Goal: Task Accomplishment & Management: Manage account settings

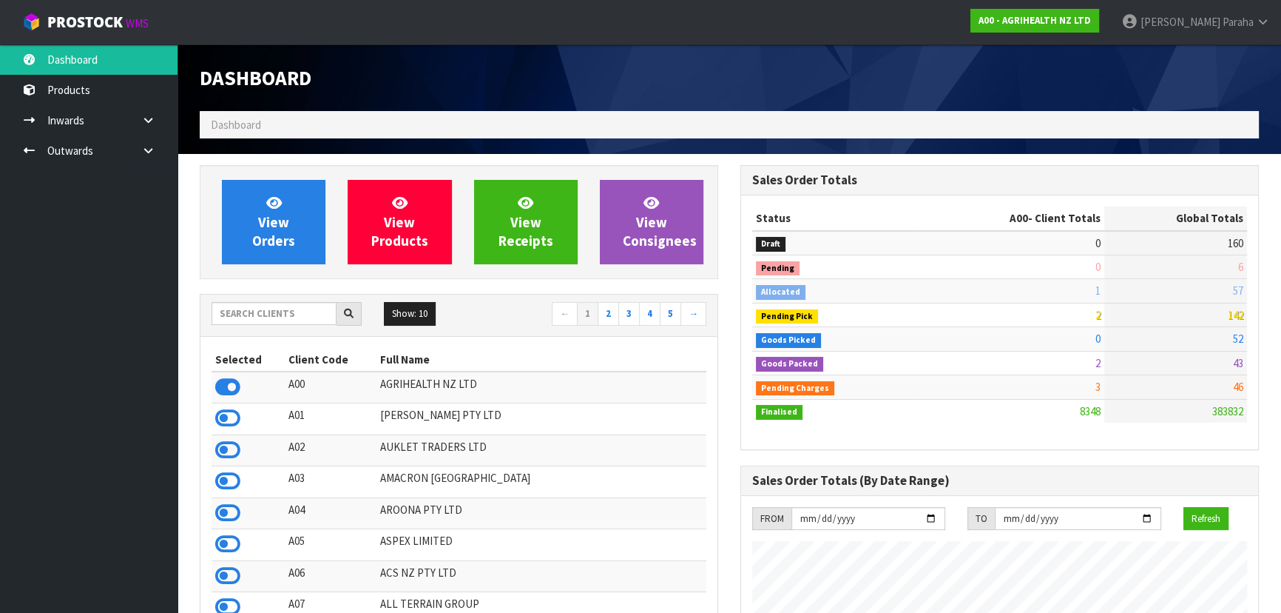
scroll to position [1119, 540]
click at [306, 313] on input "text" at bounding box center [274, 313] width 125 height 23
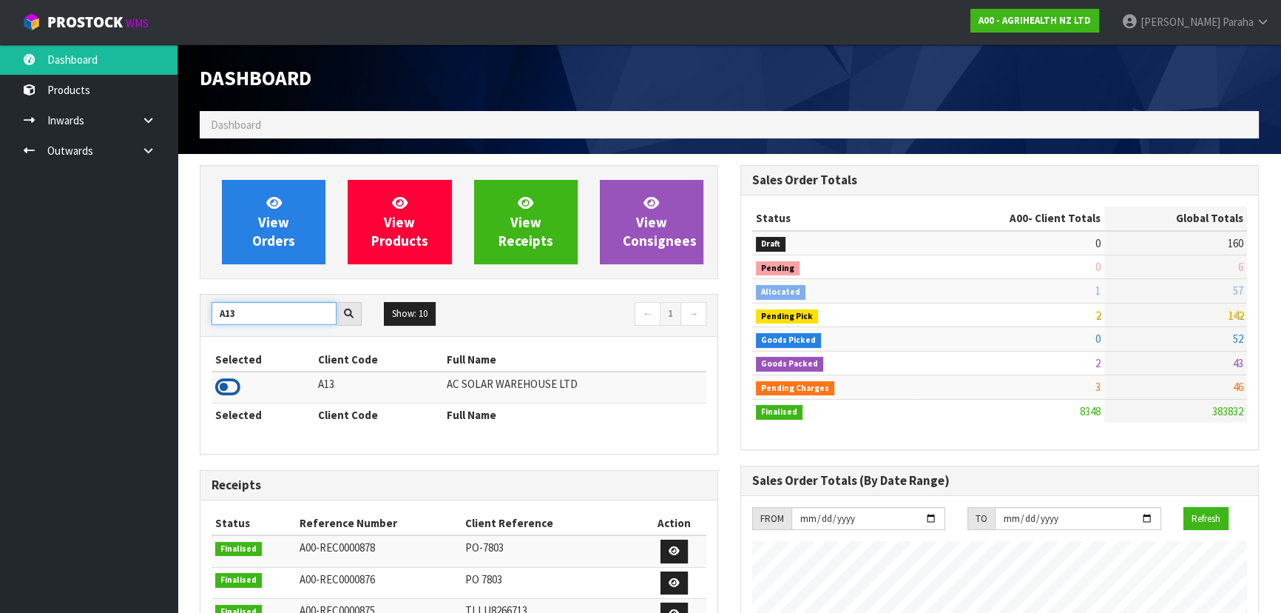
type input "A13"
click at [239, 392] on icon at bounding box center [227, 387] width 25 height 22
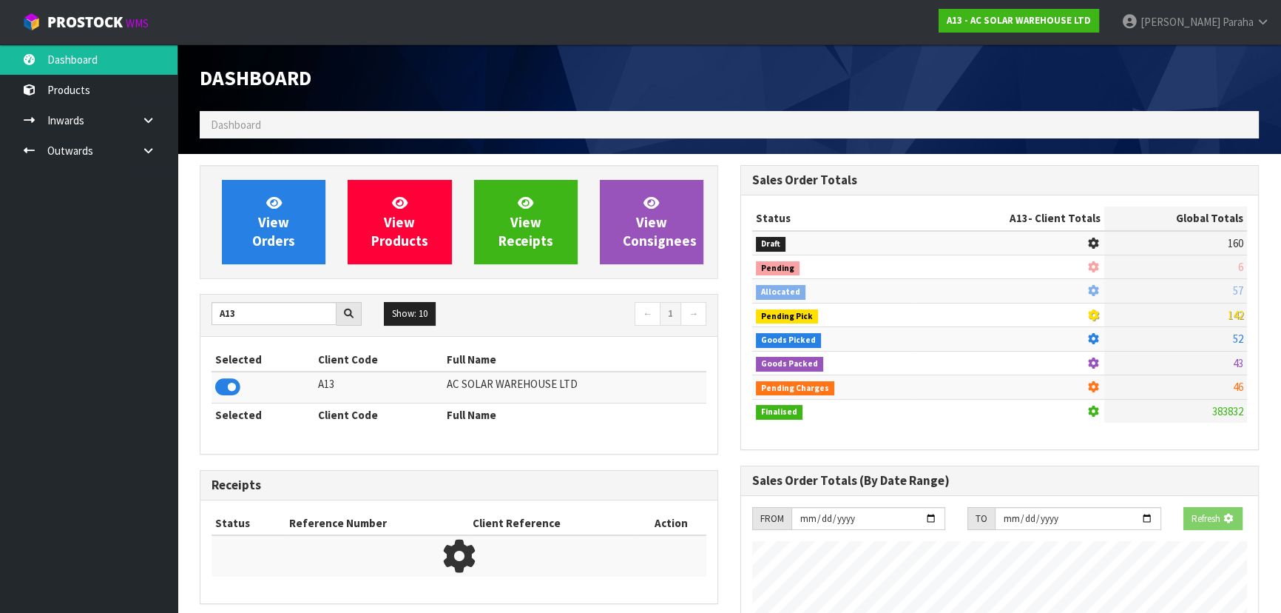
scroll to position [921, 540]
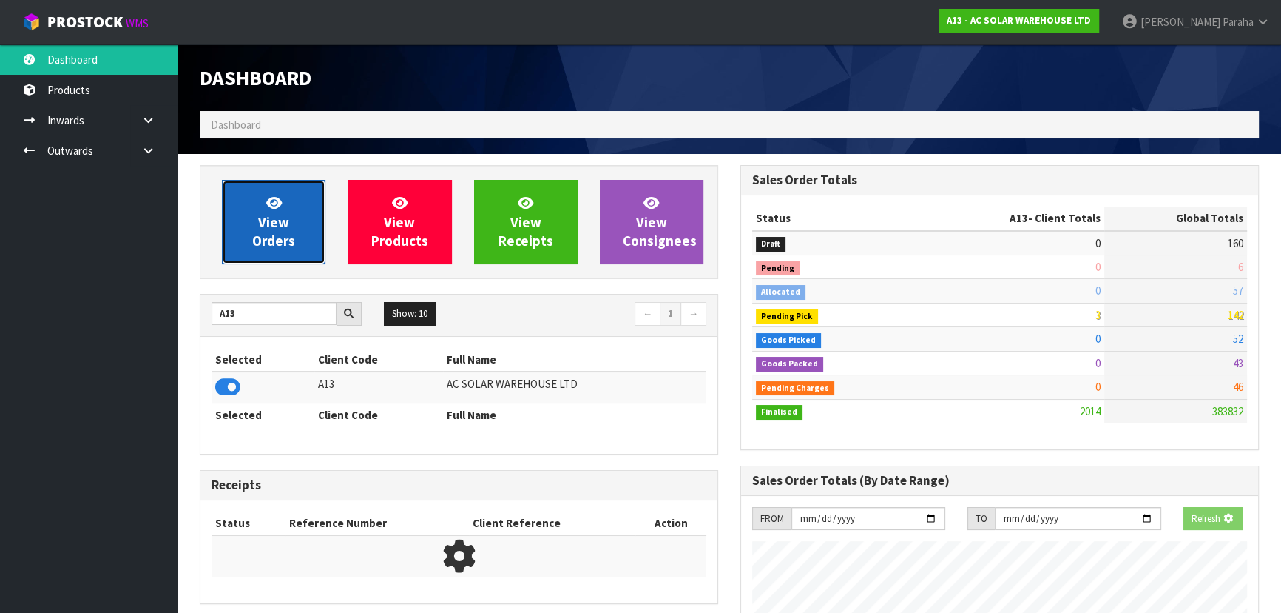
click at [272, 232] on span "View Orders" at bounding box center [273, 221] width 43 height 55
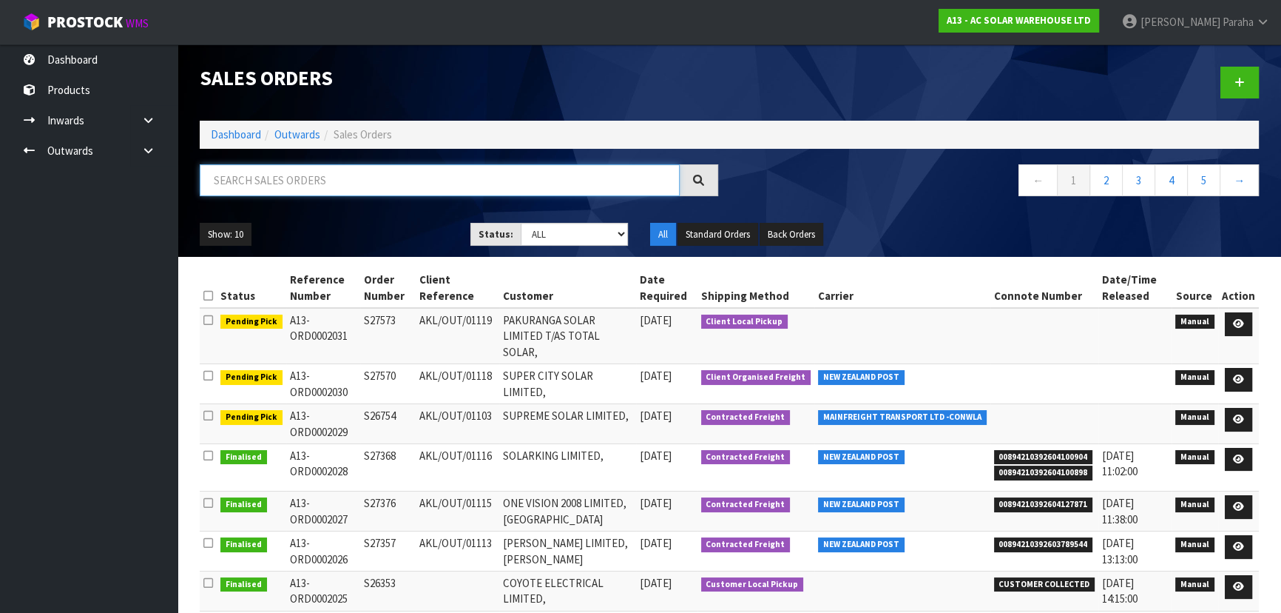
click at [269, 186] on input "text" at bounding box center [440, 180] width 480 height 32
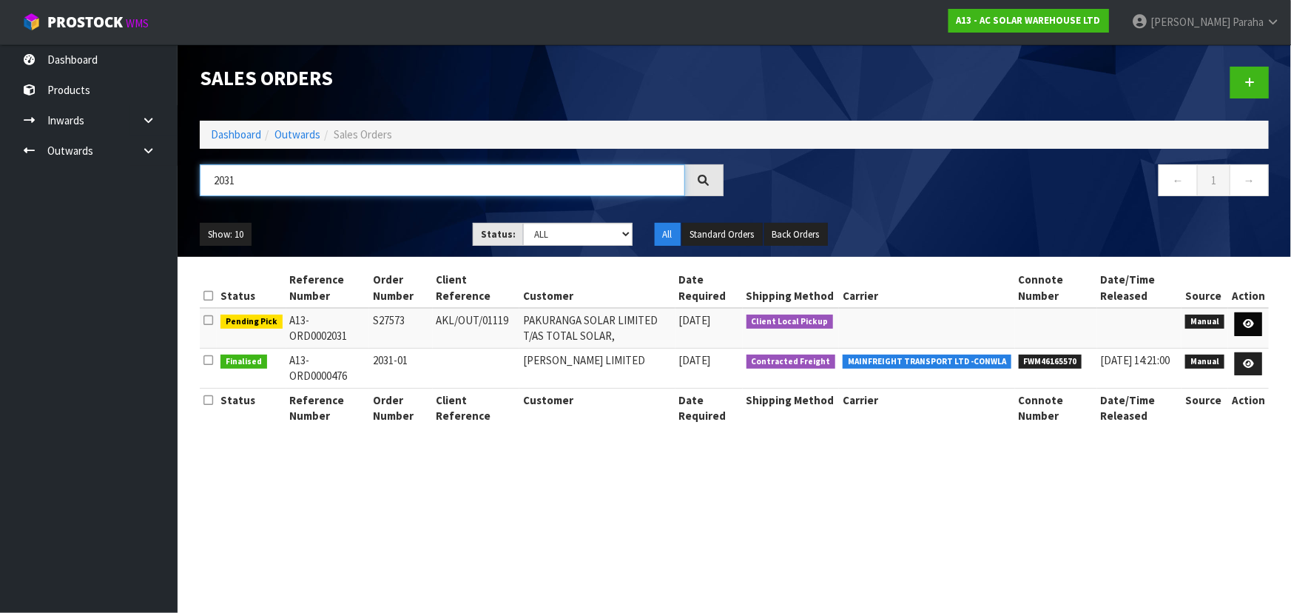
type input "2031"
click at [1254, 325] on icon at bounding box center [1248, 324] width 11 height 10
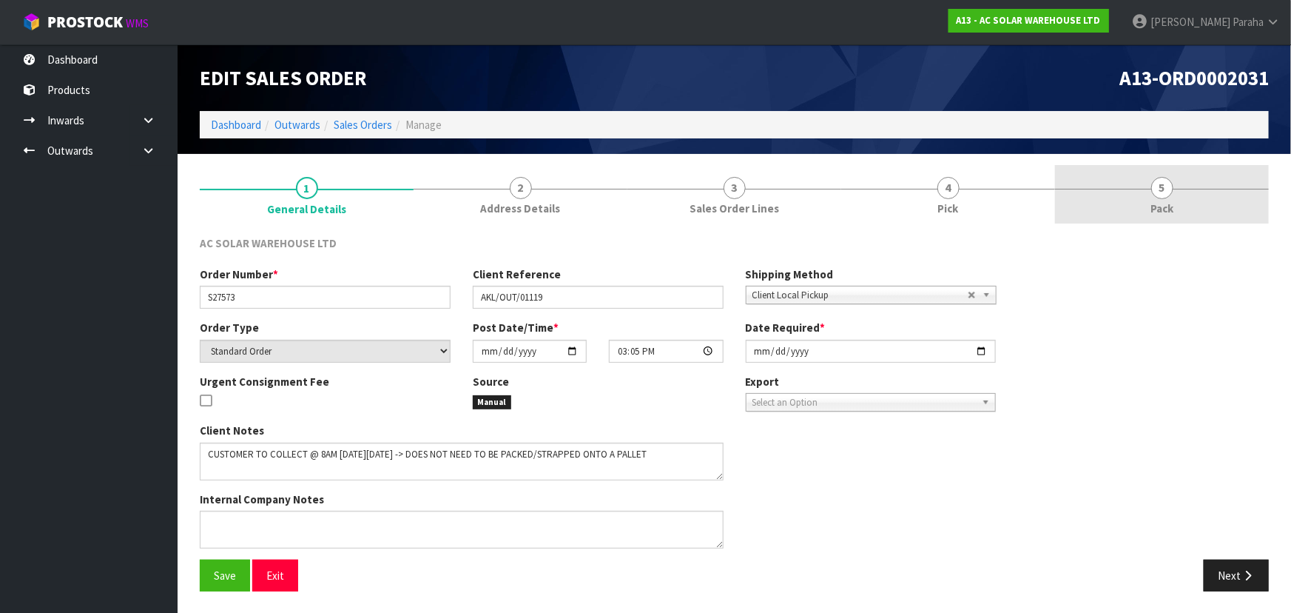
click at [1164, 200] on span "Pack" at bounding box center [1161, 208] width 23 height 16
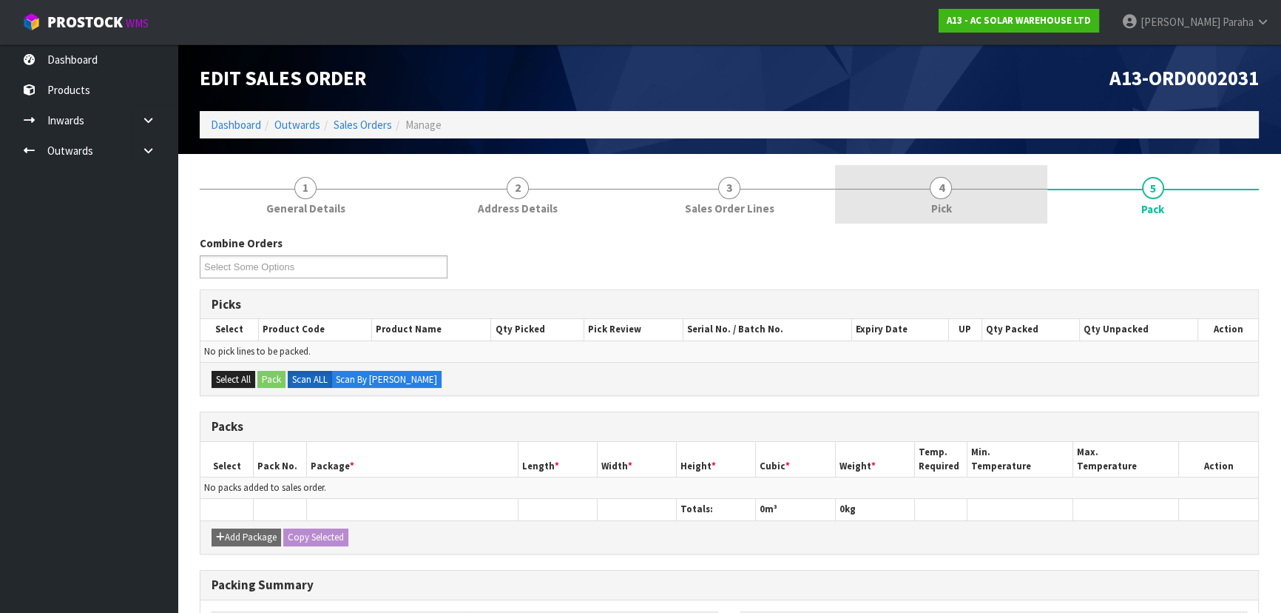
click at [925, 186] on link "4 Pick" at bounding box center [941, 194] width 212 height 58
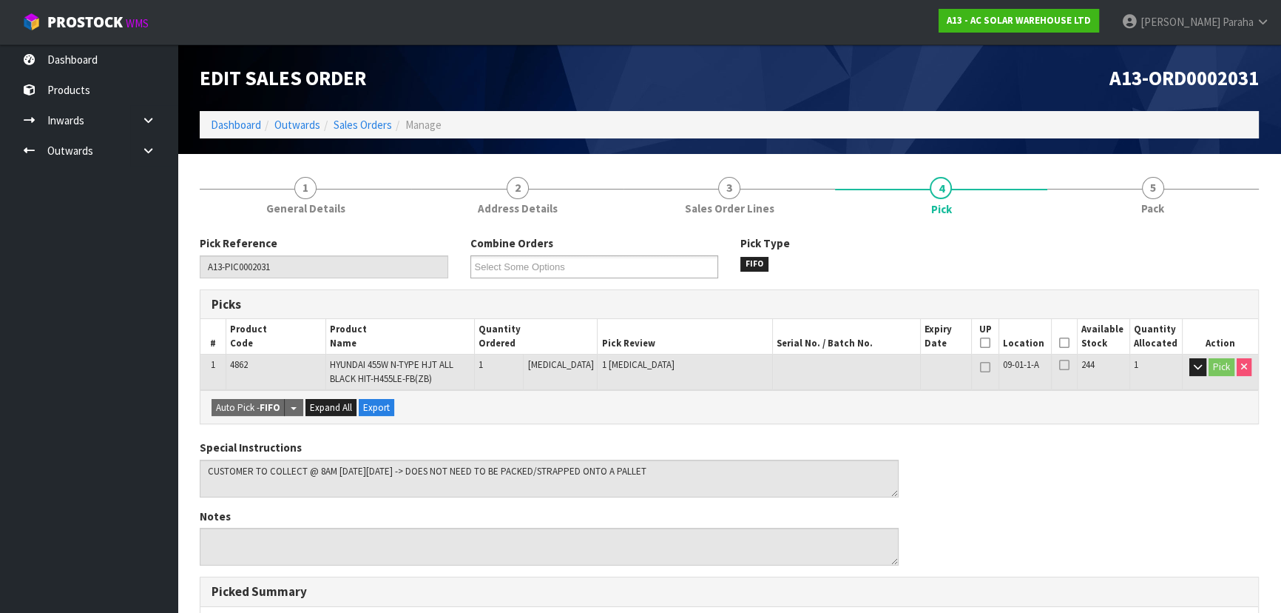
click at [1060, 343] on icon at bounding box center [1064, 343] width 10 height 1
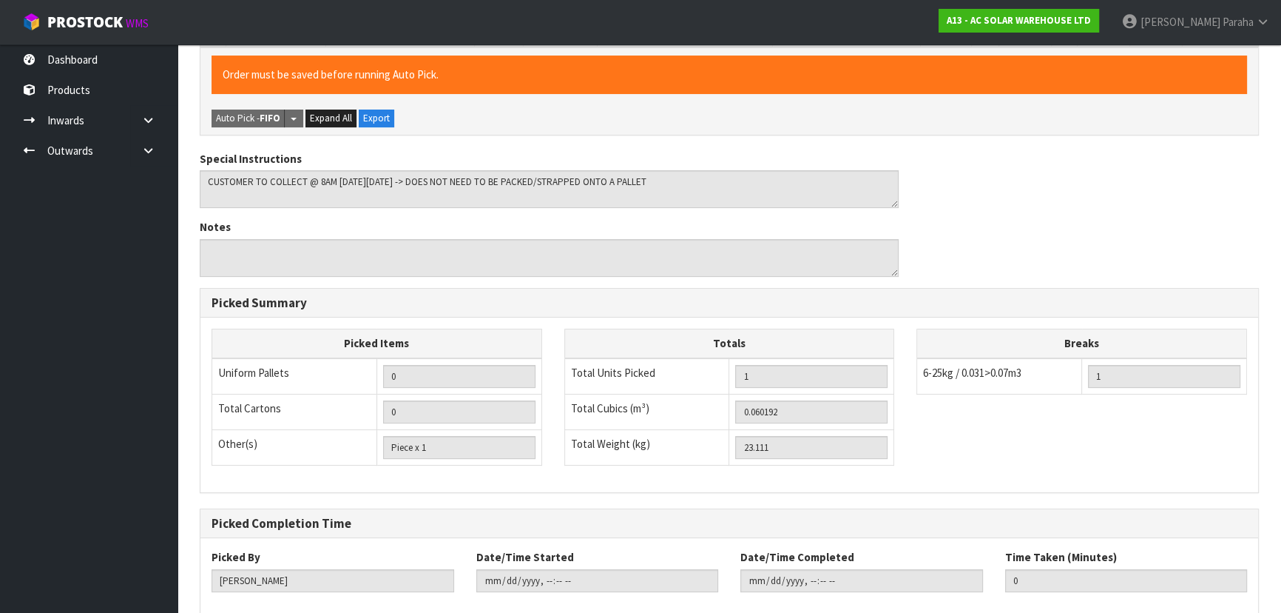
scroll to position [422, 0]
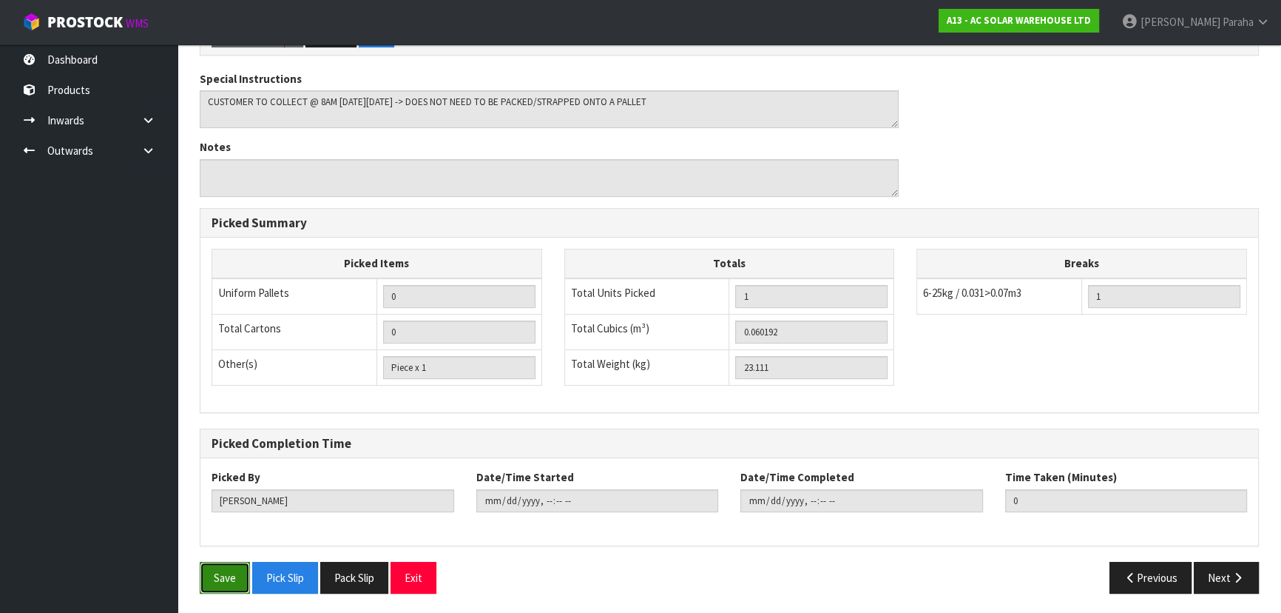
click at [226, 585] on button "Save" at bounding box center [225, 578] width 50 height 32
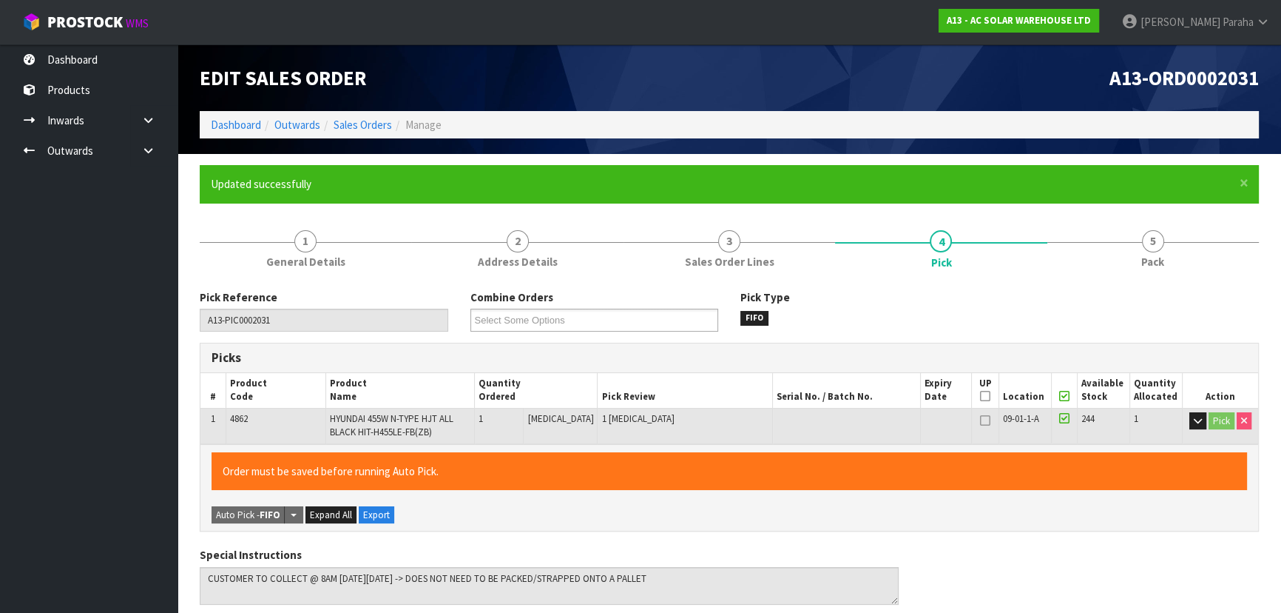
type input "Polly Paraha"
type input "2025-10-02T08:20:24"
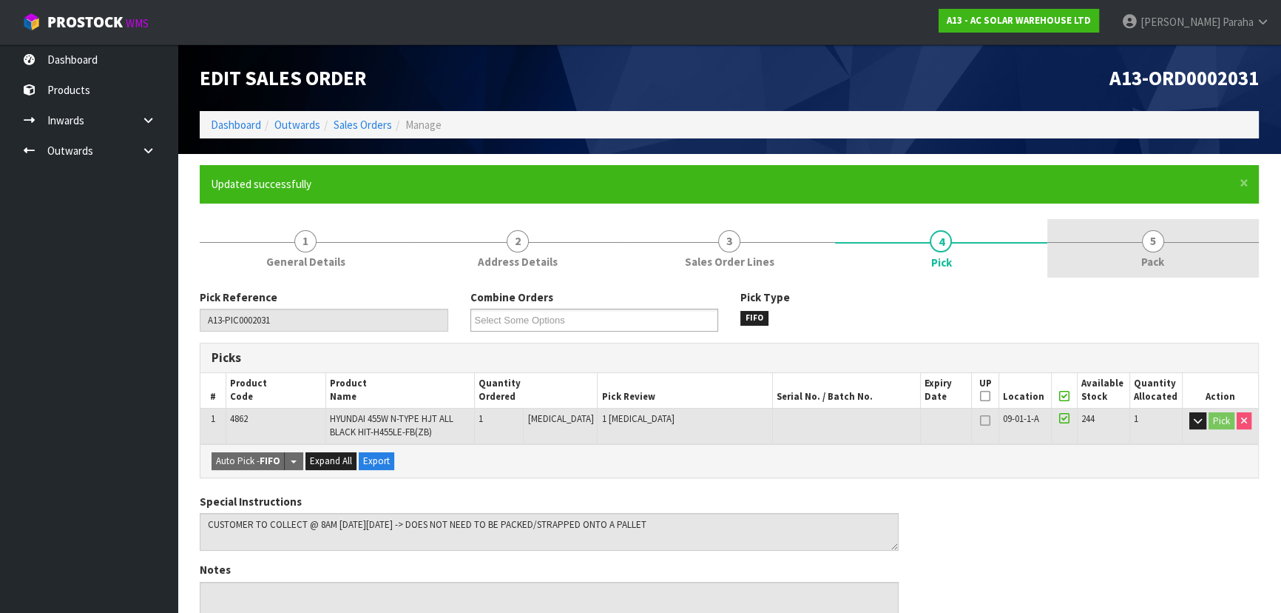
click at [1172, 244] on link "5 Pack" at bounding box center [1154, 248] width 212 height 58
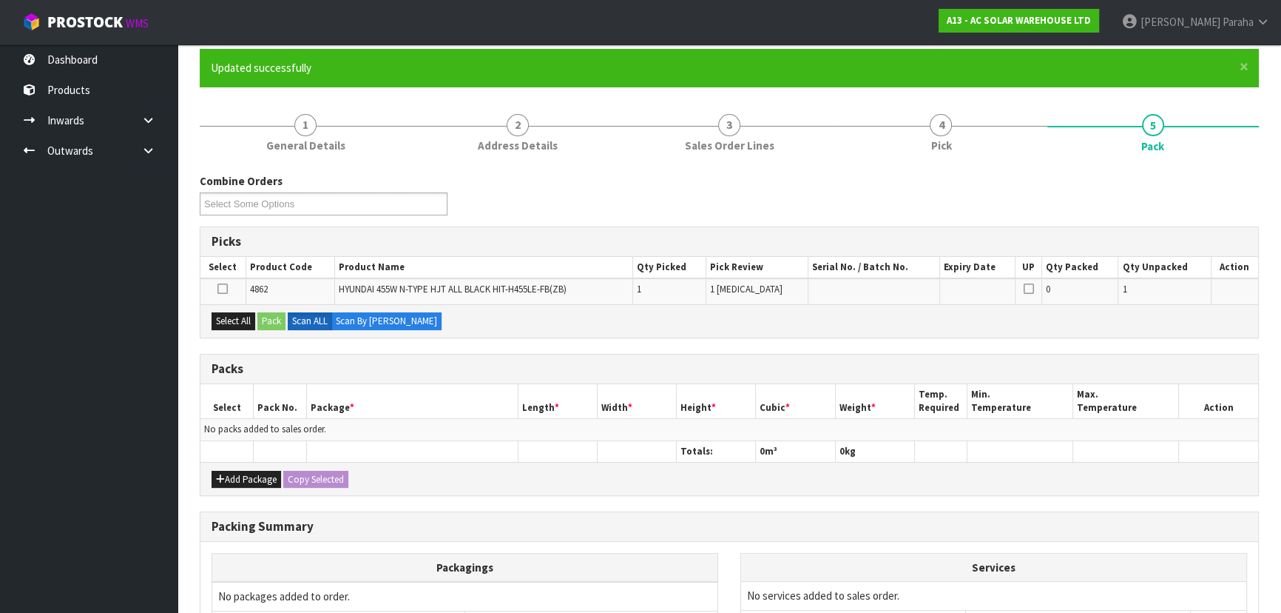
scroll to position [134, 0]
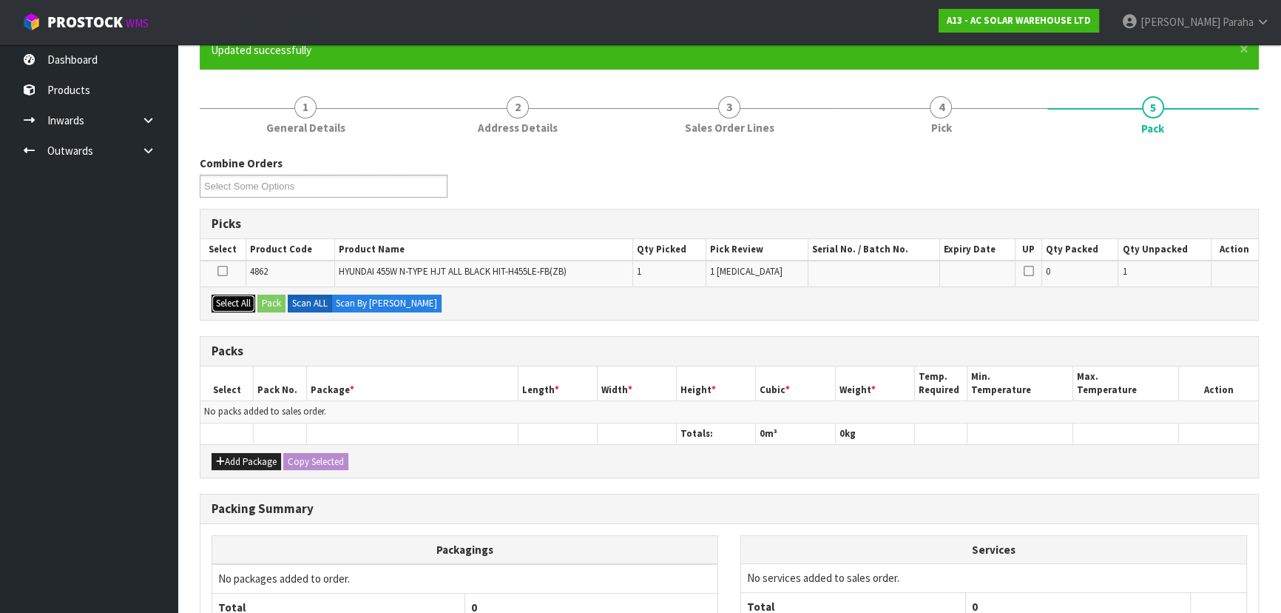
drag, startPoint x: 229, startPoint y: 303, endPoint x: 252, endPoint y: 306, distance: 22.5
click at [245, 305] on button "Select All" at bounding box center [234, 303] width 44 height 18
click at [263, 307] on button "Pack" at bounding box center [271, 303] width 28 height 18
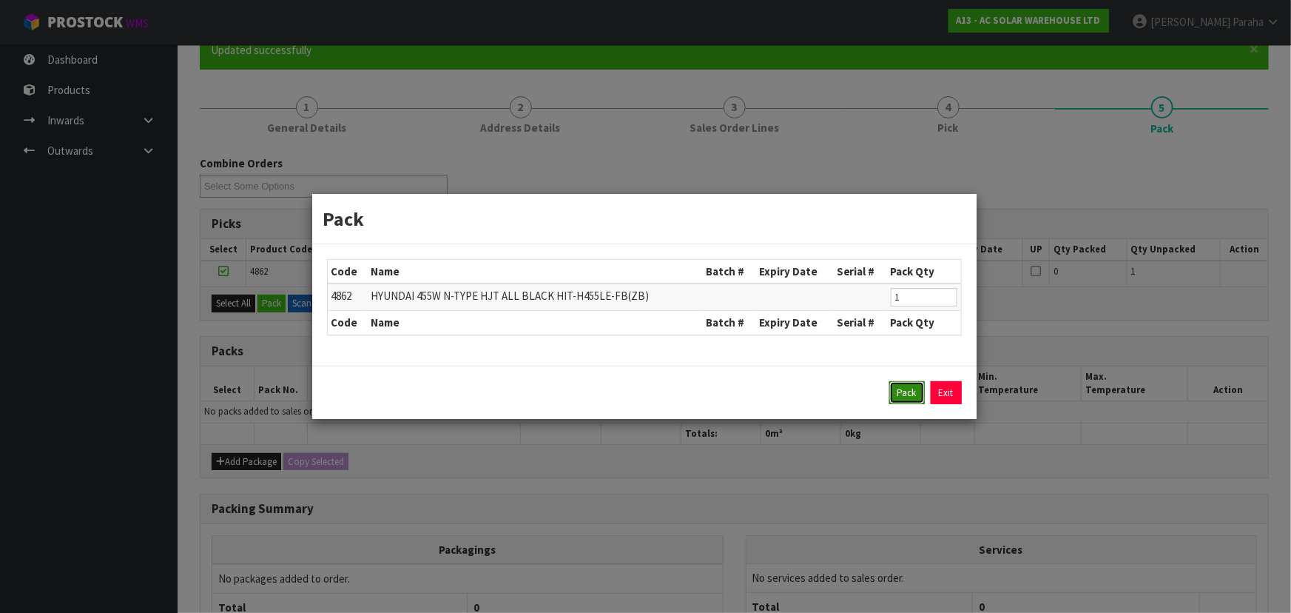
click at [893, 386] on button "Pack" at bounding box center [907, 393] width 36 height 24
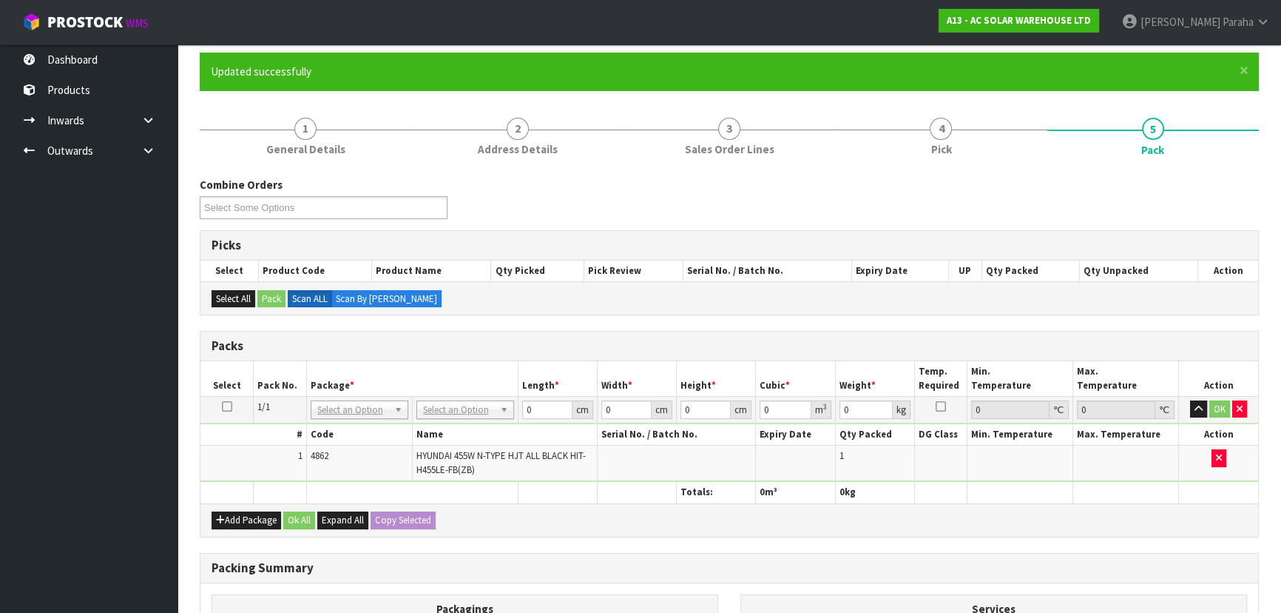
scroll to position [0, 0]
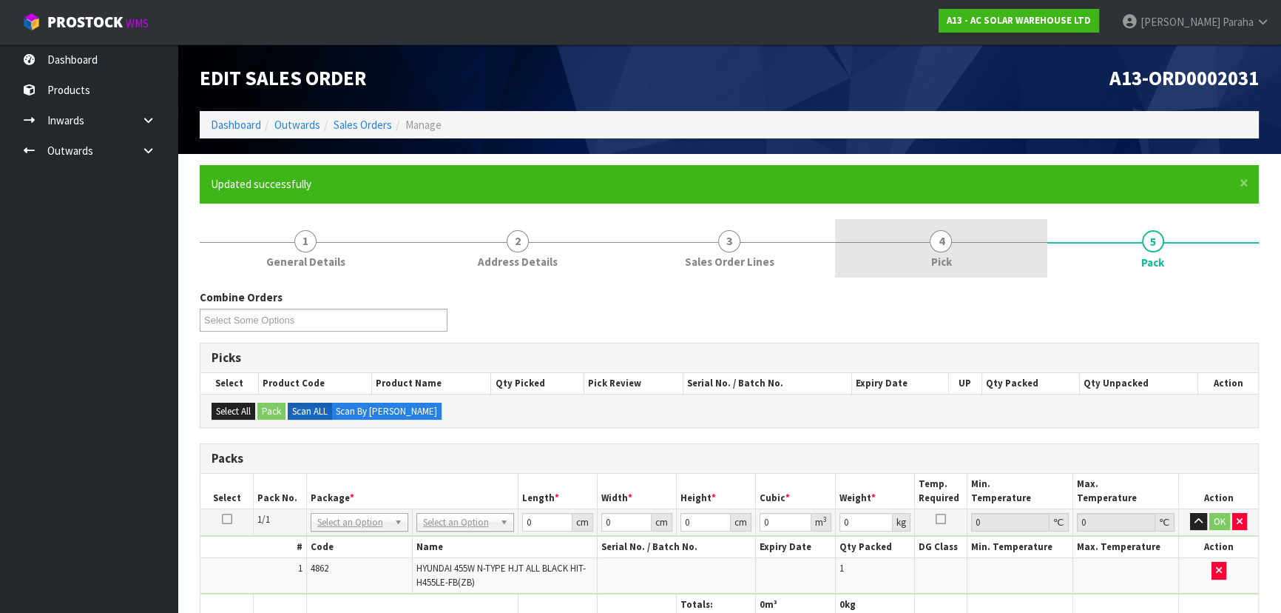
click at [928, 238] on link "4 Pick" at bounding box center [941, 248] width 212 height 58
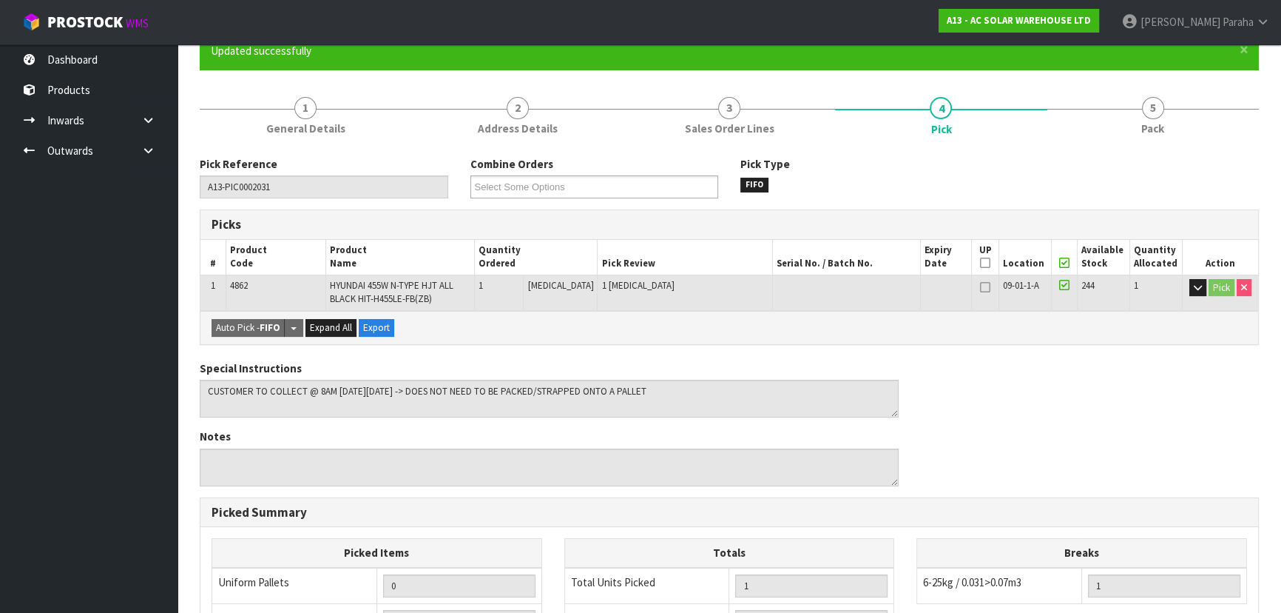
scroll to position [134, 0]
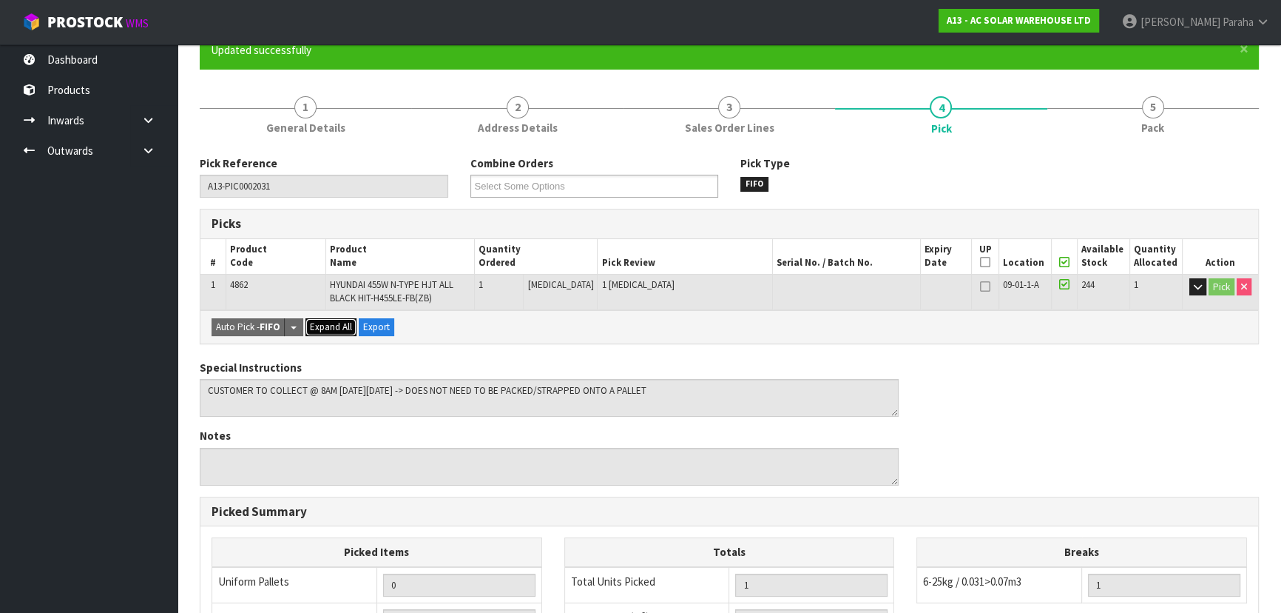
click at [321, 320] on span "Expand All" at bounding box center [331, 326] width 42 height 13
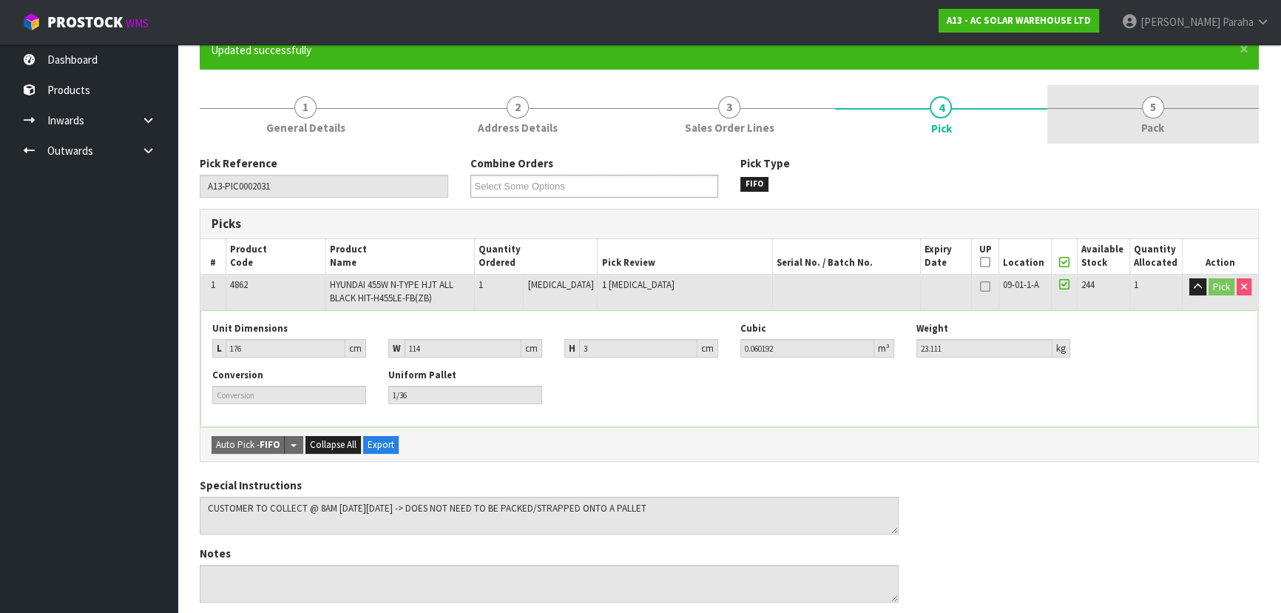
click at [1160, 118] on link "5 Pack" at bounding box center [1154, 114] width 212 height 58
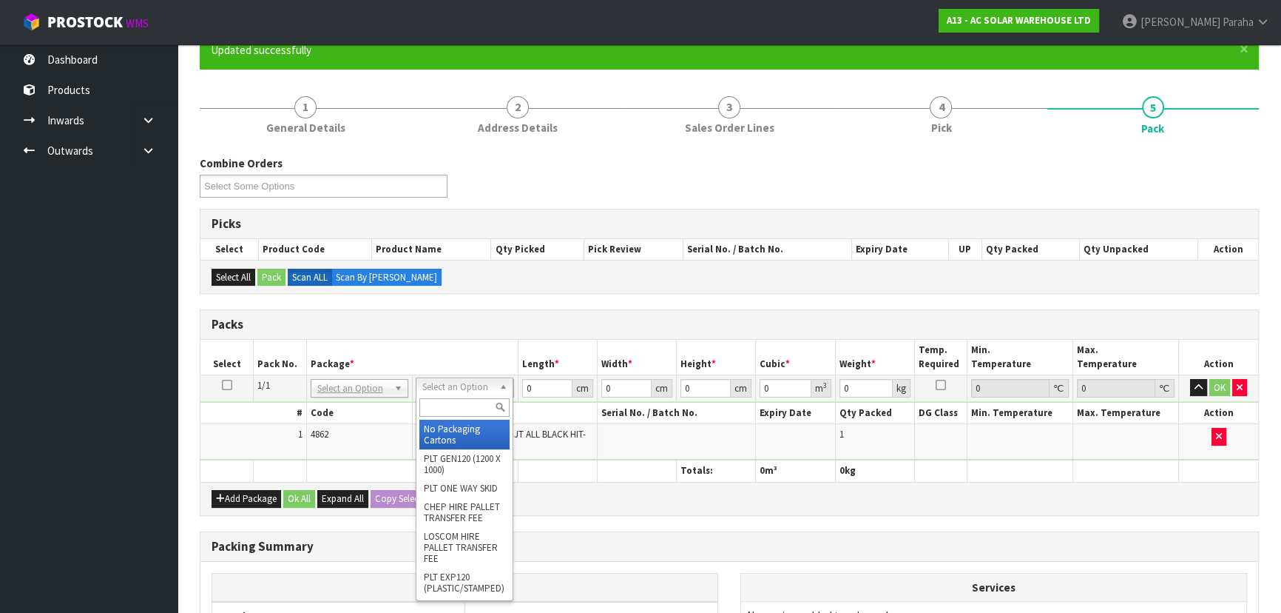
click at [458, 400] on input "text" at bounding box center [464, 407] width 90 height 18
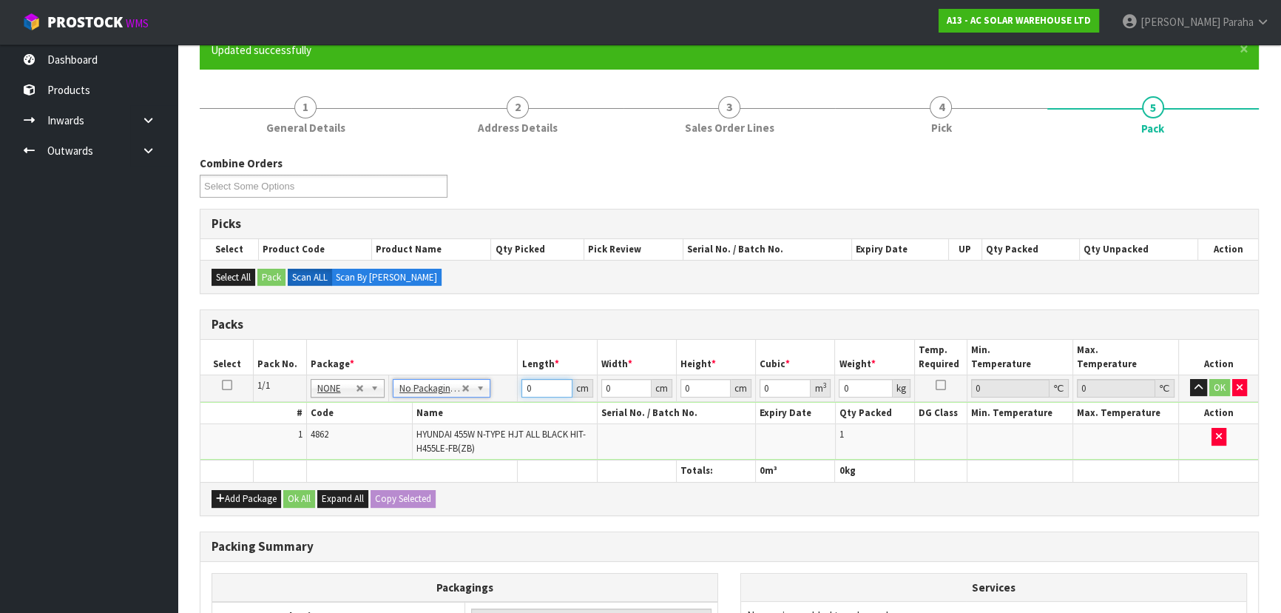
click at [547, 387] on input "0" at bounding box center [547, 388] width 50 height 18
type input "176"
type input "114"
type input "3"
type input "0.060192"
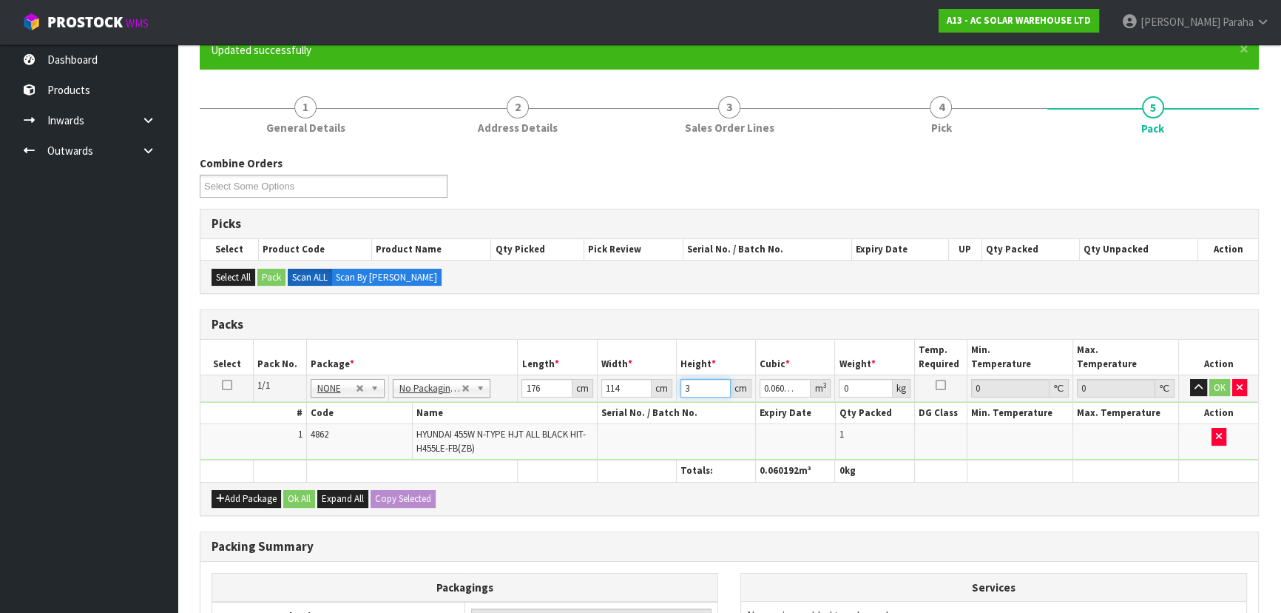
type input "3"
type input "24"
click at [1190, 379] on button "button" at bounding box center [1198, 388] width 17 height 18
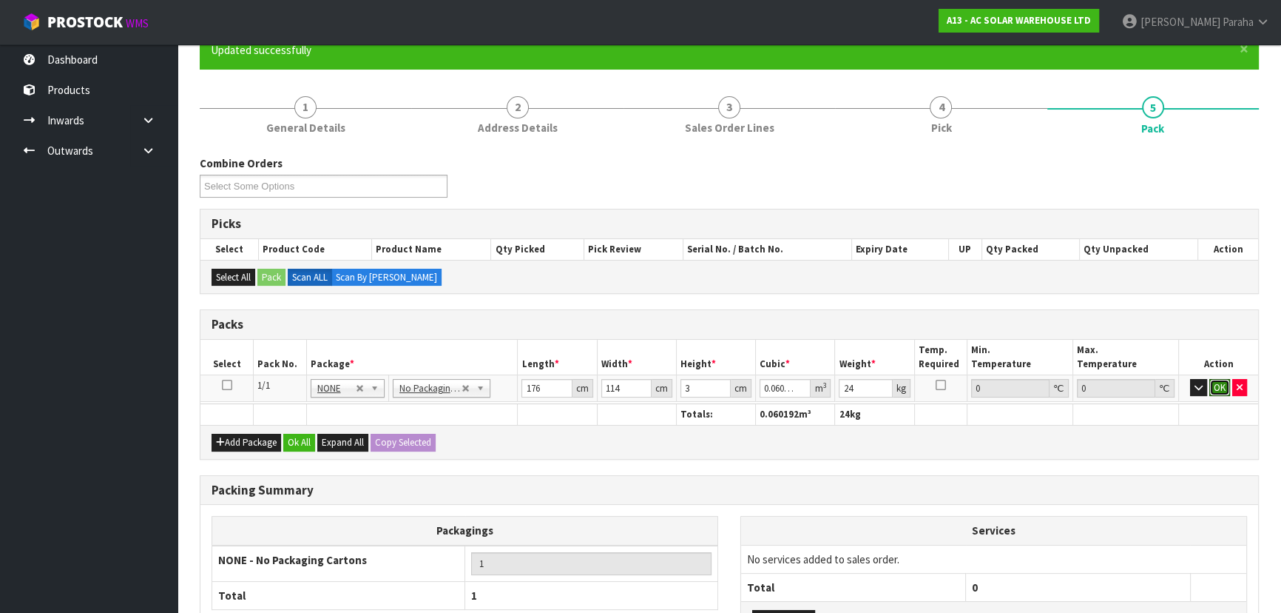
click button "OK" at bounding box center [1220, 388] width 21 height 18
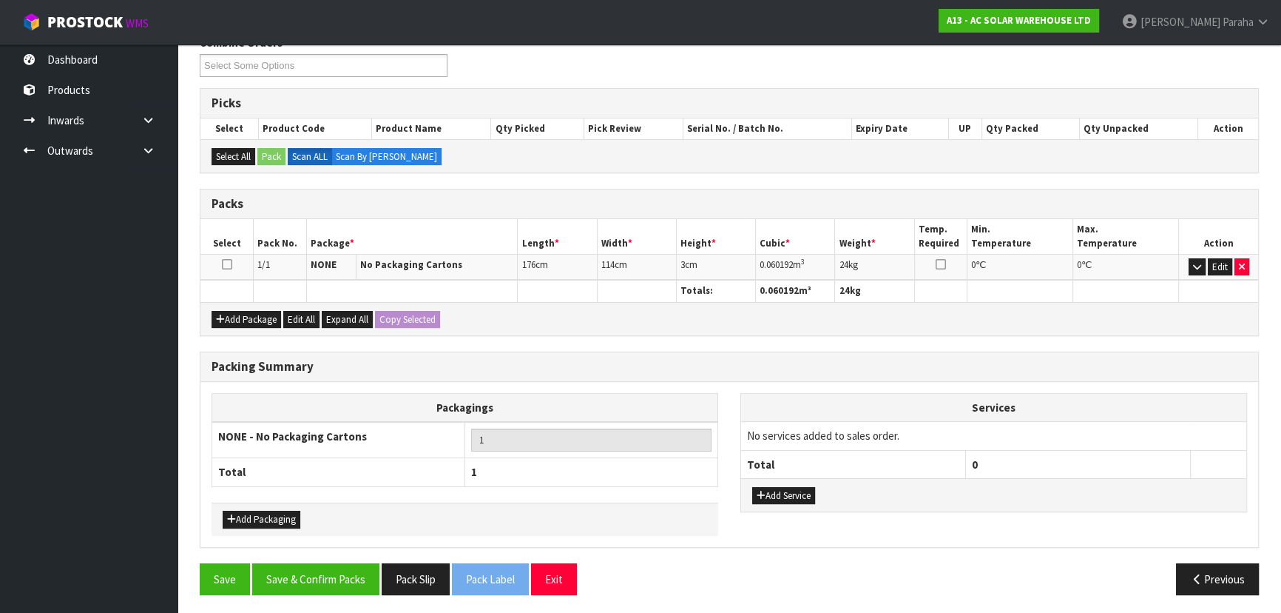
scroll to position [255, 0]
click at [347, 567] on button "Save & Confirm Packs" at bounding box center [315, 578] width 127 height 32
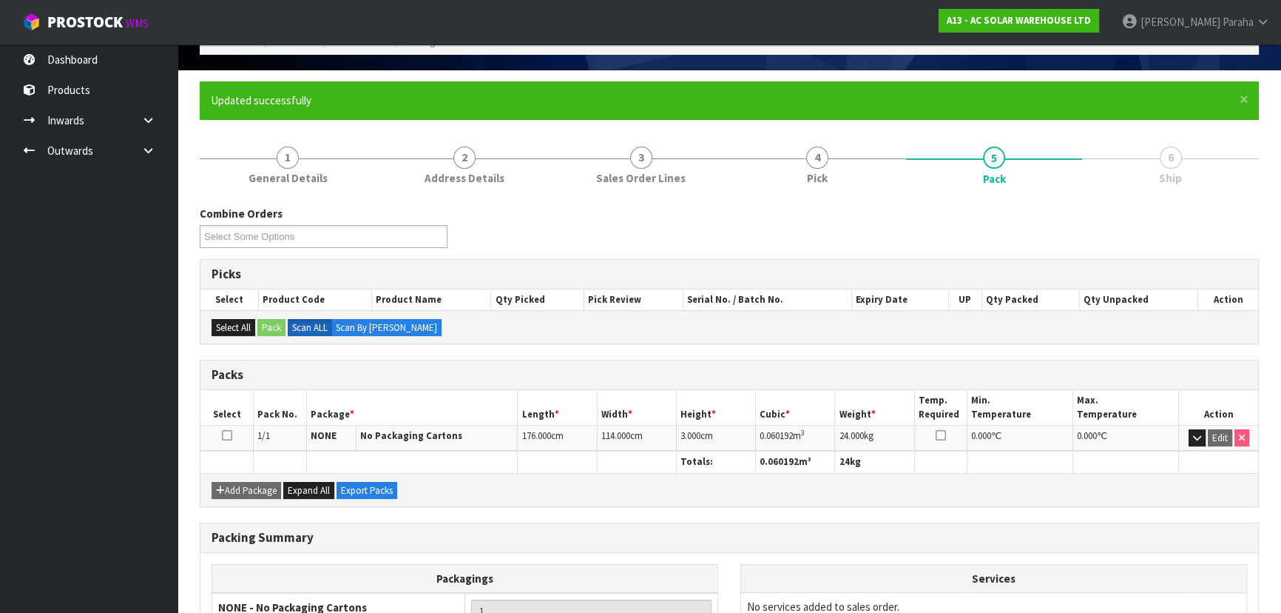
scroll to position [222, 0]
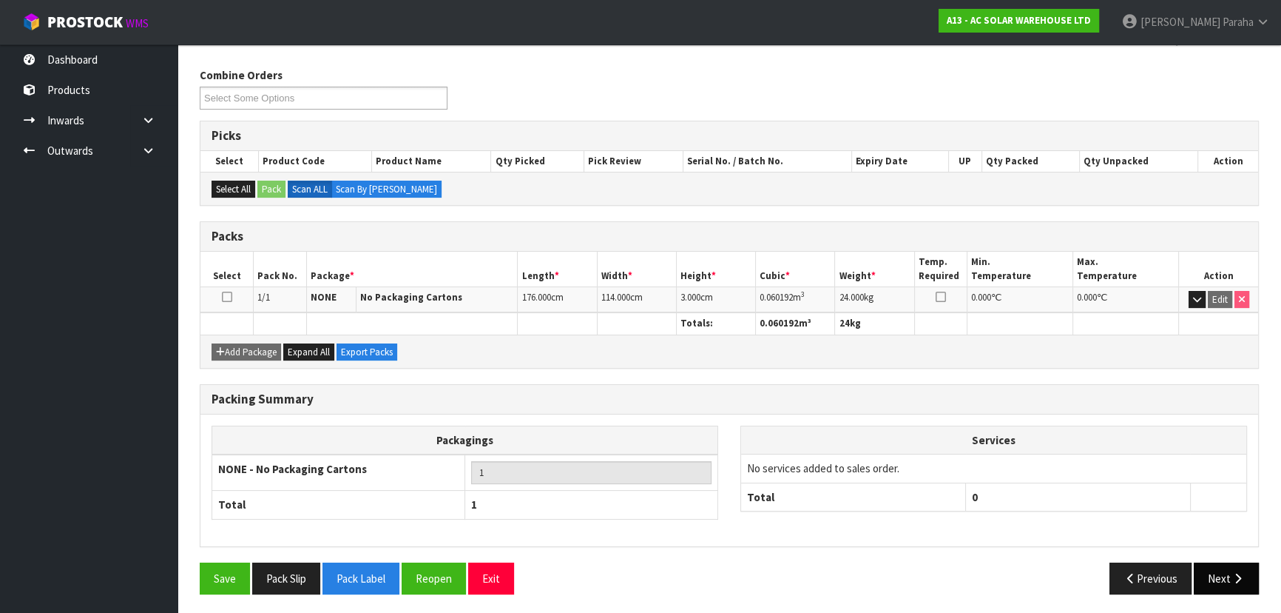
click at [1223, 573] on button "Next" at bounding box center [1226, 578] width 65 height 32
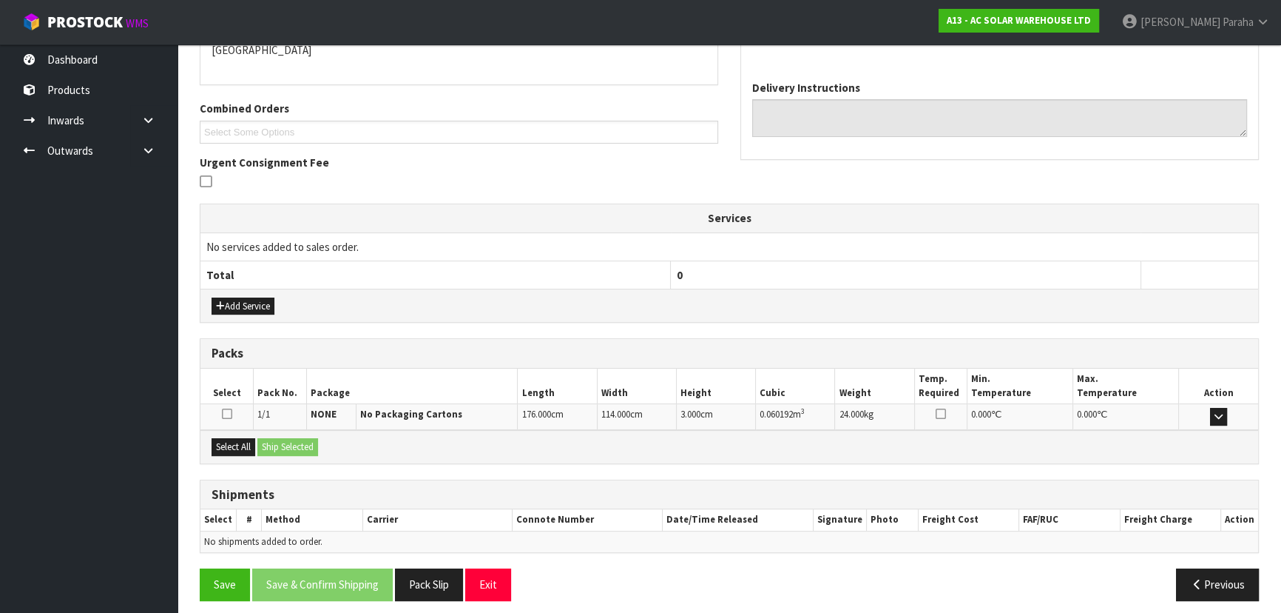
scroll to position [343, 0]
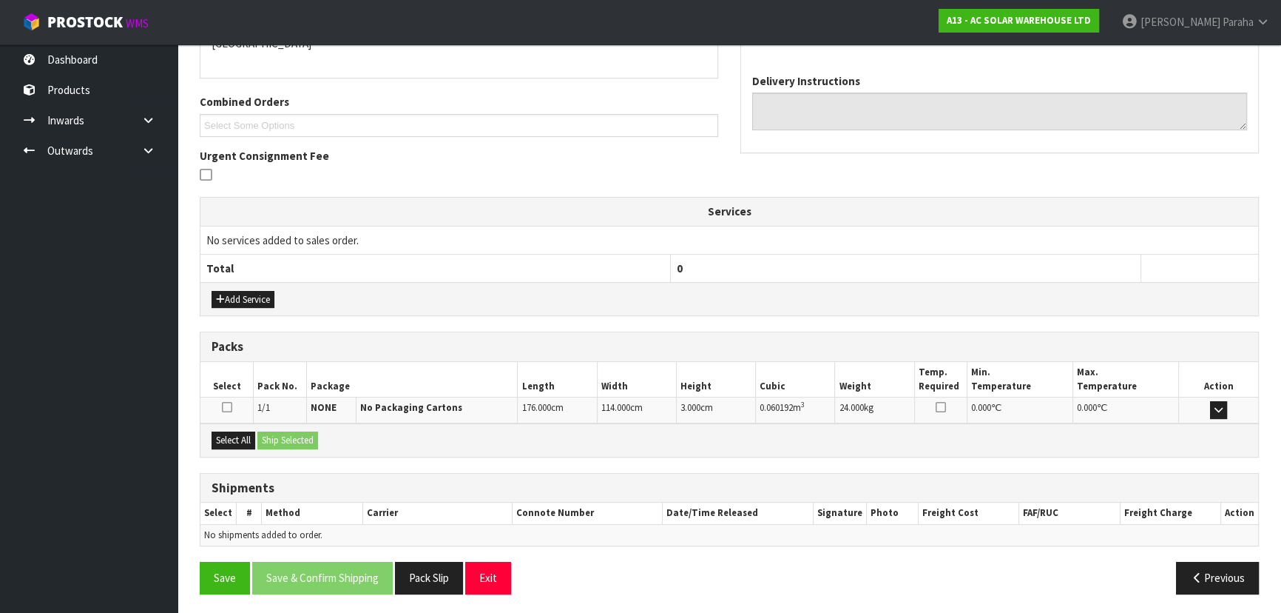
click at [207, 176] on icon at bounding box center [206, 175] width 12 height 14
click at [0, 0] on input "checkbox" at bounding box center [0, 0] width 0 height 0
click at [229, 438] on button "Select All" at bounding box center [234, 440] width 44 height 18
click at [1206, 585] on button "Previous" at bounding box center [1217, 578] width 83 height 32
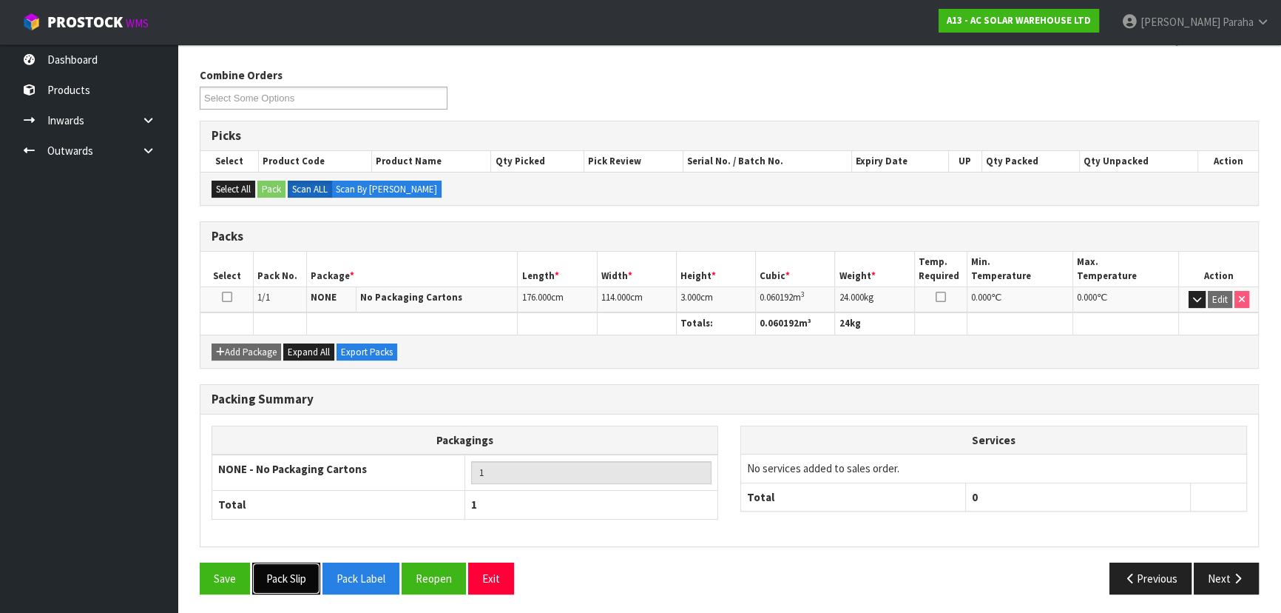
click at [298, 584] on button "Pack Slip" at bounding box center [286, 578] width 68 height 32
click at [1221, 581] on button "Next" at bounding box center [1226, 578] width 65 height 32
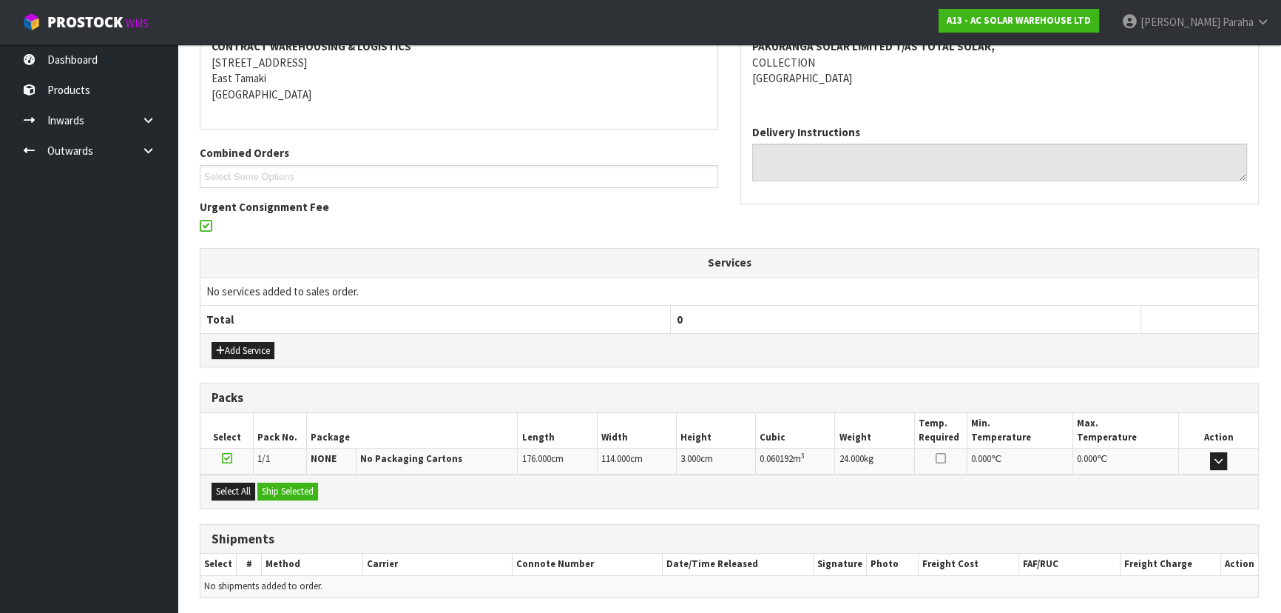
scroll to position [343, 0]
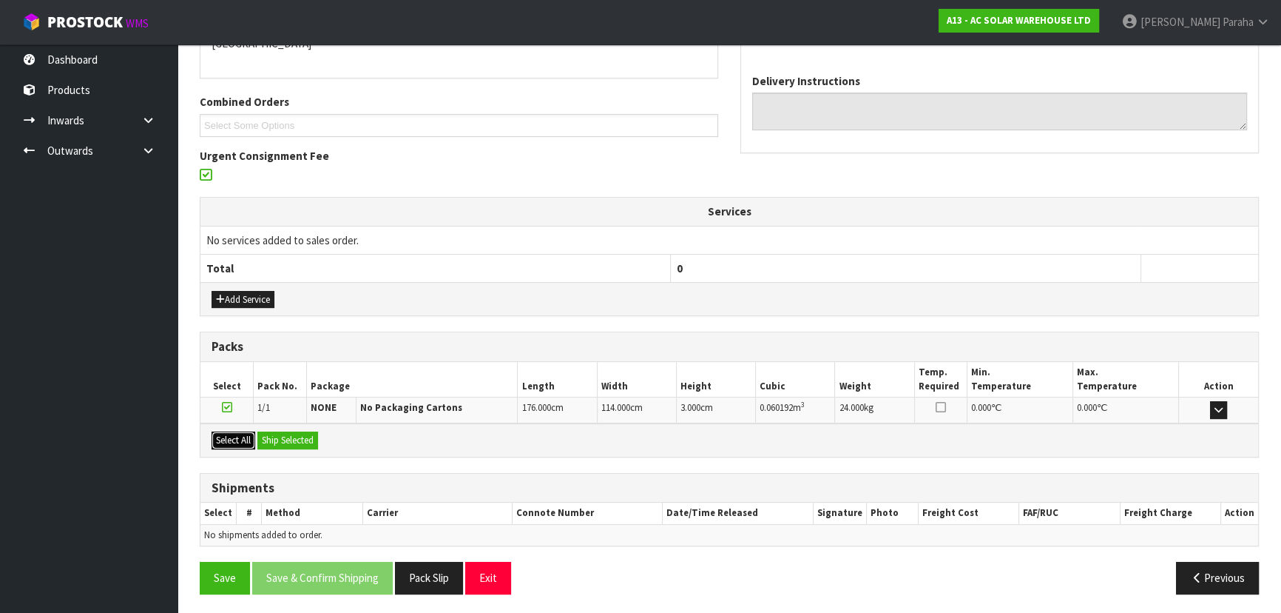
click at [235, 437] on button "Select All" at bounding box center [234, 440] width 44 height 18
click at [300, 435] on button "Ship Selected" at bounding box center [287, 440] width 61 height 18
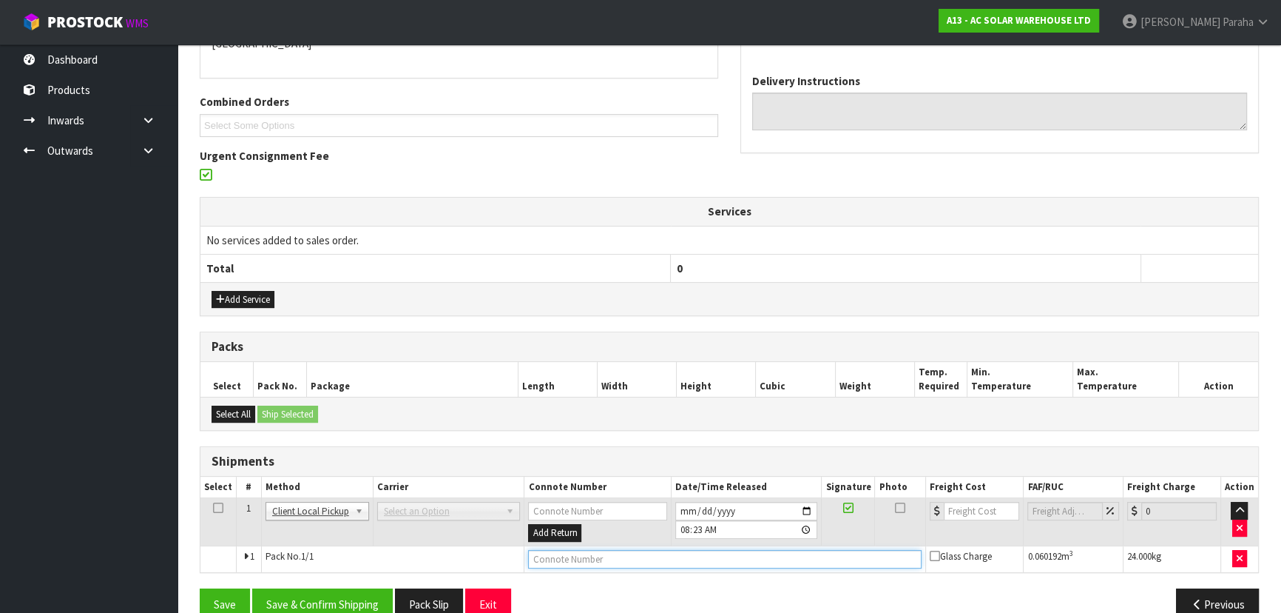
click at [597, 556] on input "text" at bounding box center [725, 559] width 394 height 18
type input "CUSTOMER COLLECTED"
click at [347, 595] on button "Save & Confirm Shipping" at bounding box center [322, 604] width 141 height 32
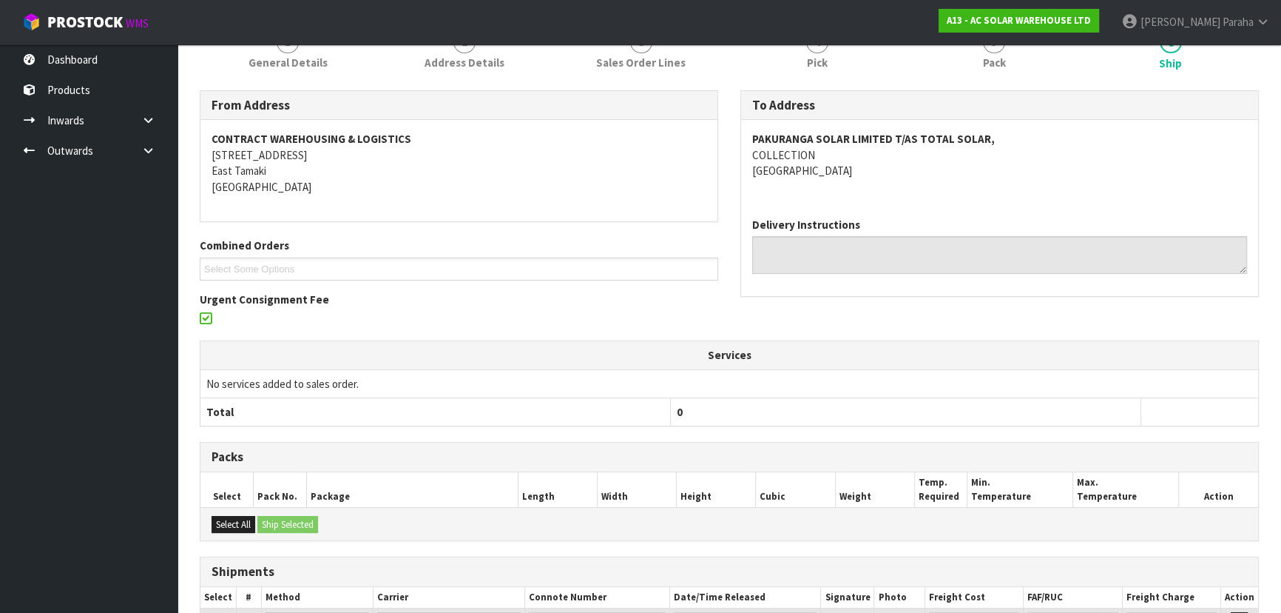
scroll to position [0, 0]
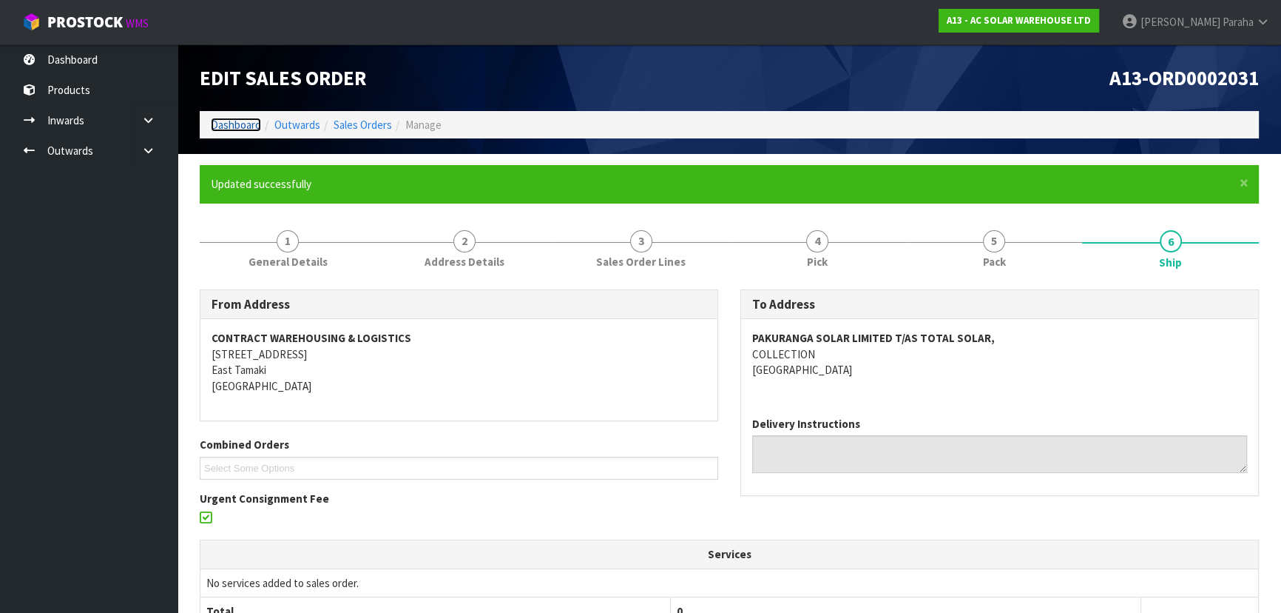
click at [220, 121] on link "Dashboard" at bounding box center [236, 125] width 50 height 14
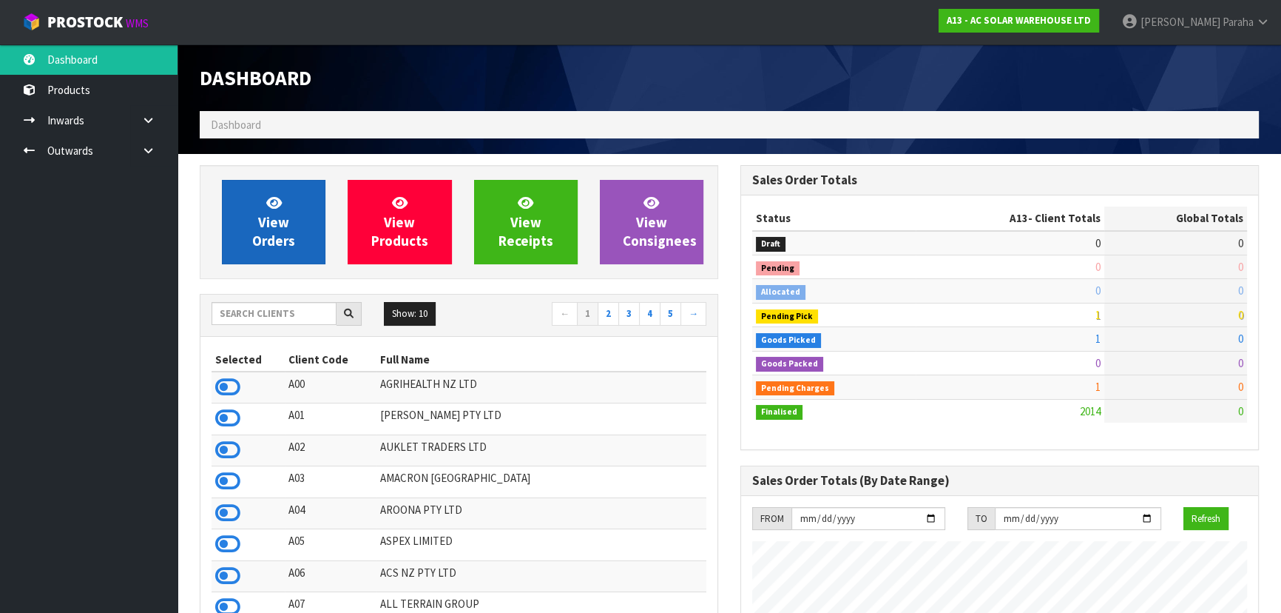
scroll to position [1087, 540]
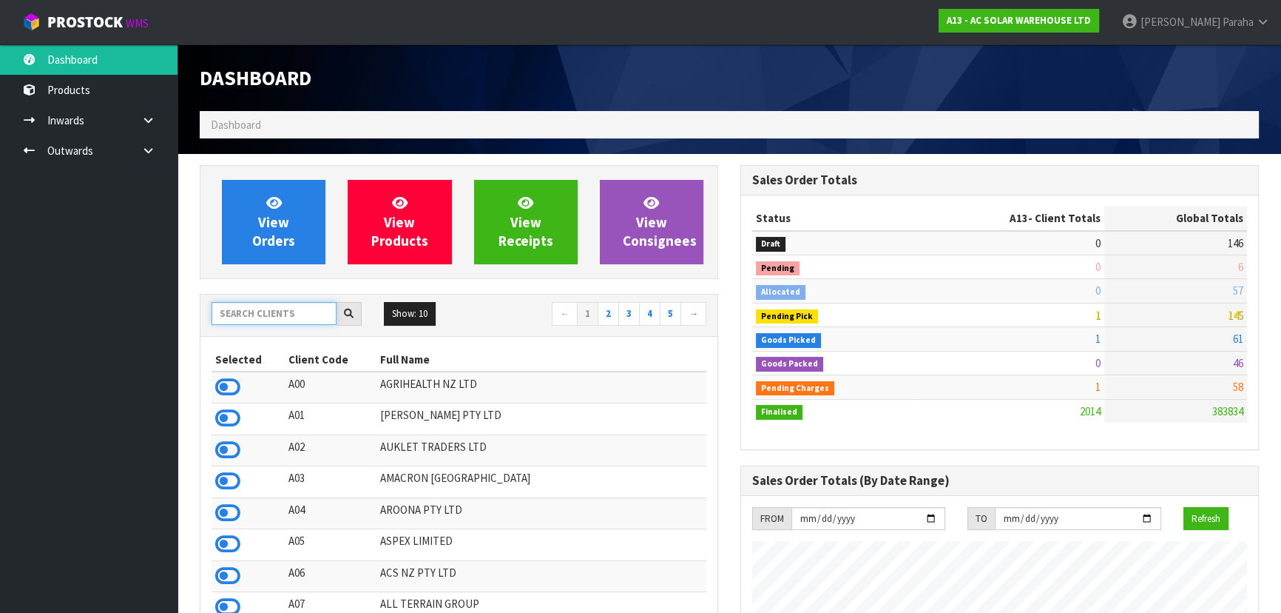
click at [252, 314] on input "text" at bounding box center [274, 313] width 125 height 23
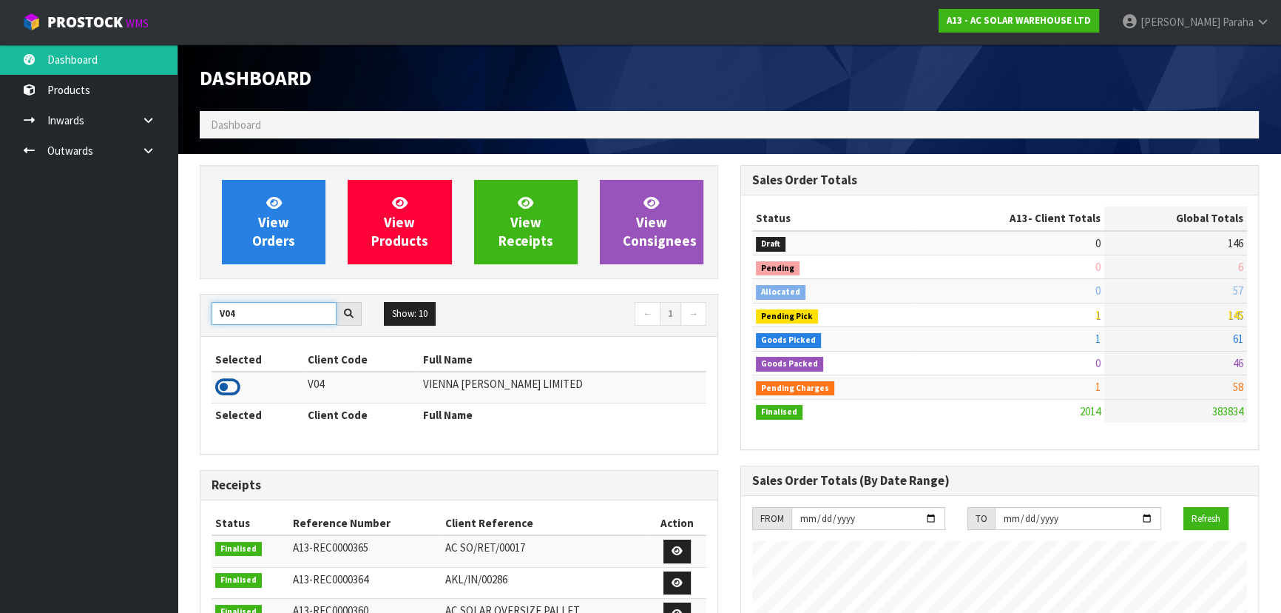
type input "V04"
drag, startPoint x: 235, startPoint y: 383, endPoint x: 250, endPoint y: 277, distance: 107.6
click at [235, 382] on icon at bounding box center [227, 387] width 25 height 22
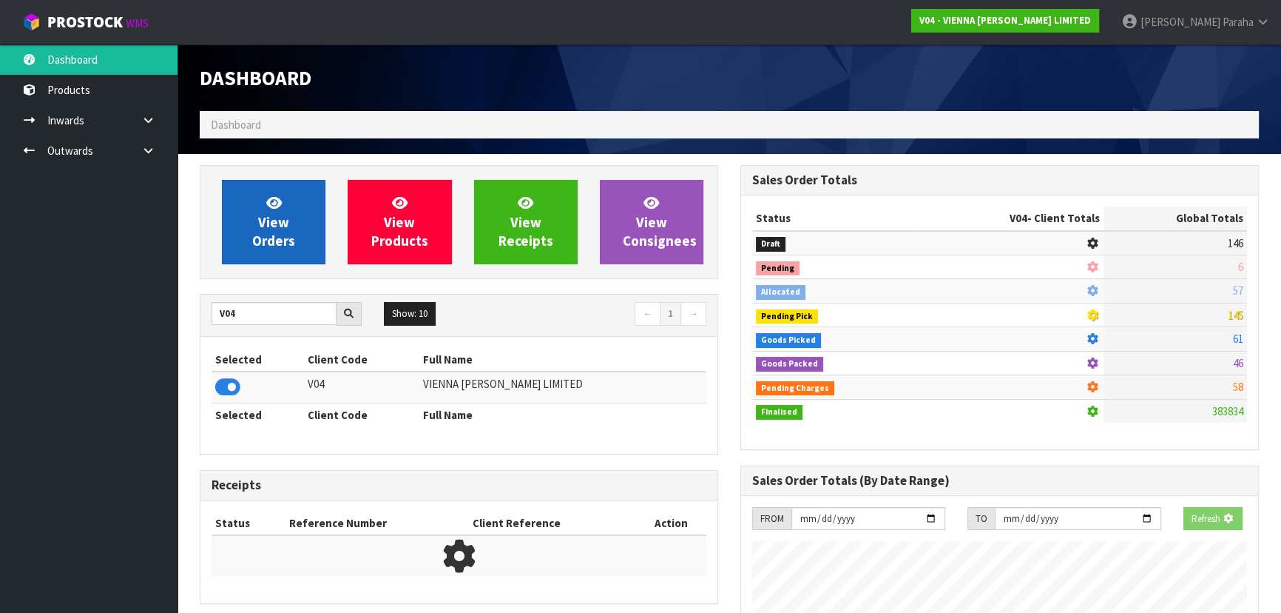
scroll to position [738901, 739281]
click at [270, 218] on span "View Orders" at bounding box center [273, 221] width 43 height 55
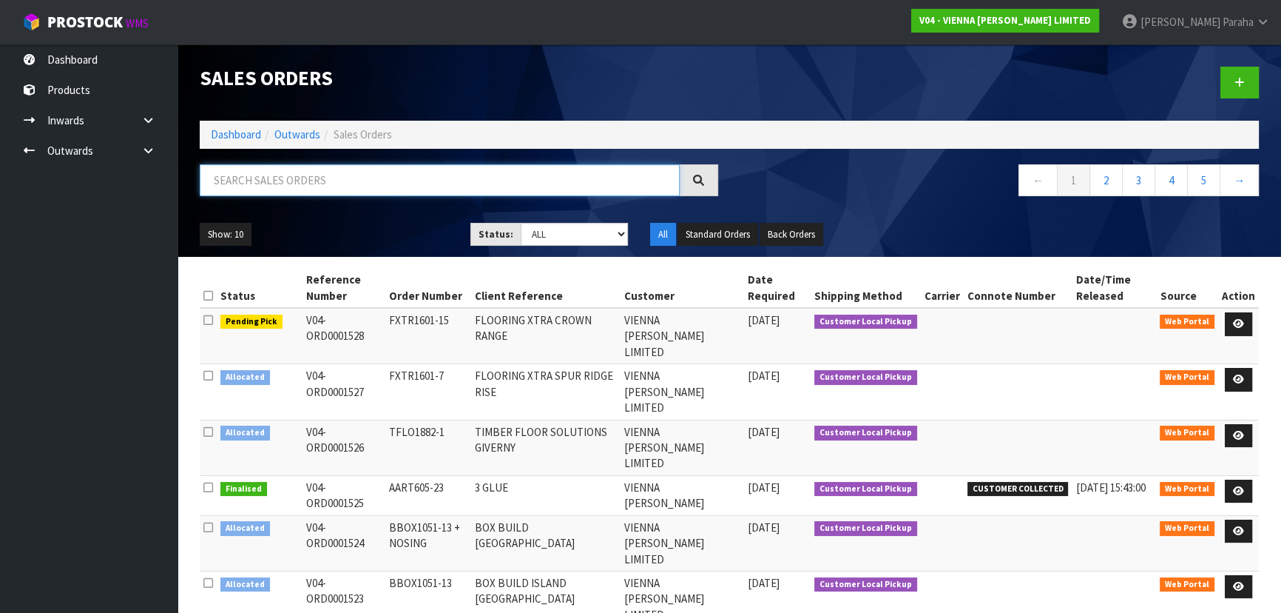
click at [245, 180] on input "text" at bounding box center [440, 180] width 480 height 32
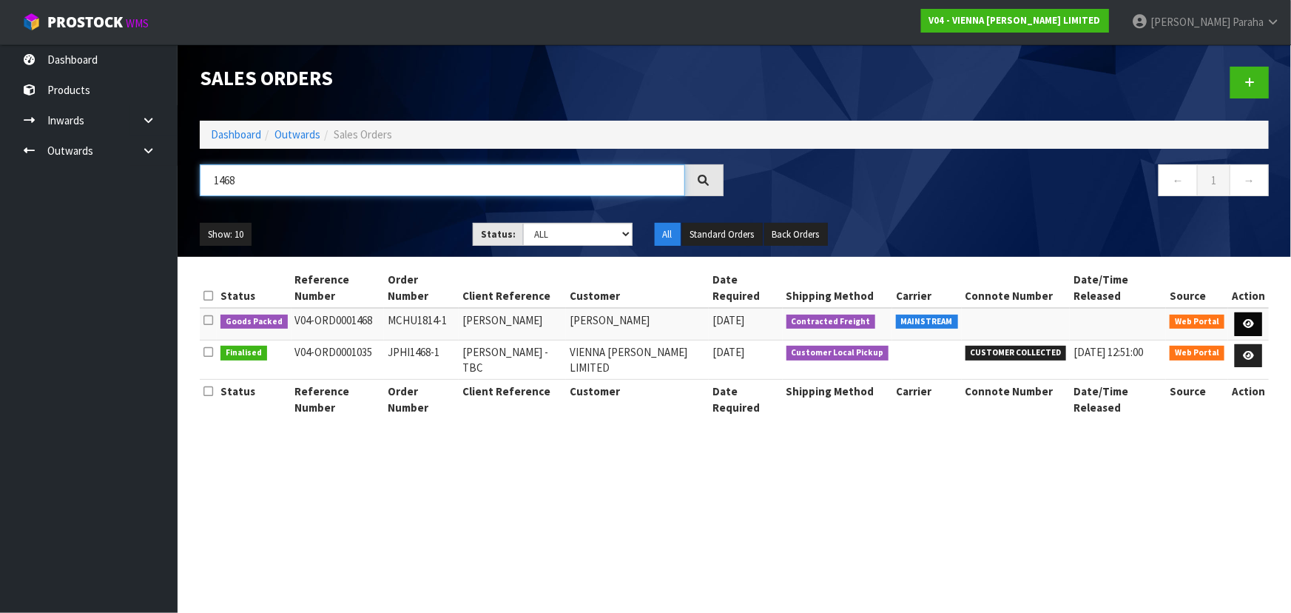
type input "1468"
click at [1252, 313] on link at bounding box center [1248, 324] width 27 height 24
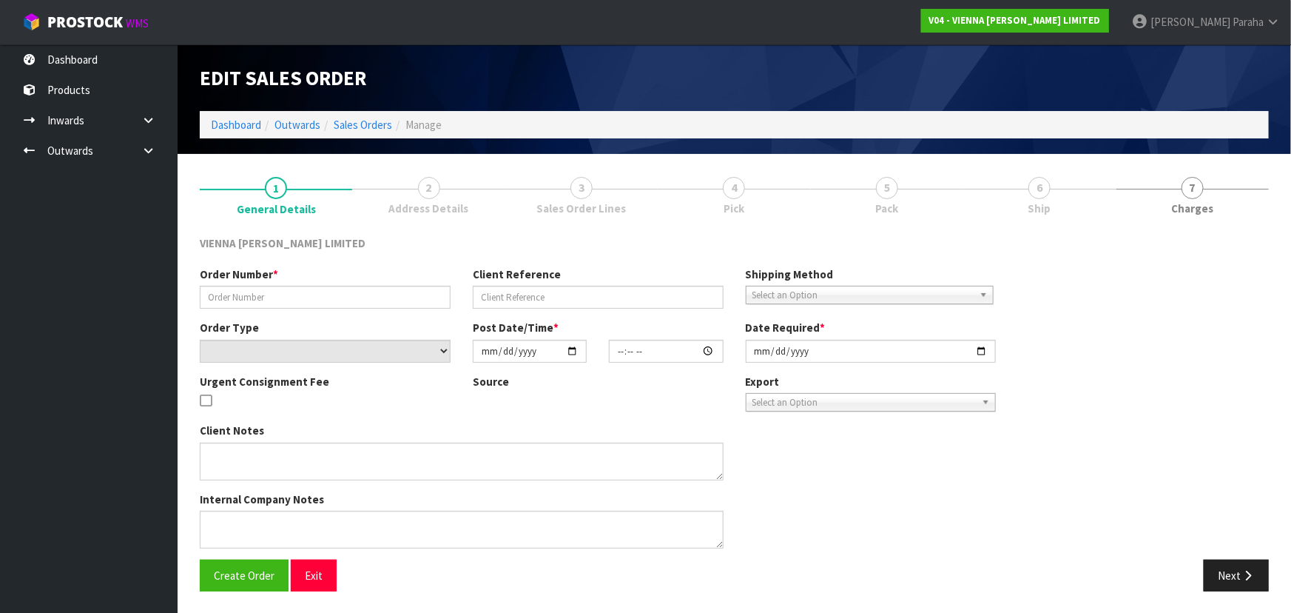
type input "MCHU1814-1"
type input "MARISSA CHURCHILL"
select select "number:0"
type input "2025-08-27"
type input "12:25:00.000"
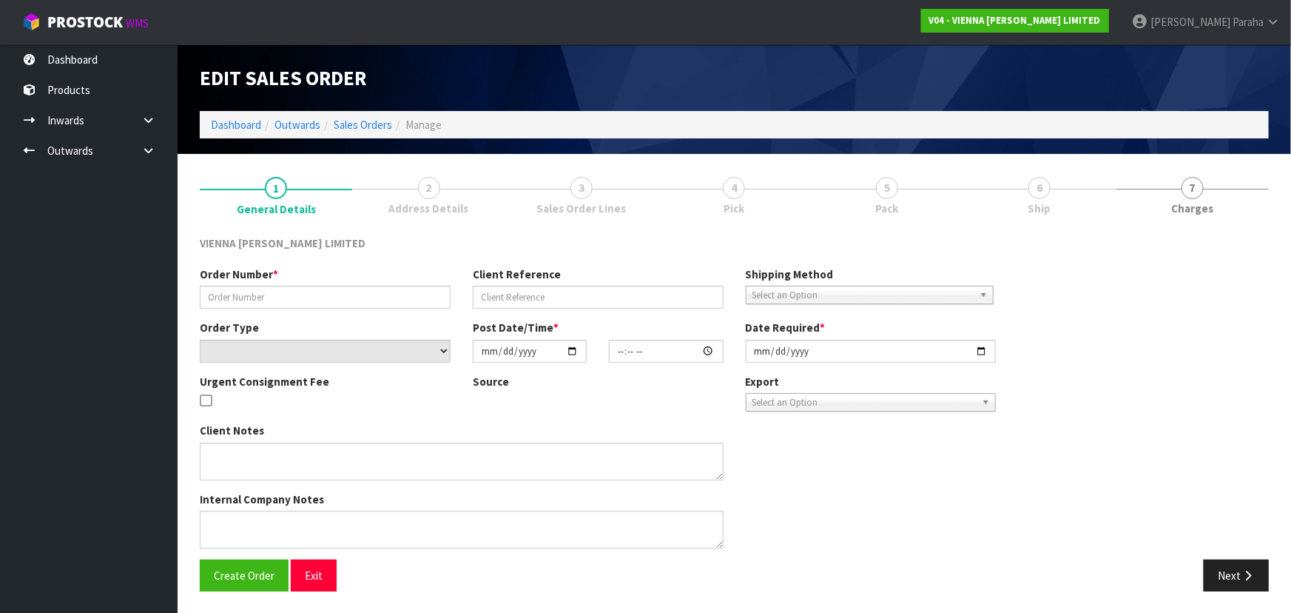
type input "2025-10-02"
type textarea "MARISSA CHURCHILL"
type textarea "THE FREIGHT QUOTE TO DESPATCH THIS ON MAIN FREIGHT WILL BE APPROXIMATELY $195.0…"
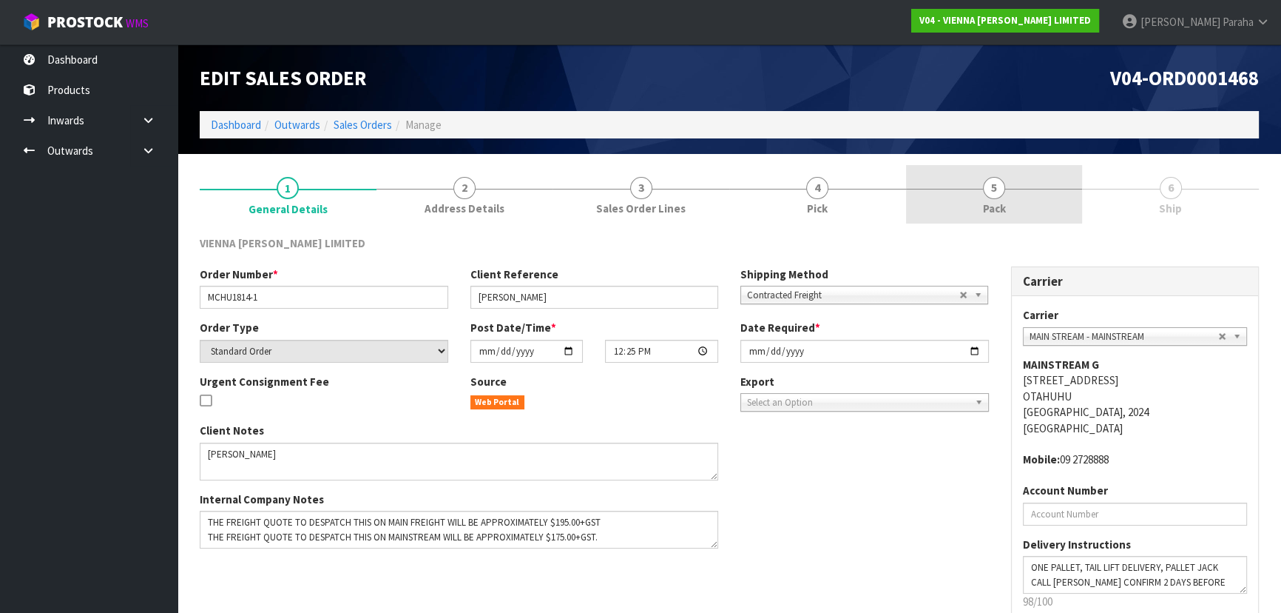
click at [994, 192] on span "5" at bounding box center [994, 188] width 22 height 22
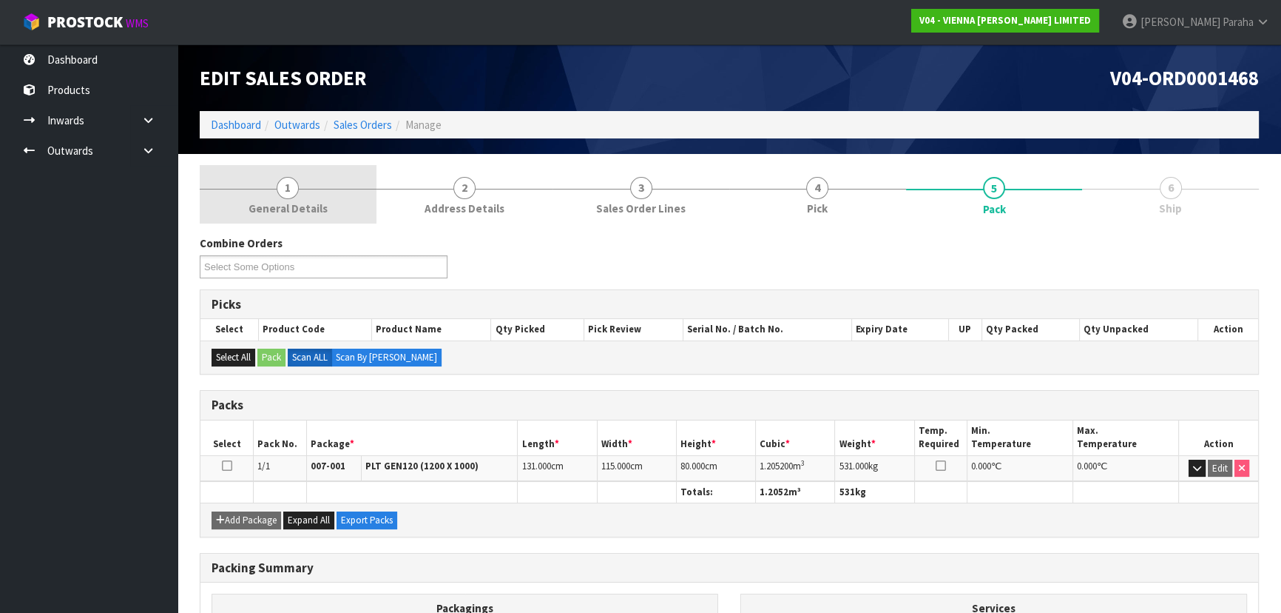
click at [286, 200] on span "General Details" at bounding box center [288, 208] width 79 height 16
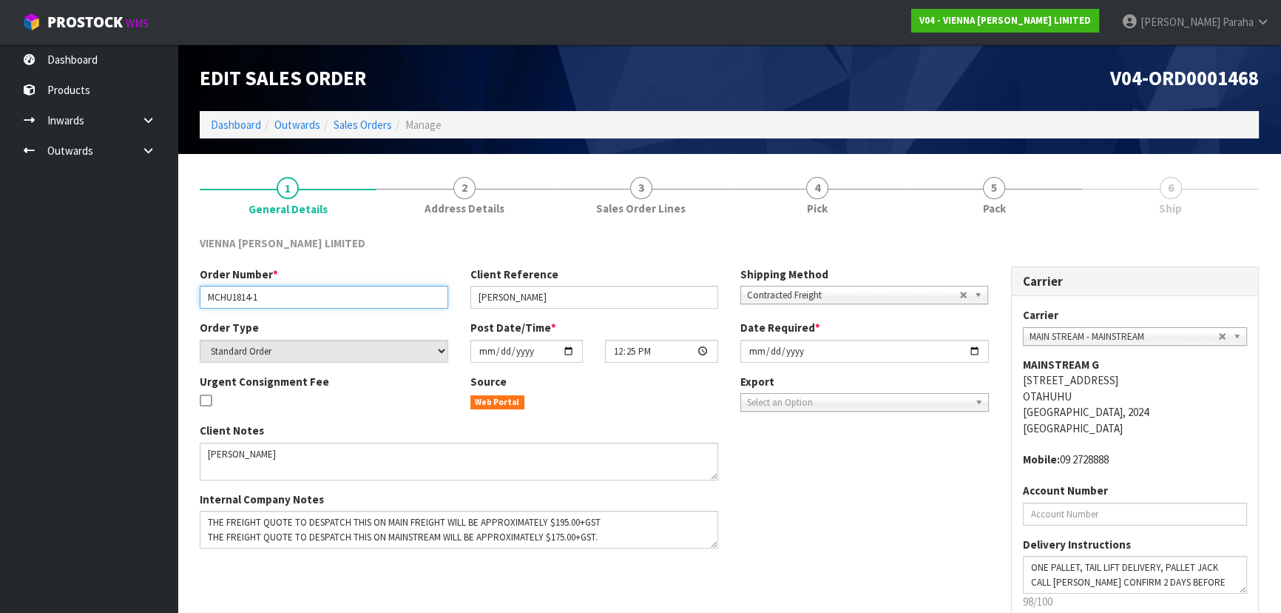
click at [249, 298] on input "MCHU1814-1" at bounding box center [324, 297] width 249 height 23
click at [248, 298] on input "MCHU1814-1" at bounding box center [324, 297] width 249 height 23
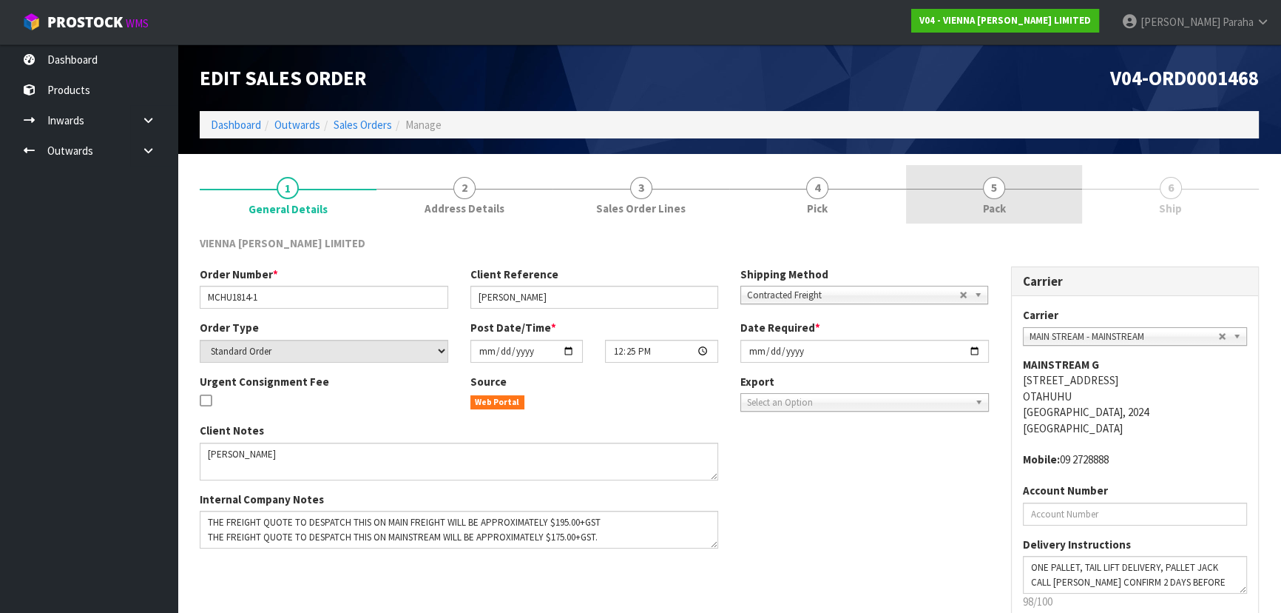
click at [994, 188] on span "5" at bounding box center [994, 188] width 22 height 22
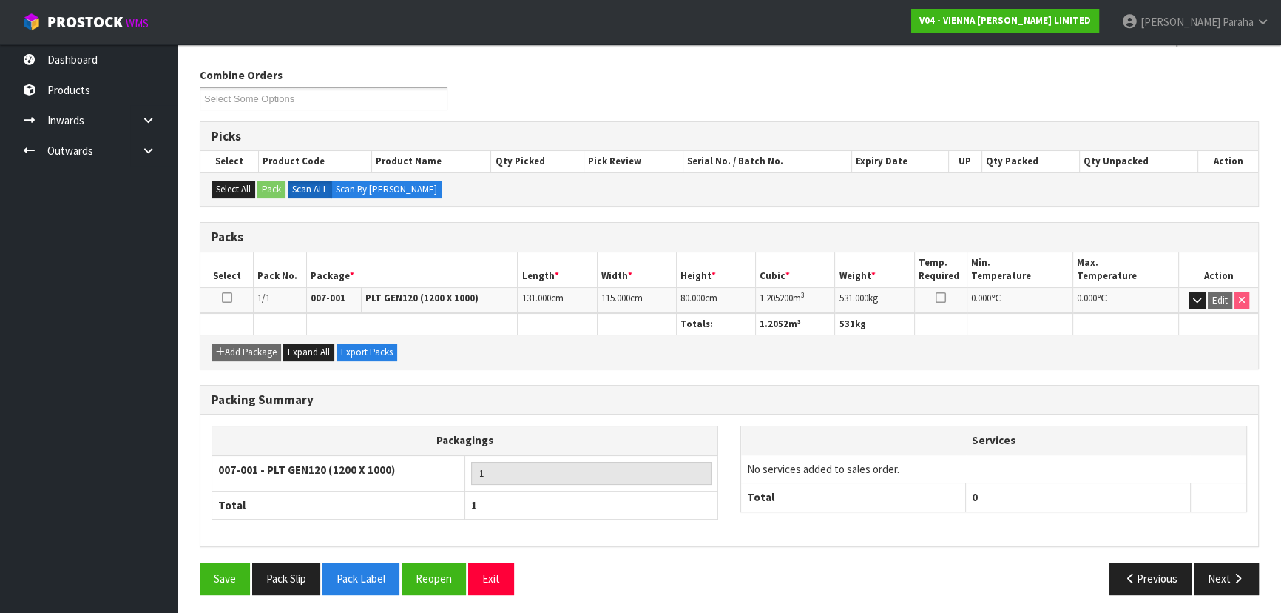
scroll to position [169, 0]
click at [1240, 567] on button "Next" at bounding box center [1226, 578] width 65 height 32
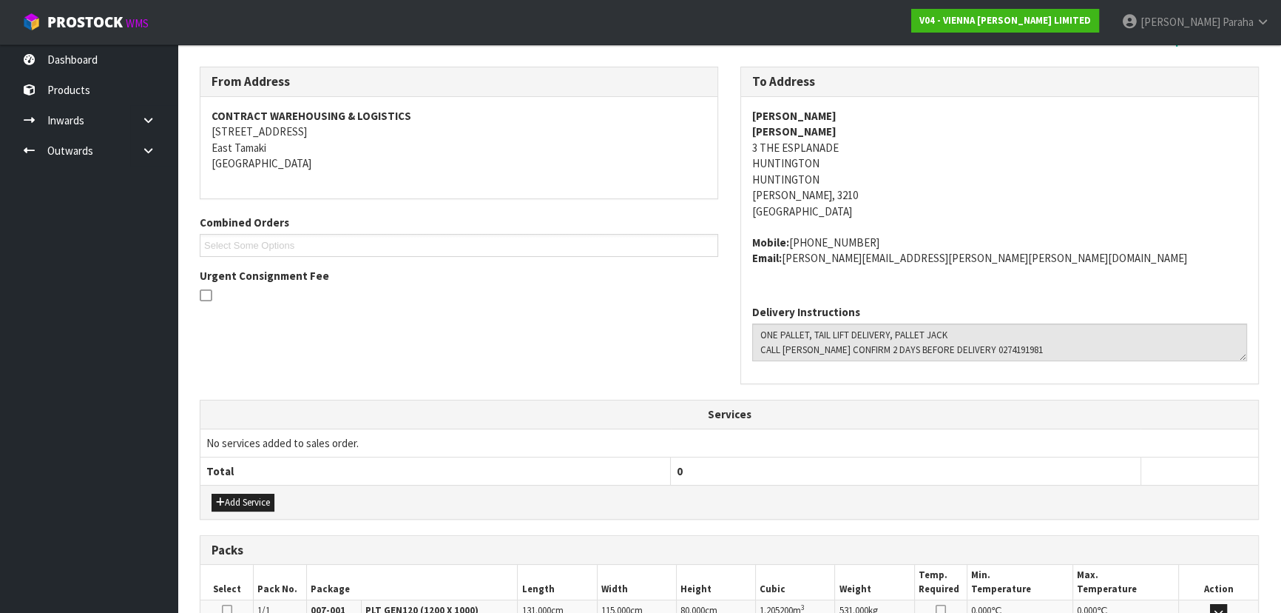
click at [820, 148] on address "MARISSA CHURCHILL MARISSA CHURCHILL 3 THE ESPLANADE HUNTINGTON HUNTINGTON Hamil…" at bounding box center [999, 163] width 495 height 111
click at [818, 148] on address "MARISSA CHURCHILL MARISSA CHURCHILL 3 THE ESPLANADE HUNTINGTON HUNTINGTON Hamil…" at bounding box center [999, 163] width 495 height 111
click at [817, 148] on address "MARISSA CHURCHILL MARISSA CHURCHILL 3 THE ESPLANADE HUNTINGTON HUNTINGTON Hamil…" at bounding box center [999, 163] width 495 height 111
click at [798, 146] on address "MARISSA CHURCHILL MARISSA CHURCHILL 3 THE ESPLANADE HUNTINGTON HUNTINGTON Hamil…" at bounding box center [999, 163] width 495 height 111
click at [797, 146] on address "MARISSA CHURCHILL MARISSA CHURCHILL 3 THE ESPLANADE HUNTINGTON HUNTINGTON Hamil…" at bounding box center [999, 163] width 495 height 111
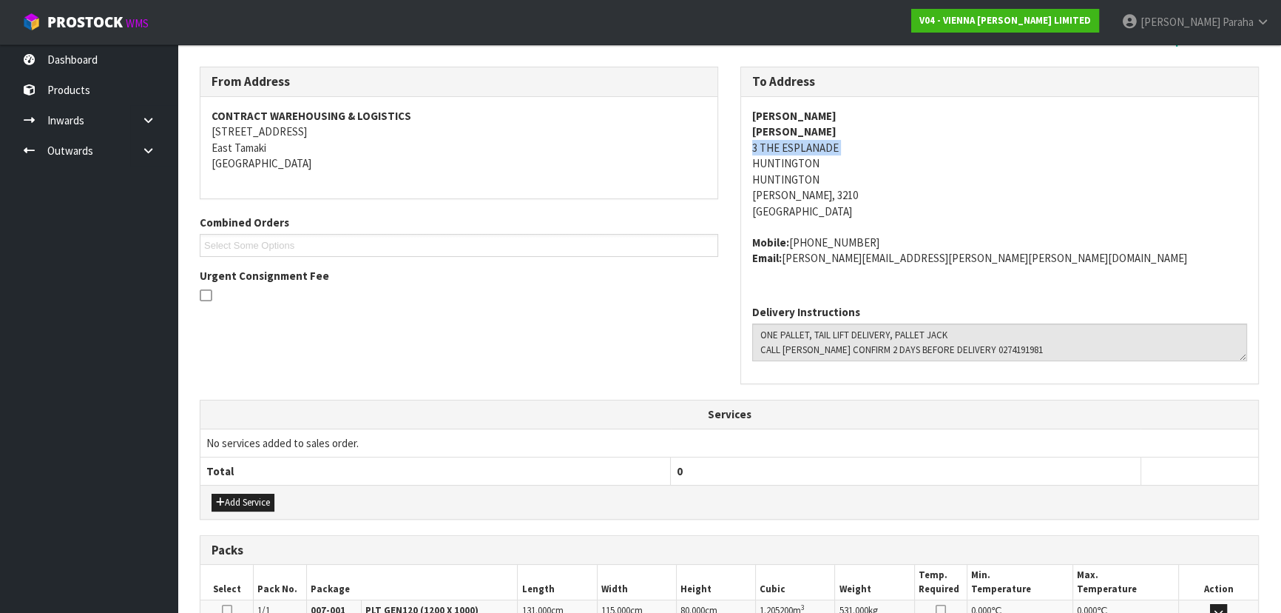
click at [796, 146] on address "MARISSA CHURCHILL MARISSA CHURCHILL 3 THE ESPLANADE HUNTINGTON HUNTINGTON Hamil…" at bounding box center [999, 163] width 495 height 111
copy address "3 THE ESPLANADE"
click at [815, 116] on strong "MARISSA CHURCHILL" at bounding box center [794, 116] width 84 height 14
click at [815, 115] on strong "MARISSA CHURCHILL" at bounding box center [794, 116] width 84 height 14
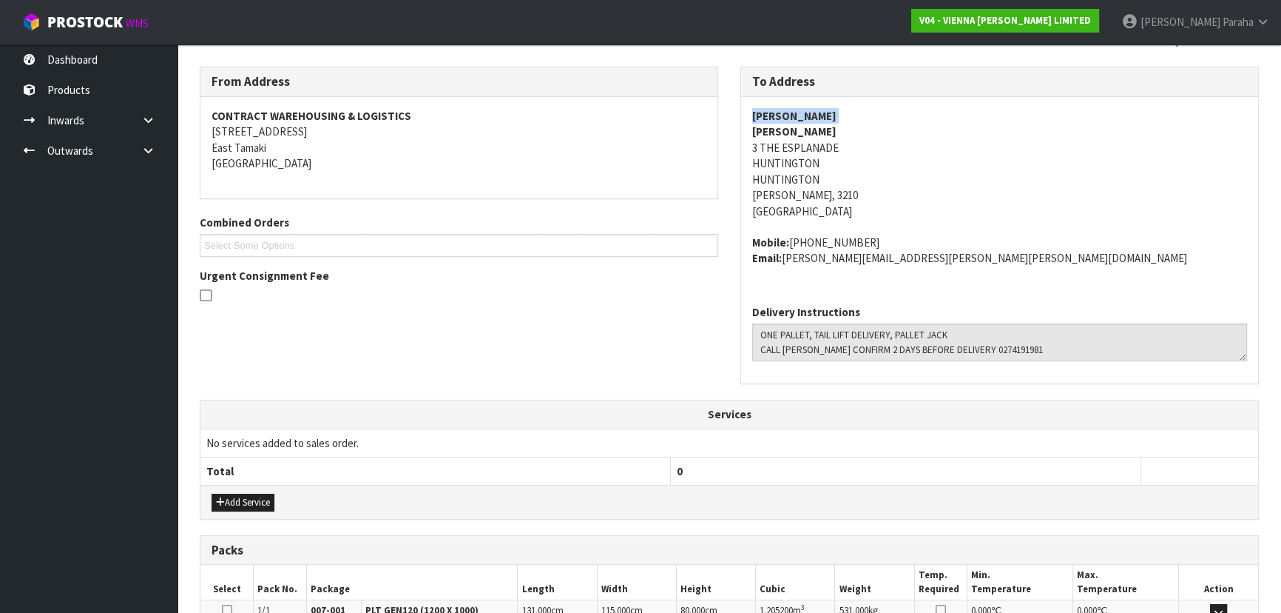
copy strong "MARISSA CHURCHILL"
drag, startPoint x: 855, startPoint y: 240, endPoint x: 791, endPoint y: 229, distance: 65.2
click at [791, 229] on span "MARISSA CHURCHILL MARISSA CHURCHILL 3 THE ESPLANADE HUNTINGTON HUNTINGTON Hamil…" at bounding box center [999, 187] width 495 height 158
copy address "+64274191981"
click at [951, 259] on address "Mobile: +64274191981 Email: marissa.craig.churchill@gmail.com" at bounding box center [999, 251] width 495 height 32
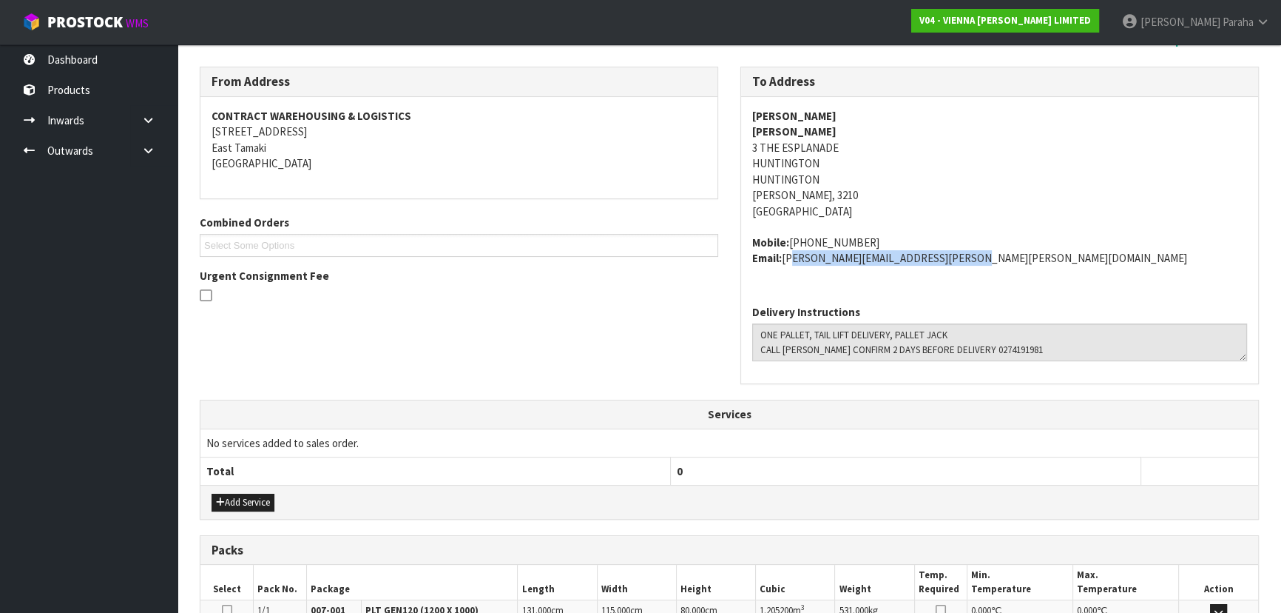
drag, startPoint x: 950, startPoint y: 257, endPoint x: 787, endPoint y: 263, distance: 162.9
click at [787, 263] on address "Mobile: +64274191981 Email: marissa.craig.churchill@gmail.com" at bounding box center [999, 251] width 495 height 32
copy address "marissa.craig.churchill@gmail.com"
click at [858, 244] on address "Mobile: +64274191981 Email: marissa.craig.churchill@gmail.com" at bounding box center [999, 251] width 495 height 32
drag, startPoint x: 857, startPoint y: 241, endPoint x: 789, endPoint y: 246, distance: 68.9
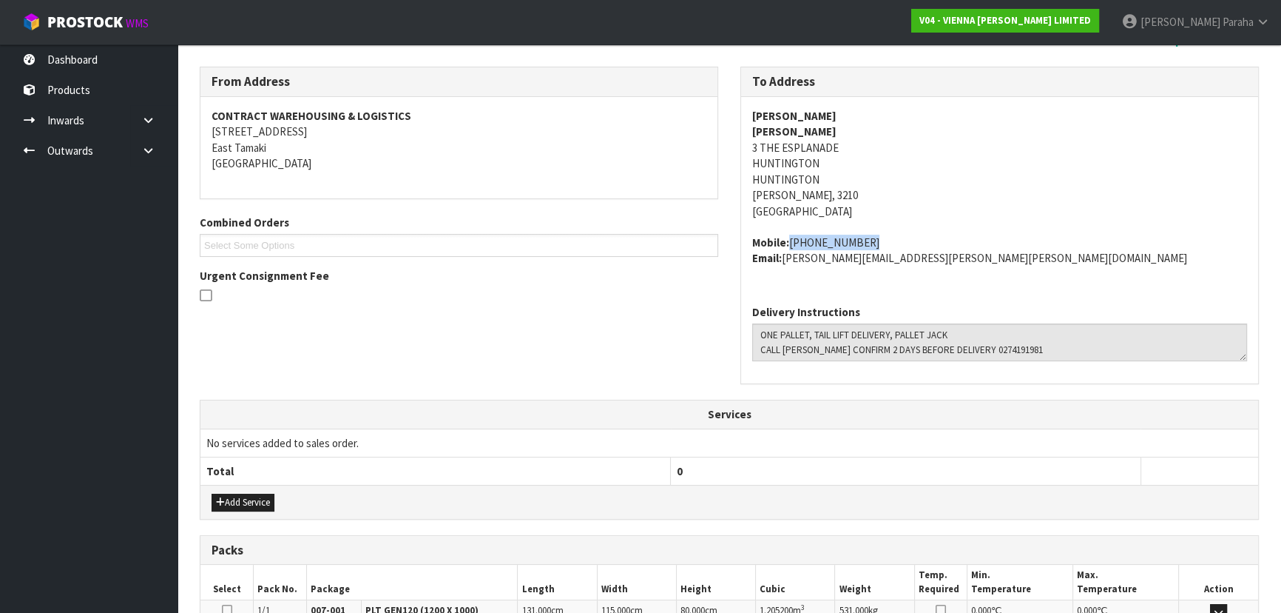
click at [789, 246] on address "Mobile: +64274191981 Email: marissa.craig.churchill@gmail.com" at bounding box center [999, 251] width 495 height 32
copy address "+64274191981"
click at [1071, 280] on div "MARISSA CHURCHILL MARISSA CHURCHILL 3 THE ESPLANADE HUNTINGTON HUNTINGTON Hamil…" at bounding box center [999, 195] width 517 height 196
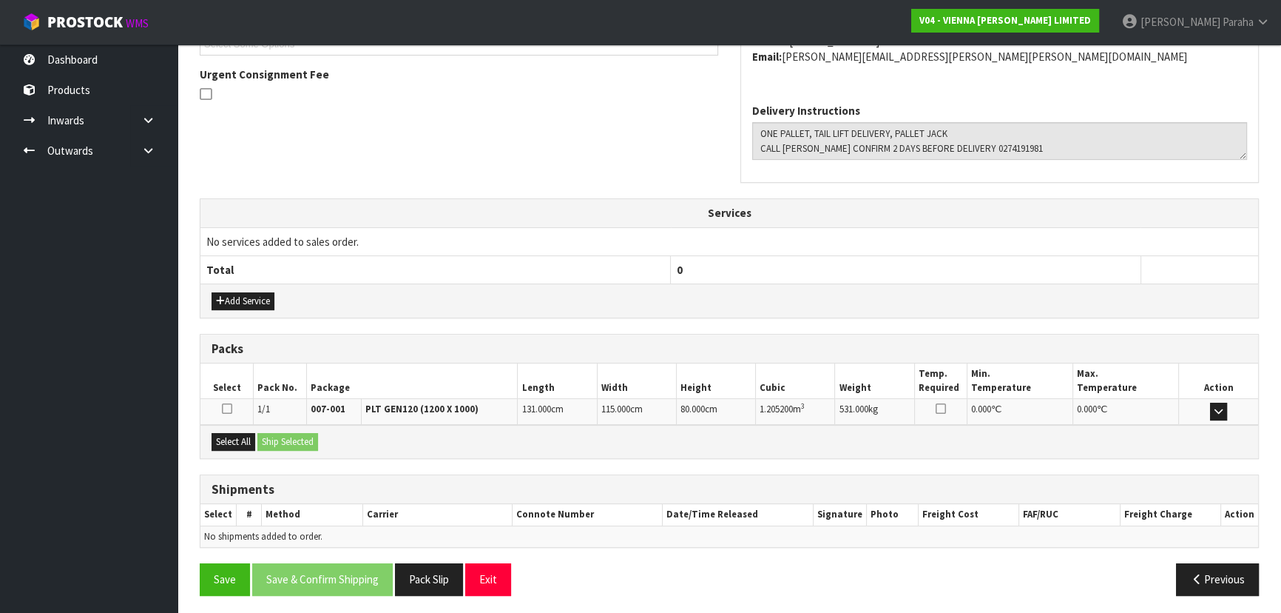
scroll to position [371, 0]
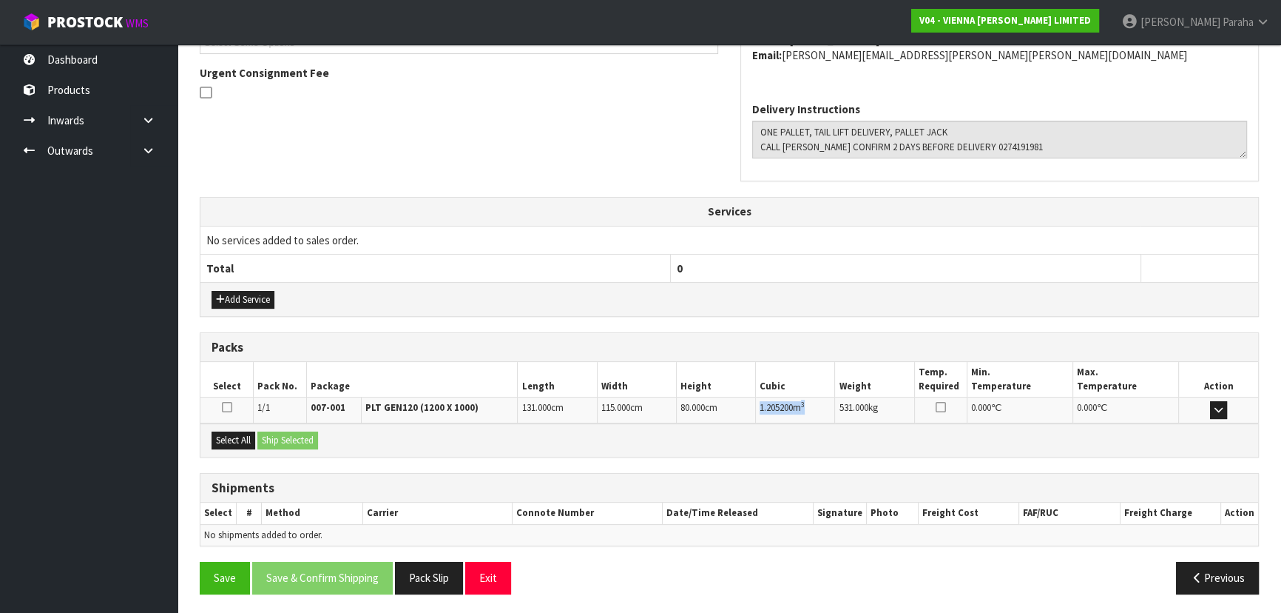
drag, startPoint x: 810, startPoint y: 404, endPoint x: 759, endPoint y: 408, distance: 51.2
click at [759, 408] on td "1.205200 m 3" at bounding box center [795, 410] width 79 height 26
copy td "1.205200 m 3"
drag, startPoint x: 886, startPoint y: 407, endPoint x: 835, endPoint y: 404, distance: 50.4
click at [835, 404] on td "531.000 kg" at bounding box center [874, 410] width 79 height 26
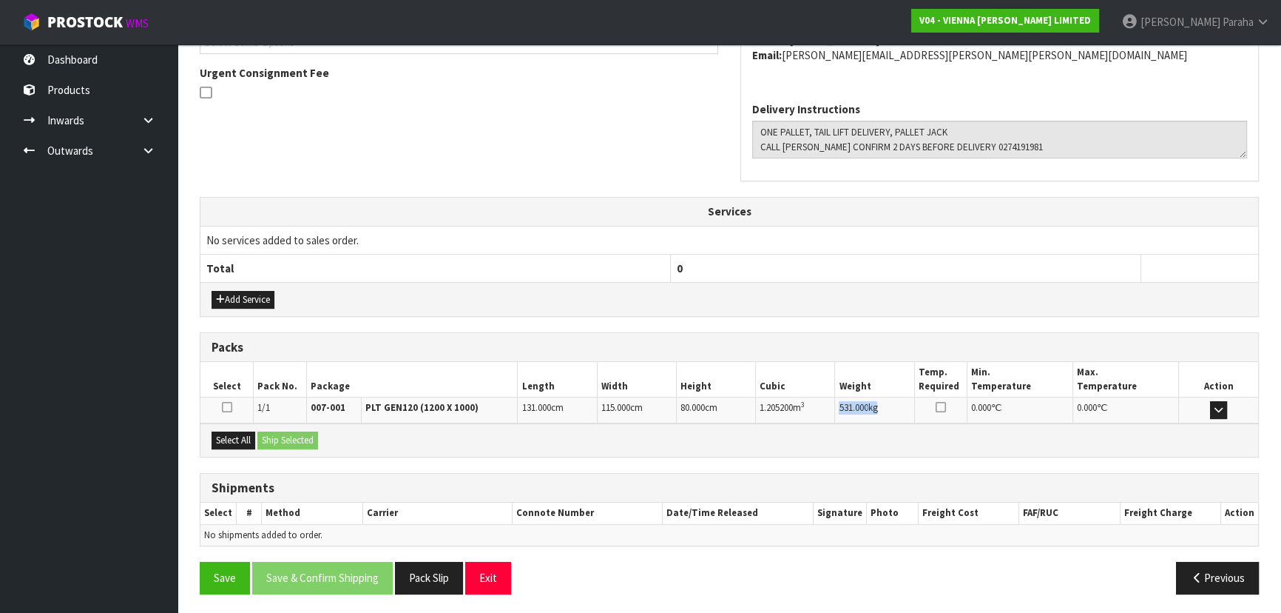
copy td "531.000 kg"
click at [237, 439] on button "Select All" at bounding box center [234, 440] width 44 height 18
click at [280, 440] on button "Ship Selected" at bounding box center [287, 440] width 61 height 18
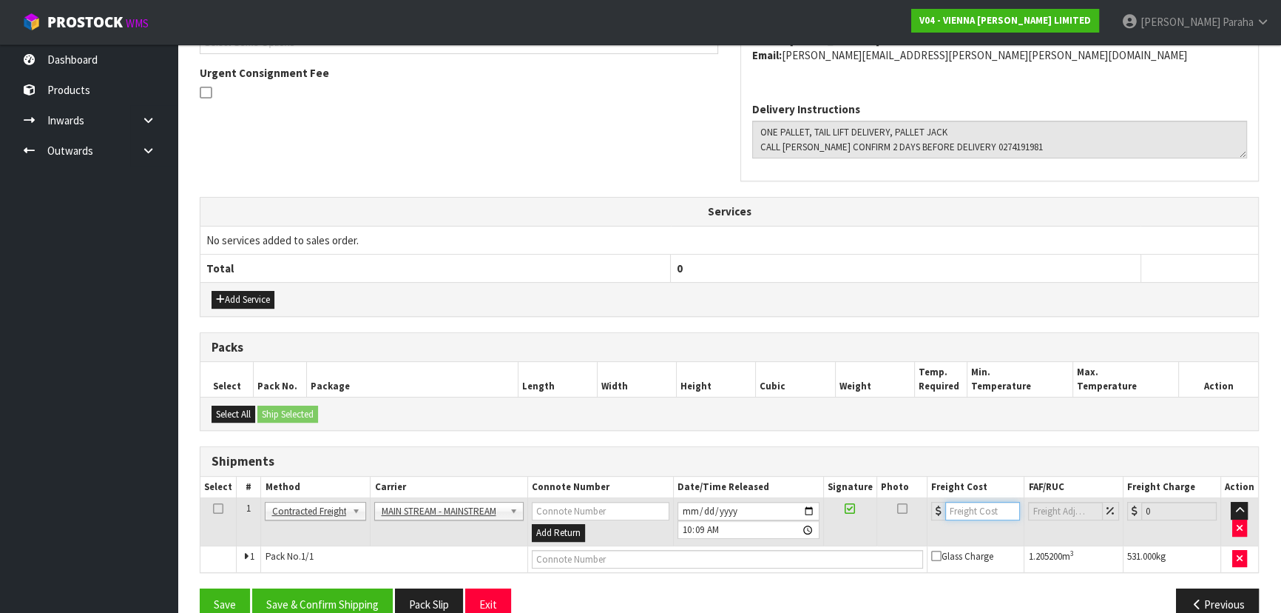
click at [967, 508] on input "number" at bounding box center [982, 511] width 75 height 18
type input "97.79"
click at [574, 556] on input "text" at bounding box center [727, 559] width 391 height 18
paste input "CWL7729711"
type input "CWL7729711"
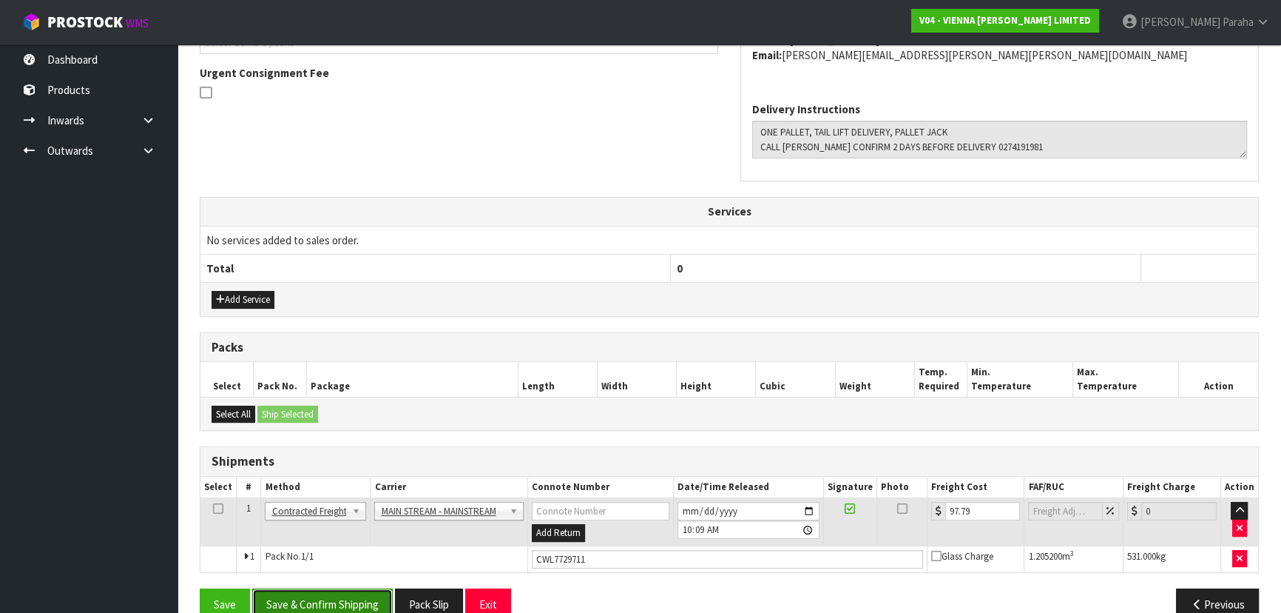
click at [355, 593] on button "Save & Confirm Shipping" at bounding box center [322, 604] width 141 height 32
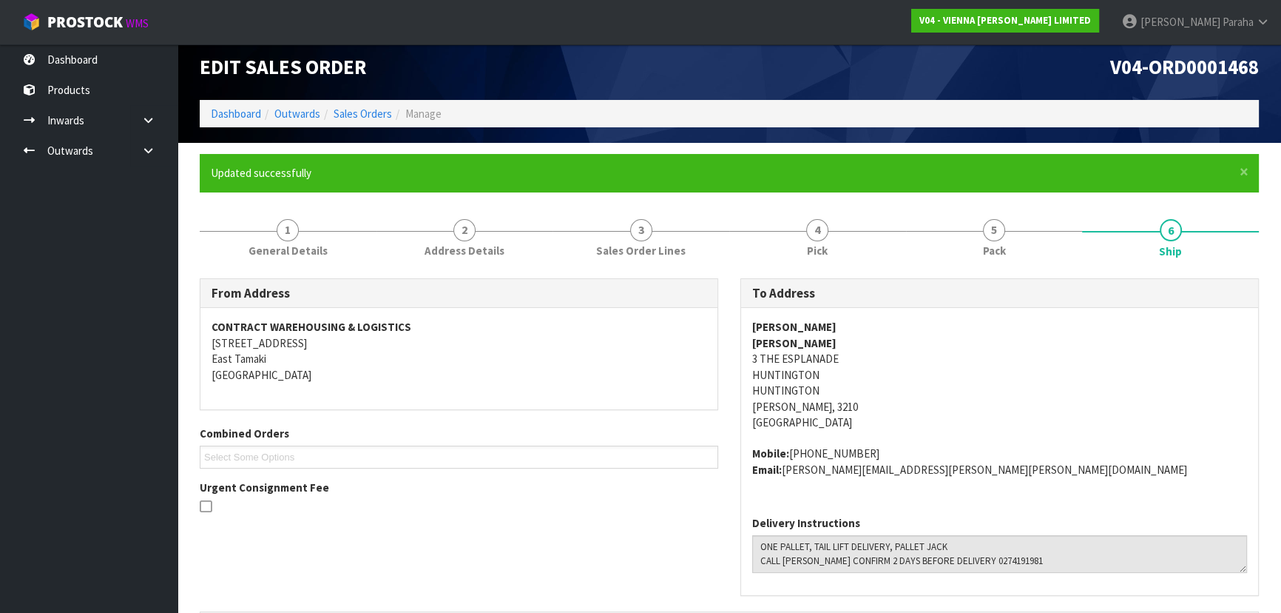
scroll to position [0, 0]
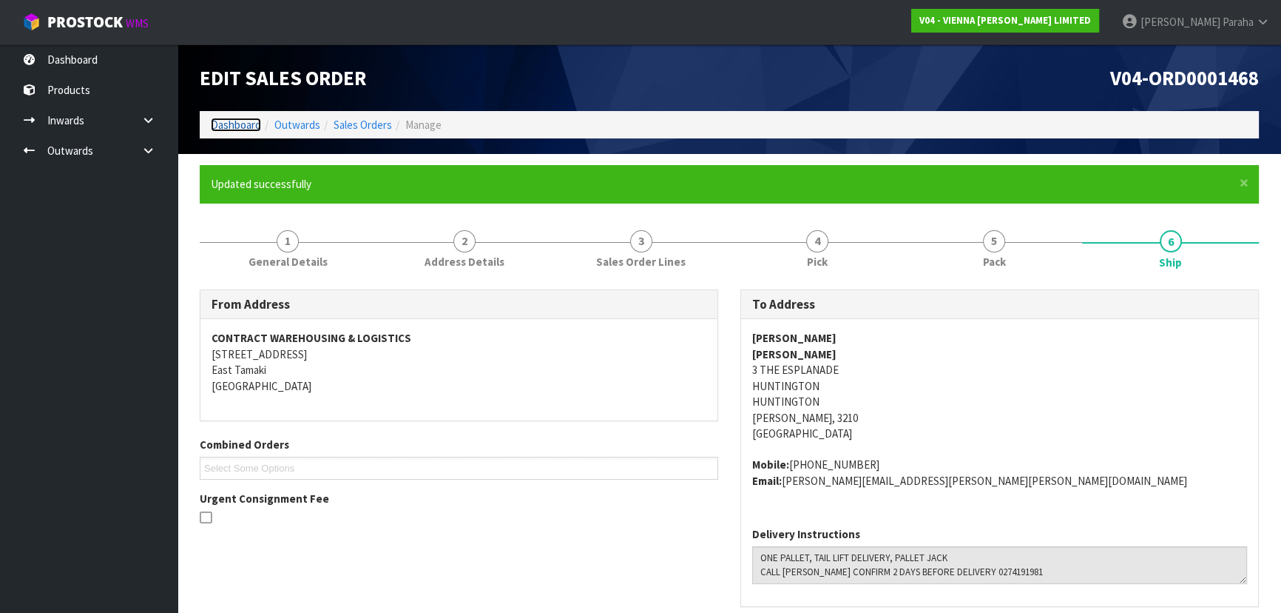
click at [230, 123] on link "Dashboard" at bounding box center [236, 125] width 50 height 14
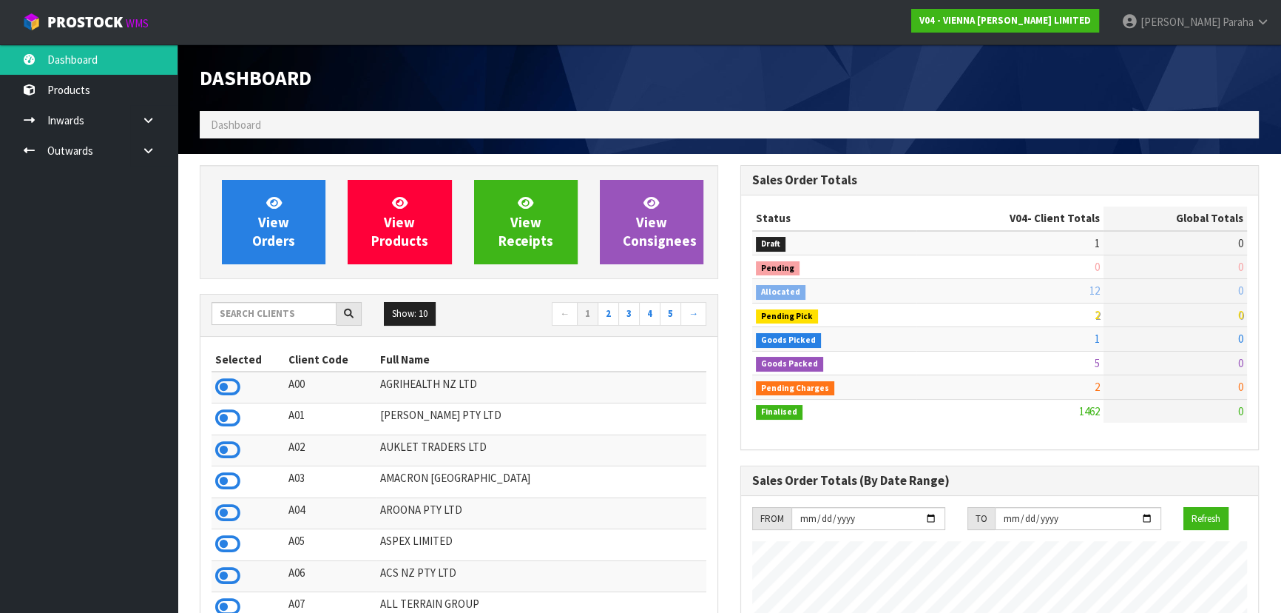
scroll to position [1230, 540]
click at [260, 317] on input "text" at bounding box center [274, 313] width 125 height 23
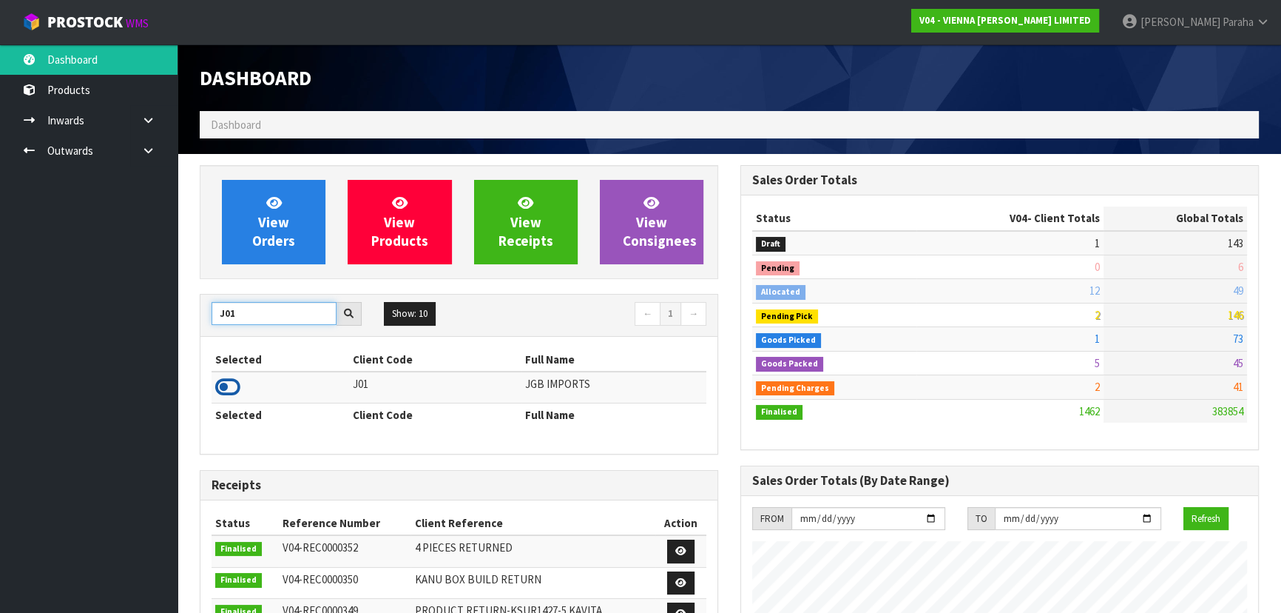
type input "J01"
click at [227, 389] on icon at bounding box center [227, 387] width 25 height 22
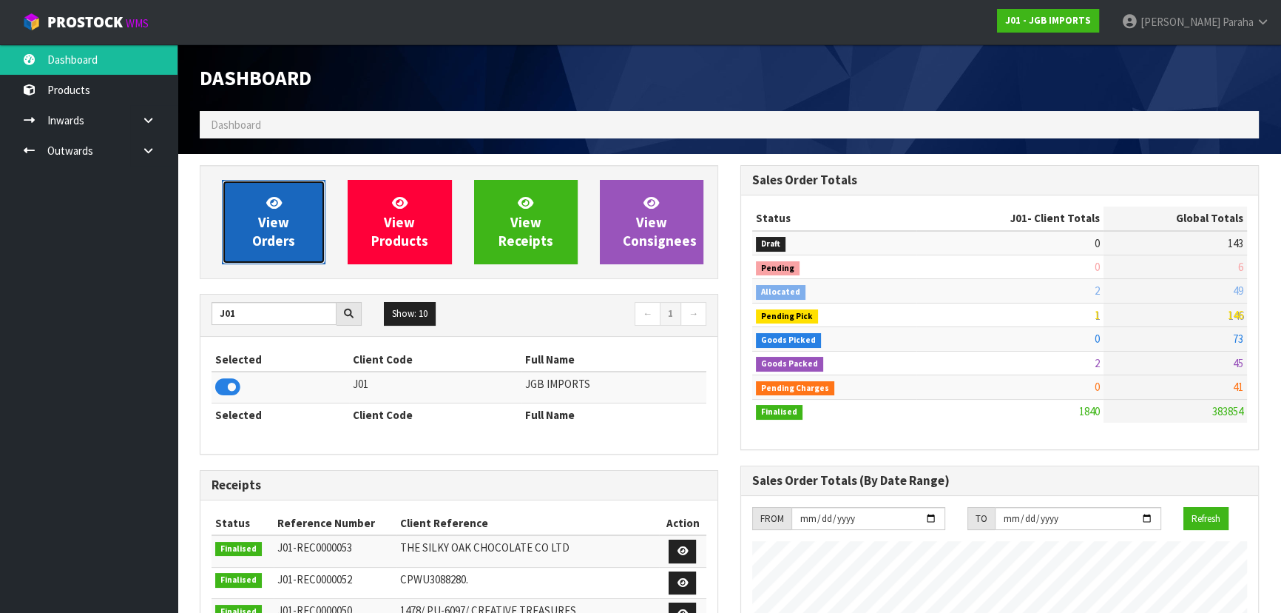
scroll to position [1119, 540]
click at [266, 258] on link "View Orders" at bounding box center [274, 222] width 104 height 84
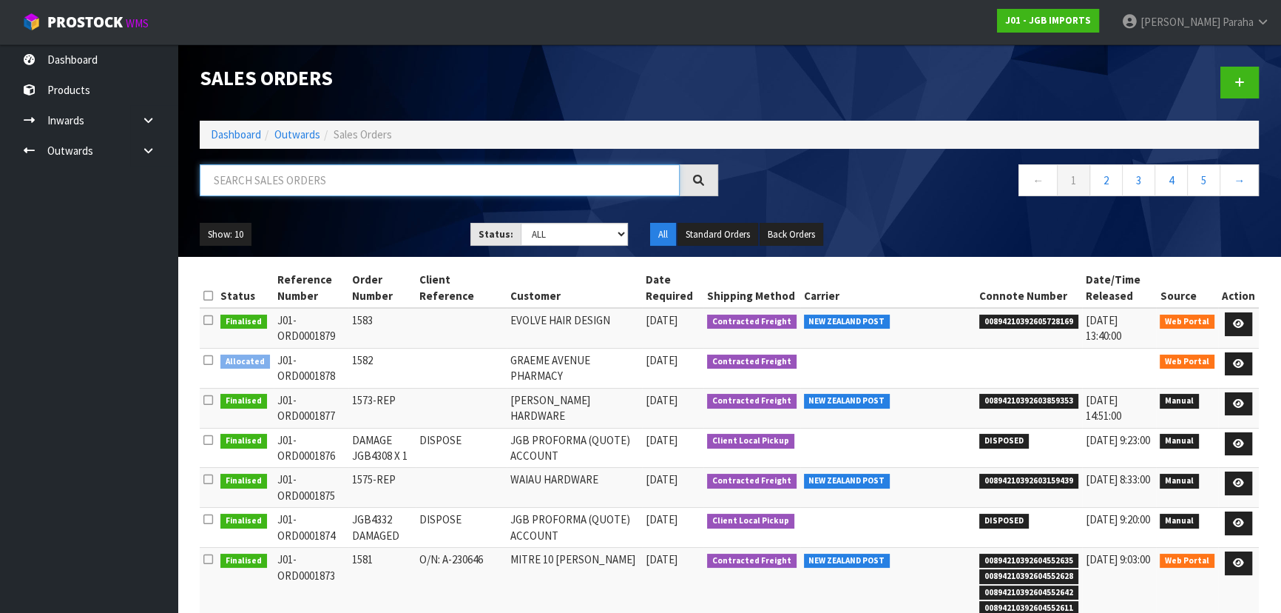
click at [304, 186] on input "text" at bounding box center [440, 180] width 480 height 32
click at [243, 134] on link "Dashboard" at bounding box center [236, 134] width 50 height 14
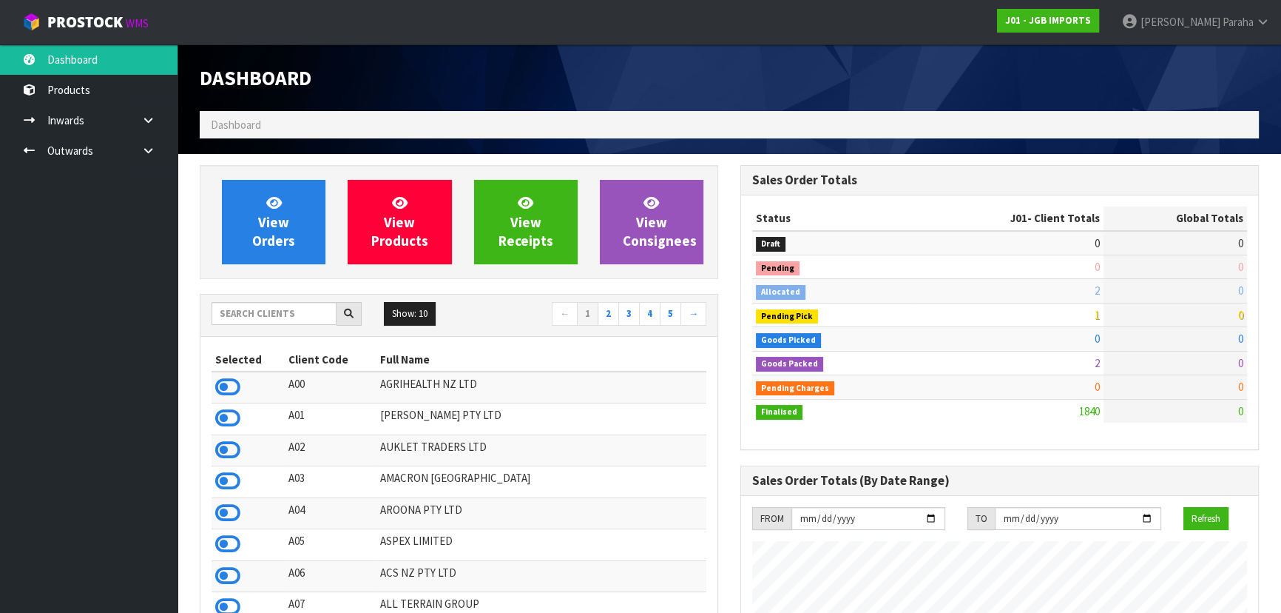
scroll to position [1119, 540]
click at [263, 311] on input "text" at bounding box center [274, 313] width 125 height 23
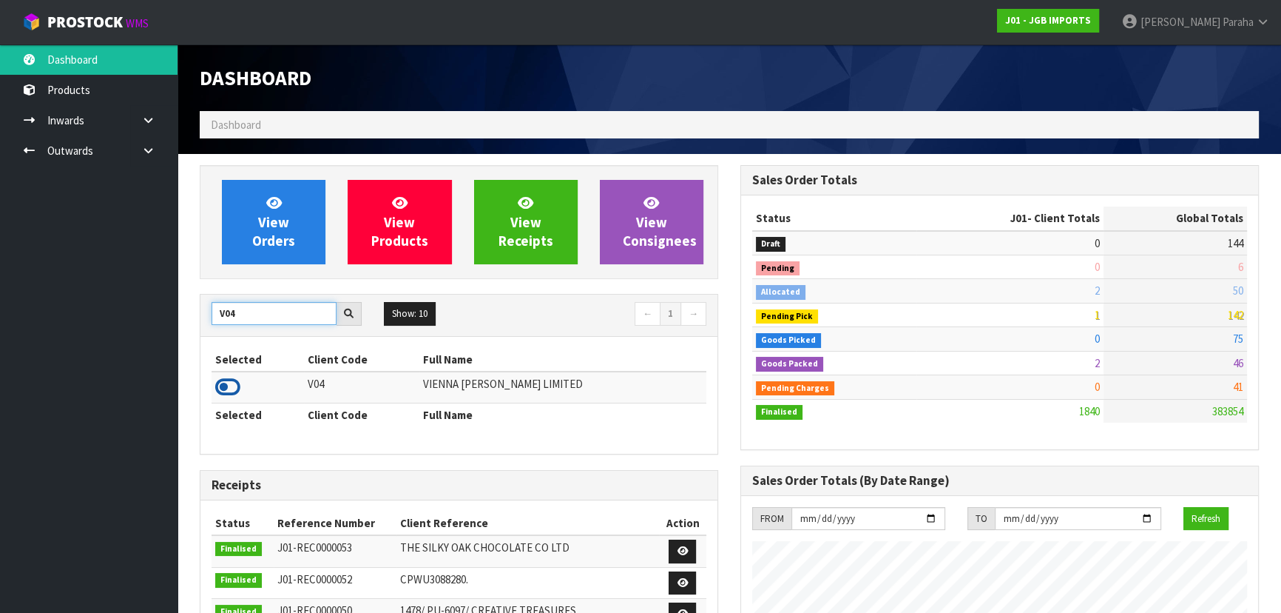
type input "V04"
click at [237, 386] on icon at bounding box center [227, 387] width 25 height 22
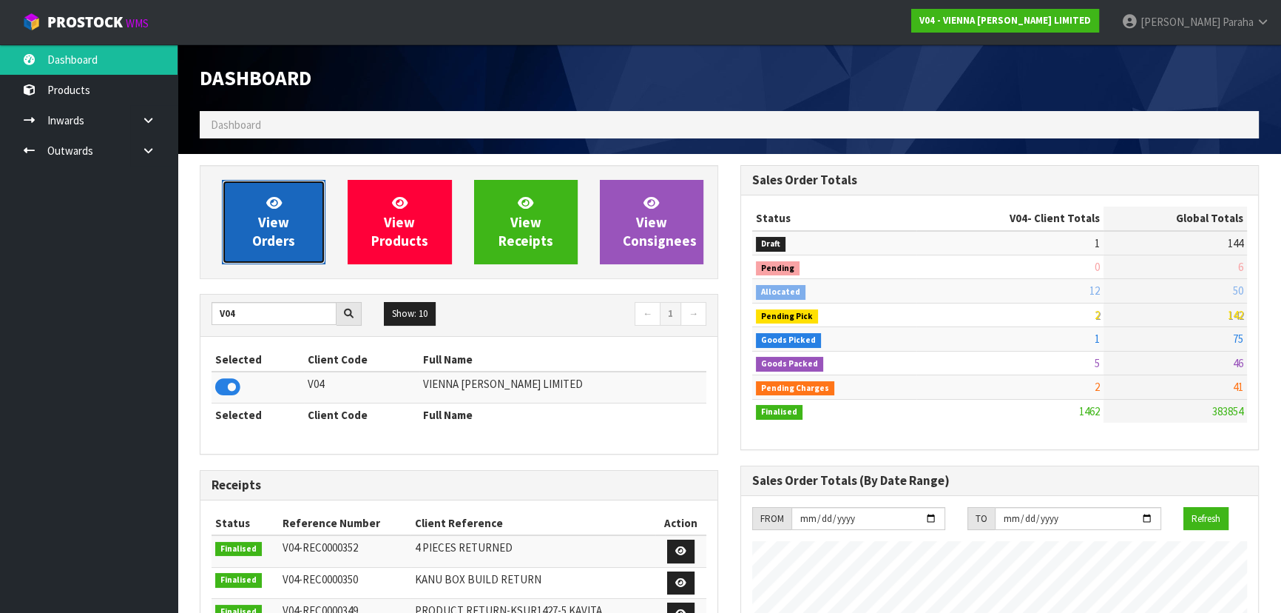
scroll to position [1230, 540]
click at [289, 200] on link "View Orders" at bounding box center [274, 222] width 104 height 84
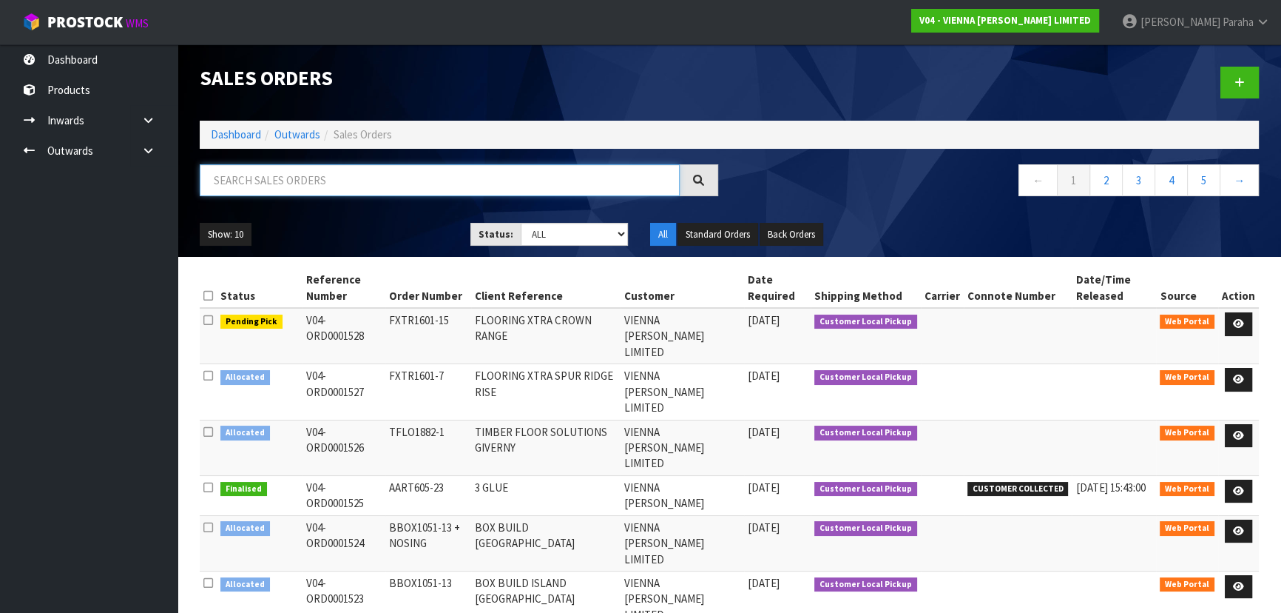
click at [284, 175] on input "text" at bounding box center [440, 180] width 480 height 32
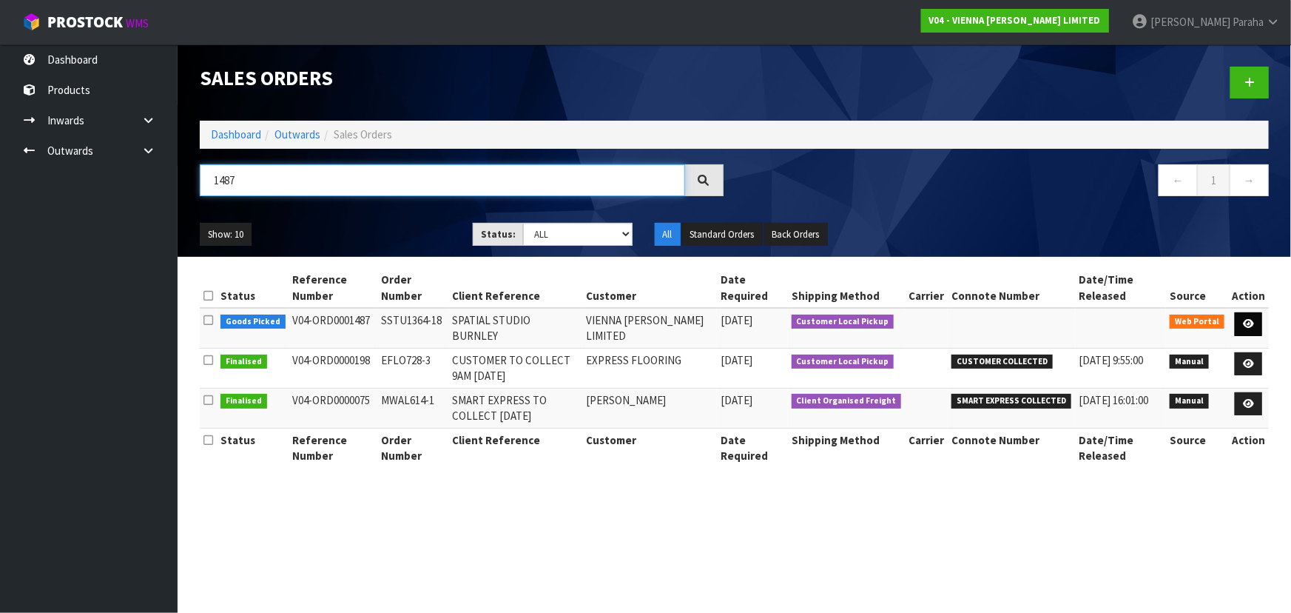
type input "1487"
click at [1258, 327] on link at bounding box center [1248, 324] width 27 height 24
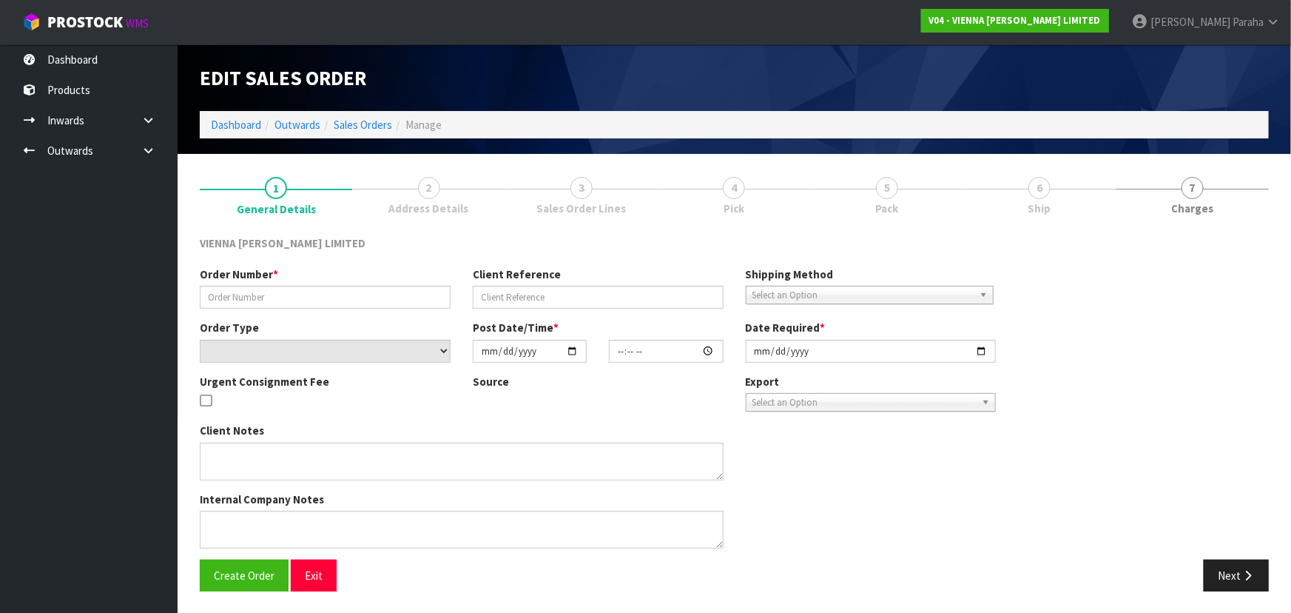
type input "SSTU1364-18"
type input "SPATIAL STUDIO BURNLEY"
select select "number:0"
type input "2025-09-02"
type input "12:12:00.000"
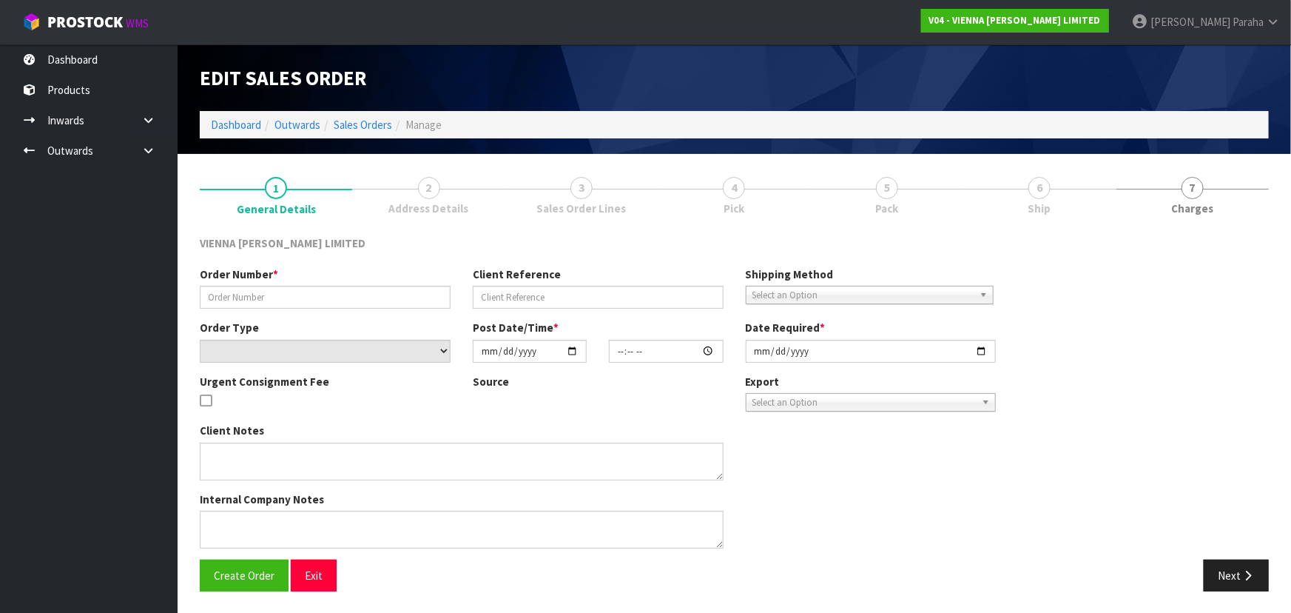
type input "2025-10-02"
type textarea "SPATIAL STUDIO BURNLEY"
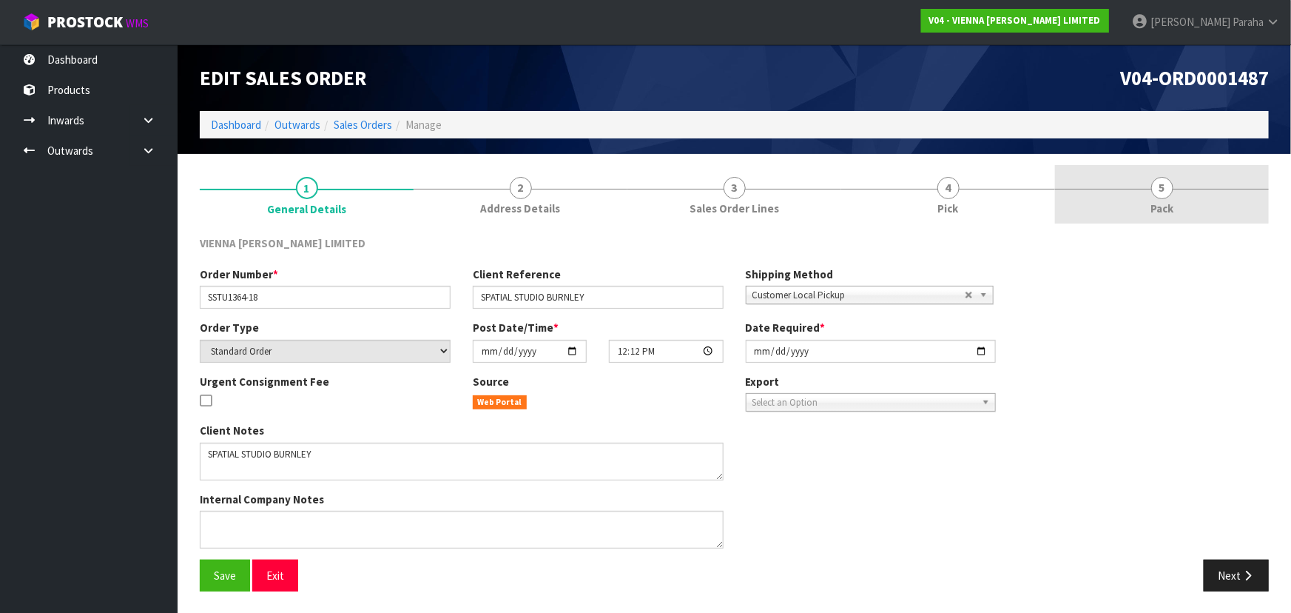
click at [1142, 185] on link "5 Pack" at bounding box center [1162, 194] width 214 height 58
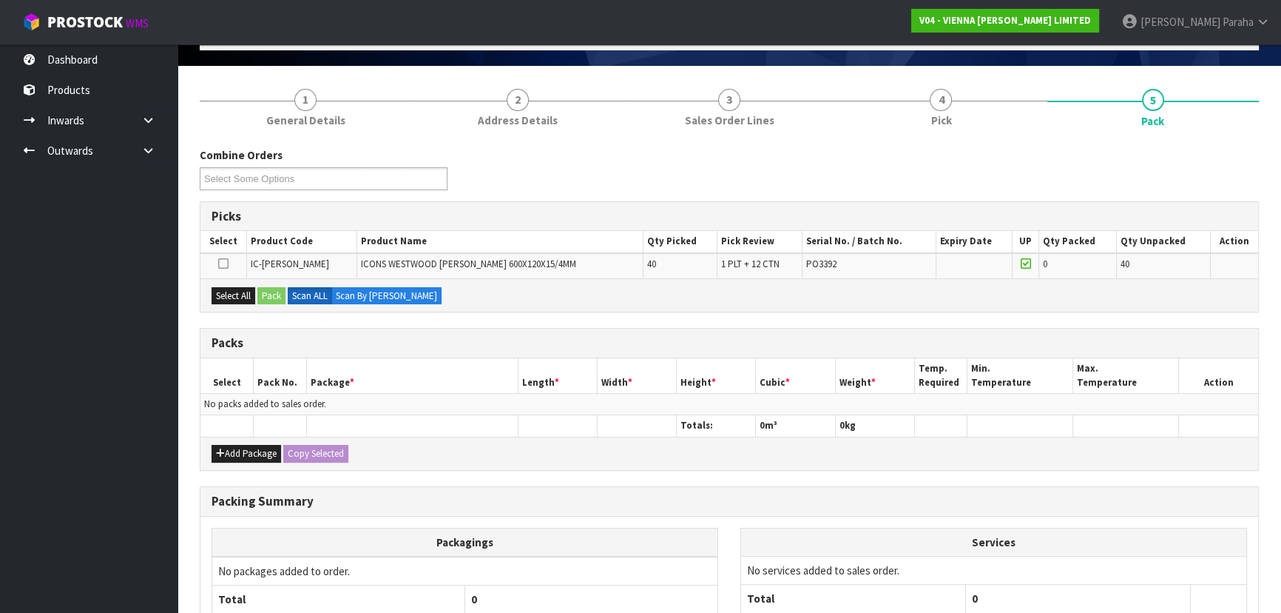
scroll to position [216, 0]
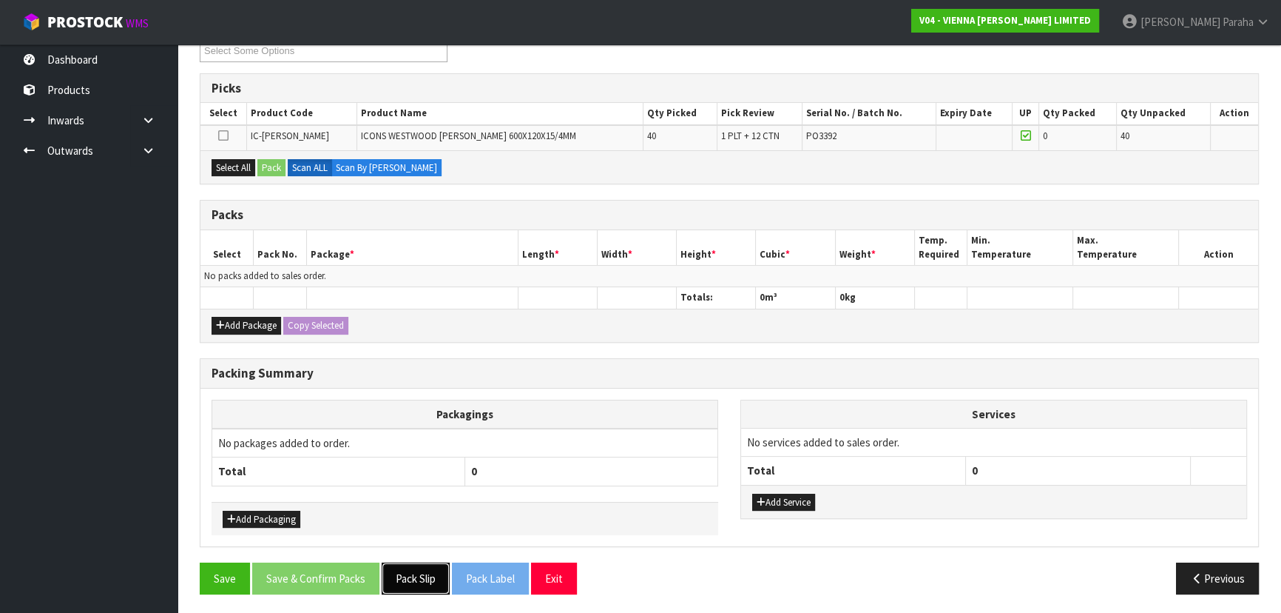
click at [412, 583] on button "Pack Slip" at bounding box center [416, 578] width 68 height 32
click at [415, 582] on button "Pack Slip" at bounding box center [416, 578] width 68 height 32
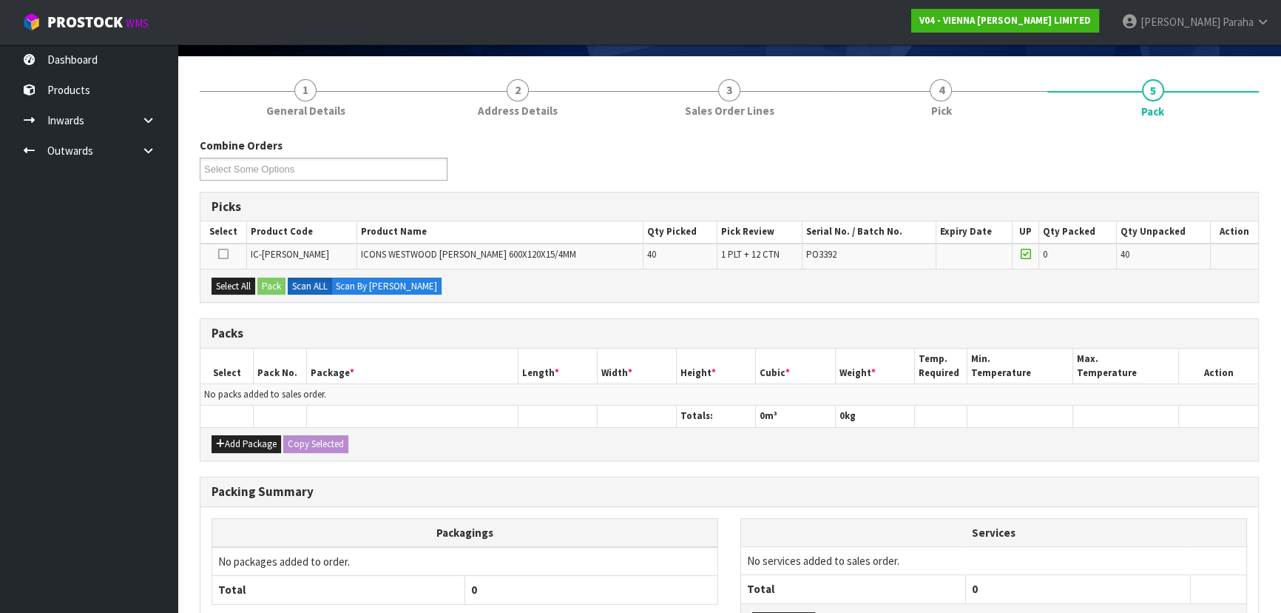
scroll to position [81, 0]
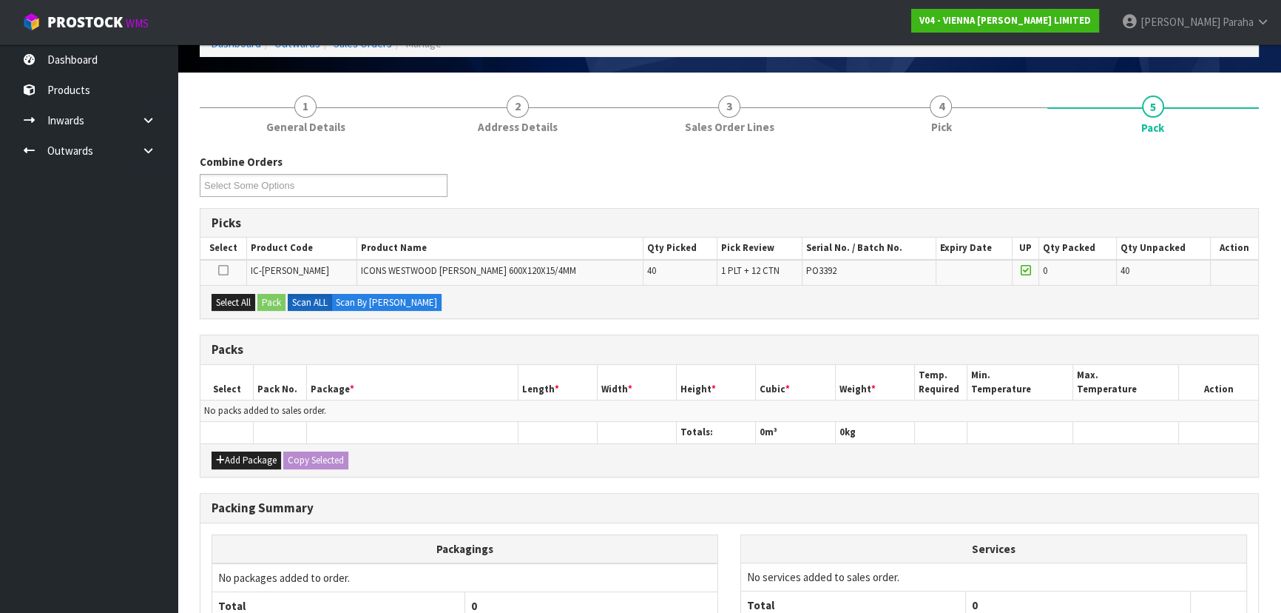
click at [223, 270] on icon at bounding box center [223, 270] width 10 height 1
click at [0, 0] on input "checkbox" at bounding box center [0, 0] width 0 height 0
click at [274, 300] on button "Pack" at bounding box center [271, 303] width 28 height 18
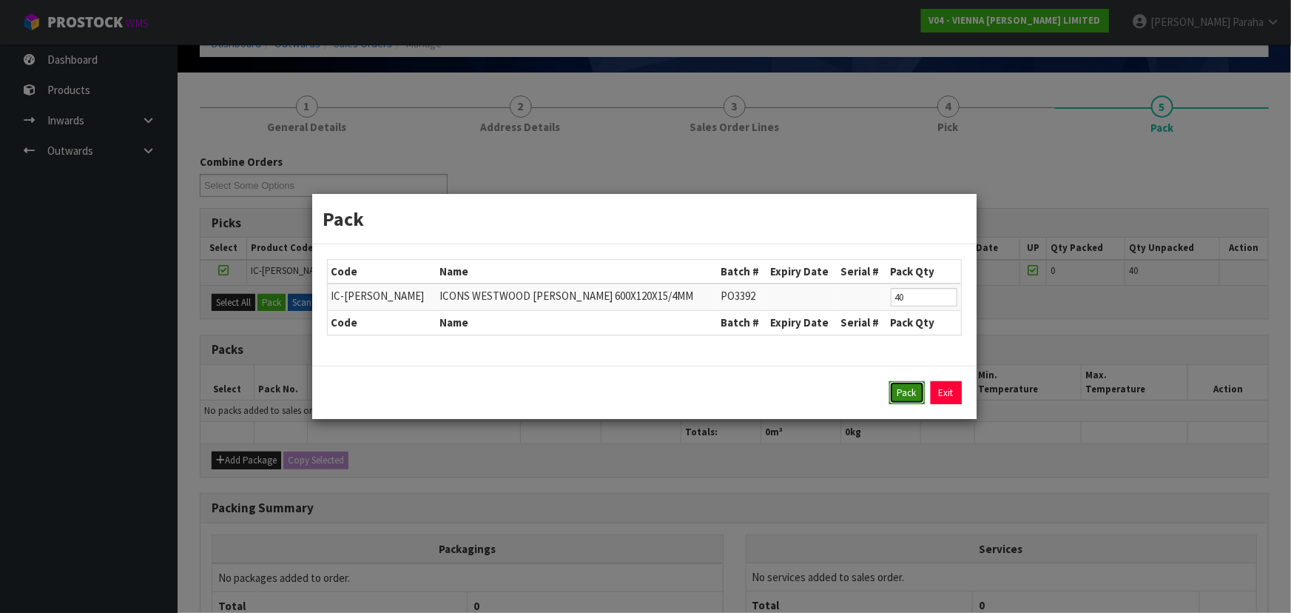
click at [901, 394] on button "Pack" at bounding box center [907, 393] width 36 height 24
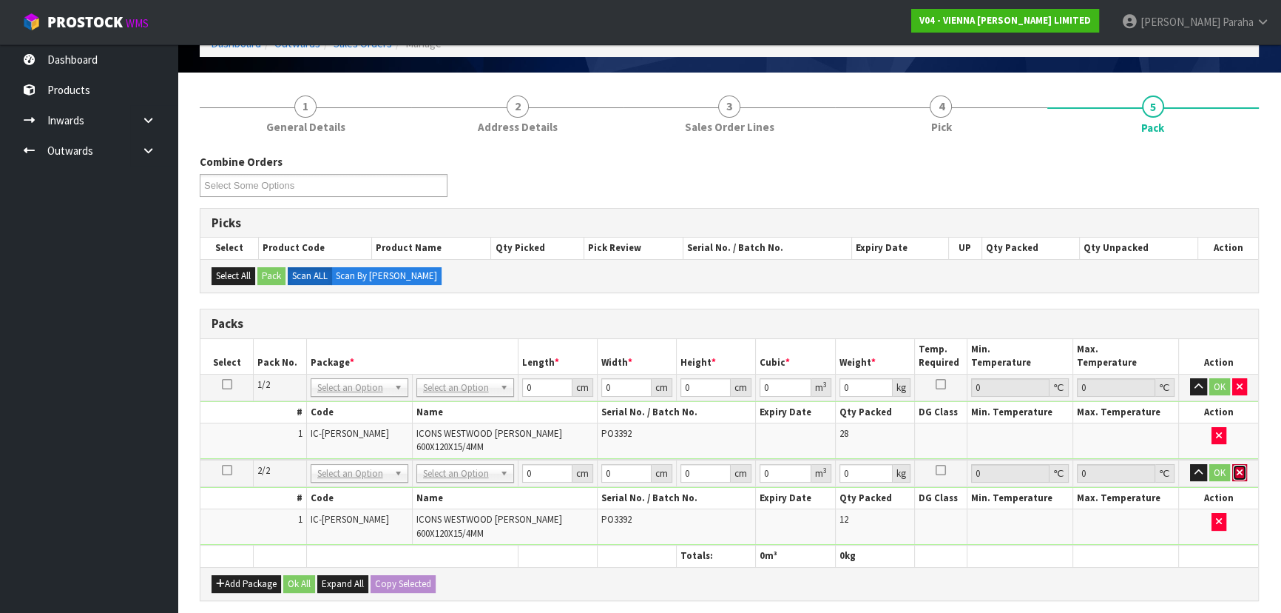
click at [1242, 468] on icon "button" at bounding box center [1240, 473] width 6 height 10
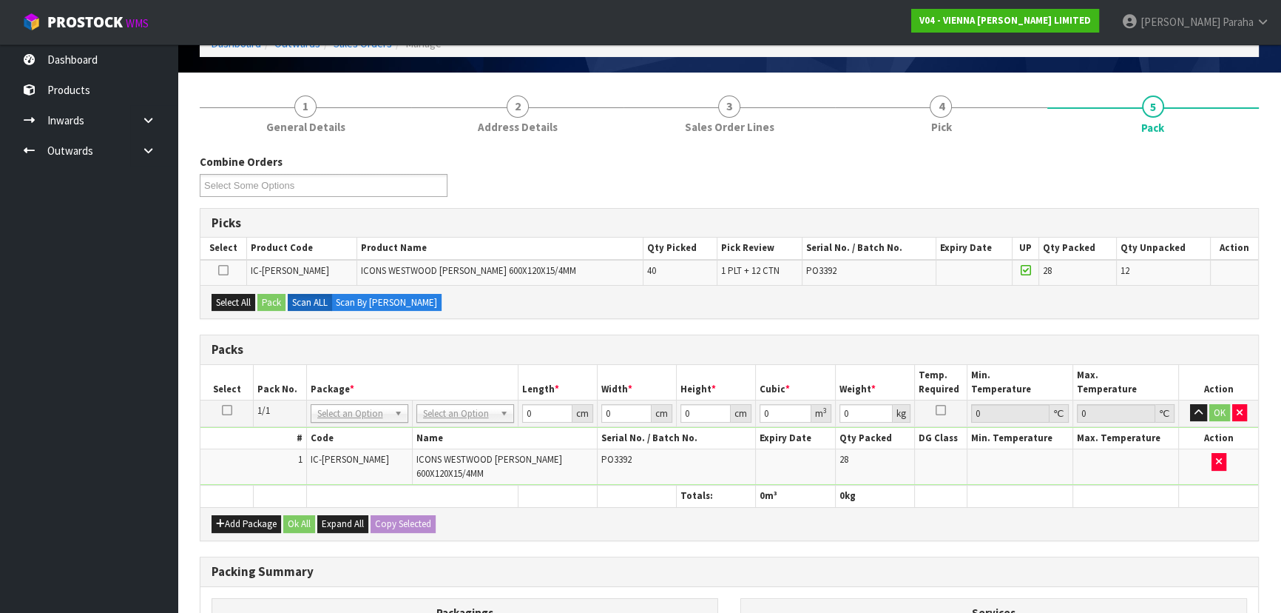
click at [230, 410] on icon at bounding box center [227, 410] width 10 height 1
click at [222, 301] on button "Select All" at bounding box center [234, 303] width 44 height 18
click at [274, 304] on button "Pack" at bounding box center [271, 303] width 28 height 18
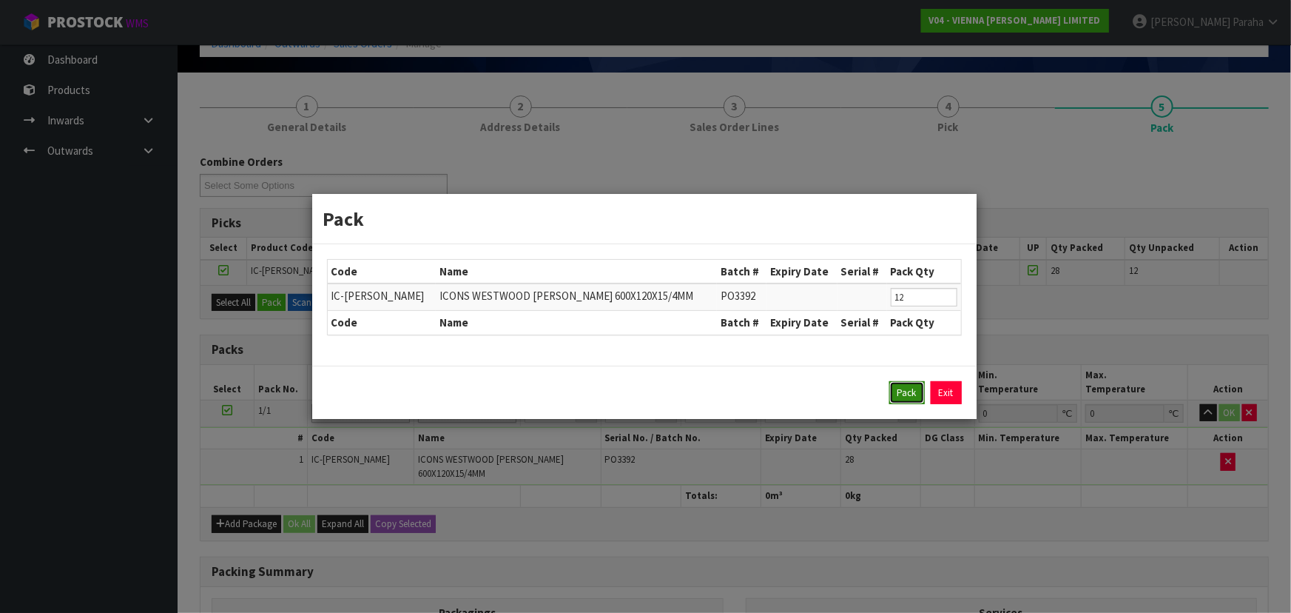
click at [916, 392] on button "Pack" at bounding box center [907, 393] width 36 height 24
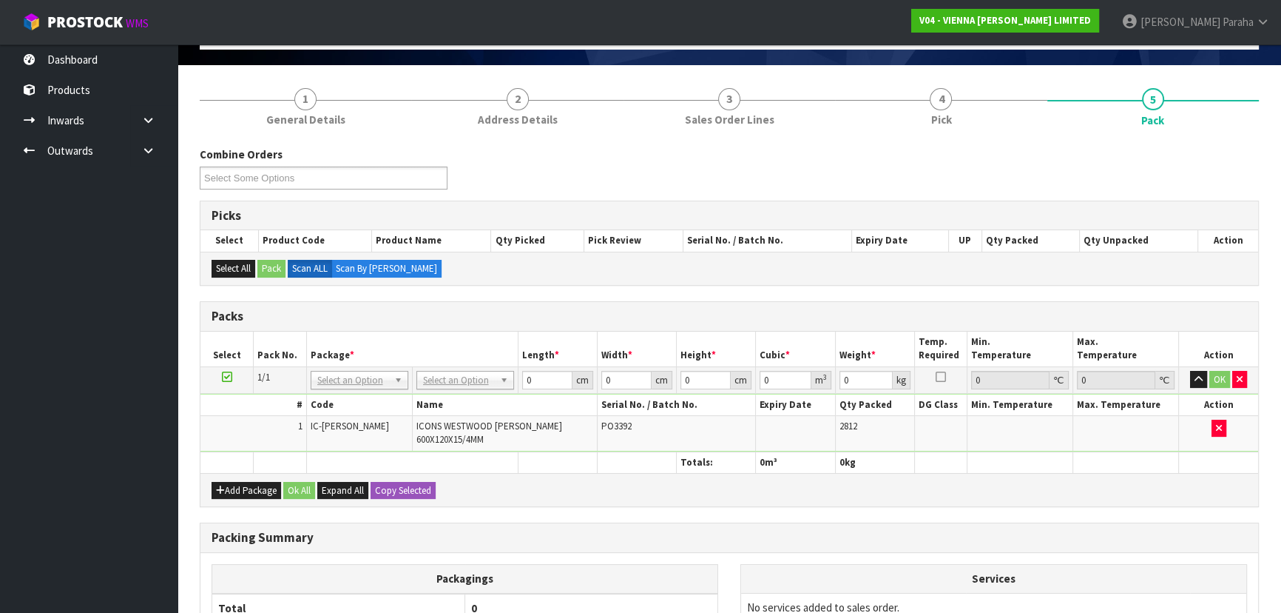
scroll to position [201, 0]
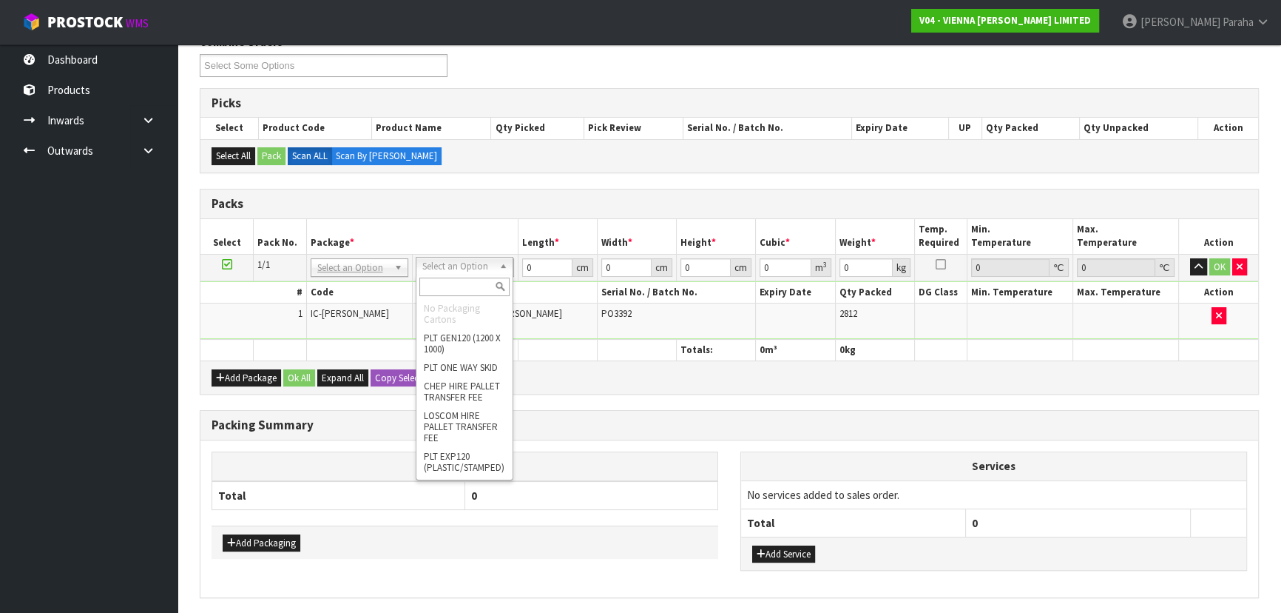
click at [427, 286] on input "text" at bounding box center [464, 286] width 90 height 18
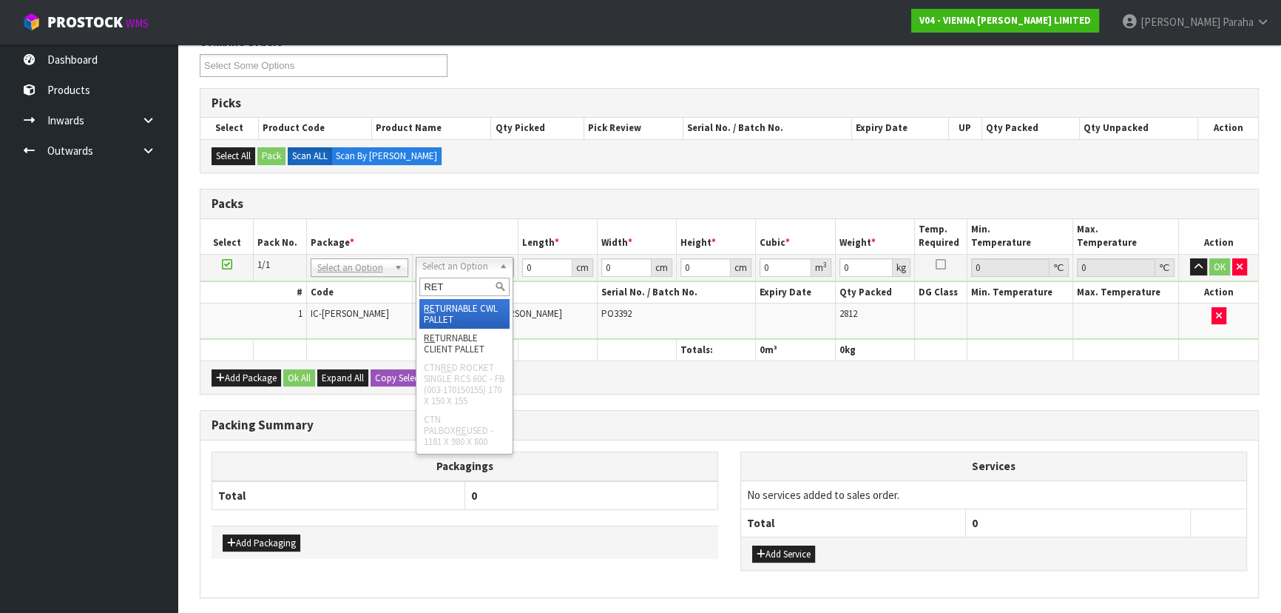
type input "RETU"
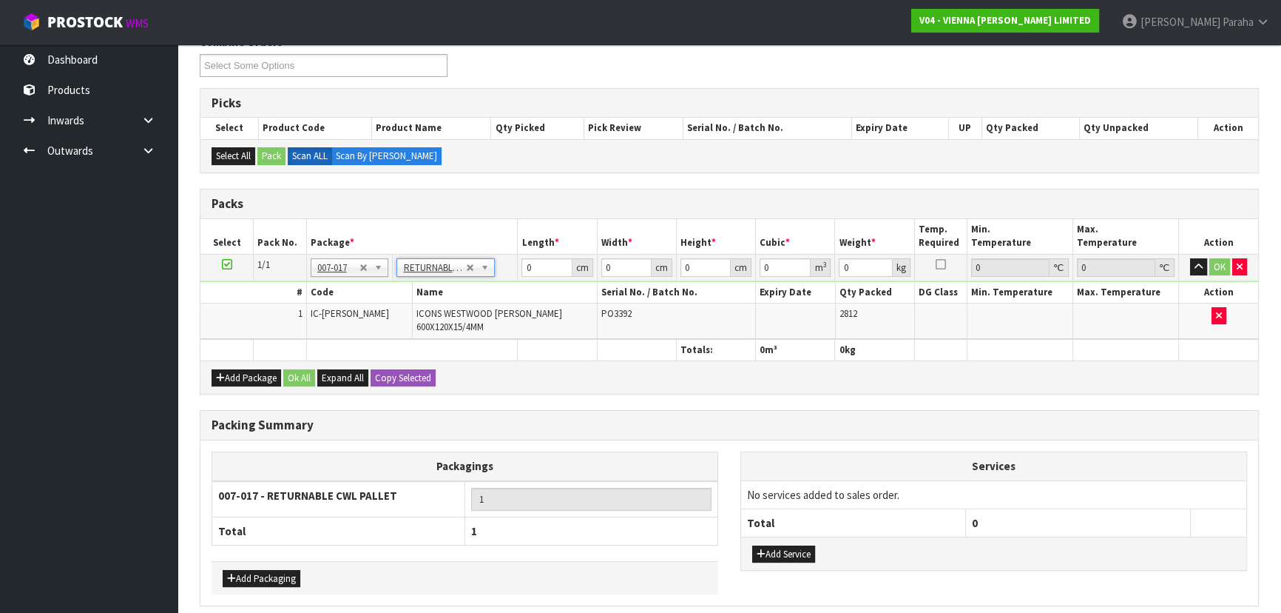
type input "43180"
click at [531, 264] on input "0" at bounding box center [547, 267] width 50 height 18
type input "103"
type input "65"
type input "1"
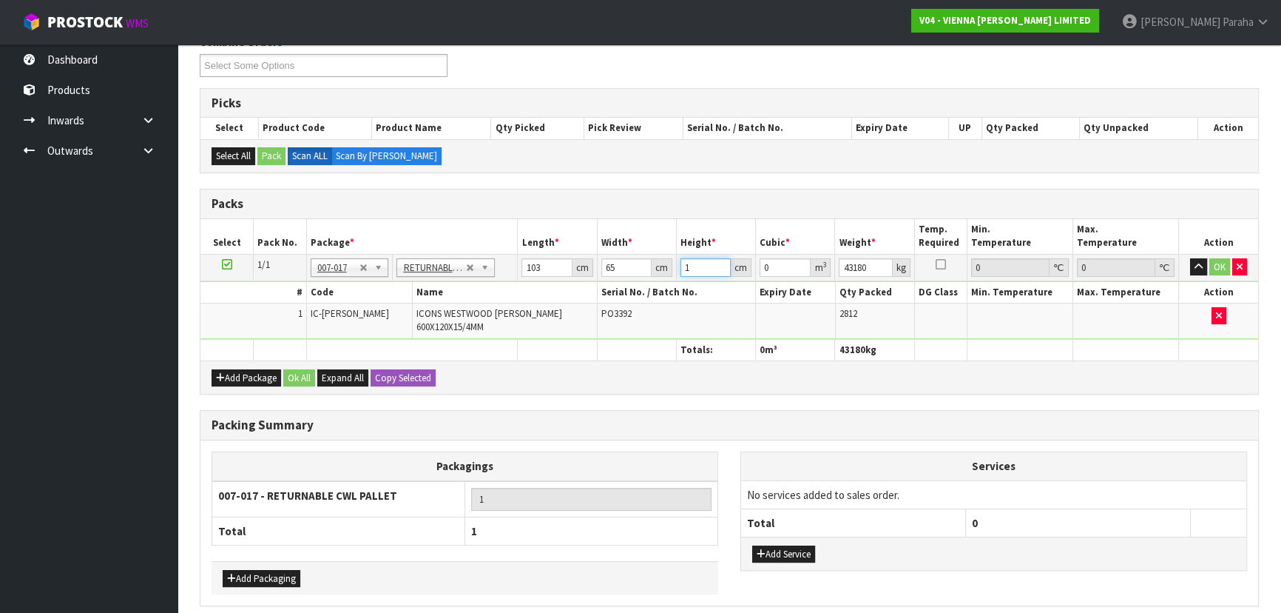
type input "0.006695"
type input "16"
type input "0.10712"
type input "166"
type input "1.11137"
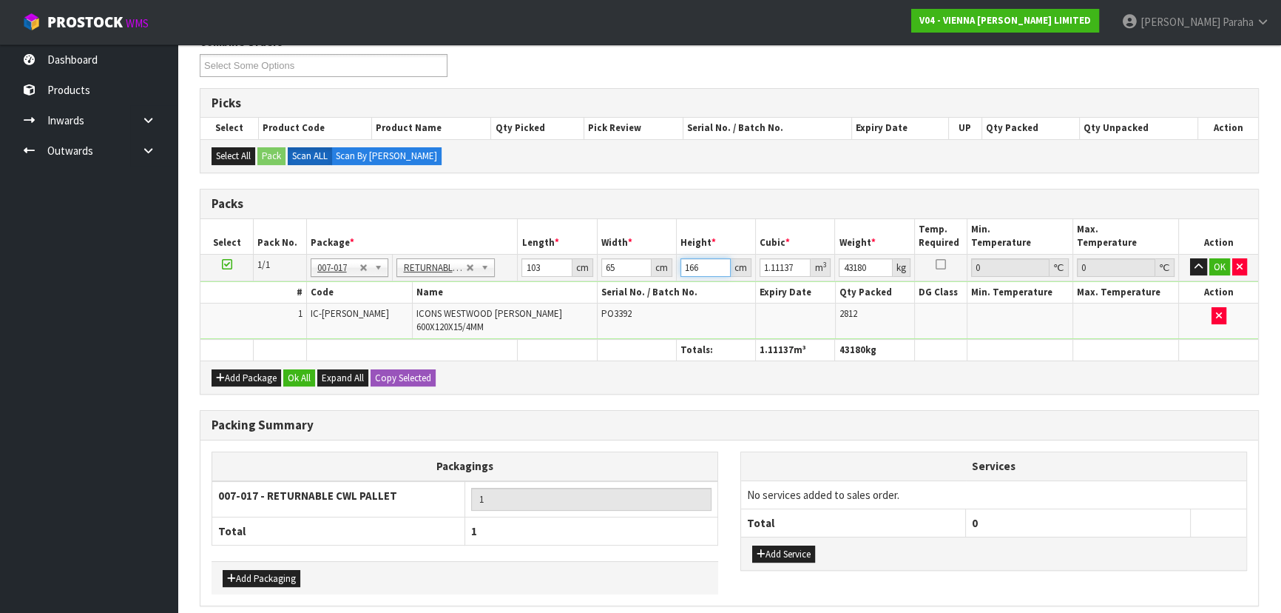
type input "166"
type input "610"
click at [292, 369] on button "Ok All" at bounding box center [299, 378] width 32 height 18
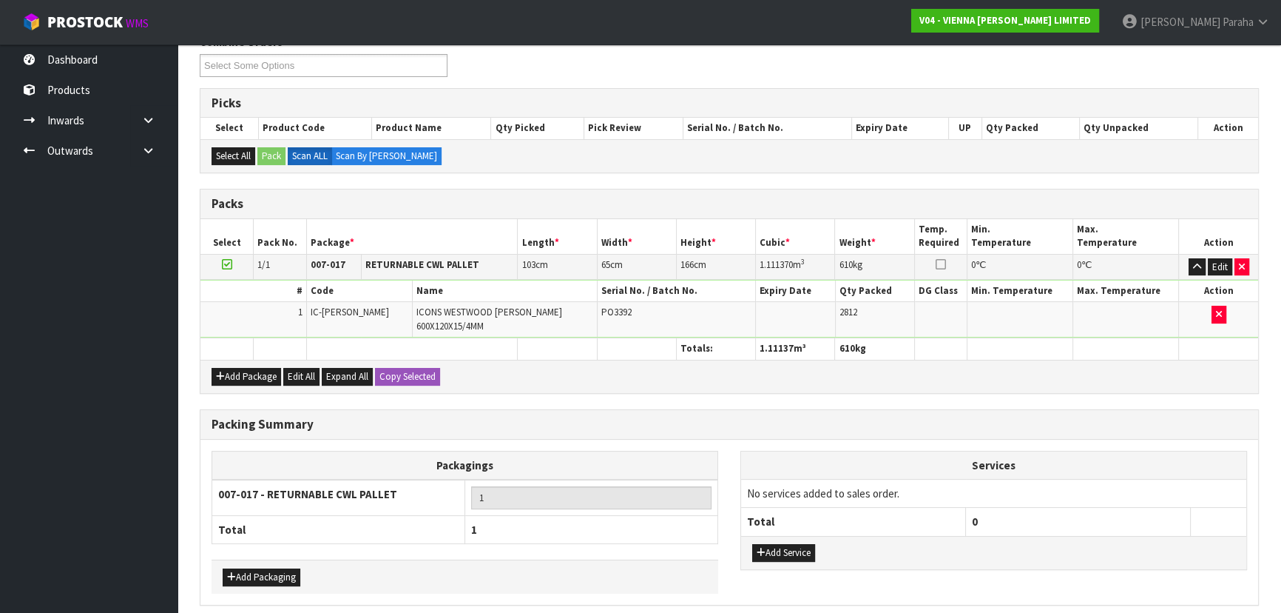
scroll to position [249, 0]
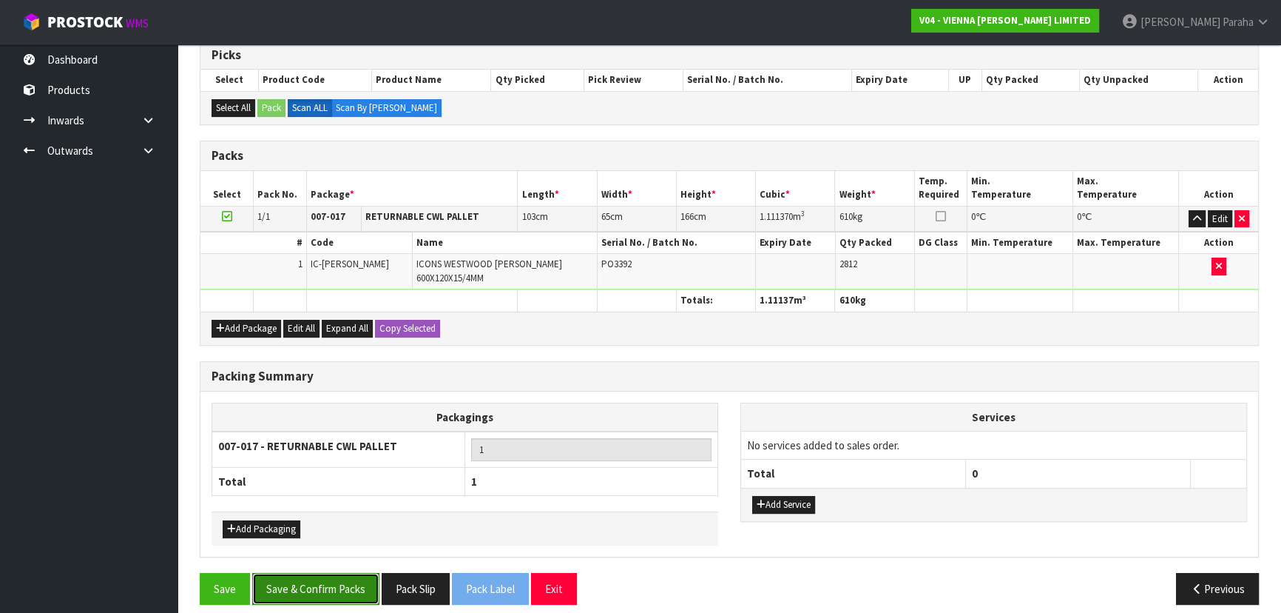
click at [341, 585] on button "Save & Confirm Packs" at bounding box center [315, 589] width 127 height 32
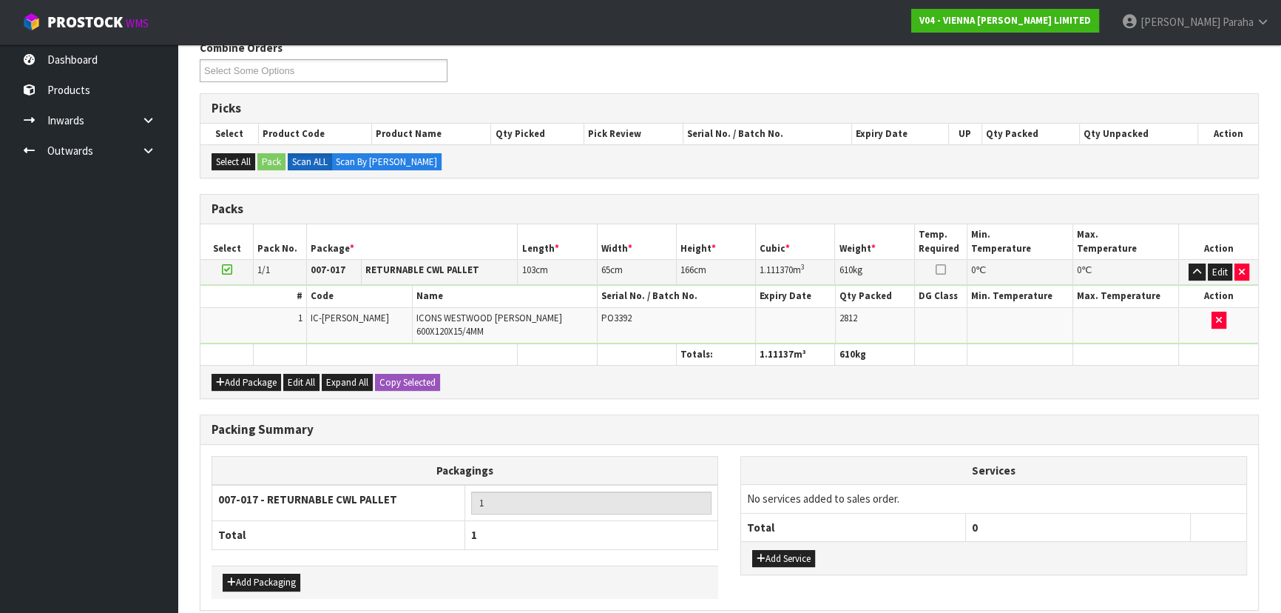
scroll to position [0, 0]
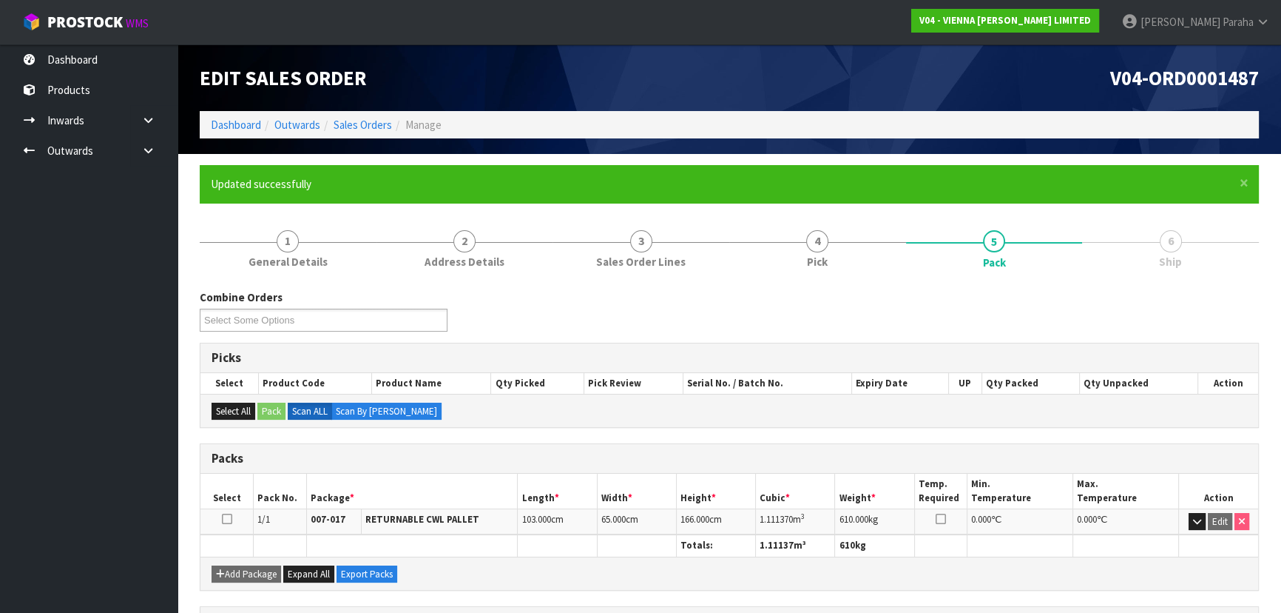
click at [1143, 587] on div "Packs Select Pack No. Package * Length * Width * Height * Cubic * Weight * Temp…" at bounding box center [729, 516] width 1059 height 147
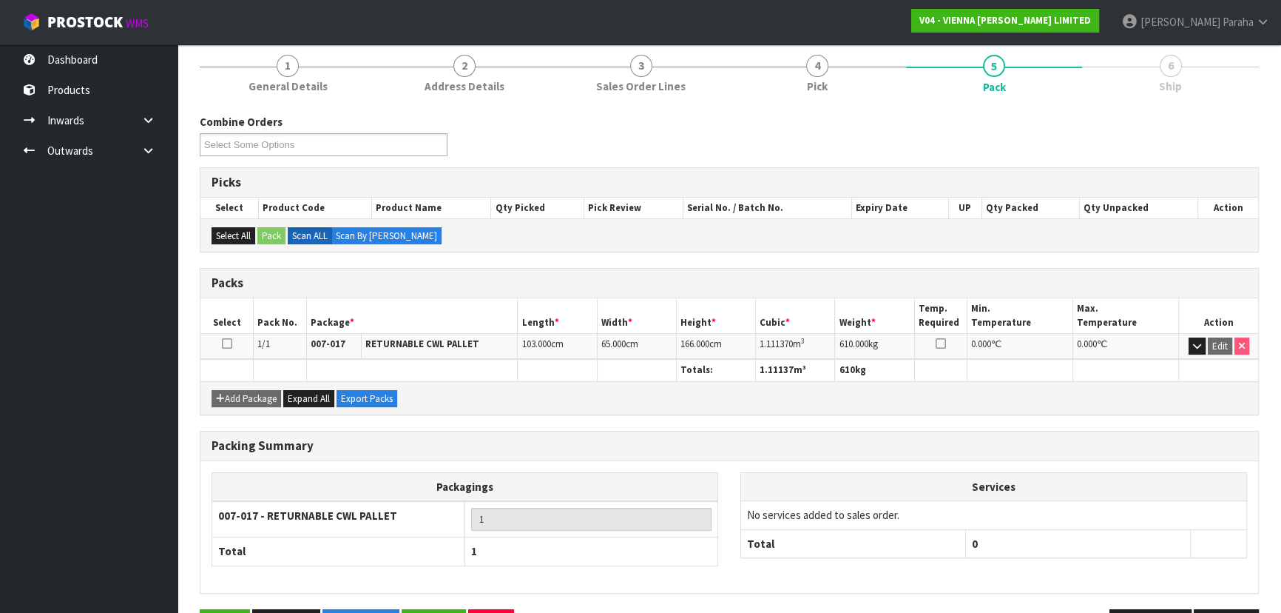
scroll to position [222, 0]
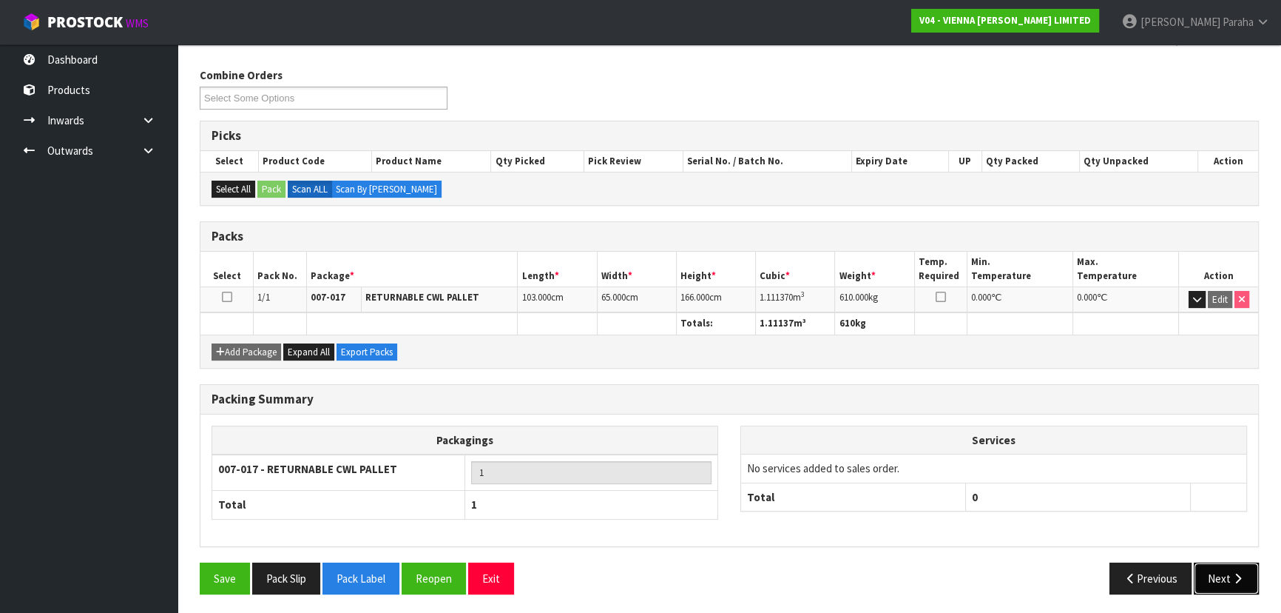
click at [1233, 573] on icon "button" at bounding box center [1238, 578] width 14 height 11
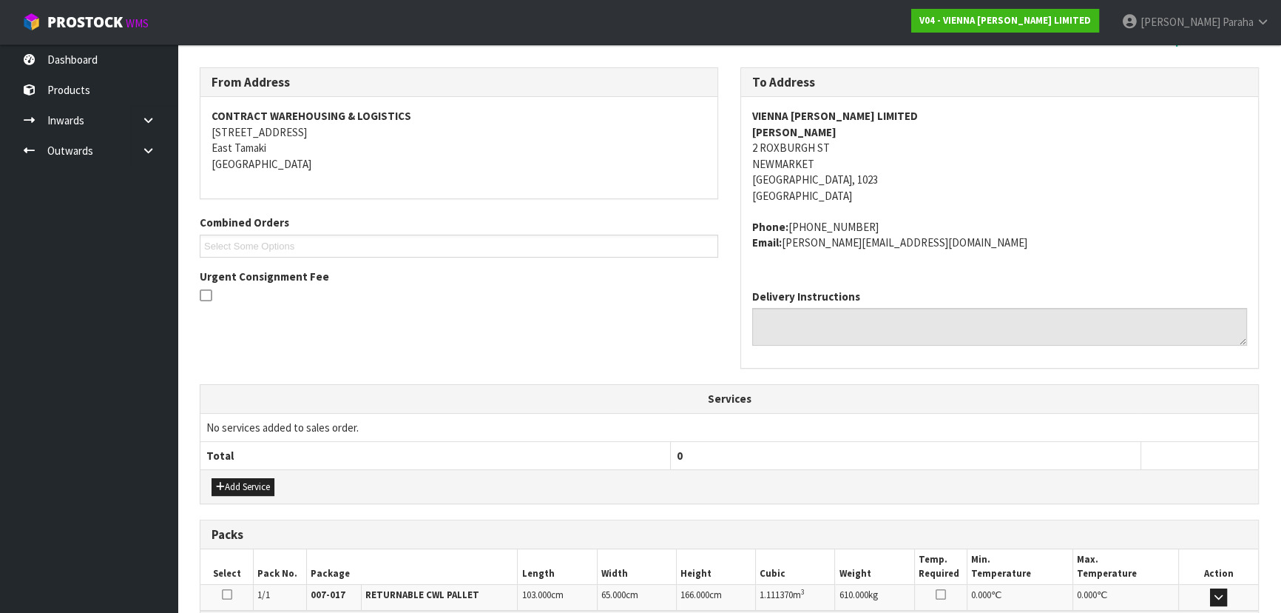
scroll to position [409, 0]
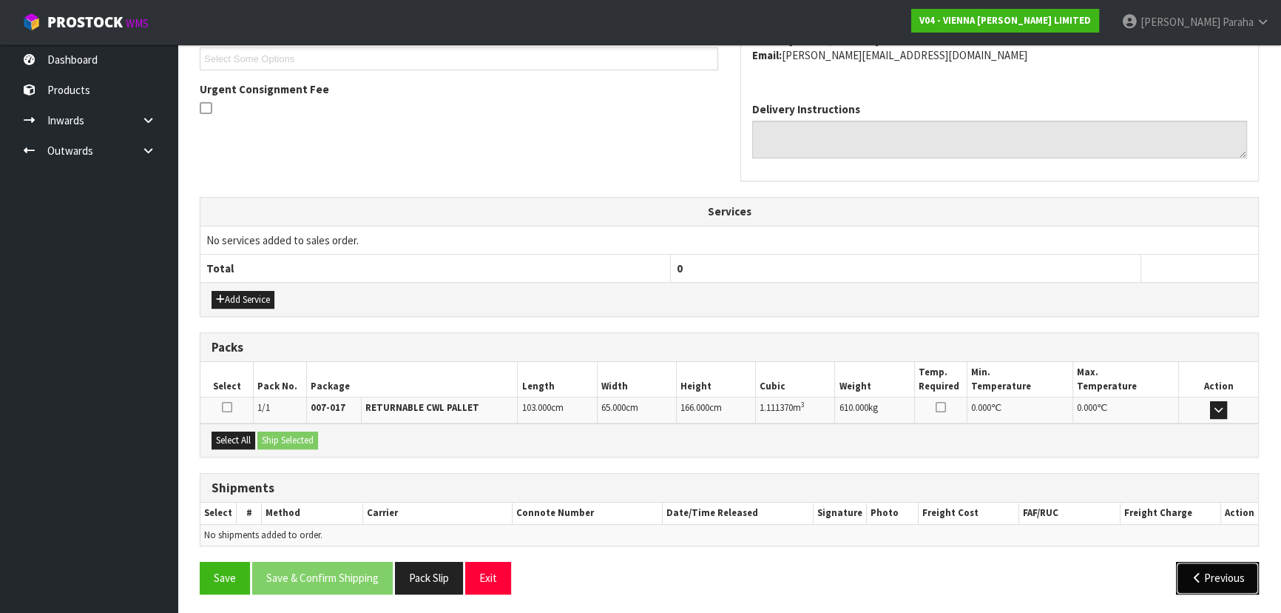
click at [1224, 579] on button "Previous" at bounding box center [1217, 578] width 83 height 32
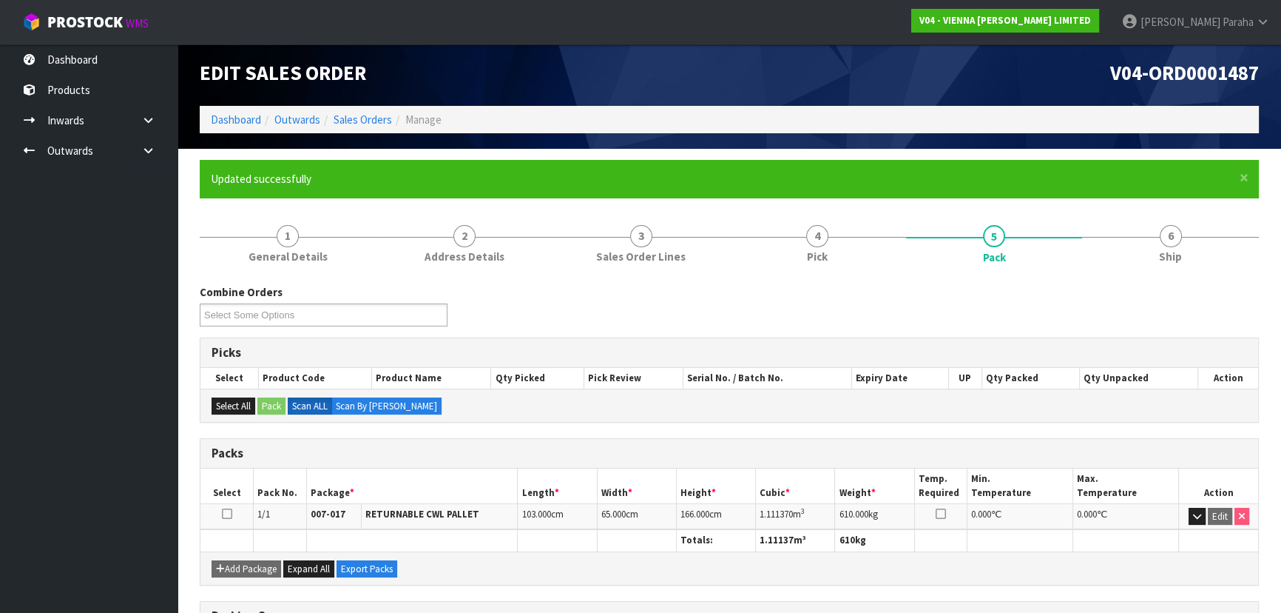
scroll to position [0, 0]
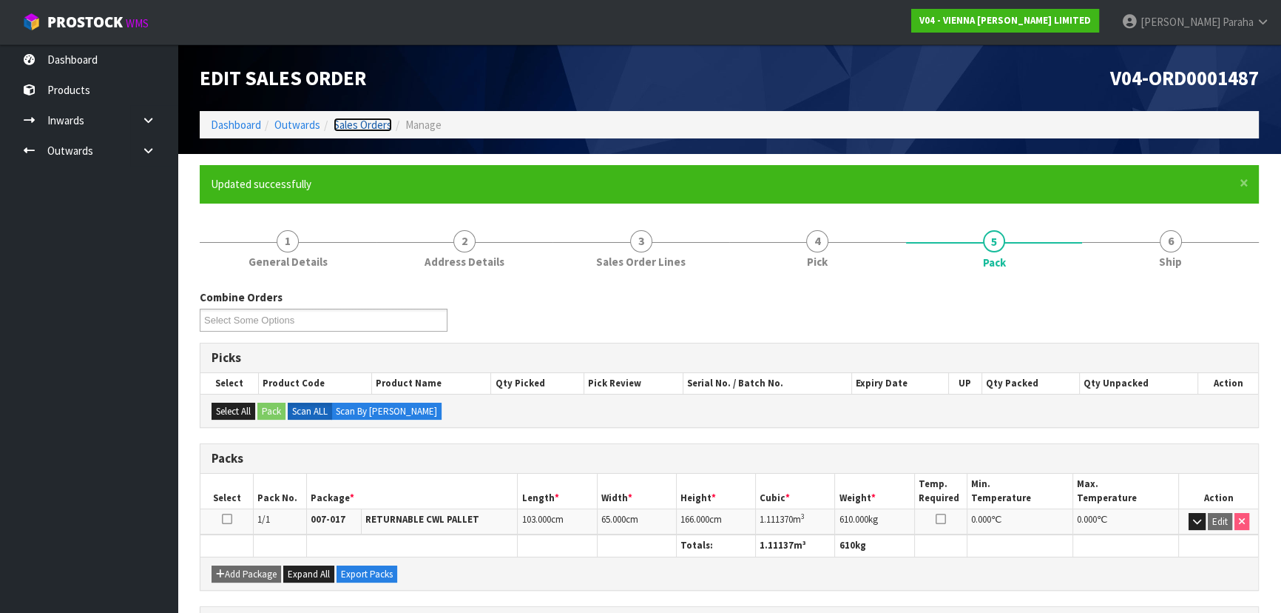
click at [336, 121] on link "Sales Orders" at bounding box center [363, 125] width 58 height 14
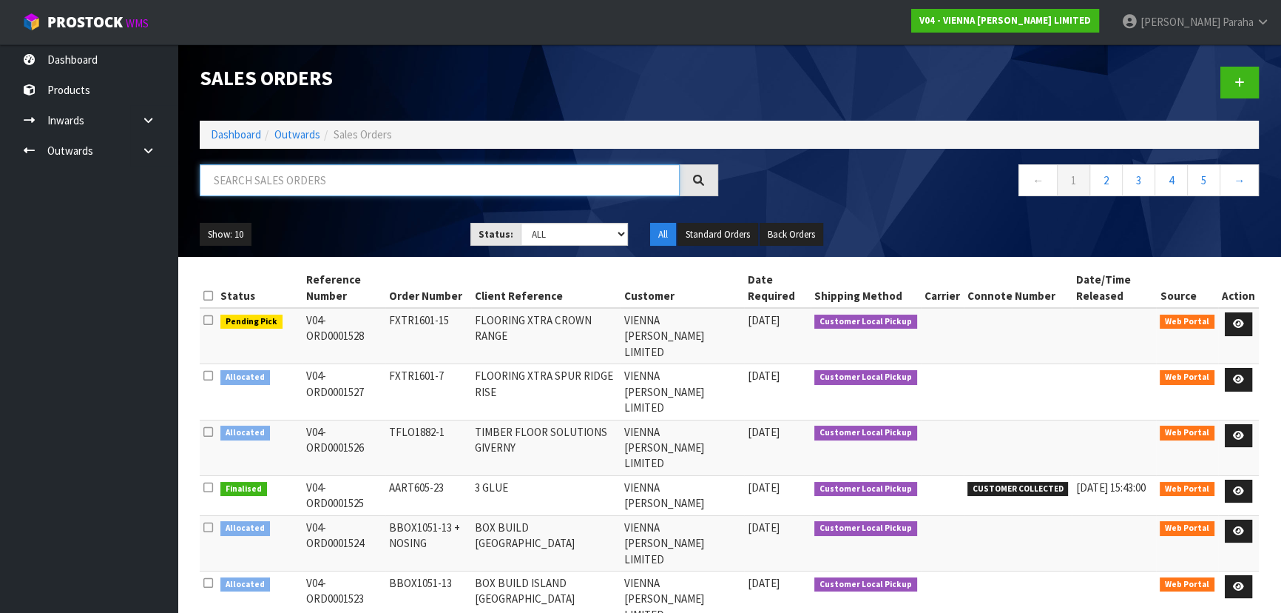
click at [327, 179] on input "text" at bounding box center [440, 180] width 480 height 32
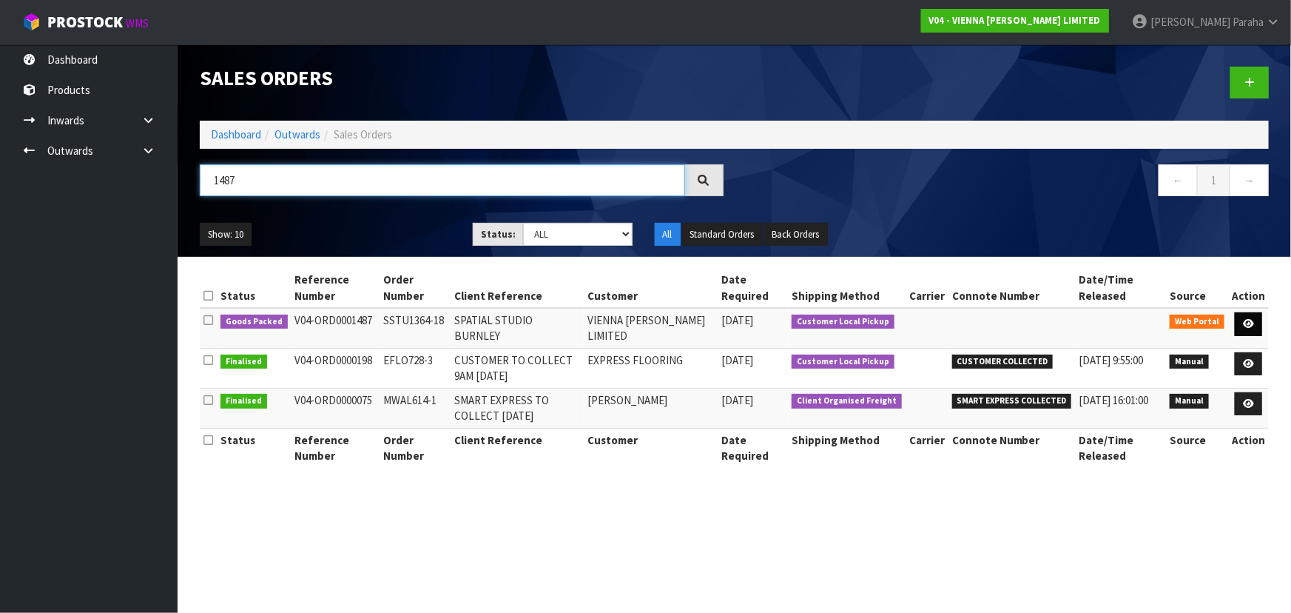
type input "1487"
click at [1249, 326] on icon at bounding box center [1248, 324] width 11 height 10
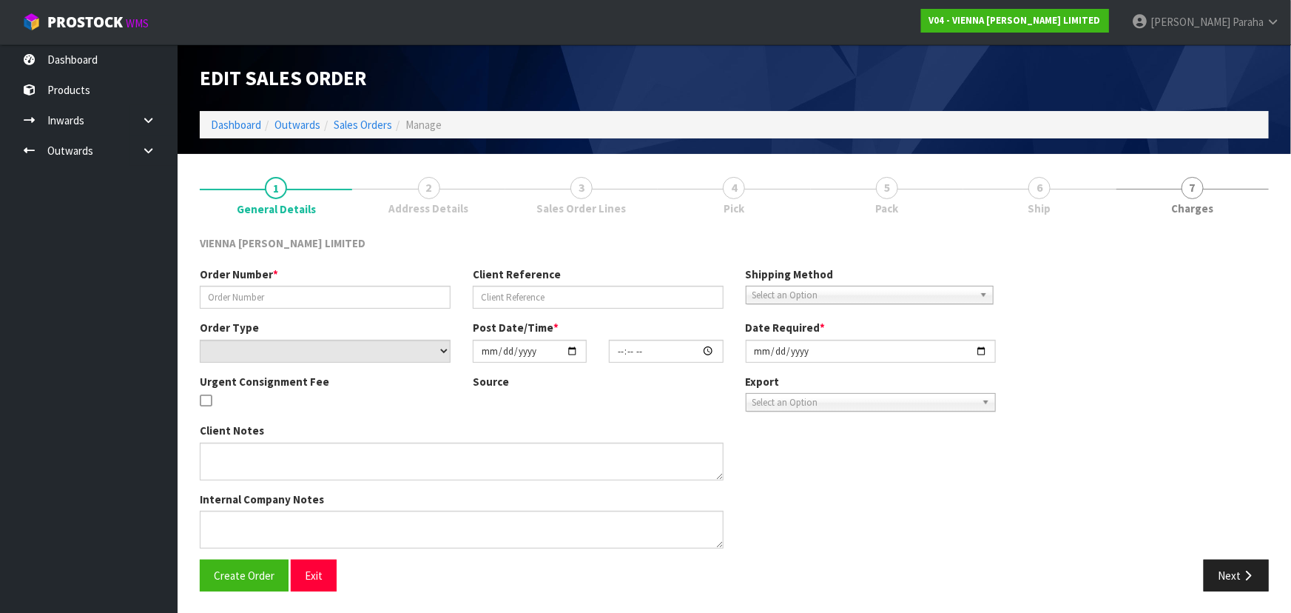
type input "SSTU1364-18"
type input "SPATIAL STUDIO BURNLEY"
select select "number:0"
type input "2025-09-02"
type input "12:12:00.000"
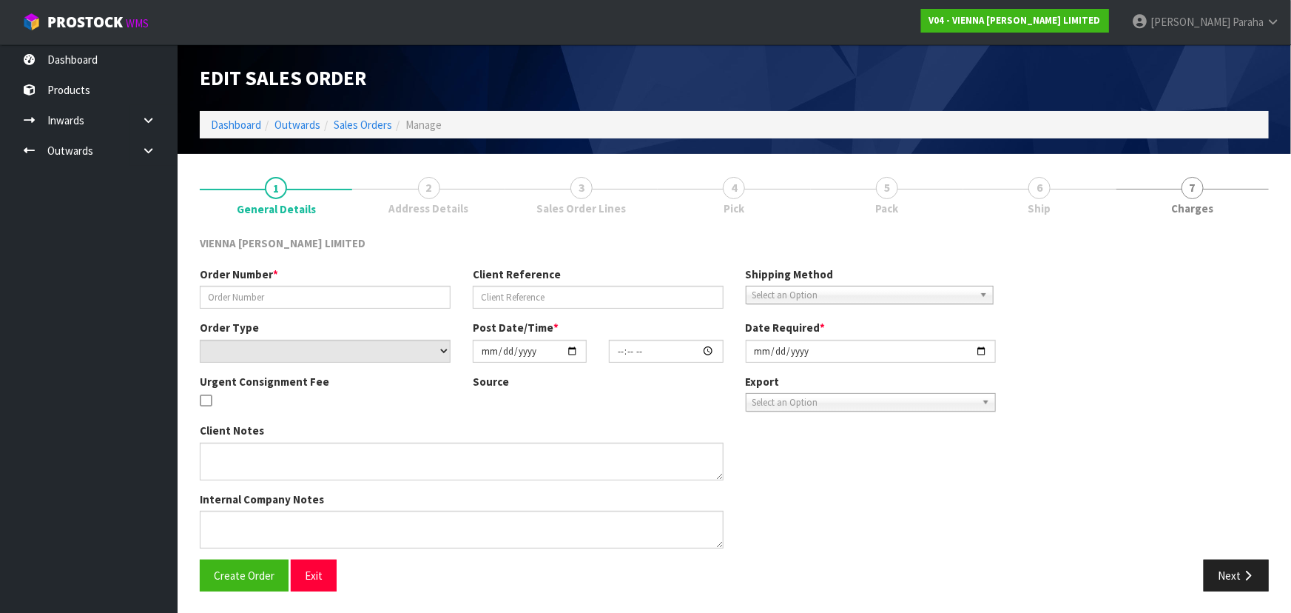
type input "2025-10-02"
type textarea "SPATIAL STUDIO BURNLEY"
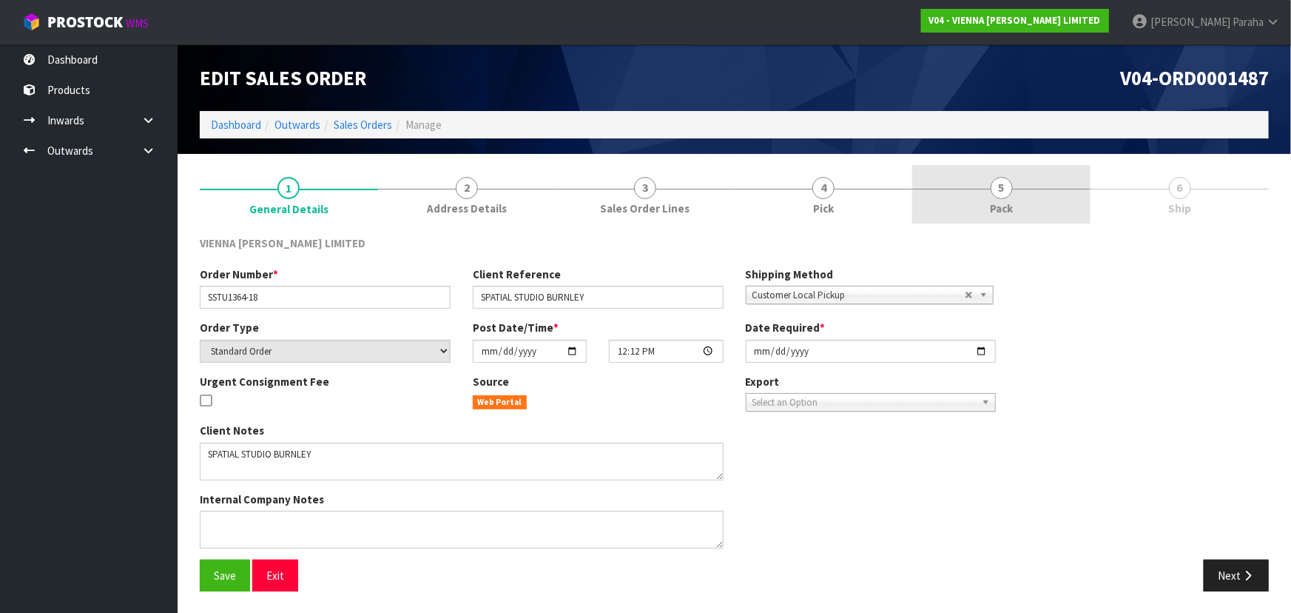
click at [1016, 196] on link "5 Pack" at bounding box center [1001, 194] width 178 height 58
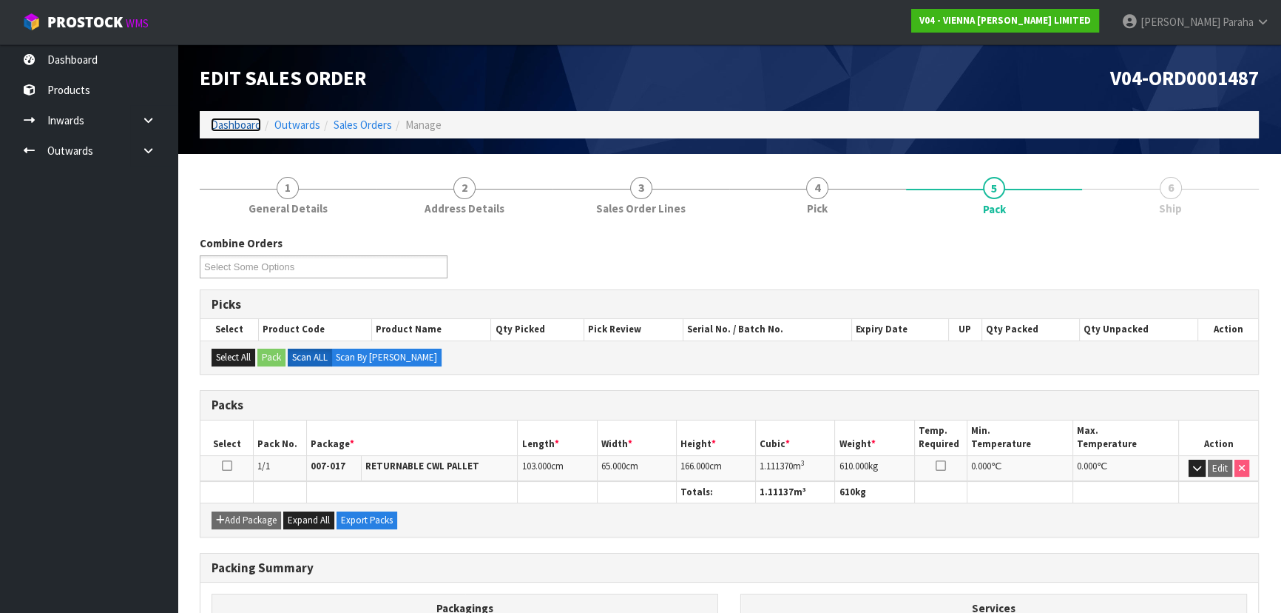
click at [249, 125] on link "Dashboard" at bounding box center [236, 125] width 50 height 14
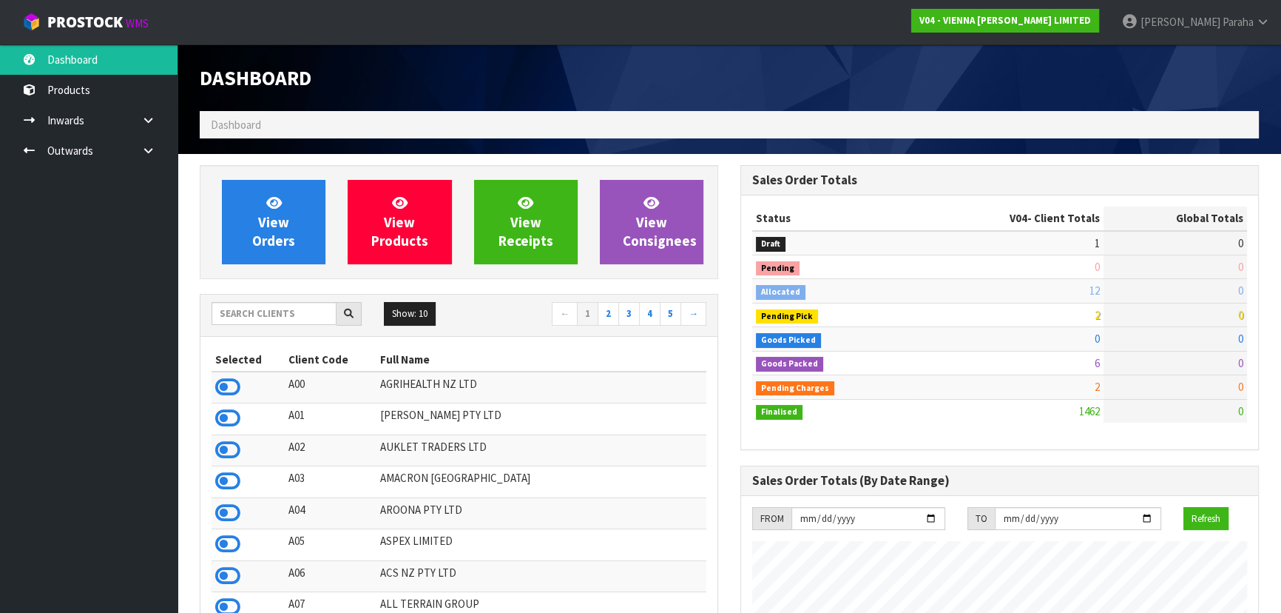
scroll to position [1230, 540]
click at [237, 311] on input "text" at bounding box center [274, 313] width 125 height 23
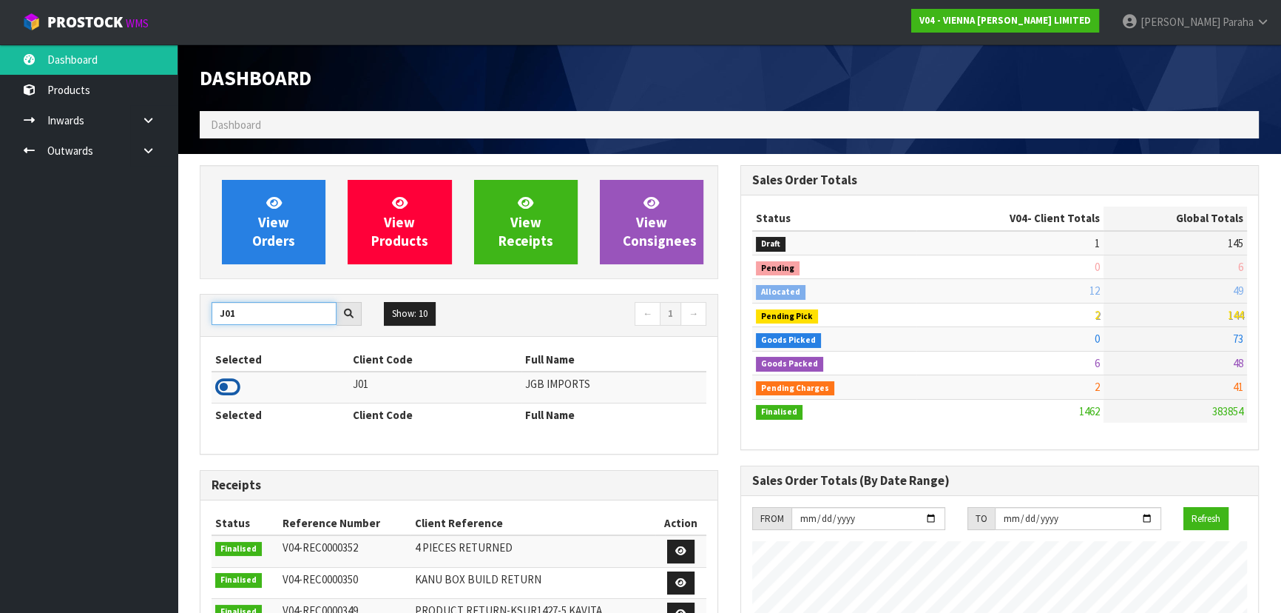
type input "J01"
click at [235, 388] on icon at bounding box center [227, 387] width 25 height 22
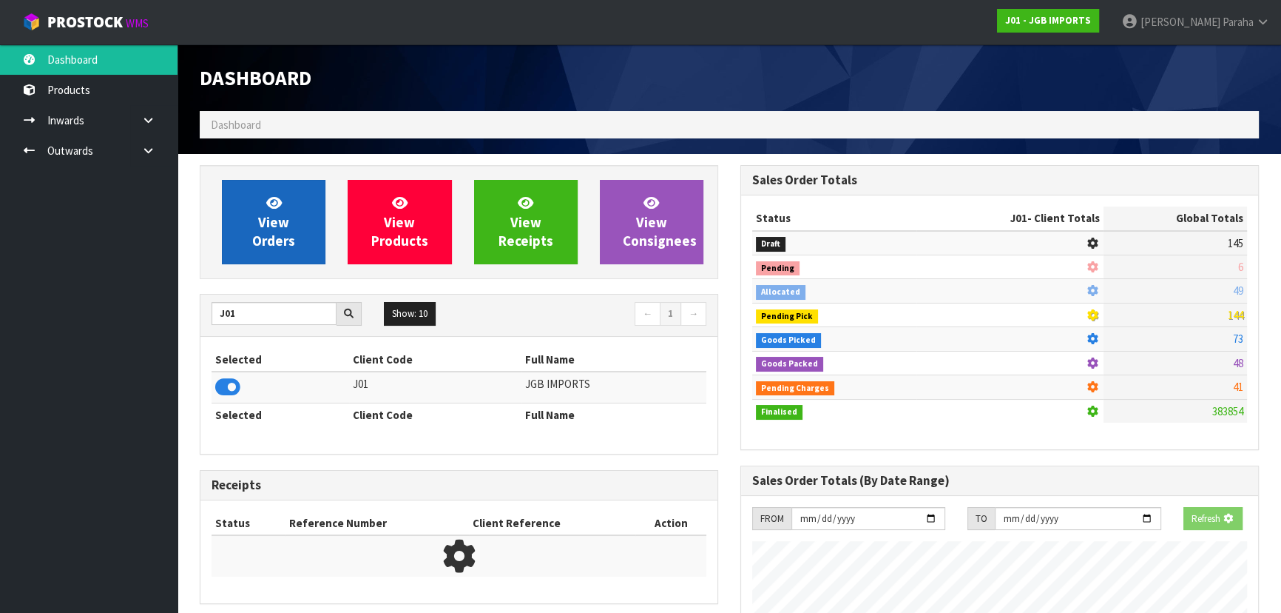
scroll to position [738901, 739281]
click at [261, 203] on link "View Orders" at bounding box center [274, 222] width 104 height 84
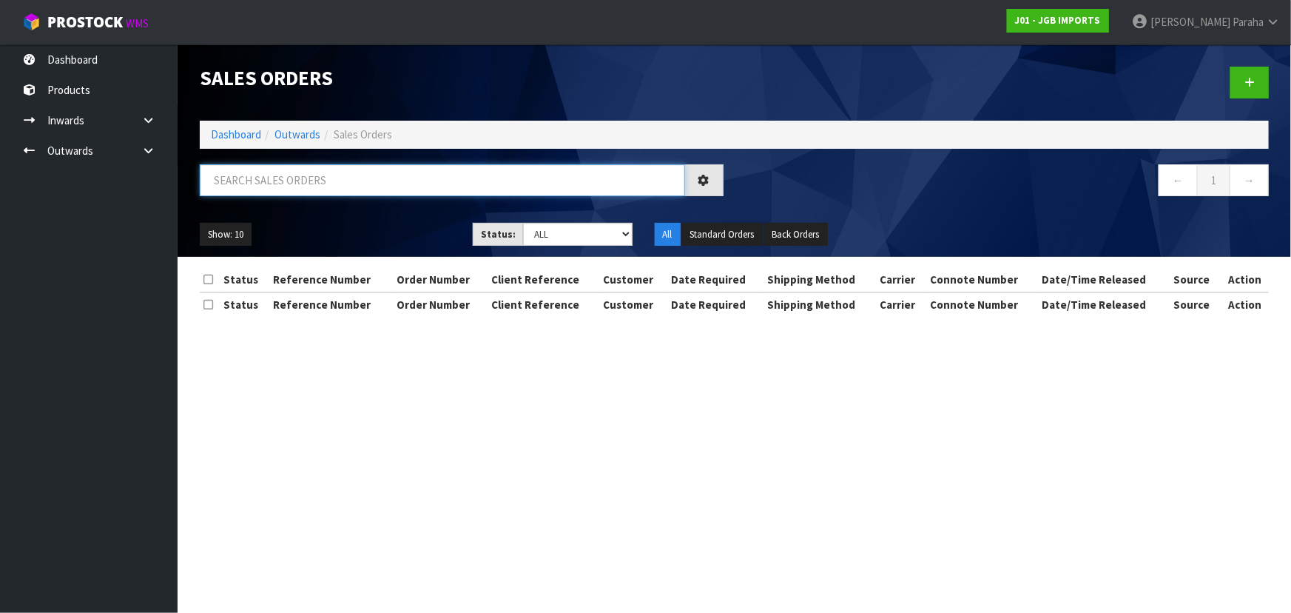
click at [271, 181] on input "text" at bounding box center [442, 180] width 485 height 32
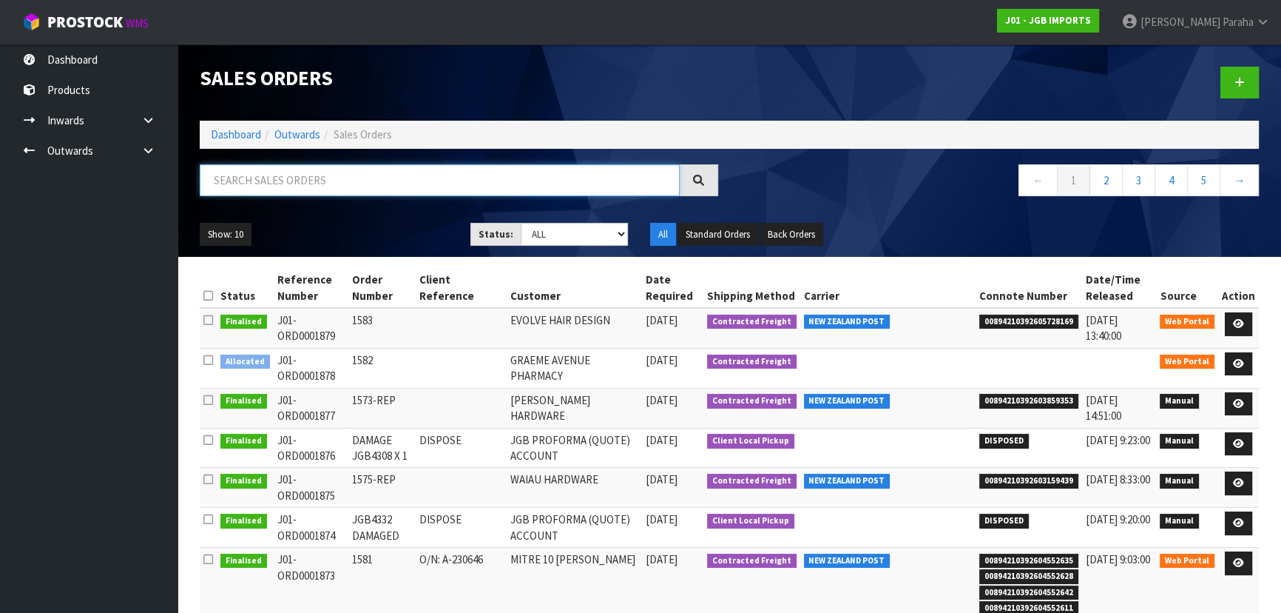
click at [276, 184] on input "text" at bounding box center [440, 180] width 480 height 32
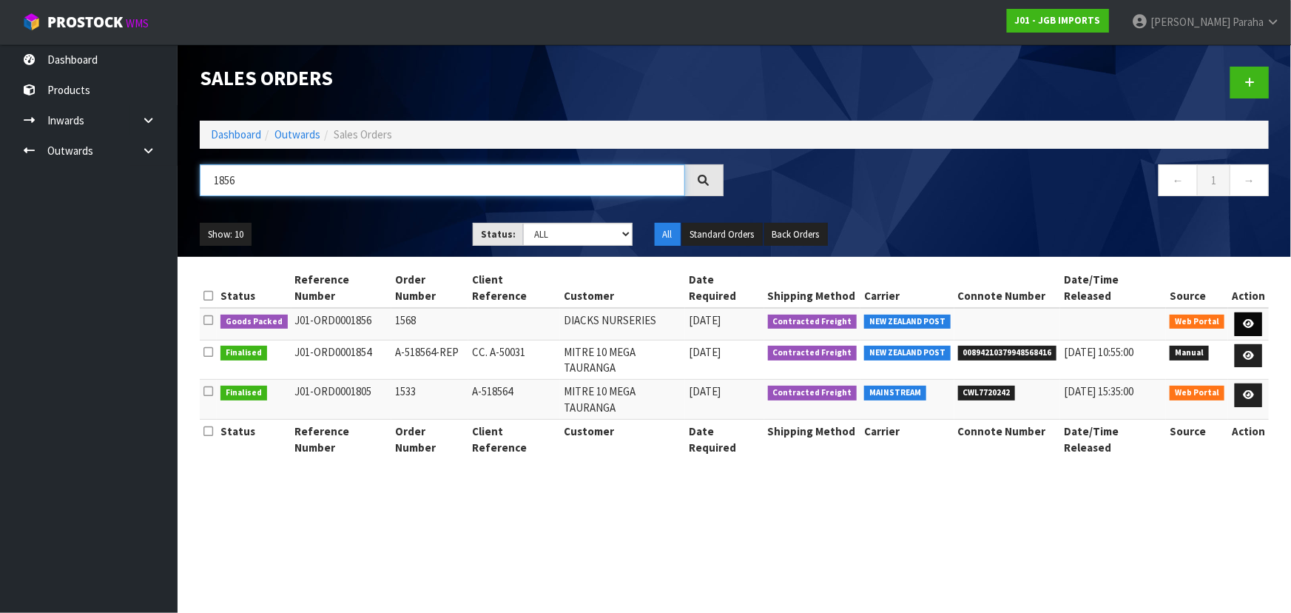
type input "1856"
click at [1250, 319] on icon at bounding box center [1248, 324] width 11 height 10
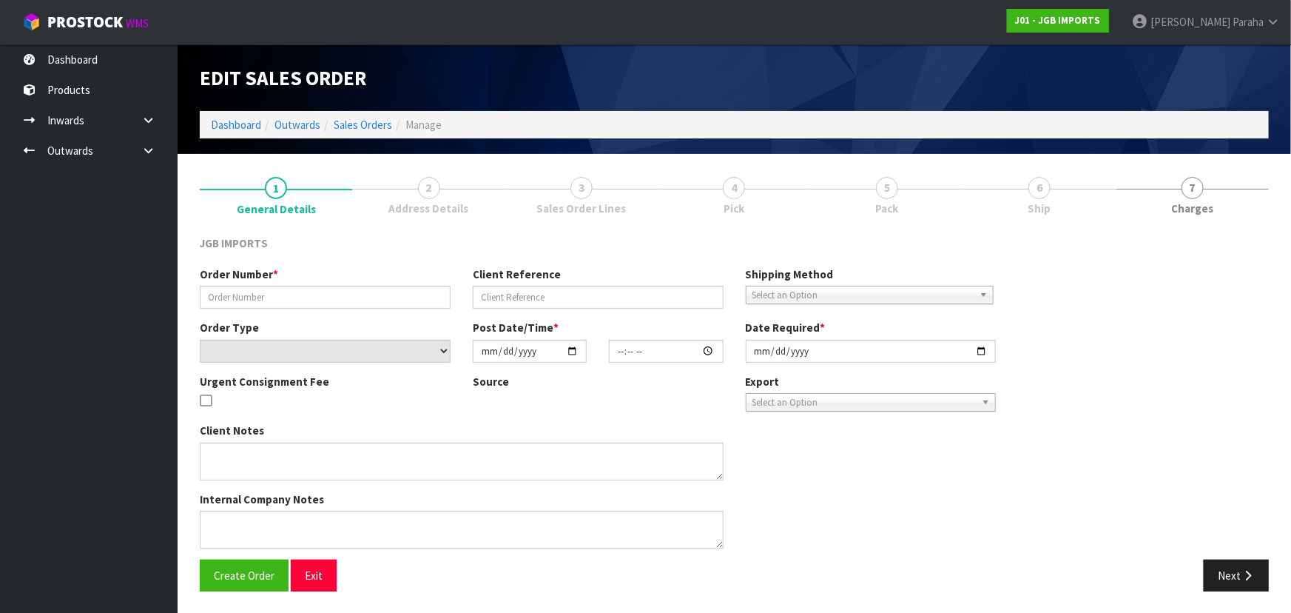
type input "1568"
select select "number:0"
type input "2025-09-11"
type input "09:21:00.000"
type input "2025-10-02"
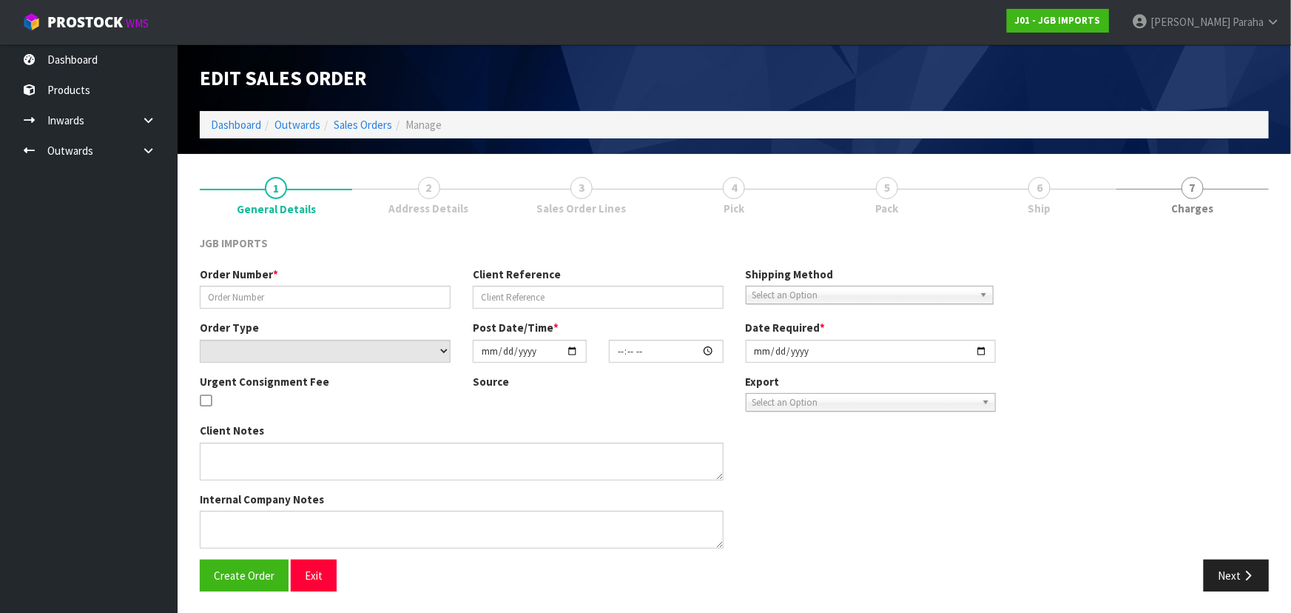
type textarea "FREIGHT FREE 100% DISCOUNT ON FREIGHT INVOICE AND DELIVERY BEGINNING OF OCTOBER"
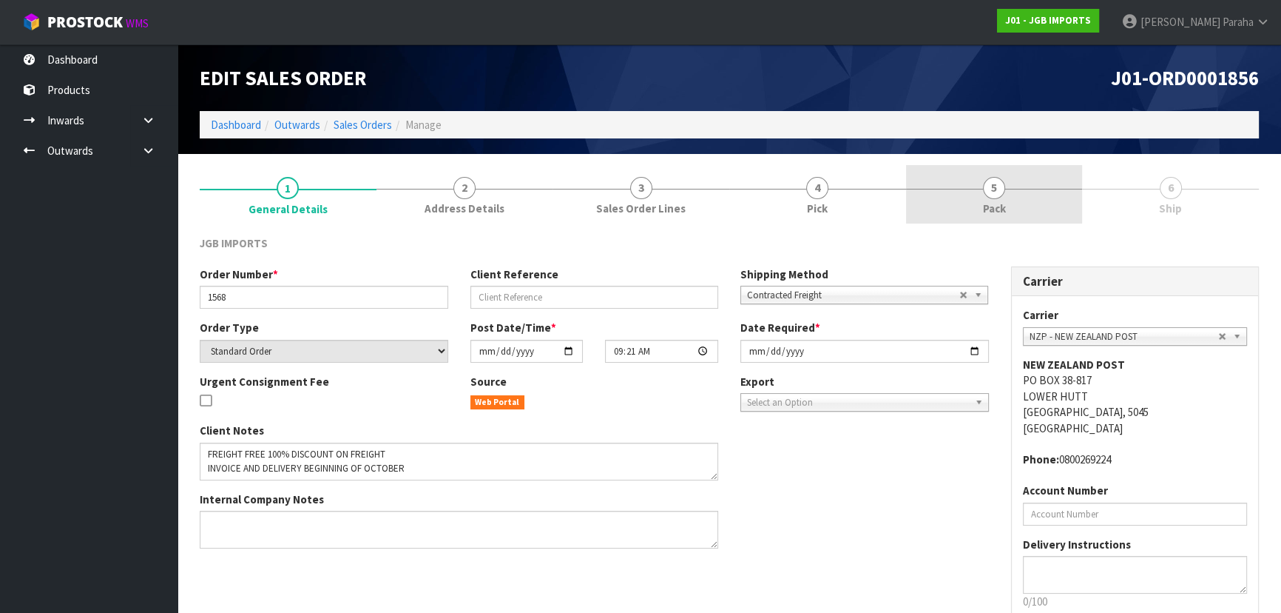
click at [999, 179] on span "5" at bounding box center [994, 188] width 22 height 22
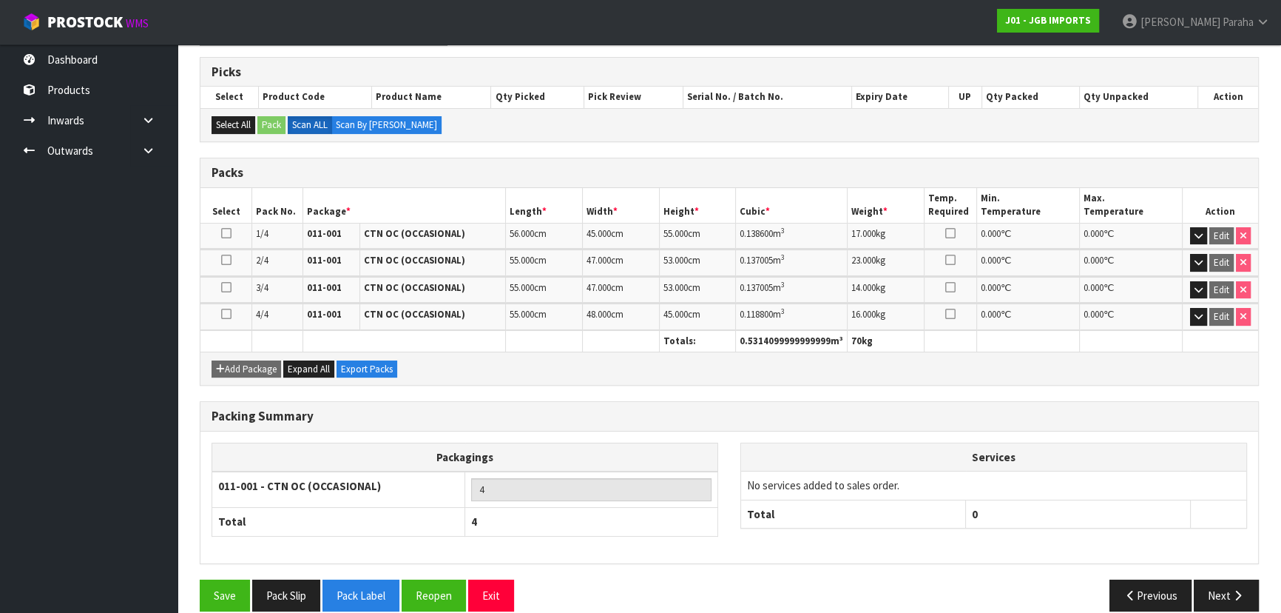
scroll to position [249, 0]
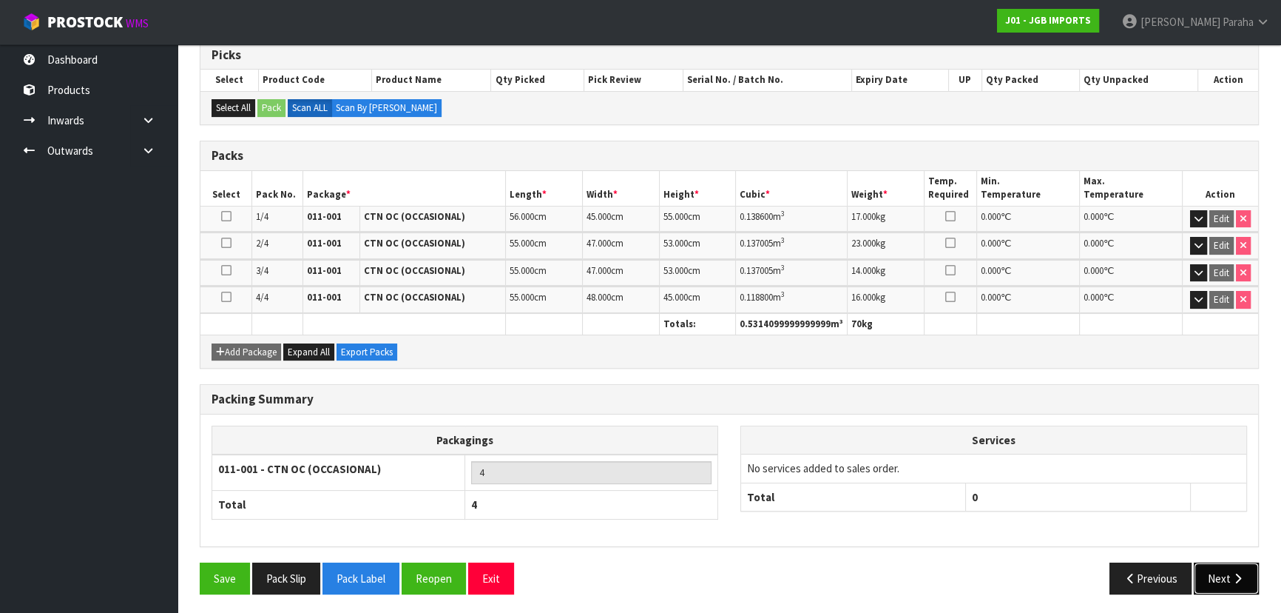
click at [1241, 584] on button "Next" at bounding box center [1226, 578] width 65 height 32
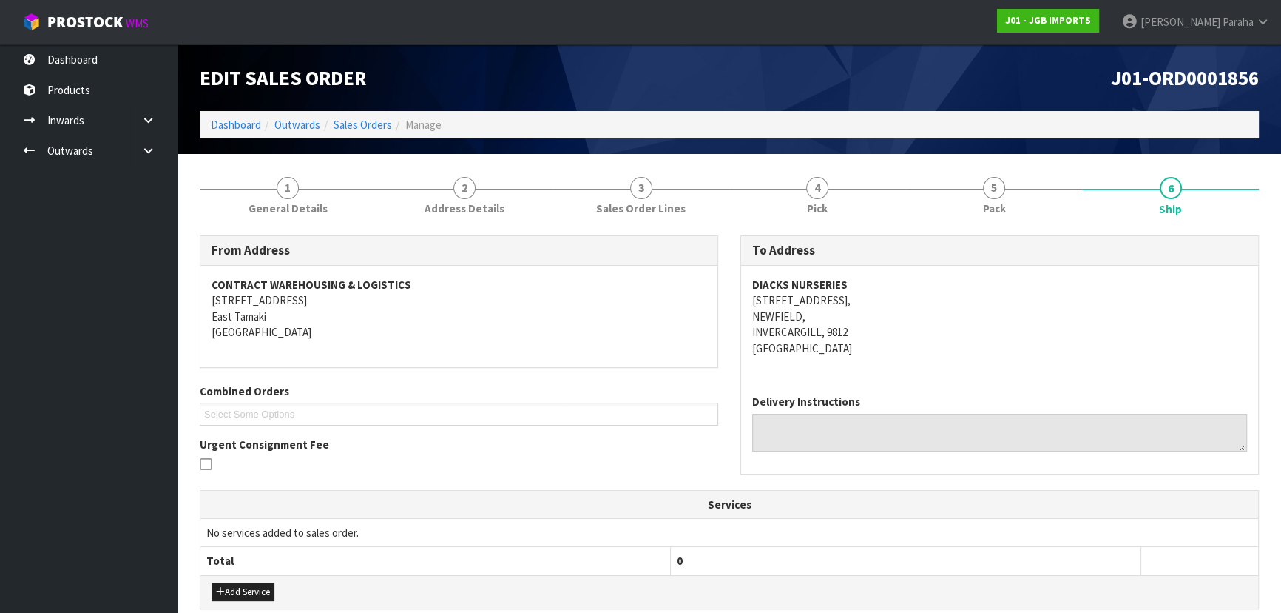
click at [817, 280] on strong "DIACKS NURSERIES" at bounding box center [799, 284] width 95 height 14
copy strong "DIACKS NURSERIES"
click at [819, 303] on address "DIACKS NURSERIES 628 TWEED STREET, NEWFIELD, INVERCARGILL, 9812 New Zealand" at bounding box center [999, 316] width 495 height 79
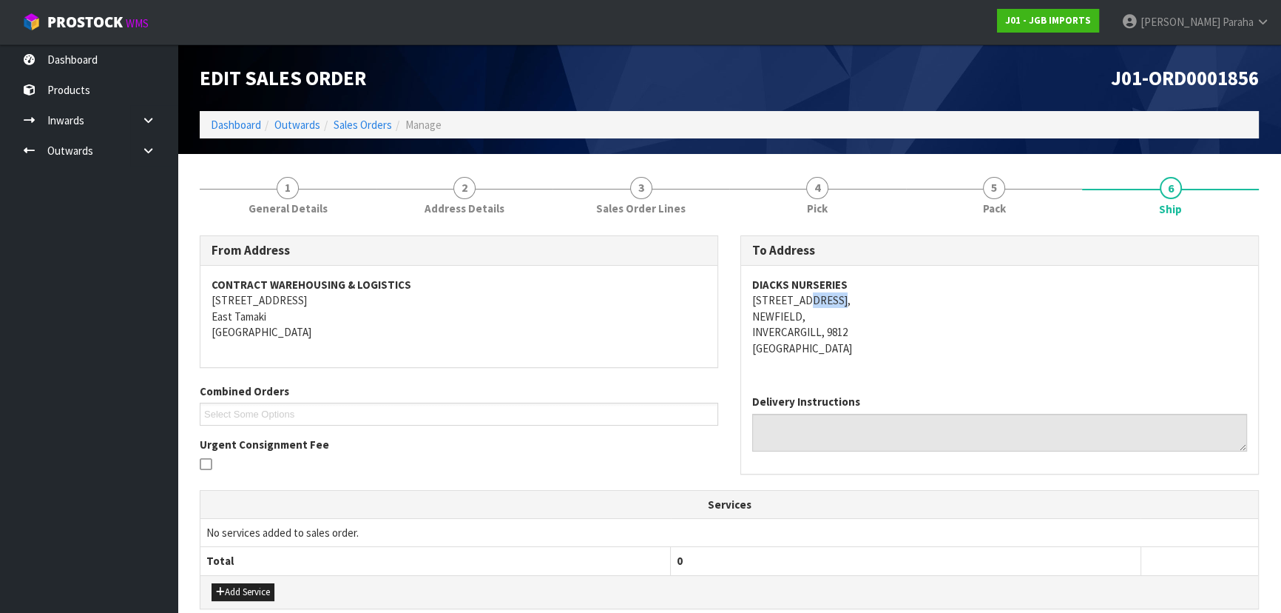
click at [819, 303] on address "DIACKS NURSERIES 628 TWEED STREET, NEWFIELD, INVERCARGILL, 9812 New Zealand" at bounding box center [999, 316] width 495 height 79
copy address "628 TWEED STREET,"
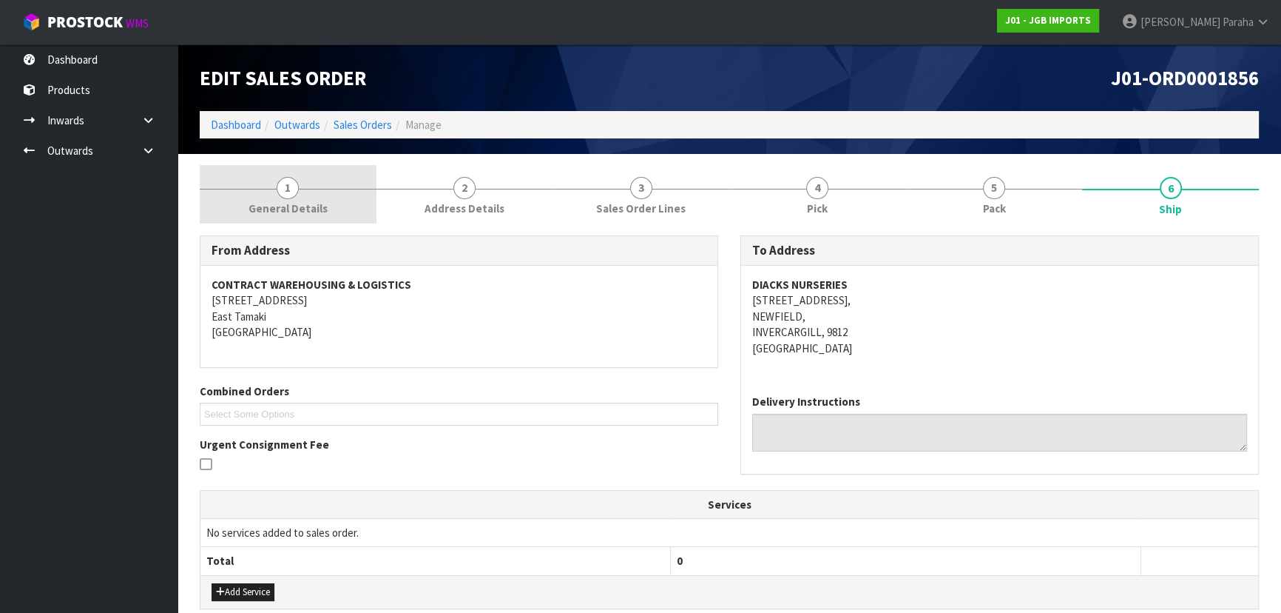
click at [278, 183] on span "1" at bounding box center [288, 188] width 22 height 22
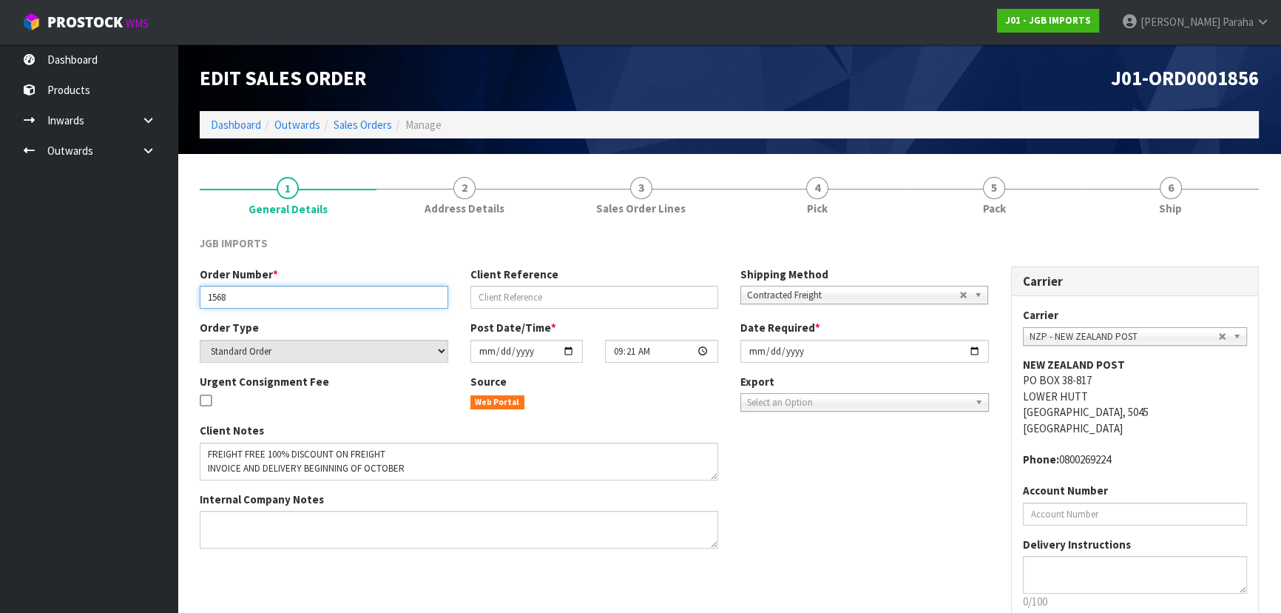
click at [223, 301] on input "1568" at bounding box center [324, 297] width 249 height 23
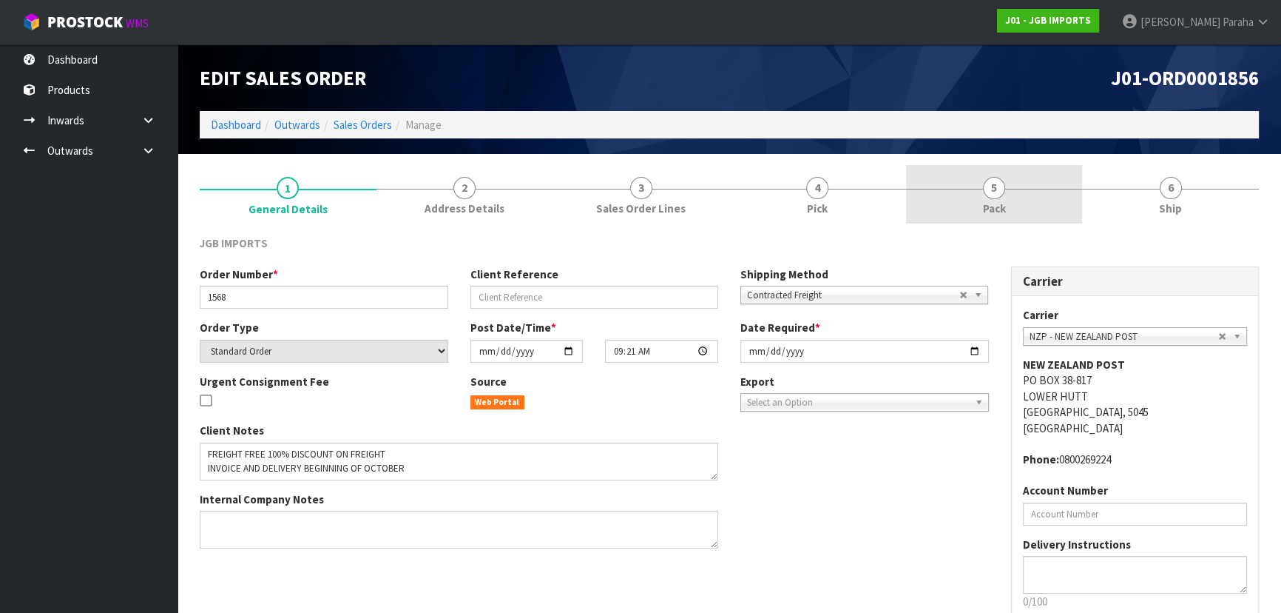
drag, startPoint x: 1001, startPoint y: 183, endPoint x: 1073, endPoint y: 181, distance: 72.5
click at [1002, 183] on span "5" at bounding box center [994, 188] width 22 height 22
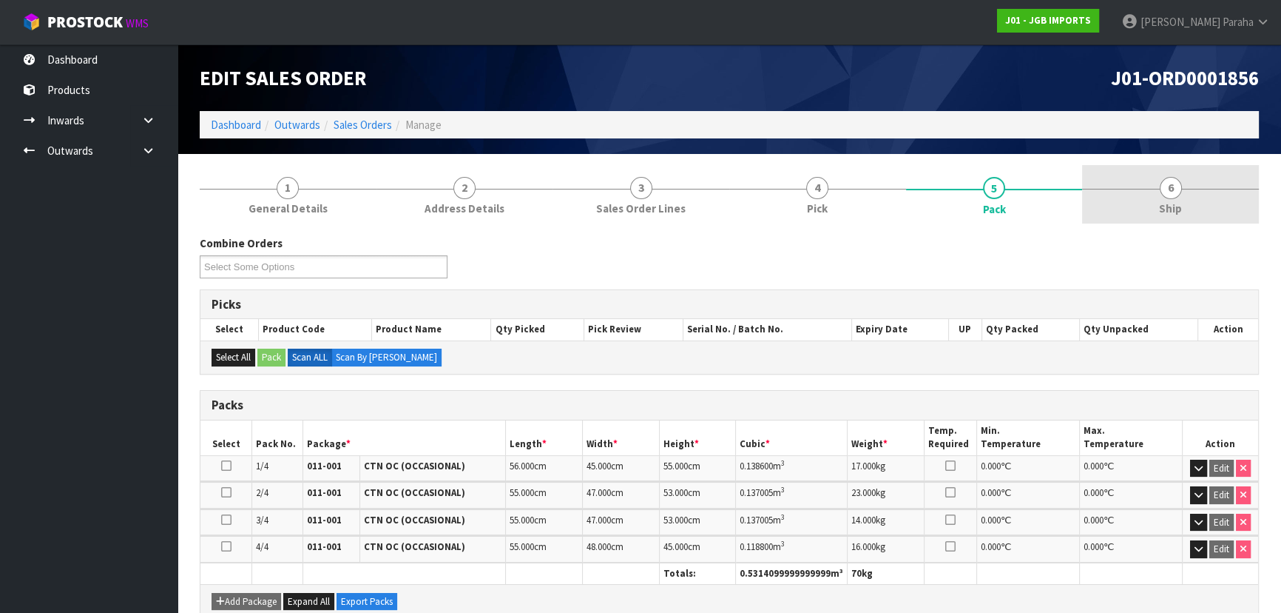
click at [1170, 193] on span "6" at bounding box center [1171, 188] width 22 height 22
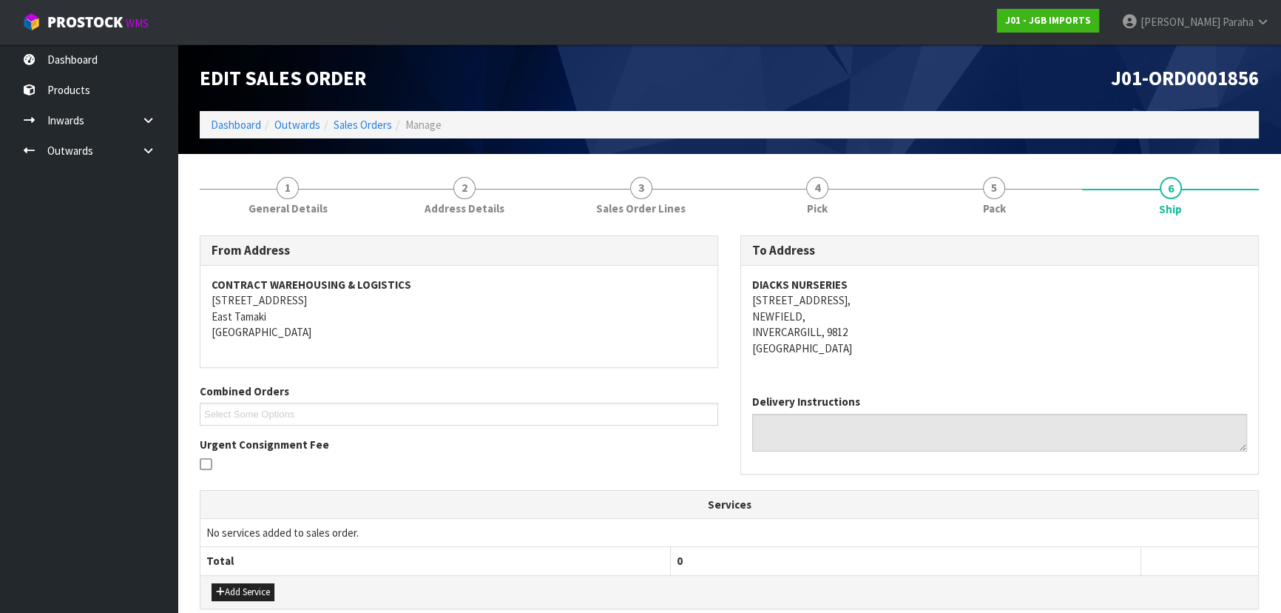
click at [1084, 303] on address "DIACKS NURSERIES 628 TWEED STREET, NEWFIELD, INVERCARGILL, 9812 New Zealand" at bounding box center [999, 316] width 495 height 79
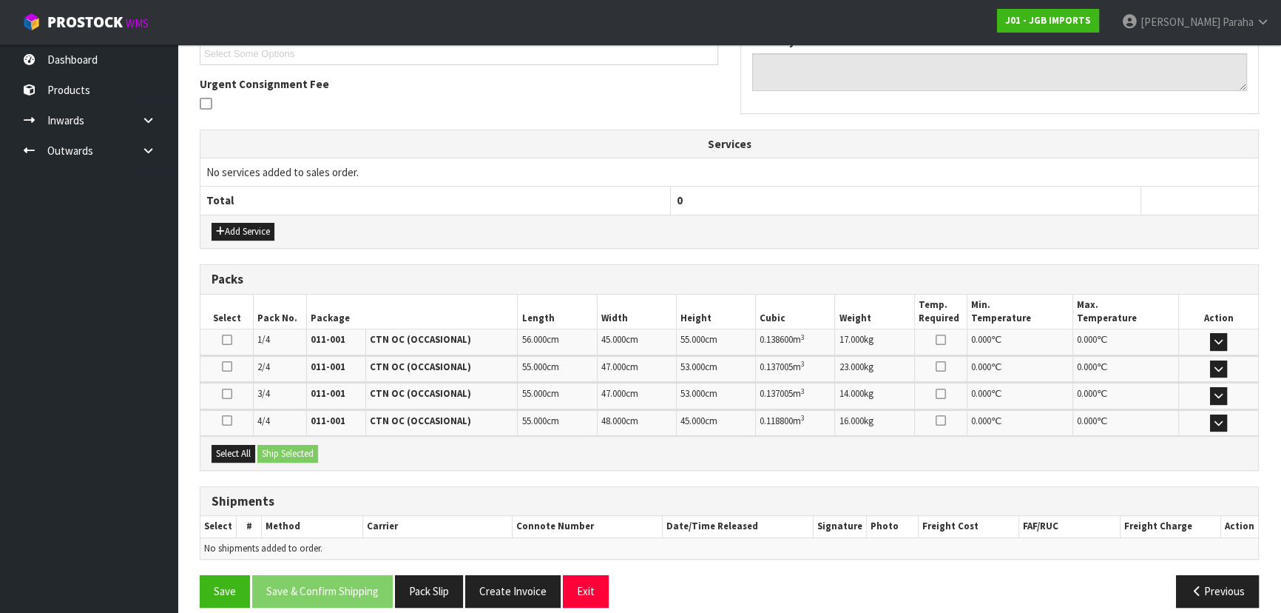
scroll to position [373, 0]
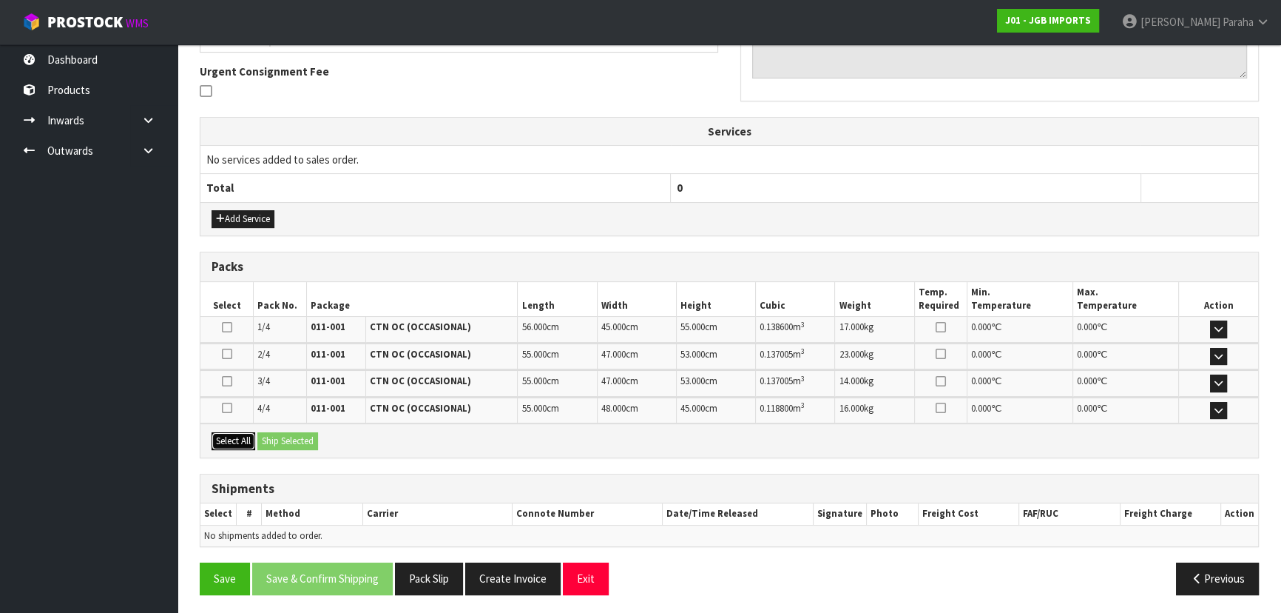
click at [241, 439] on button "Select All" at bounding box center [234, 441] width 44 height 18
click at [271, 439] on button "Ship Selected" at bounding box center [287, 441] width 61 height 18
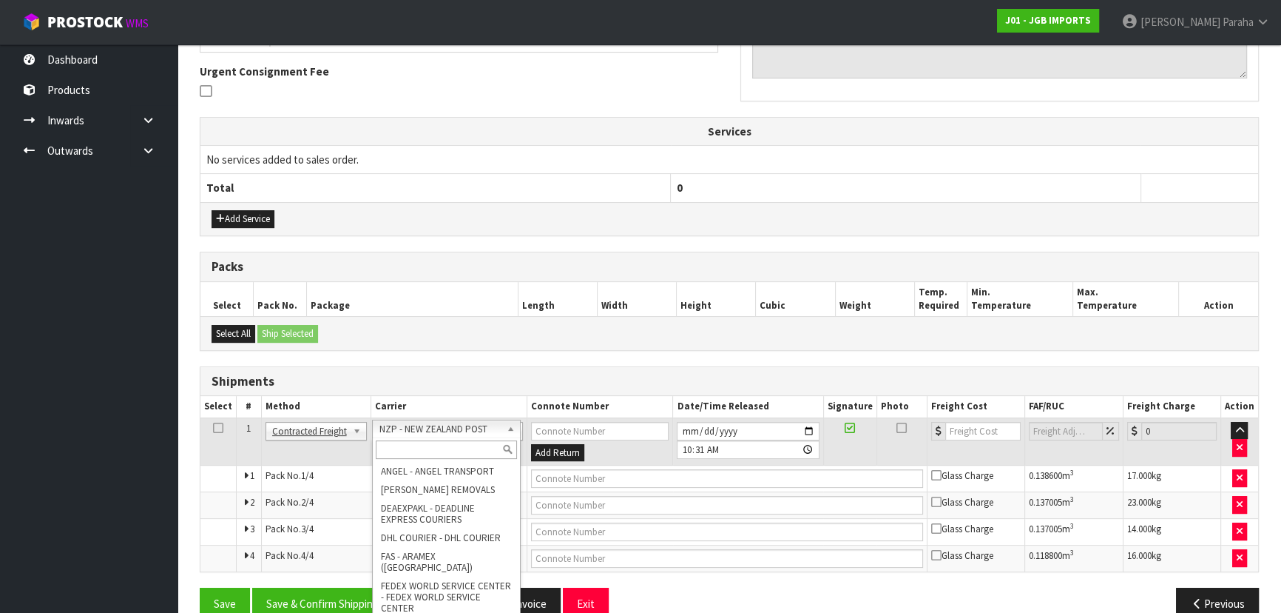
click at [481, 443] on input "text" at bounding box center [446, 449] width 141 height 18
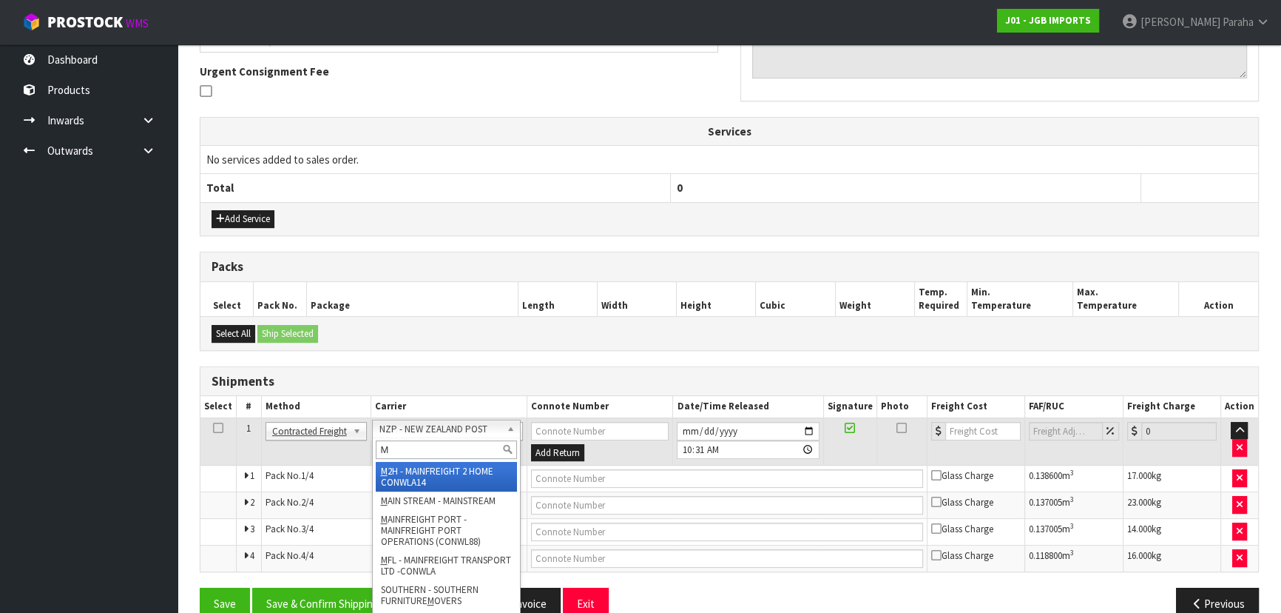
type input "MF"
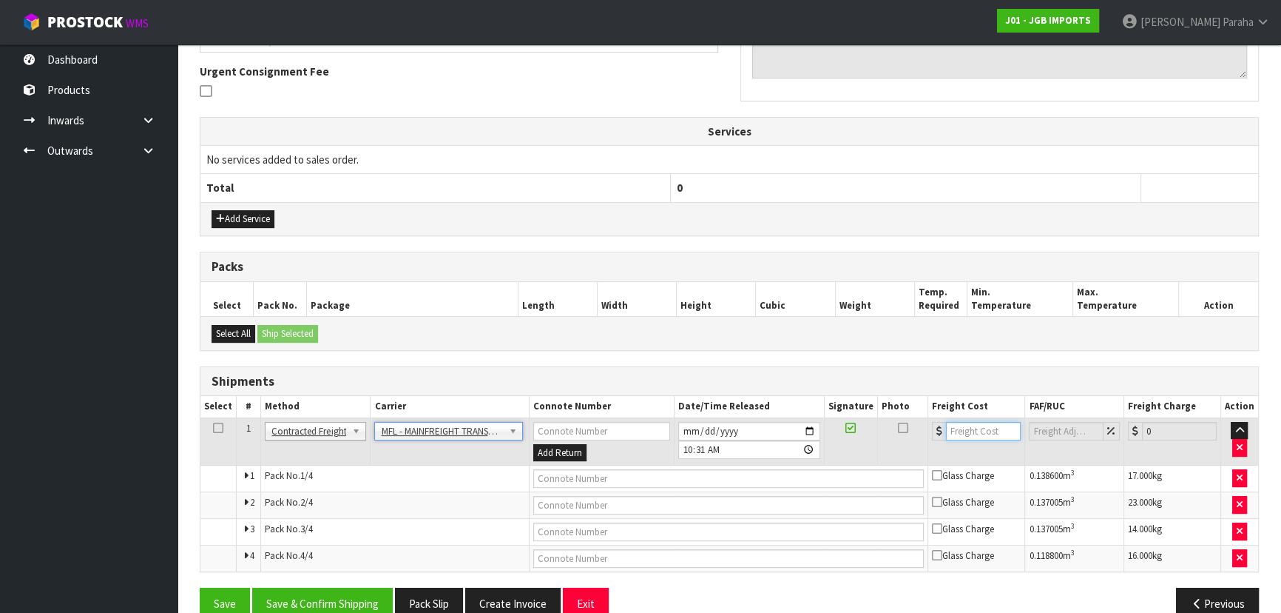
click at [987, 433] on input "number" at bounding box center [983, 431] width 75 height 18
type input "121.66"
click at [689, 471] on input "text" at bounding box center [728, 478] width 391 height 18
paste input "FWM58927485"
type input "FWM58927485"
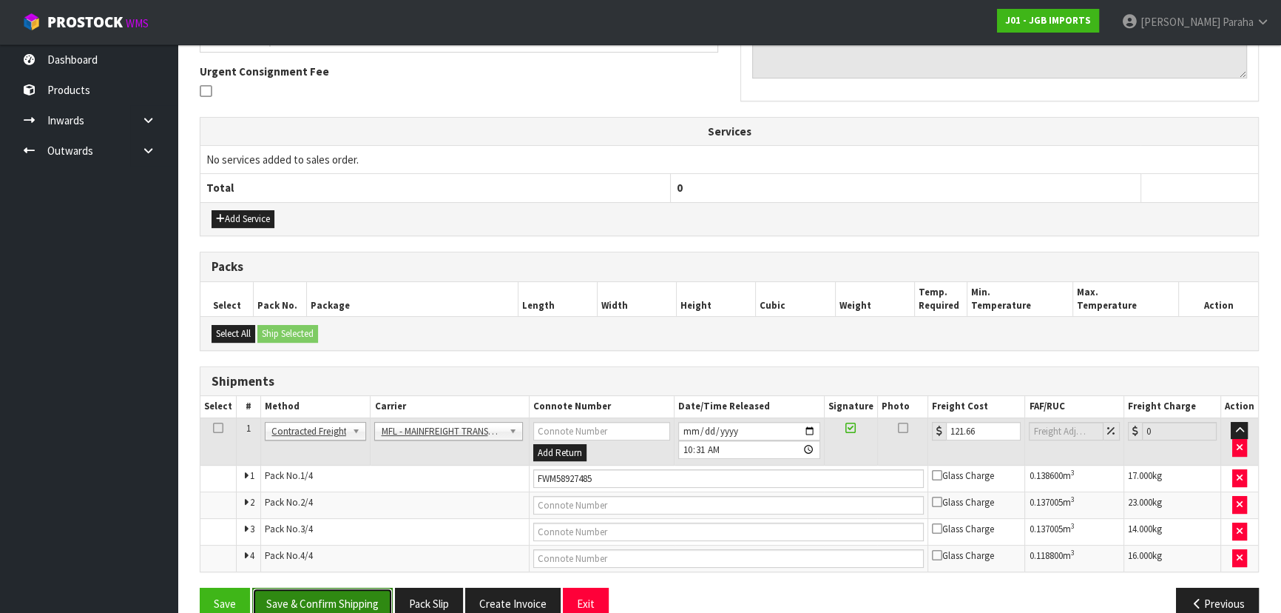
click at [333, 604] on button "Save & Confirm Shipping" at bounding box center [322, 603] width 141 height 32
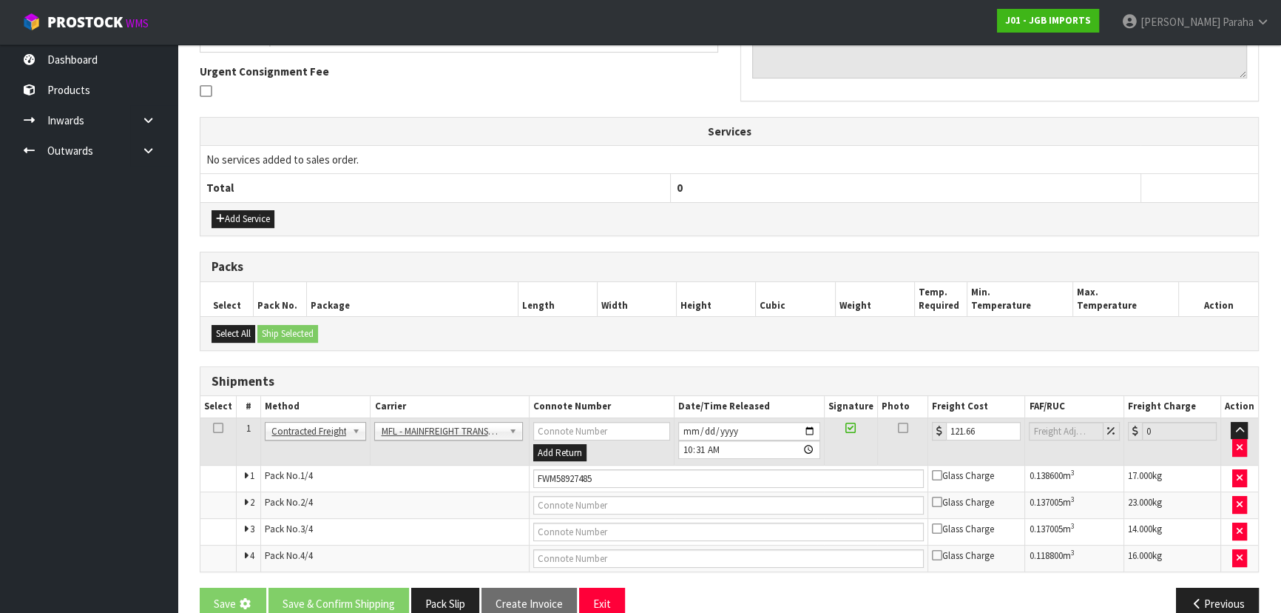
scroll to position [0, 0]
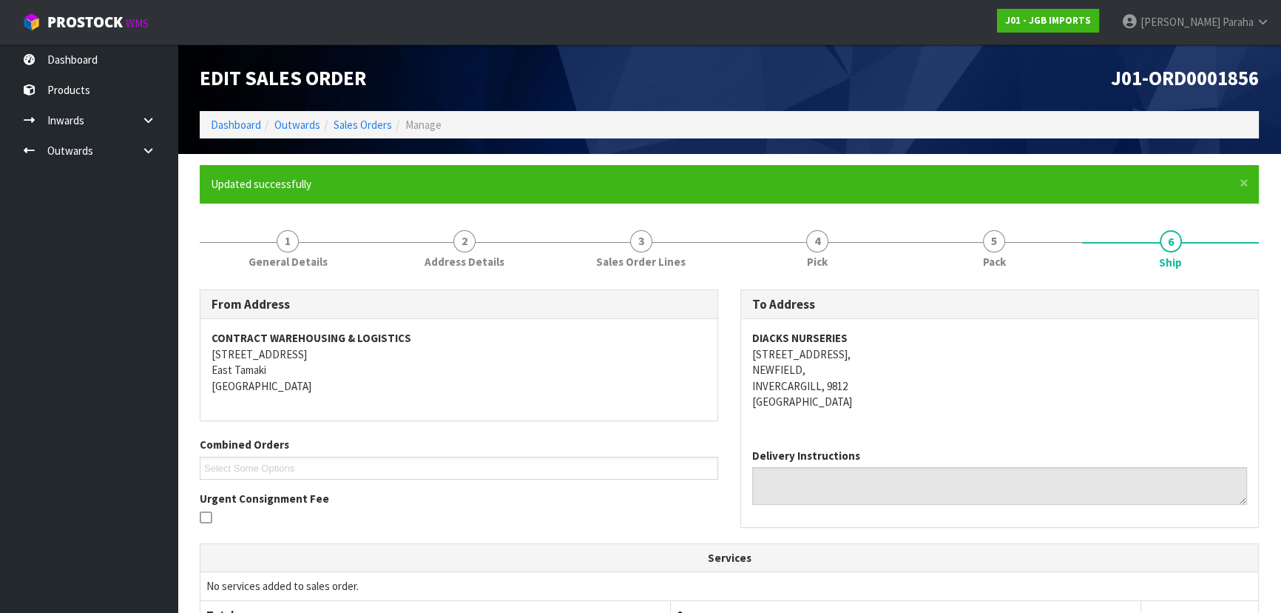
click at [1028, 79] on h1 "J01-ORD0001856" at bounding box center [1000, 78] width 519 height 22
click at [1119, 75] on span "J01-ORD0001856" at bounding box center [1185, 77] width 148 height 25
copy div "J01-ORD0001856"
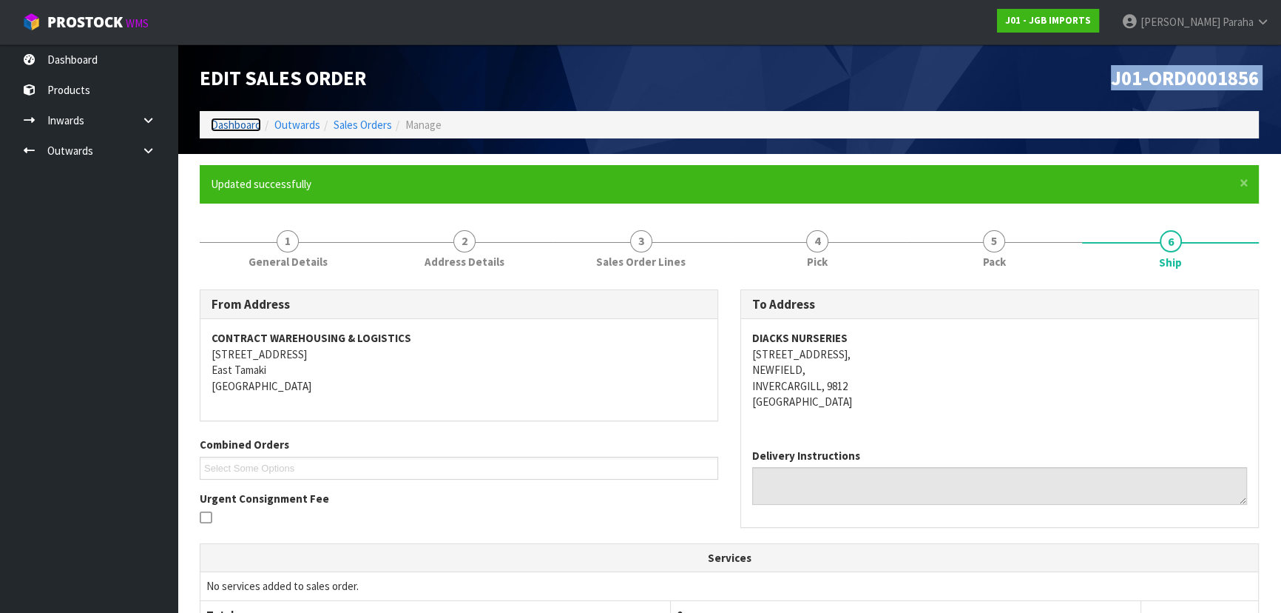
click at [235, 125] on link "Dashboard" at bounding box center [236, 125] width 50 height 14
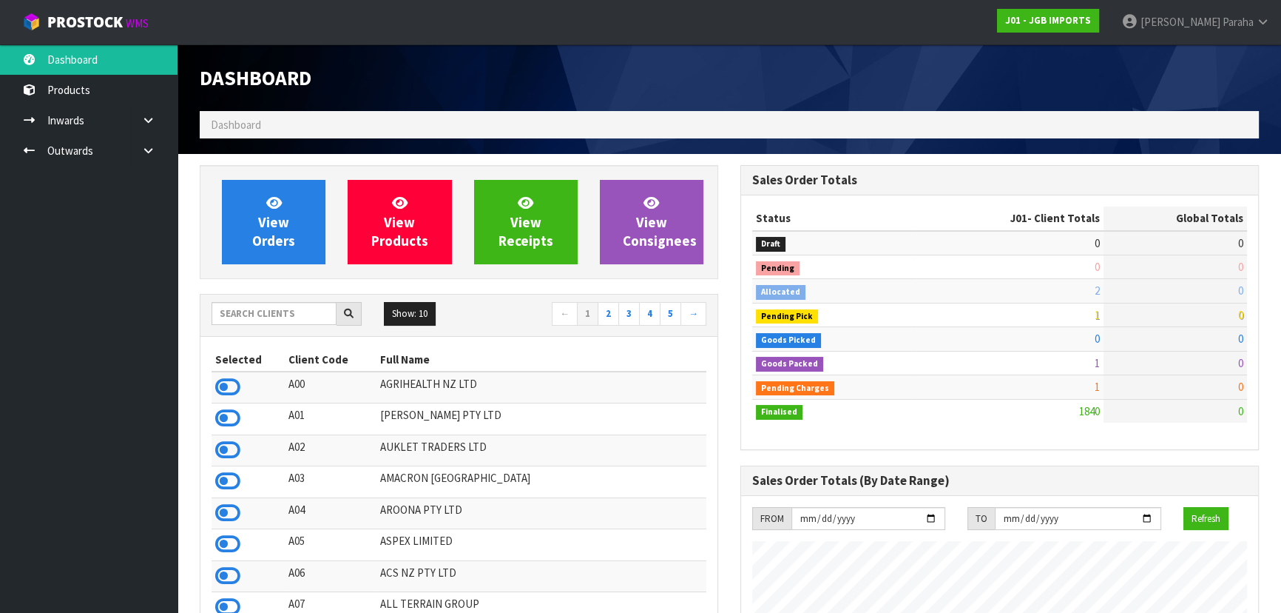
scroll to position [1119, 540]
click at [306, 317] on input "text" at bounding box center [274, 313] width 125 height 23
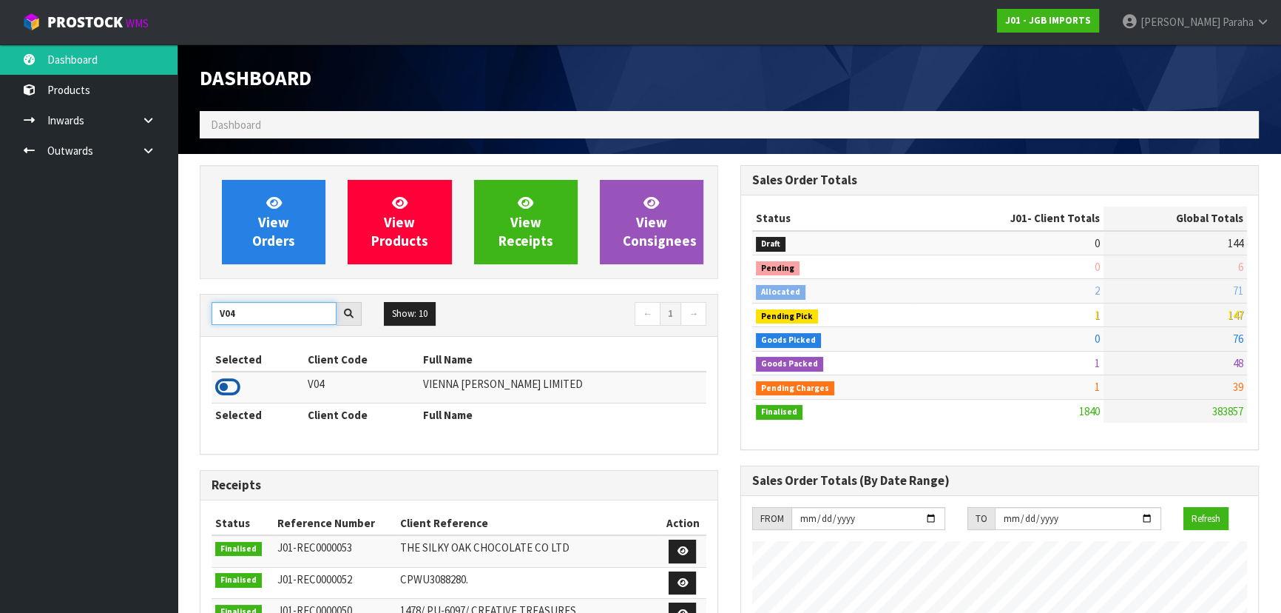
type input "V04"
click at [234, 389] on icon at bounding box center [227, 387] width 25 height 22
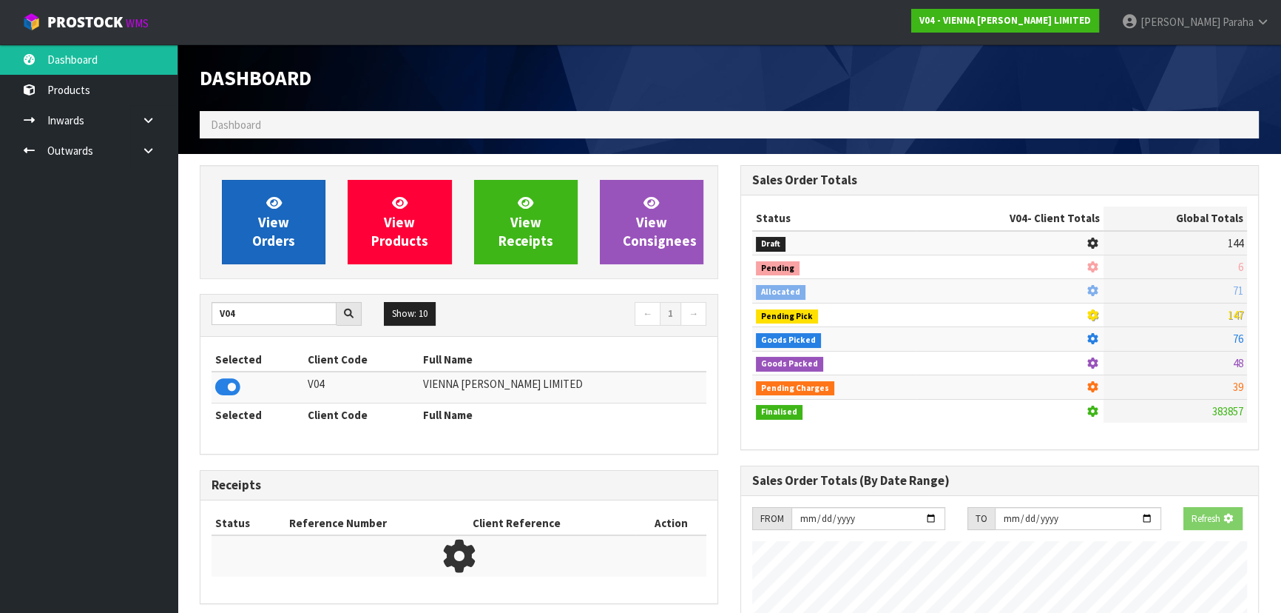
scroll to position [921, 540]
click at [237, 226] on link "View Orders" at bounding box center [274, 222] width 104 height 84
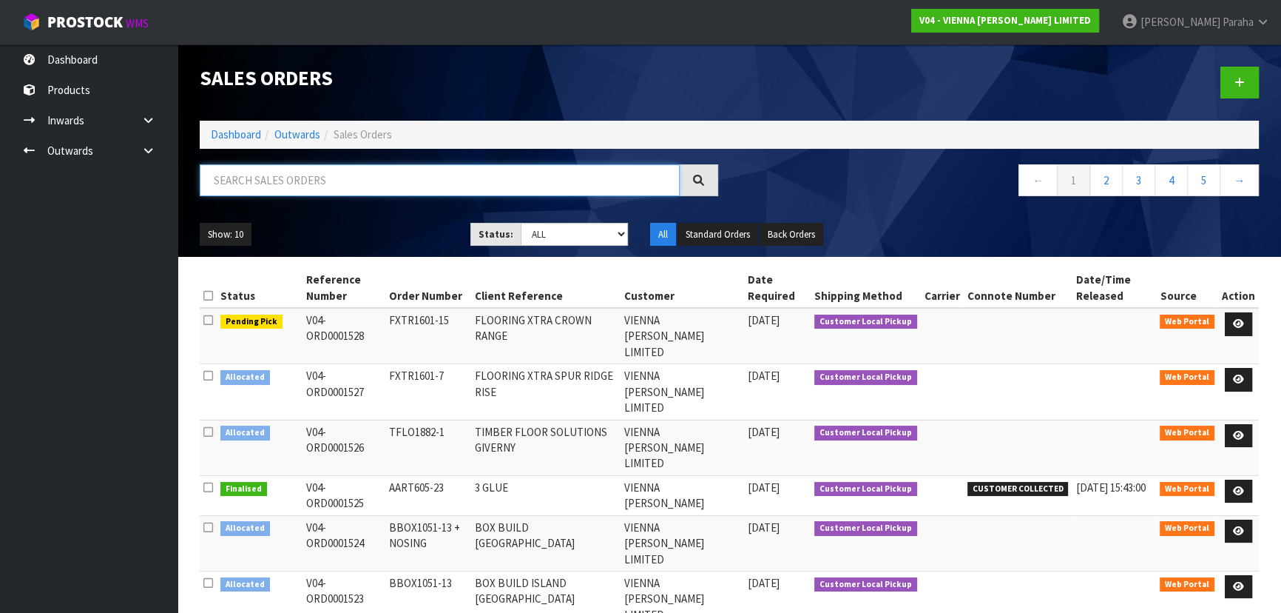
click at [250, 170] on input "text" at bounding box center [440, 180] width 480 height 32
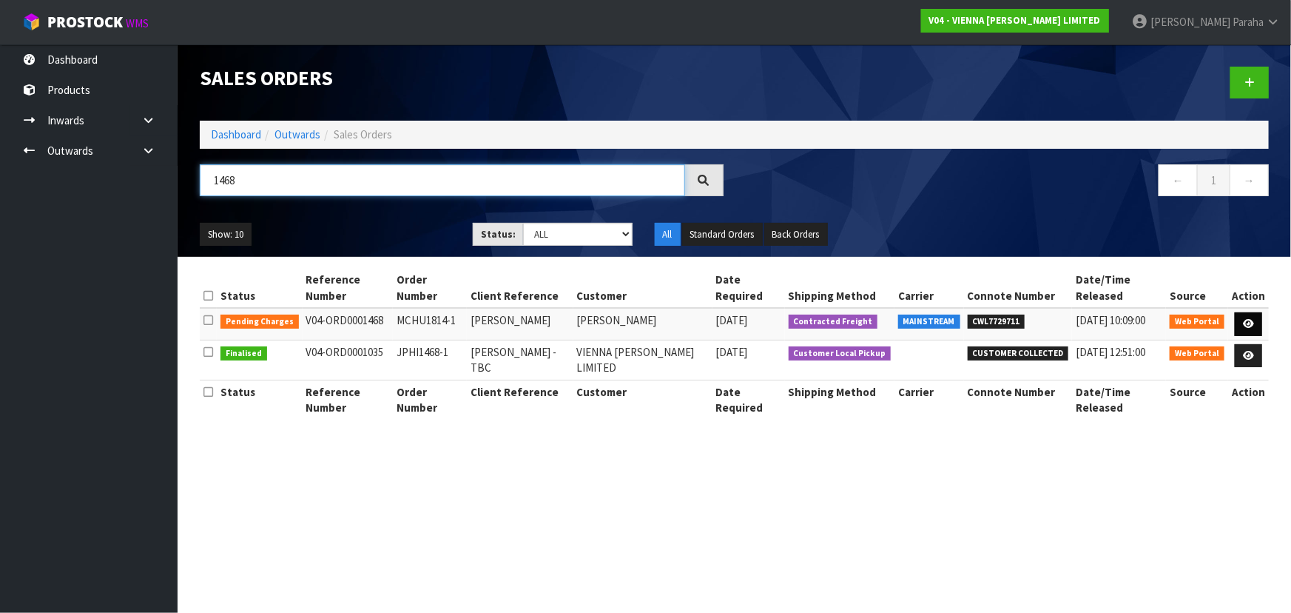
type input "1468"
click at [1248, 319] on icon at bounding box center [1248, 324] width 11 height 10
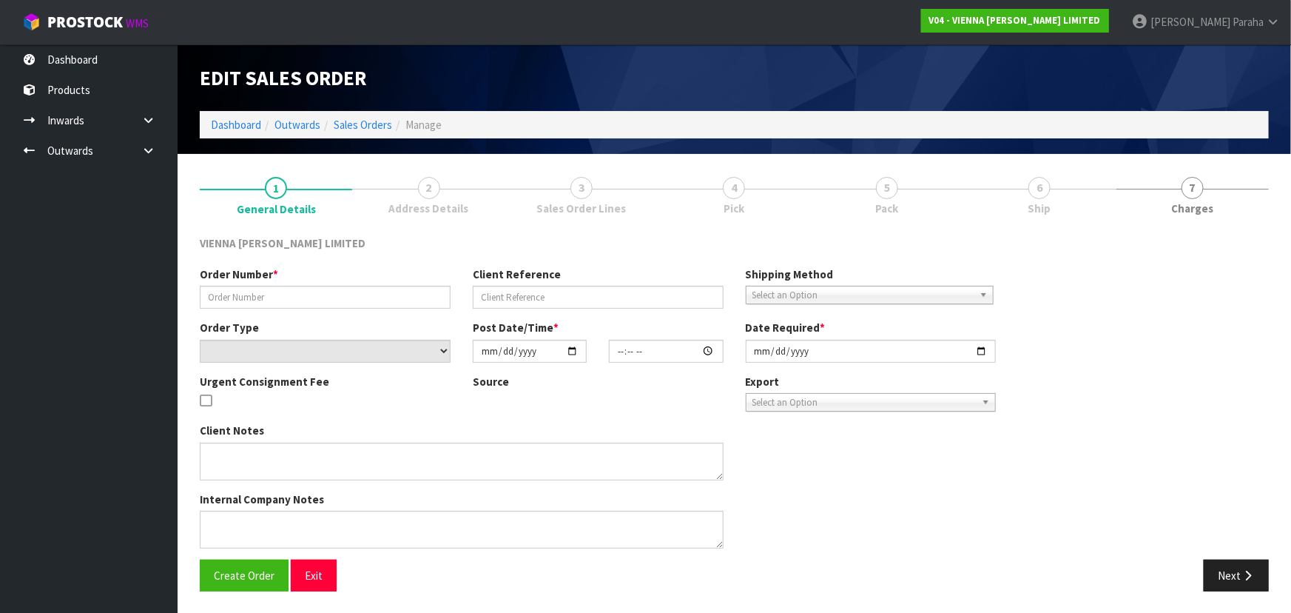
type input "MCHU1814-1"
type input "MARISSA CHURCHILL"
select select "number:0"
type input "2025-08-27"
type input "12:25:00.000"
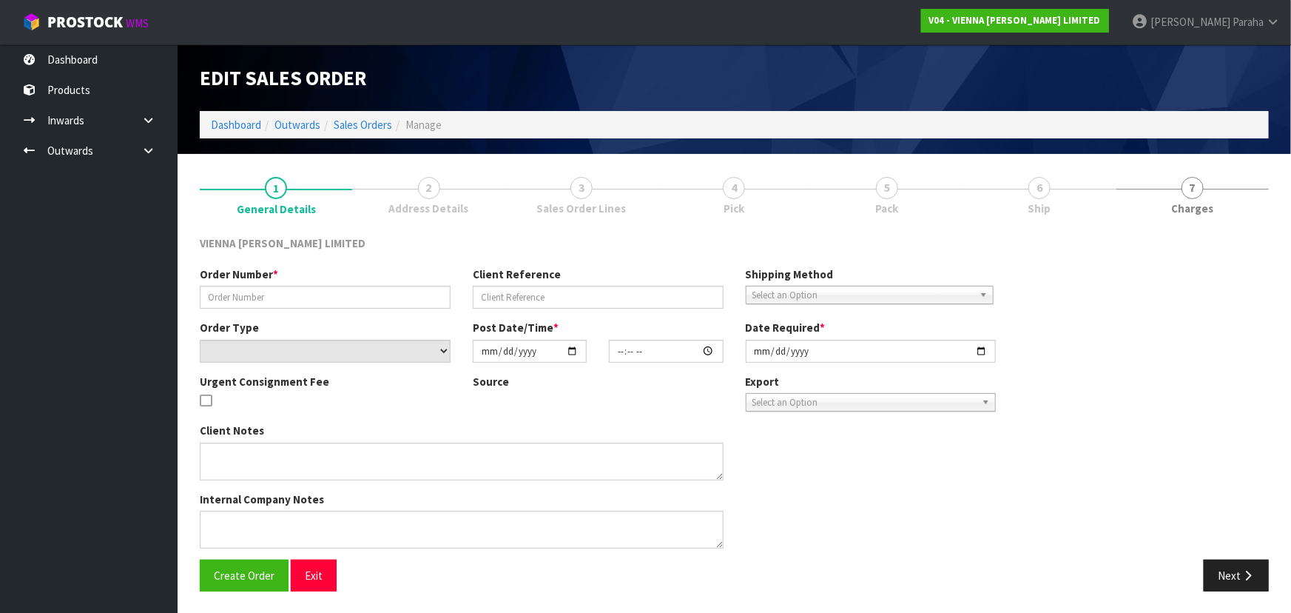
type input "2025-10-02"
type textarea "MARISSA CHURCHILL"
type textarea "THE FREIGHT QUOTE TO DESPATCH THIS ON MAIN FREIGHT WILL BE APPROXIMATELY $195.0…"
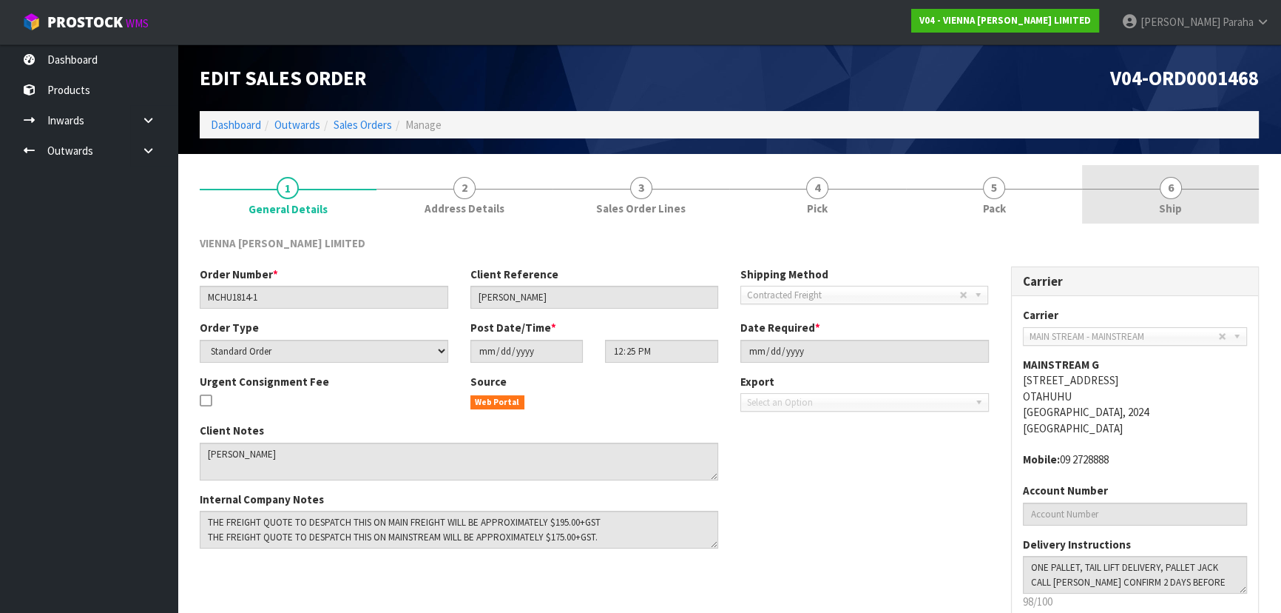
click at [1176, 199] on link "6 Ship" at bounding box center [1170, 194] width 177 height 58
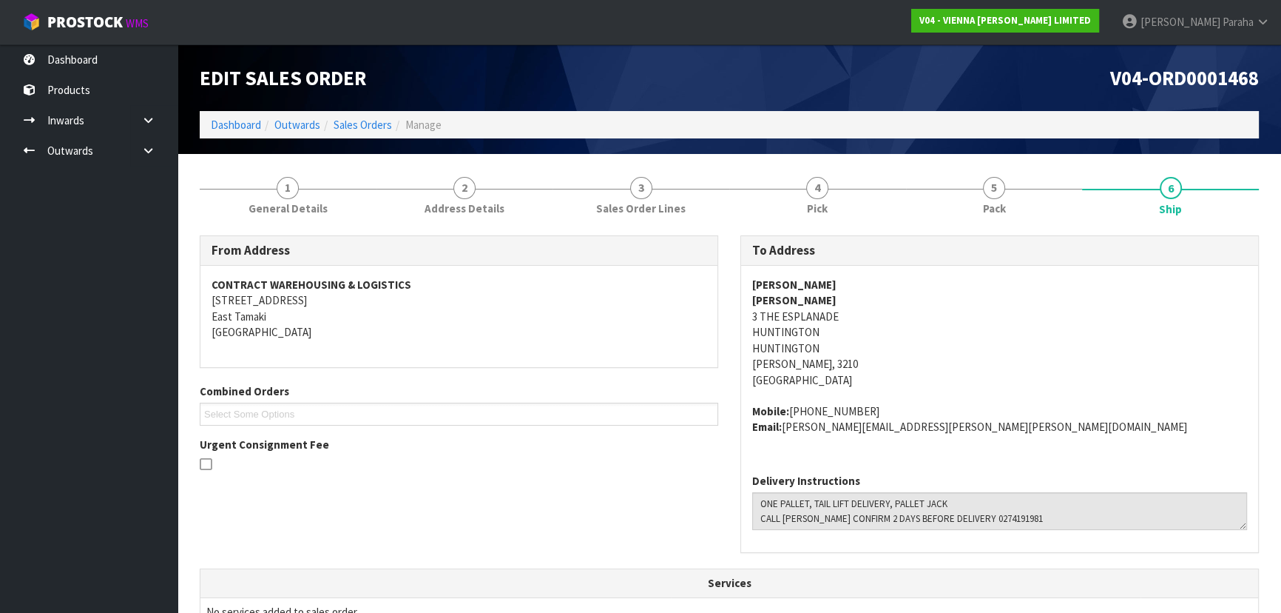
click at [243, 133] on ol "Dashboard Outwards Sales Orders Manage" at bounding box center [729, 124] width 1059 height 27
click at [243, 122] on link "Dashboard" at bounding box center [236, 125] width 50 height 14
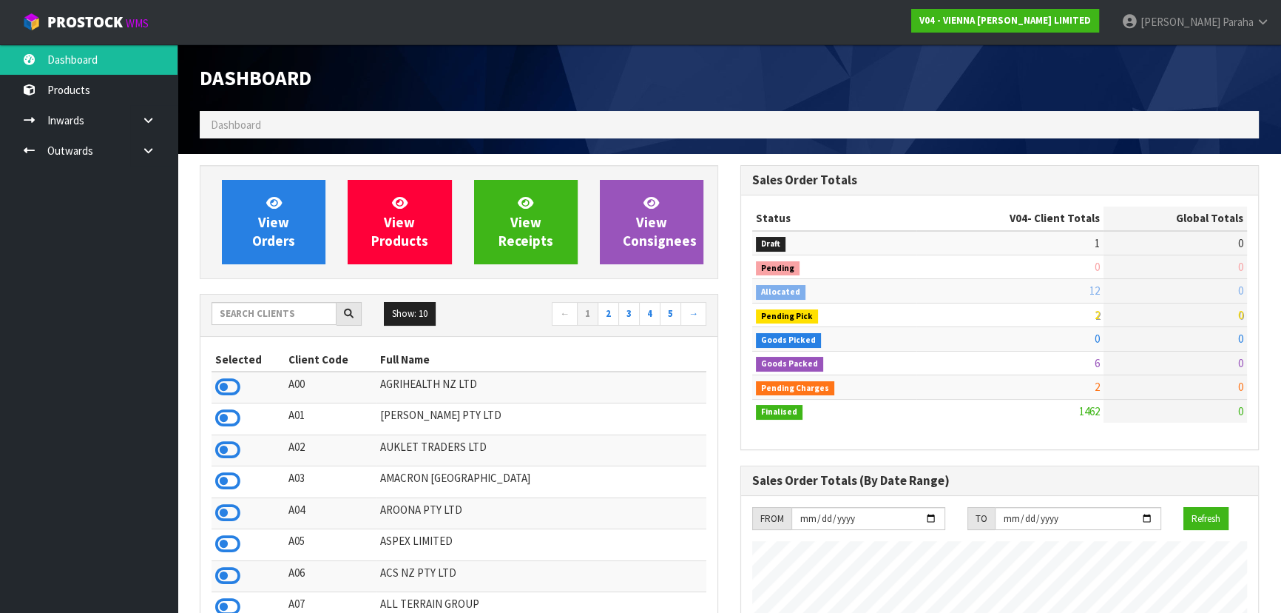
scroll to position [1230, 540]
click at [252, 318] on input "text" at bounding box center [274, 313] width 125 height 23
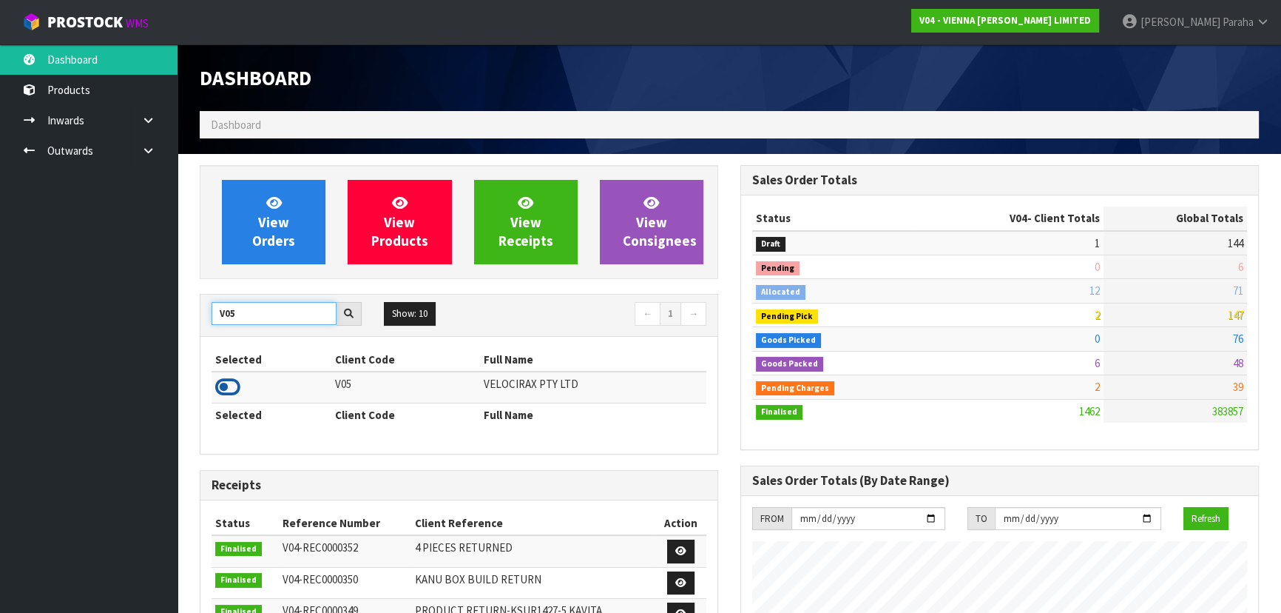
type input "V05"
click at [234, 379] on icon at bounding box center [227, 387] width 25 height 22
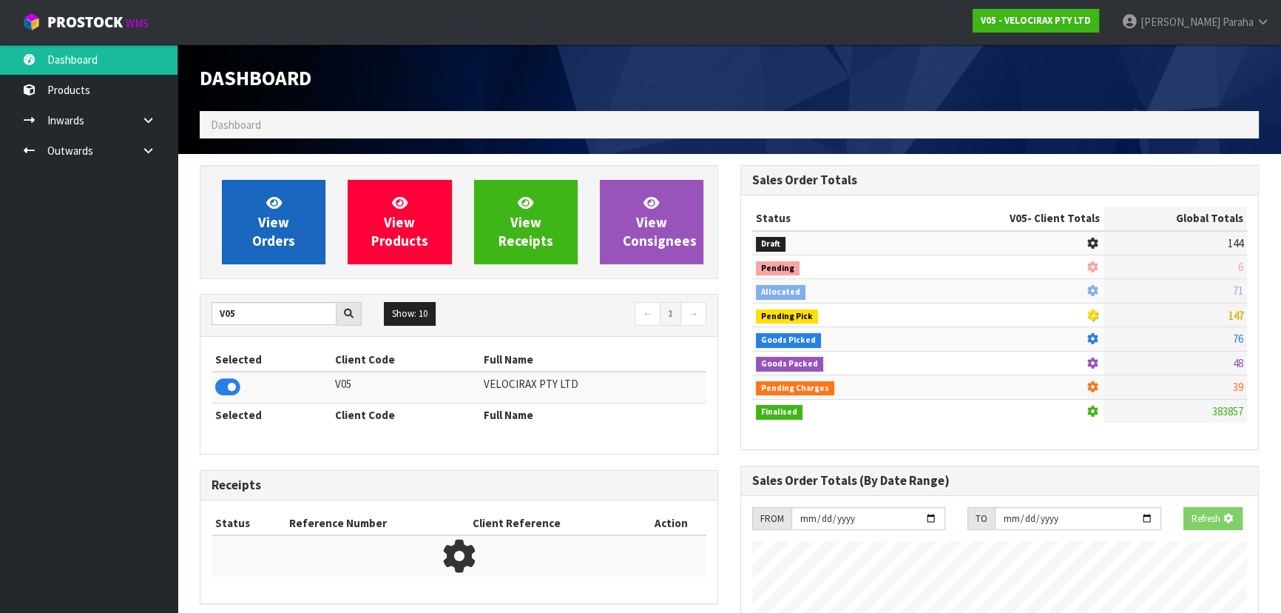
scroll to position [921, 540]
click at [243, 246] on link "View Orders" at bounding box center [274, 222] width 104 height 84
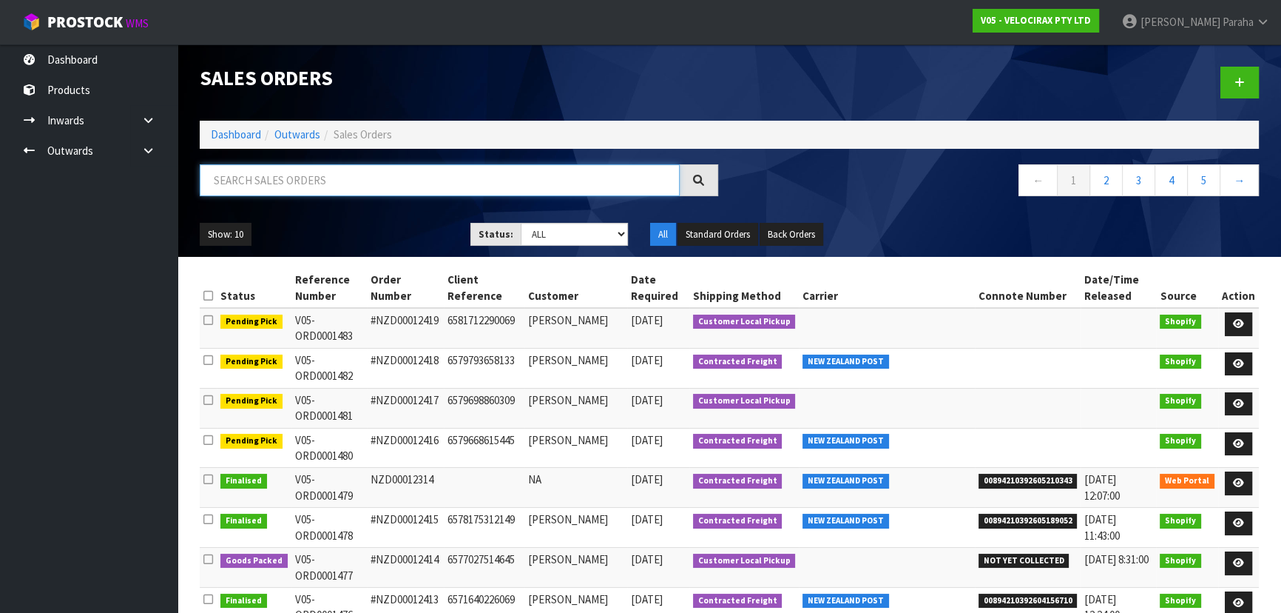
click at [234, 177] on input "text" at bounding box center [440, 180] width 480 height 32
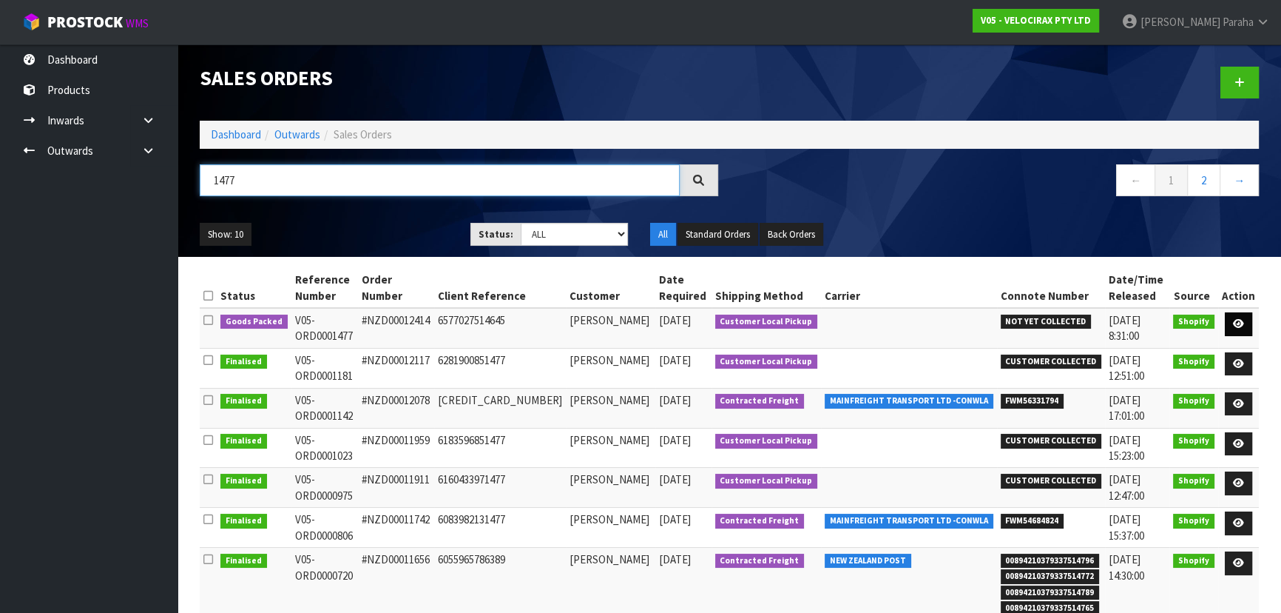
type input "1477"
click at [1239, 326] on icon at bounding box center [1238, 324] width 11 height 10
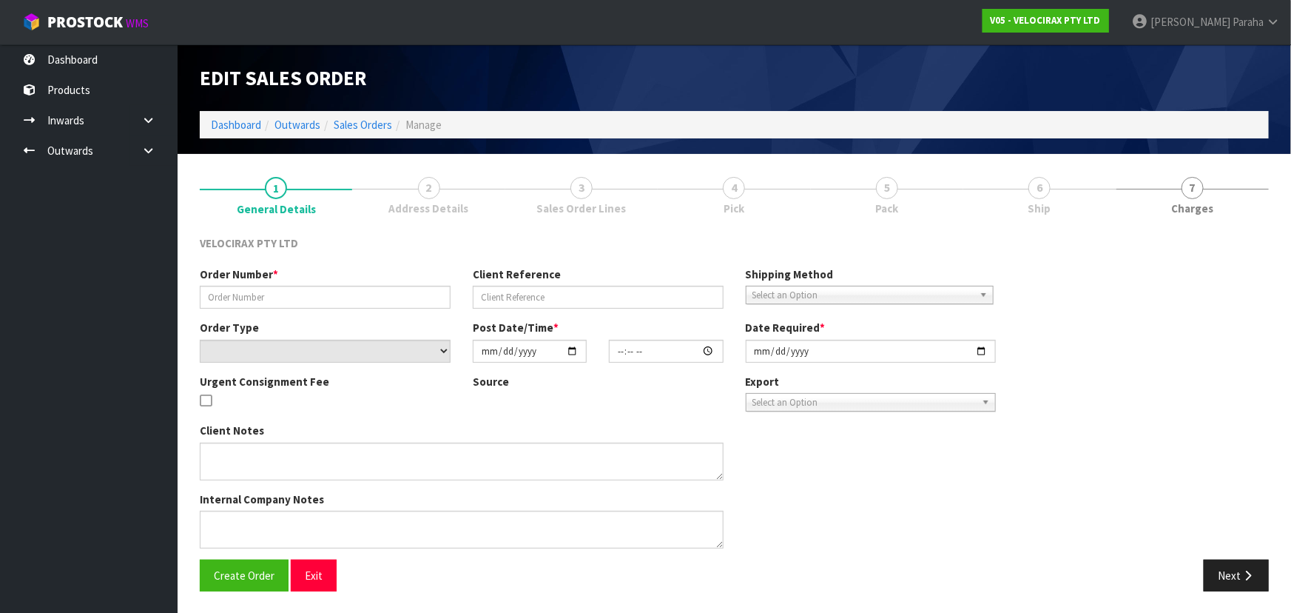
type input "#NZD00012414"
type input "6577027514645"
select select "number:0"
type input "2025-09-29"
type input "17:12:05.000"
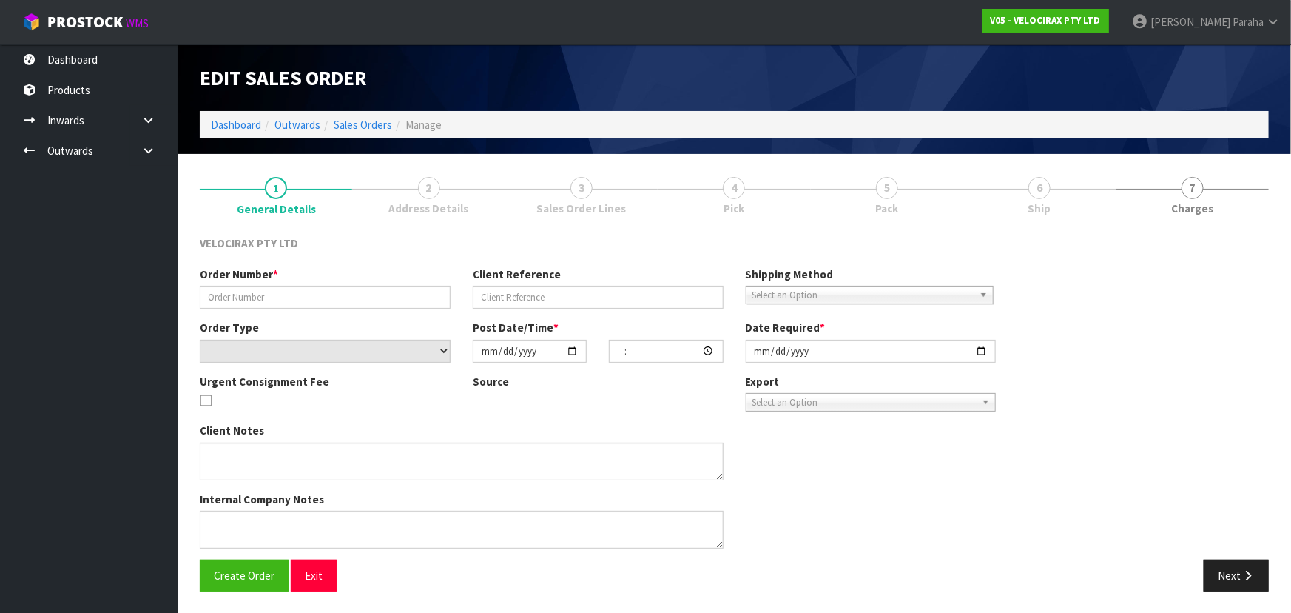
type input "2025-09-30"
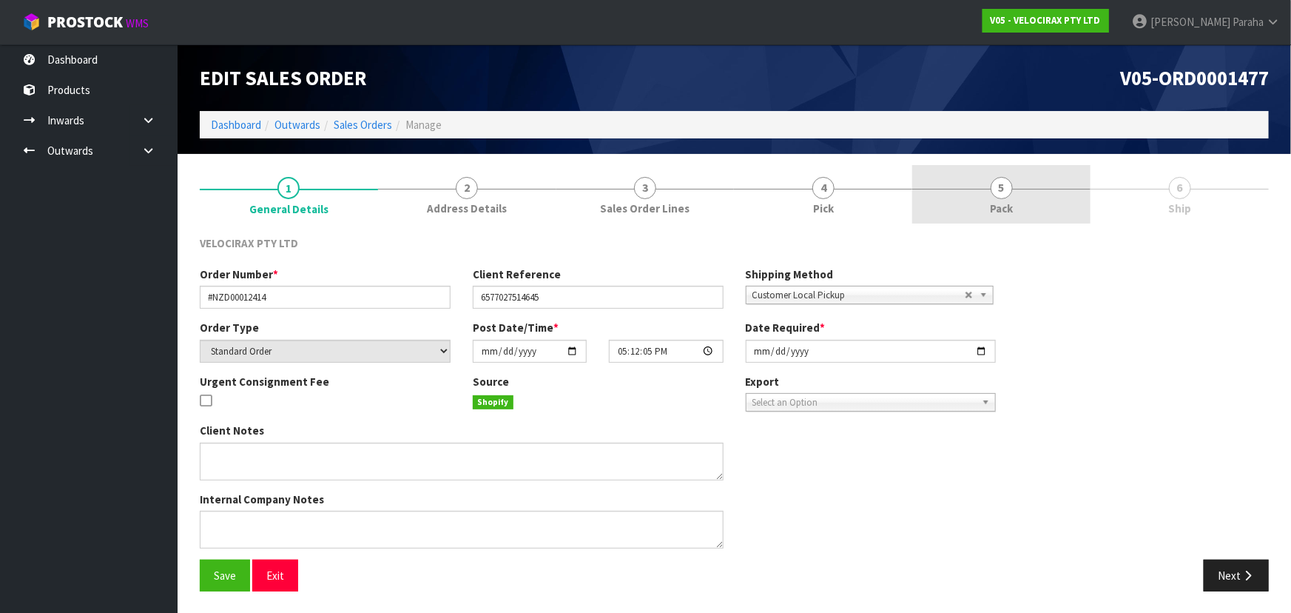
click at [1009, 183] on span "5" at bounding box center [1002, 188] width 22 height 22
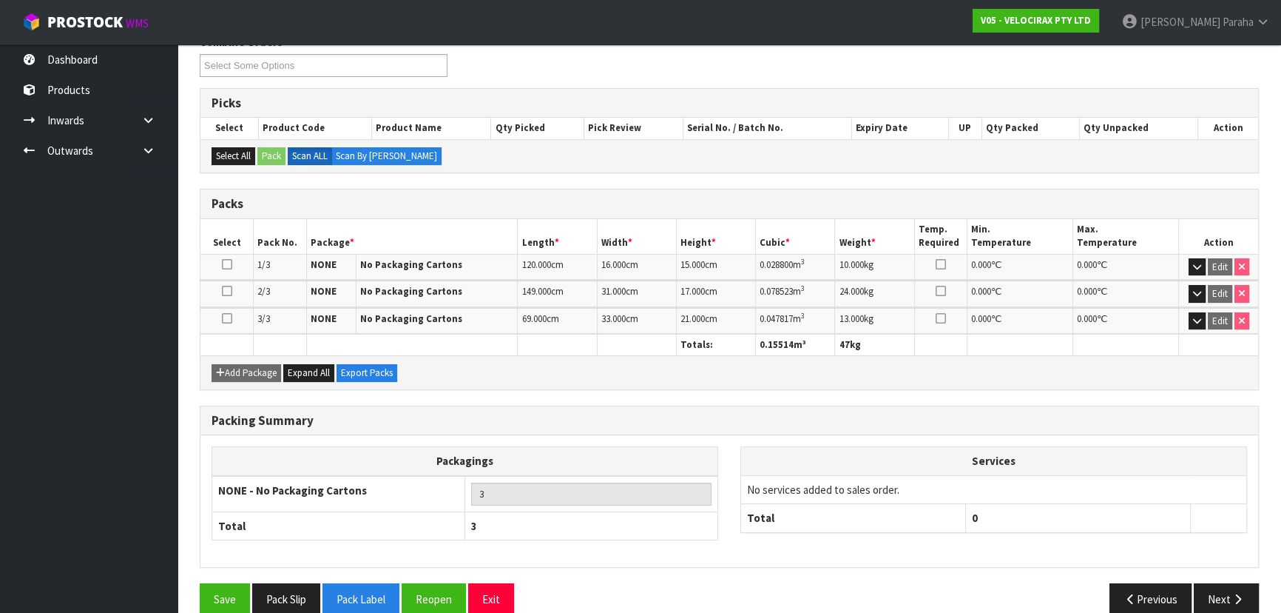
scroll to position [222, 0]
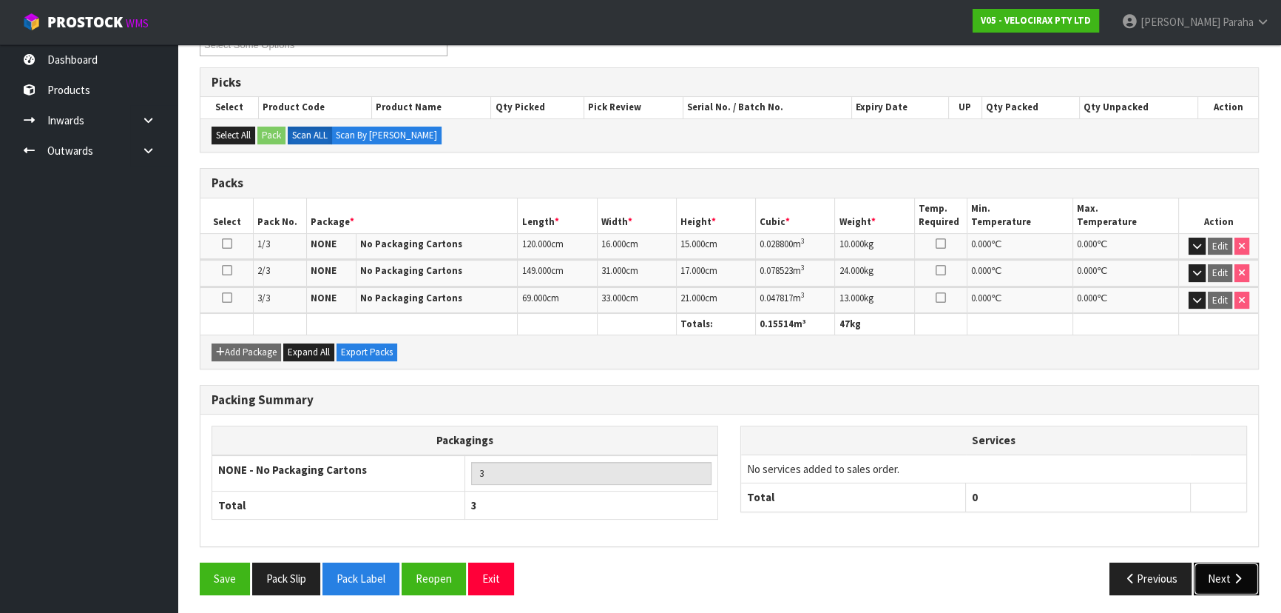
click at [1227, 566] on button "Next" at bounding box center [1226, 578] width 65 height 32
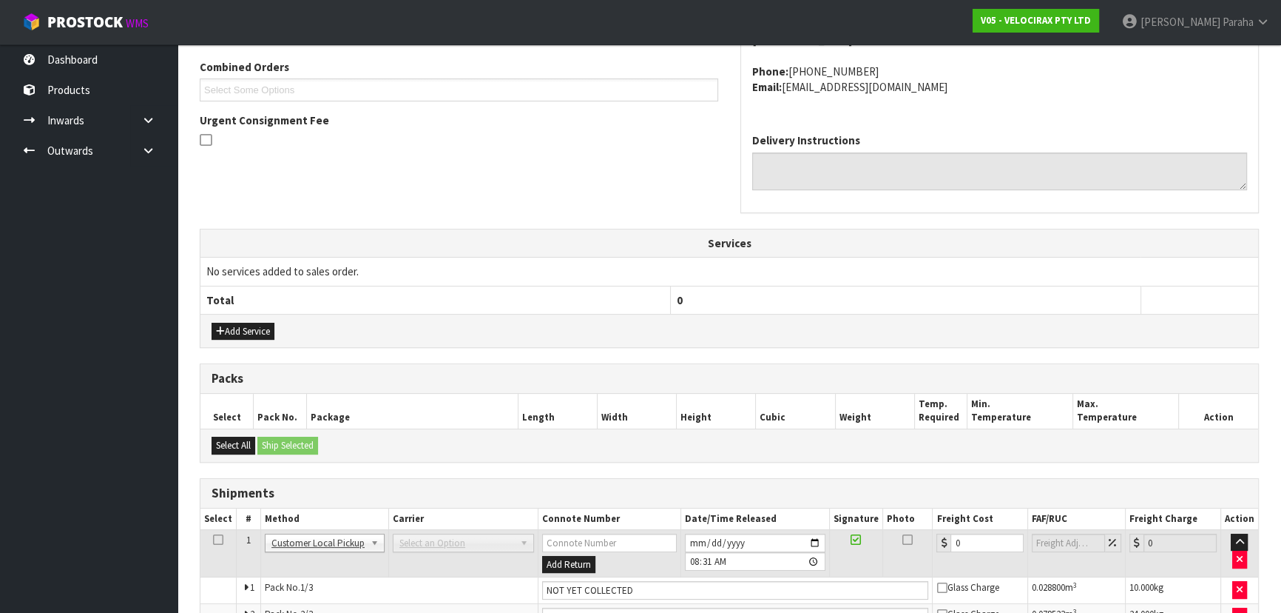
scroll to position [436, 0]
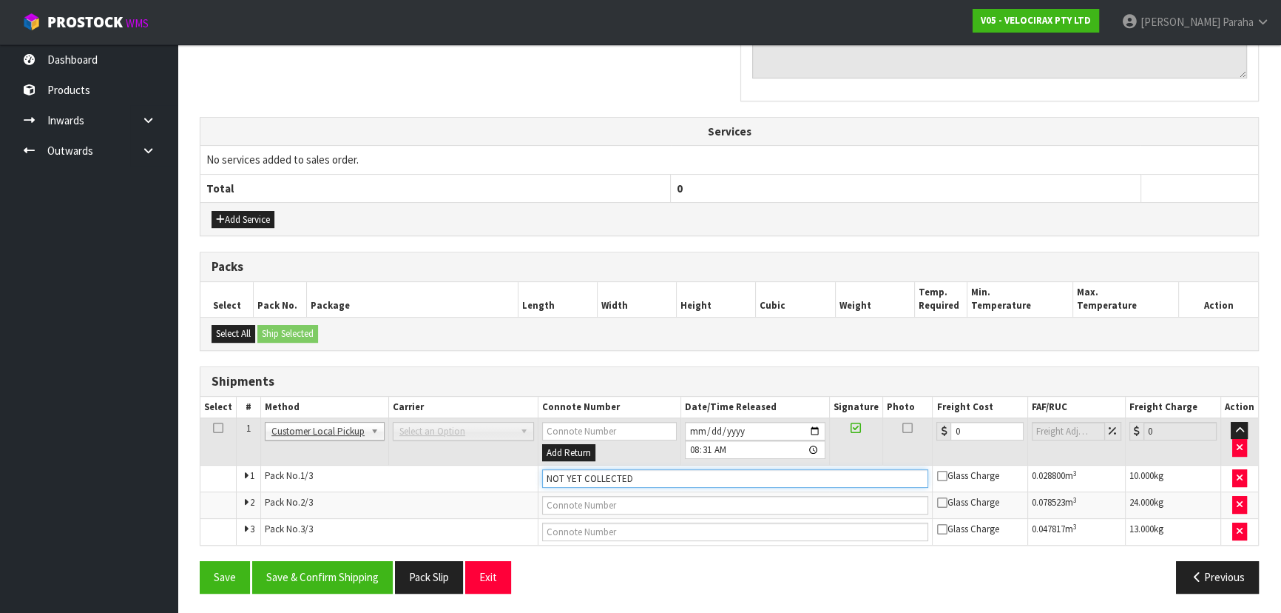
drag, startPoint x: 630, startPoint y: 477, endPoint x: 542, endPoint y: 475, distance: 88.1
click at [542, 475] on input "NOT YET COLLECTED" at bounding box center [735, 478] width 387 height 18
type input "CUSTOMER COLLECTED"
click at [356, 581] on button "Save & Confirm Shipping" at bounding box center [322, 577] width 141 height 32
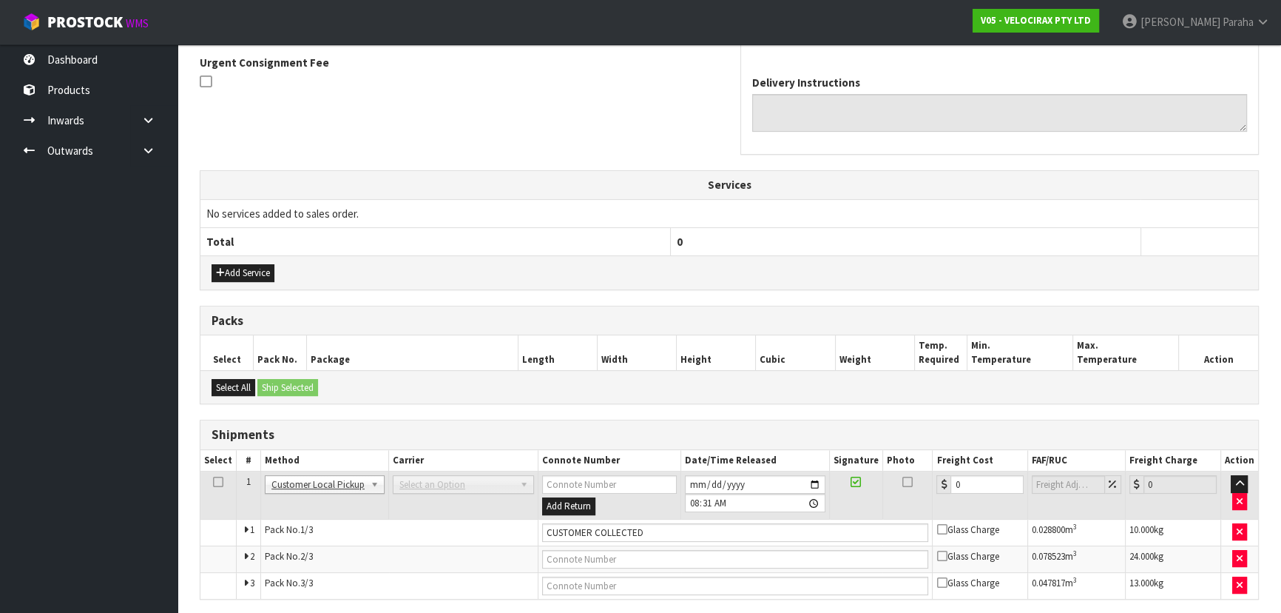
scroll to position [0, 0]
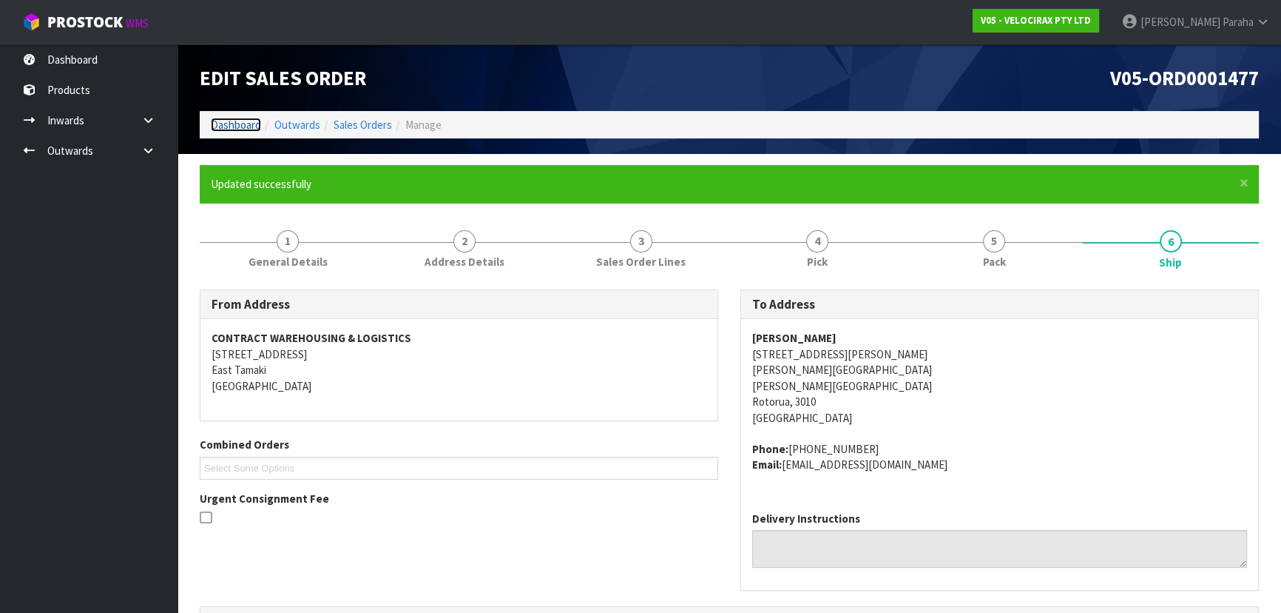
click at [243, 126] on link "Dashboard" at bounding box center [236, 125] width 50 height 14
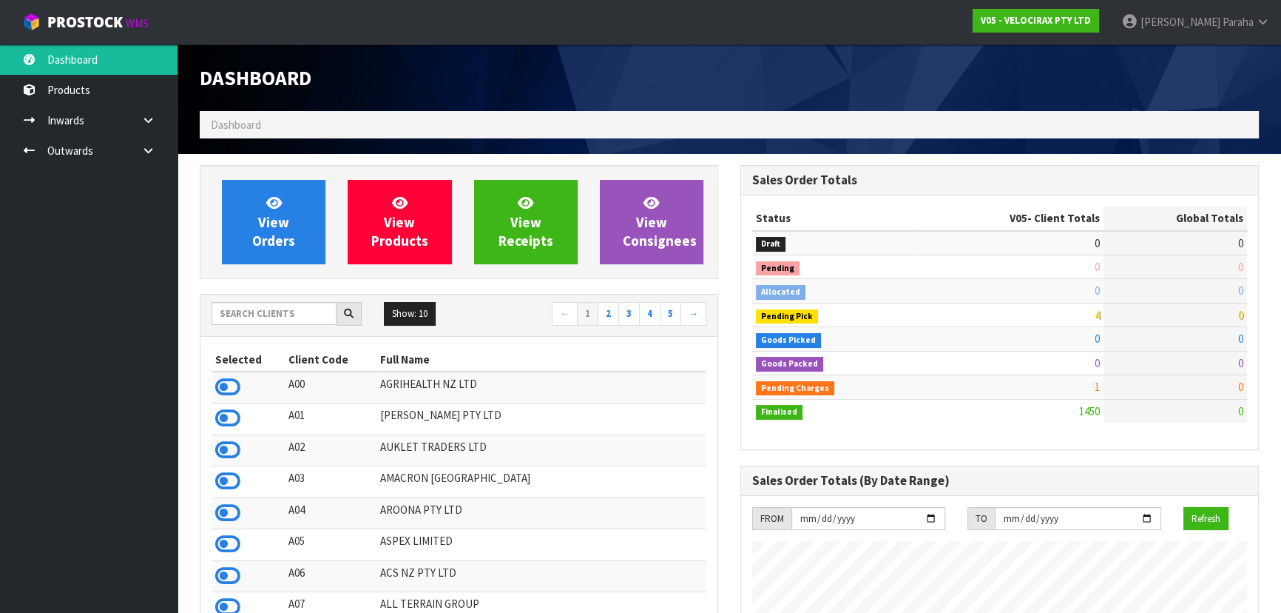
scroll to position [1071, 540]
click at [258, 317] on input "text" at bounding box center [274, 313] width 125 height 23
click at [257, 312] on input "text" at bounding box center [274, 313] width 125 height 23
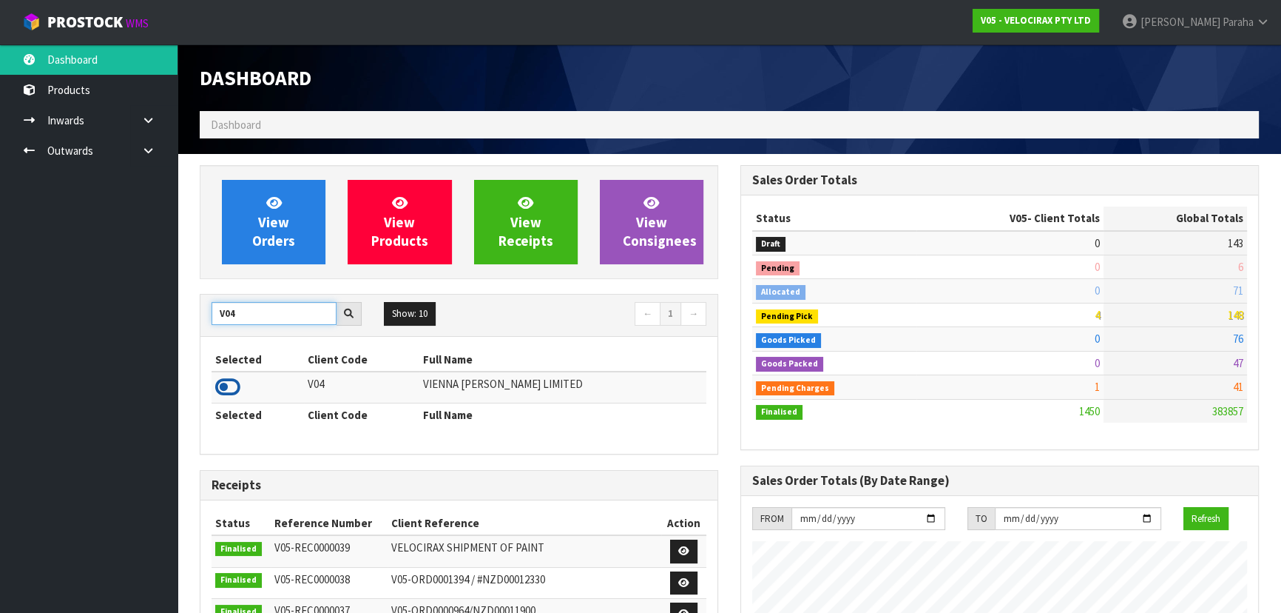
type input "V04"
drag, startPoint x: 232, startPoint y: 385, endPoint x: 249, endPoint y: 269, distance: 118.1
click at [232, 376] on icon at bounding box center [227, 387] width 25 height 22
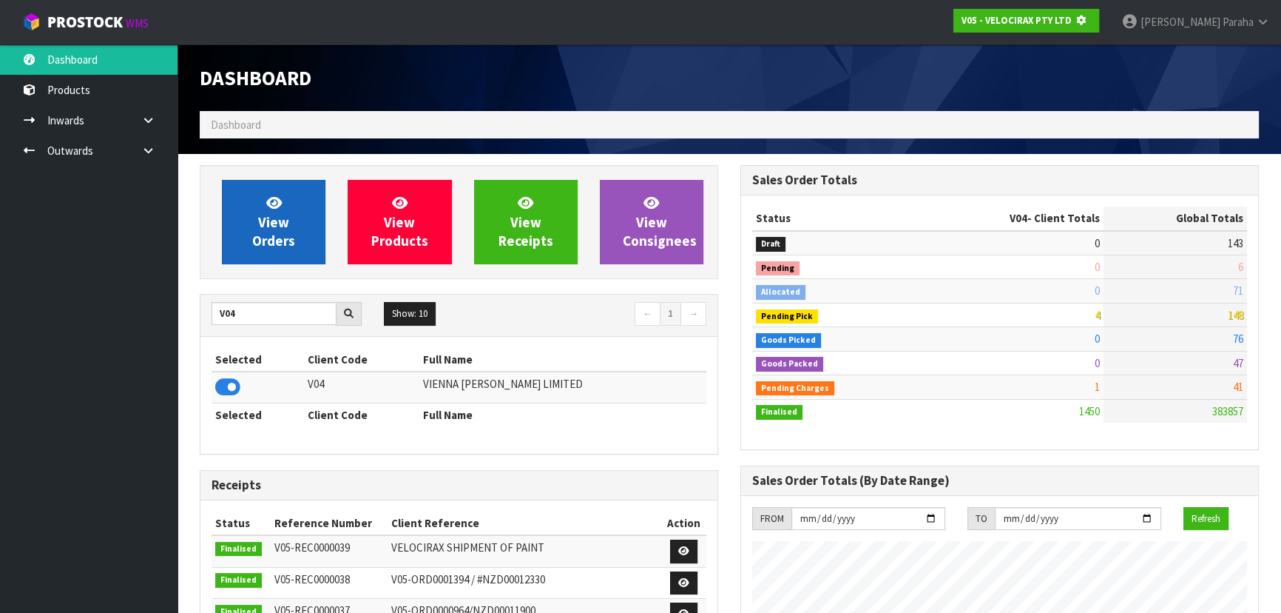
scroll to position [738901, 739281]
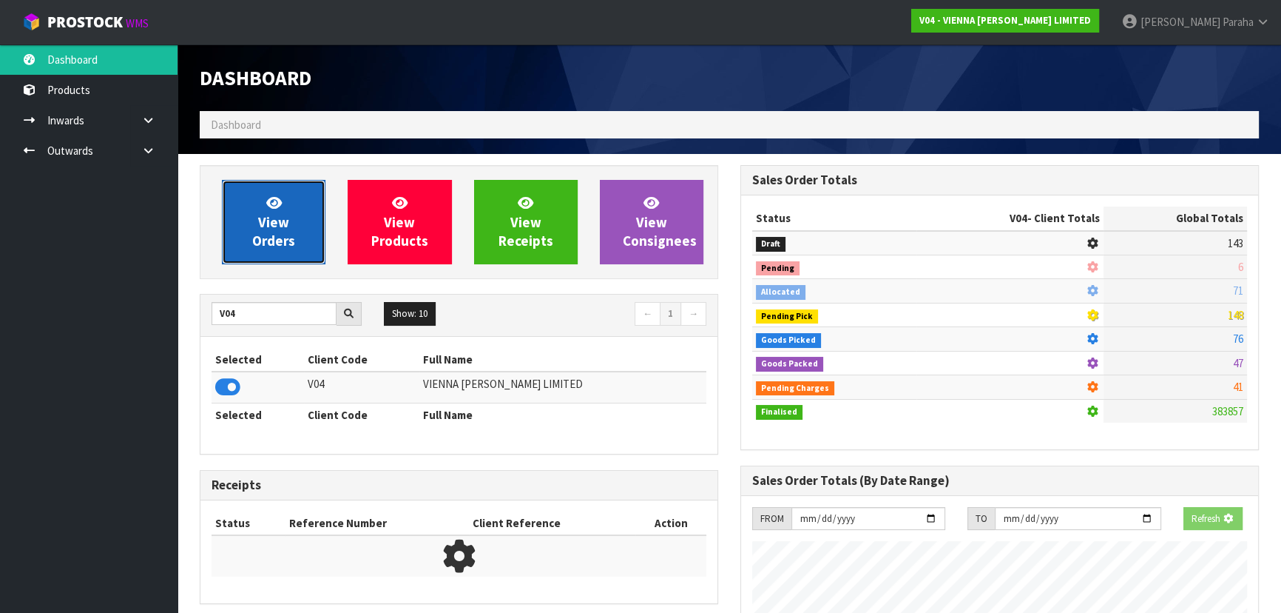
click at [258, 243] on span "View Orders" at bounding box center [273, 221] width 43 height 55
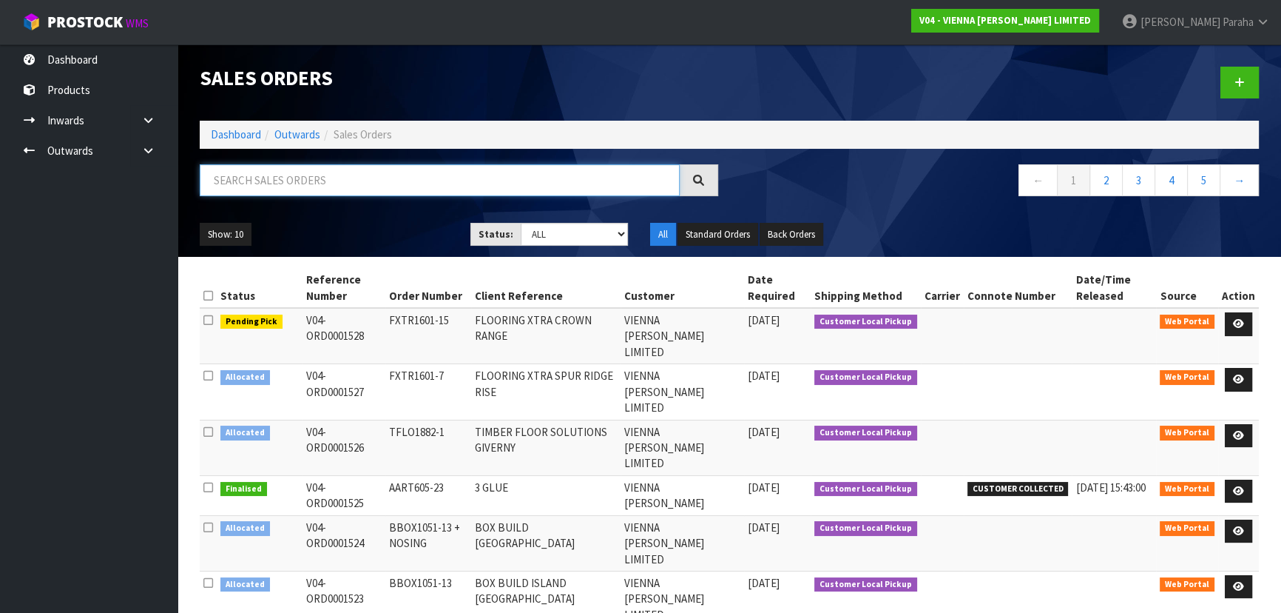
click at [252, 178] on input "text" at bounding box center [440, 180] width 480 height 32
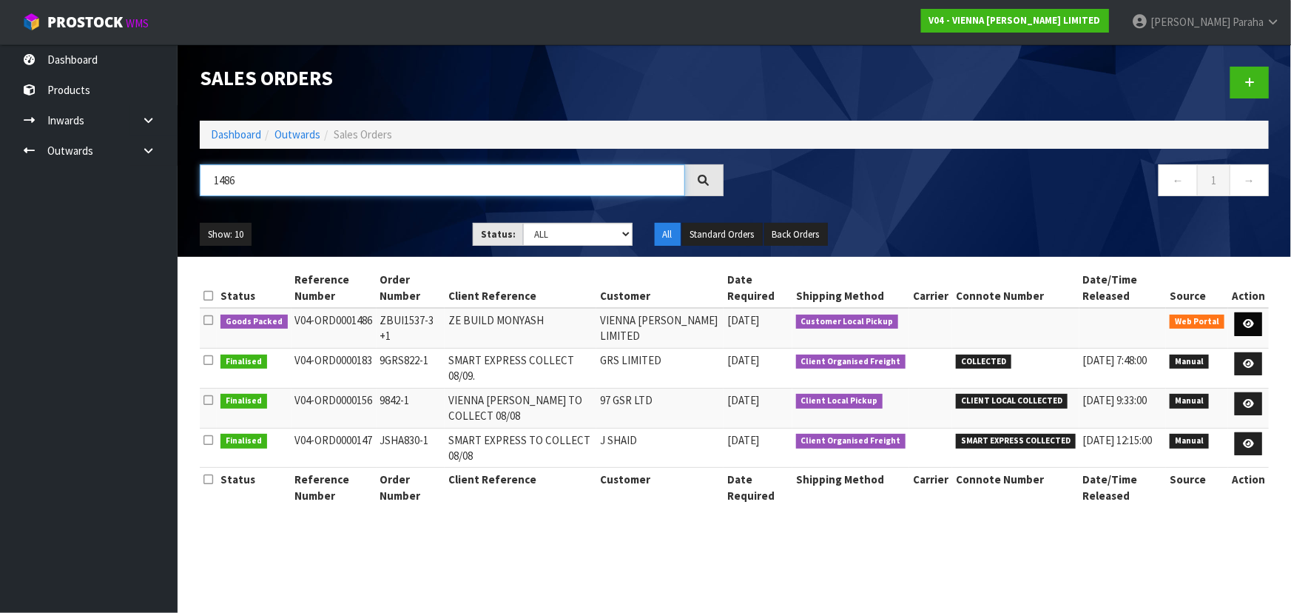
type input "1486"
click at [1250, 322] on icon at bounding box center [1248, 324] width 11 height 10
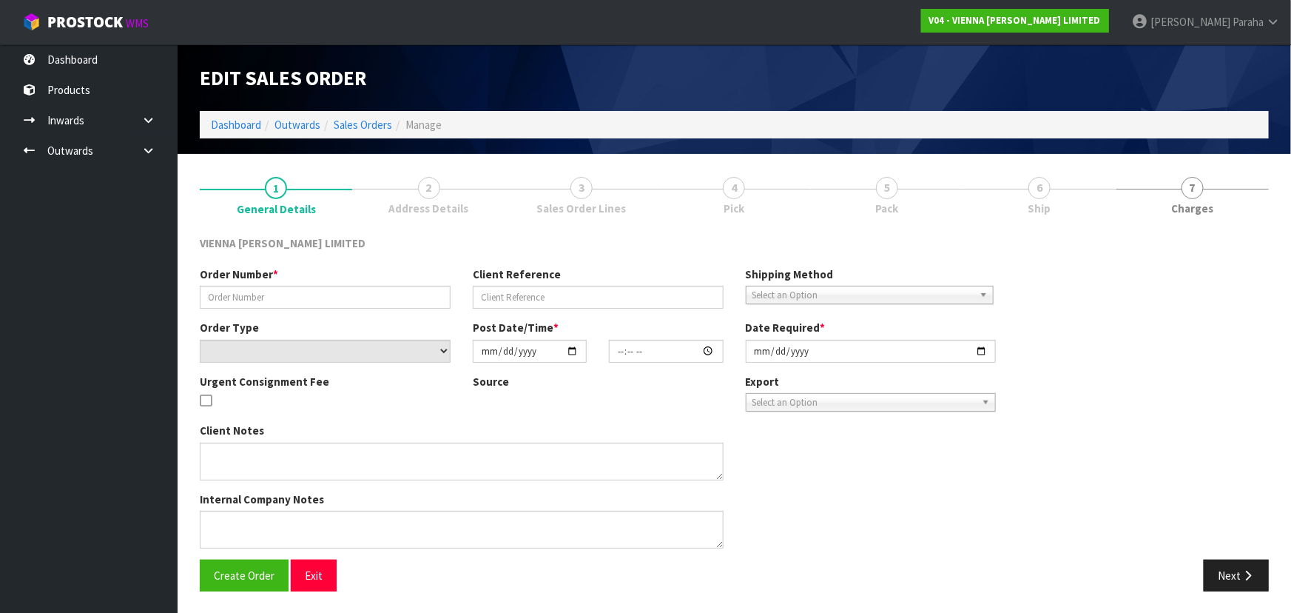
type input "ZBUI1537-3 +1"
type input "ZE BUILD MONYASH"
select select "number:0"
type input "2025-09-02"
type input "11:58:00.000"
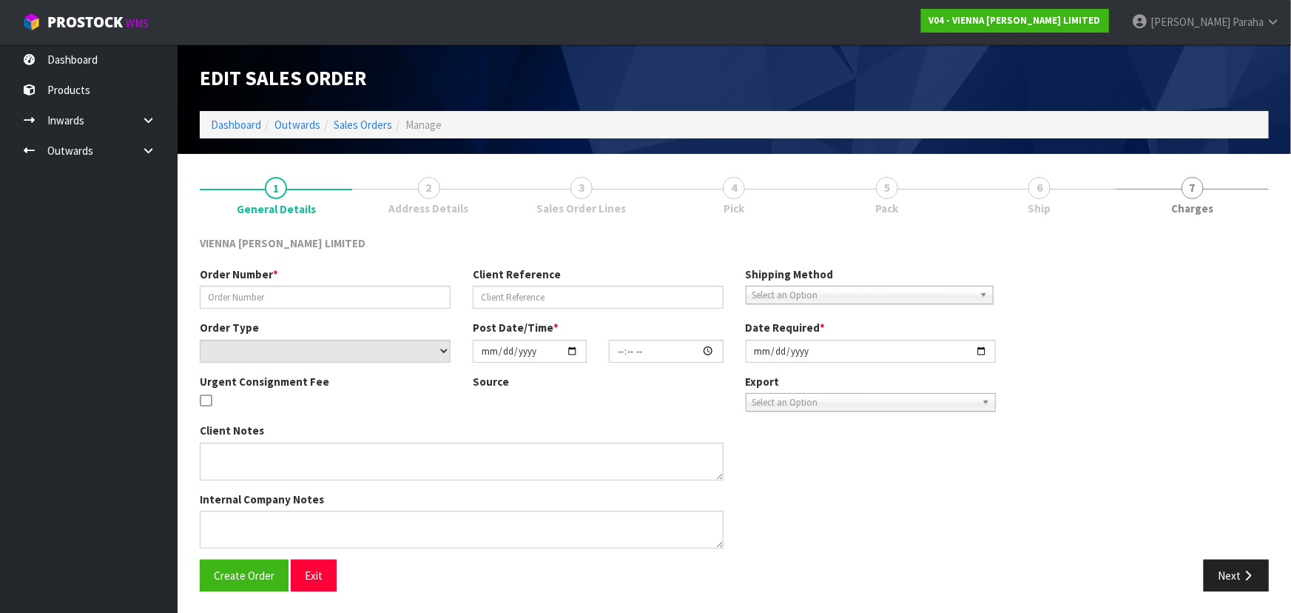
type input "2025-10-02"
type textarea "ZE BUILD MONYASH"
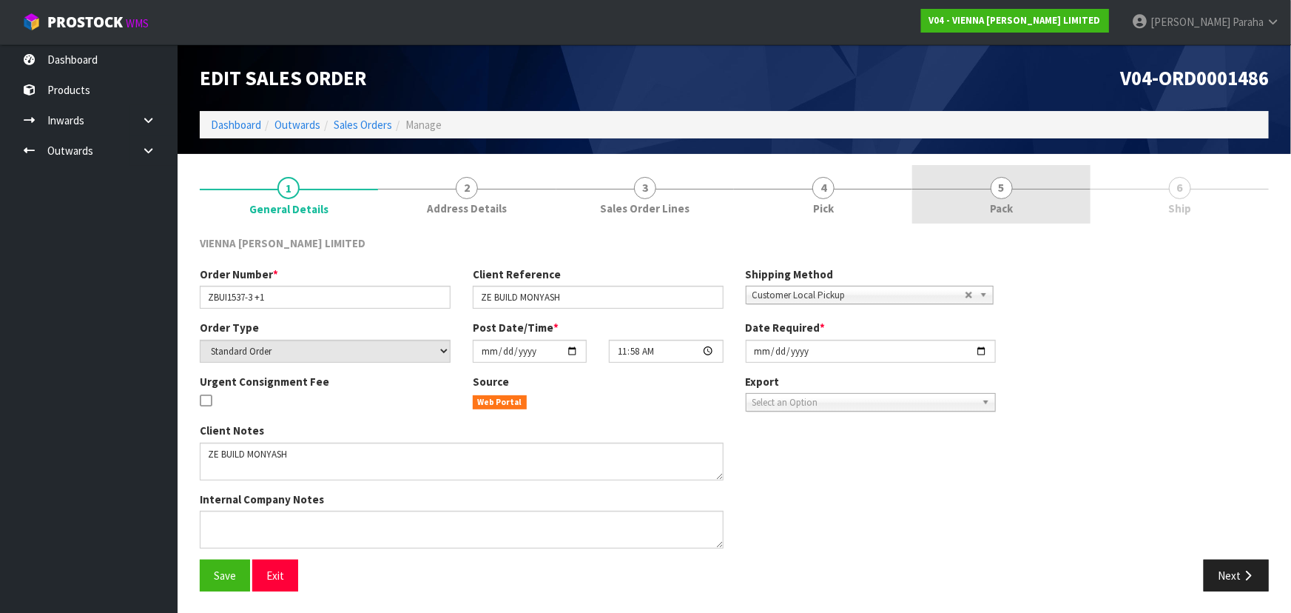
click at [991, 192] on link "5 Pack" at bounding box center [1001, 194] width 178 height 58
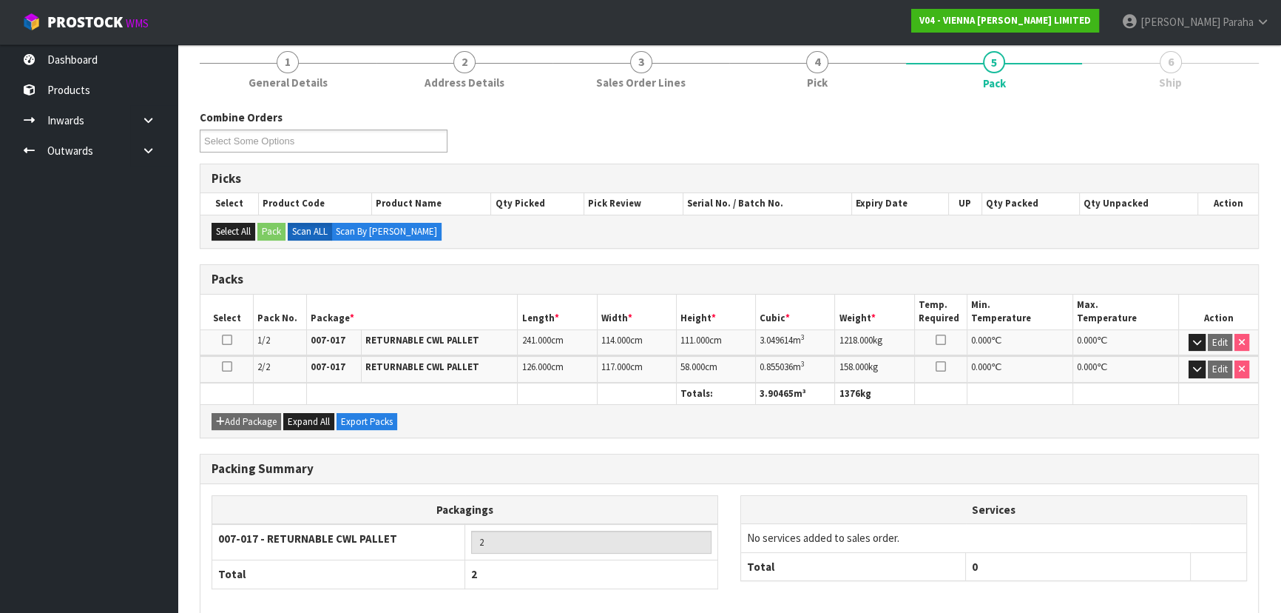
scroll to position [195, 0]
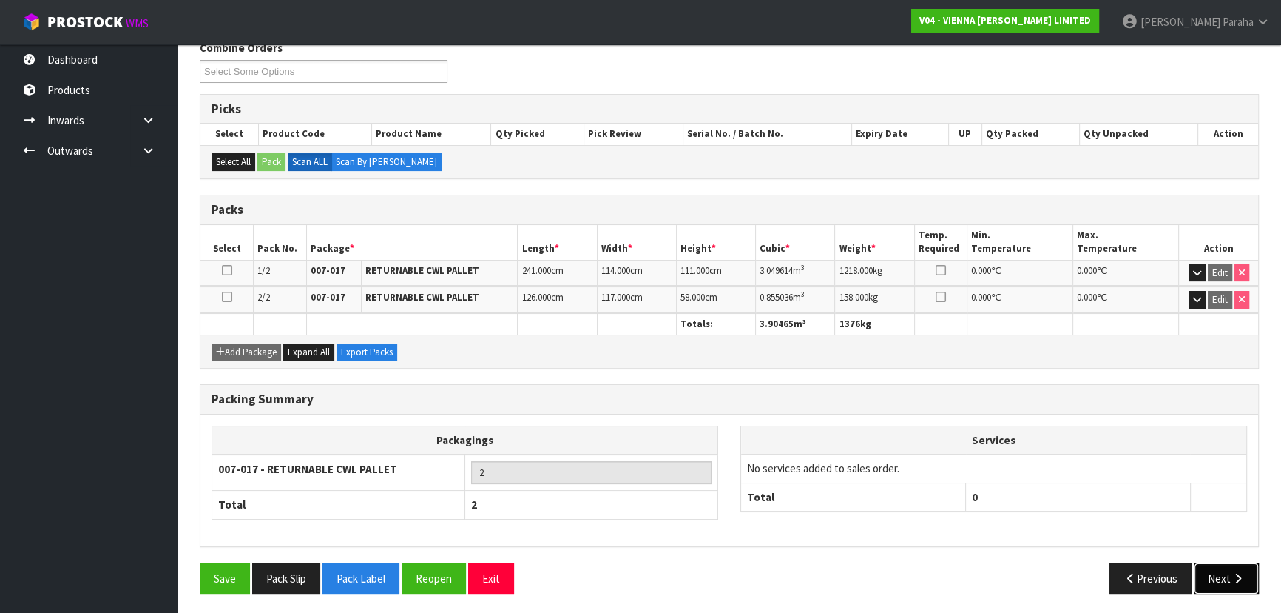
click at [1221, 581] on button "Next" at bounding box center [1226, 578] width 65 height 32
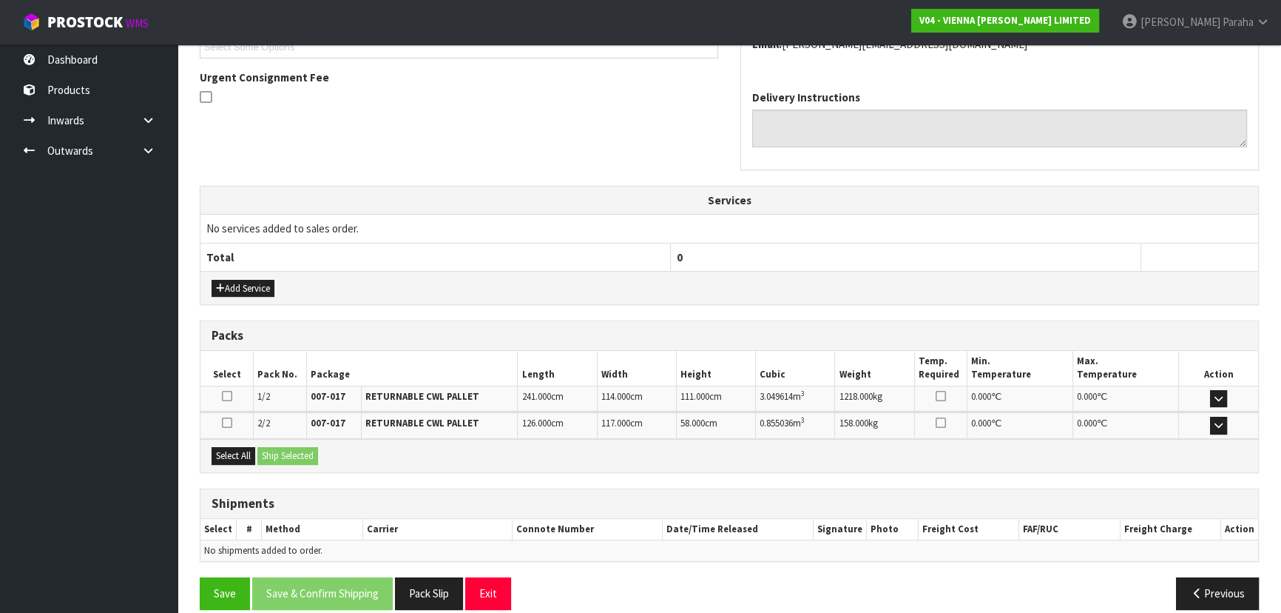
scroll to position [382, 0]
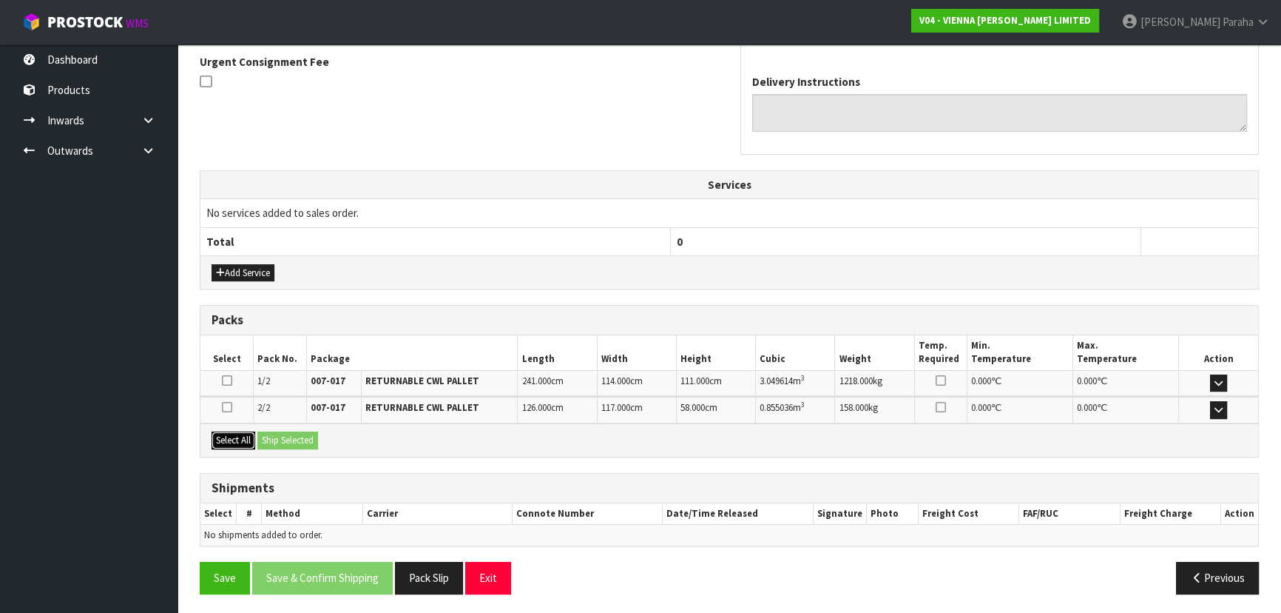
click at [235, 436] on button "Select All" at bounding box center [234, 440] width 44 height 18
click at [289, 437] on button "Ship Selected" at bounding box center [287, 440] width 61 height 18
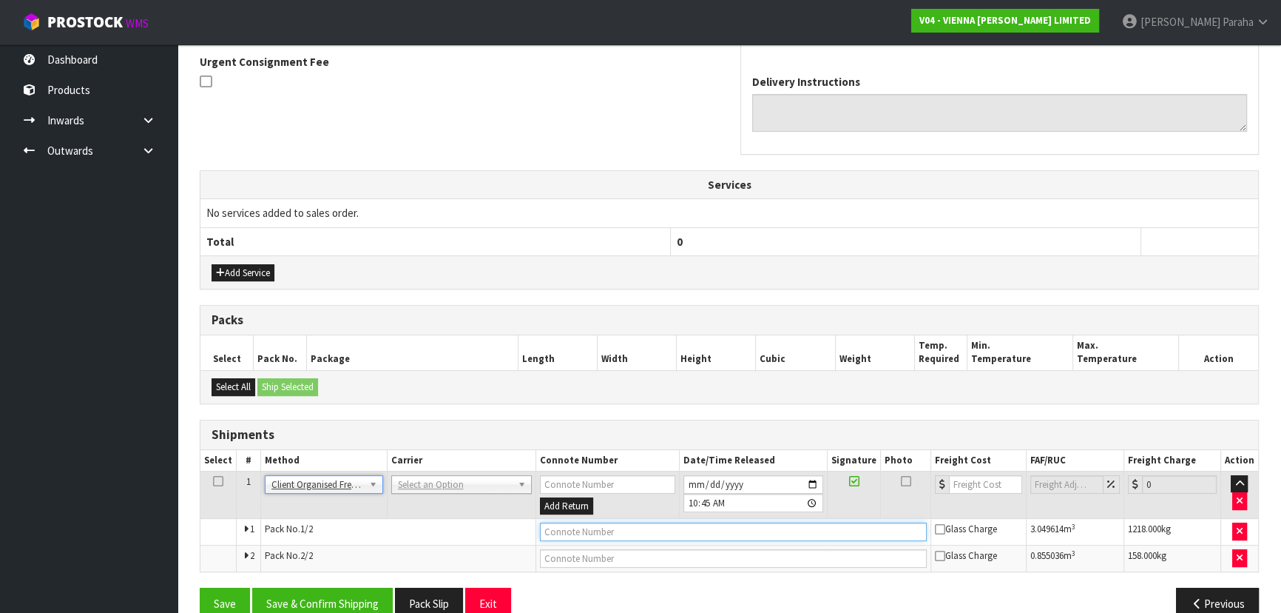
click at [599, 530] on input "text" at bounding box center [733, 531] width 387 height 18
type input "COLLECTED BY SMART EXPRESS"
click at [343, 602] on button "Save & Confirm Shipping" at bounding box center [322, 603] width 141 height 32
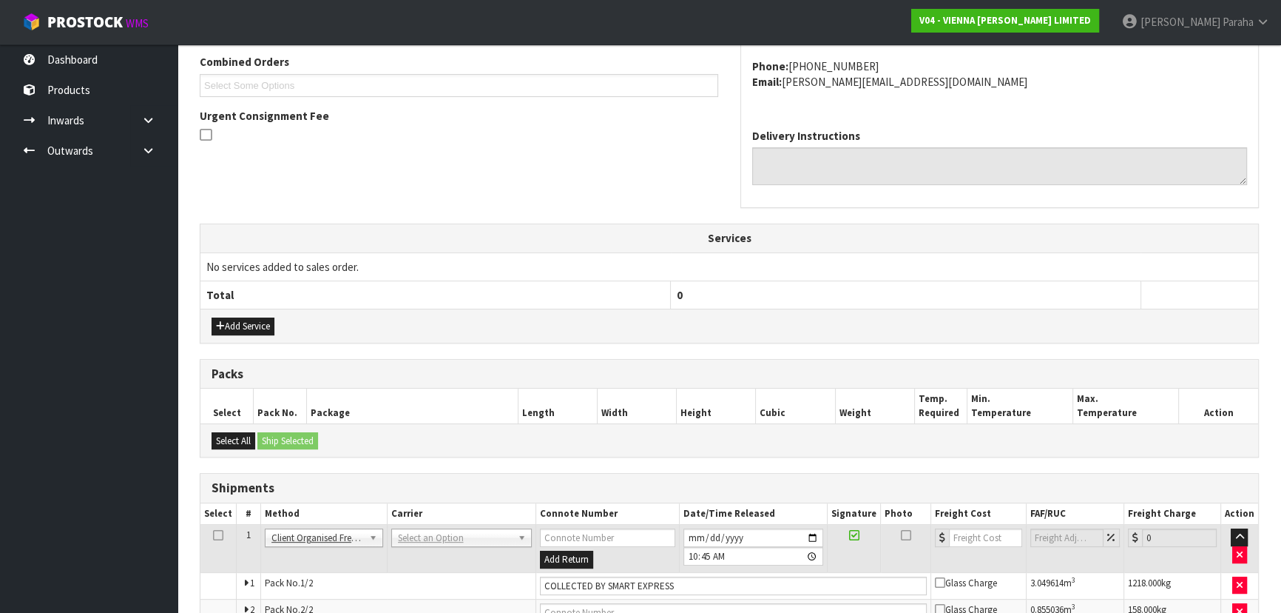
scroll to position [0, 0]
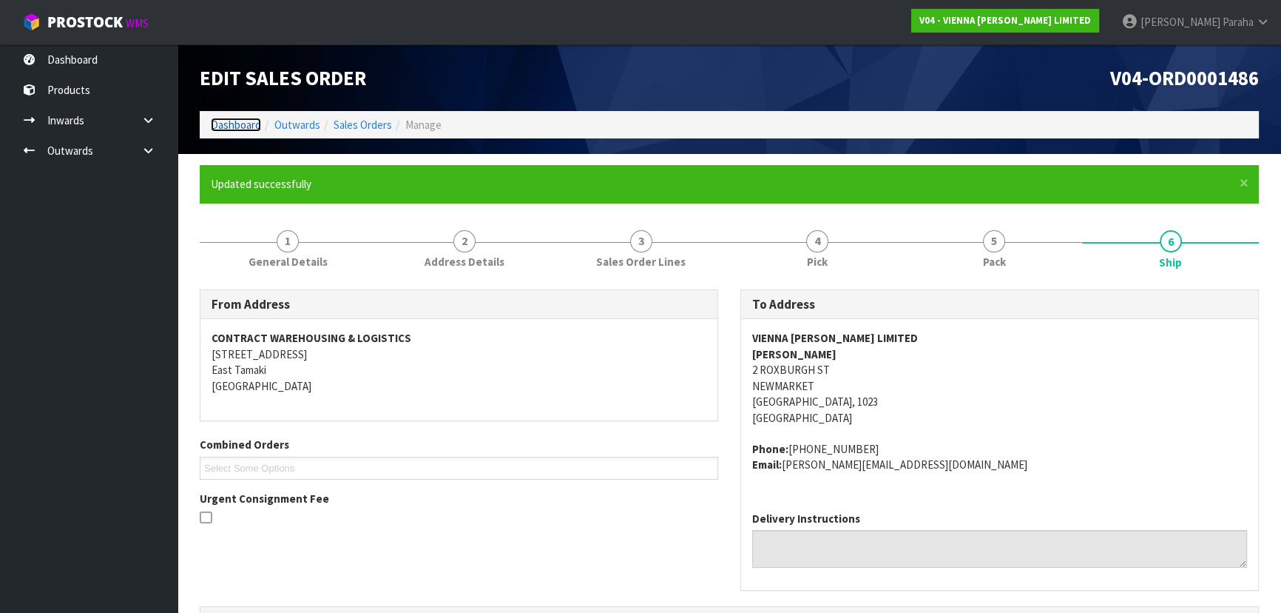
click at [248, 125] on link "Dashboard" at bounding box center [236, 125] width 50 height 14
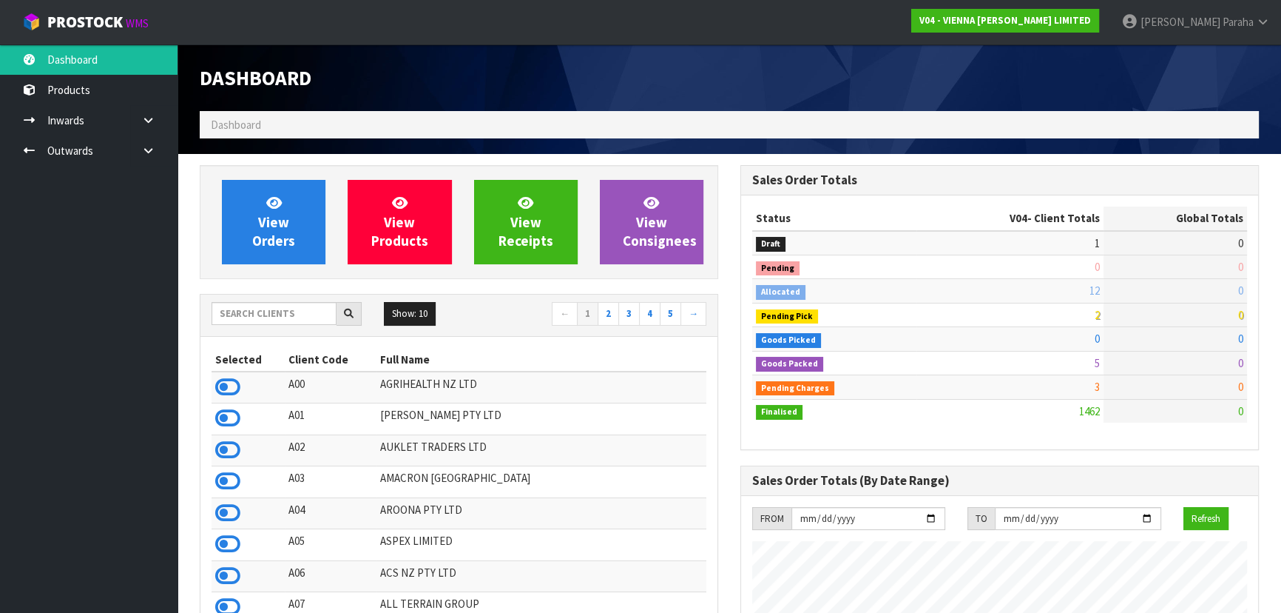
scroll to position [1230, 540]
click at [255, 321] on input "text" at bounding box center [274, 313] width 125 height 23
click at [235, 311] on input "text" at bounding box center [274, 313] width 125 height 23
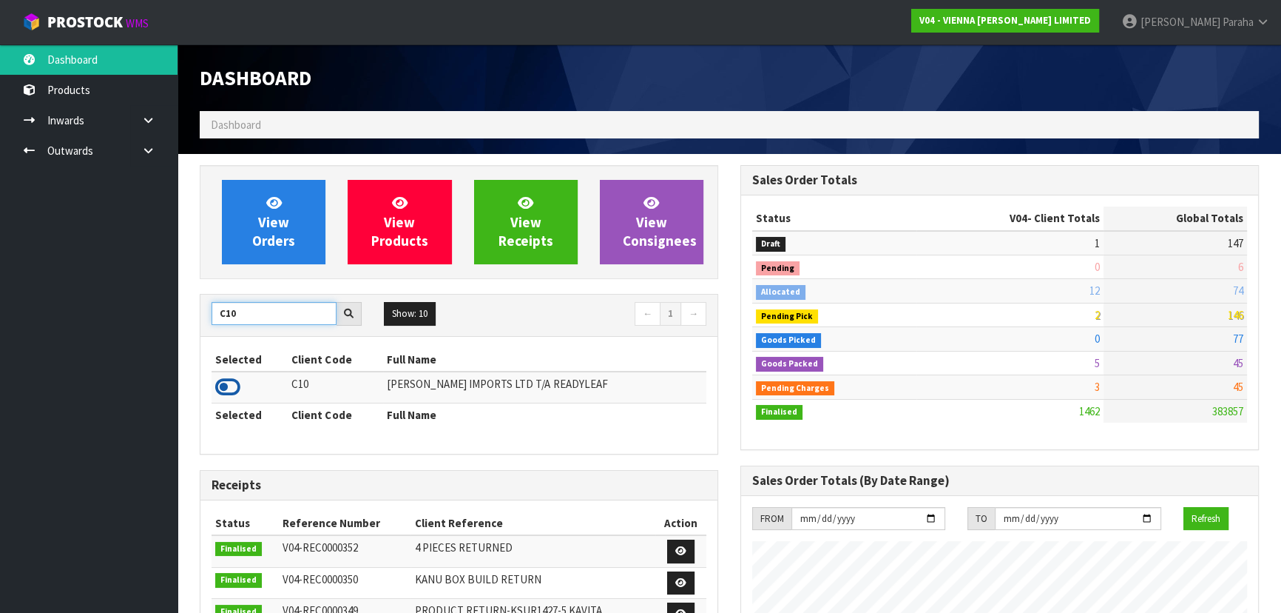
type input "C10"
click at [235, 387] on icon at bounding box center [227, 387] width 25 height 22
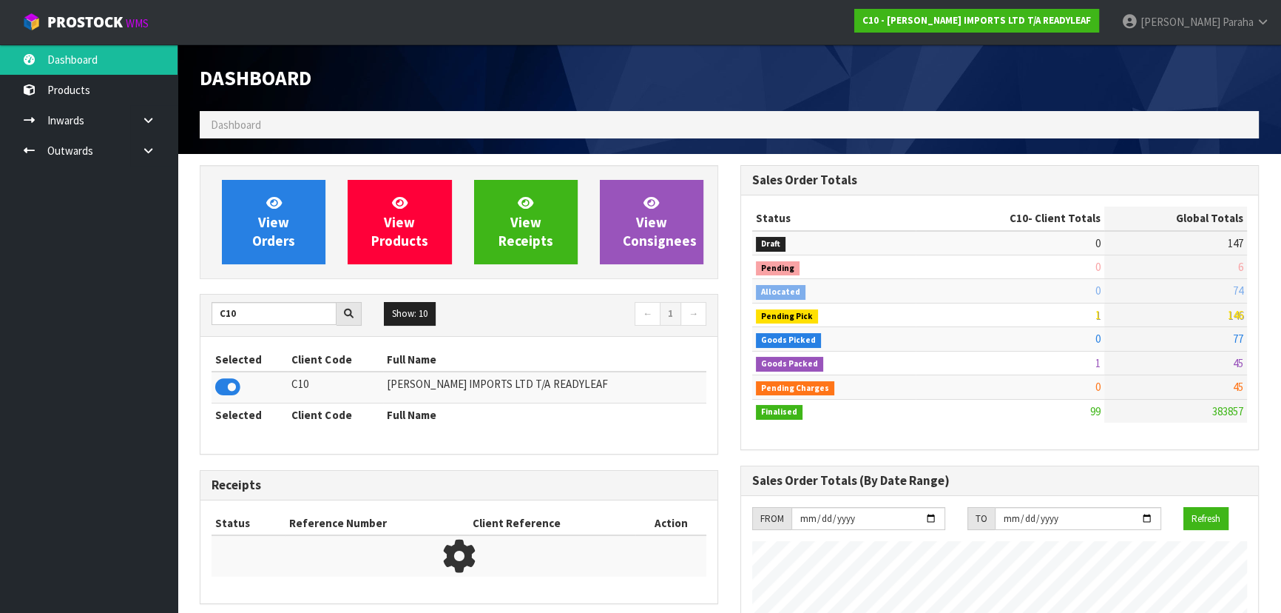
scroll to position [951, 540]
click at [237, 266] on div "View Orders View Products View Receipts View Consignees" at bounding box center [459, 222] width 519 height 114
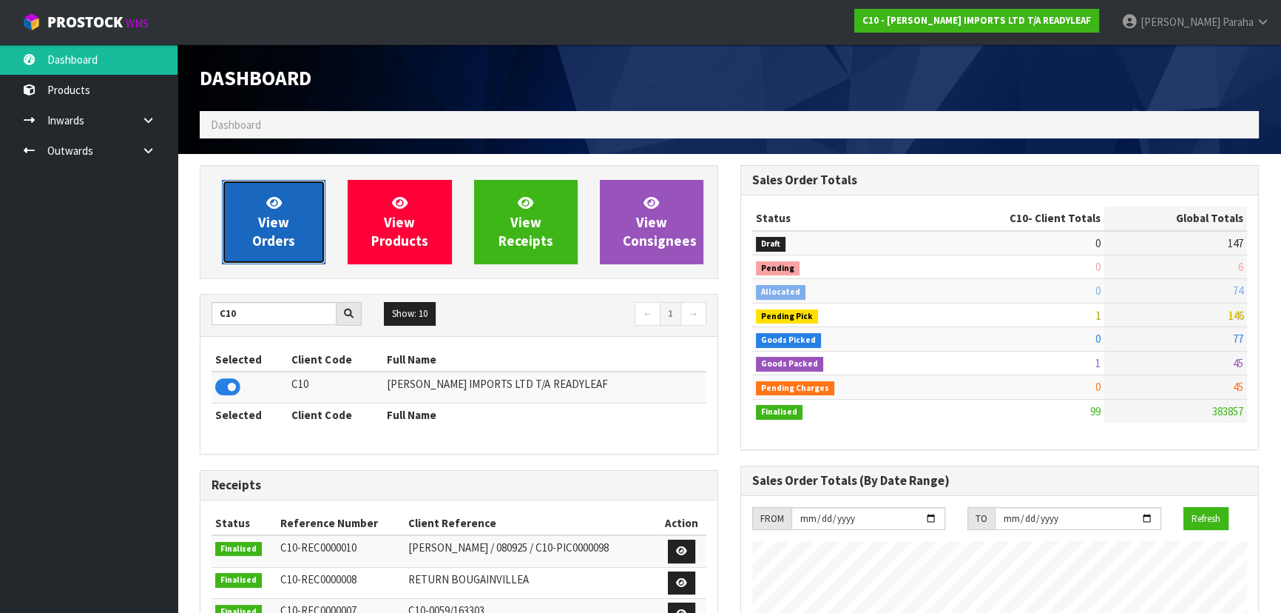
click at [235, 252] on link "View Orders" at bounding box center [274, 222] width 104 height 84
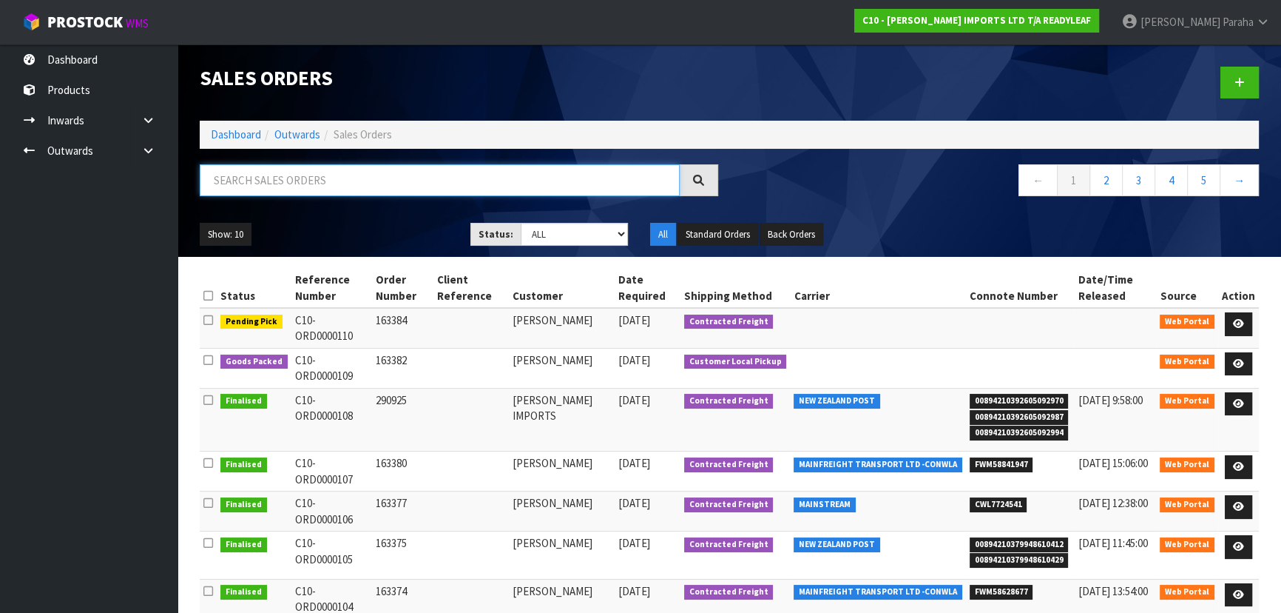
click at [261, 185] on input "text" at bounding box center [440, 180] width 480 height 32
click at [1236, 327] on icon at bounding box center [1238, 324] width 11 height 10
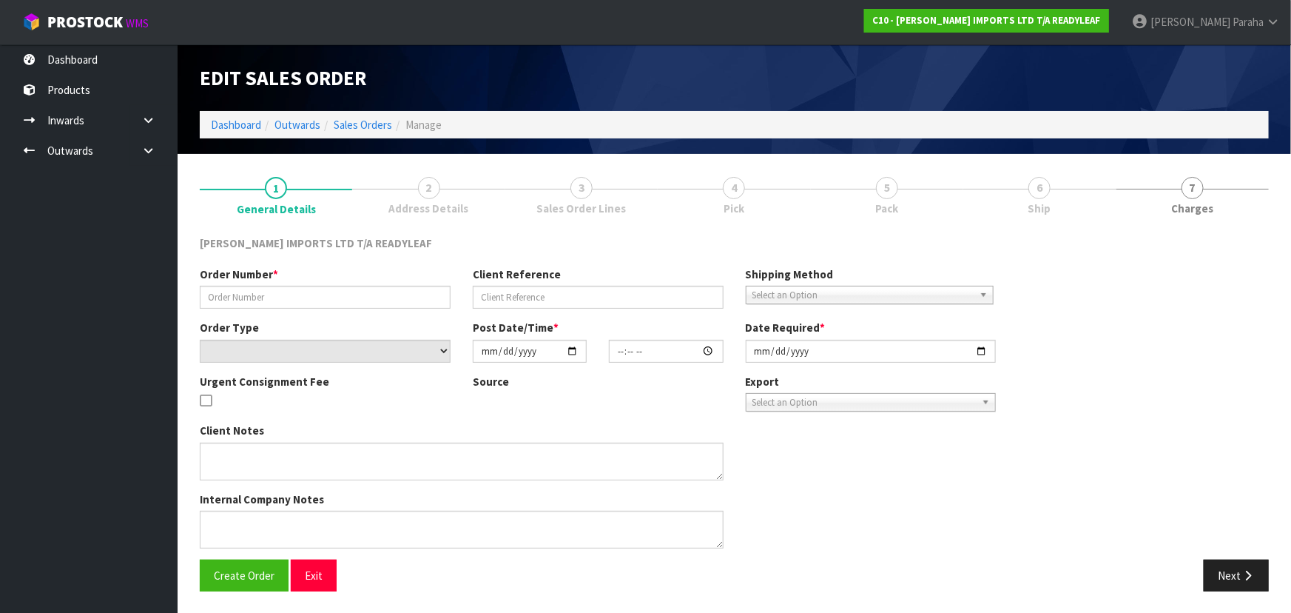
type input "163384"
select select "number:0"
type input "2025-10-01"
type input "12:58:00.000"
type input "2025-10-02"
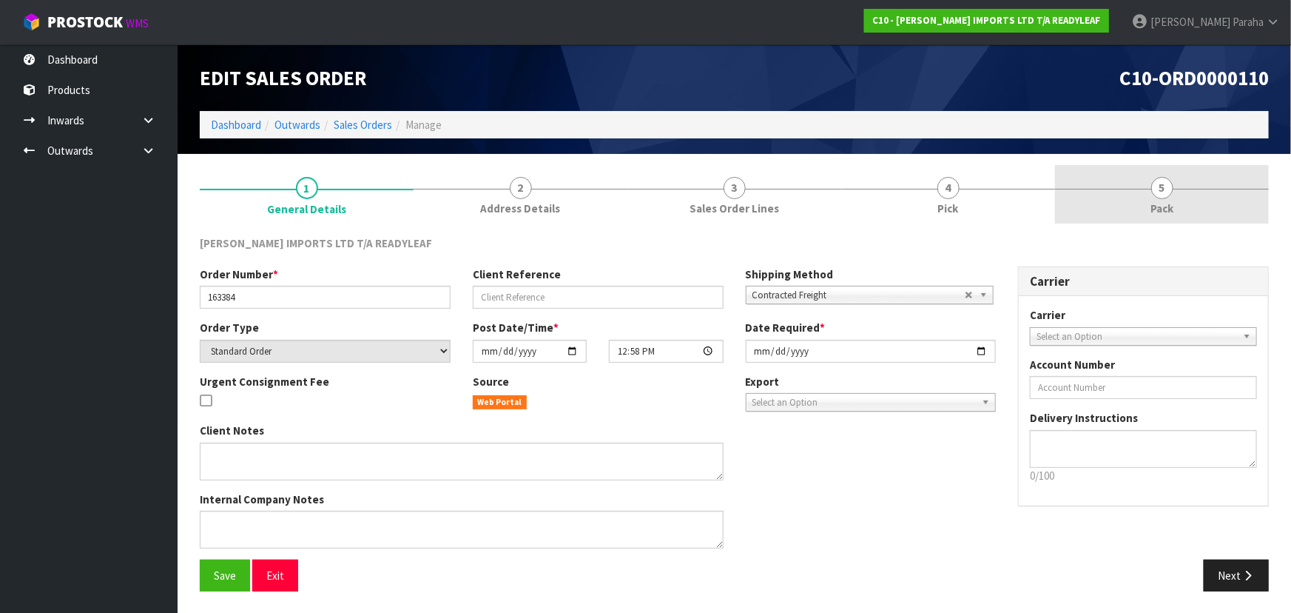
click at [1164, 199] on link "5 Pack" at bounding box center [1162, 194] width 214 height 58
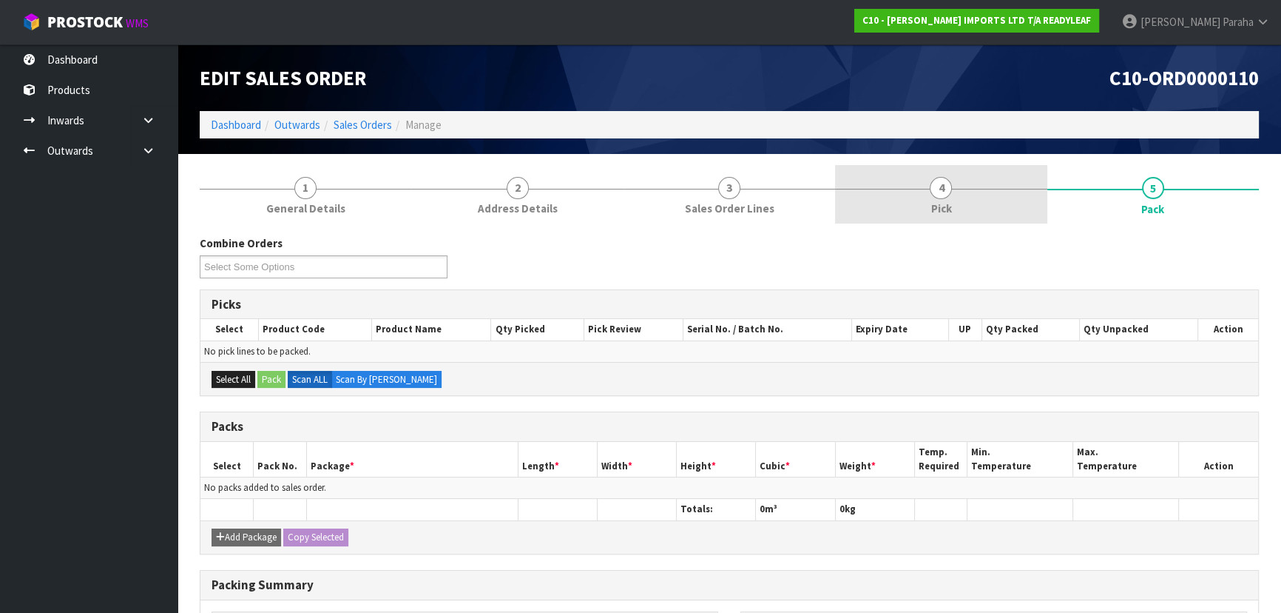
click at [937, 188] on span "4" at bounding box center [941, 188] width 22 height 22
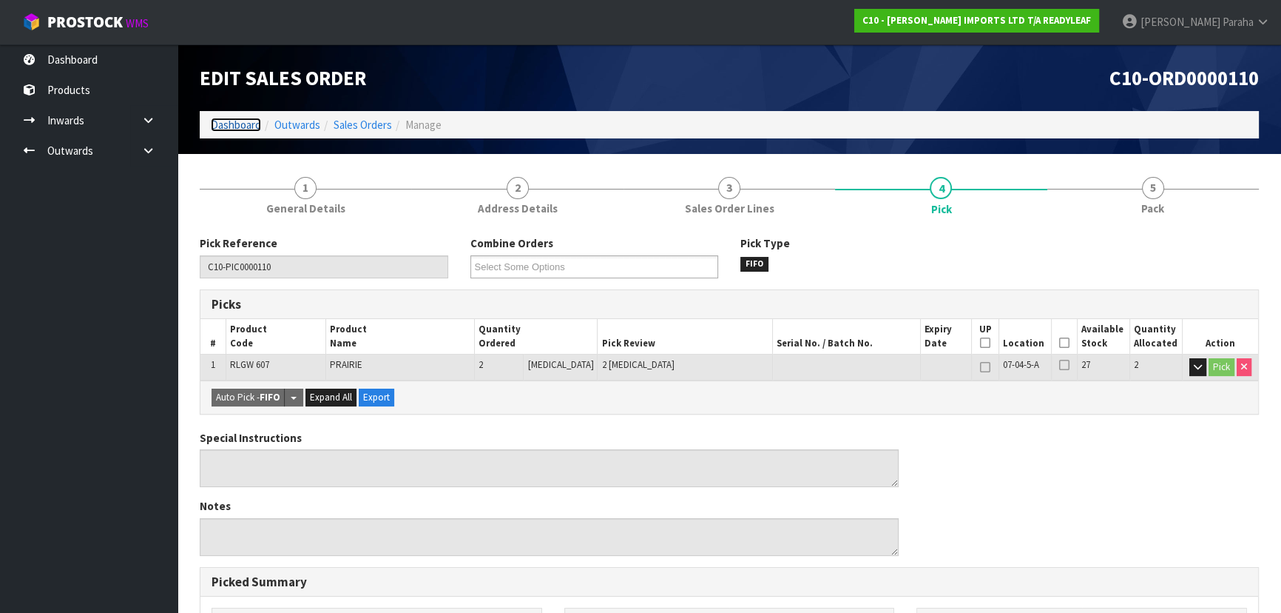
click at [232, 127] on link "Dashboard" at bounding box center [236, 125] width 50 height 14
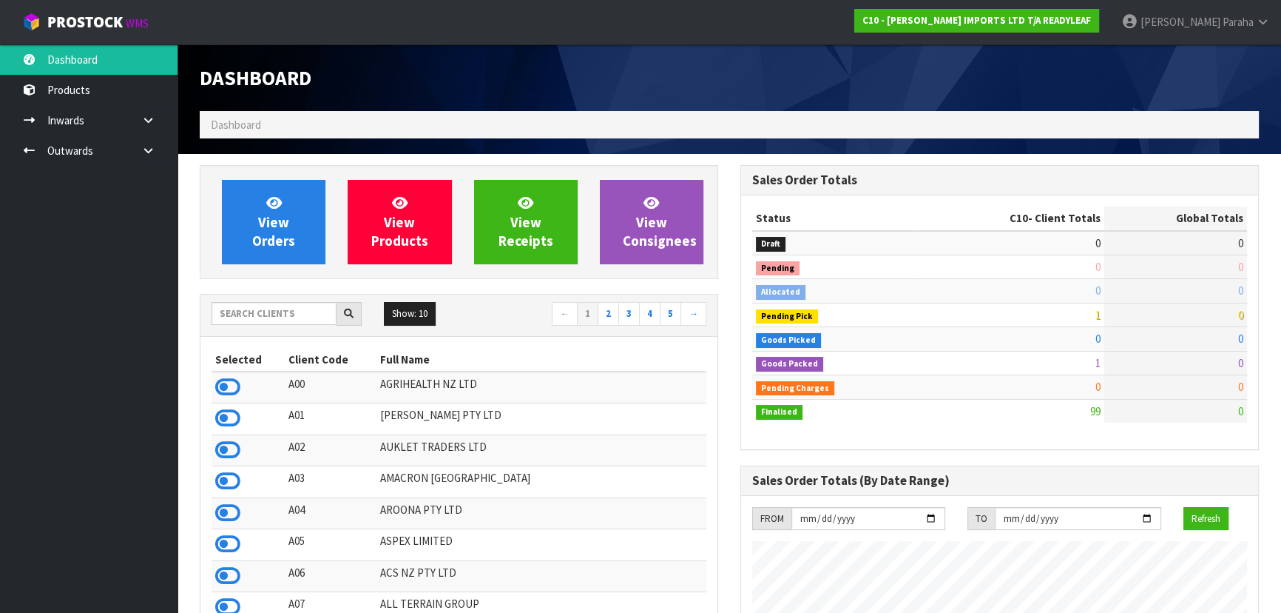
scroll to position [951, 540]
click at [268, 312] on input "text" at bounding box center [274, 313] width 125 height 23
click at [283, 311] on input "text" at bounding box center [274, 313] width 125 height 23
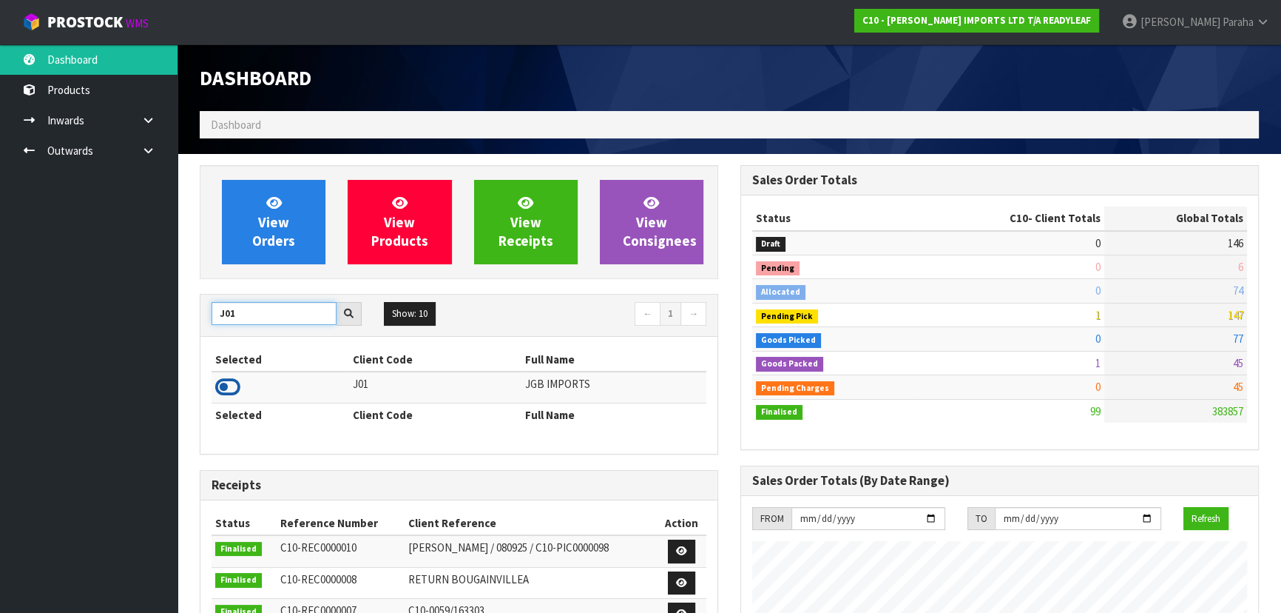
type input "J01"
drag, startPoint x: 229, startPoint y: 388, endPoint x: 254, endPoint y: 286, distance: 105.3
click at [229, 384] on icon at bounding box center [227, 387] width 25 height 22
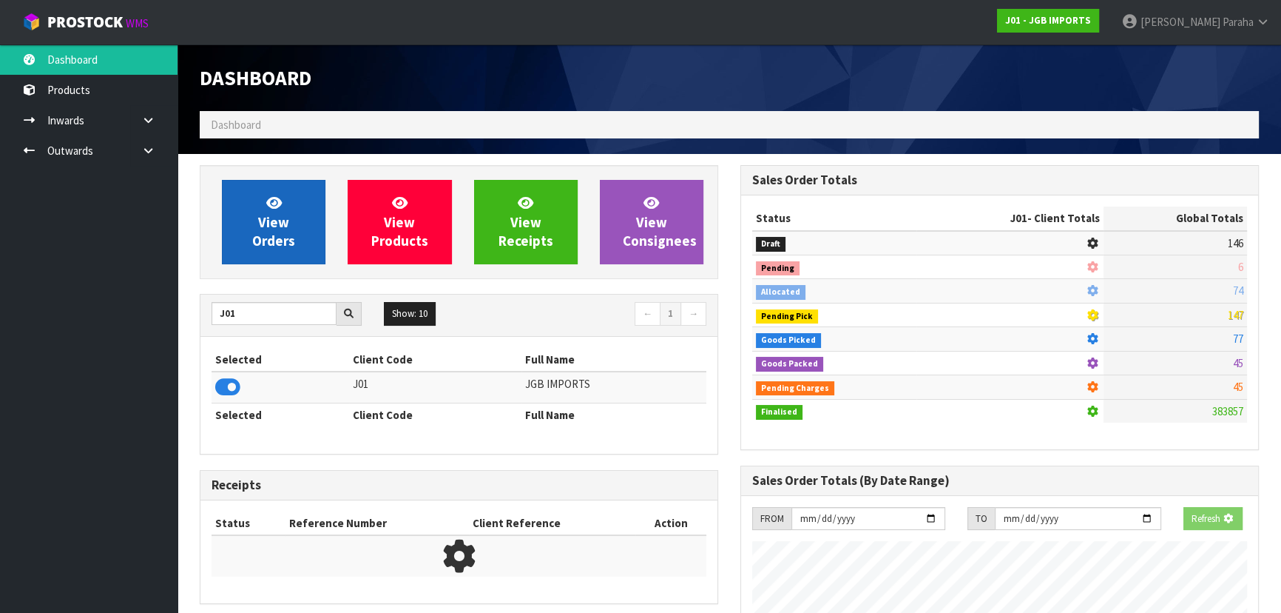
scroll to position [921, 540]
click at [263, 247] on span "View Orders" at bounding box center [273, 221] width 43 height 55
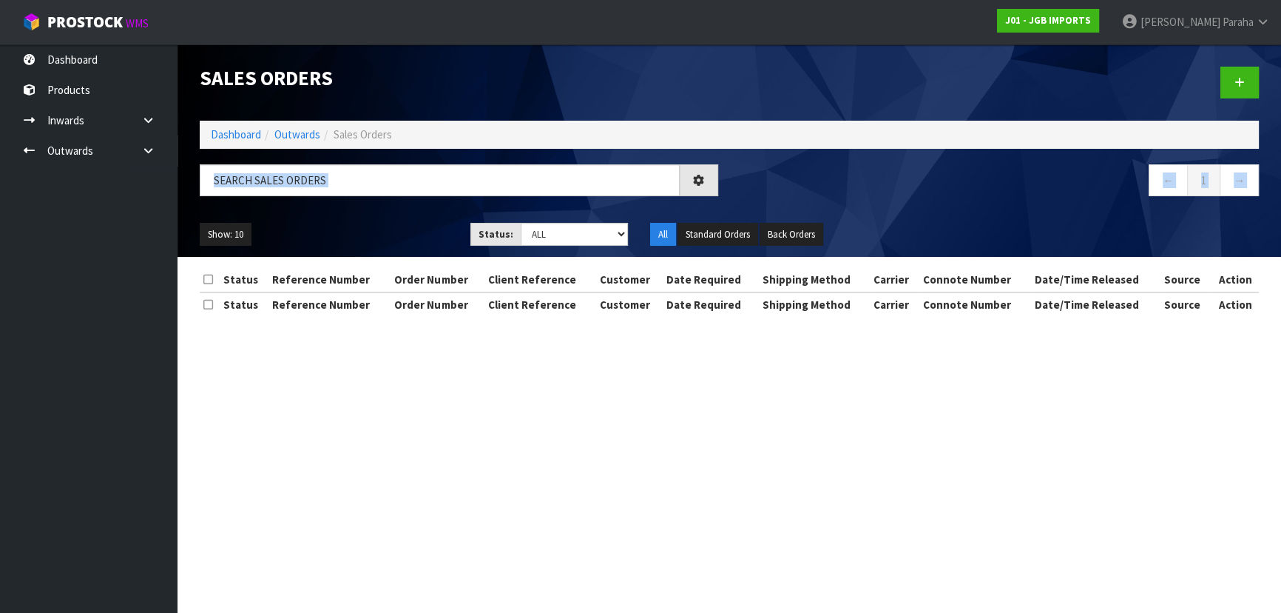
drag, startPoint x: 266, startPoint y: 222, endPoint x: 464, endPoint y: 136, distance: 215.4
click at [303, 195] on div "Sales Orders Dashboard Outwards Sales Orders ← 1 → Show: 10 5 10 25 50 Status: …" at bounding box center [730, 150] width 1082 height 212
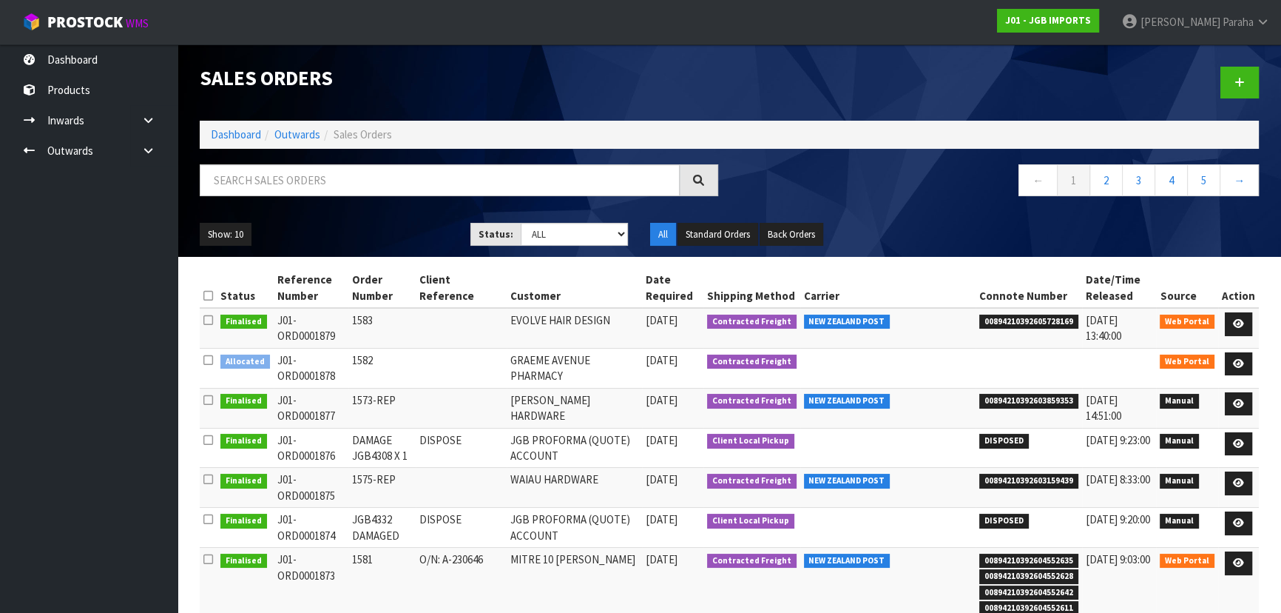
drag, startPoint x: 368, startPoint y: 158, endPoint x: 363, endPoint y: 165, distance: 8.0
click at [363, 164] on div "Sales Orders Dashboard Outwards Sales Orders ← 1 2 3 4 5 → Show: 10 5 10 25 50 …" at bounding box center [730, 150] width 1082 height 212
click at [360, 172] on input "text" at bounding box center [440, 180] width 480 height 32
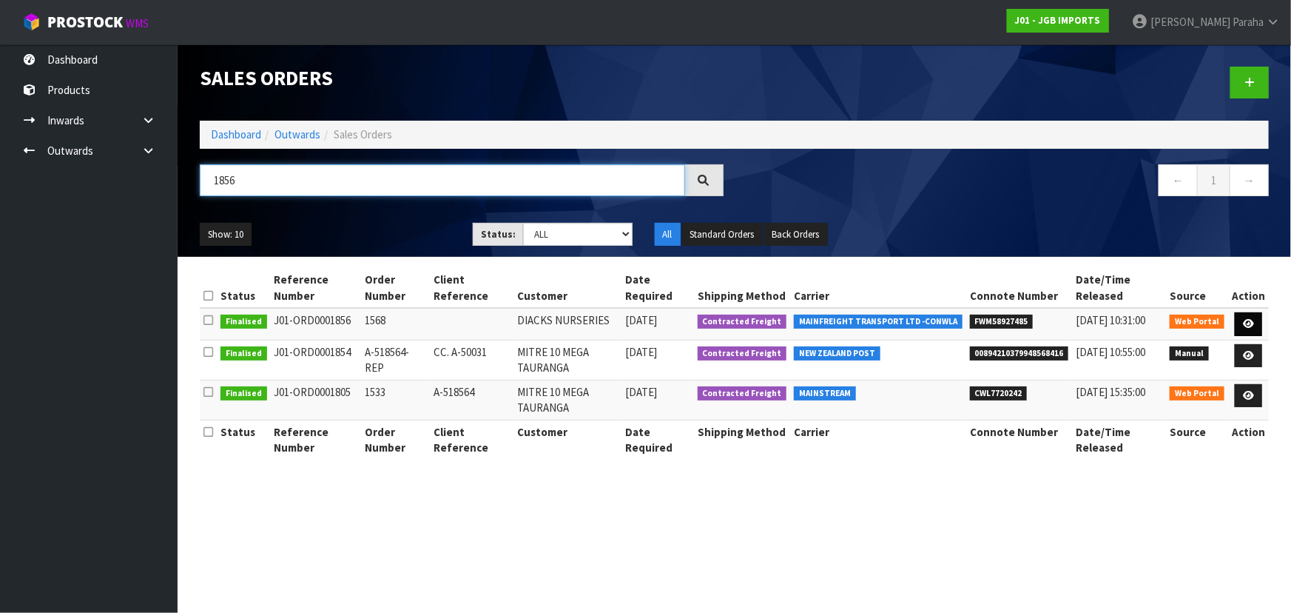
type input "1856"
click at [1243, 325] on link at bounding box center [1248, 324] width 27 height 24
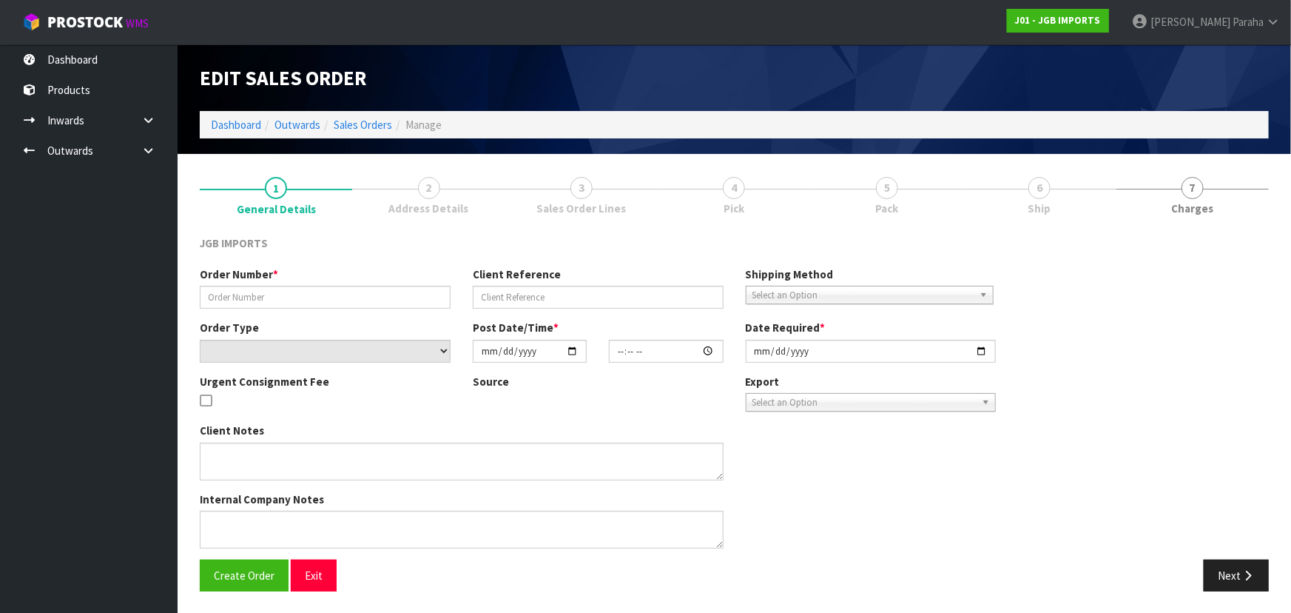
type input "1568"
select select "number:0"
type input "2025-09-11"
type input "09:21:00.000"
type input "2025-10-02"
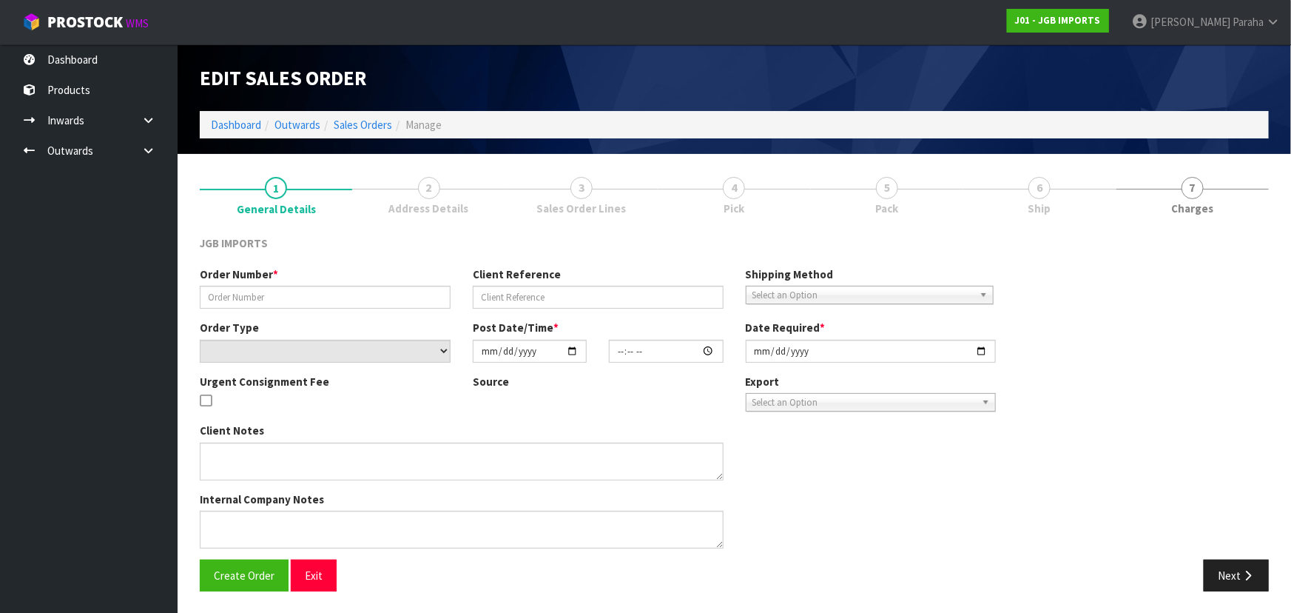
type textarea "FREIGHT FREE 100% DISCOUNT ON FREIGHT INVOICE AND DELIVERY BEGINNING OF OCTOBER"
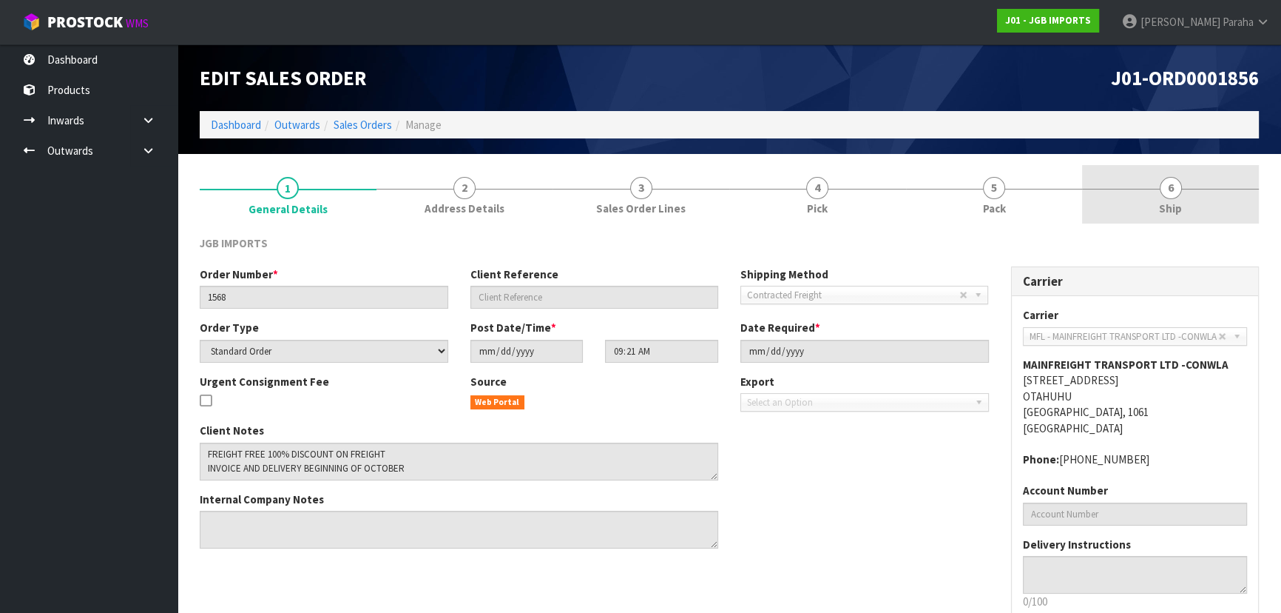
click at [1173, 192] on span "6" at bounding box center [1171, 188] width 22 height 22
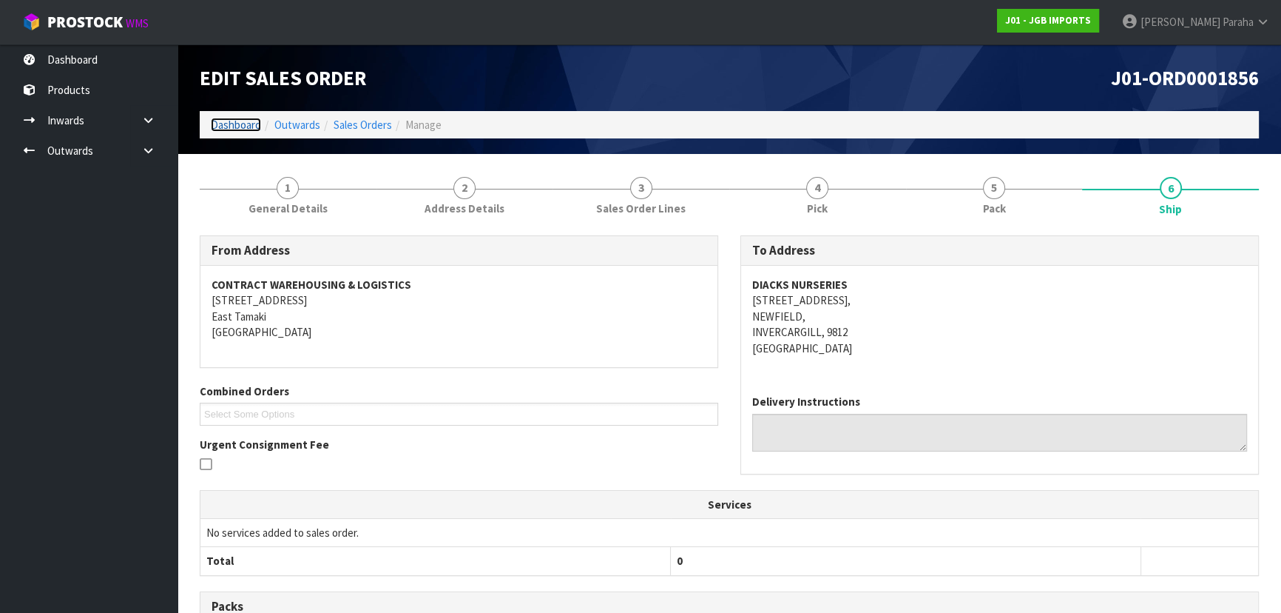
click at [234, 119] on link "Dashboard" at bounding box center [236, 125] width 50 height 14
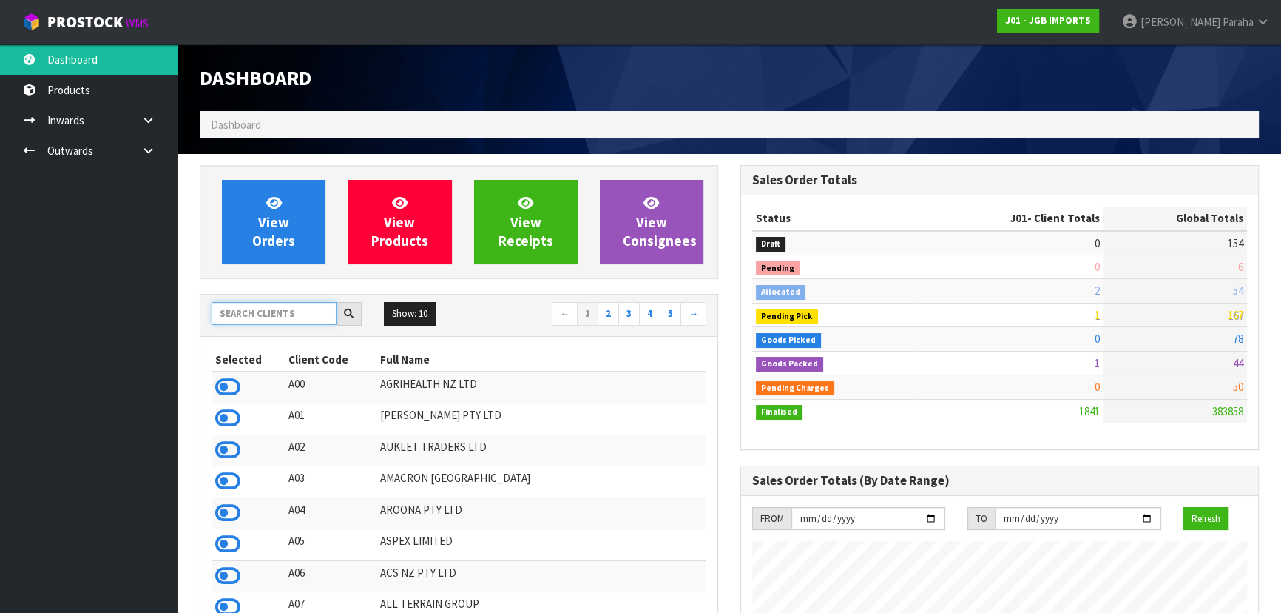
click at [260, 313] on input "text" at bounding box center [274, 313] width 125 height 23
click at [266, 309] on input "text" at bounding box center [274, 313] width 125 height 23
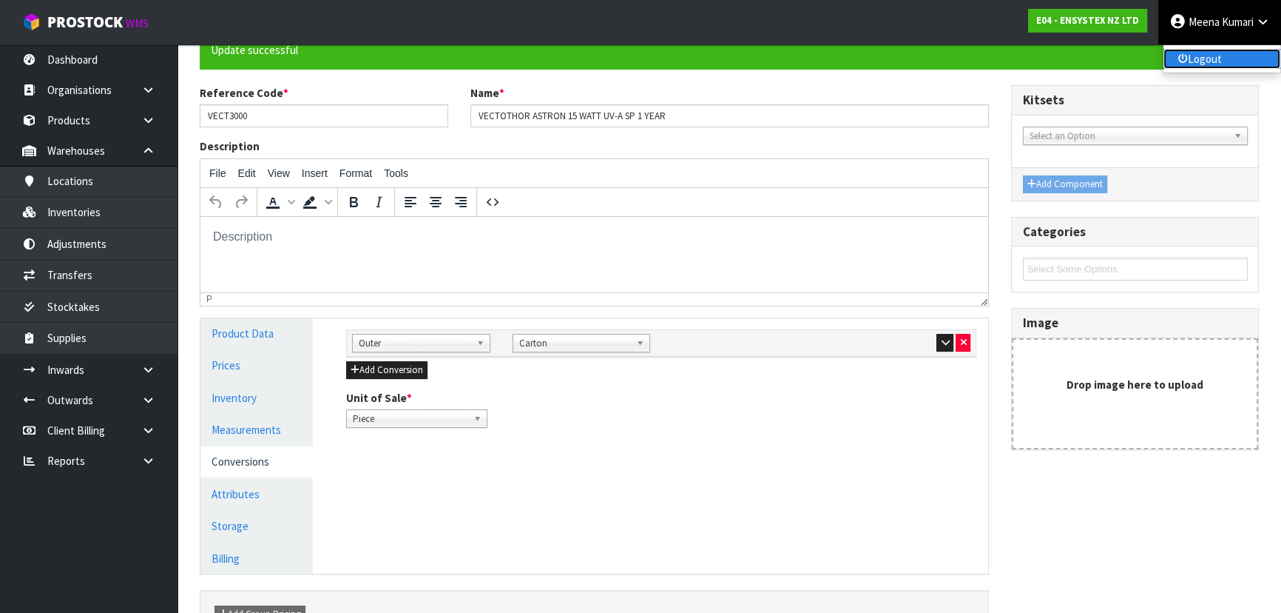
drag, startPoint x: 0, startPoint y: 0, endPoint x: 1238, endPoint y: 59, distance: 1239.9
click at [1238, 59] on link "Logout" at bounding box center [1222, 59] width 117 height 20
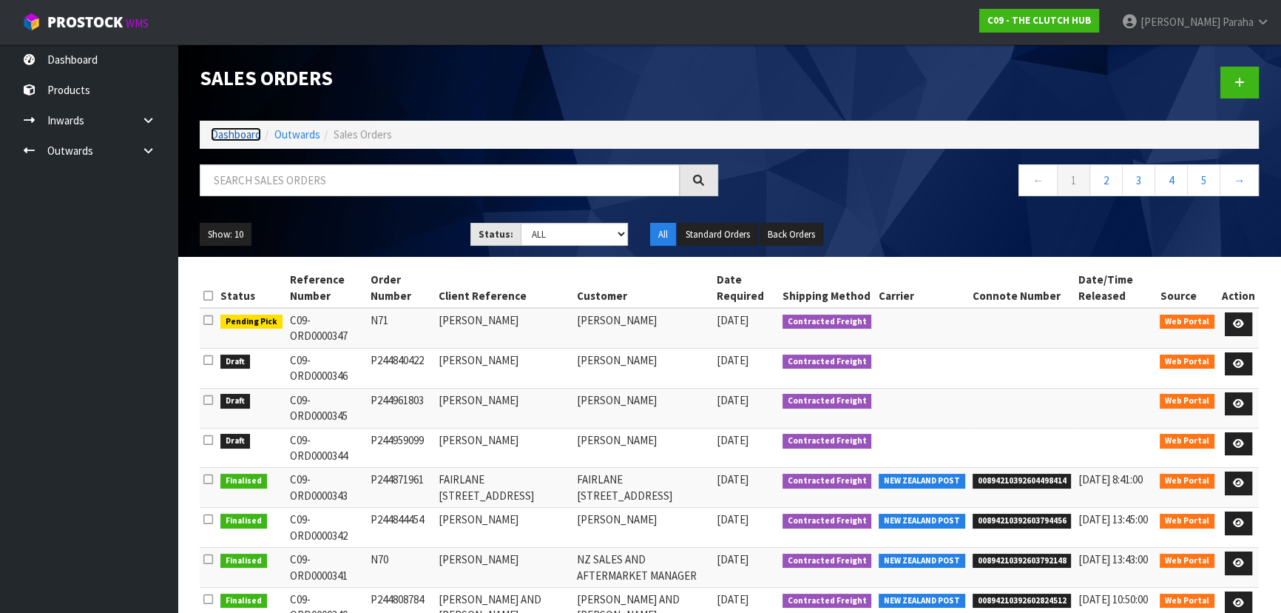
click at [223, 133] on link "Dashboard" at bounding box center [236, 134] width 50 height 14
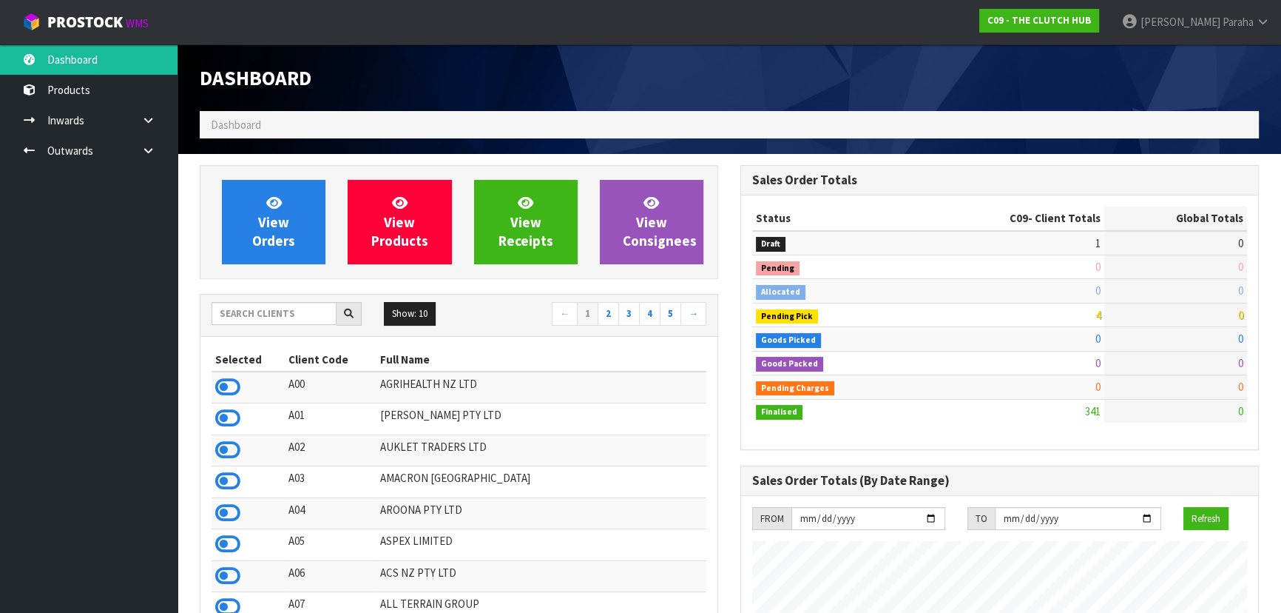
scroll to position [1046, 540]
click at [282, 314] on input "text" at bounding box center [274, 313] width 125 height 23
click at [236, 317] on input "text" at bounding box center [274, 313] width 125 height 23
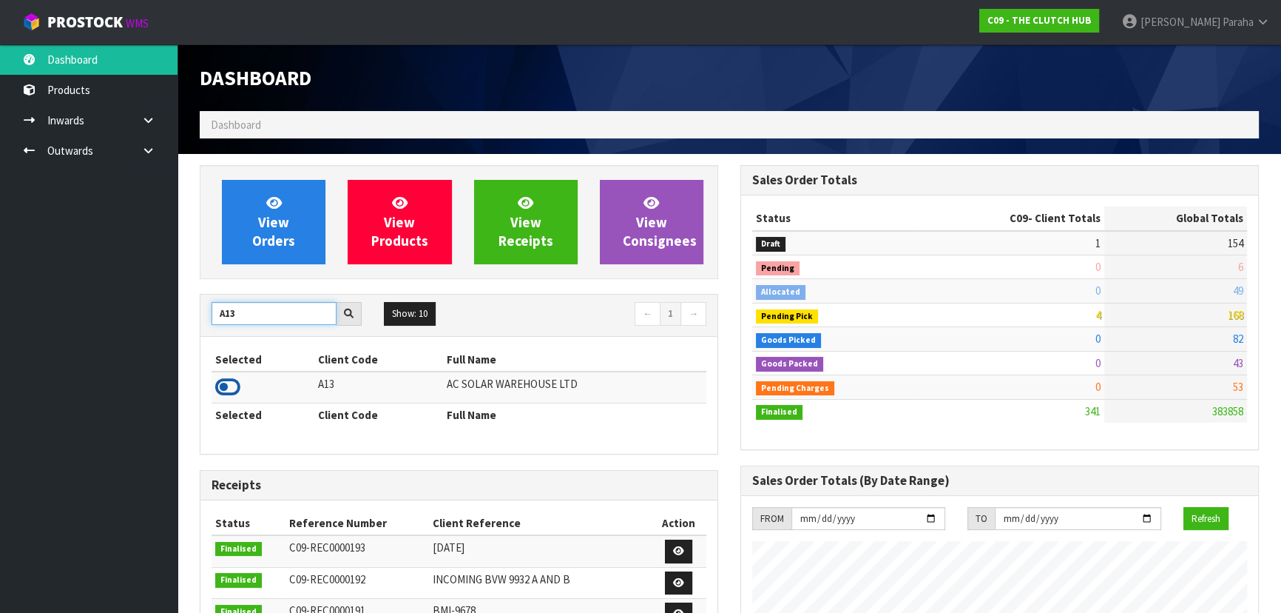
type input "A13"
click at [237, 388] on icon at bounding box center [227, 387] width 25 height 22
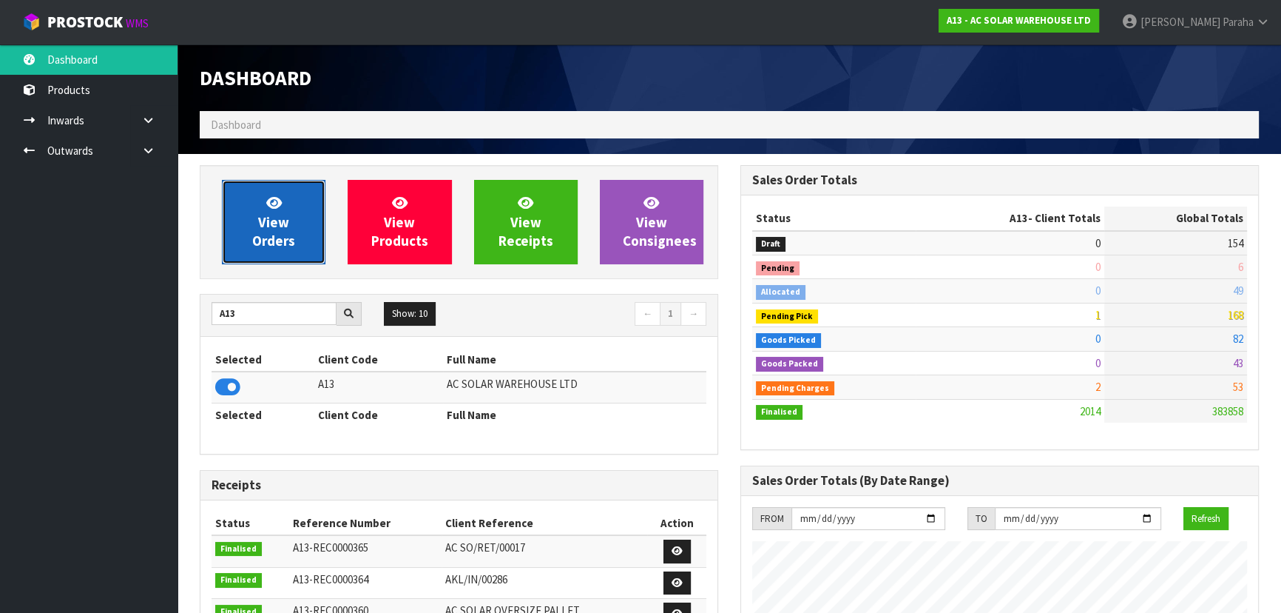
scroll to position [1087, 540]
click at [281, 220] on span "View Orders" at bounding box center [273, 221] width 43 height 55
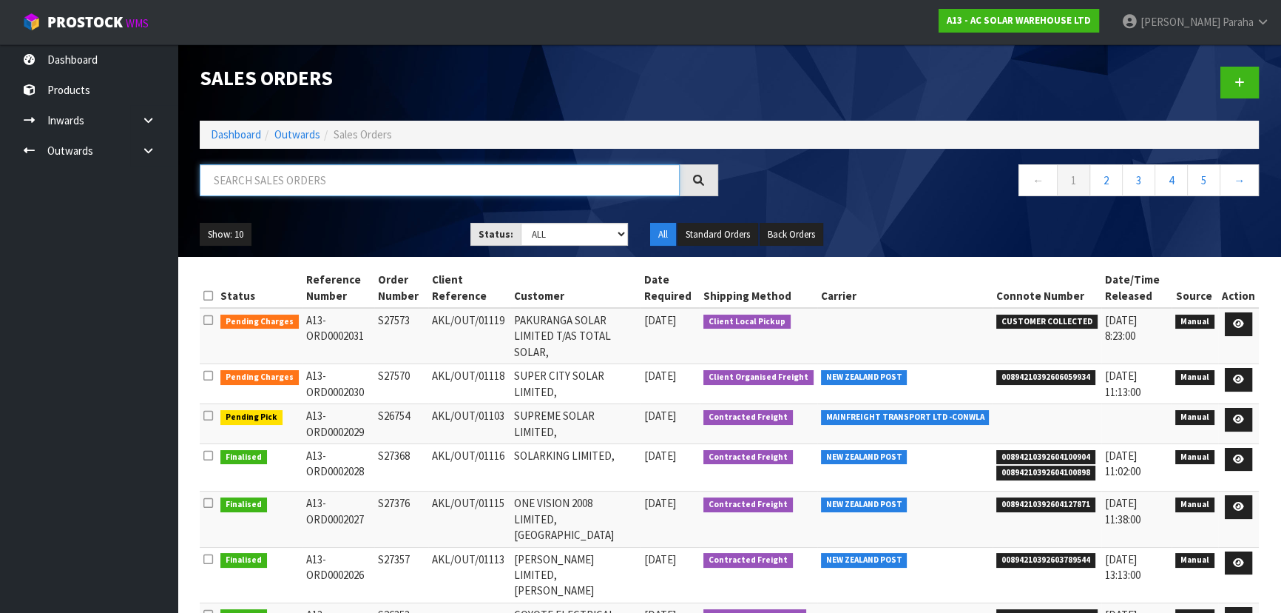
click at [263, 177] on input "text" at bounding box center [440, 180] width 480 height 32
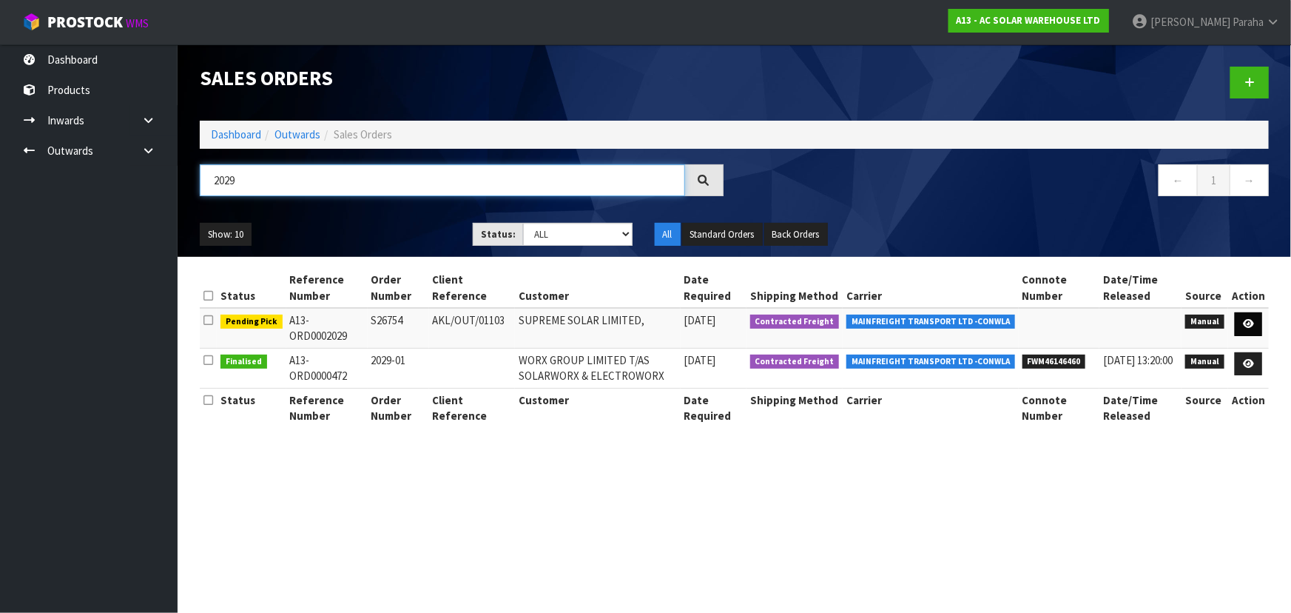
type input "2029"
click at [1254, 321] on icon at bounding box center [1248, 324] width 11 height 10
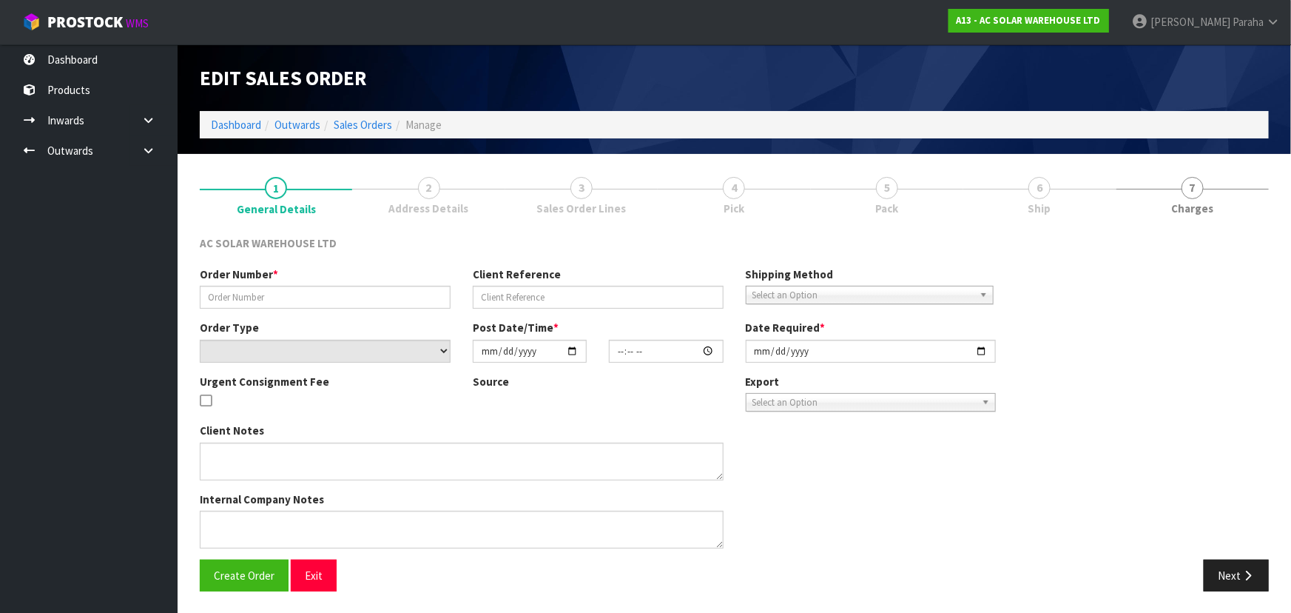
type input "S26754"
type input "AKL/OUT/01103"
select select "number:0"
type input "2025-10-01"
type input "12:03:00.000"
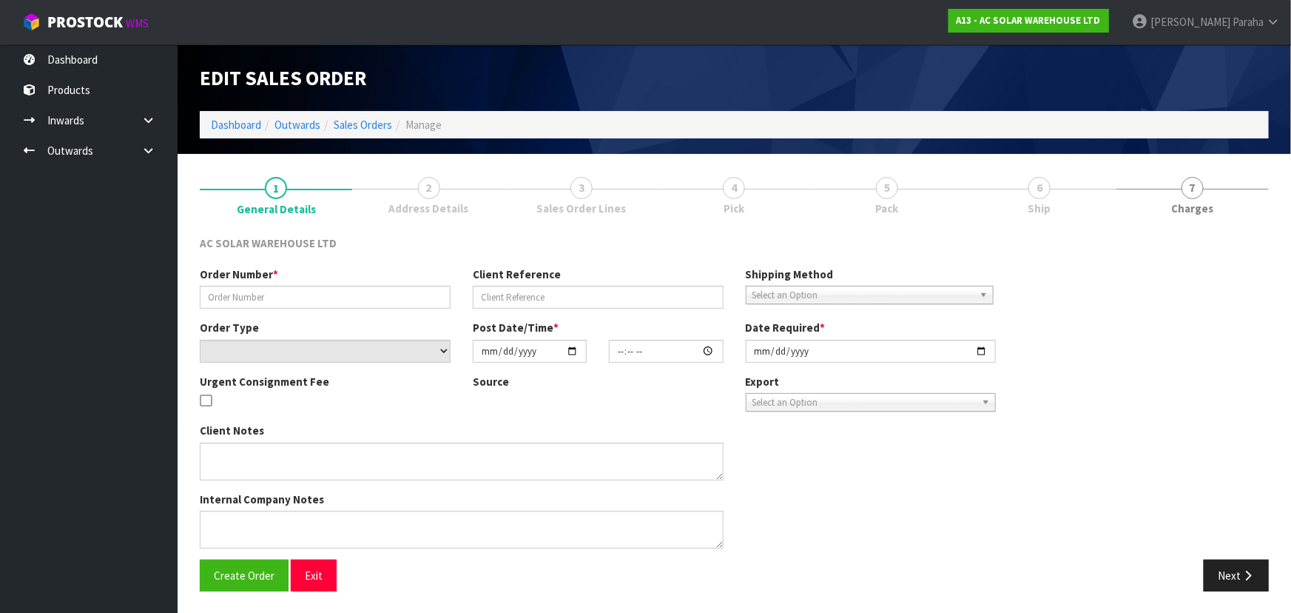
type input "2025-10-01"
type textarea "SEND WITH MAINFREIGHT"
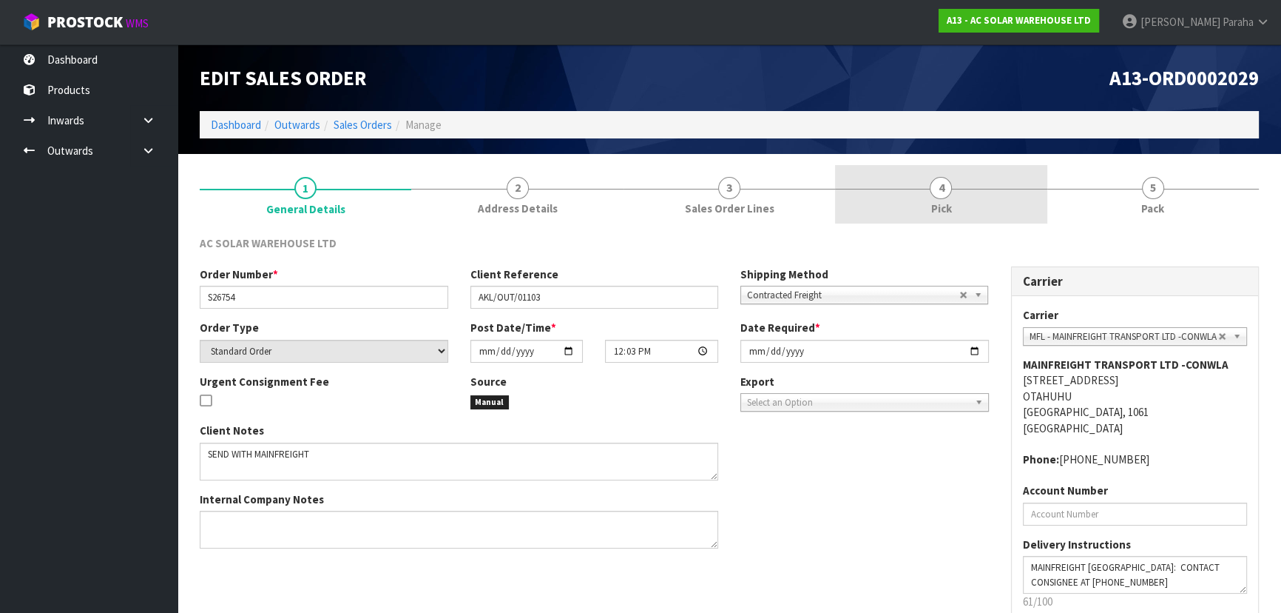
click at [941, 198] on link "4 Pick" at bounding box center [941, 194] width 212 height 58
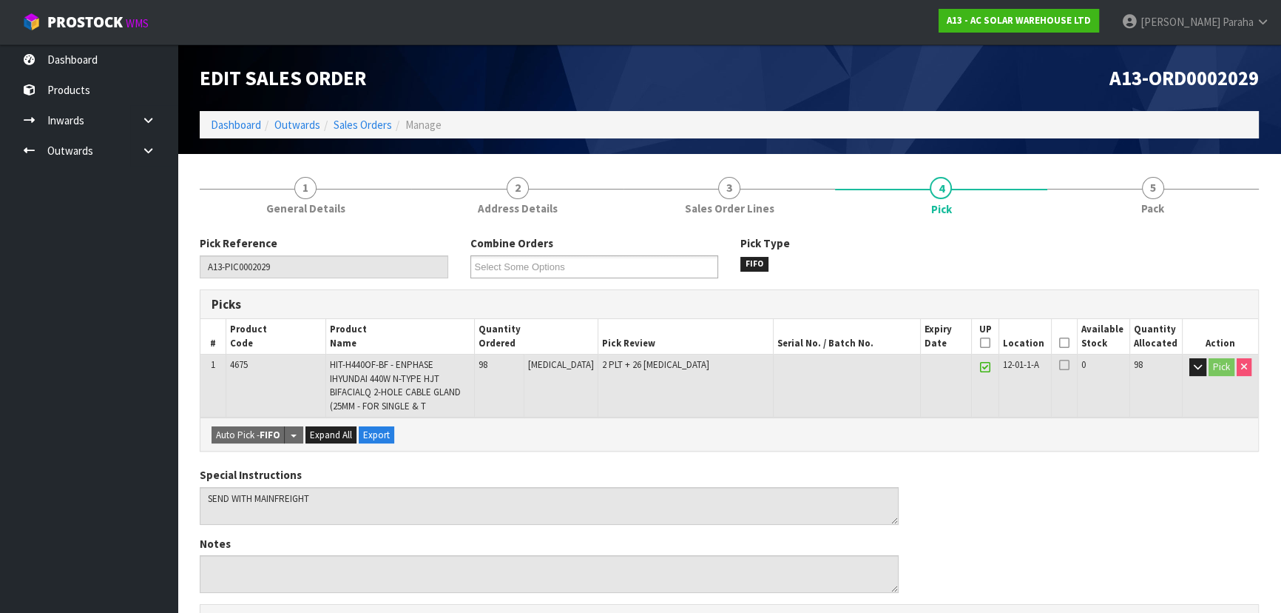
click at [1064, 343] on icon at bounding box center [1064, 343] width 10 height 1
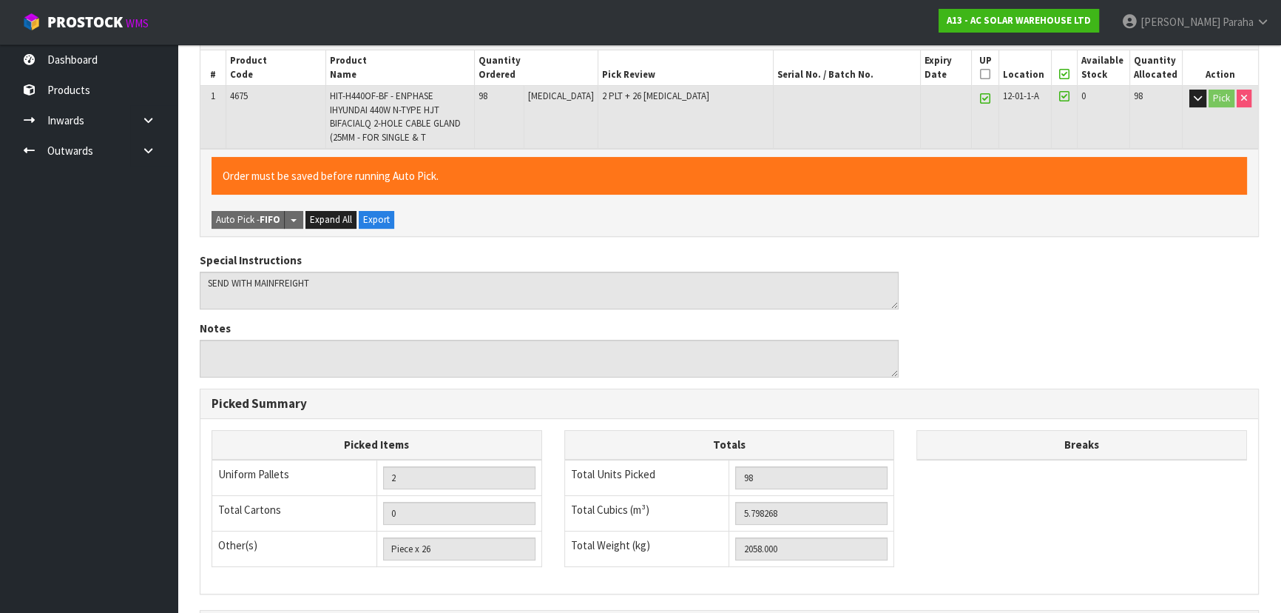
scroll to position [451, 0]
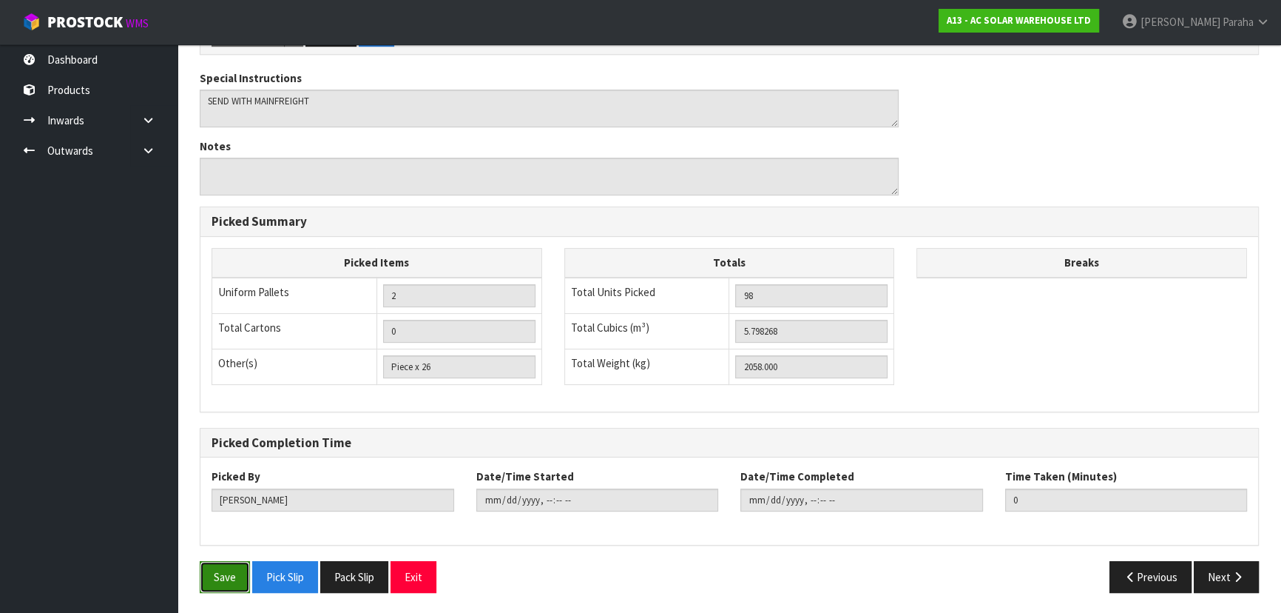
click at [217, 578] on button "Save" at bounding box center [225, 577] width 50 height 32
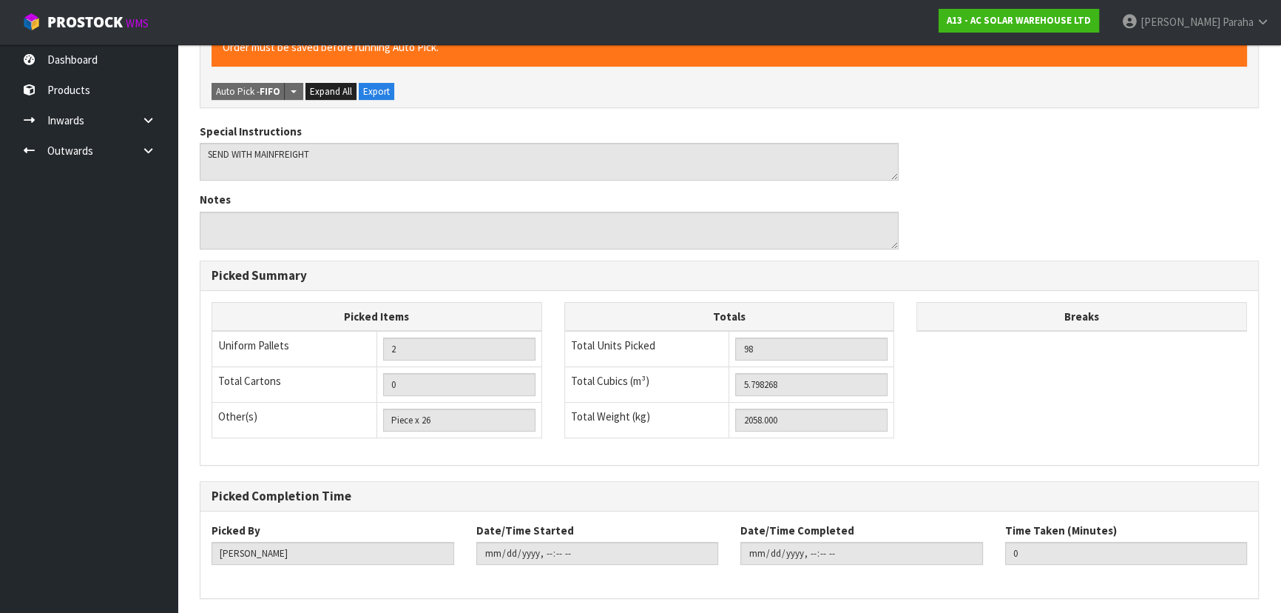
scroll to position [0, 0]
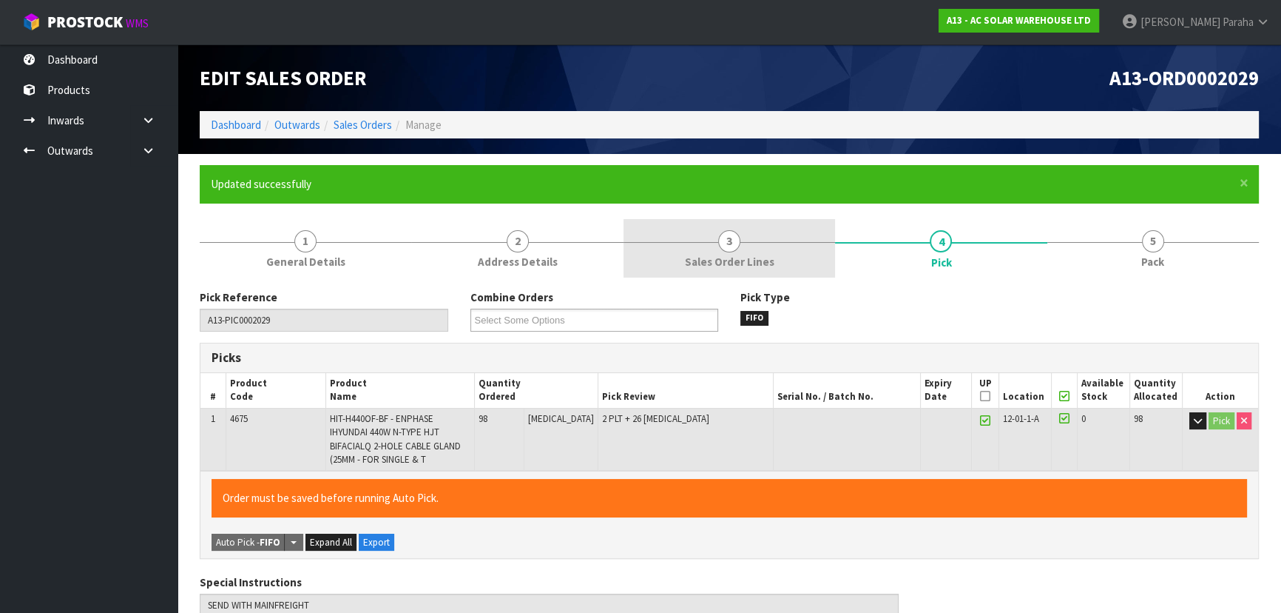
type input "Polly Paraha"
type input "2025-10-02T11:16:01"
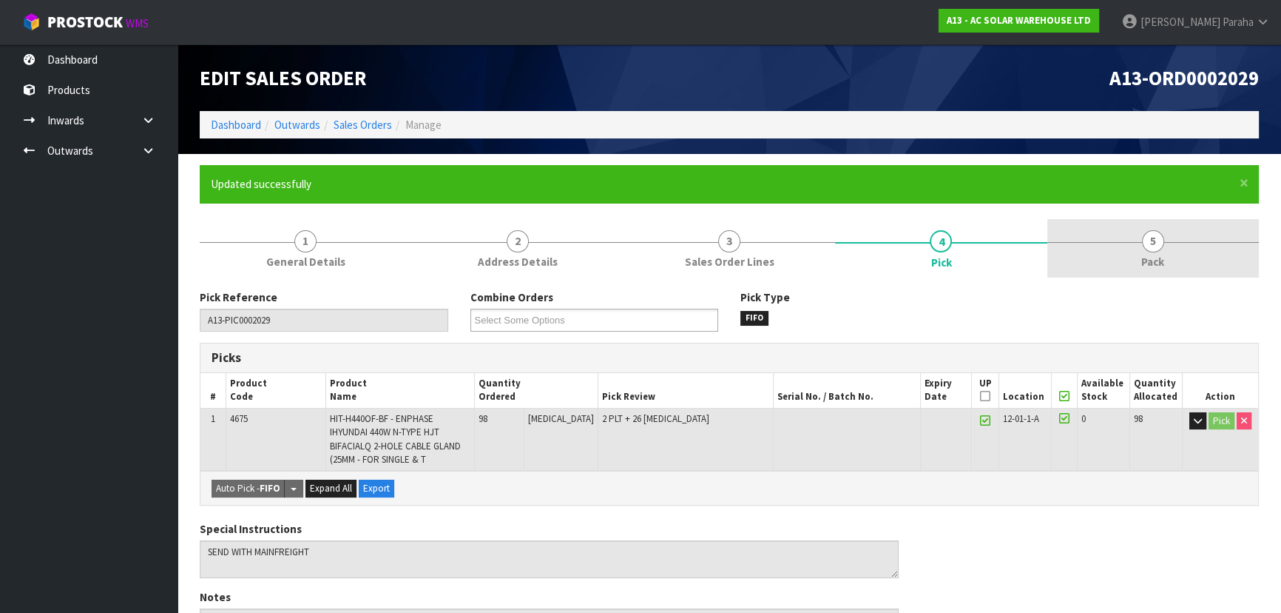
click at [1157, 237] on span "5" at bounding box center [1153, 241] width 22 height 22
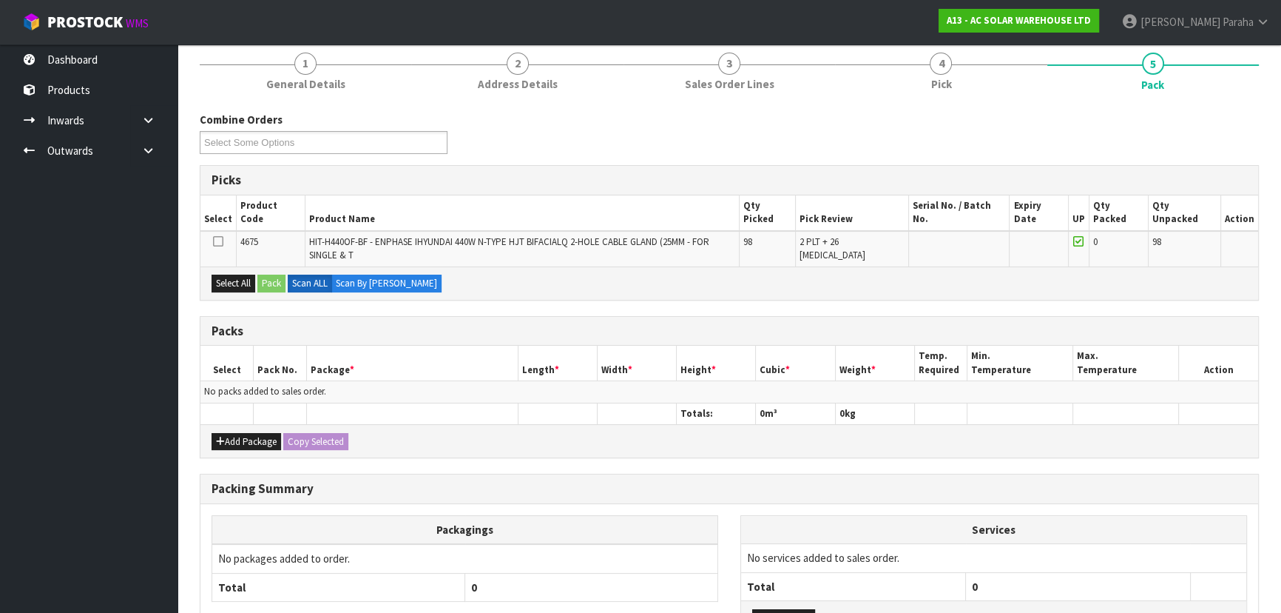
scroll to position [201, 0]
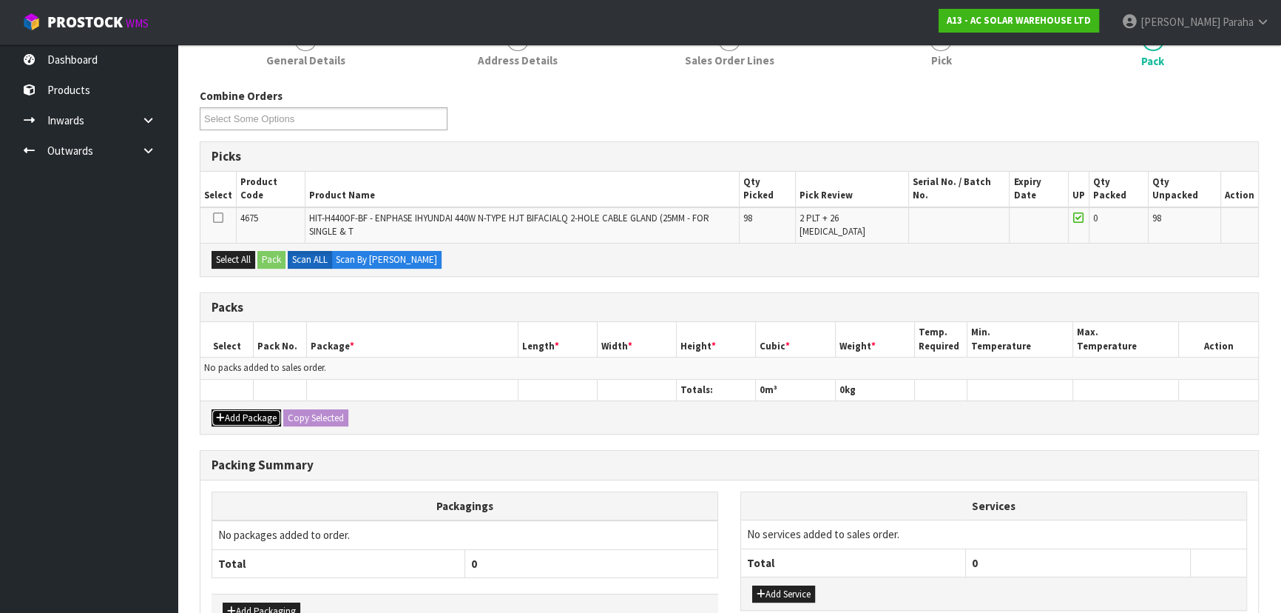
click at [259, 409] on button "Add Package" at bounding box center [247, 418] width 70 height 18
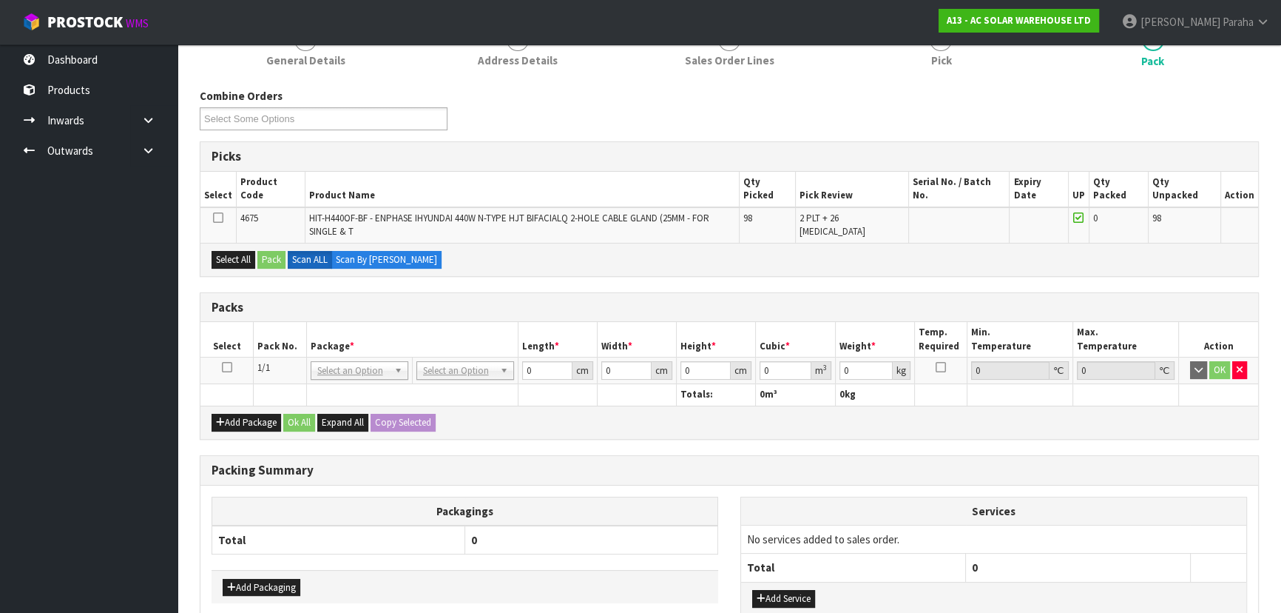
click at [222, 367] on icon at bounding box center [227, 367] width 10 height 1
click at [222, 251] on button "Select All" at bounding box center [234, 260] width 44 height 18
click at [275, 251] on button "Pack" at bounding box center [271, 260] width 28 height 18
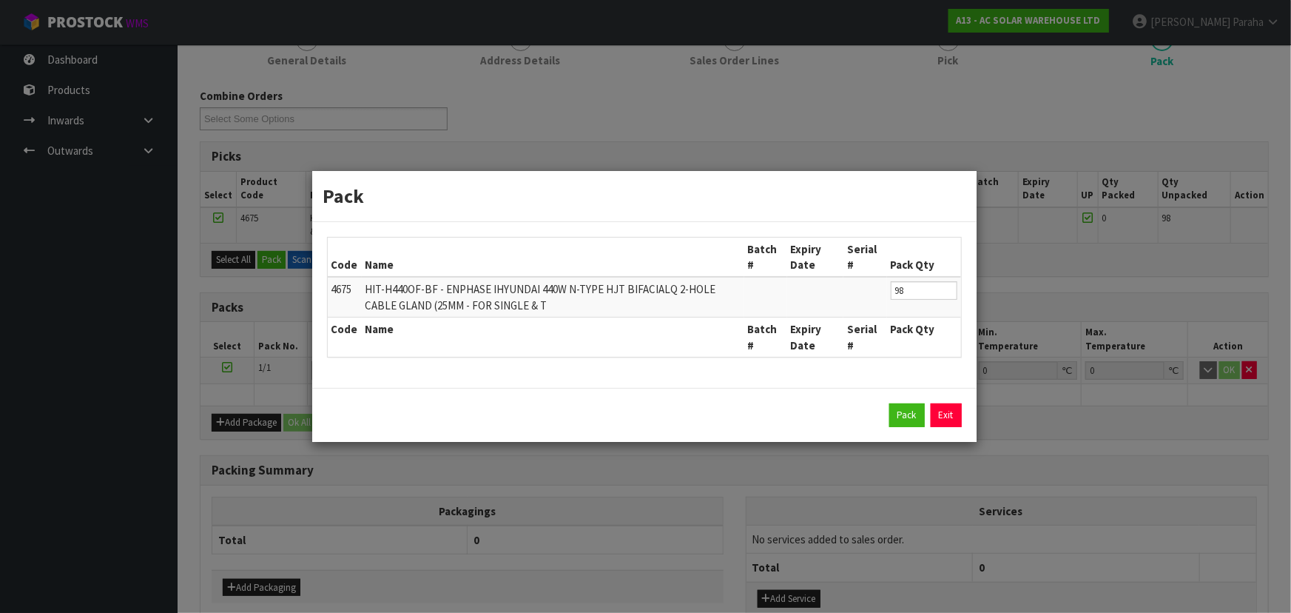
drag, startPoint x: 960, startPoint y: 410, endPoint x: 968, endPoint y: 408, distance: 8.4
click at [968, 408] on div "Pack Exit" at bounding box center [644, 415] width 664 height 54
click at [943, 415] on link "Exit" at bounding box center [946, 415] width 31 height 24
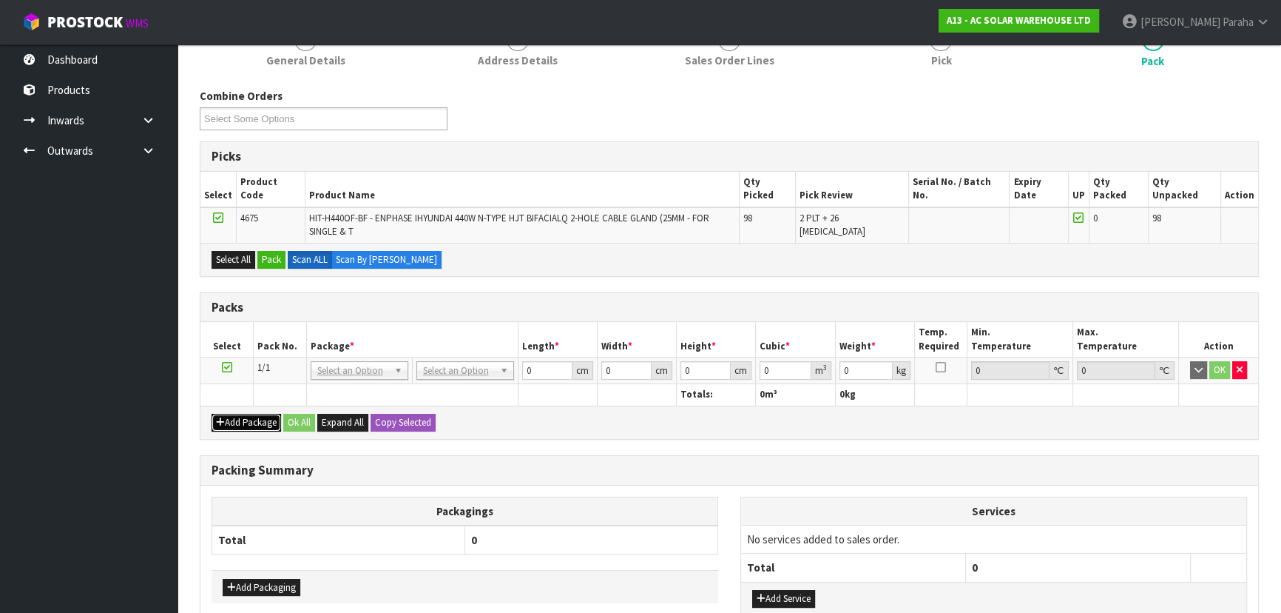
click at [241, 414] on button "Add Package" at bounding box center [247, 423] width 70 height 18
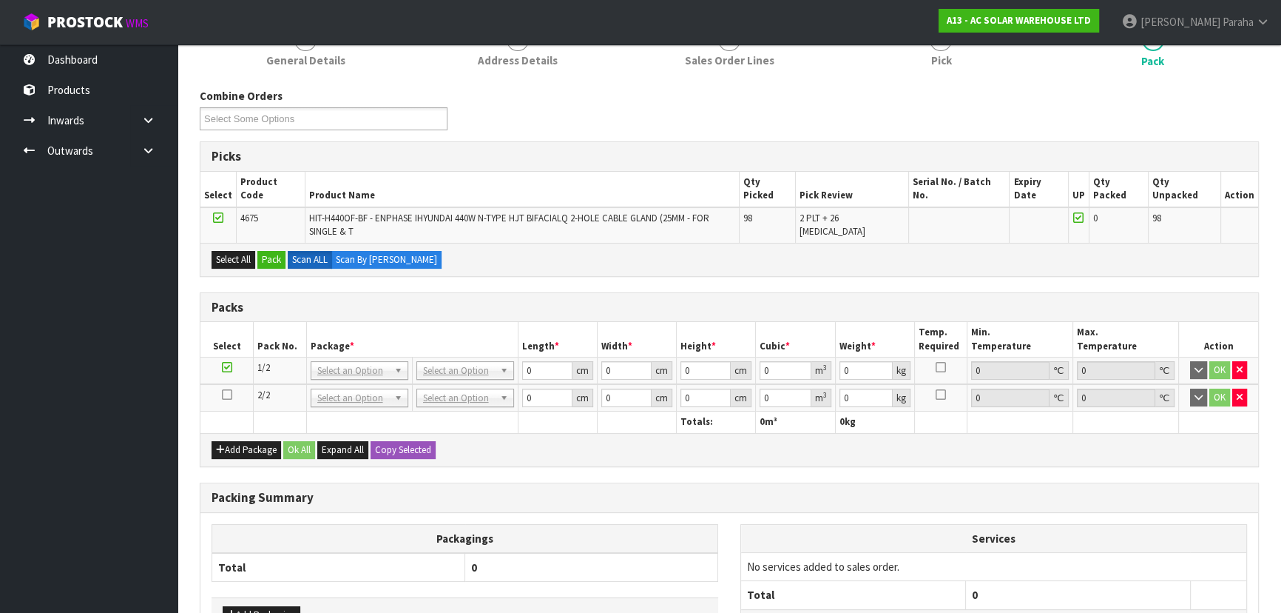
click at [228, 394] on icon at bounding box center [227, 394] width 10 height 1
click at [246, 441] on button "Add Package" at bounding box center [247, 450] width 70 height 18
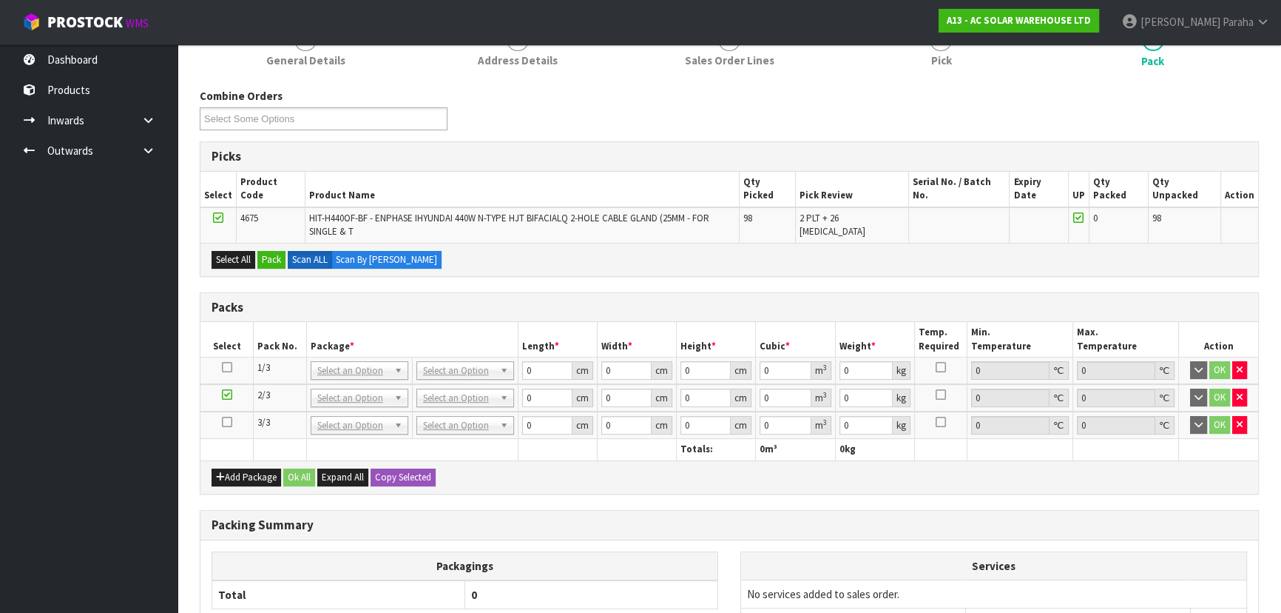
click at [226, 422] on icon at bounding box center [227, 422] width 10 height 1
click at [275, 251] on button "Pack" at bounding box center [271, 260] width 28 height 18
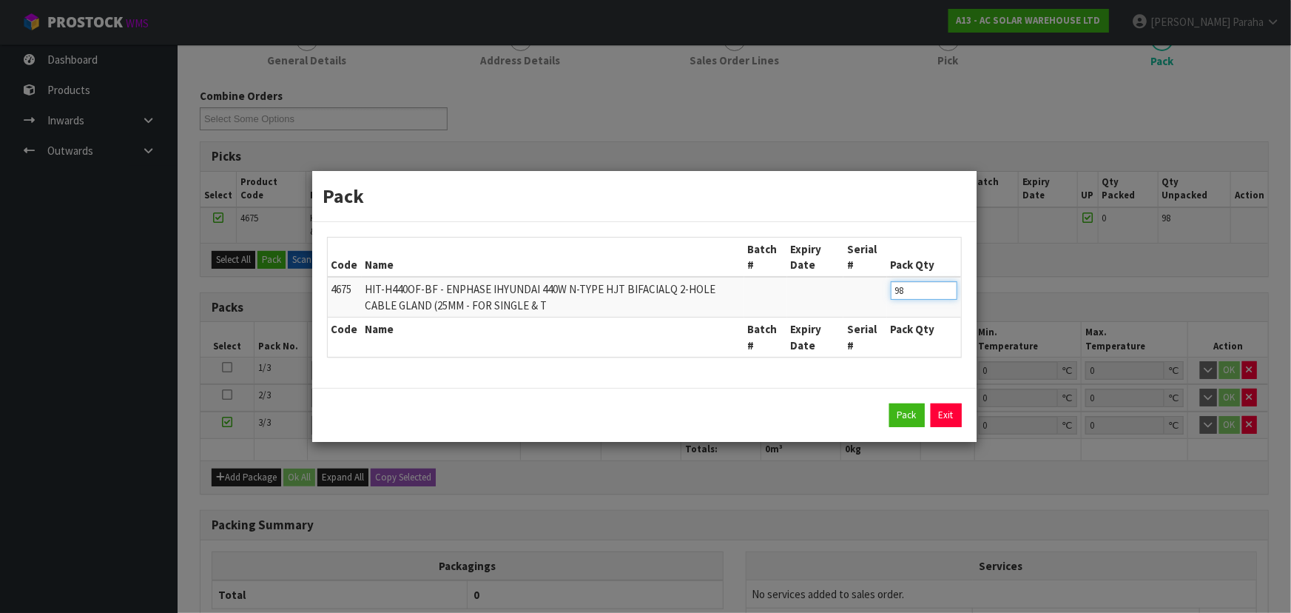
drag, startPoint x: 914, startPoint y: 289, endPoint x: 880, endPoint y: 294, distance: 33.8
click at [880, 294] on tr "4675 HIT-H440OF-BF - ENPHASE IHYUNDAI 440W N-TYPE HJT BIFACIALQ 2-HOLE CABLE GL…" at bounding box center [644, 297] width 633 height 40
type input "26"
click at [914, 411] on button "Pack" at bounding box center [907, 415] width 36 height 24
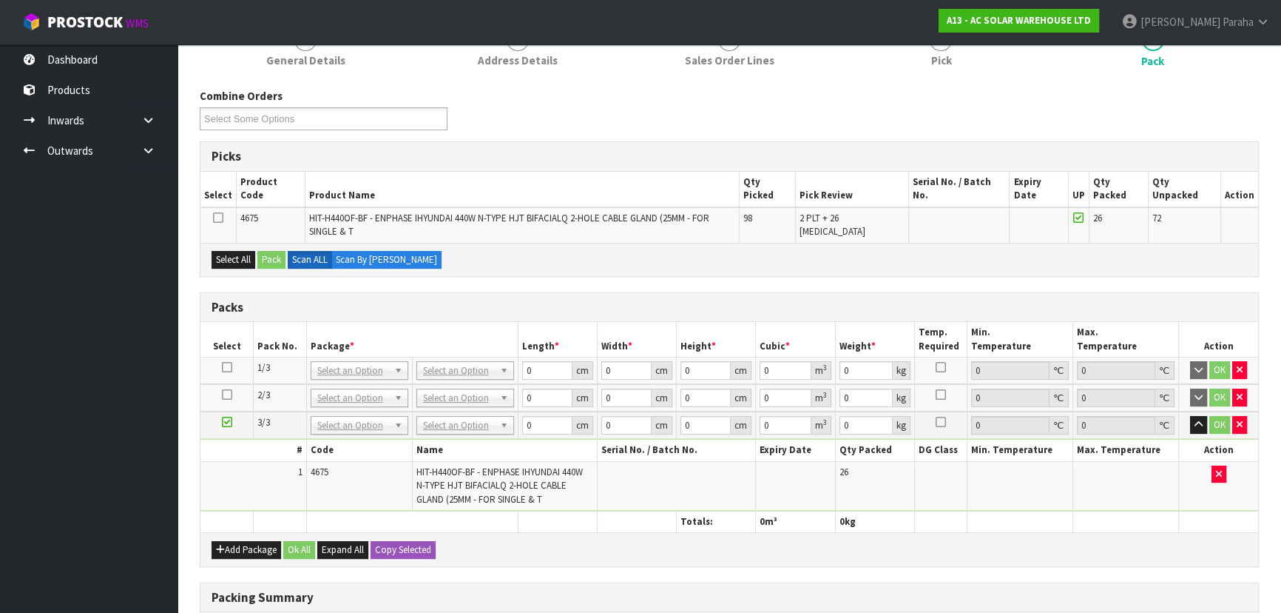
click at [226, 367] on icon at bounding box center [227, 367] width 10 height 1
click at [239, 251] on button "Select All" at bounding box center [234, 260] width 44 height 18
click at [274, 251] on button "Pack" at bounding box center [271, 260] width 28 height 18
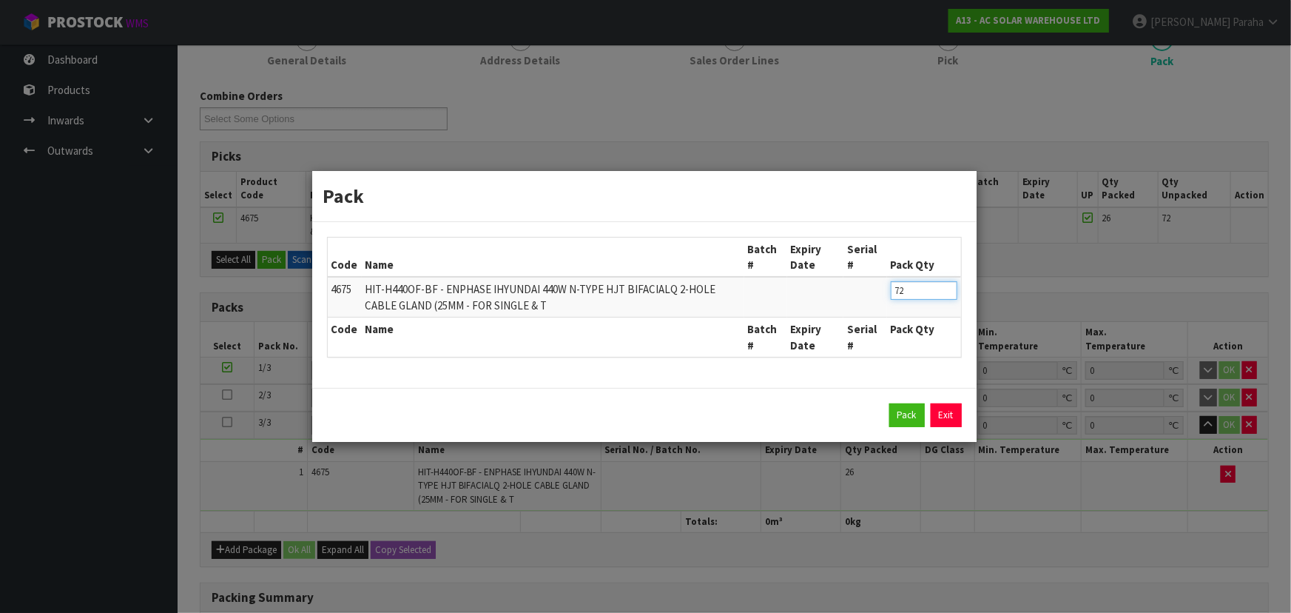
drag, startPoint x: 877, startPoint y: 299, endPoint x: 851, endPoint y: 299, distance: 25.9
click at [851, 299] on tr "4675 HIT-H440OF-BF - ENPHASE IHYUNDAI 440W N-TYPE HJT BIFACIALQ 2-HOLE CABLE GL…" at bounding box center [644, 297] width 633 height 40
type input "36"
click at [907, 418] on button "Pack" at bounding box center [907, 415] width 36 height 24
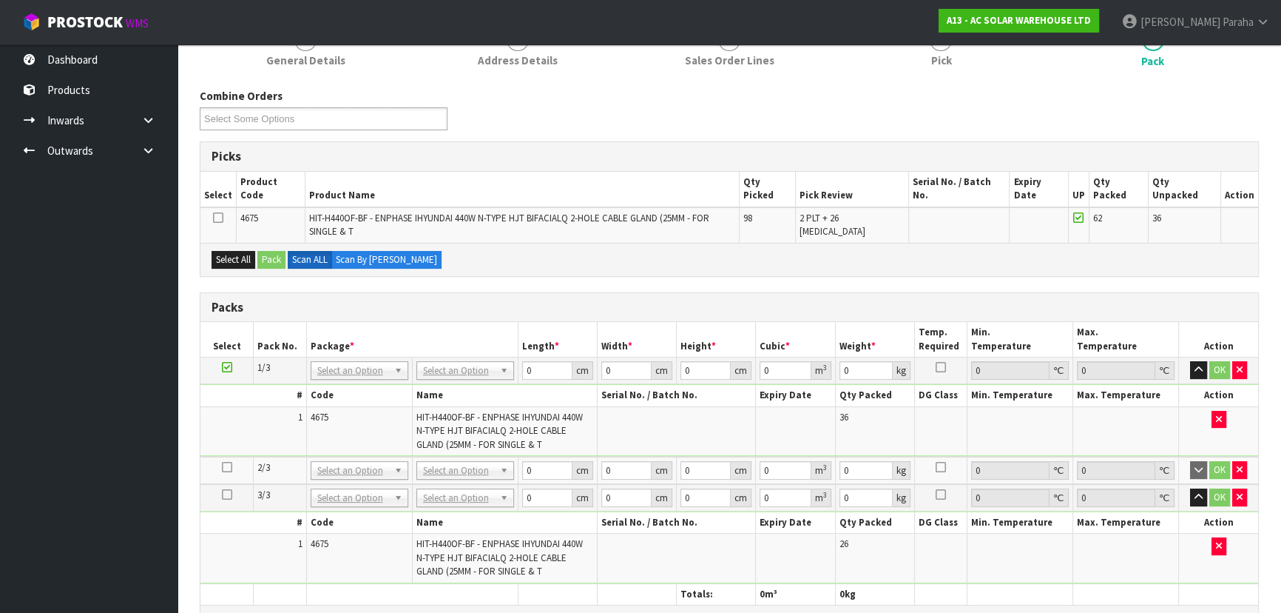
click at [223, 467] on icon at bounding box center [227, 467] width 10 height 1
click at [241, 251] on button "Select All" at bounding box center [234, 260] width 44 height 18
click at [271, 251] on button "Pack" at bounding box center [271, 260] width 28 height 18
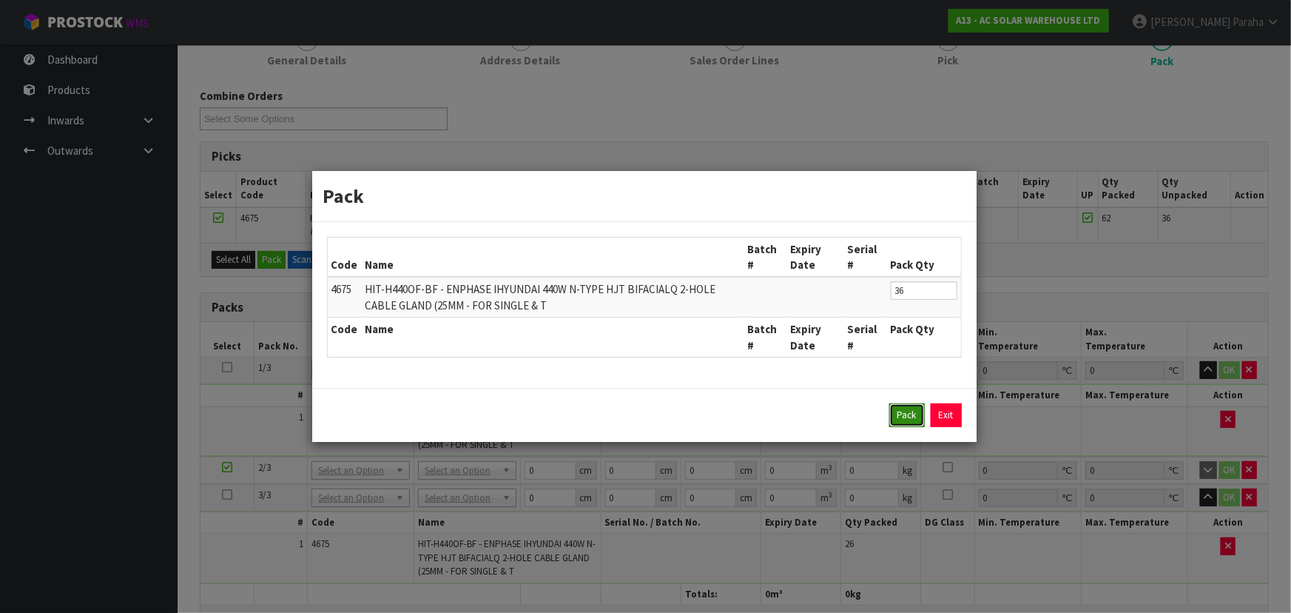
click at [900, 421] on button "Pack" at bounding box center [907, 415] width 36 height 24
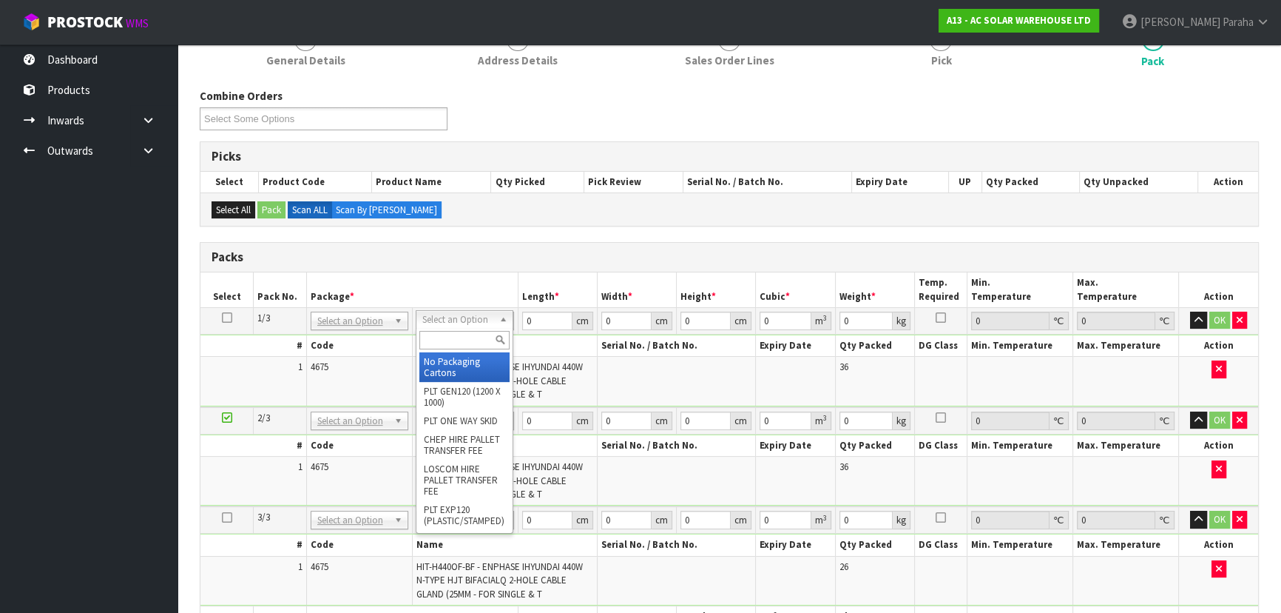
click at [471, 337] on input "text" at bounding box center [464, 340] width 90 height 18
type input "I"
type input "UNI"
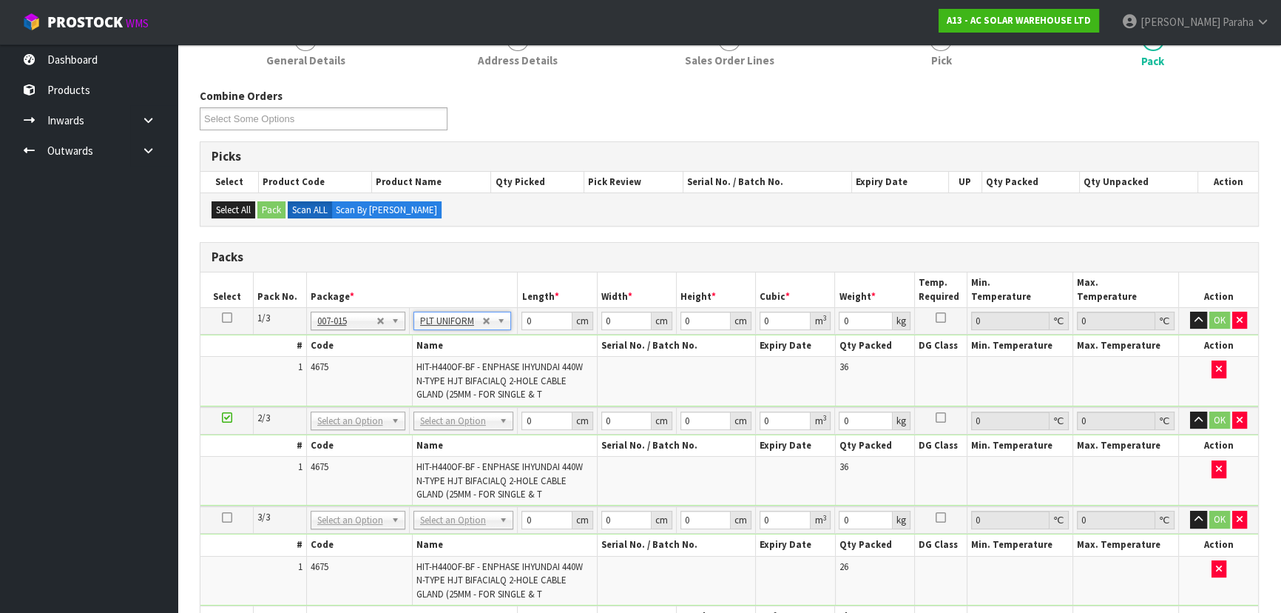
type input "756"
click at [536, 315] on input "0" at bounding box center [547, 320] width 50 height 18
type input "176"
type input "113"
type input "1"
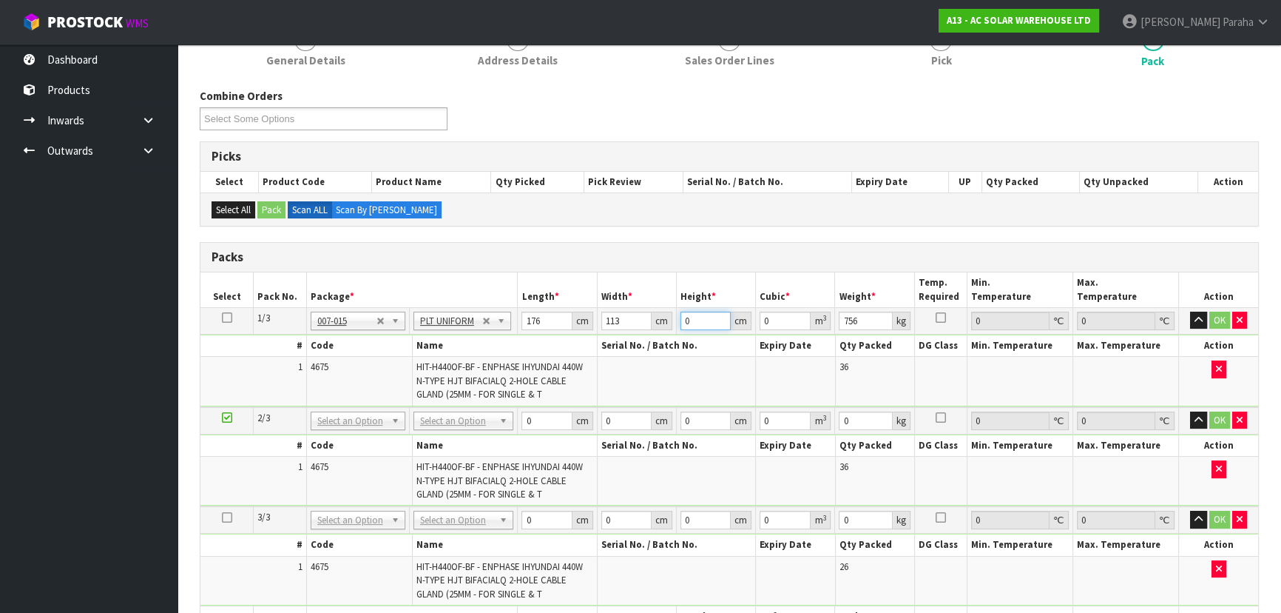
type input "0.019888"
type input "12"
type input "0.238656"
type input "126"
type input "2.505888"
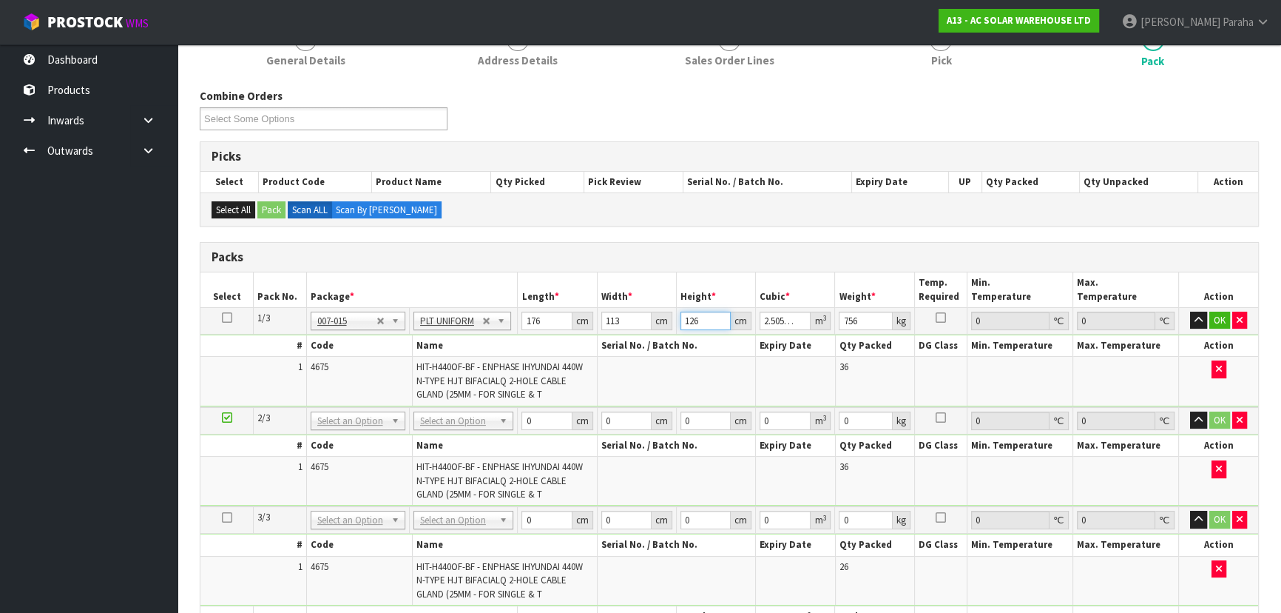
type input "126"
type input "784"
click at [1190, 311] on button "button" at bounding box center [1198, 320] width 17 height 18
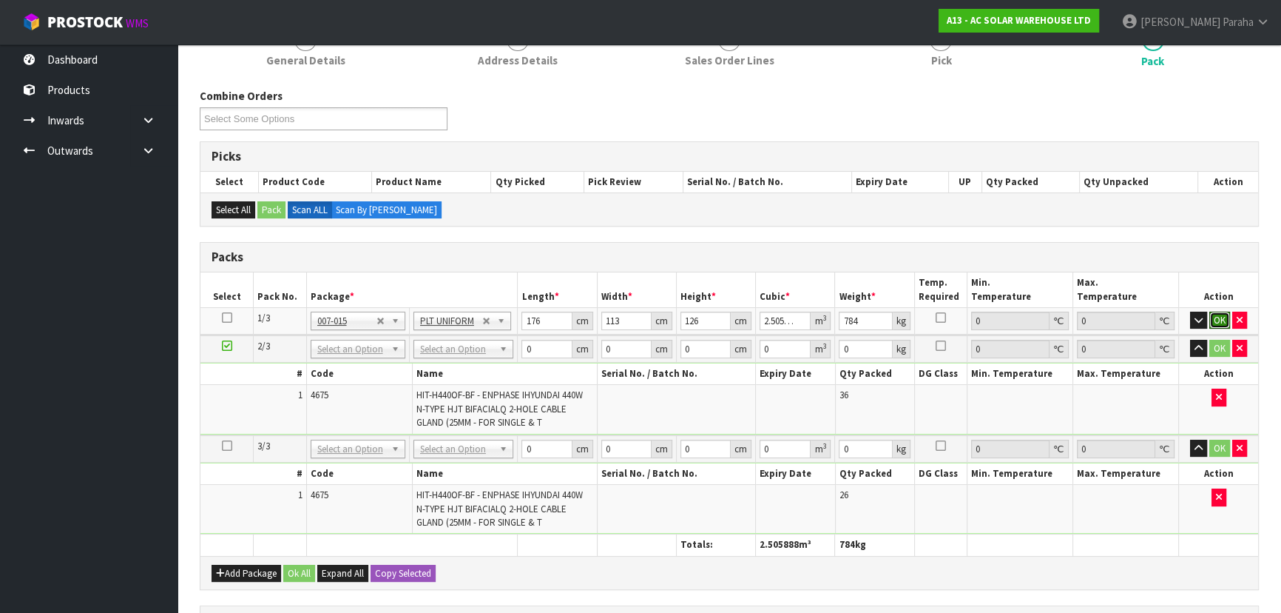
click button "OK" at bounding box center [1220, 320] width 21 height 18
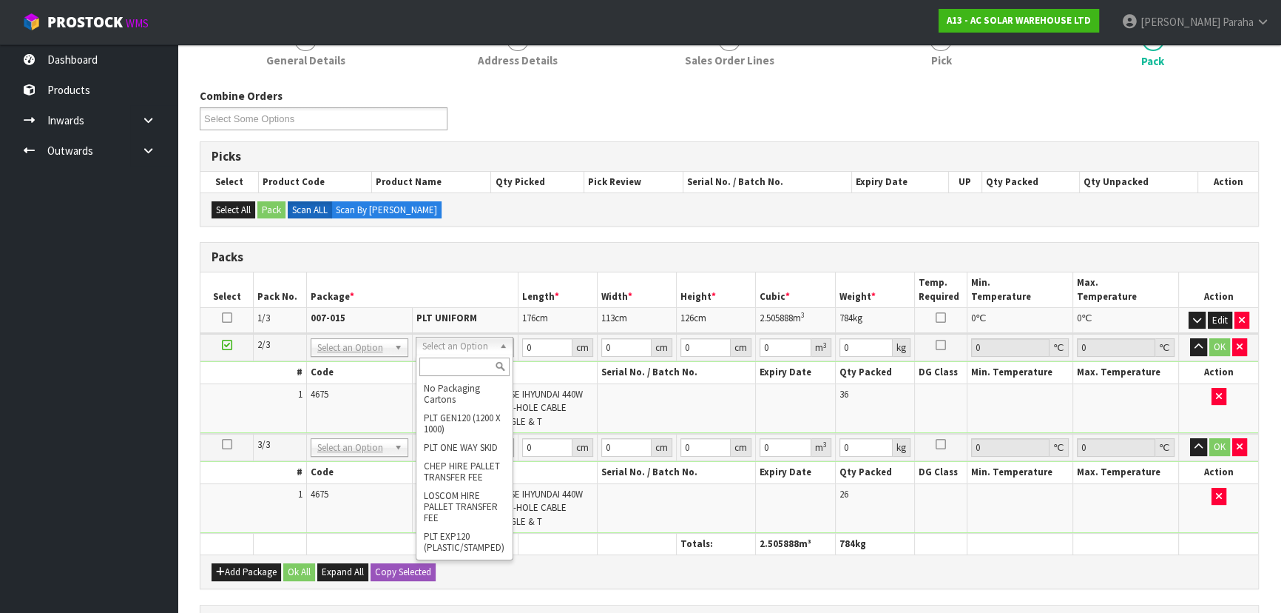
click at [451, 362] on input "text" at bounding box center [464, 366] width 90 height 18
type input "UNI"
type input "2"
type input "756"
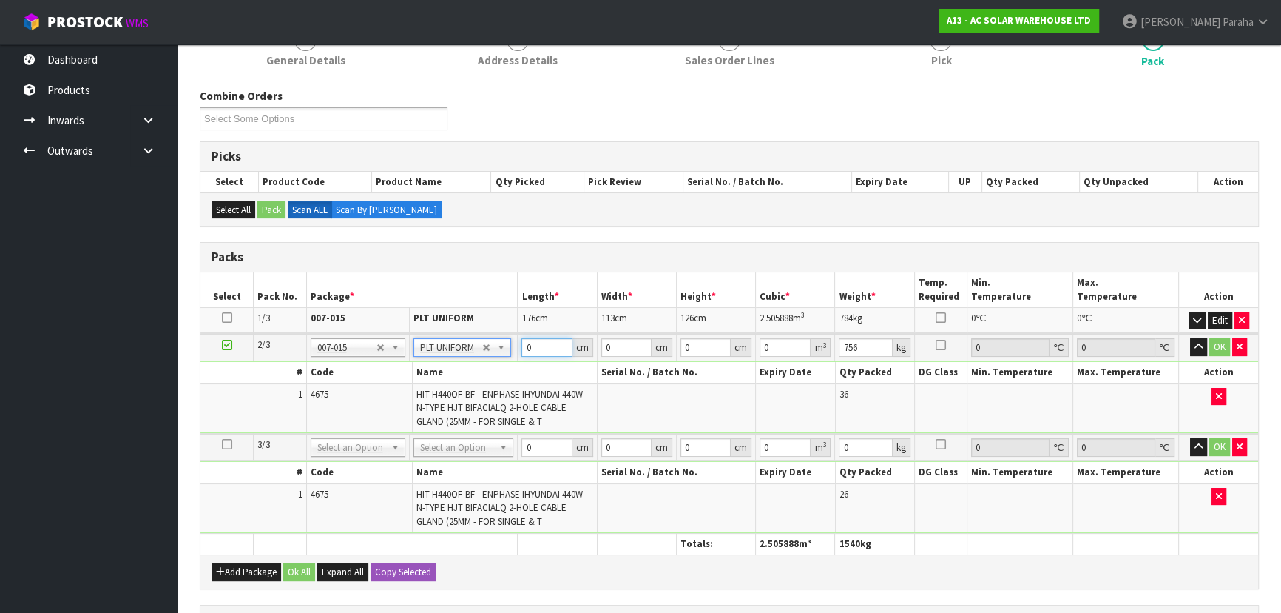
click at [530, 344] on input "0" at bounding box center [547, 347] width 50 height 18
type input "176"
type input "113"
type input "1"
type input "0.019888"
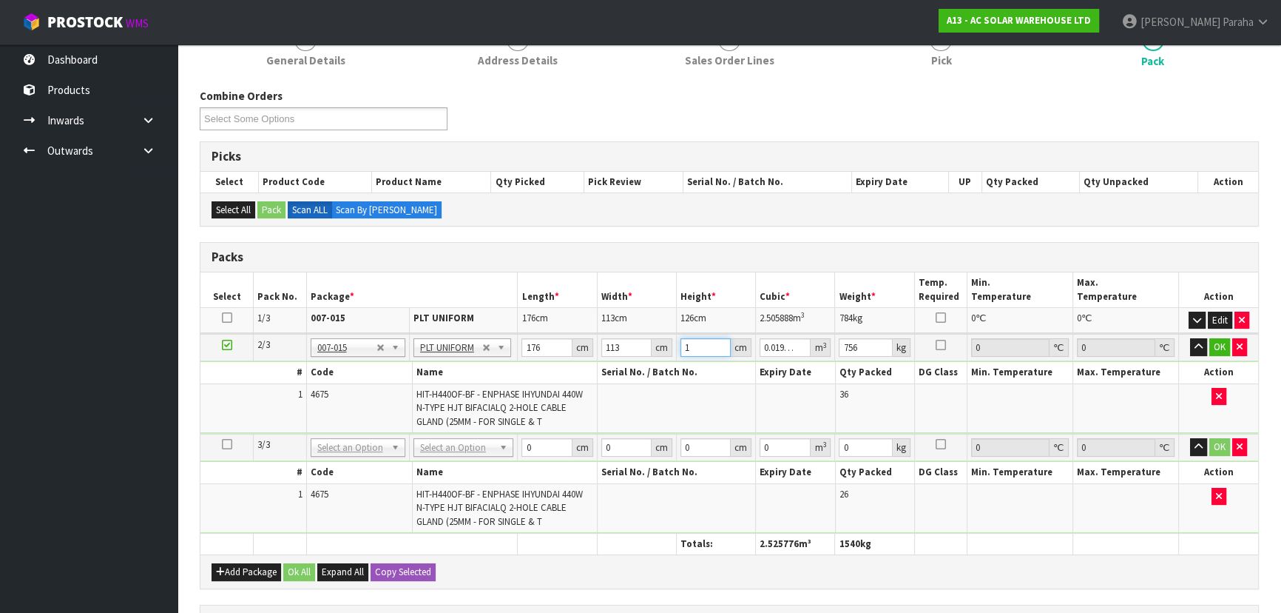
type input "12"
type input "0.238656"
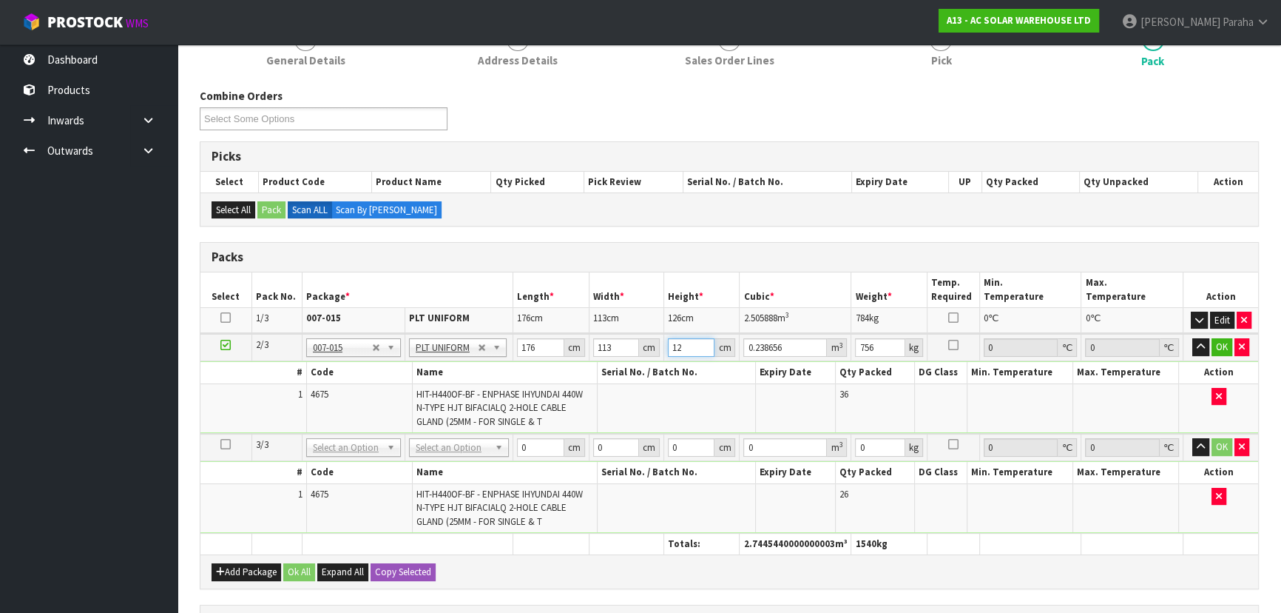
type input "126"
type input "2.505888"
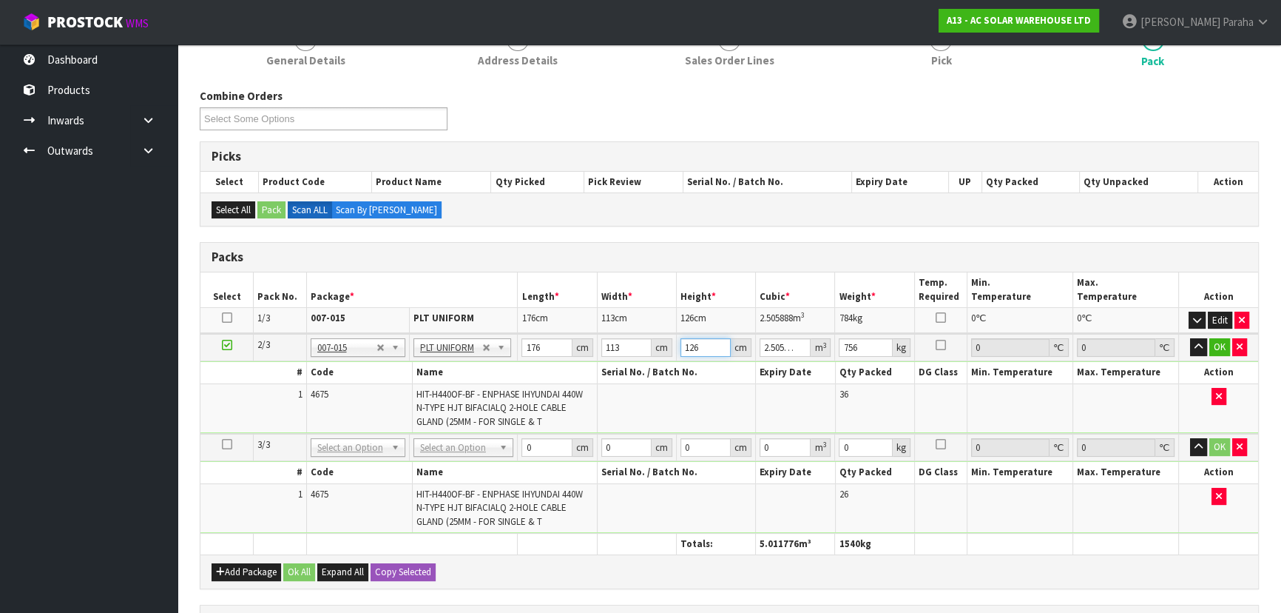
type input "126"
type input "784"
click at [1190, 338] on button "button" at bounding box center [1198, 347] width 17 height 18
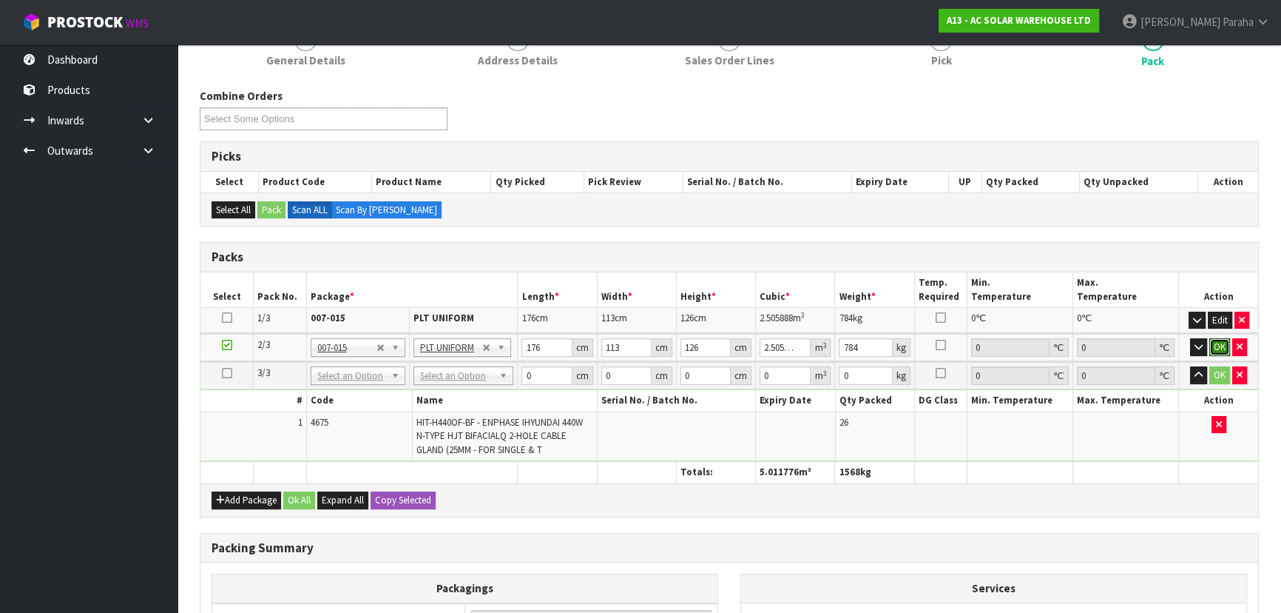
click button "OK" at bounding box center [1220, 347] width 21 height 18
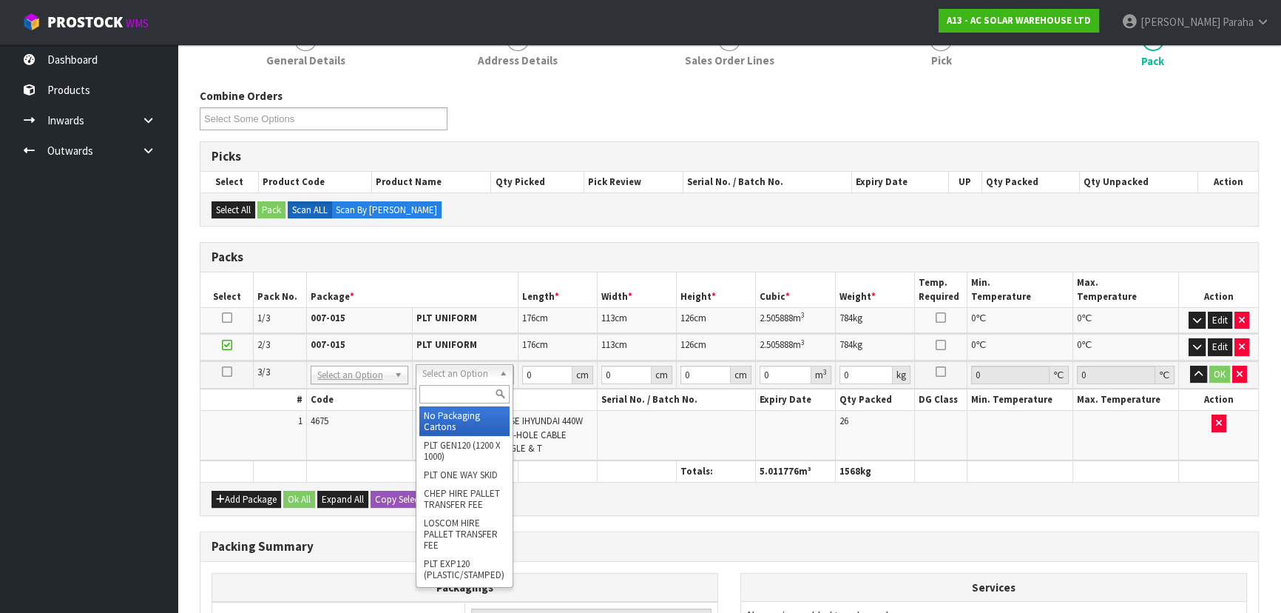
click at [465, 397] on input "text" at bounding box center [464, 394] width 90 height 18
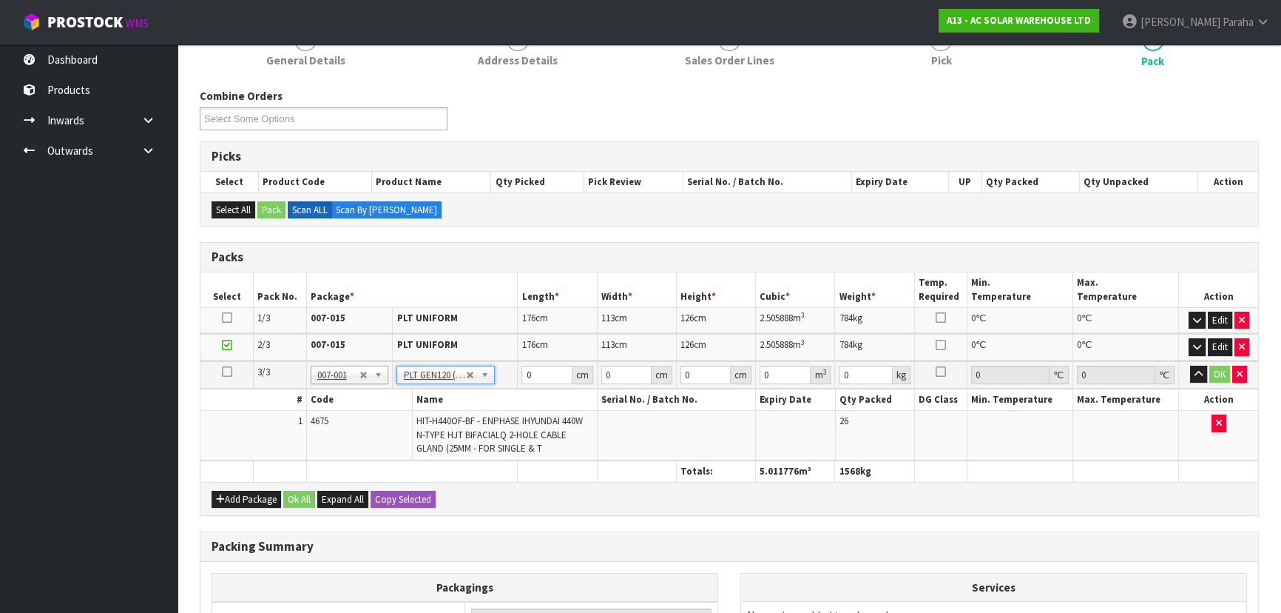
type input "120"
type input "100"
type input "546"
click at [548, 371] on input "120" at bounding box center [547, 374] width 50 height 18
type input "176"
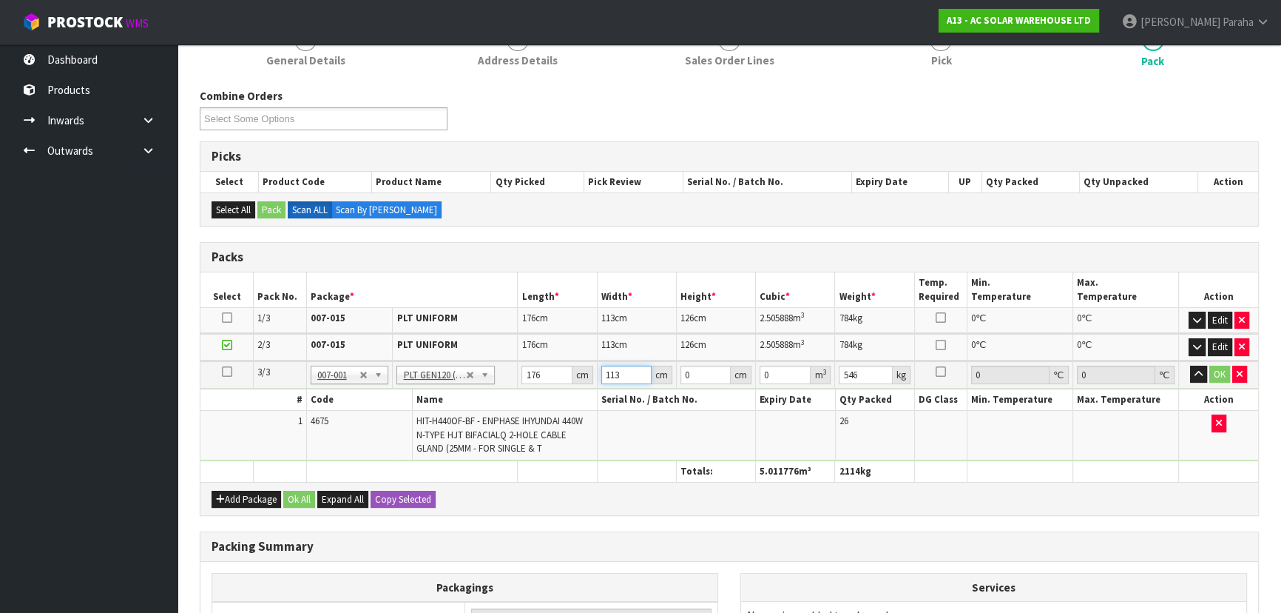
type input "113"
type input "1"
type input "0.019888"
type input "12"
type input "0.238656"
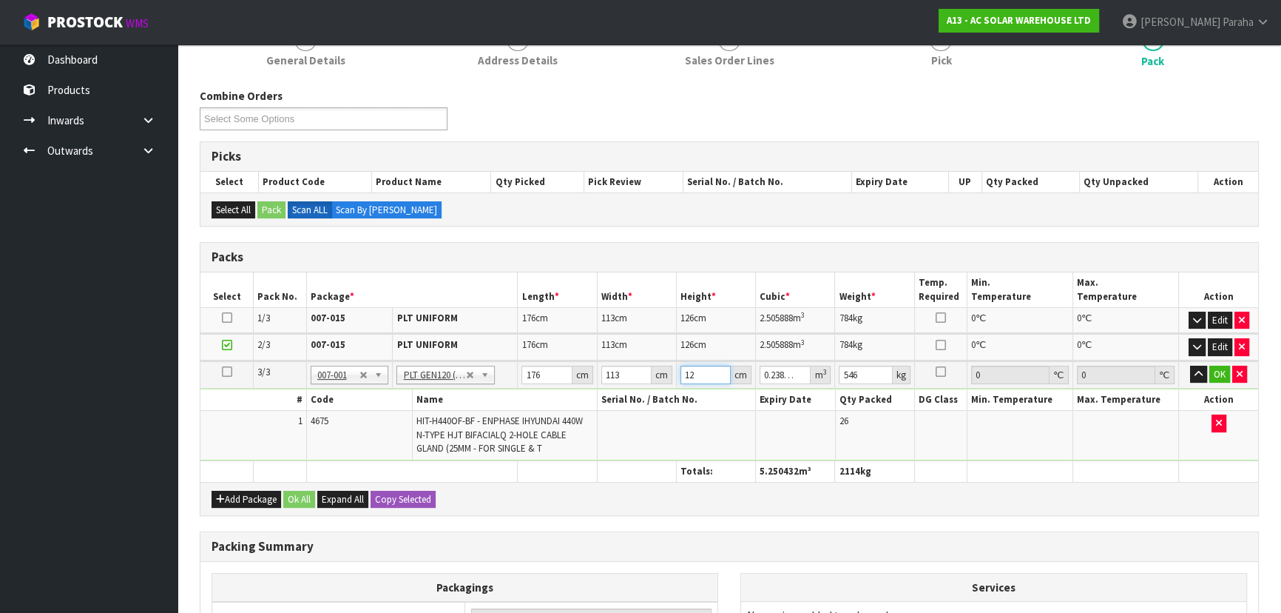
type input "127"
type input "2.525776"
type input "127"
type input "572"
click at [1190, 365] on button "button" at bounding box center [1198, 374] width 17 height 18
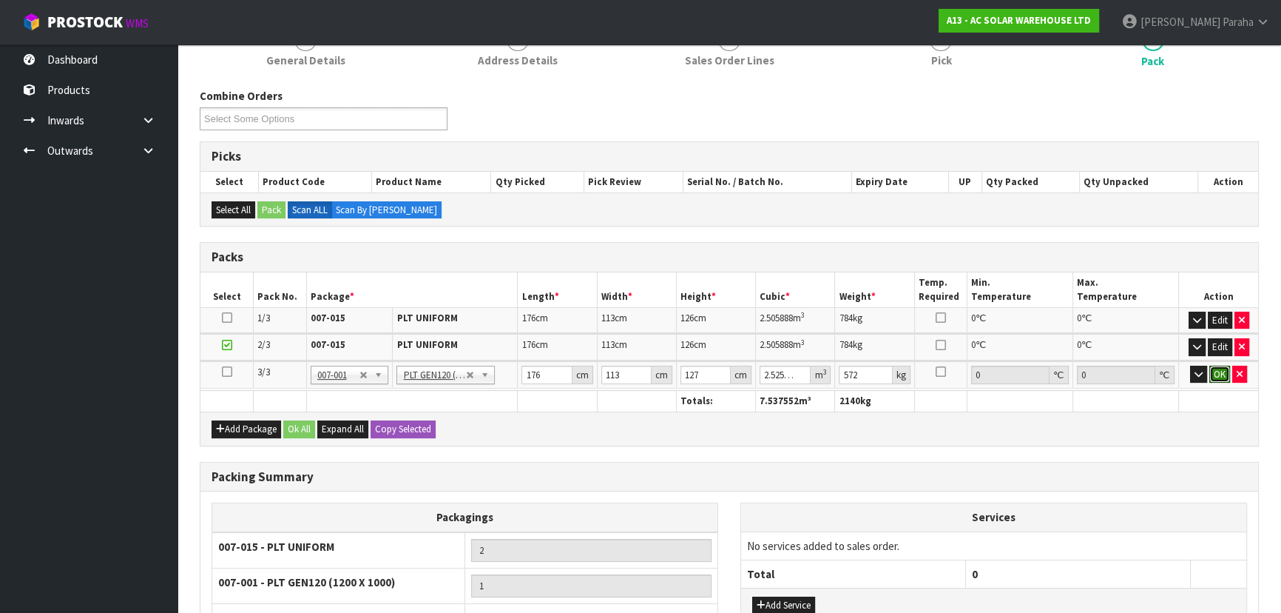
click button "OK" at bounding box center [1220, 374] width 21 height 18
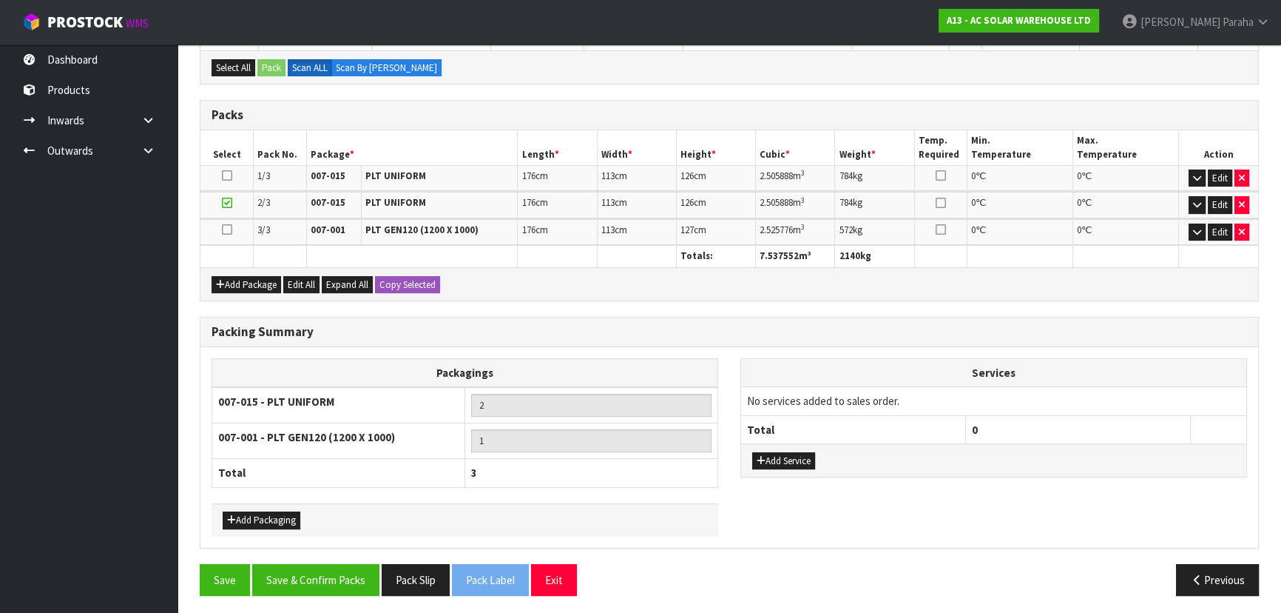
scroll to position [344, 0]
click at [319, 582] on button "Save & Confirm Packs" at bounding box center [315, 579] width 127 height 32
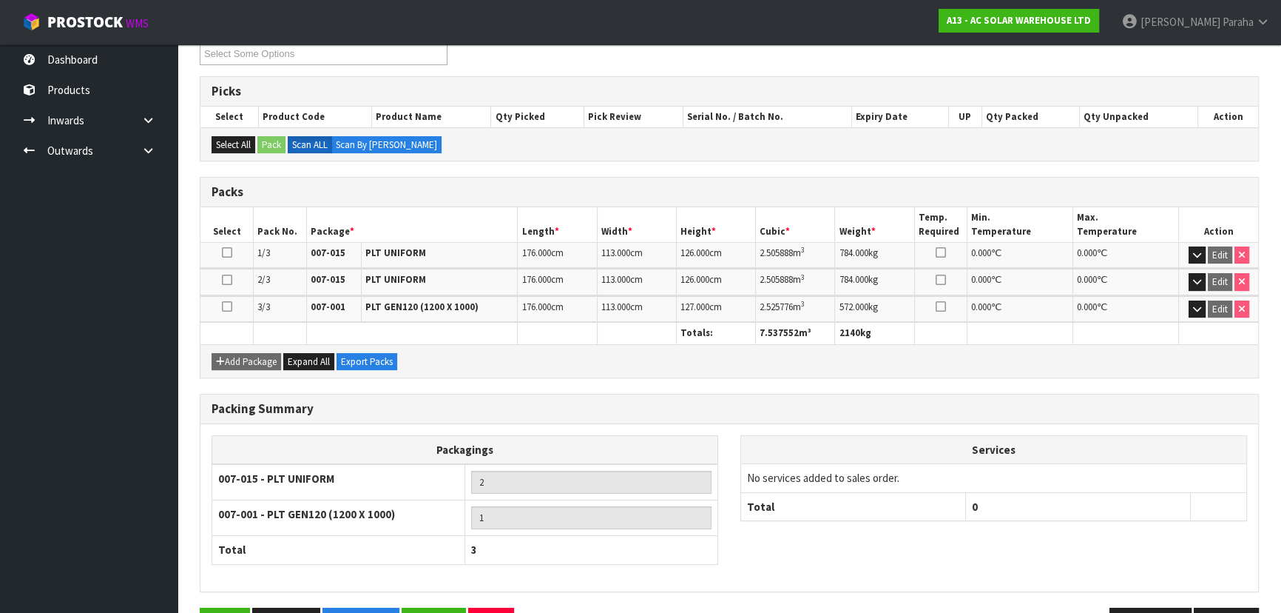
scroll to position [311, 0]
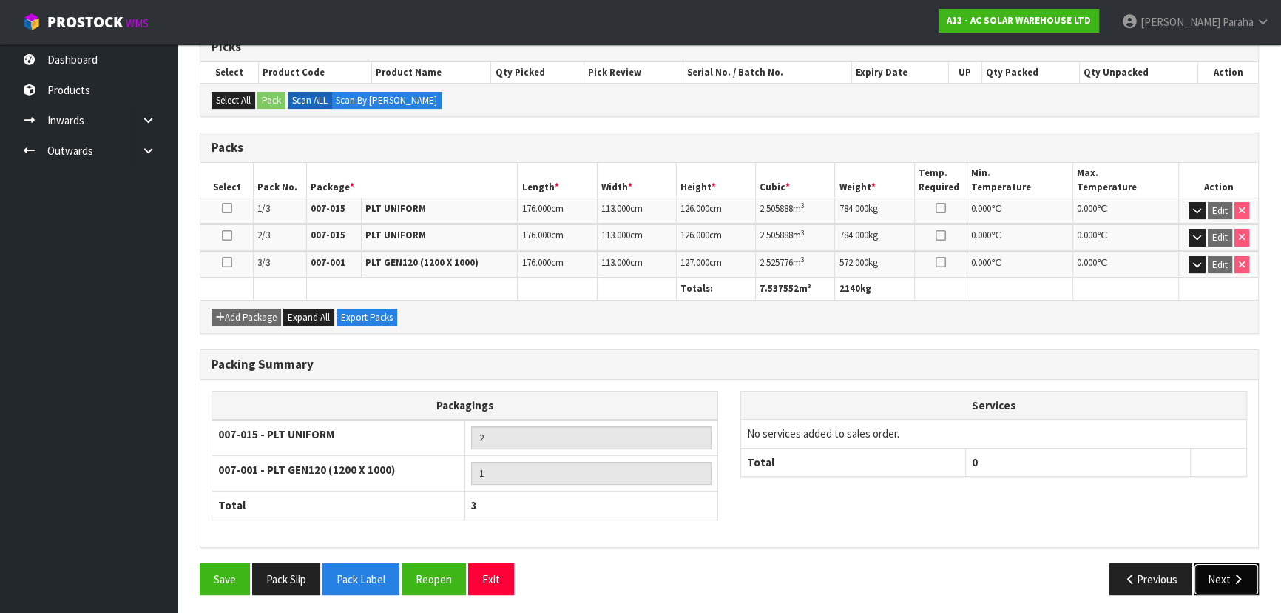
click at [1244, 578] on icon "button" at bounding box center [1238, 578] width 14 height 11
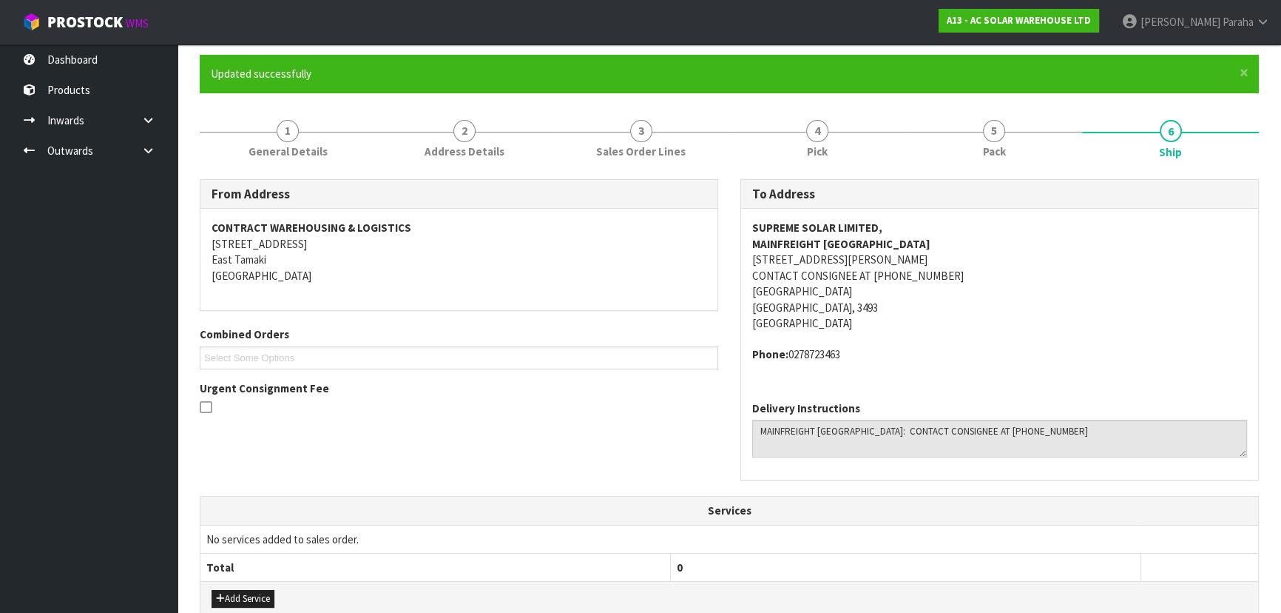
scroll to position [134, 0]
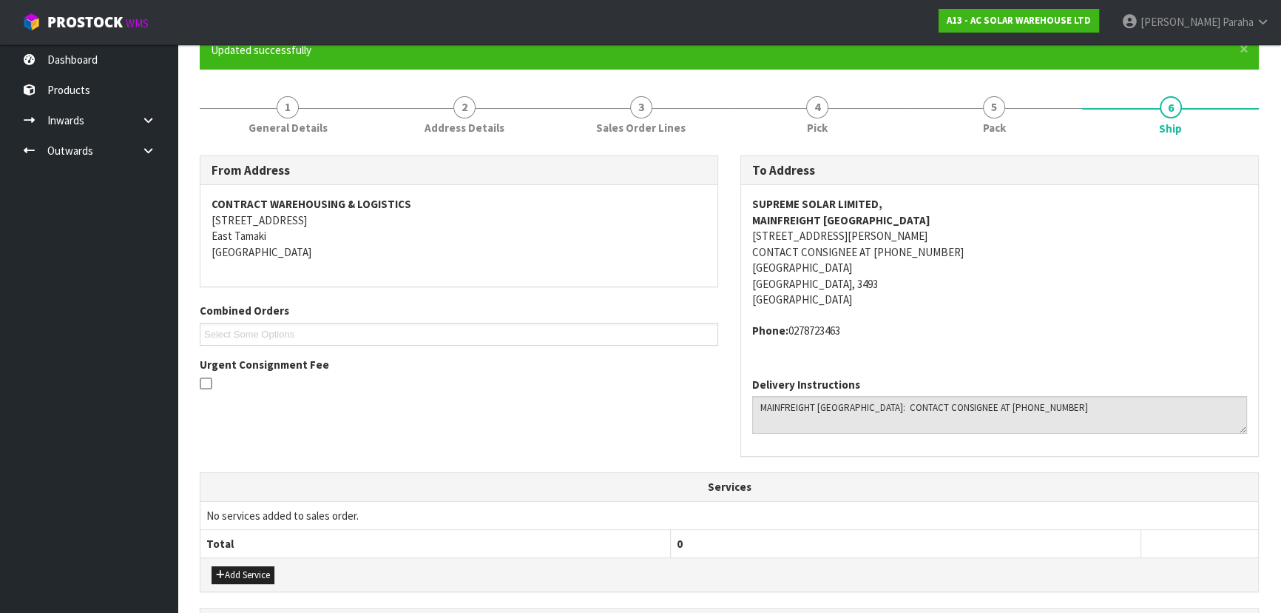
click at [807, 203] on strong "SUPREME SOLAR LIMITED," at bounding box center [817, 204] width 130 height 14
copy strong "SUPREME SOLAR LIMITED,"
click at [803, 237] on address "SUPREME SOLAR LIMITED, MAINFREIGHT CAMBRIDGE DEPOT 3/161 HANNON ROAD CONTACT CO…" at bounding box center [999, 251] width 495 height 111
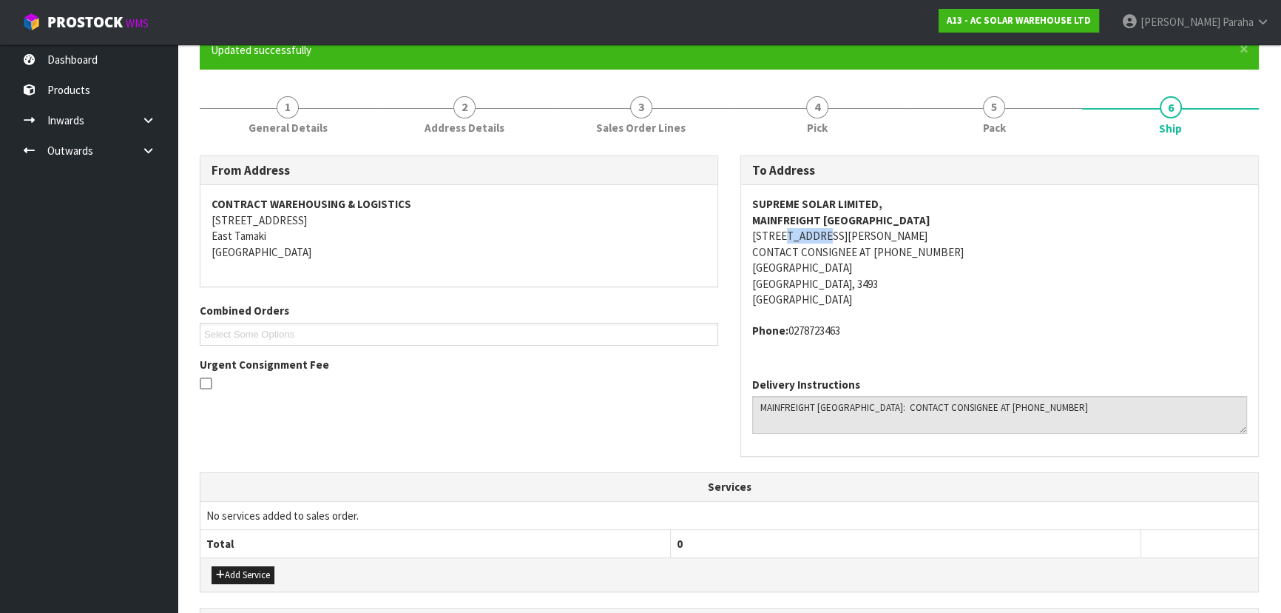
click at [803, 237] on address "SUPREME SOLAR LIMITED, MAINFREIGHT CAMBRIDGE DEPOT 3/161 HANNON ROAD CONTACT CO…" at bounding box center [999, 251] width 495 height 111
copy address "3/161 HANNON ROAD"
click at [792, 217] on strong "MAINFREIGHT CAMBRIDGE DEPOT" at bounding box center [841, 220] width 178 height 14
click at [789, 215] on strong "MAINFREIGHT CAMBRIDGE DEPOT" at bounding box center [841, 220] width 178 height 14
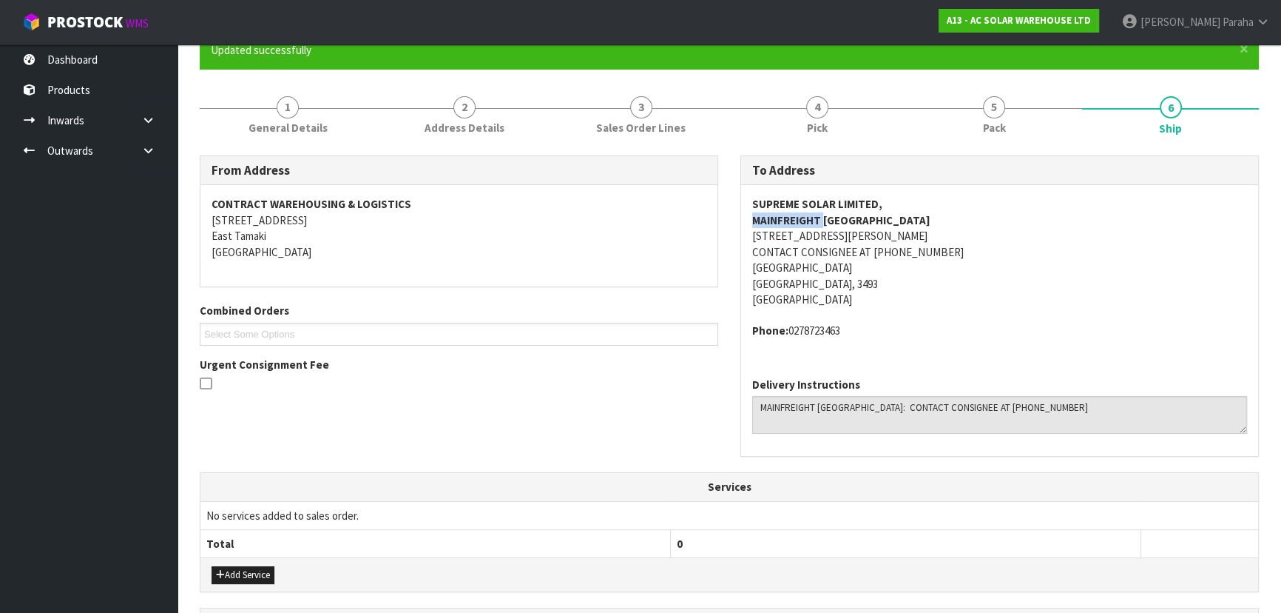
click at [789, 215] on strong "MAINFREIGHT CAMBRIDGE DEPOT" at bounding box center [841, 220] width 178 height 14
click at [788, 215] on strong "MAINFREIGHT CAMBRIDGE DEPOT" at bounding box center [841, 220] width 178 height 14
click at [803, 220] on strong "MAINFREIGHT CAMBRIDGE DEPOT" at bounding box center [841, 220] width 178 height 14
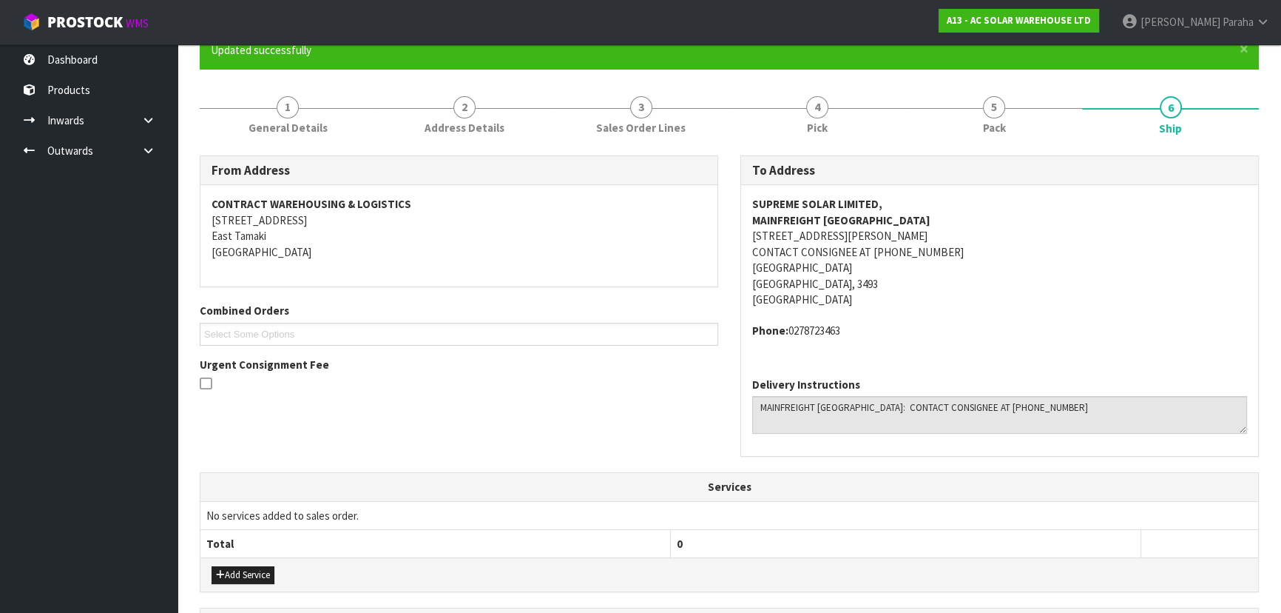
click at [806, 218] on strong "MAINFREIGHT CAMBRIDGE DEPOT" at bounding box center [841, 220] width 178 height 14
copy strong "MAINFREIGHT CAMBRIDGE DEPOT"
click at [843, 329] on address "Phone: 0278723463" at bounding box center [999, 331] width 495 height 16
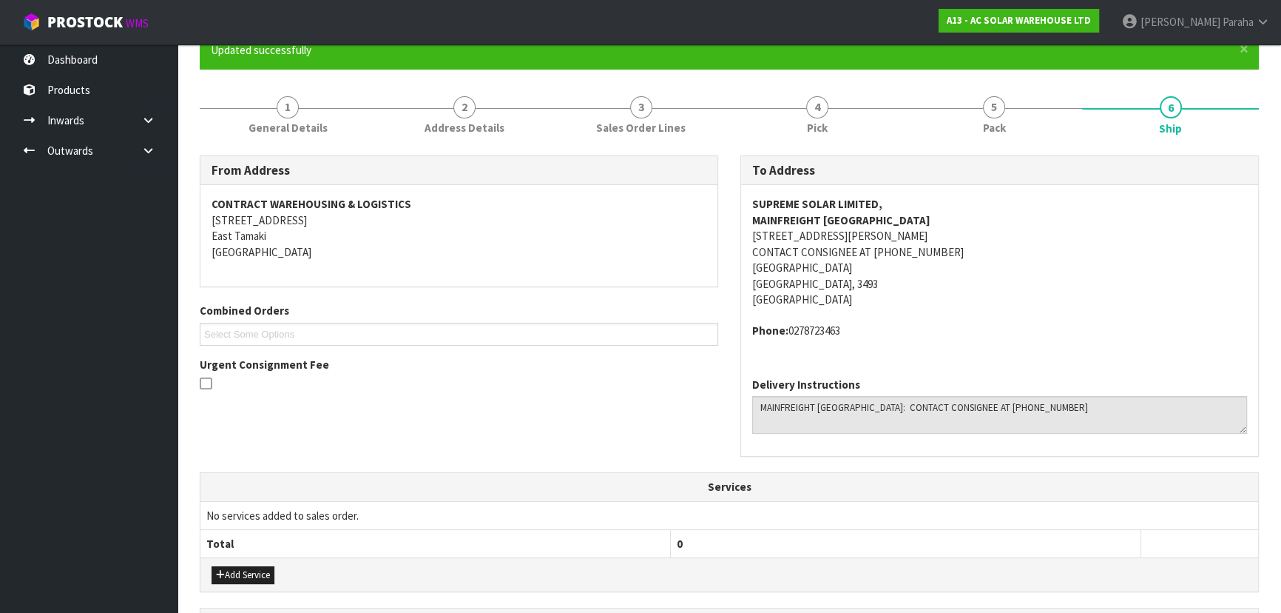
click at [839, 329] on address "Phone: 0278723463" at bounding box center [999, 331] width 495 height 16
click at [838, 328] on address "Phone: 0278723463" at bounding box center [999, 331] width 495 height 16
click at [837, 327] on address "Phone: 0278723463" at bounding box center [999, 331] width 495 height 16
click at [831, 328] on address "Phone: 0278723463" at bounding box center [999, 331] width 495 height 16
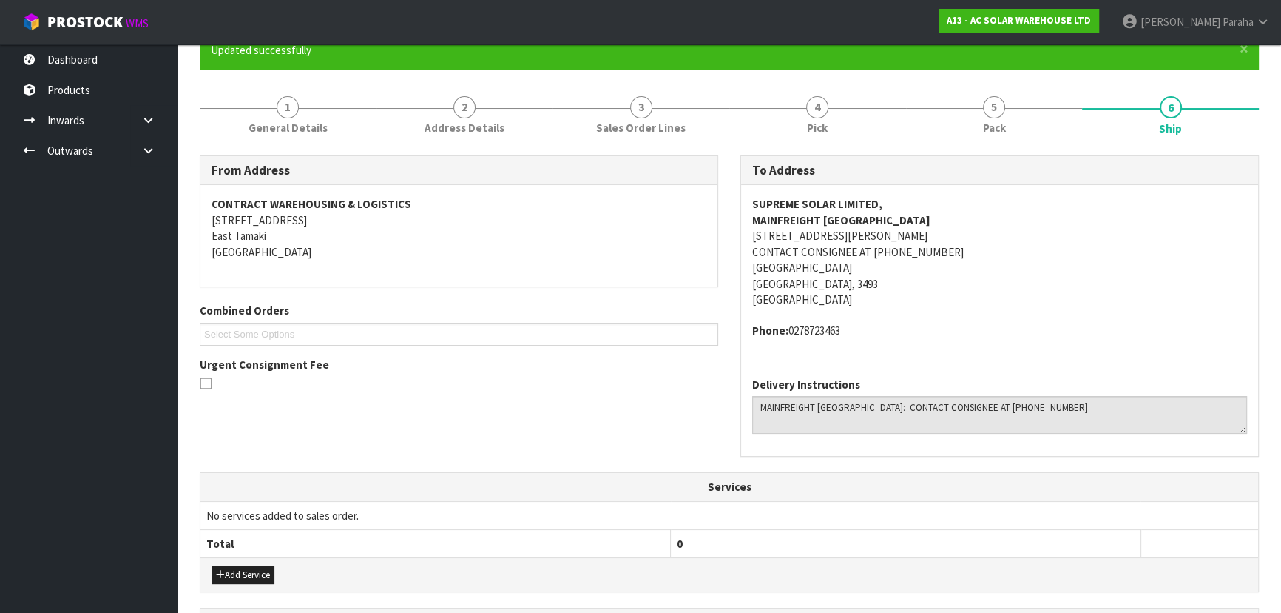
click at [831, 327] on address "Phone: 0278723463" at bounding box center [999, 331] width 495 height 16
copy address "0278723463"
click at [267, 118] on link "1 General Details" at bounding box center [288, 114] width 177 height 58
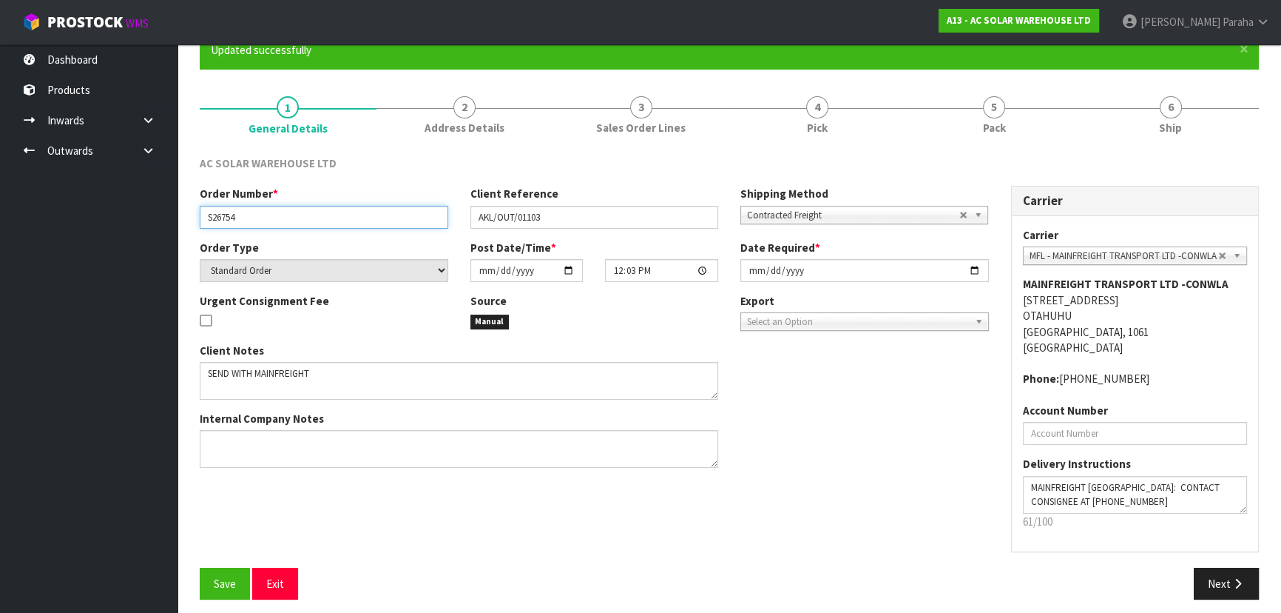
click at [219, 215] on input "S26754" at bounding box center [324, 217] width 249 height 23
click at [218, 215] on input "S26754" at bounding box center [324, 217] width 249 height 23
click at [216, 215] on input "S26754" at bounding box center [324, 217] width 249 height 23
click at [217, 213] on input "S26754" at bounding box center [324, 217] width 249 height 23
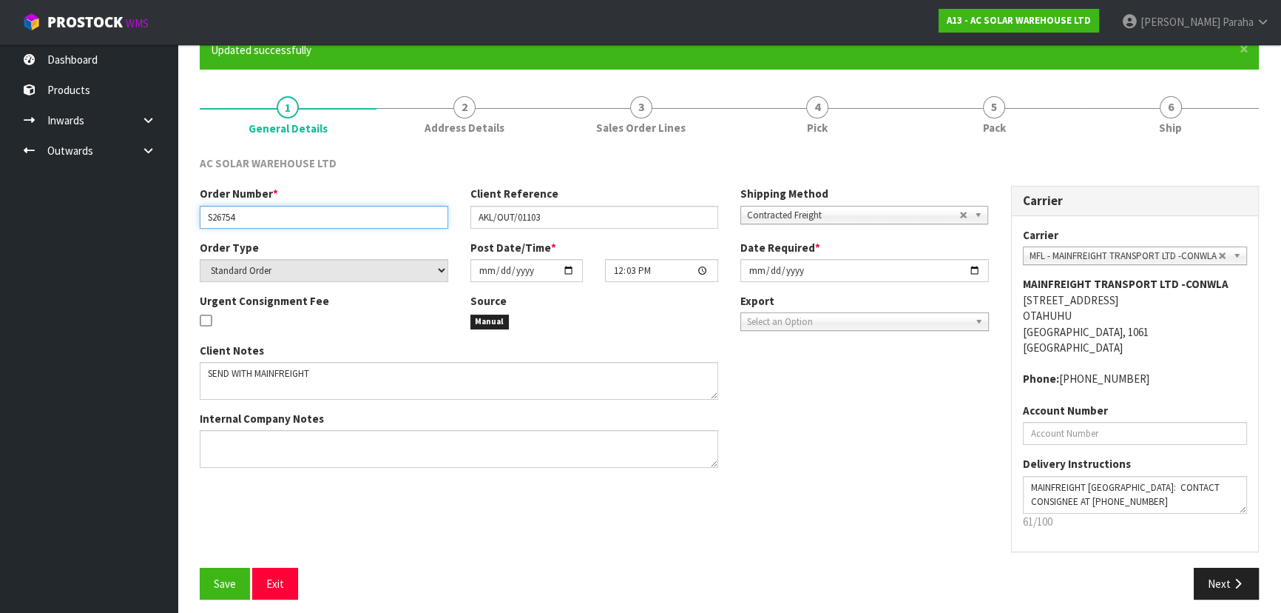
click at [217, 213] on input "S26754" at bounding box center [324, 217] width 249 height 23
click at [216, 213] on input "S26754" at bounding box center [324, 217] width 249 height 23
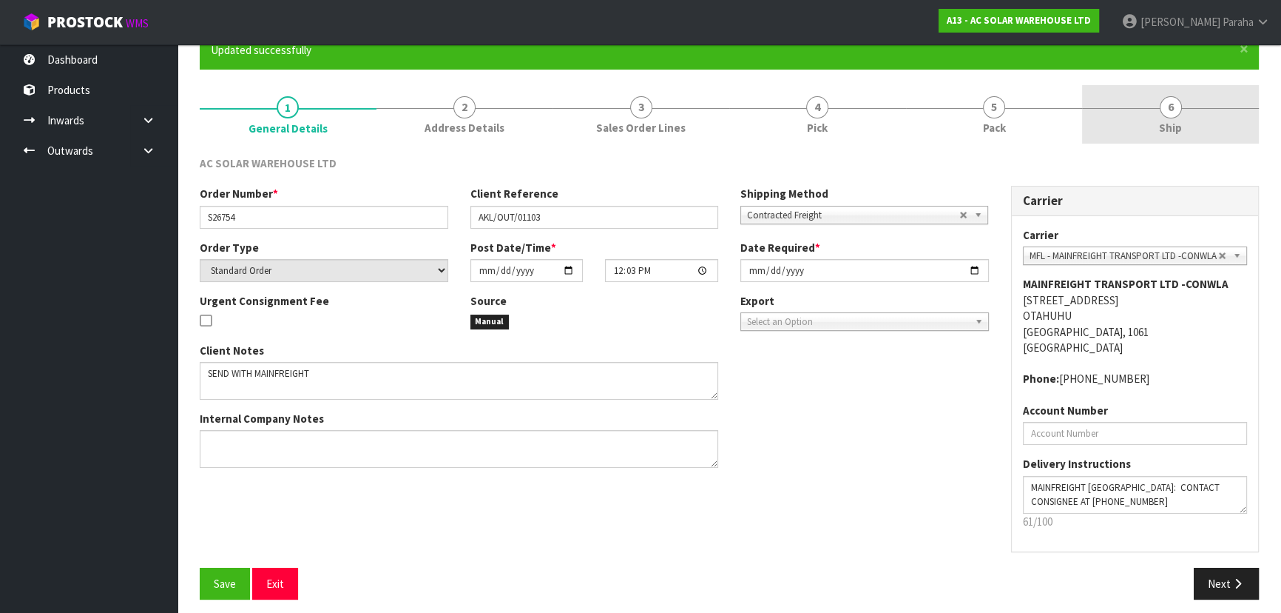
click at [1147, 106] on link "6 Ship" at bounding box center [1170, 114] width 177 height 58
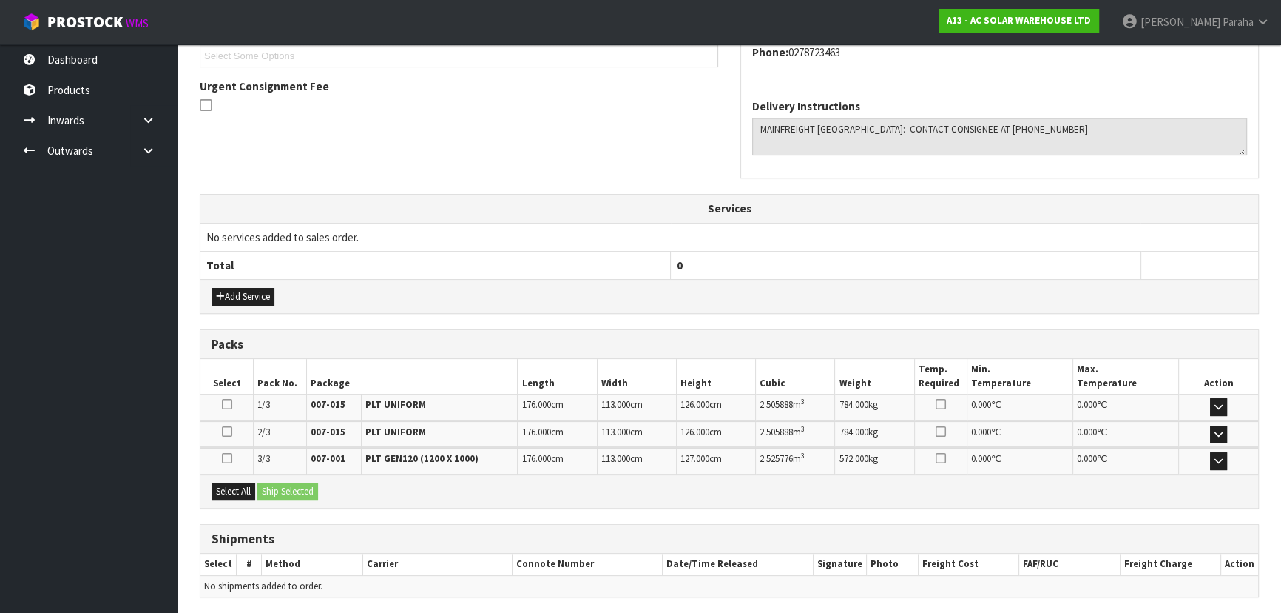
scroll to position [261, 0]
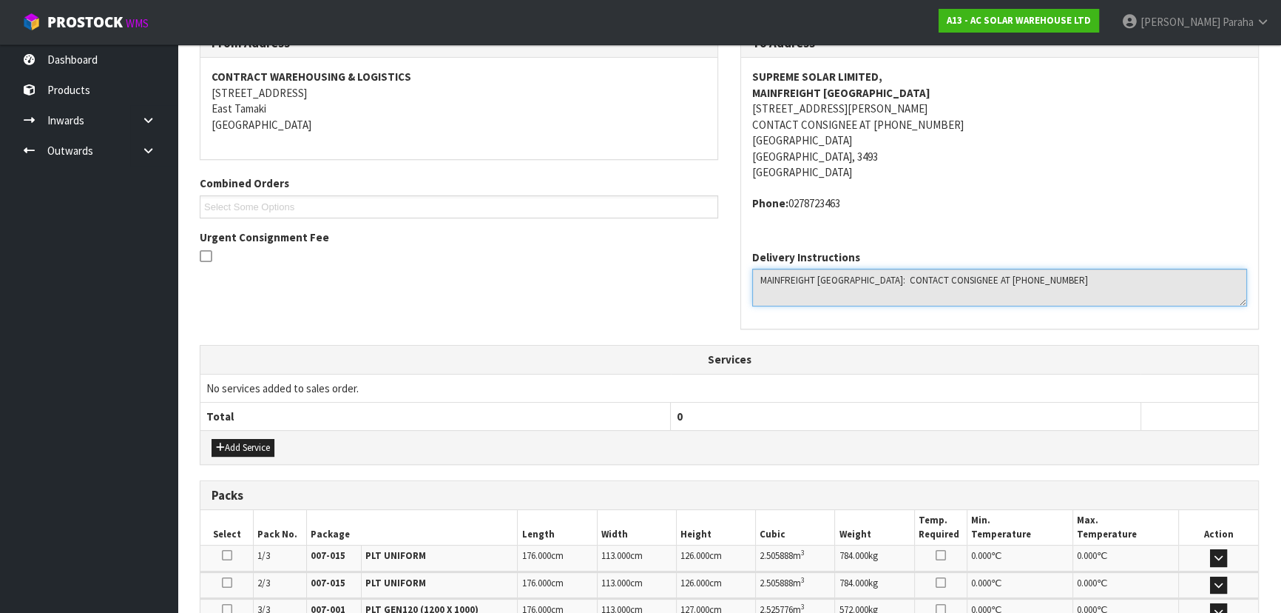
click at [1021, 281] on textarea at bounding box center [999, 288] width 495 height 38
click at [1021, 280] on textarea at bounding box center [999, 288] width 495 height 38
click at [1021, 278] on textarea at bounding box center [999, 288] width 495 height 38
click at [1022, 276] on textarea at bounding box center [999, 288] width 495 height 38
click at [1021, 277] on textarea at bounding box center [999, 288] width 495 height 38
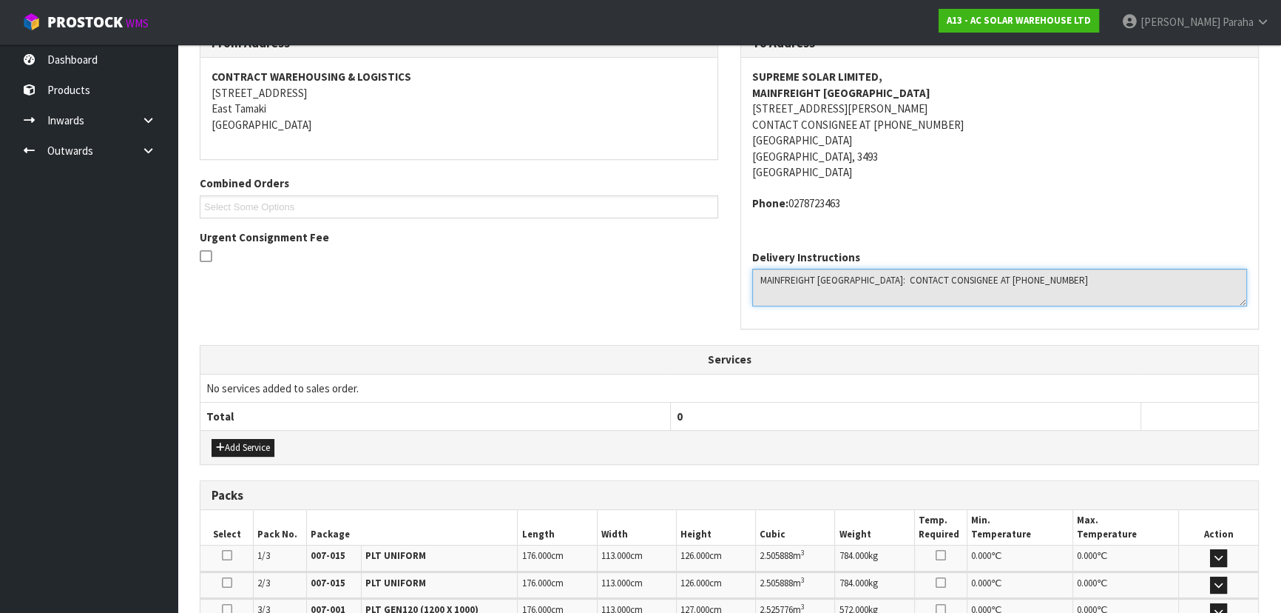
click at [1021, 277] on textarea at bounding box center [999, 288] width 495 height 38
click at [1020, 276] on textarea at bounding box center [999, 288] width 495 height 38
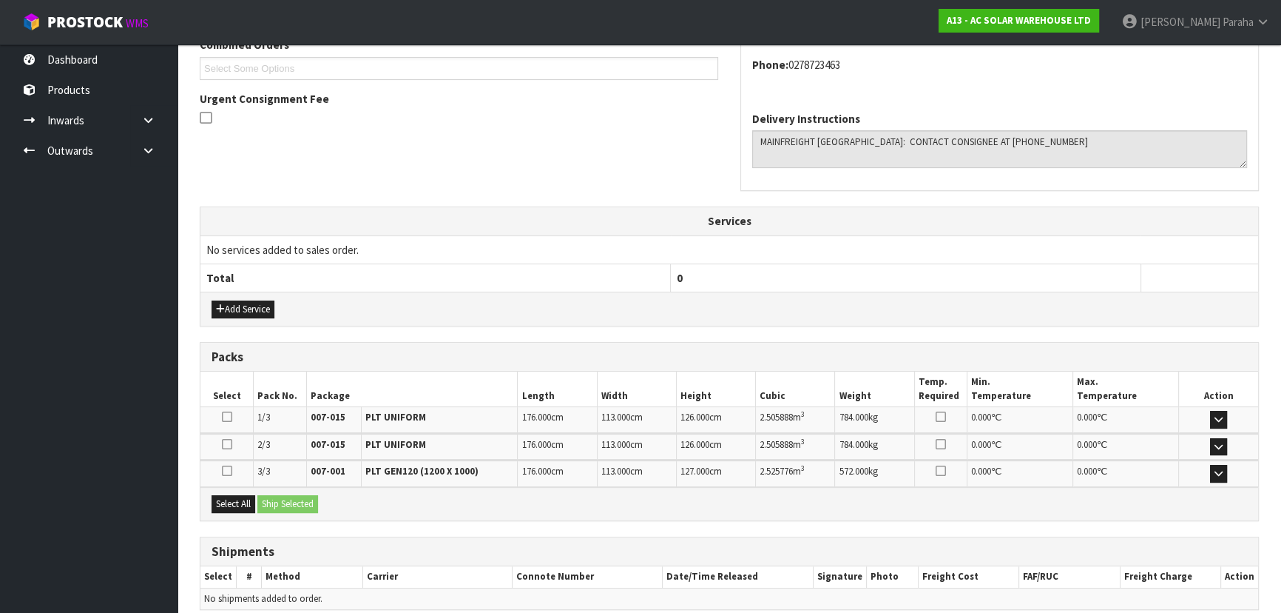
scroll to position [463, 0]
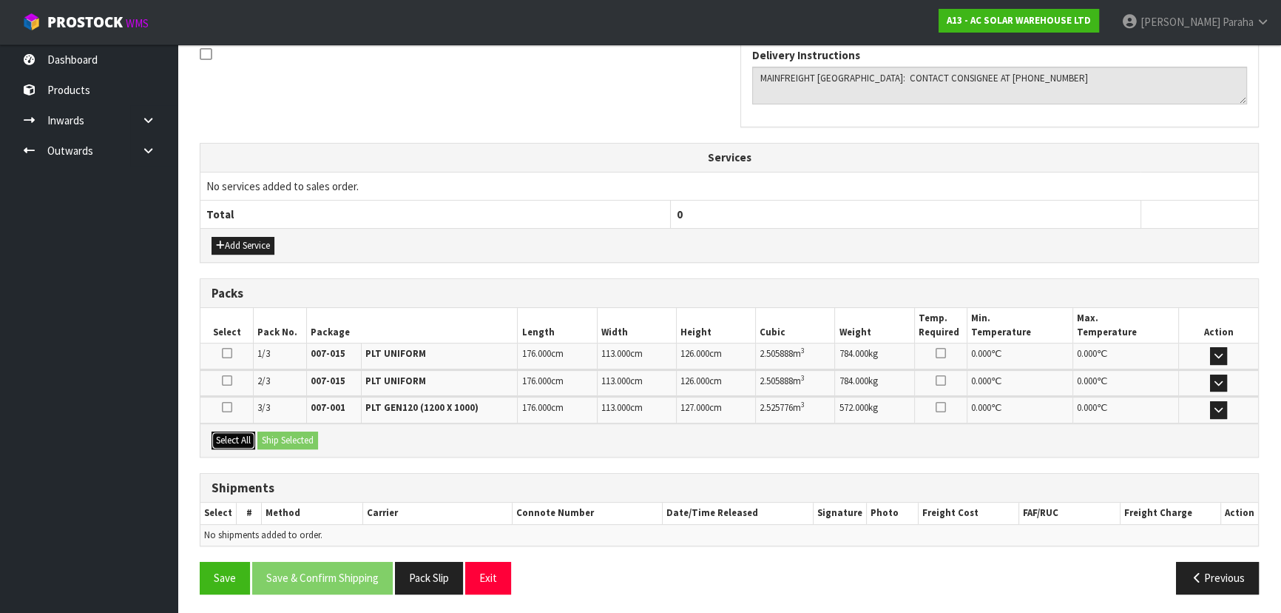
click at [237, 437] on button "Select All" at bounding box center [234, 440] width 44 height 18
click at [277, 442] on button "Ship Selected" at bounding box center [287, 440] width 61 height 18
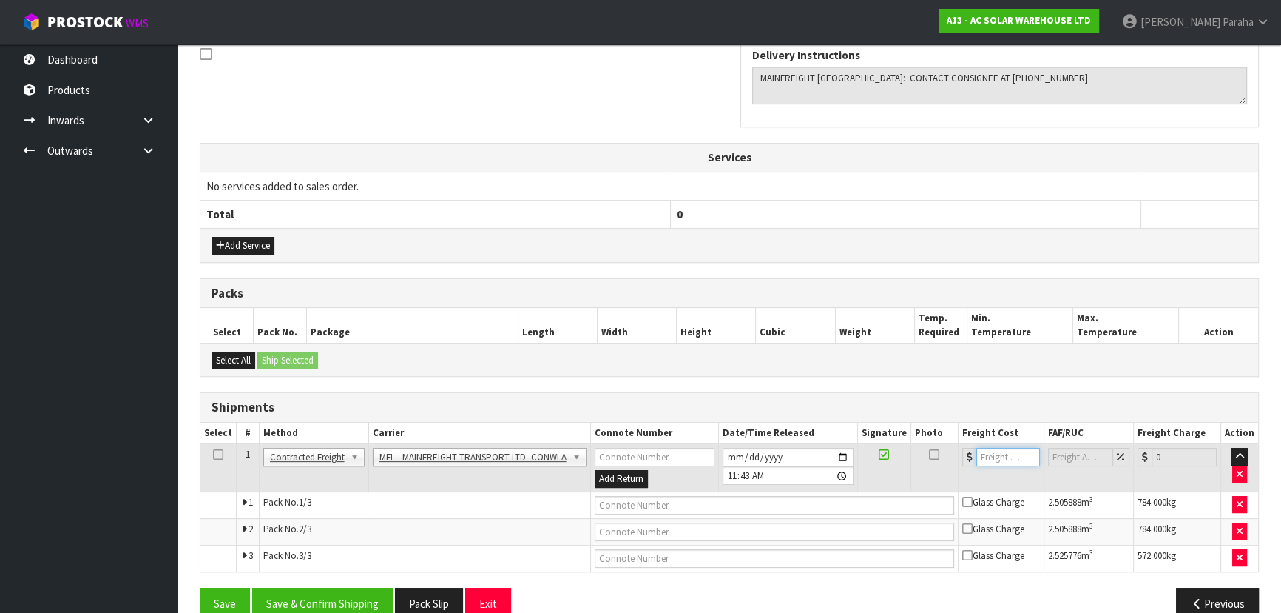
click at [988, 462] on input "number" at bounding box center [1009, 457] width 64 height 18
type input "444.09"
click at [720, 496] on input "text" at bounding box center [775, 505] width 360 height 18
paste input "FWM58930236"
type input "FWM58930236"
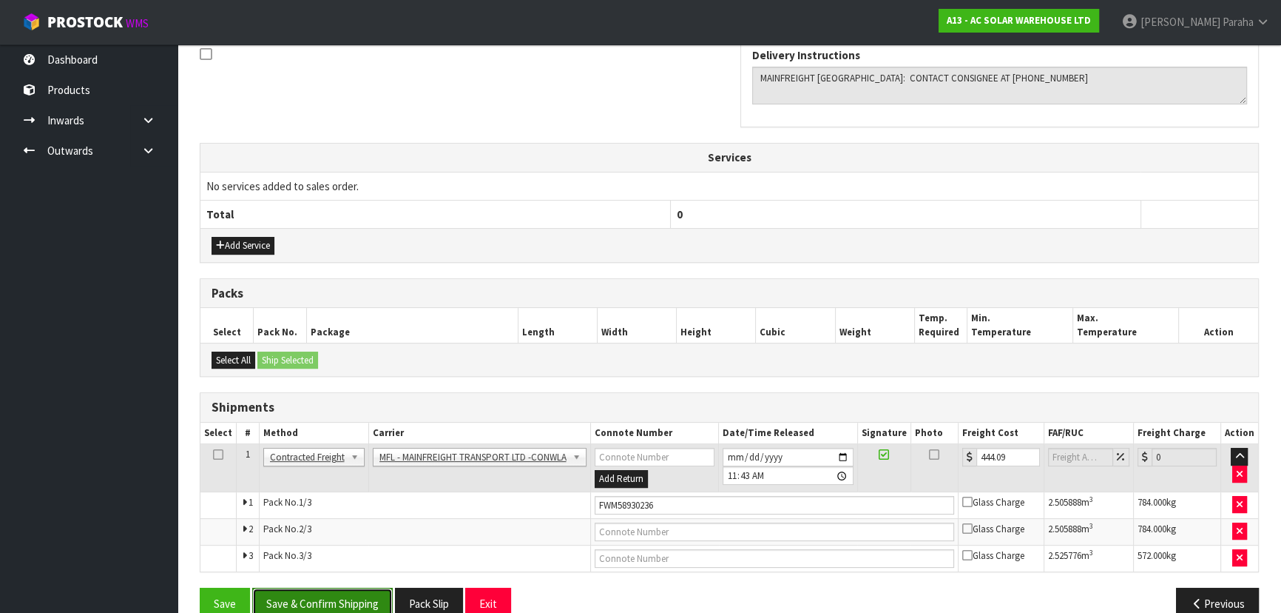
click at [368, 599] on button "Save & Confirm Shipping" at bounding box center [322, 603] width 141 height 32
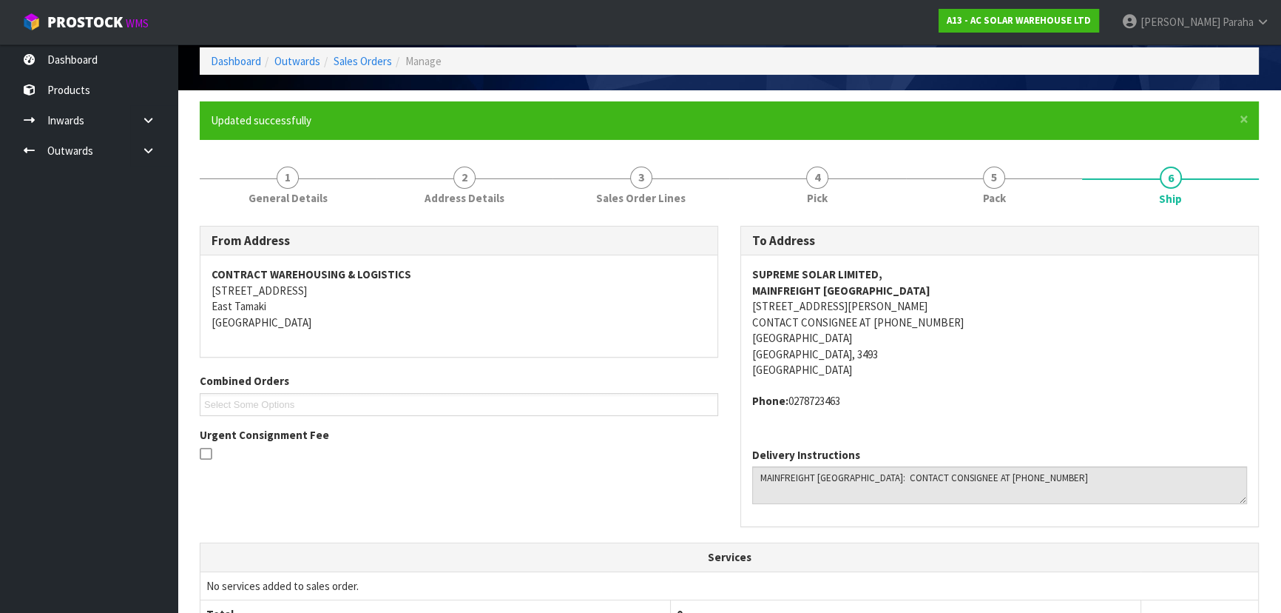
scroll to position [0, 0]
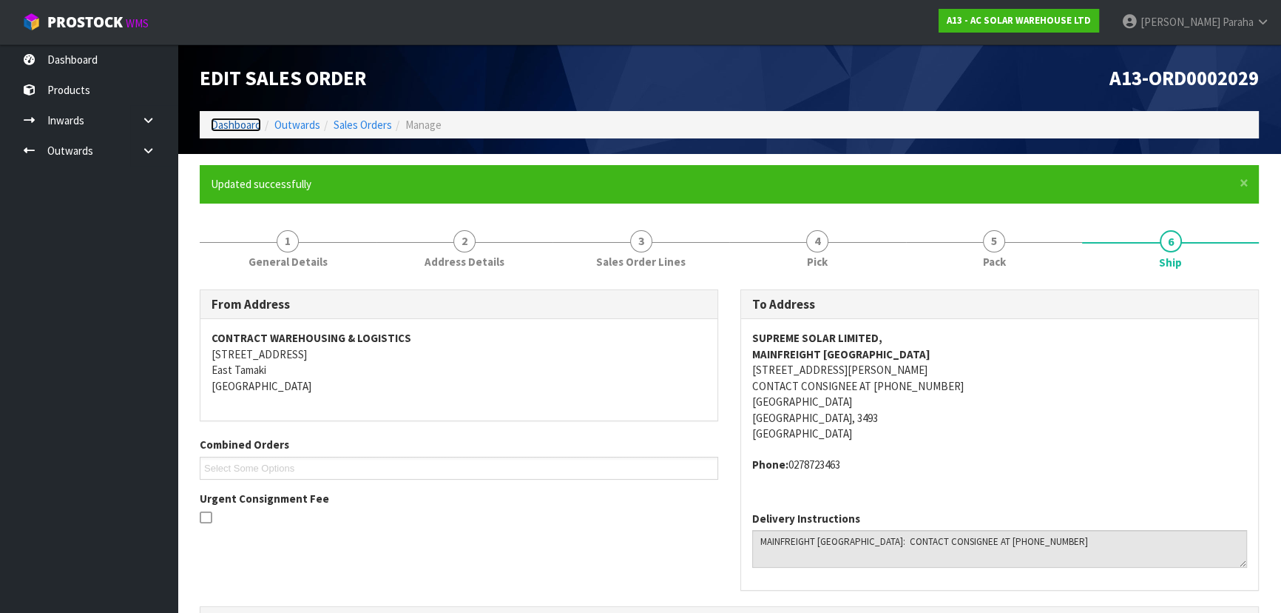
click at [242, 123] on link "Dashboard" at bounding box center [236, 125] width 50 height 14
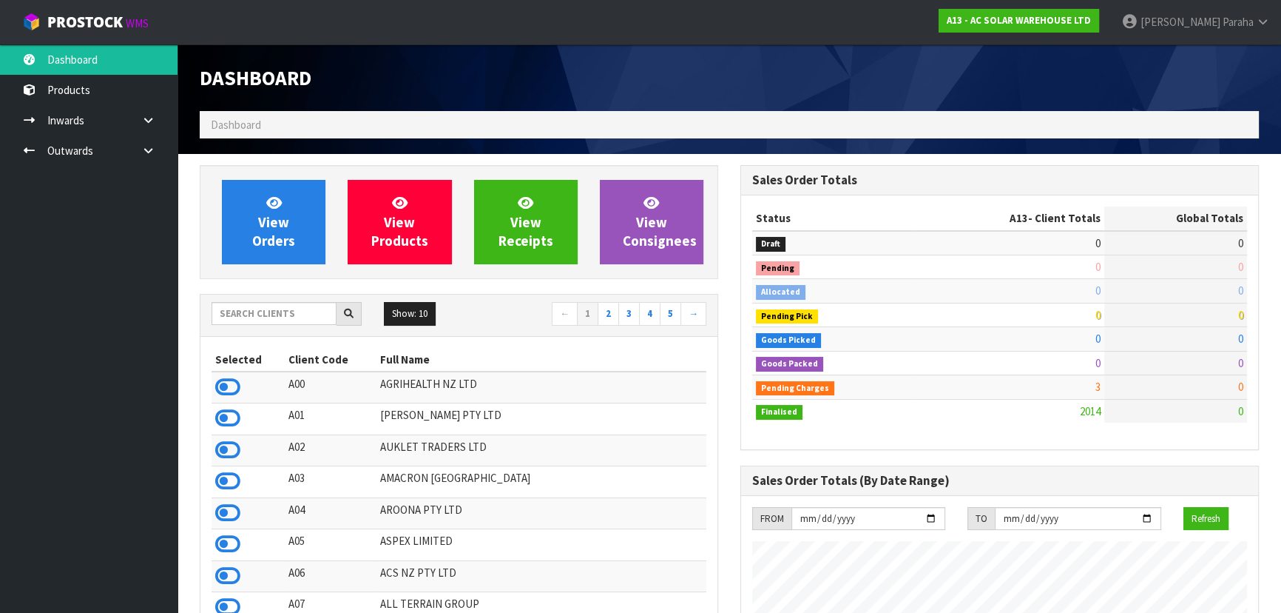
scroll to position [1087, 540]
click at [303, 314] on input "text" at bounding box center [274, 313] width 125 height 23
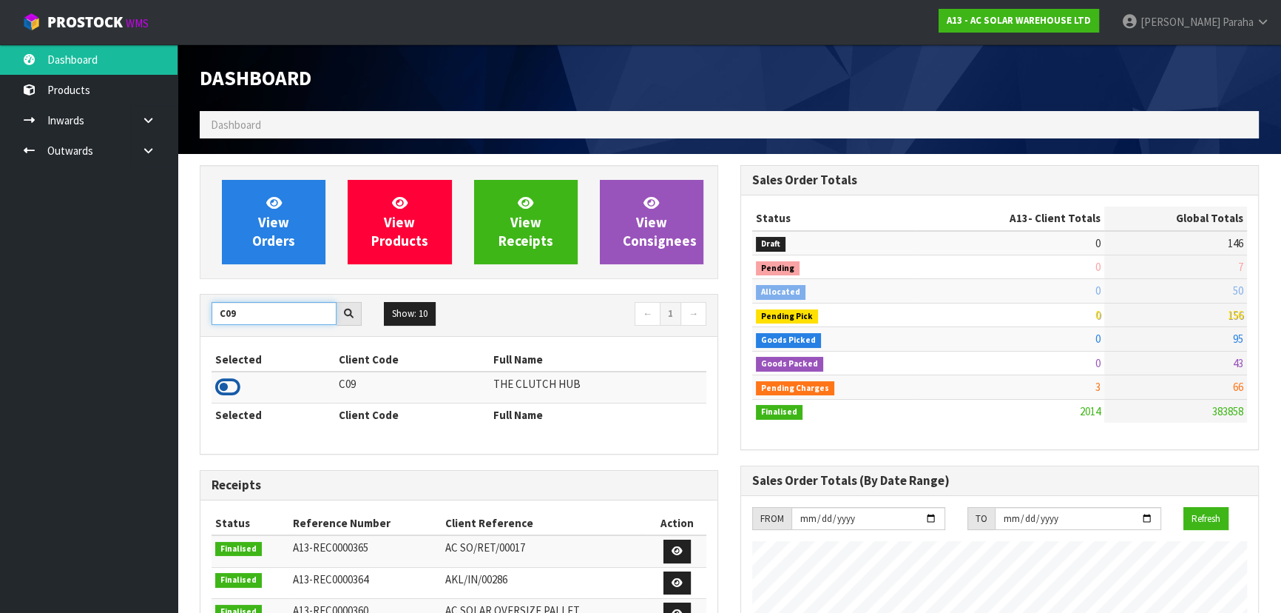
type input "C09"
click at [235, 386] on icon at bounding box center [227, 387] width 25 height 22
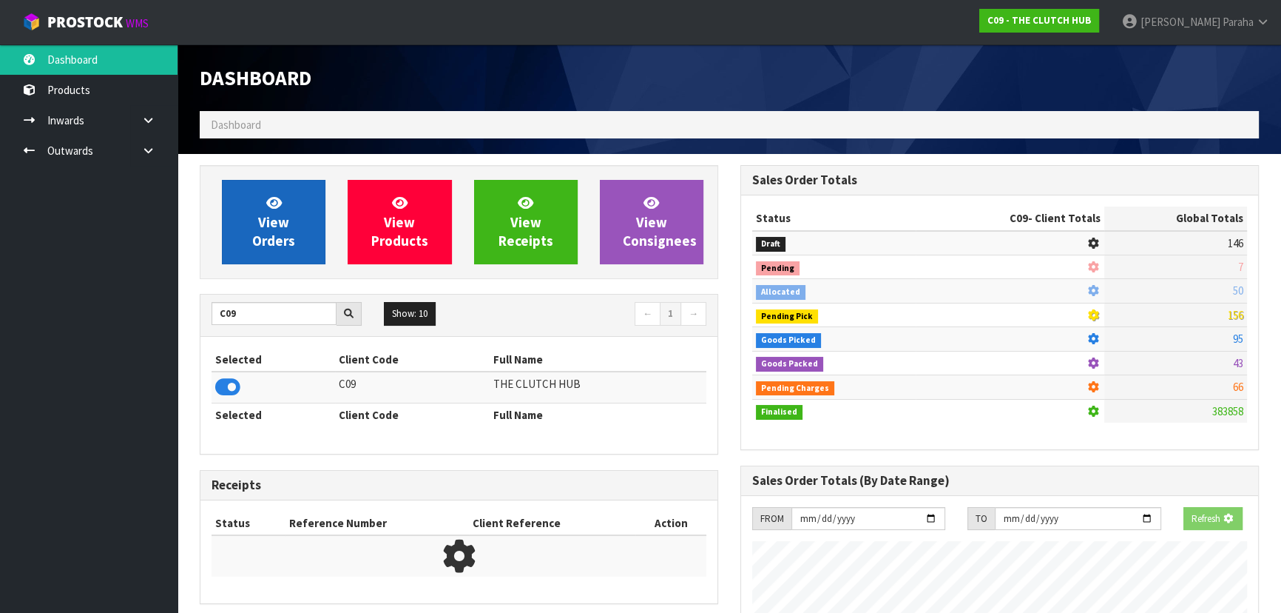
scroll to position [921, 540]
click at [242, 249] on link "View Orders" at bounding box center [274, 222] width 104 height 84
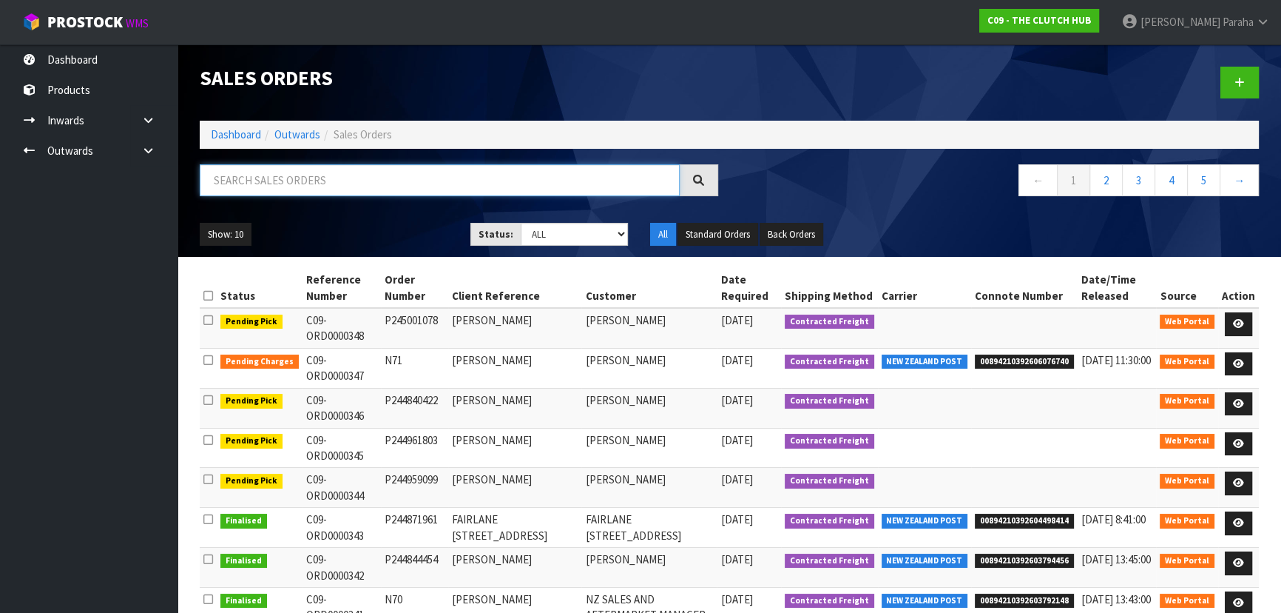
click at [263, 183] on input "text" at bounding box center [440, 180] width 480 height 32
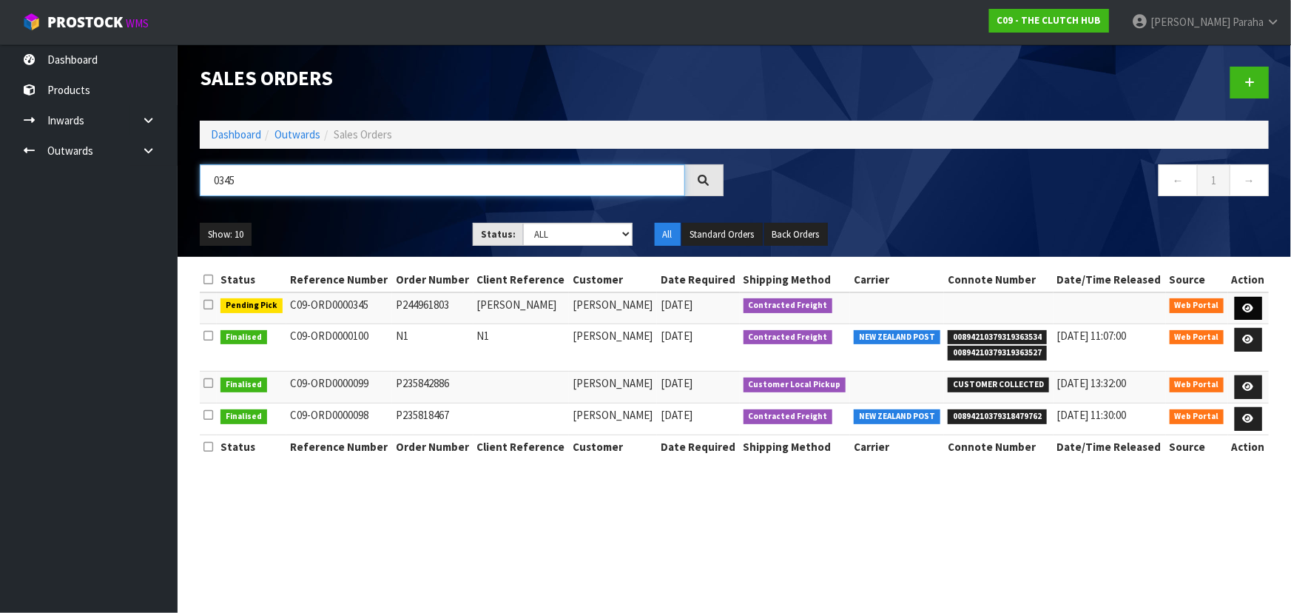
type input "0345"
click at [1253, 303] on icon at bounding box center [1248, 308] width 11 height 10
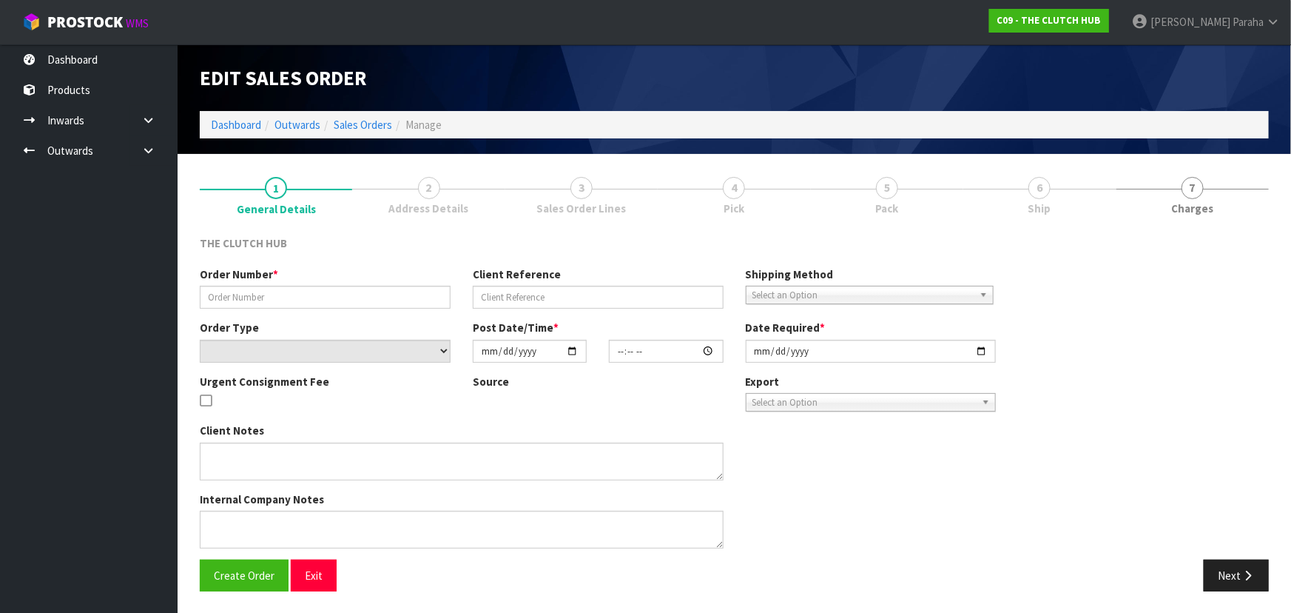
type input "P244961803"
type input "JAYDEN CHITTY"
select select "number:0"
type input "2025-09-30"
type input "19:01:00.000"
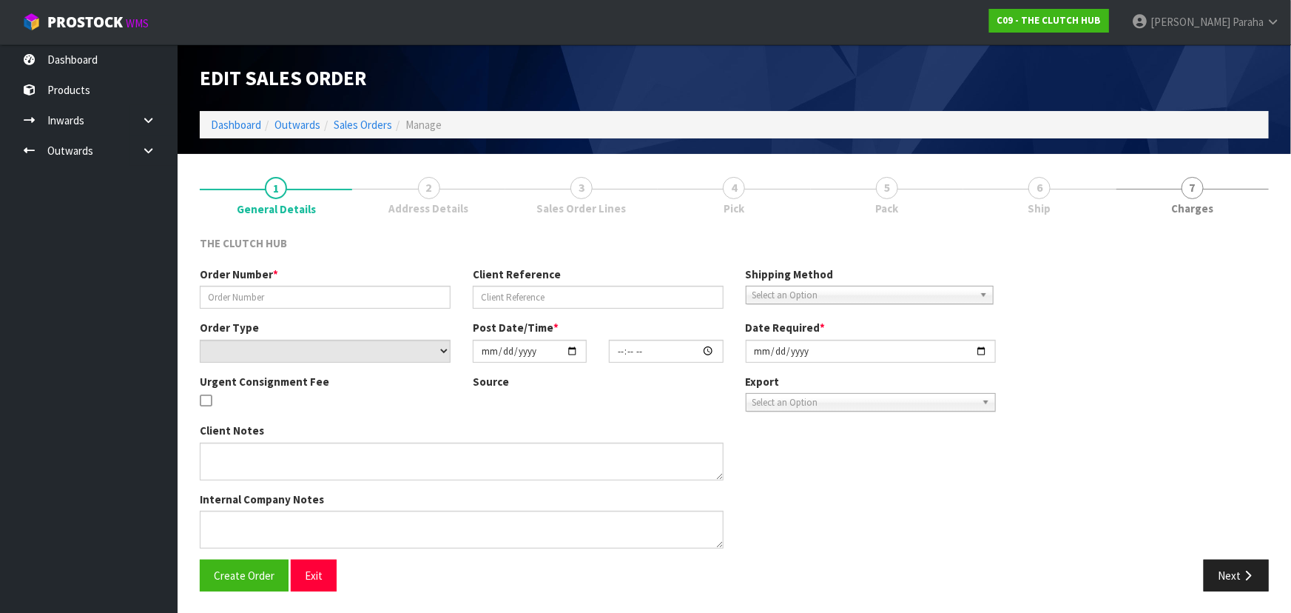
type input "2025-10-02"
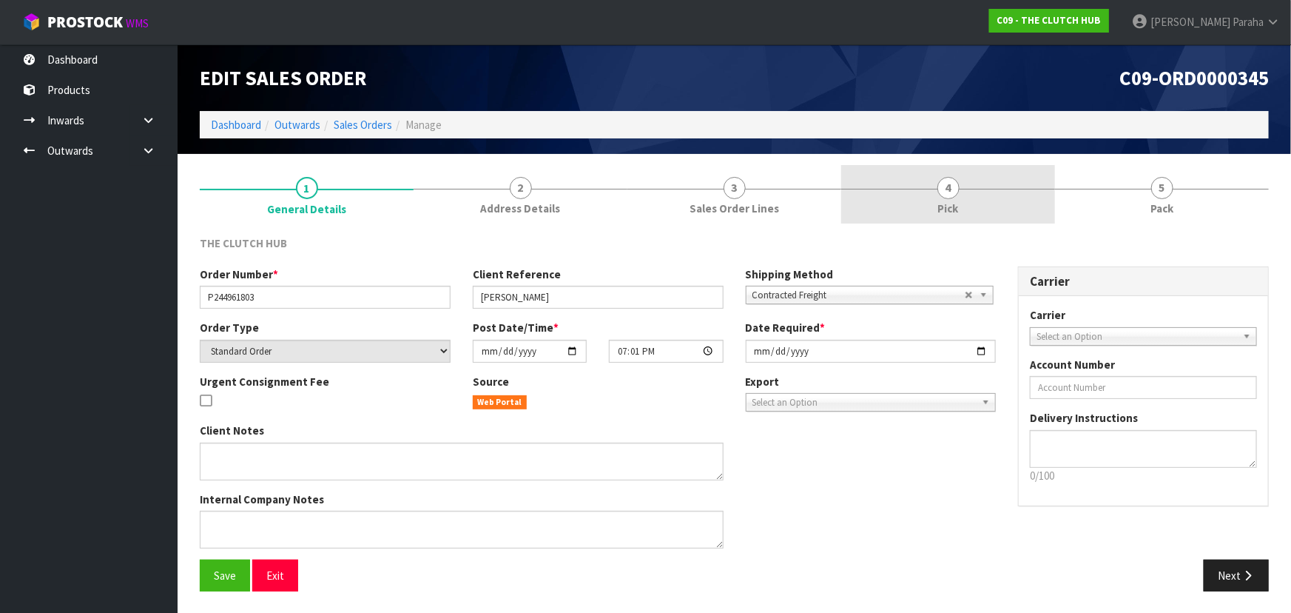
click at [940, 183] on span "4" at bounding box center [948, 188] width 22 height 22
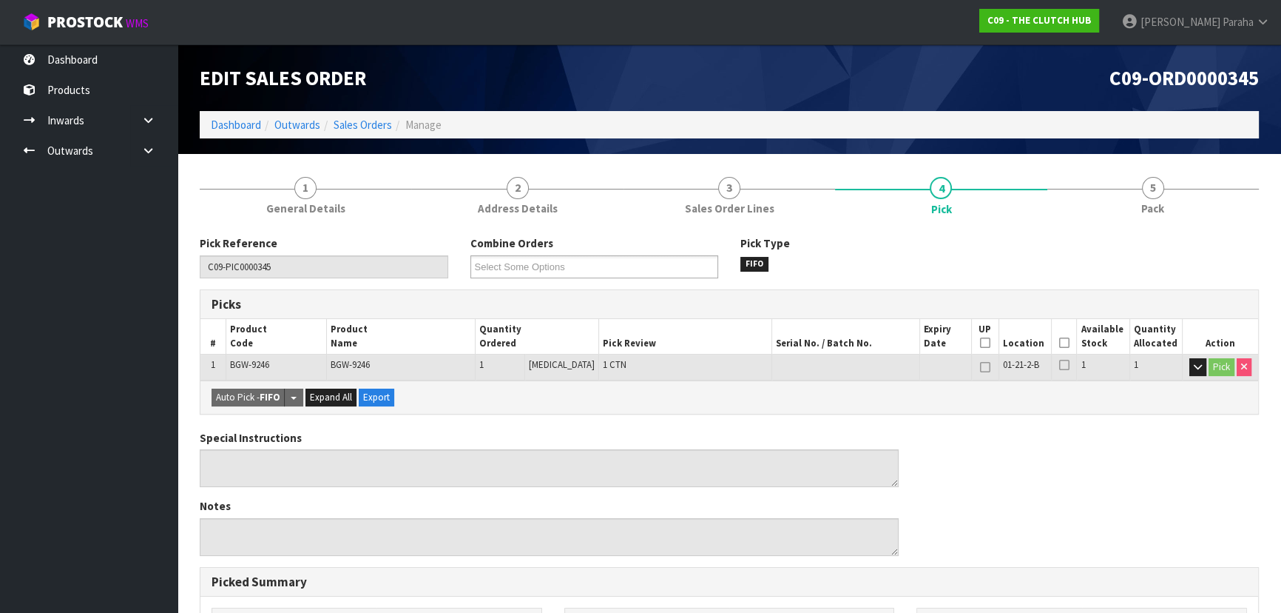
click at [1065, 343] on icon at bounding box center [1064, 343] width 10 height 1
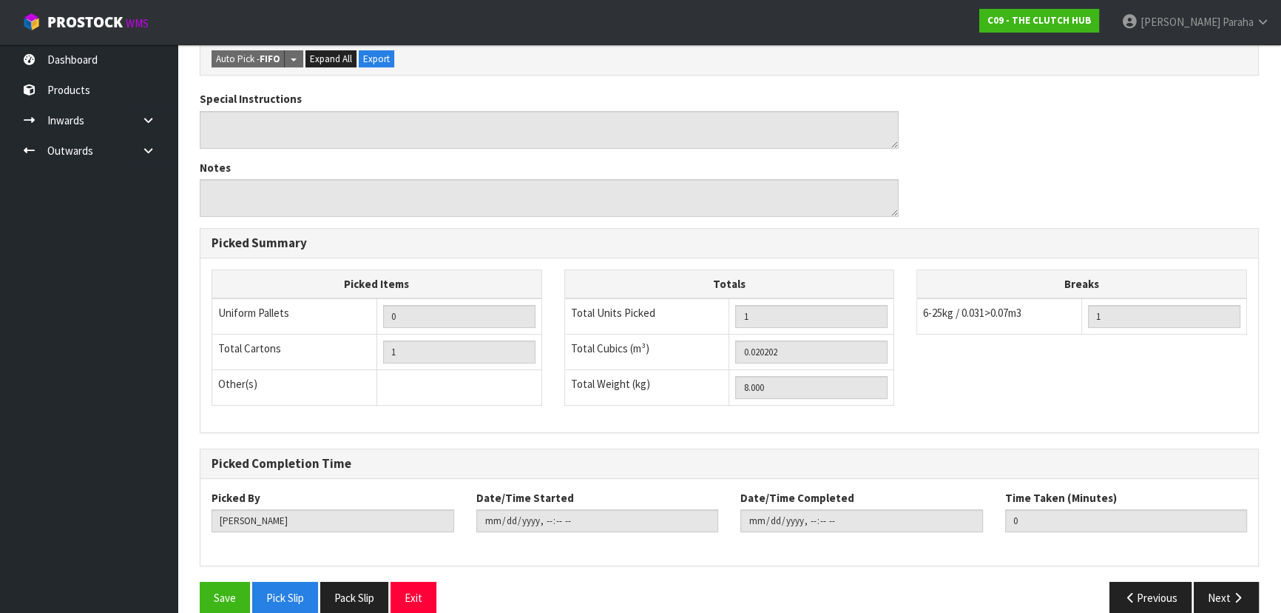
scroll to position [413, 0]
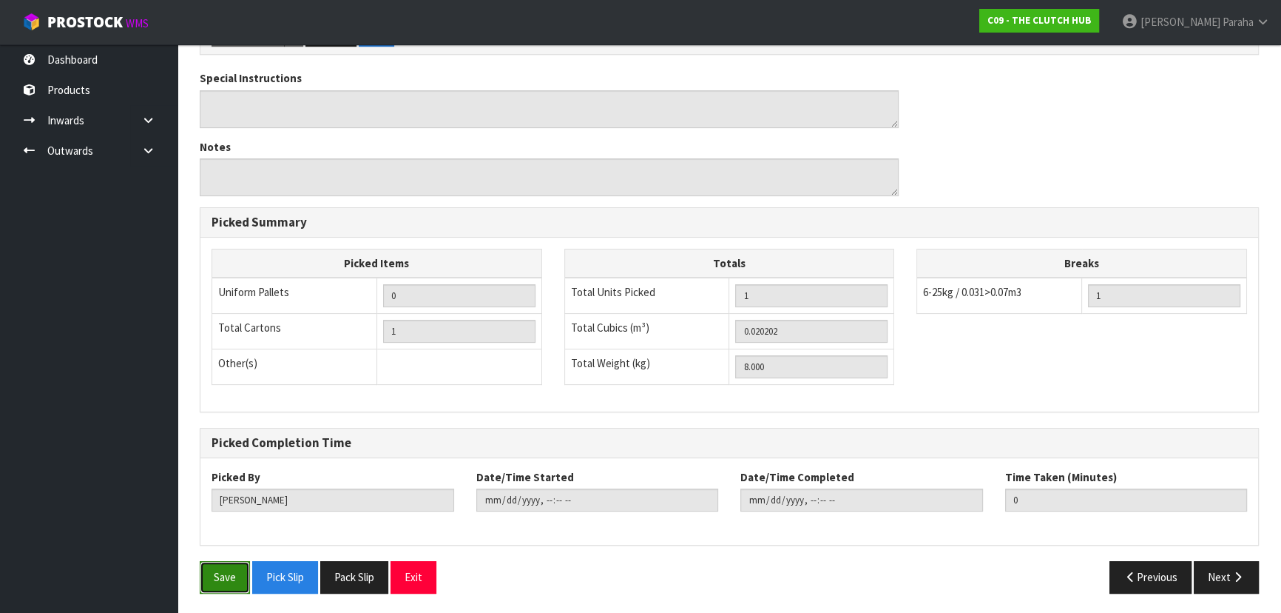
click at [215, 582] on button "Save" at bounding box center [225, 577] width 50 height 32
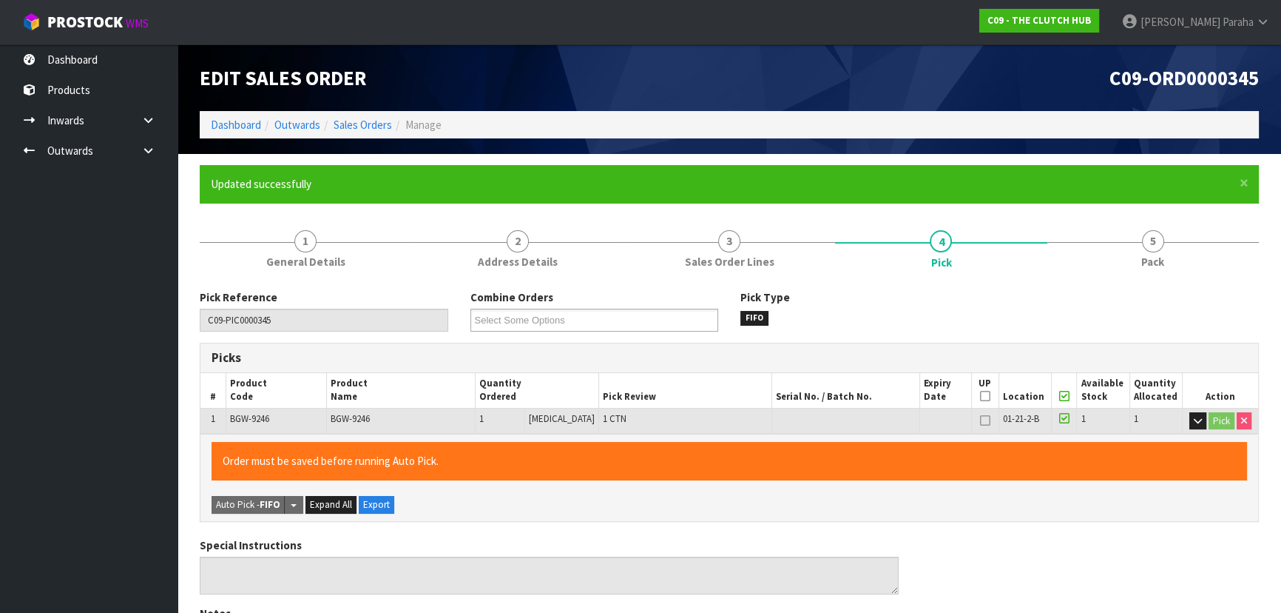
type input "Polly Paraha"
type input "2025-10-02T11:49:37"
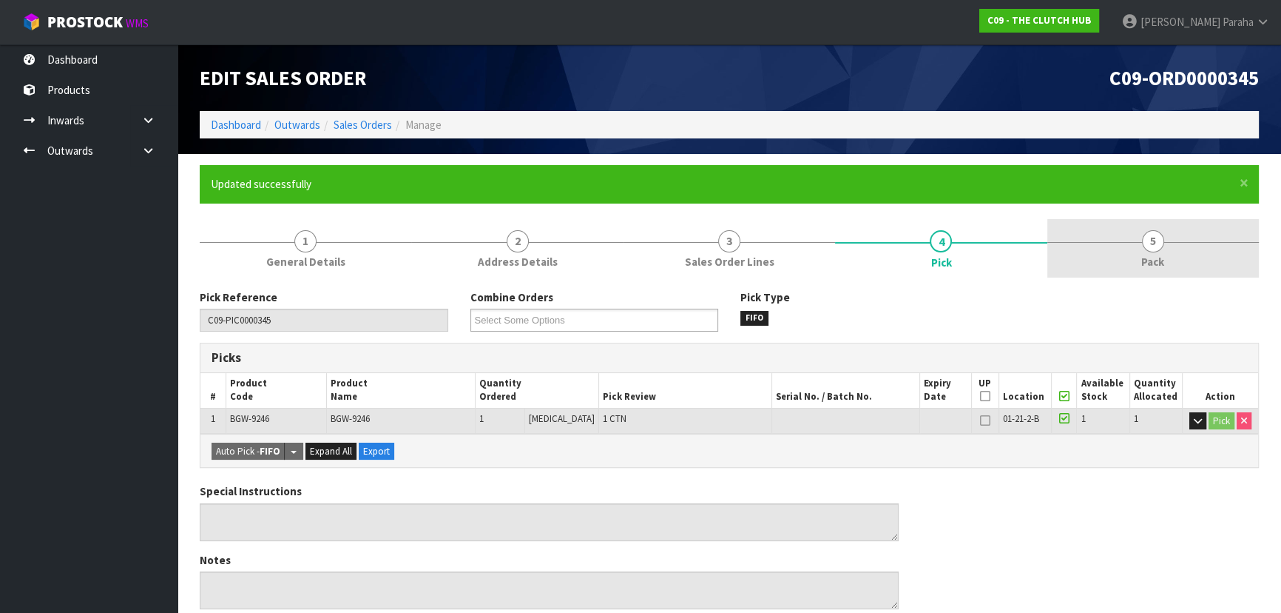
click at [1150, 243] on span "5" at bounding box center [1153, 241] width 22 height 22
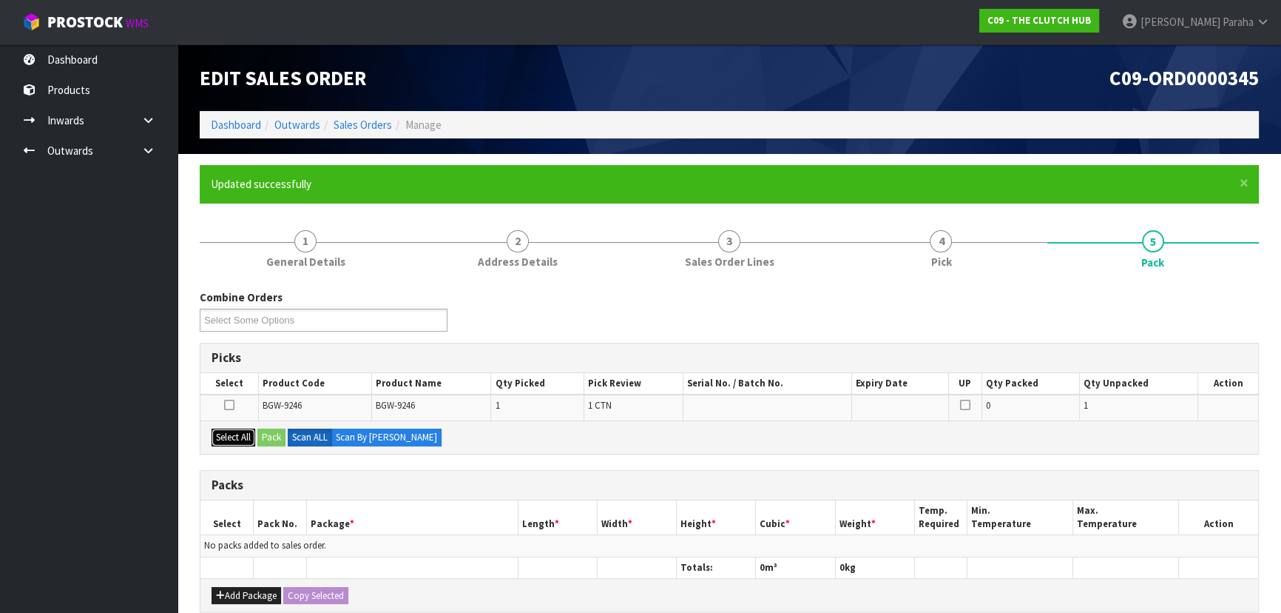
drag, startPoint x: 243, startPoint y: 436, endPoint x: 256, endPoint y: 434, distance: 12.9
click at [245, 434] on button "Select All" at bounding box center [234, 437] width 44 height 18
click at [262, 436] on button "Pack" at bounding box center [271, 437] width 28 height 18
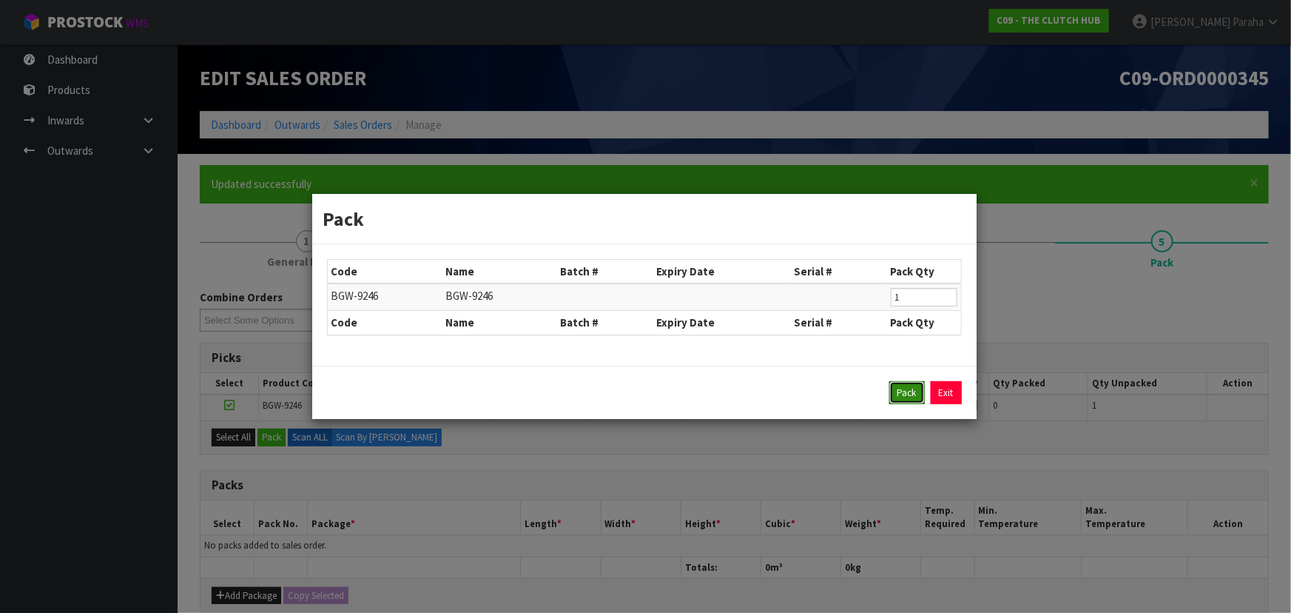
click at [921, 398] on button "Pack" at bounding box center [907, 393] width 36 height 24
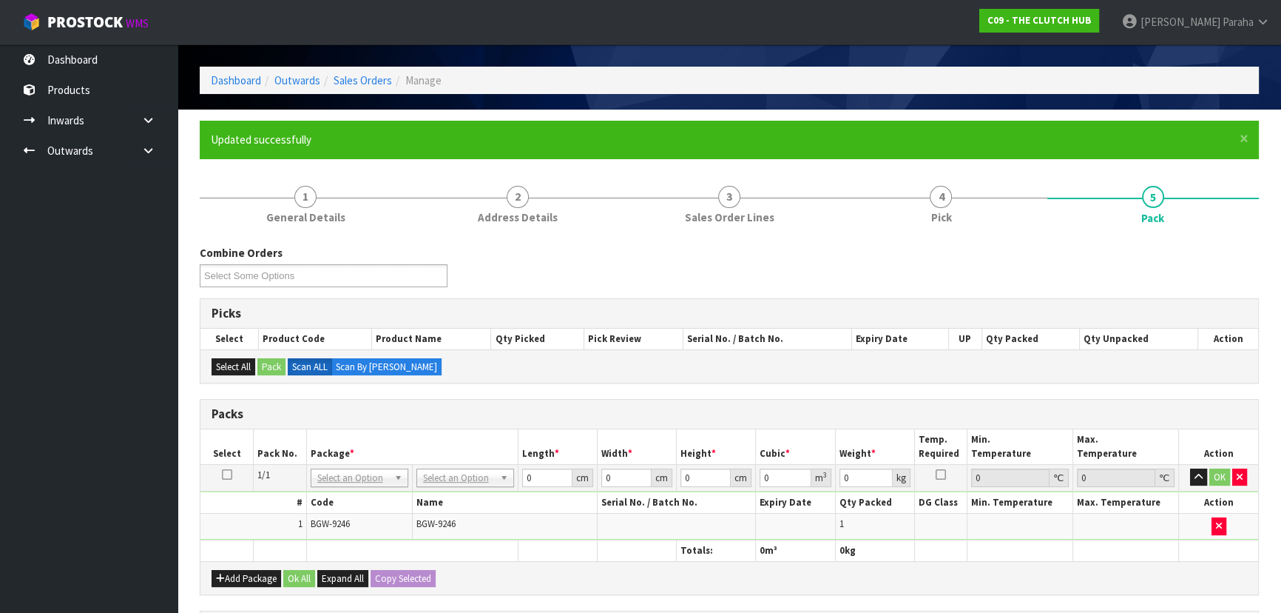
scroll to position [67, 0]
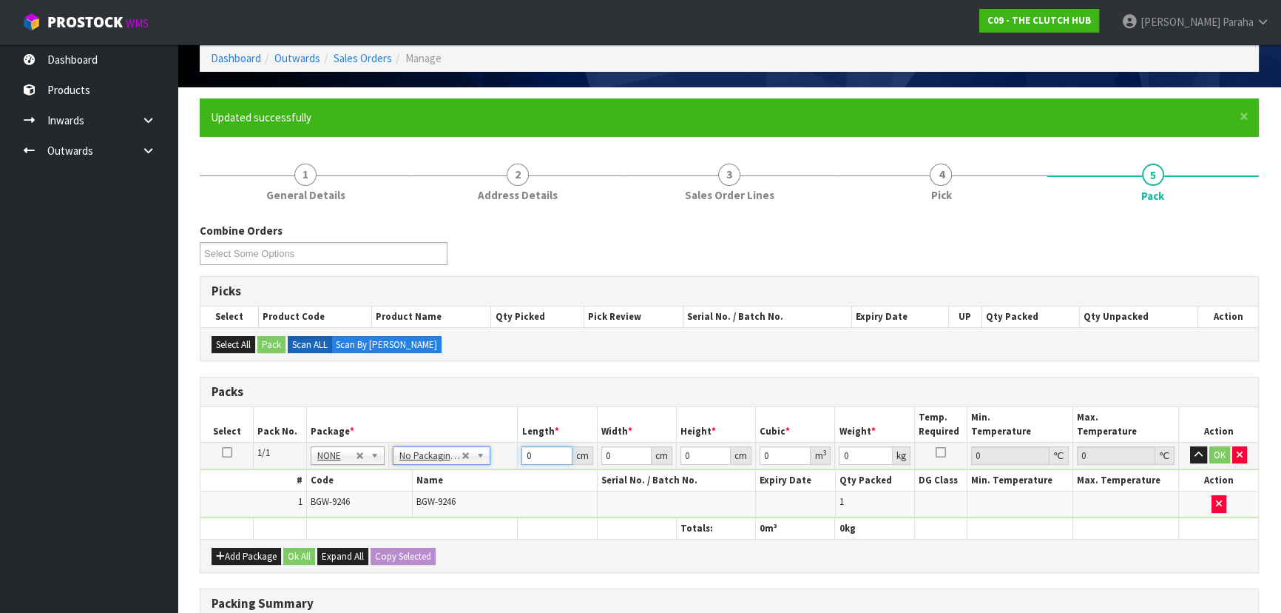
click at [544, 456] on input "0" at bounding box center [547, 455] width 50 height 18
type input "40"
type input "1"
type input "0.0016"
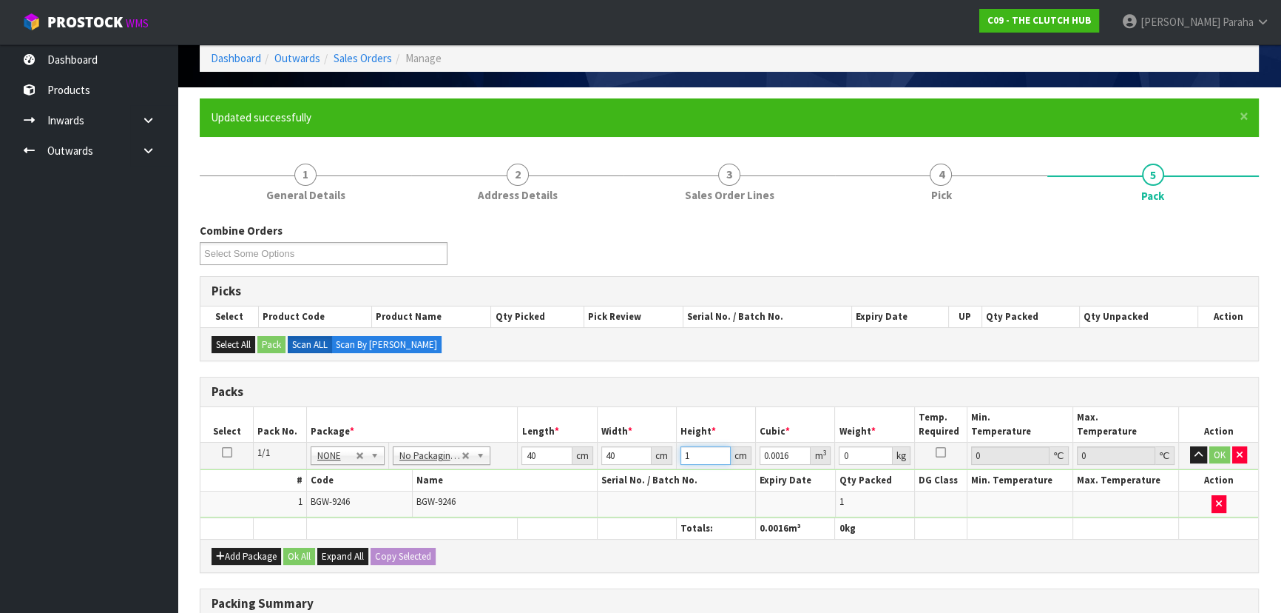
type input "15"
type input "0.024"
type input "15"
type input "8"
click at [1190, 446] on button "button" at bounding box center [1198, 455] width 17 height 18
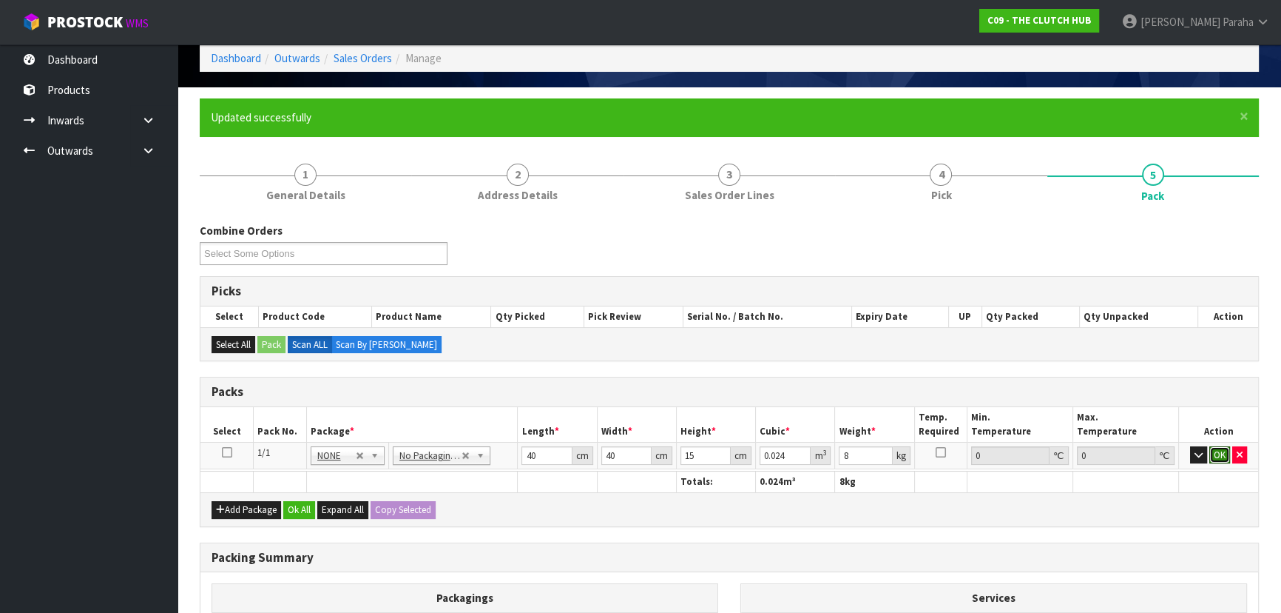
click button "OK" at bounding box center [1220, 455] width 21 height 18
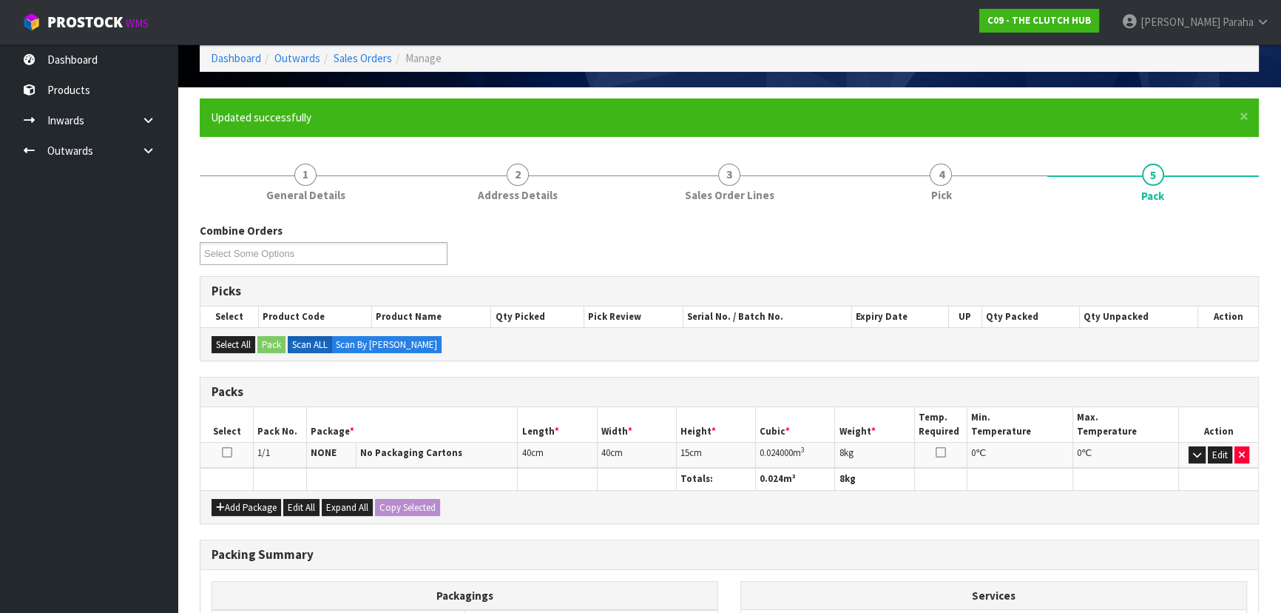
scroll to position [255, 0]
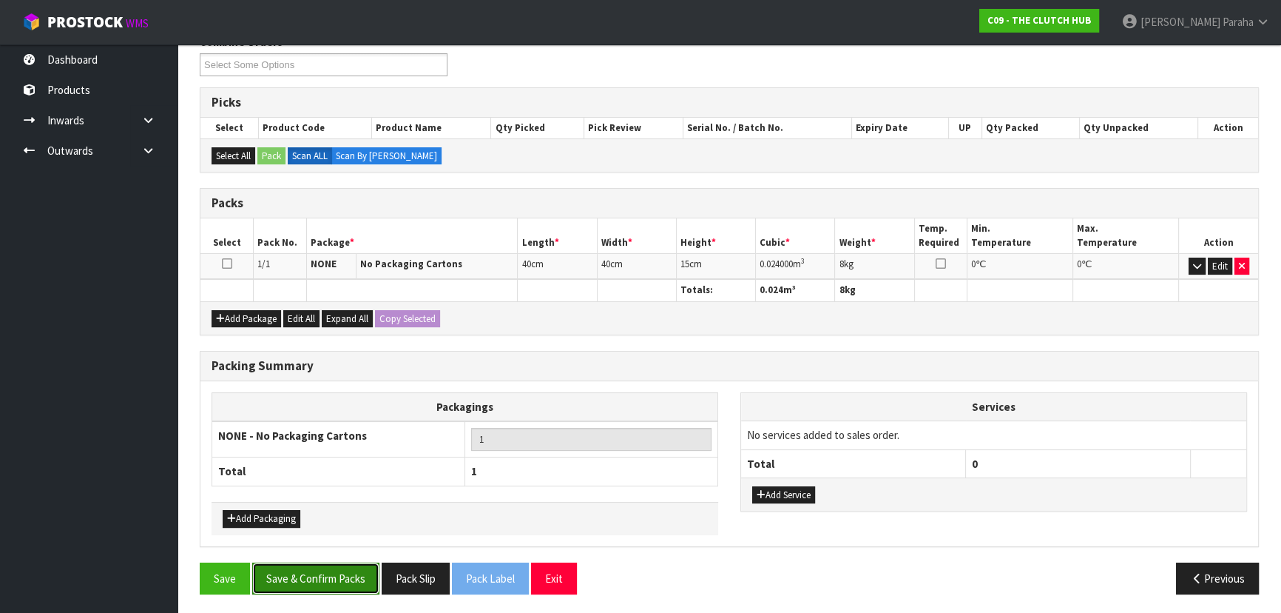
click at [347, 573] on button "Save & Confirm Packs" at bounding box center [315, 578] width 127 height 32
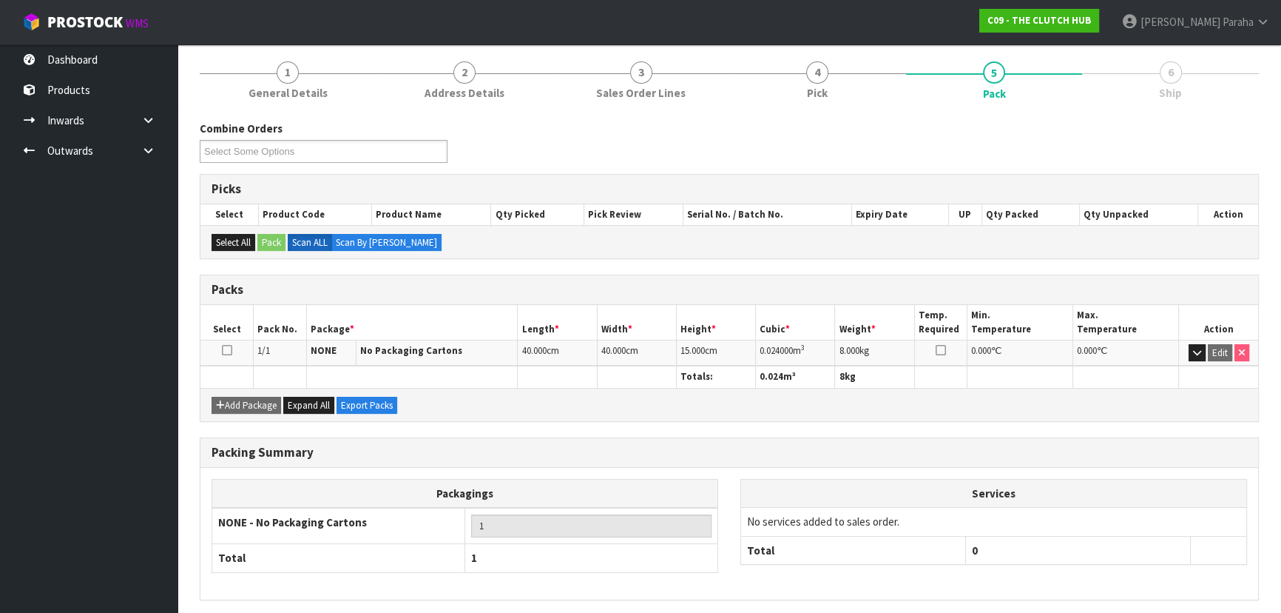
scroll to position [222, 0]
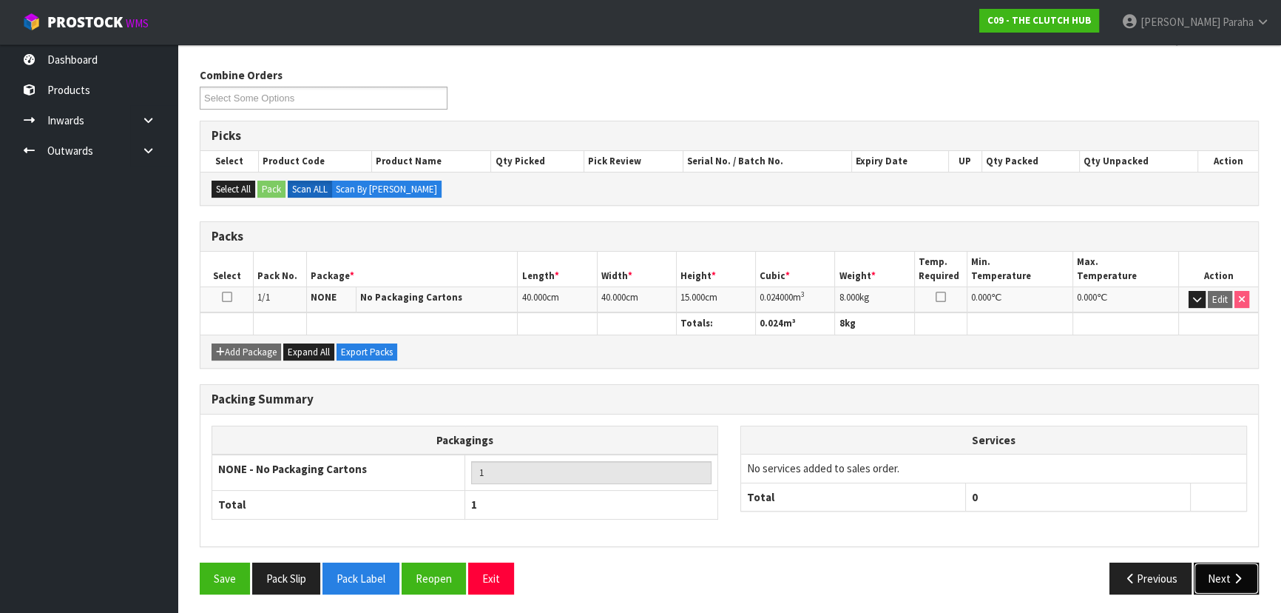
click at [1241, 582] on button "Next" at bounding box center [1226, 578] width 65 height 32
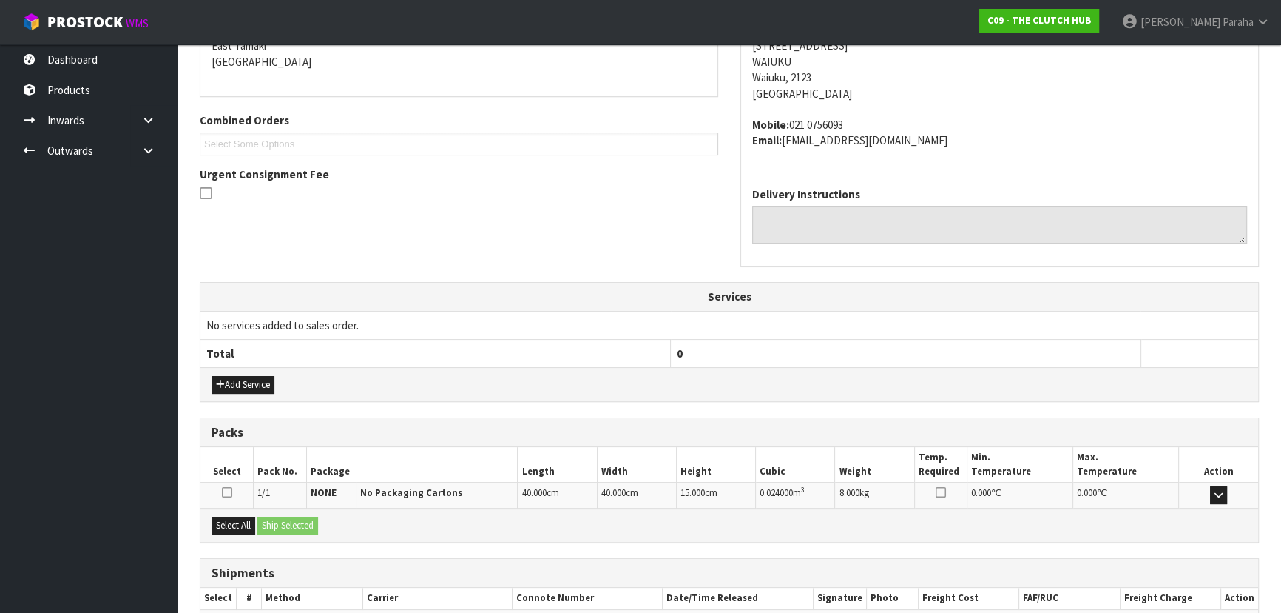
scroll to position [409, 0]
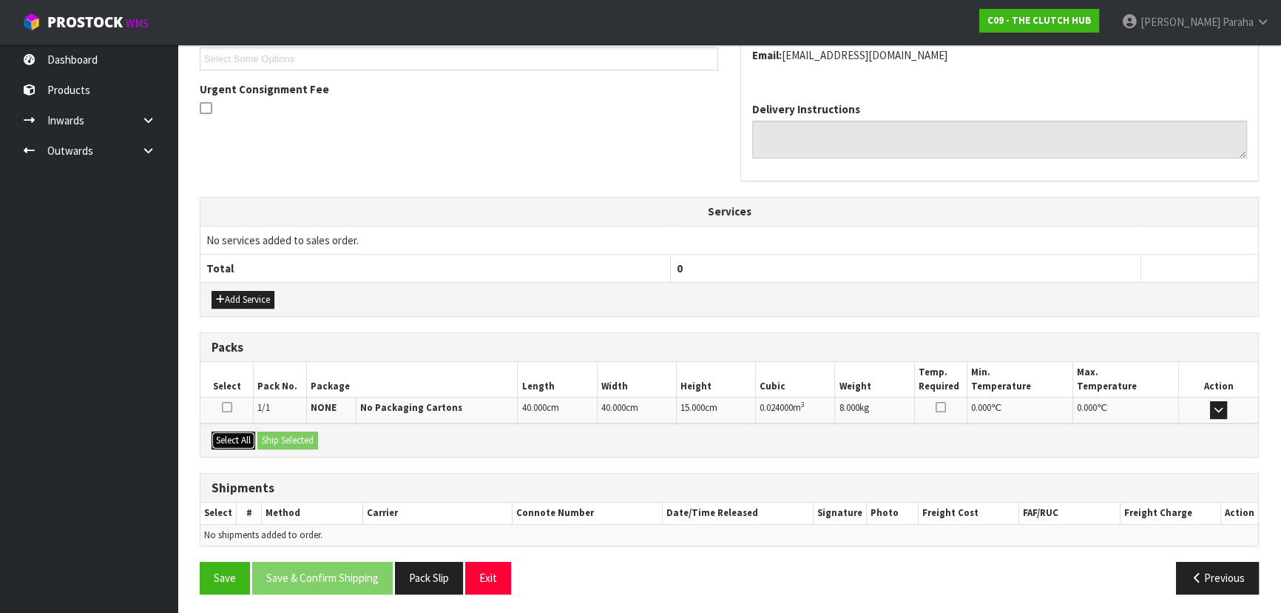
click at [237, 440] on button "Select All" at bounding box center [234, 440] width 44 height 18
click at [293, 441] on button "Ship Selected" at bounding box center [287, 440] width 61 height 18
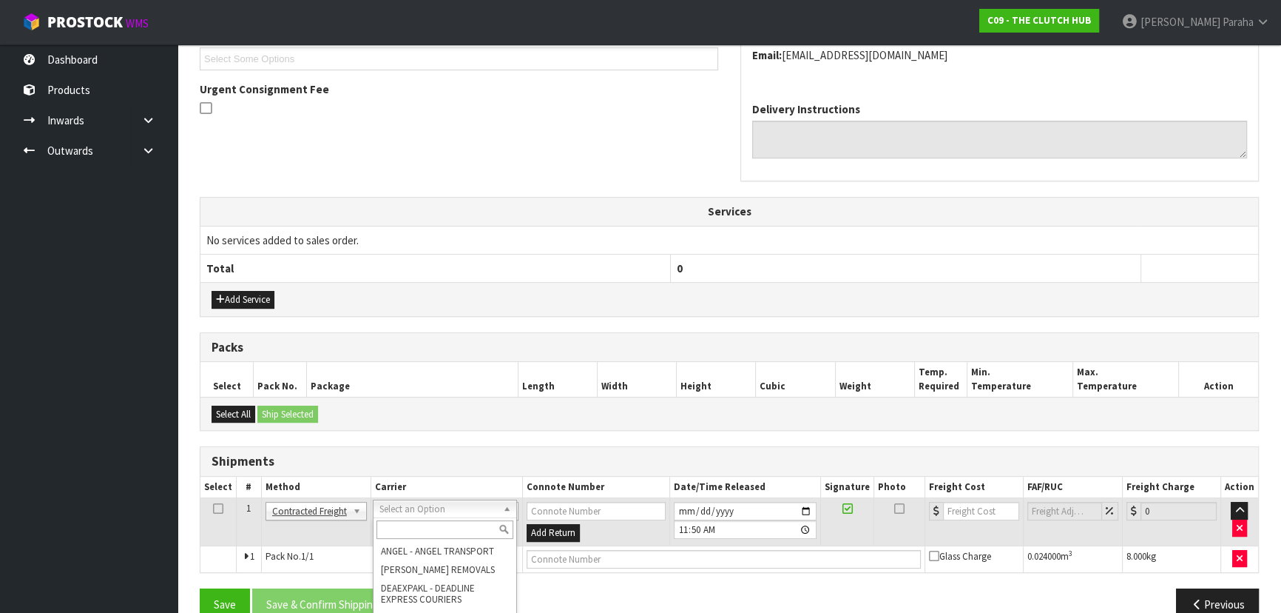
click at [451, 528] on input "text" at bounding box center [445, 529] width 137 height 18
type input "NZP"
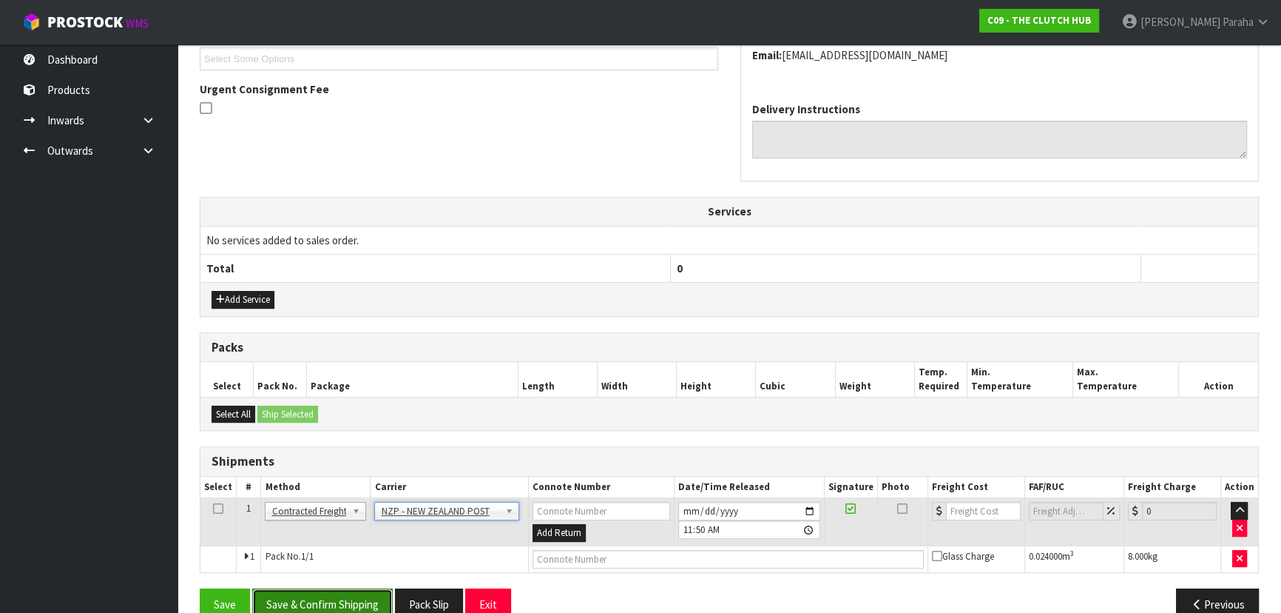
click at [370, 592] on button "Save & Confirm Shipping" at bounding box center [322, 604] width 141 height 32
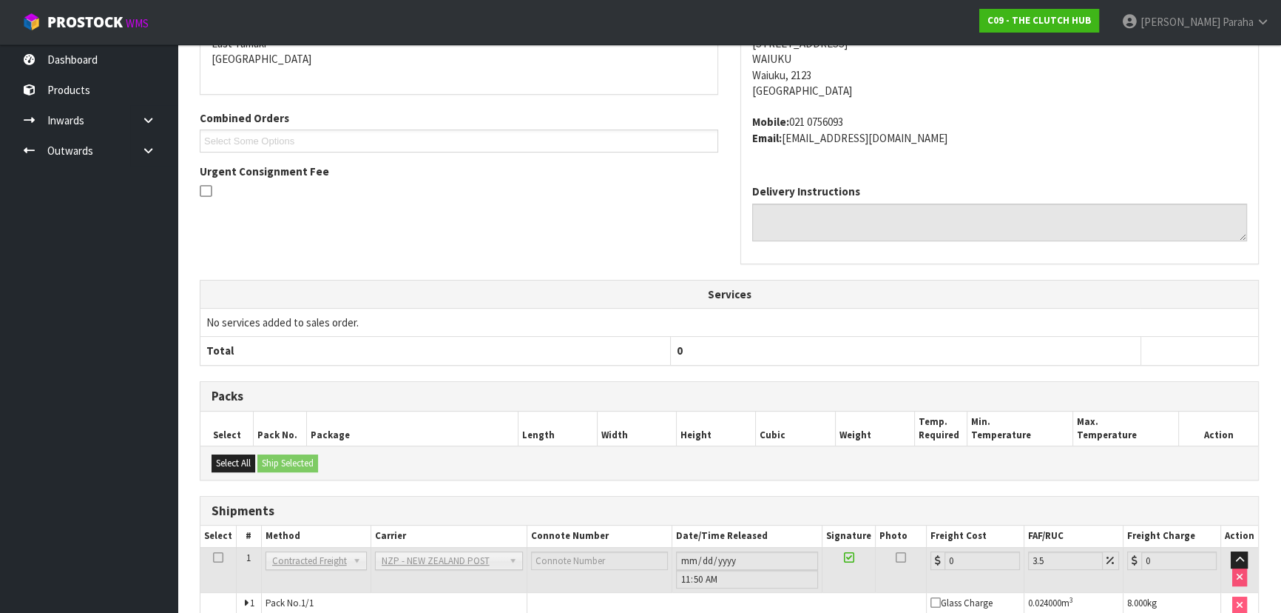
scroll to position [415, 0]
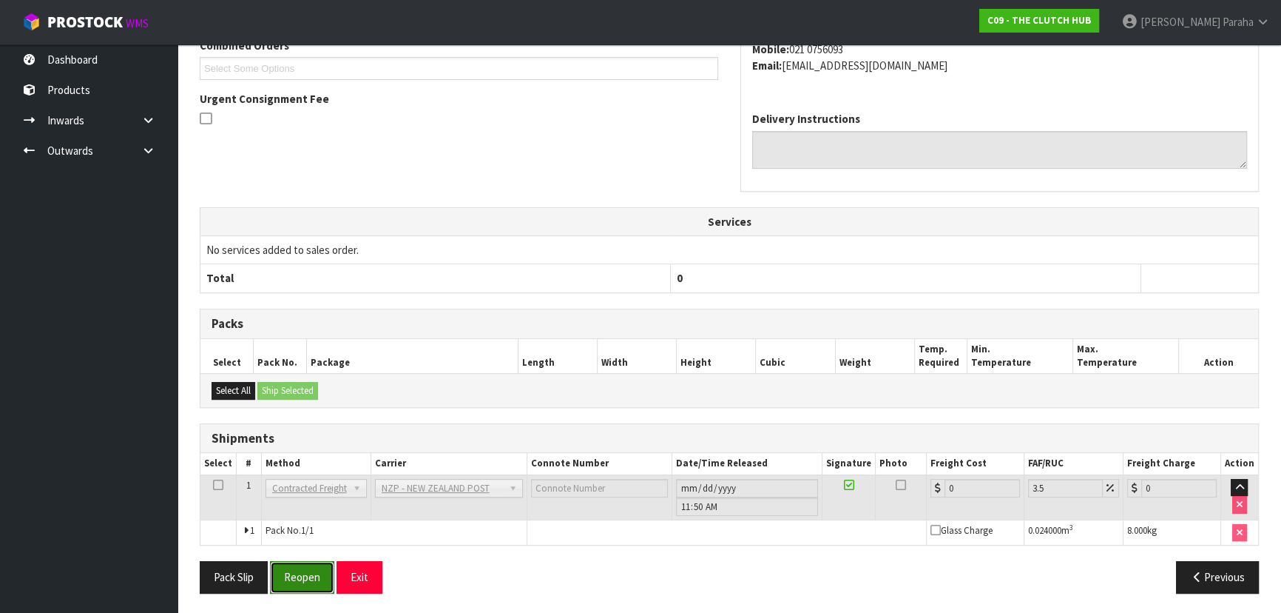
click at [314, 579] on button "Reopen" at bounding box center [302, 577] width 64 height 32
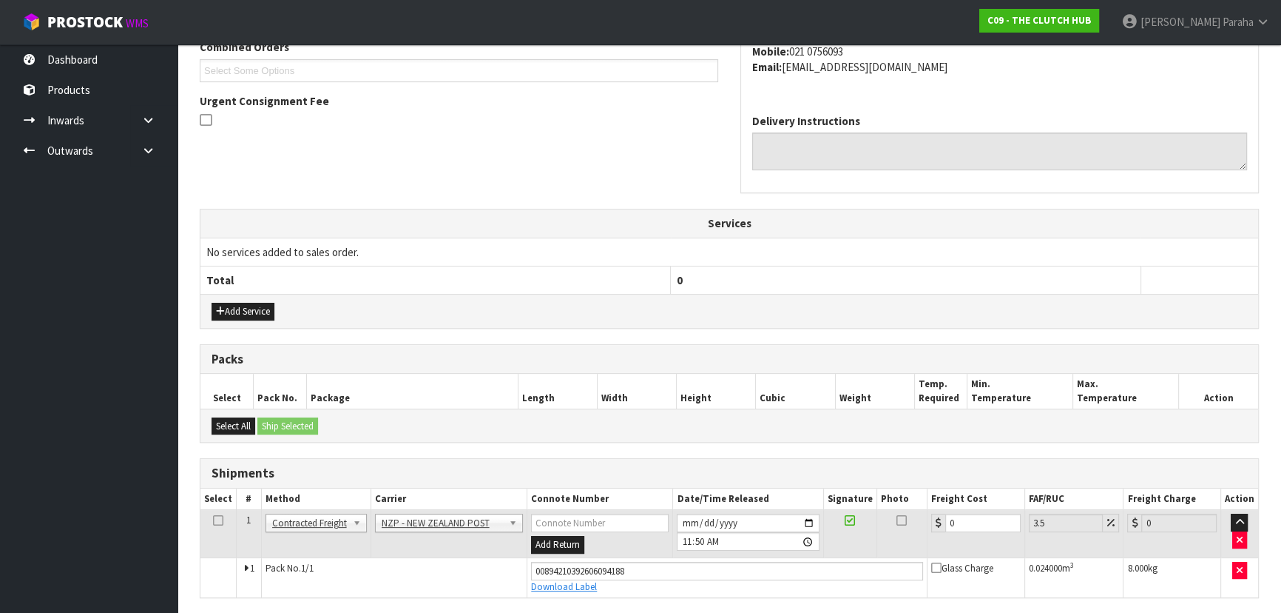
scroll to position [450, 0]
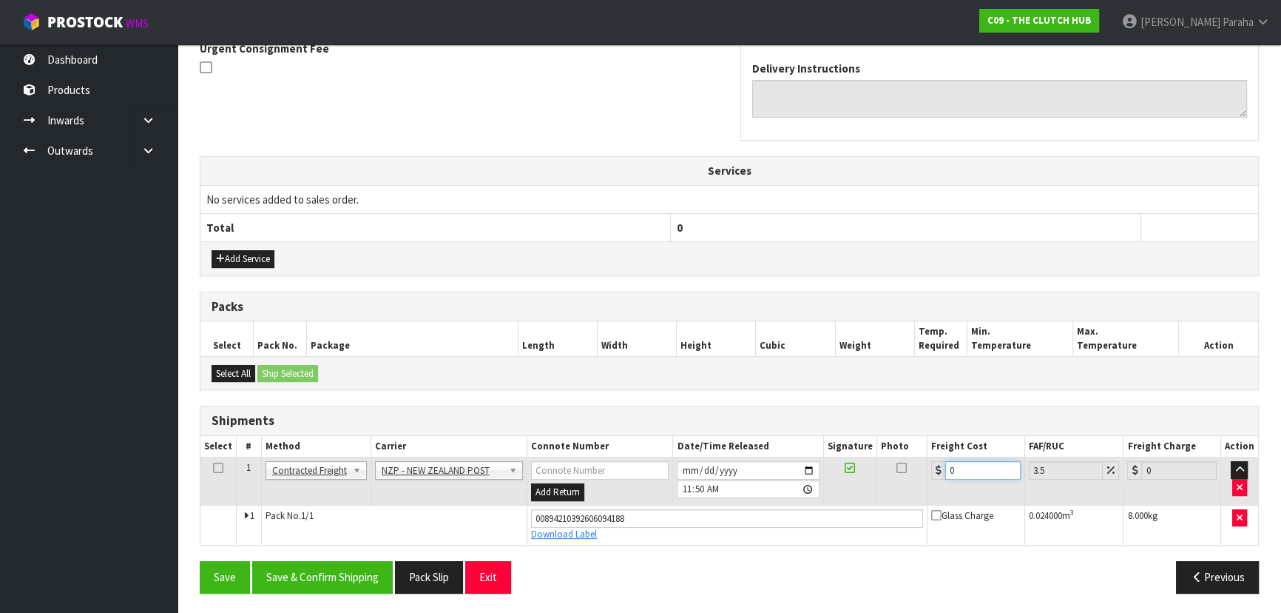
click at [960, 461] on input "0" at bounding box center [982, 470] width 75 height 18
type input "4"
type input "4.14"
type input "4.3"
type input "4.45"
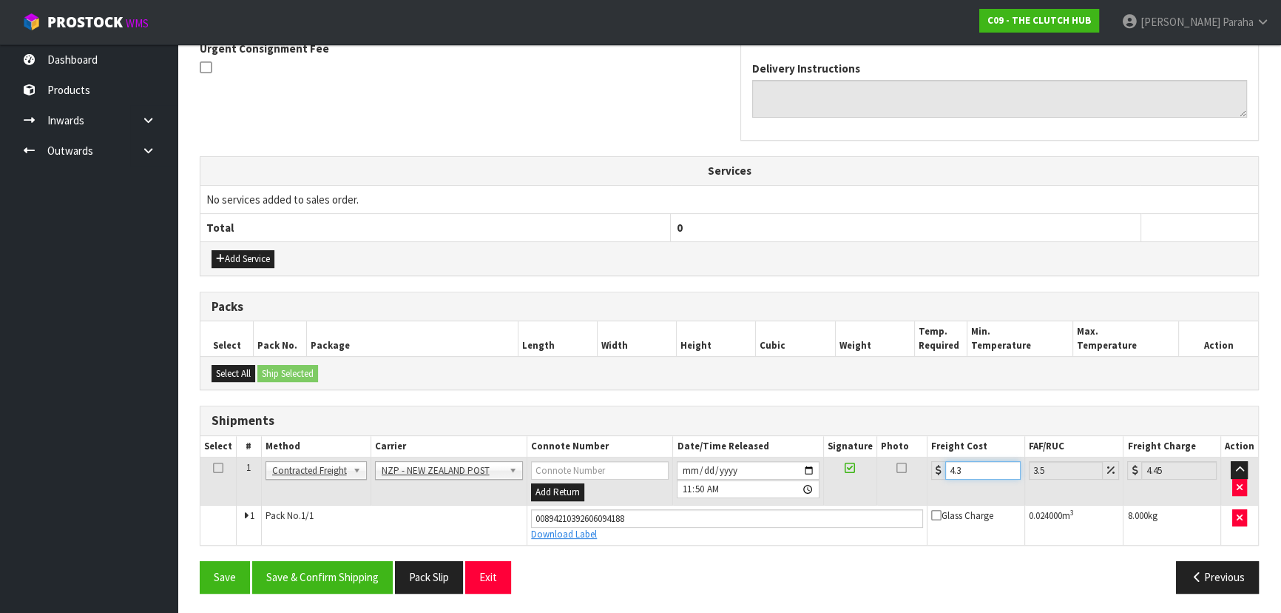
type input "4.33"
type input "4.48"
type input "4.33"
click at [311, 579] on button "Save & Confirm Shipping" at bounding box center [322, 577] width 141 height 32
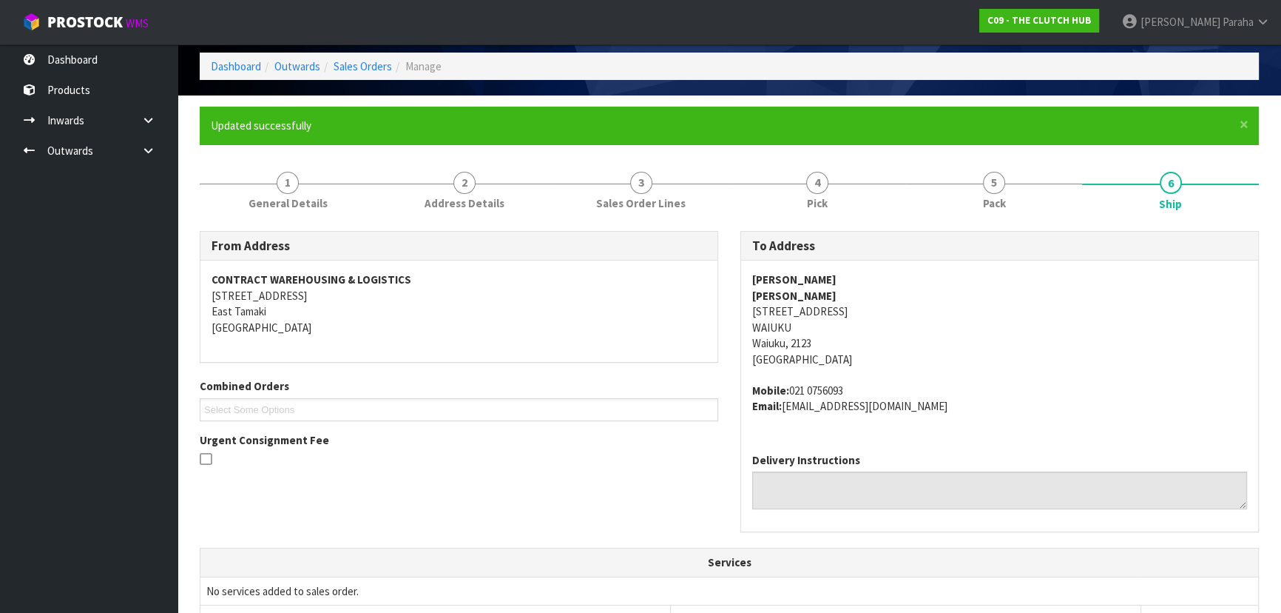
scroll to position [0, 0]
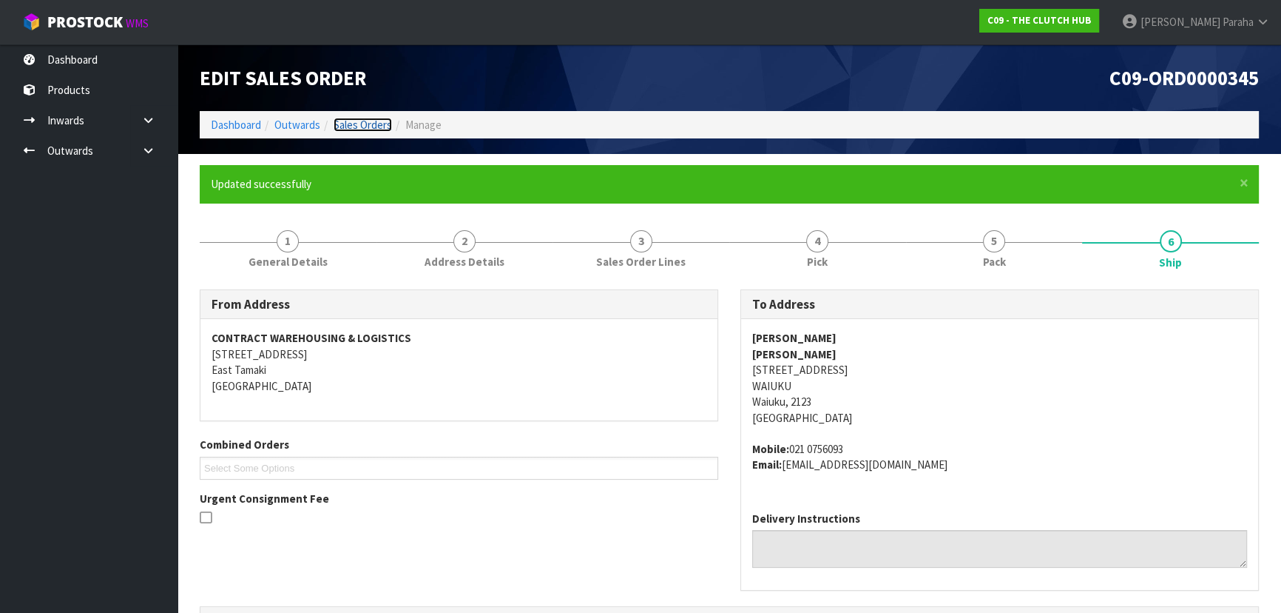
click at [375, 124] on link "Sales Orders" at bounding box center [363, 125] width 58 height 14
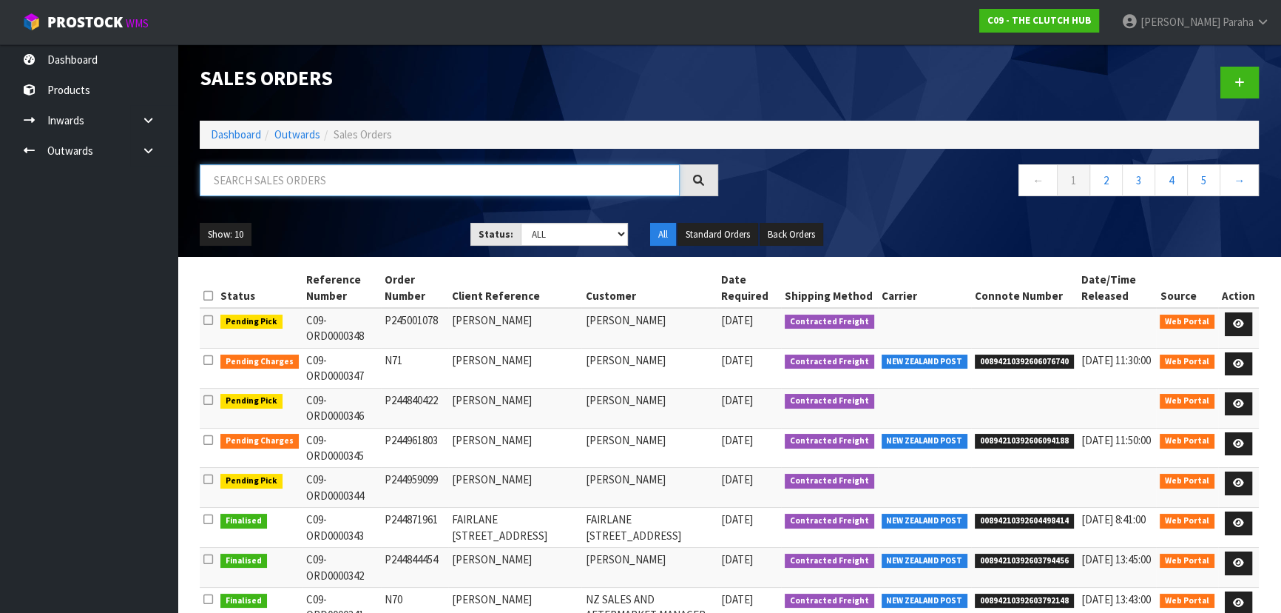
click at [334, 175] on input "text" at bounding box center [440, 180] width 480 height 32
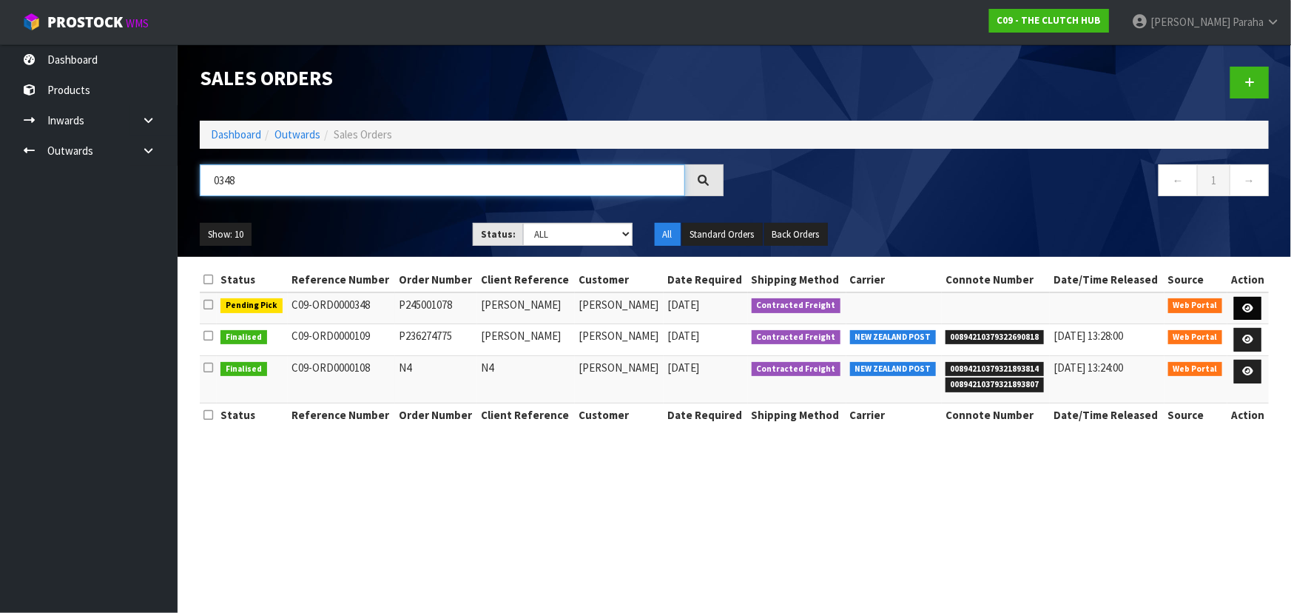
type input "0348"
click at [1256, 308] on link at bounding box center [1247, 309] width 27 height 24
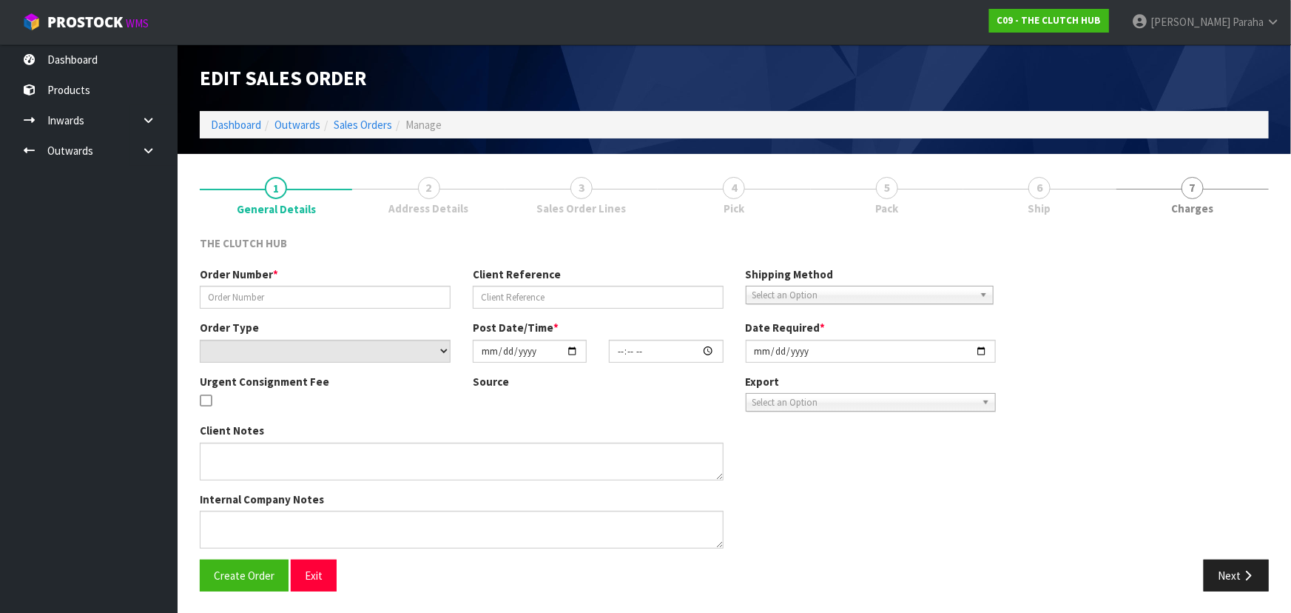
type input "P245001078"
type input "MICHAEL FENWICK"
select select "number:0"
type input "2025-10-02"
type input "17:09:00.000"
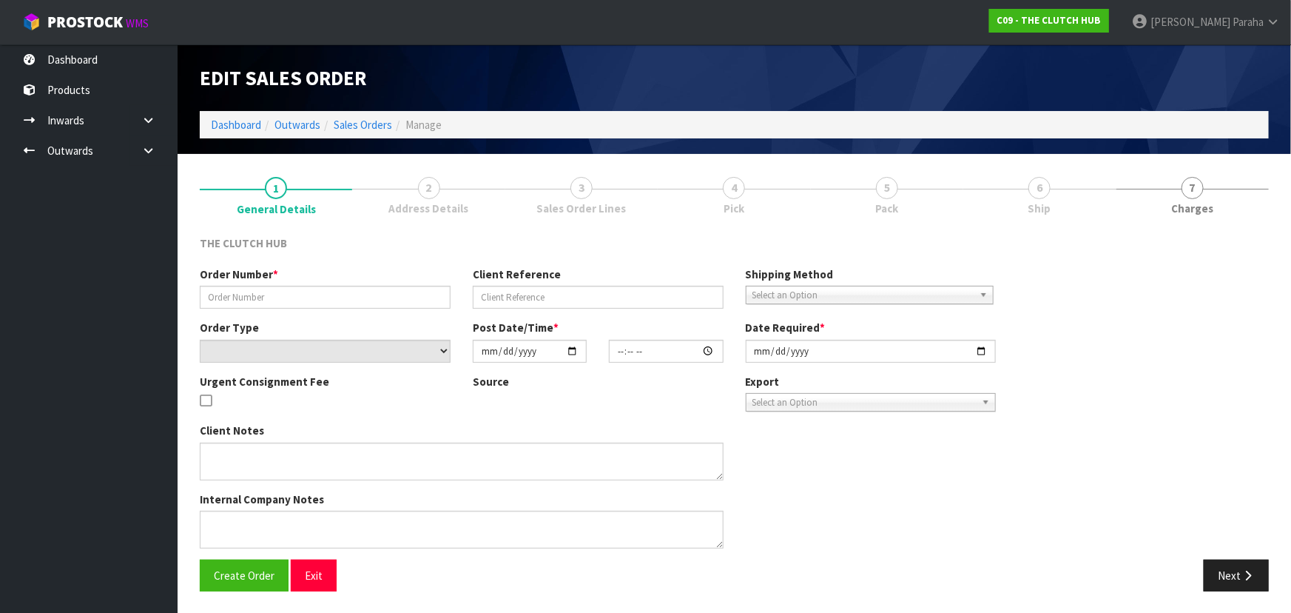
type input "2025-10-02"
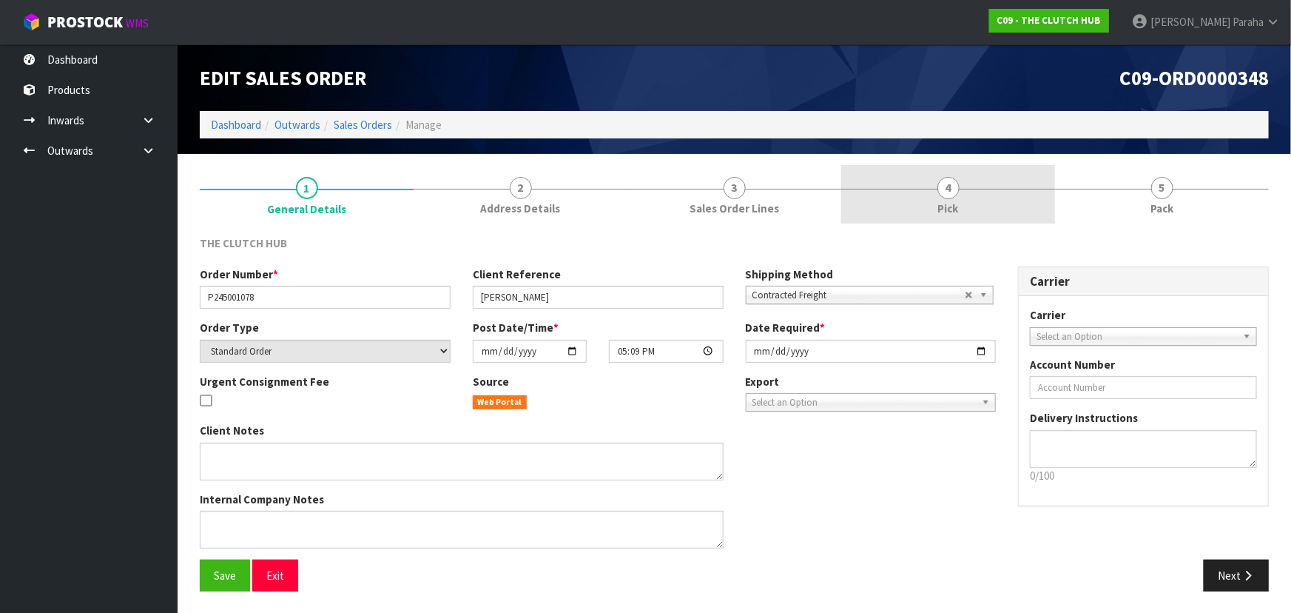
click at [932, 192] on link "4 Pick" at bounding box center [948, 194] width 214 height 58
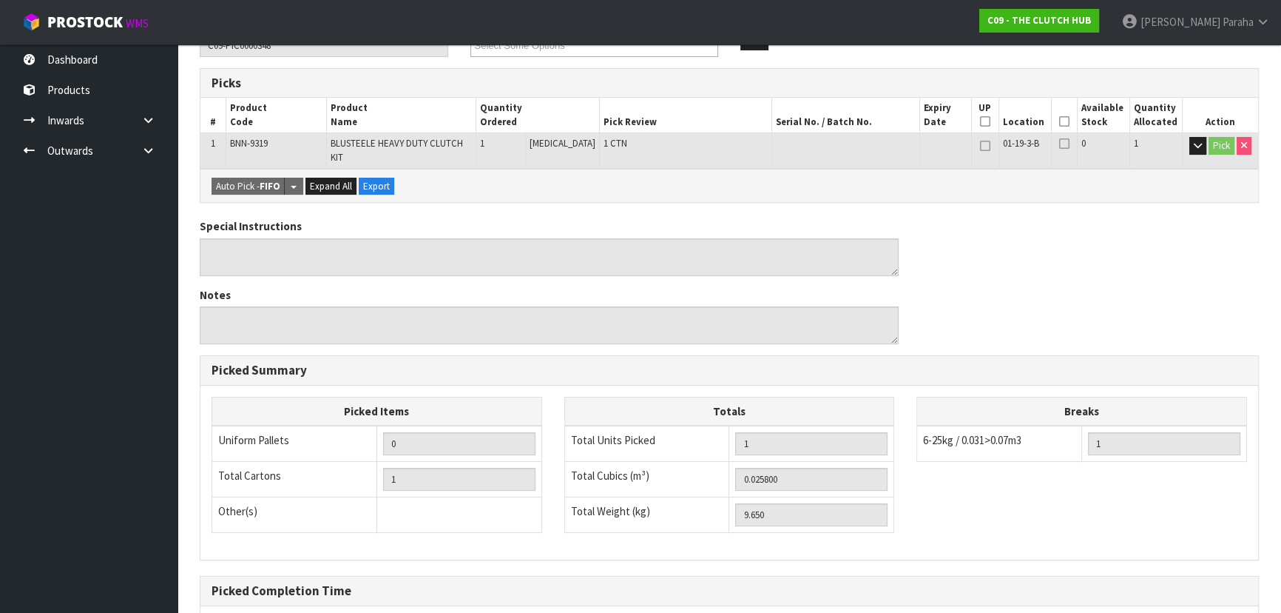
scroll to position [23, 0]
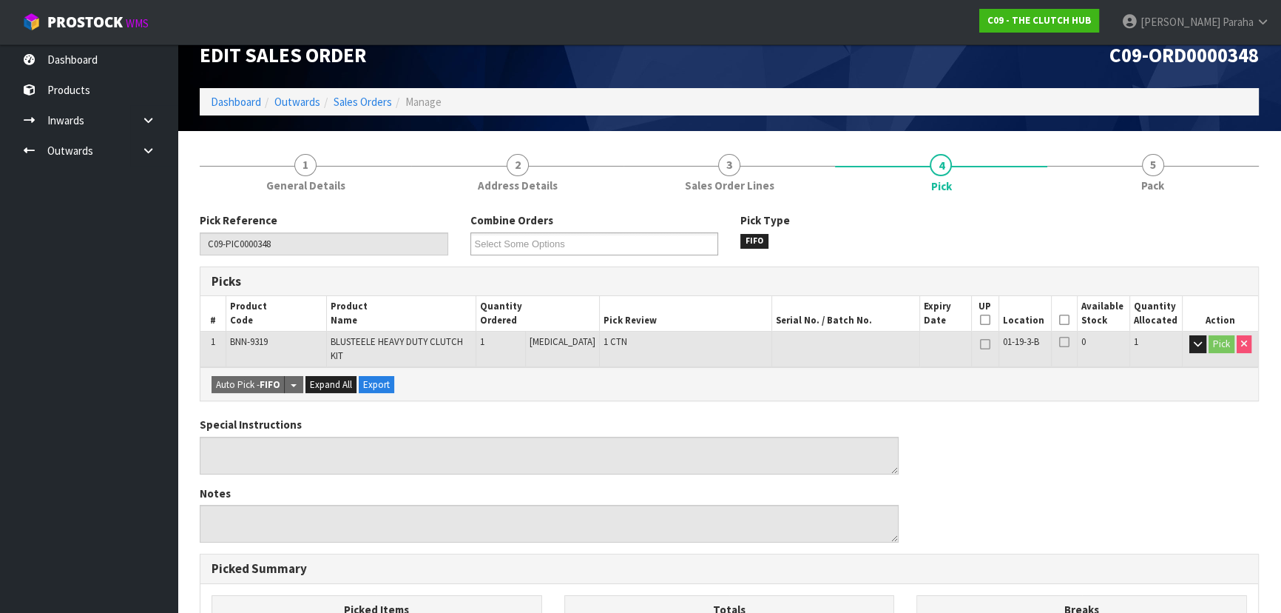
click at [1059, 320] on icon at bounding box center [1064, 320] width 10 height 1
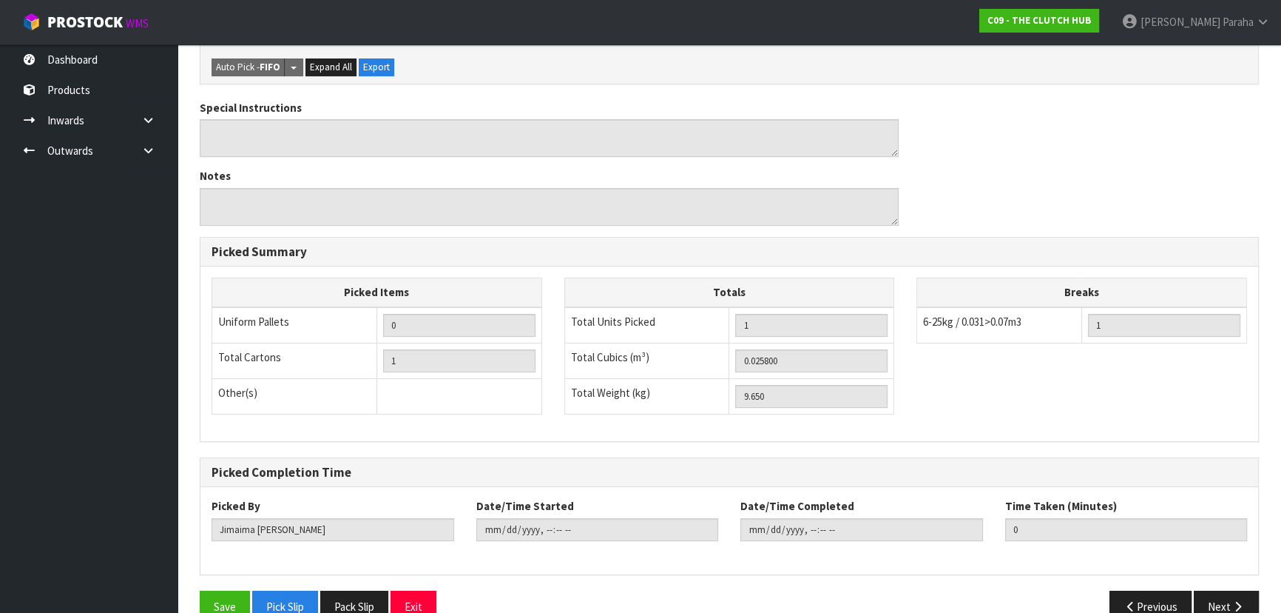
scroll to position [413, 0]
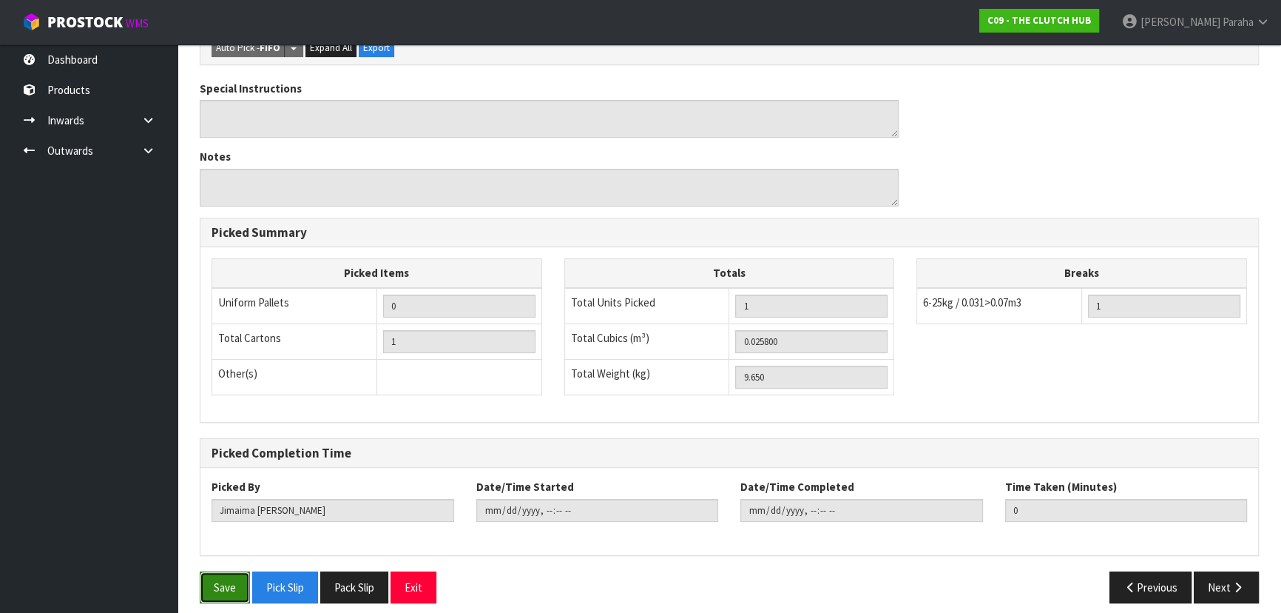
click at [206, 582] on button "Save" at bounding box center [225, 587] width 50 height 32
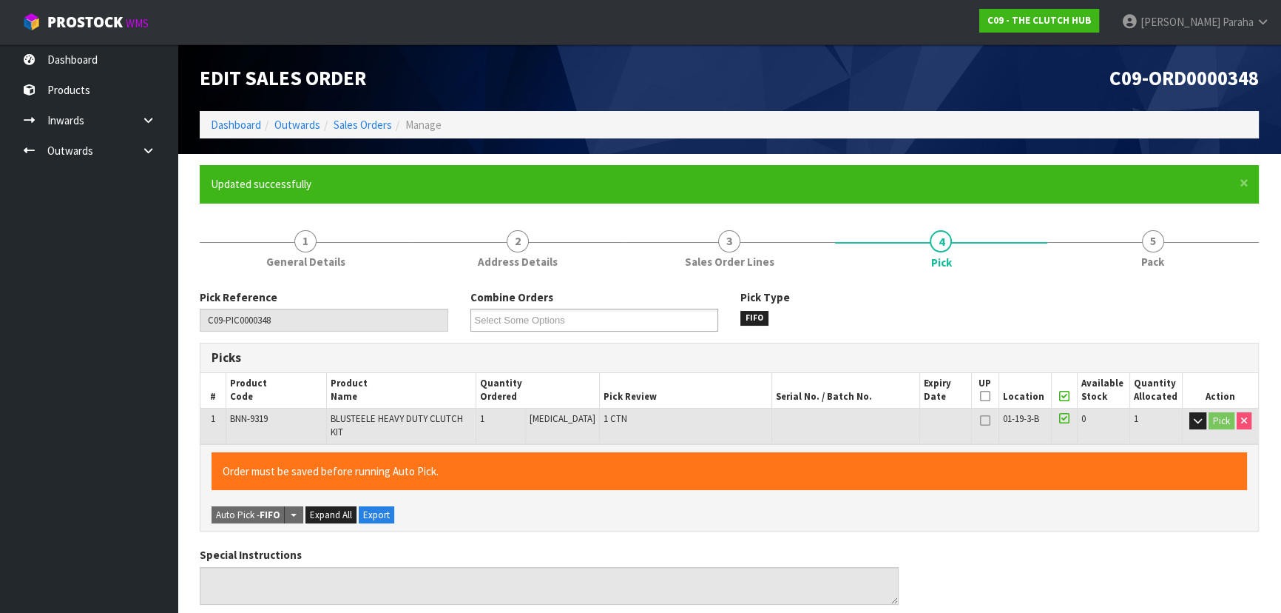
type input "Polly Paraha"
type input "2025-10-02T11:55:20"
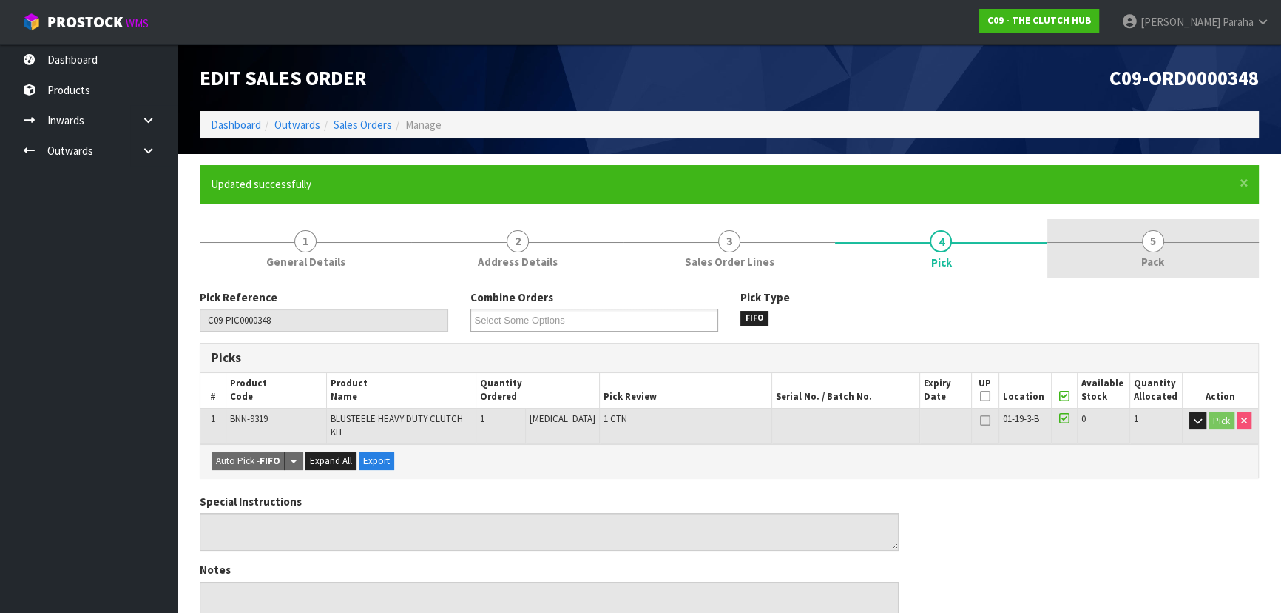
click at [1147, 249] on span "5" at bounding box center [1153, 241] width 22 height 22
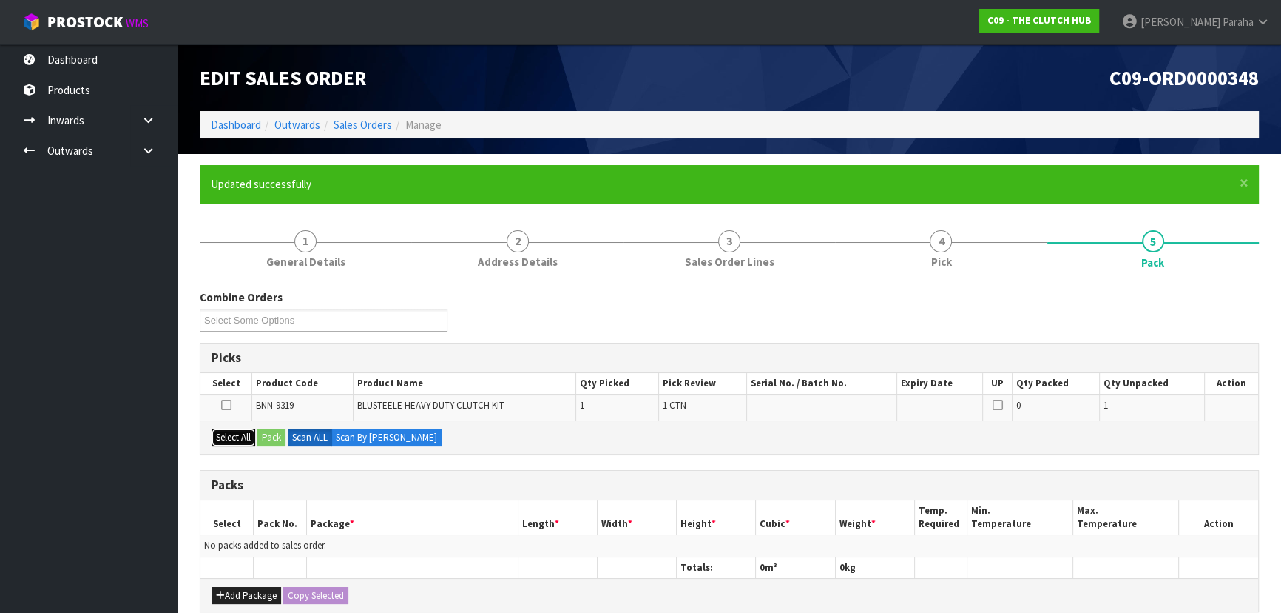
click at [243, 440] on button "Select All" at bounding box center [234, 437] width 44 height 18
click at [264, 436] on button "Pack" at bounding box center [271, 437] width 28 height 18
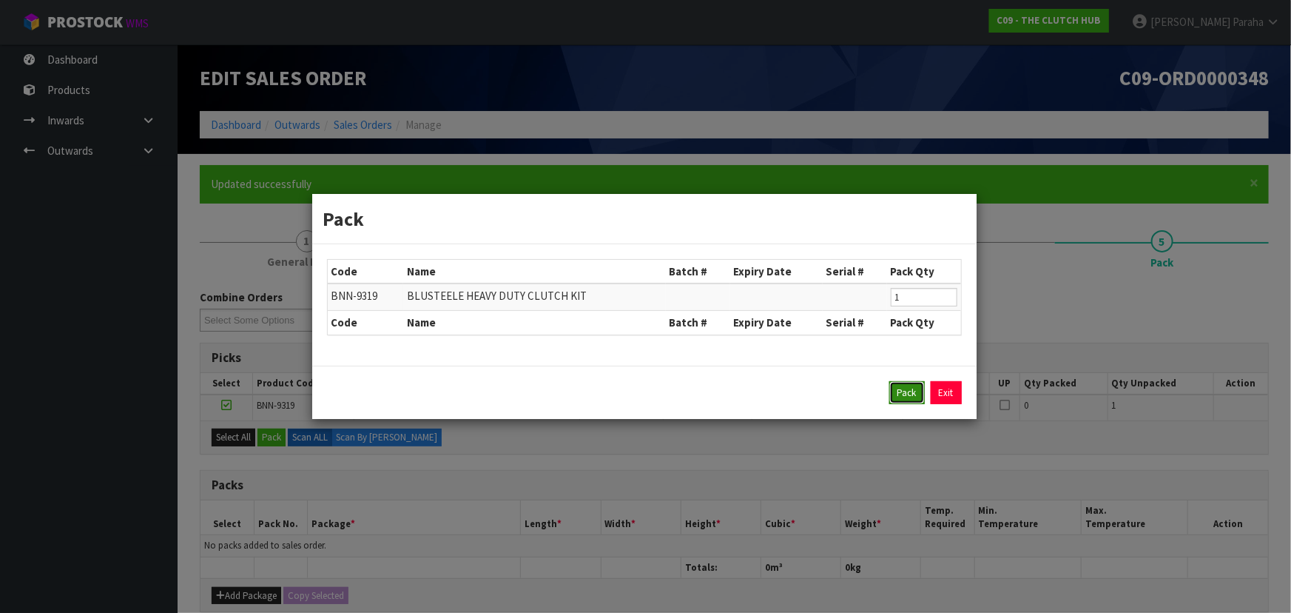
click at [911, 395] on button "Pack" at bounding box center [907, 393] width 36 height 24
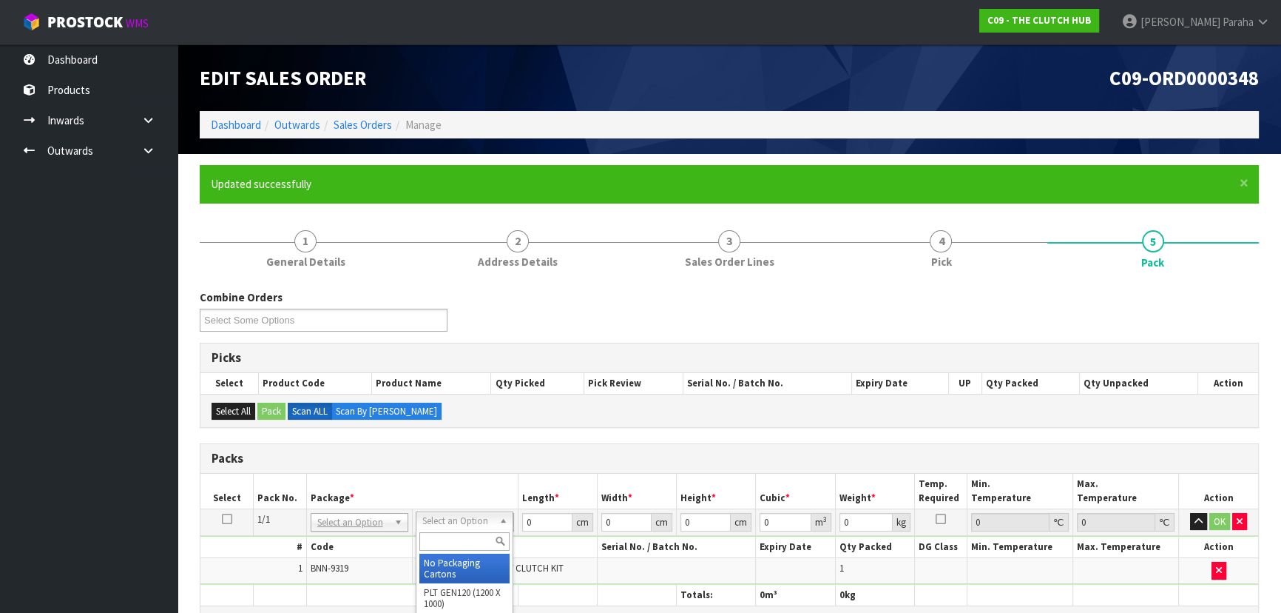
drag, startPoint x: 473, startPoint y: 561, endPoint x: 527, endPoint y: 523, distance: 65.9
click at [536, 524] on input "0" at bounding box center [547, 522] width 50 height 18
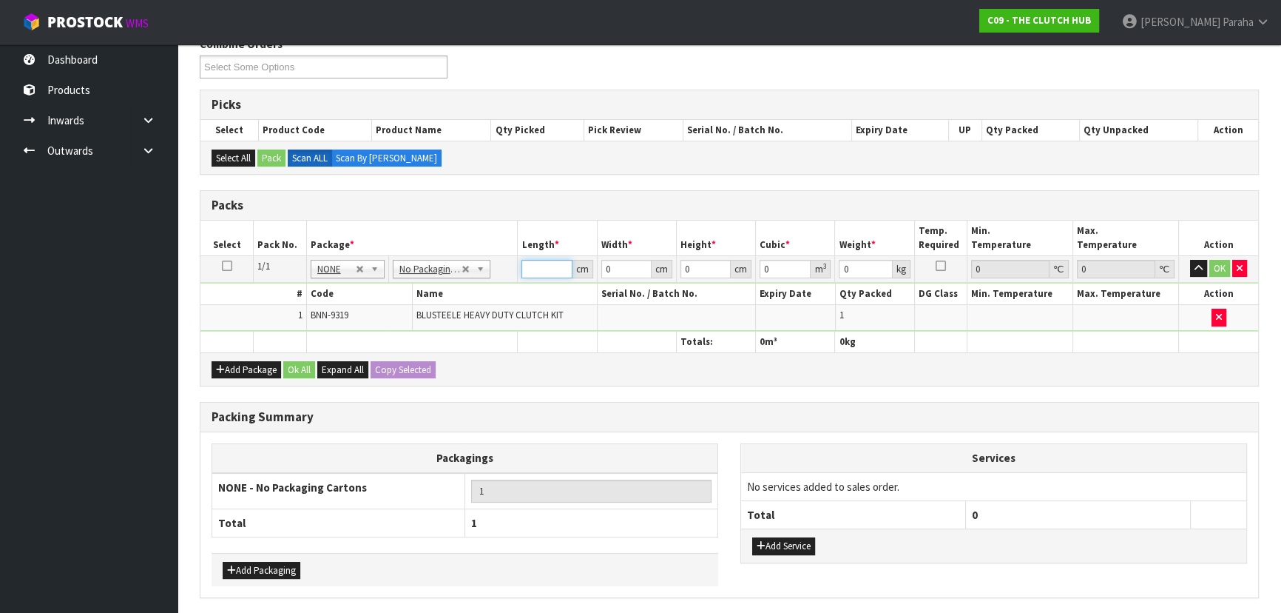
scroll to position [304, 0]
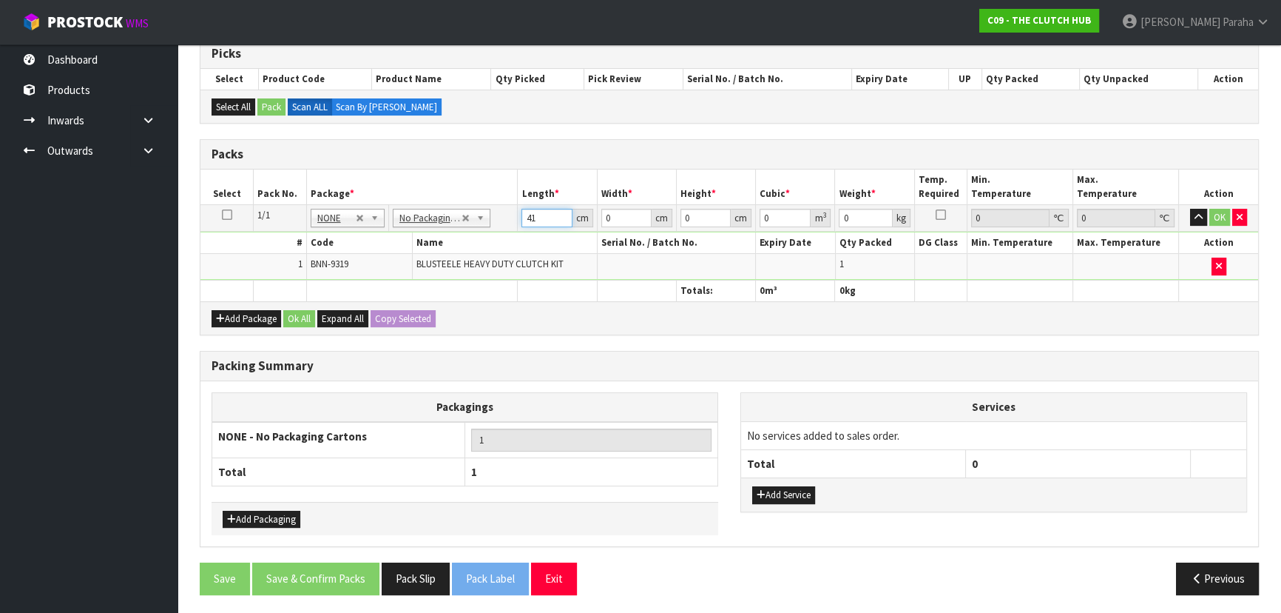
type input "41"
type input "40"
type input "1"
type input "0.00164"
type input "15"
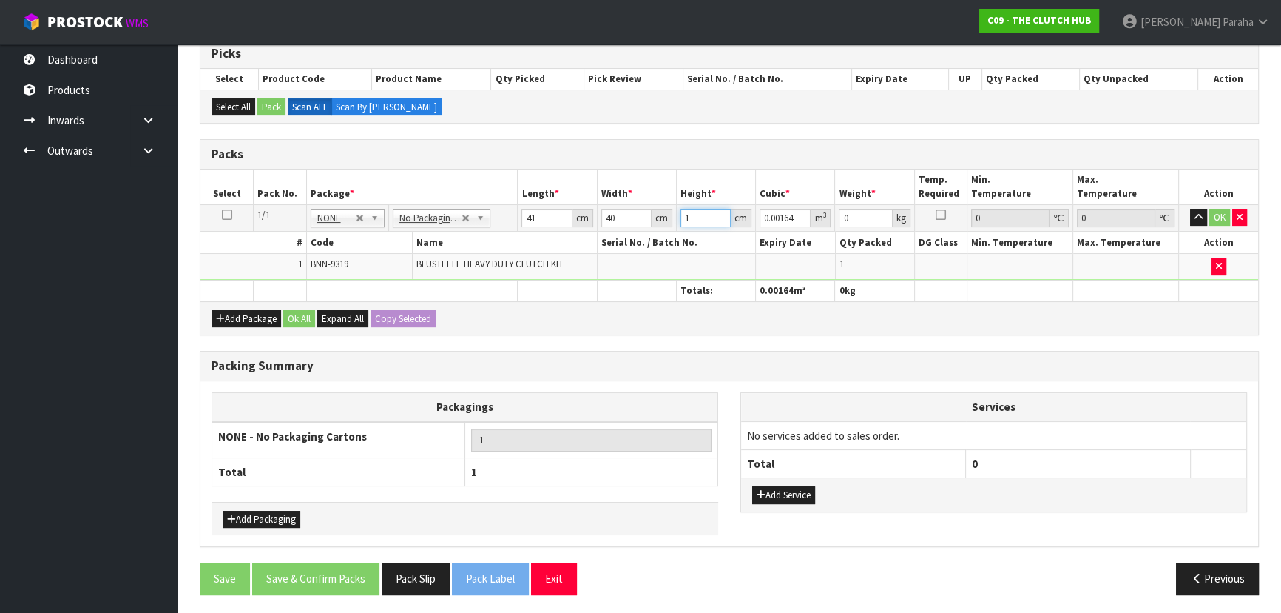
type input "0.0246"
type input "15"
type input "10"
click at [1190, 209] on button "button" at bounding box center [1198, 218] width 17 height 18
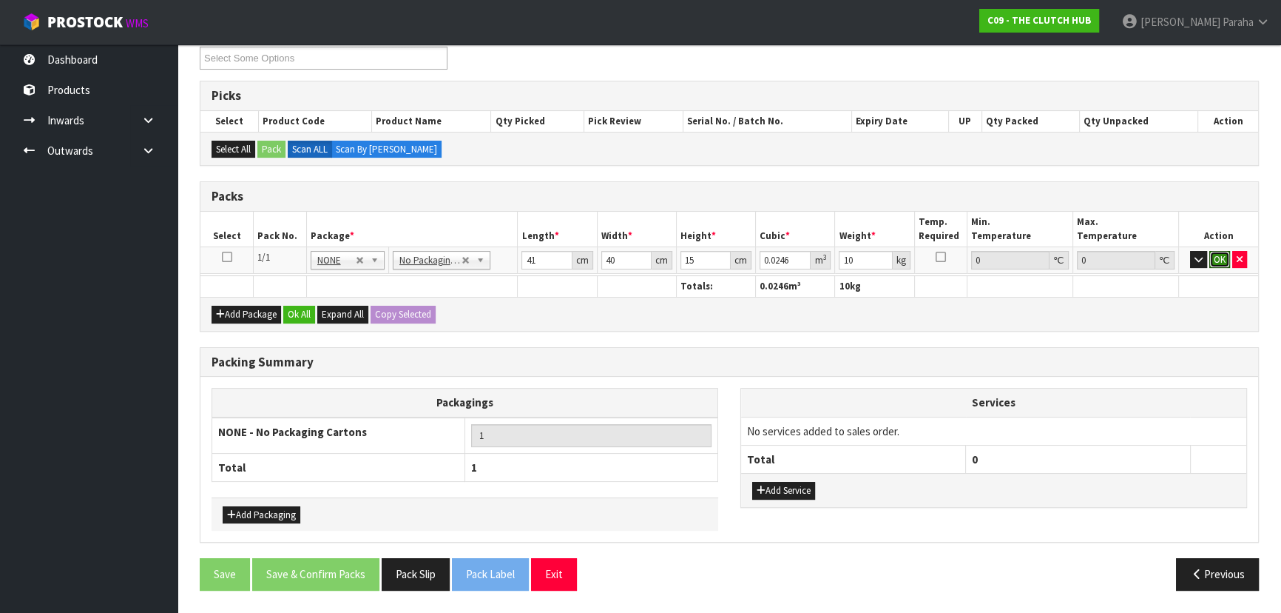
click button "OK" at bounding box center [1220, 260] width 21 height 18
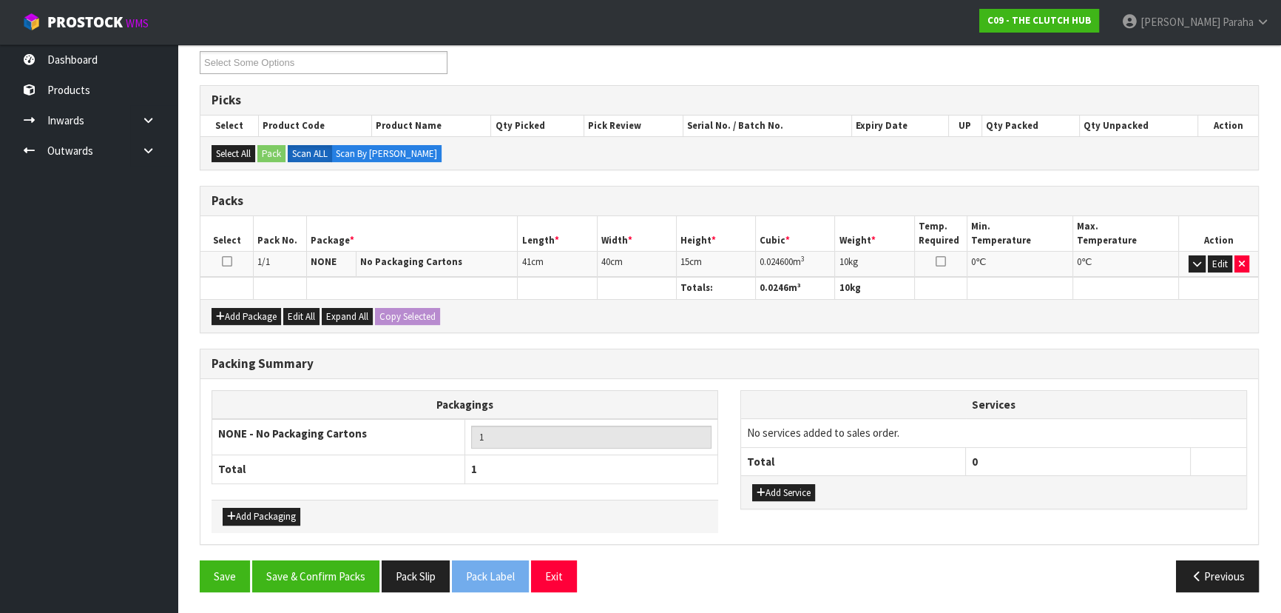
scroll to position [255, 0]
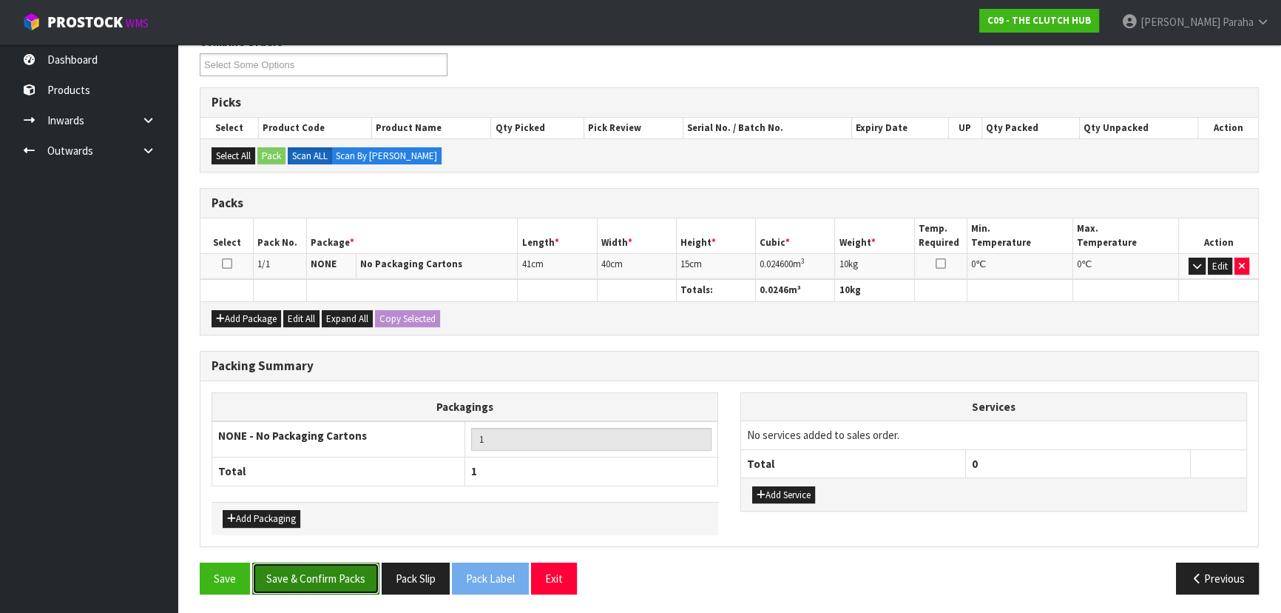
click at [345, 570] on button "Save & Confirm Packs" at bounding box center [315, 578] width 127 height 32
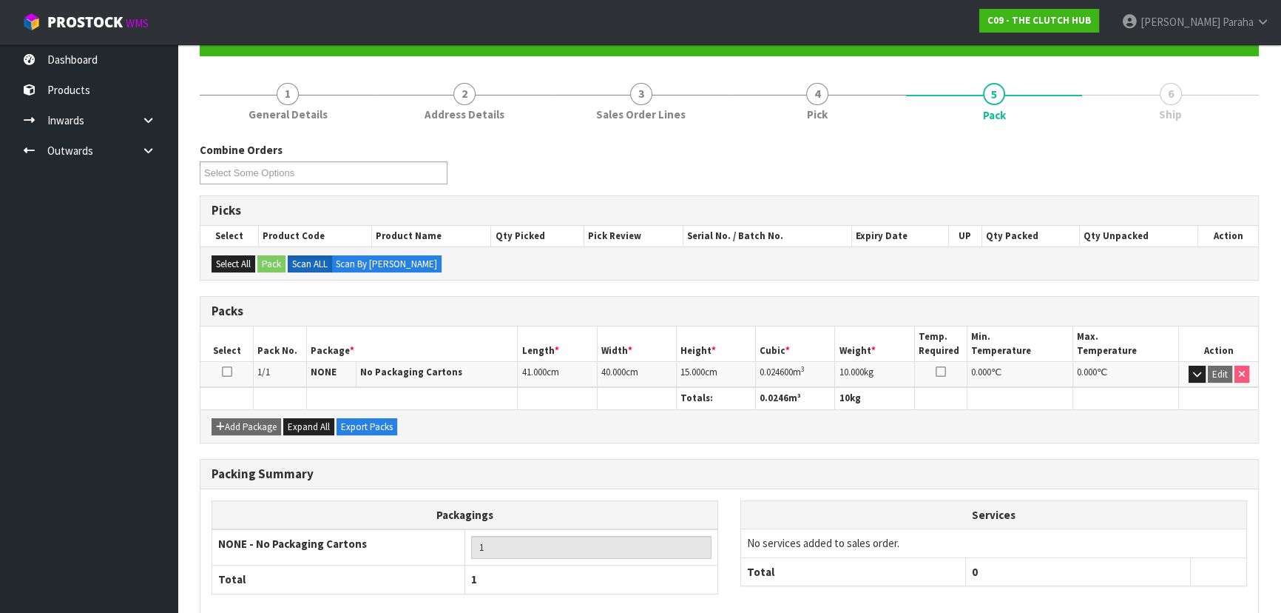
scroll to position [222, 0]
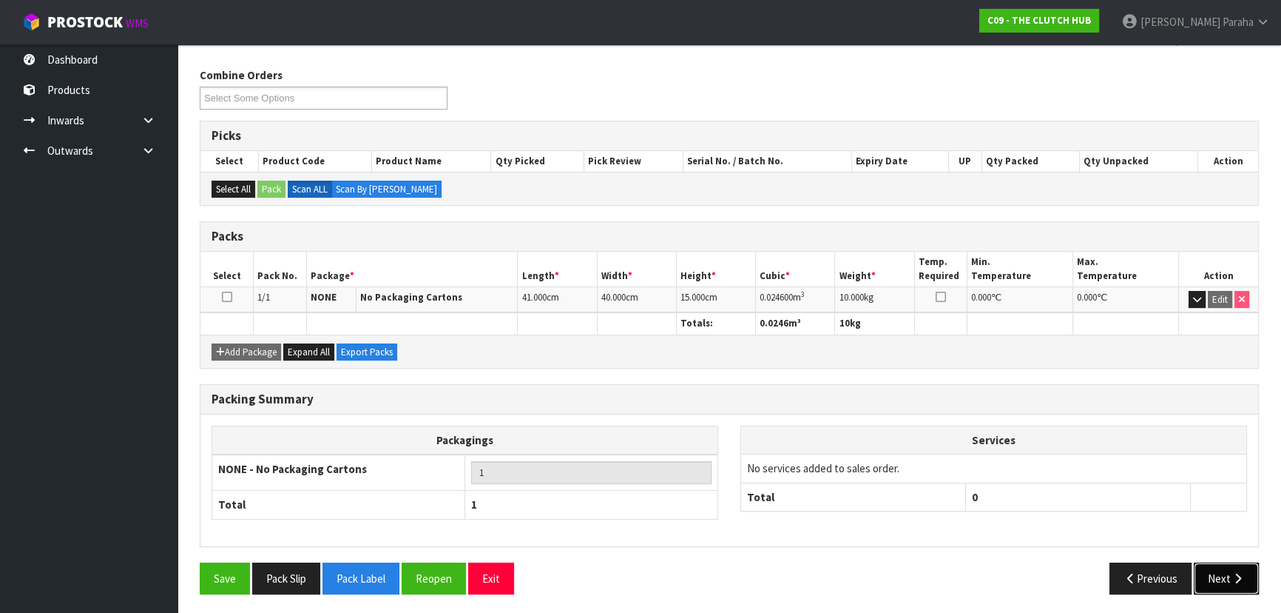
click at [1224, 580] on button "Next" at bounding box center [1226, 578] width 65 height 32
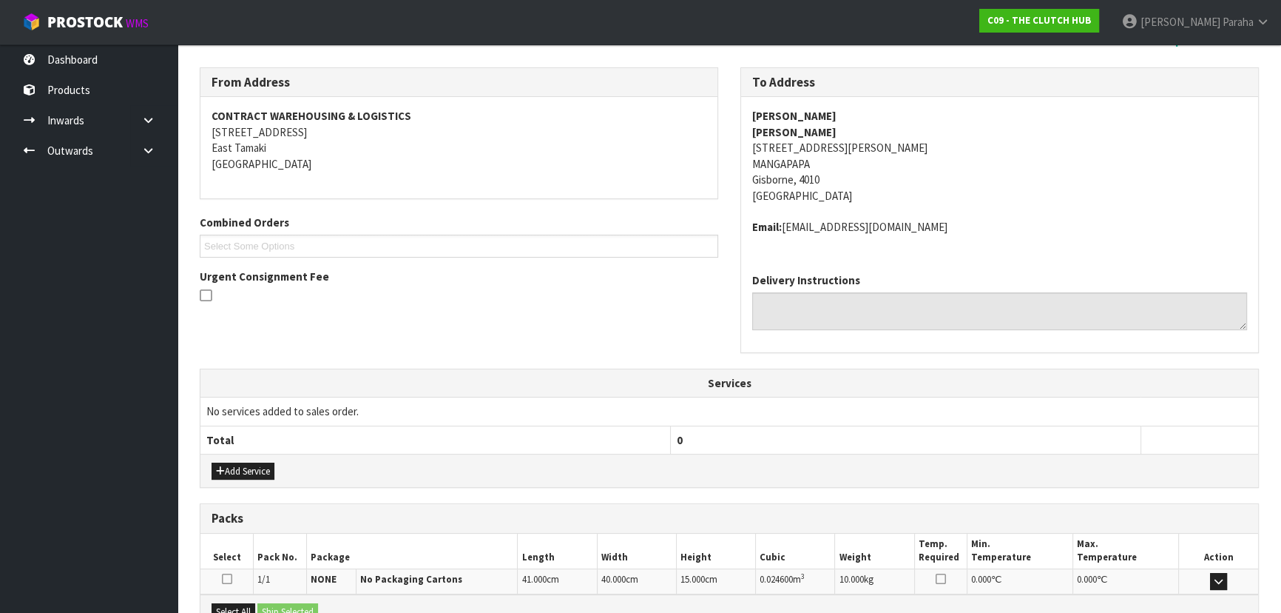
scroll to position [394, 0]
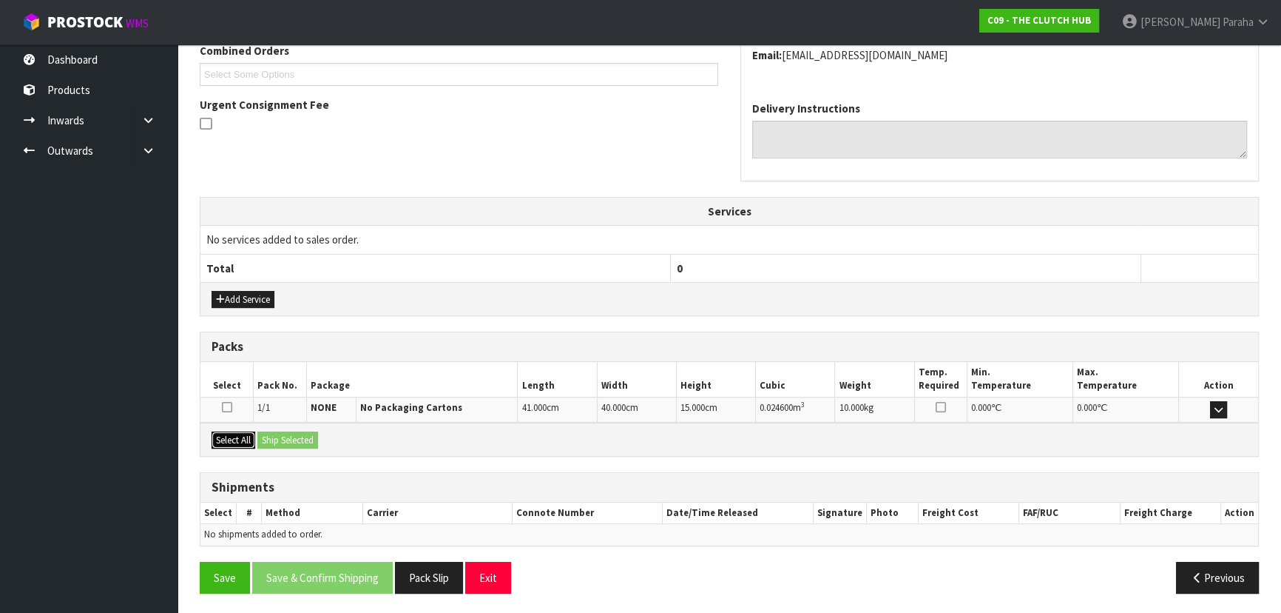
drag, startPoint x: 242, startPoint y: 440, endPoint x: 323, endPoint y: 439, distance: 81.4
click at [323, 439] on div "Select All Ship Selected" at bounding box center [729, 438] width 1058 height 33
click at [237, 432] on button "Select All" at bounding box center [234, 440] width 44 height 18
click at [299, 436] on button "Ship Selected" at bounding box center [287, 440] width 61 height 18
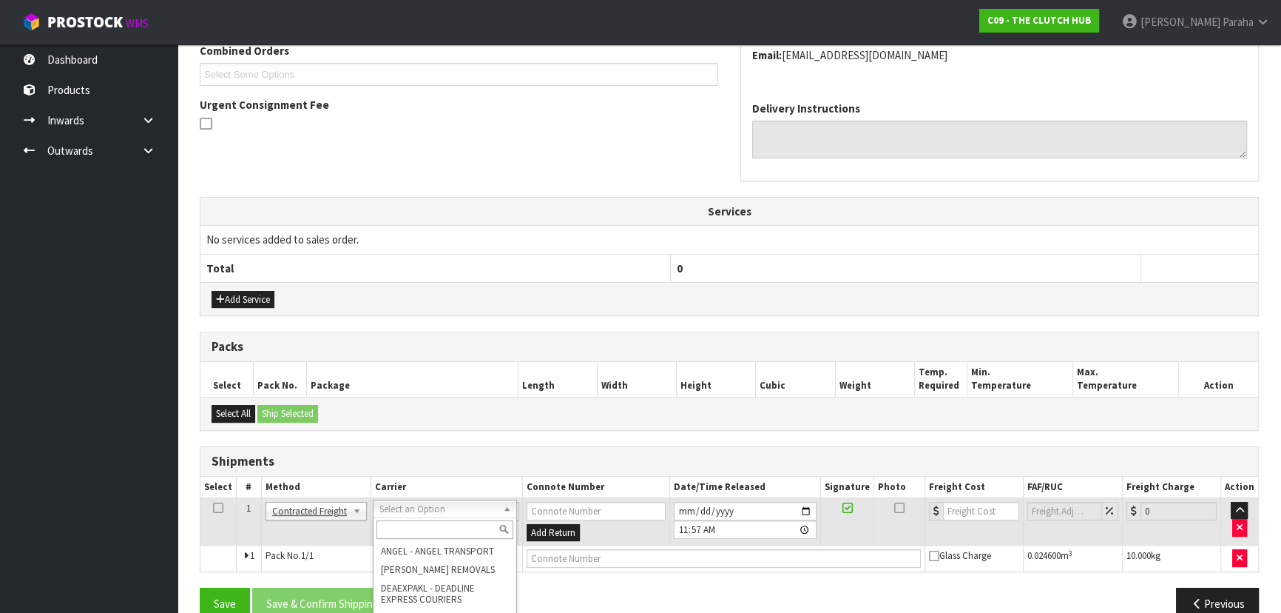
click at [413, 528] on input "text" at bounding box center [445, 529] width 137 height 18
type input "NZP"
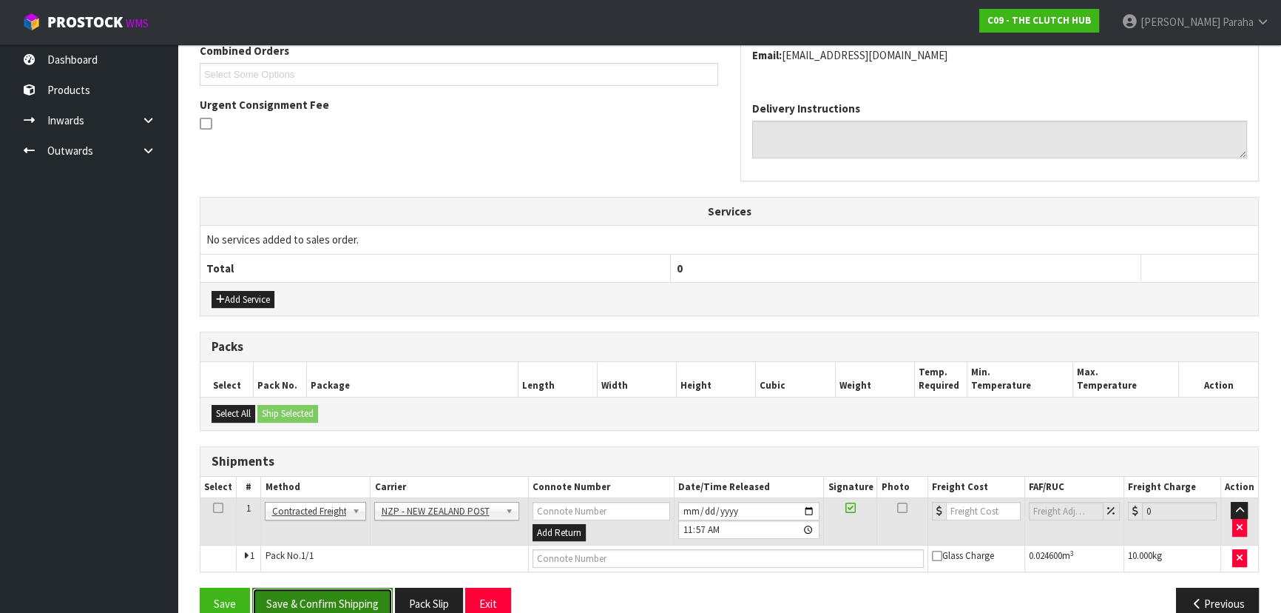
click at [369, 599] on button "Save & Confirm Shipping" at bounding box center [322, 603] width 141 height 32
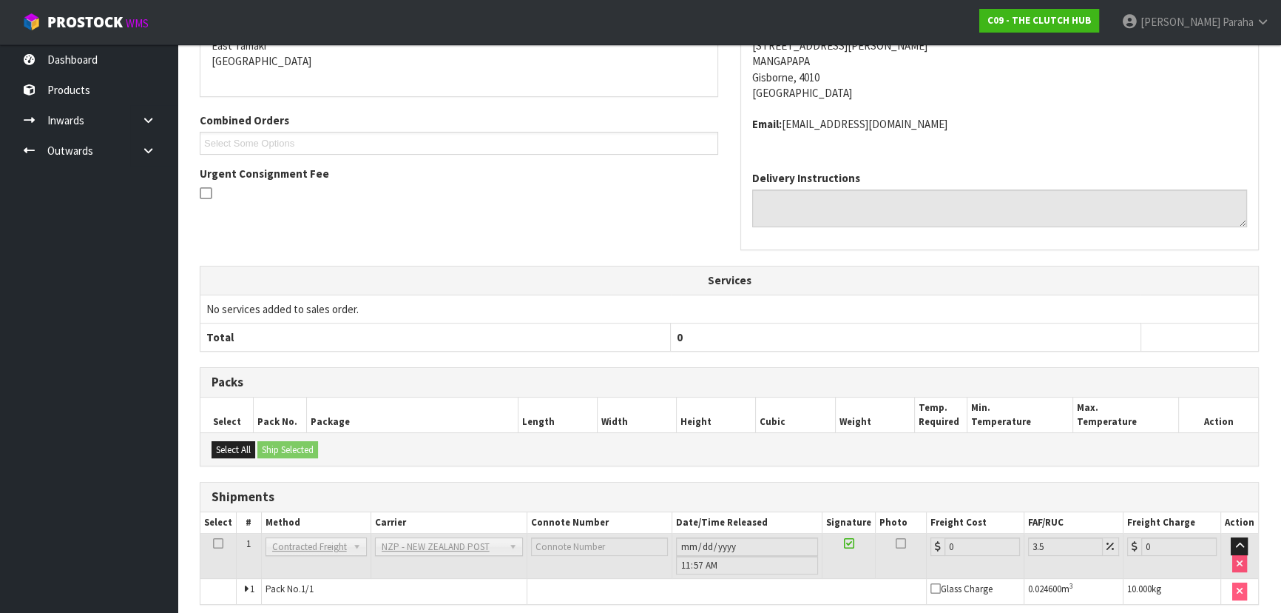
scroll to position [400, 0]
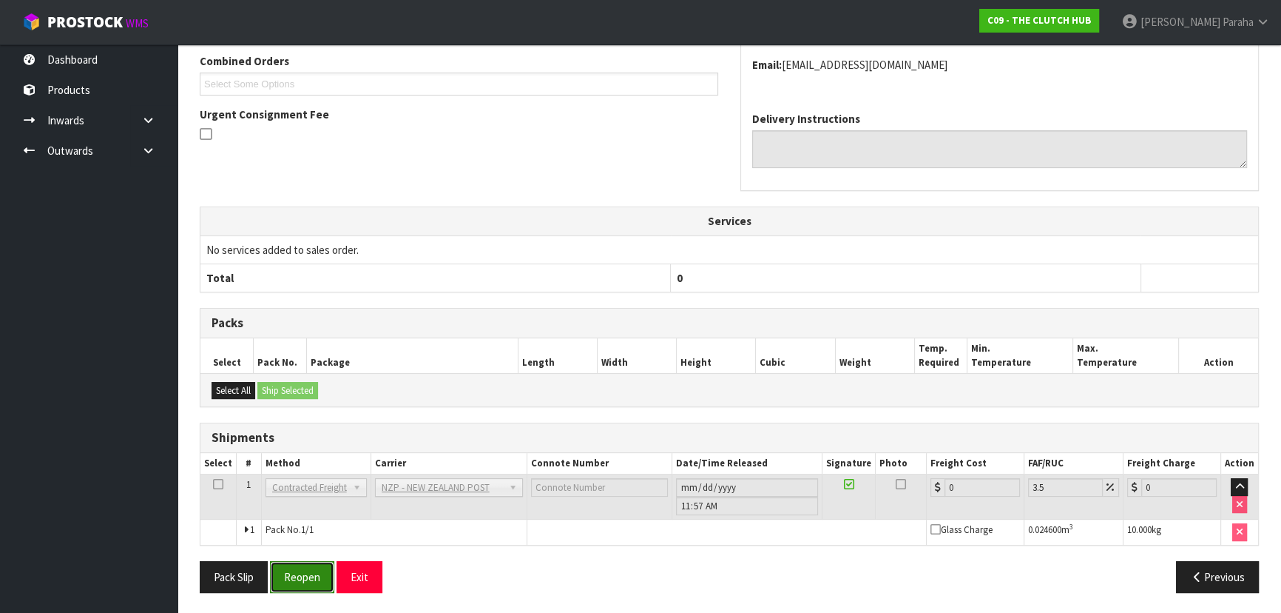
click at [320, 582] on button "Reopen" at bounding box center [302, 577] width 64 height 32
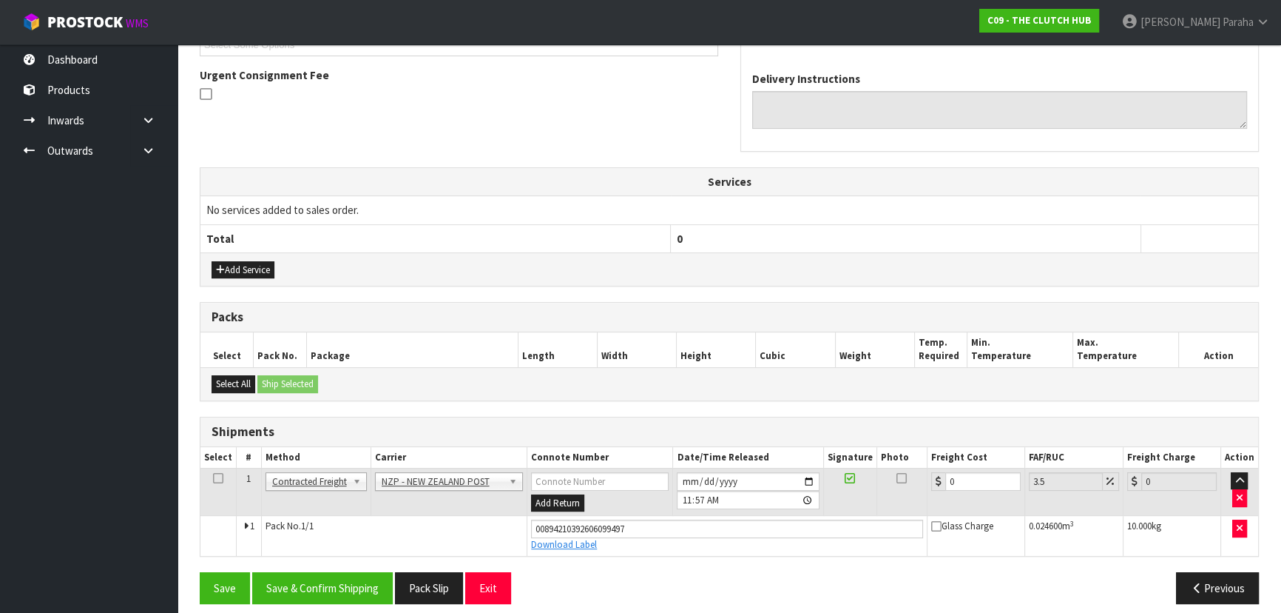
scroll to position [434, 0]
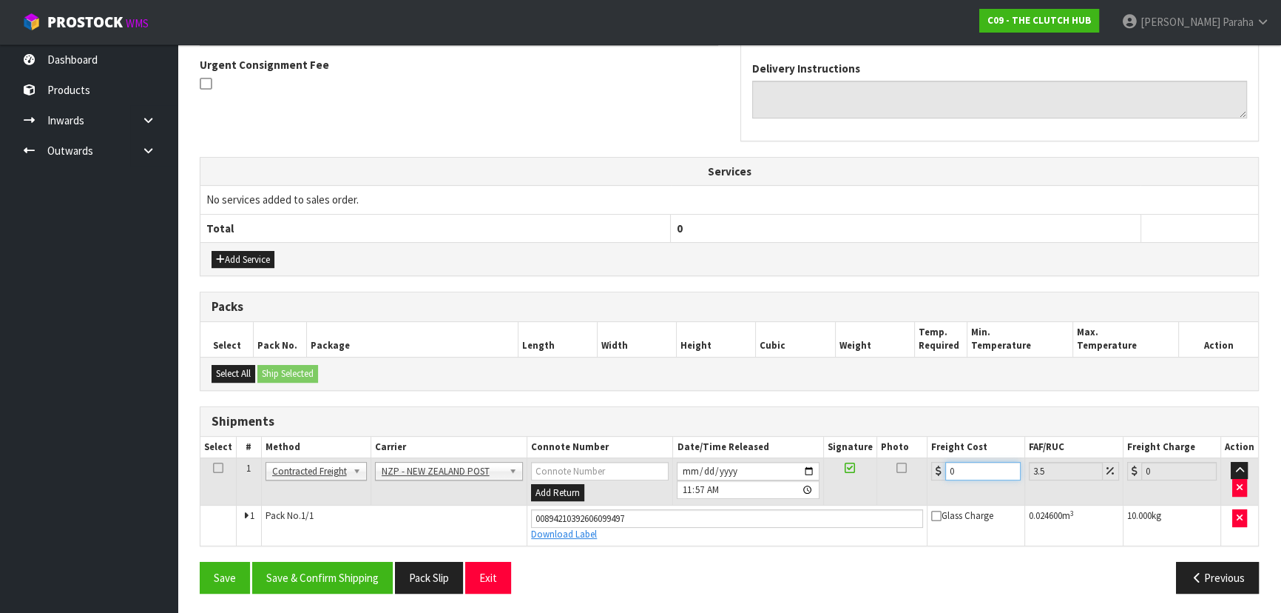
click at [958, 471] on input "0" at bounding box center [982, 471] width 75 height 18
type input "8"
type input "8.28"
type input "8.4"
type input "8.69"
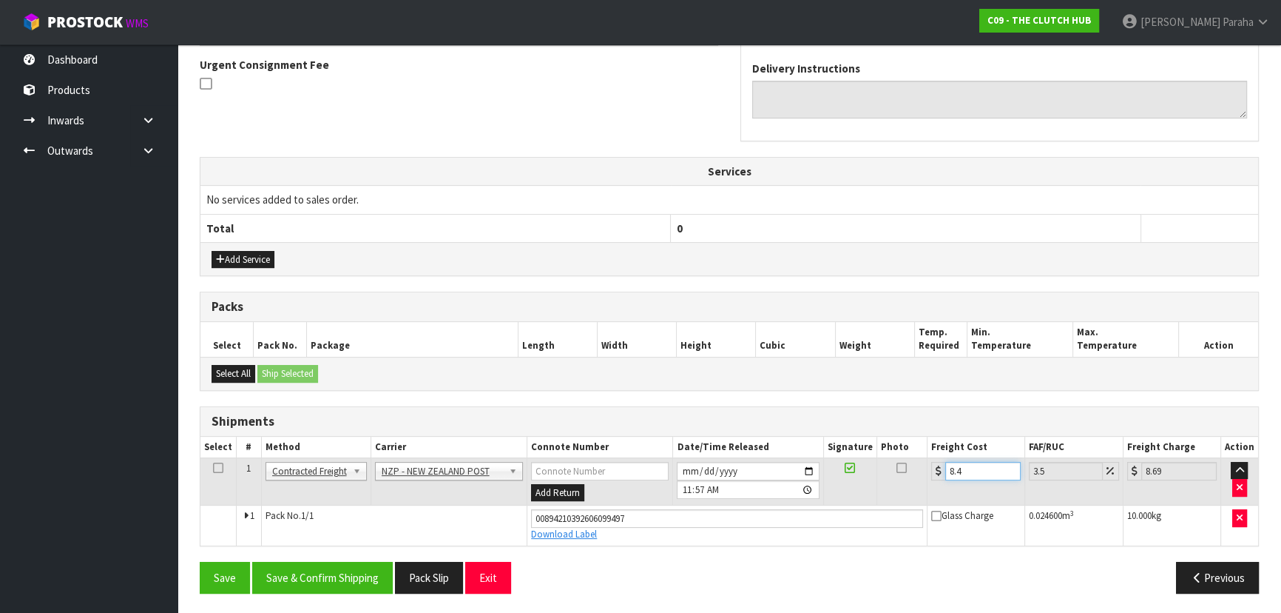
type input "8.45"
type input "8.75"
type input "8.45"
click at [317, 582] on button "Save & Confirm Shipping" at bounding box center [322, 578] width 141 height 32
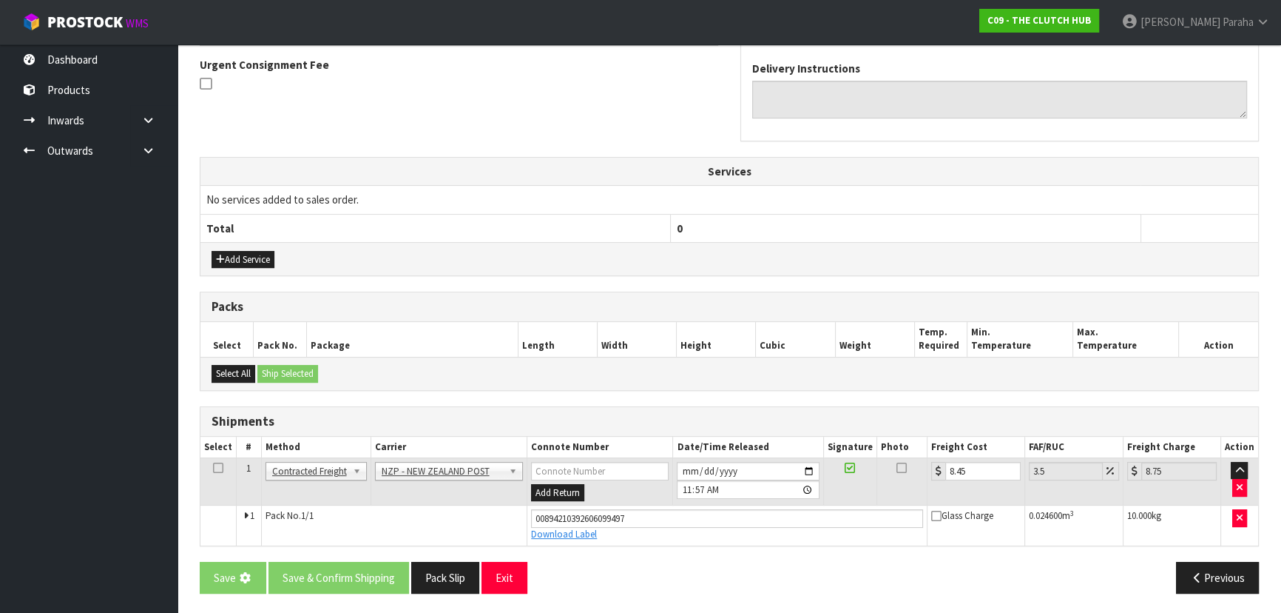
scroll to position [0, 0]
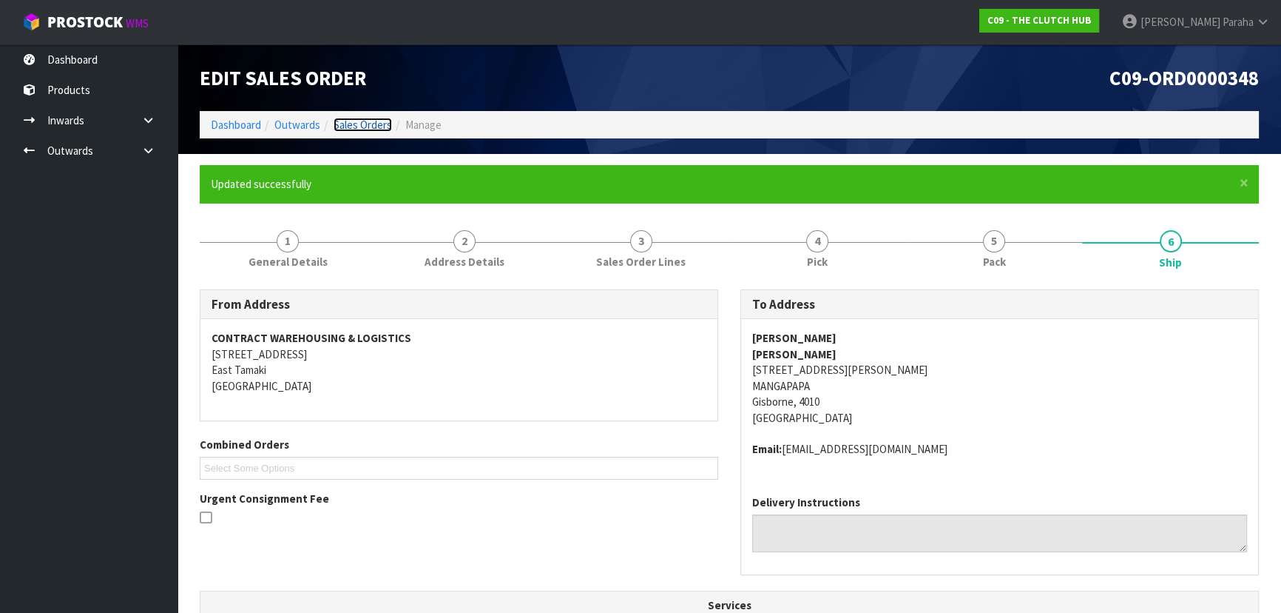
click at [375, 126] on link "Sales Orders" at bounding box center [363, 125] width 58 height 14
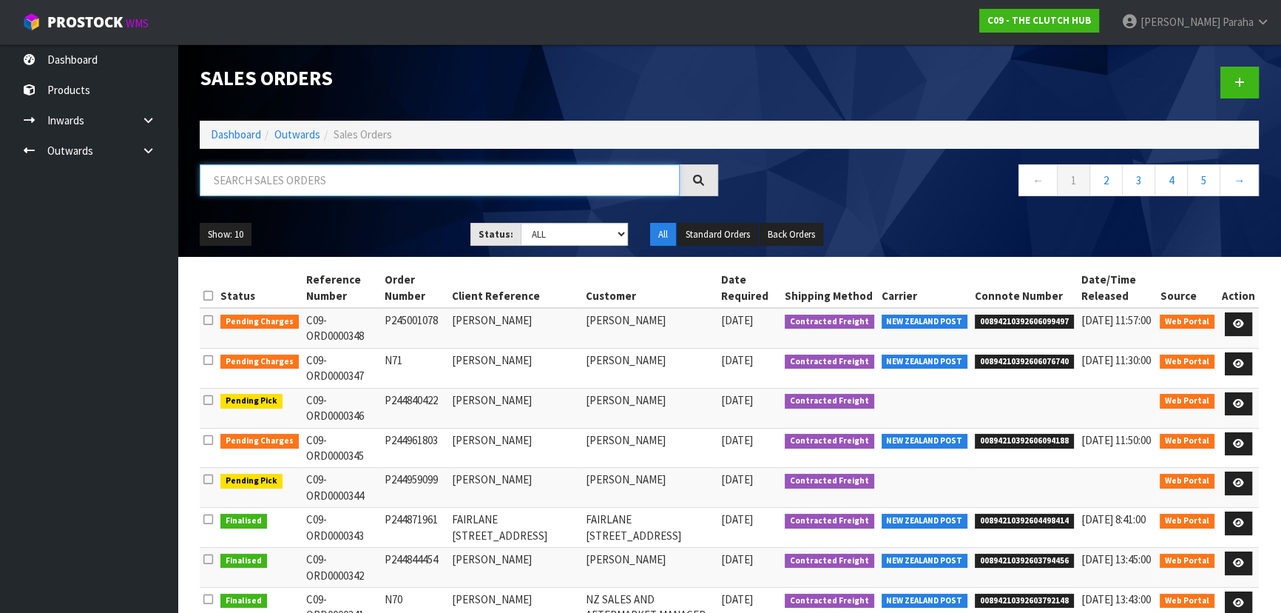
click at [336, 172] on input "text" at bounding box center [440, 180] width 480 height 32
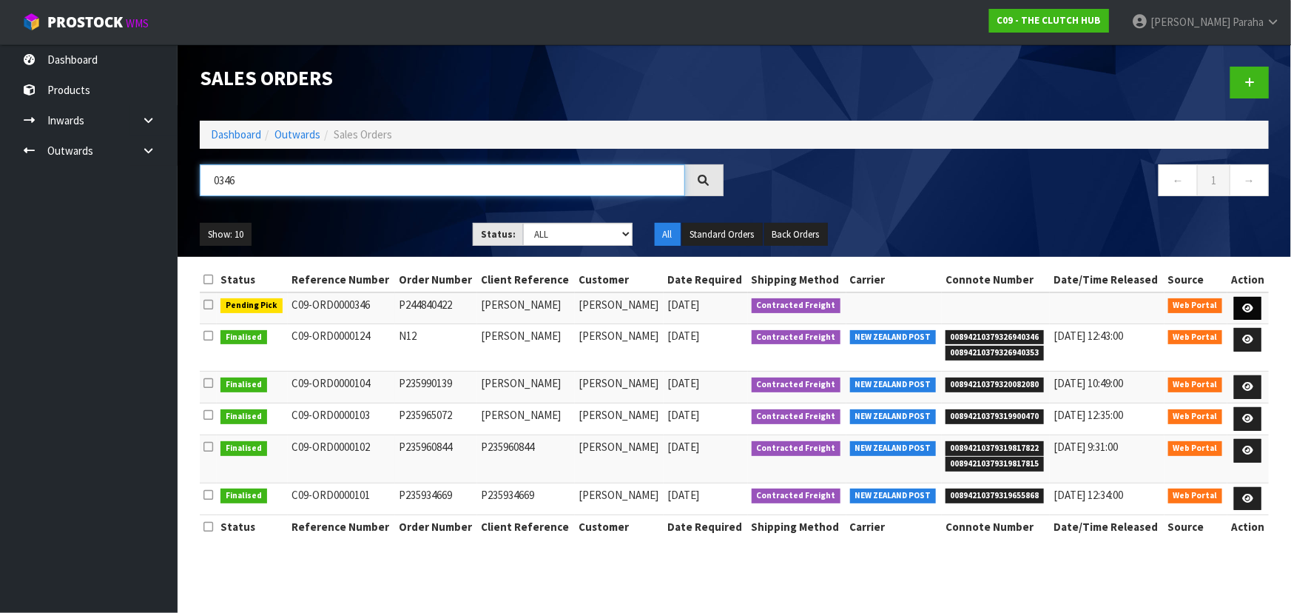
type input "0346"
click at [1258, 309] on link at bounding box center [1247, 309] width 27 height 24
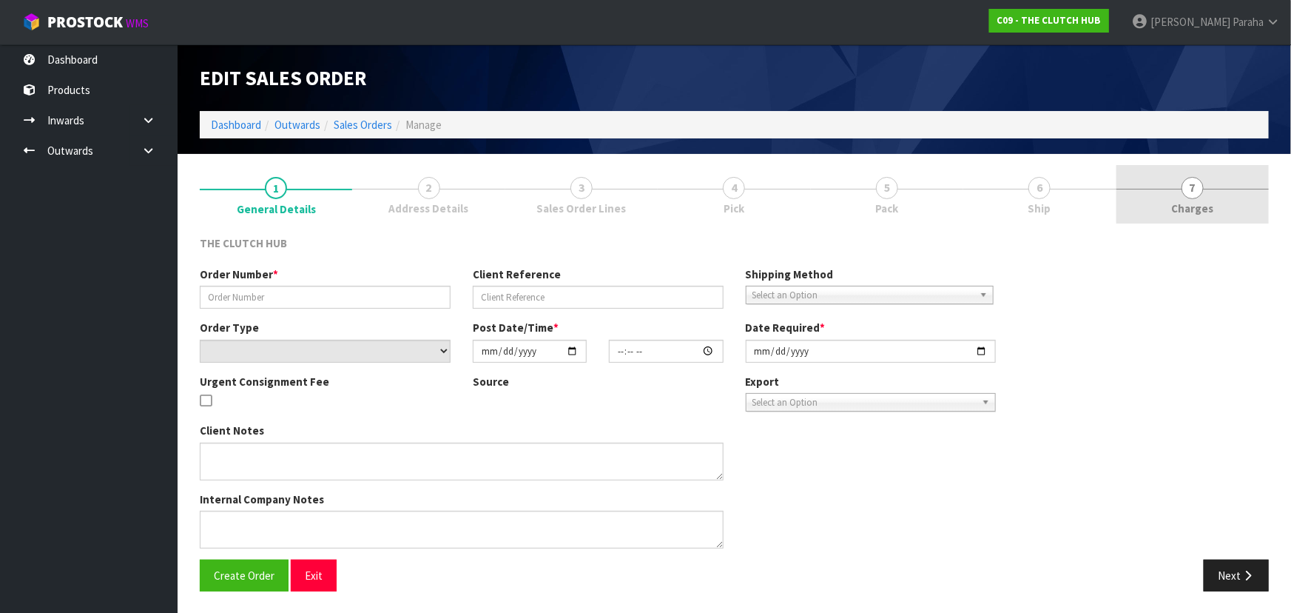
type input "P244840422"
type input "MURRAY BOAL"
select select "number:0"
type input "2025-09-30"
type input "19:37:00.000"
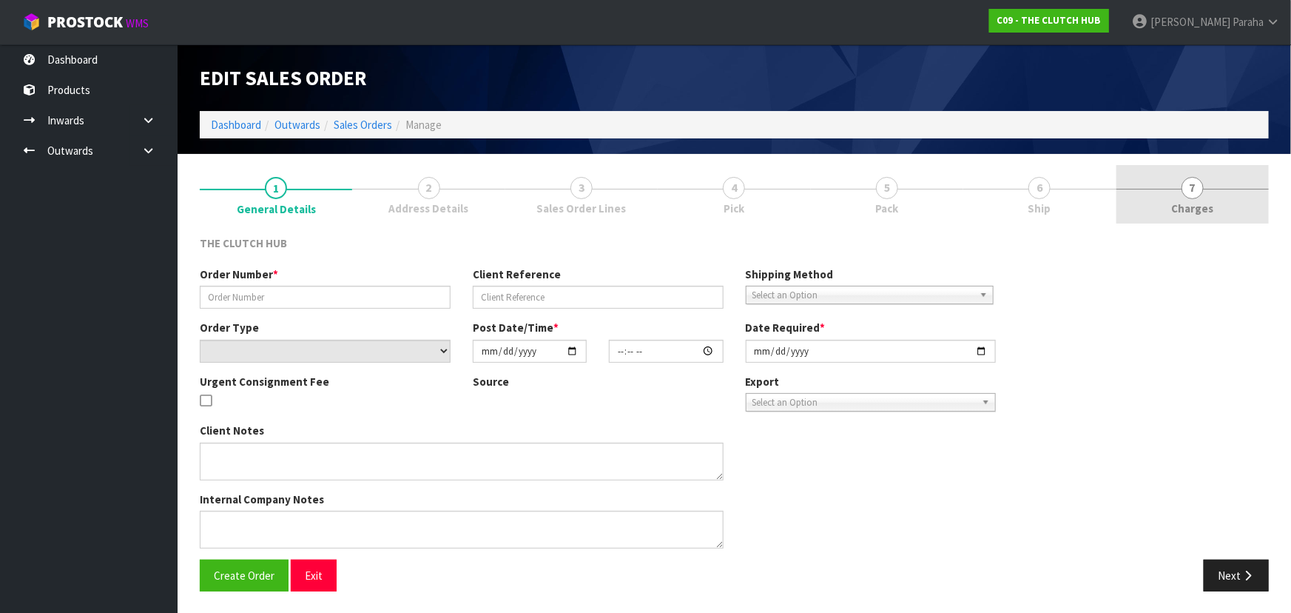
type input "2025-10-02"
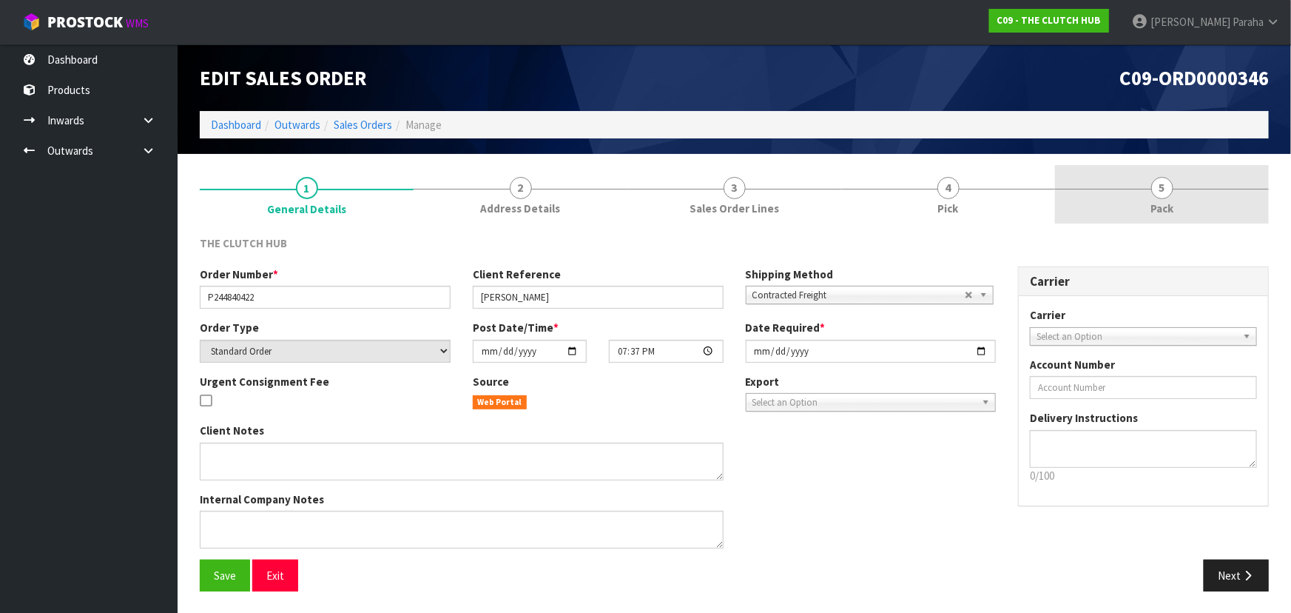
click at [1154, 190] on span "5" at bounding box center [1162, 188] width 22 height 22
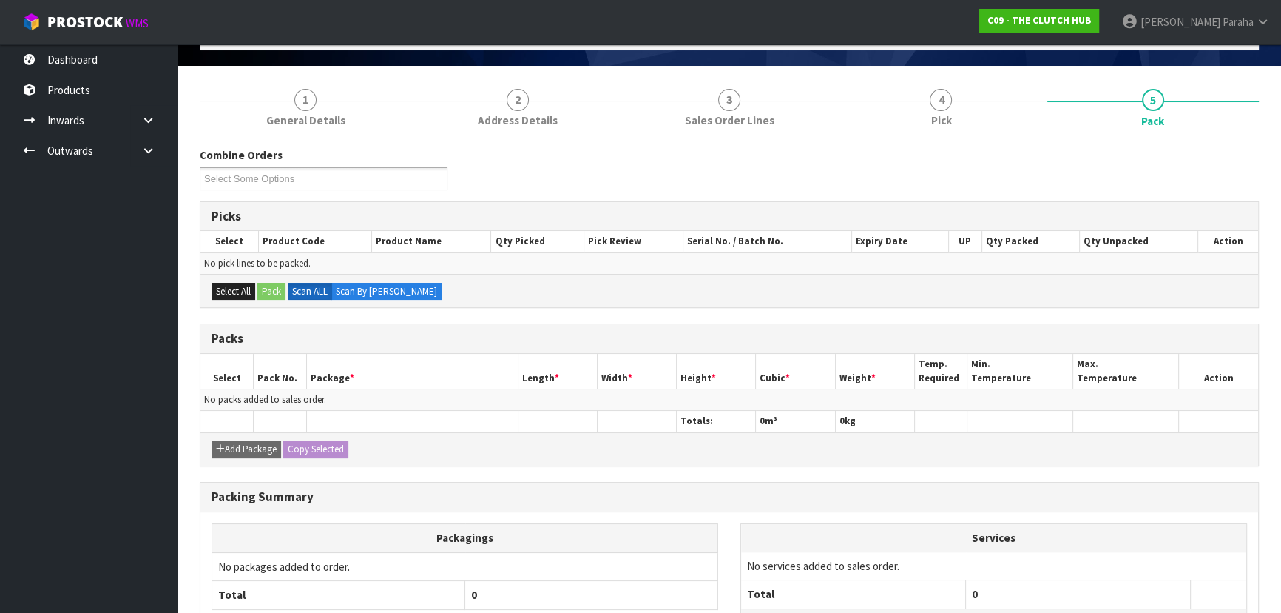
scroll to position [67, 0]
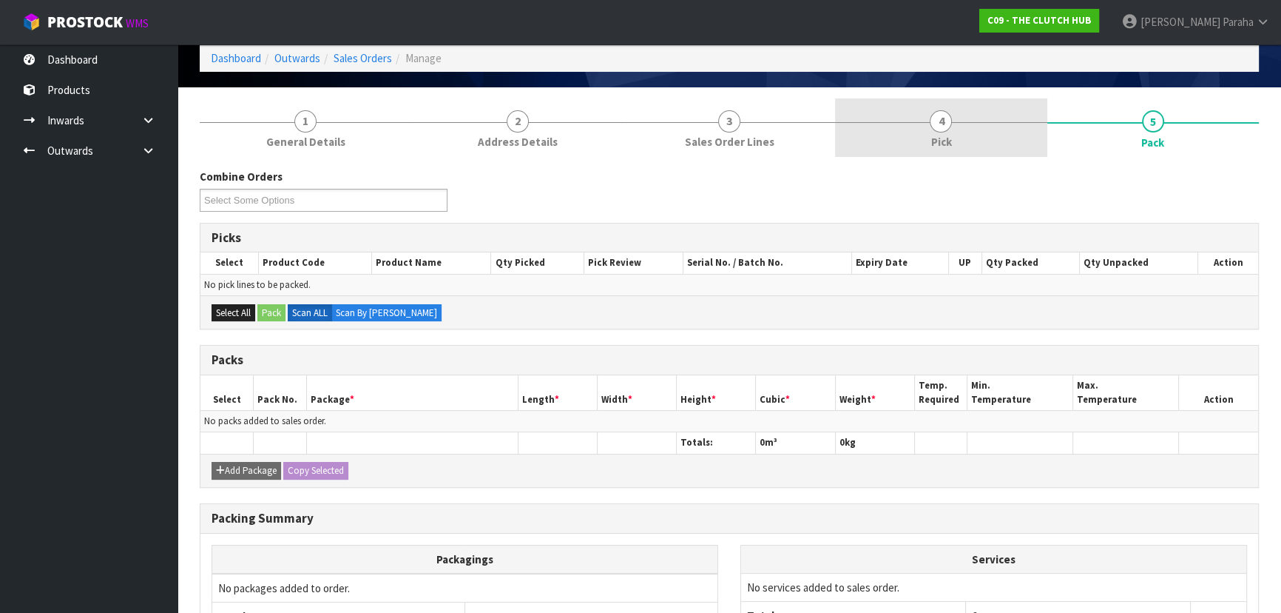
click at [943, 122] on span "4" at bounding box center [941, 121] width 22 height 22
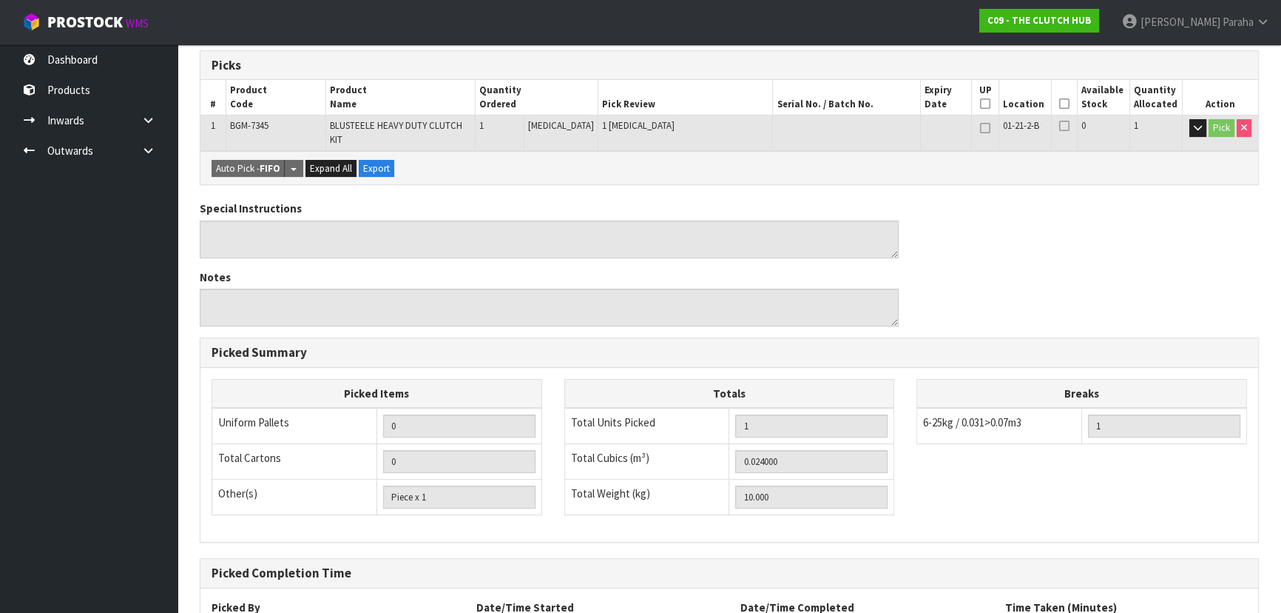
scroll to position [23, 0]
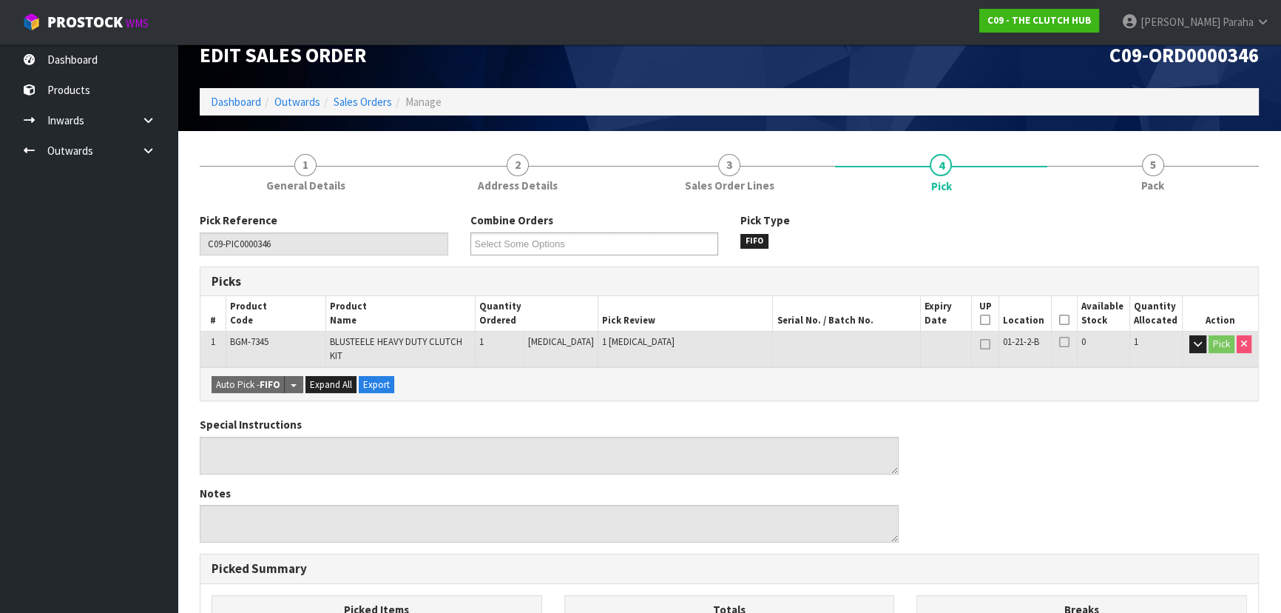
click at [1062, 320] on icon at bounding box center [1064, 320] width 10 height 1
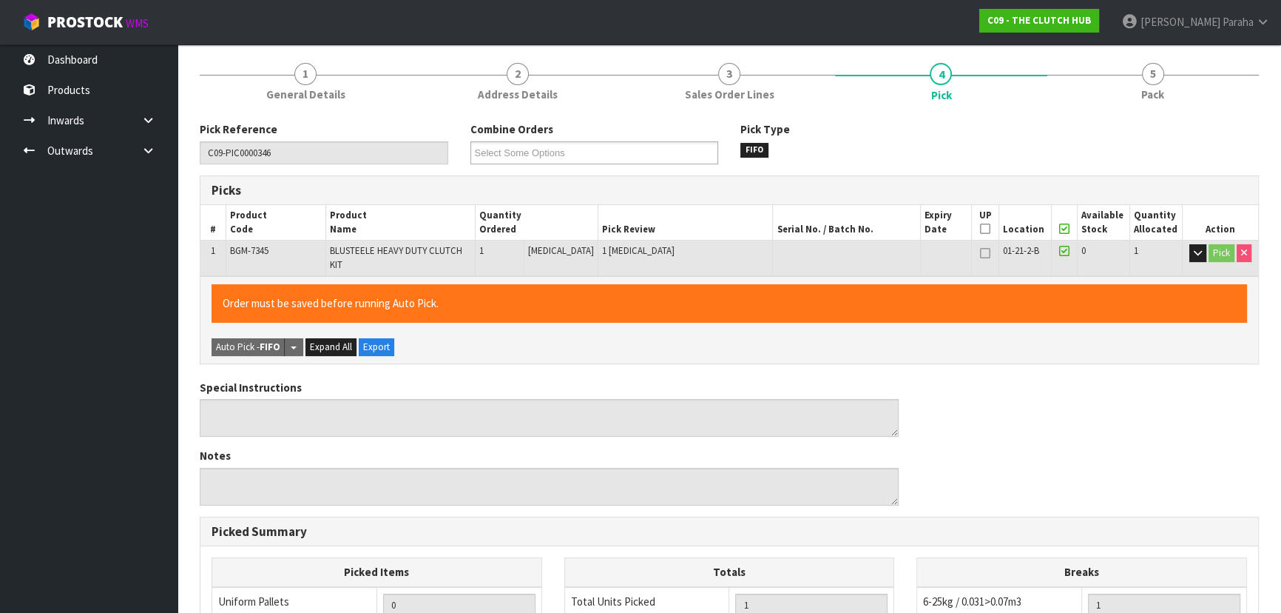
scroll to position [413, 0]
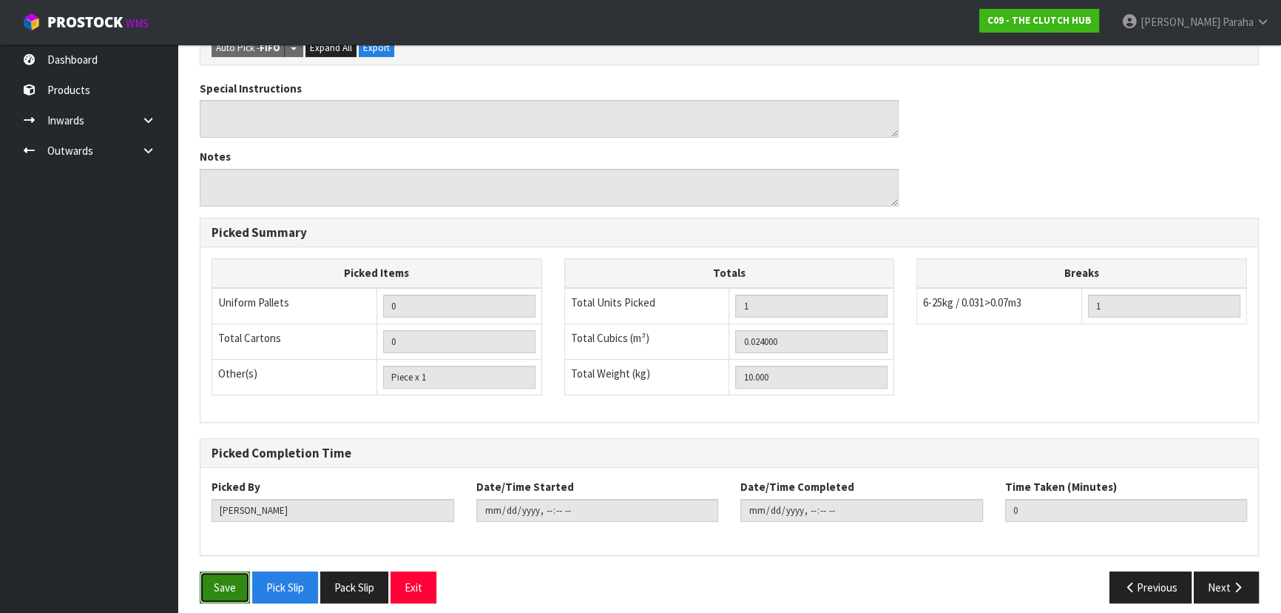
click at [210, 580] on button "Save" at bounding box center [225, 587] width 50 height 32
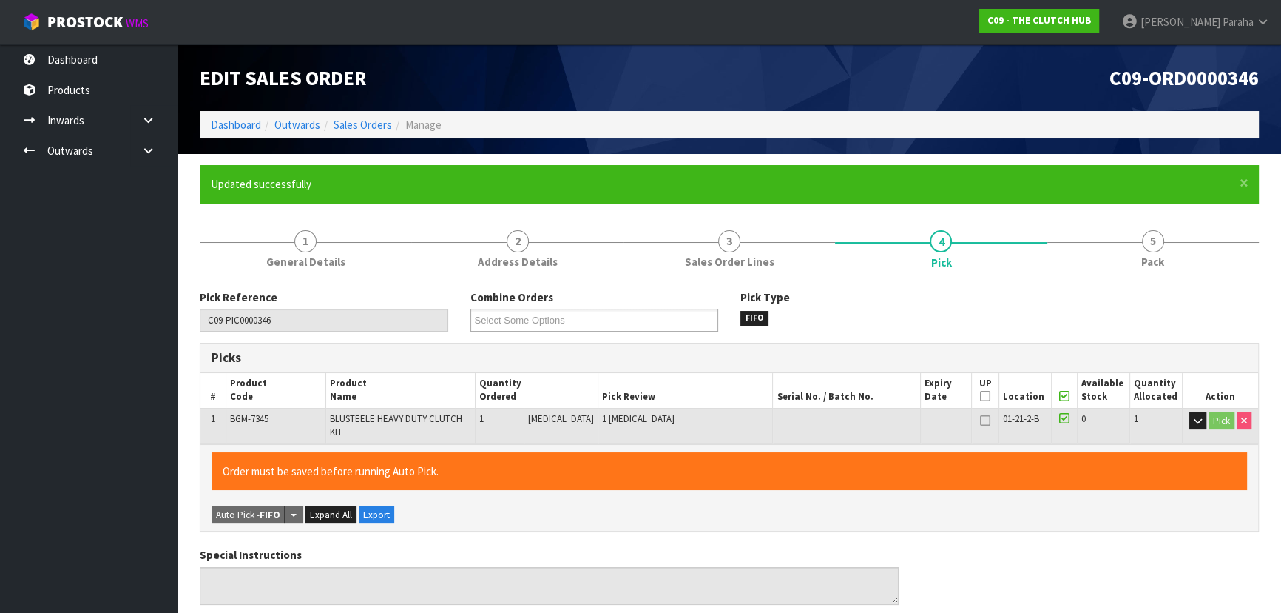
type input "Polly Paraha"
type input "2025-10-02T12:02:28"
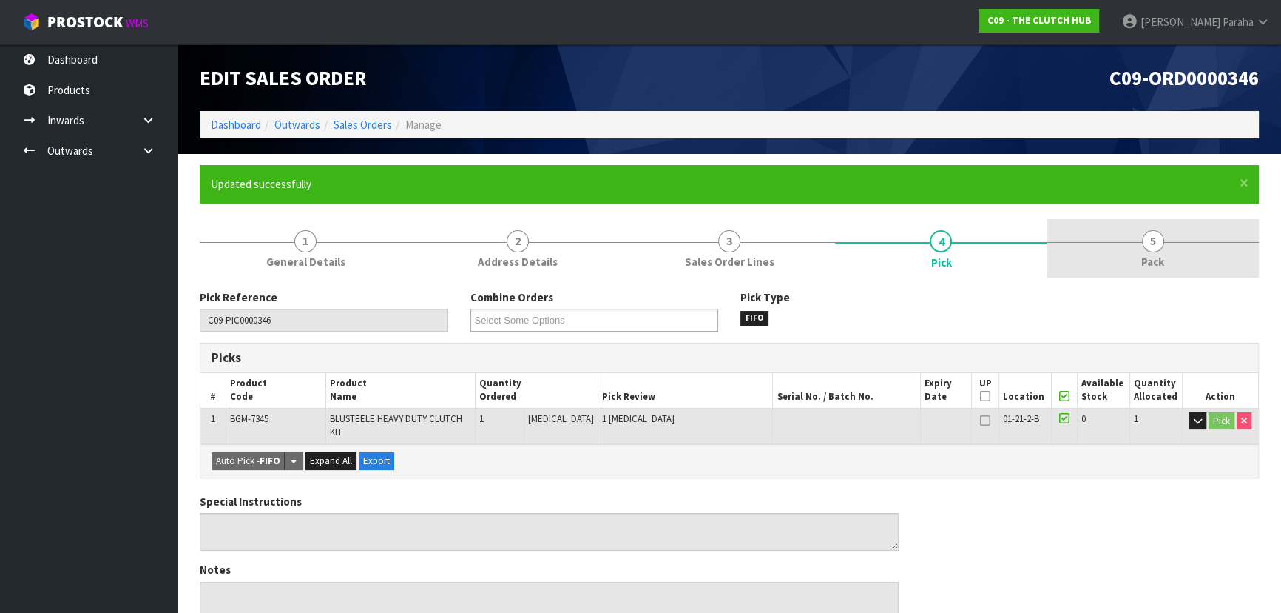
click at [1151, 252] on span "5" at bounding box center [1153, 241] width 22 height 22
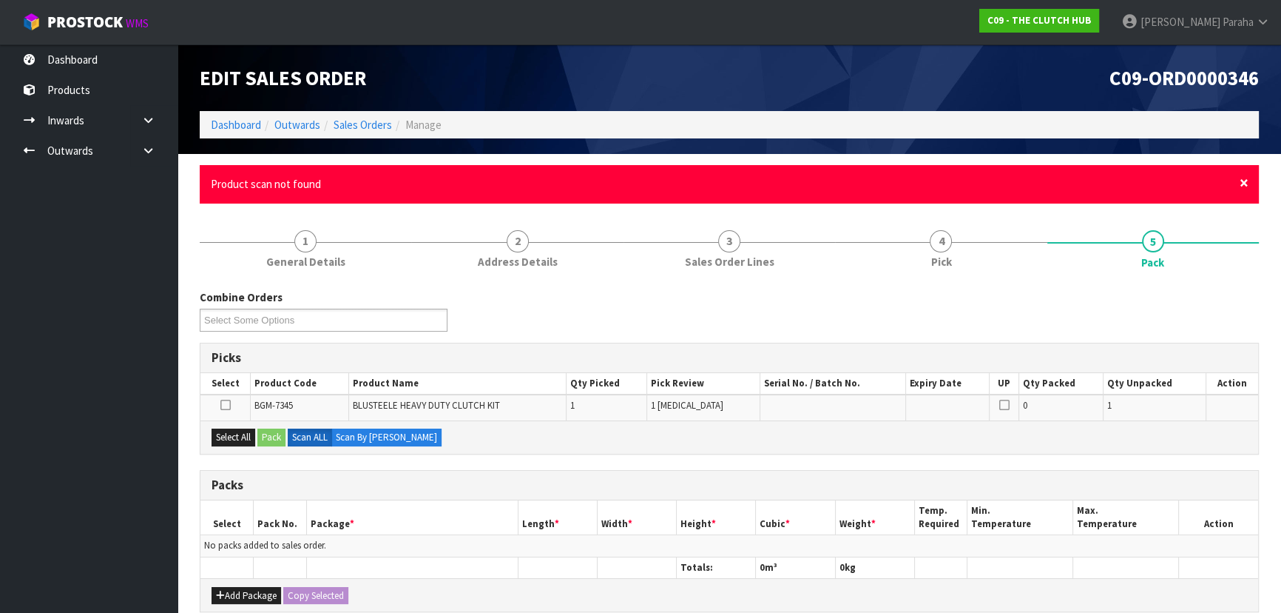
click at [1244, 186] on span "×" at bounding box center [1244, 182] width 9 height 21
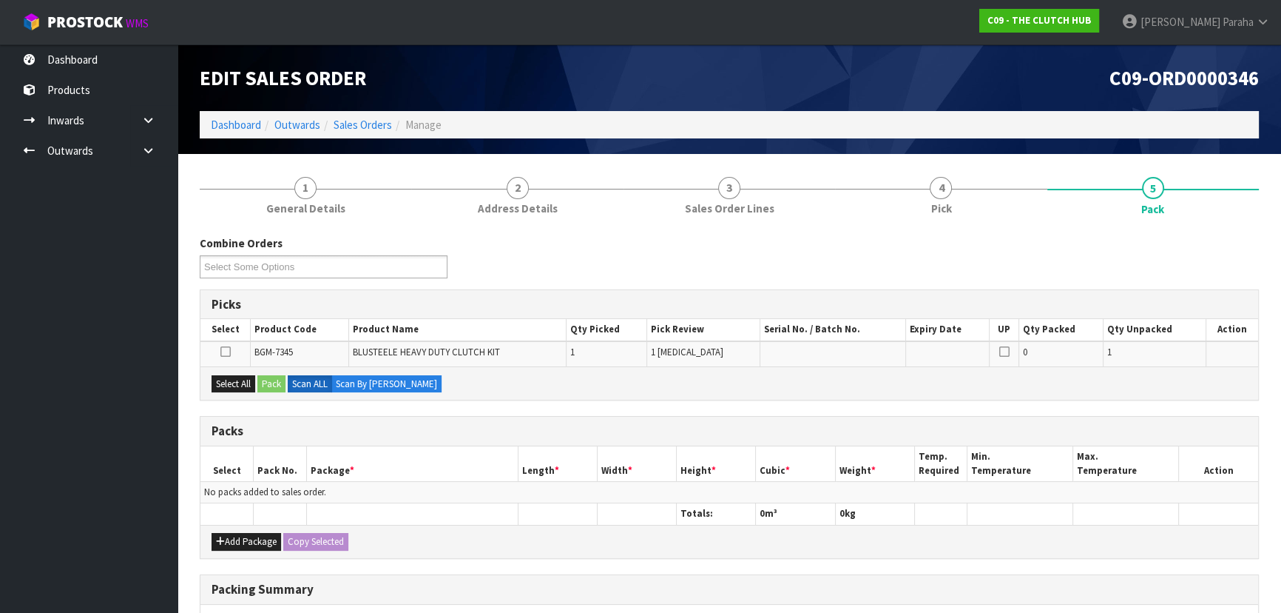
click at [229, 351] on icon at bounding box center [225, 351] width 10 height 1
click at [0, 0] on input "checkbox" at bounding box center [0, 0] width 0 height 0
click at [276, 380] on button "Pack" at bounding box center [271, 384] width 28 height 18
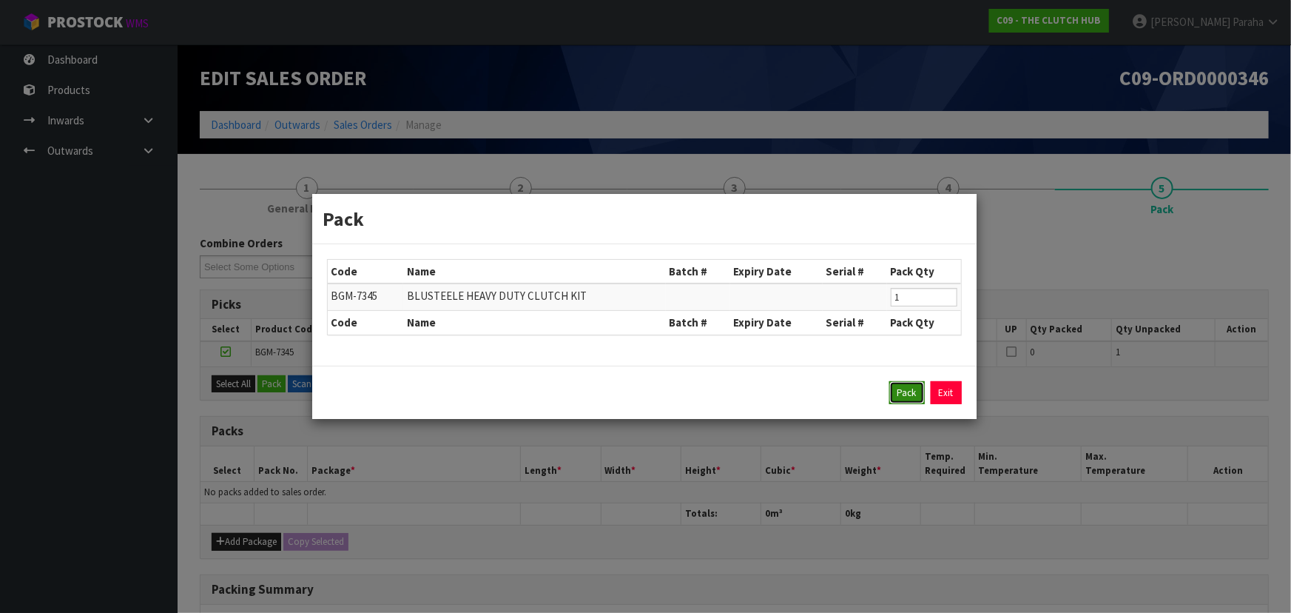
click at [910, 396] on button "Pack" at bounding box center [907, 393] width 36 height 24
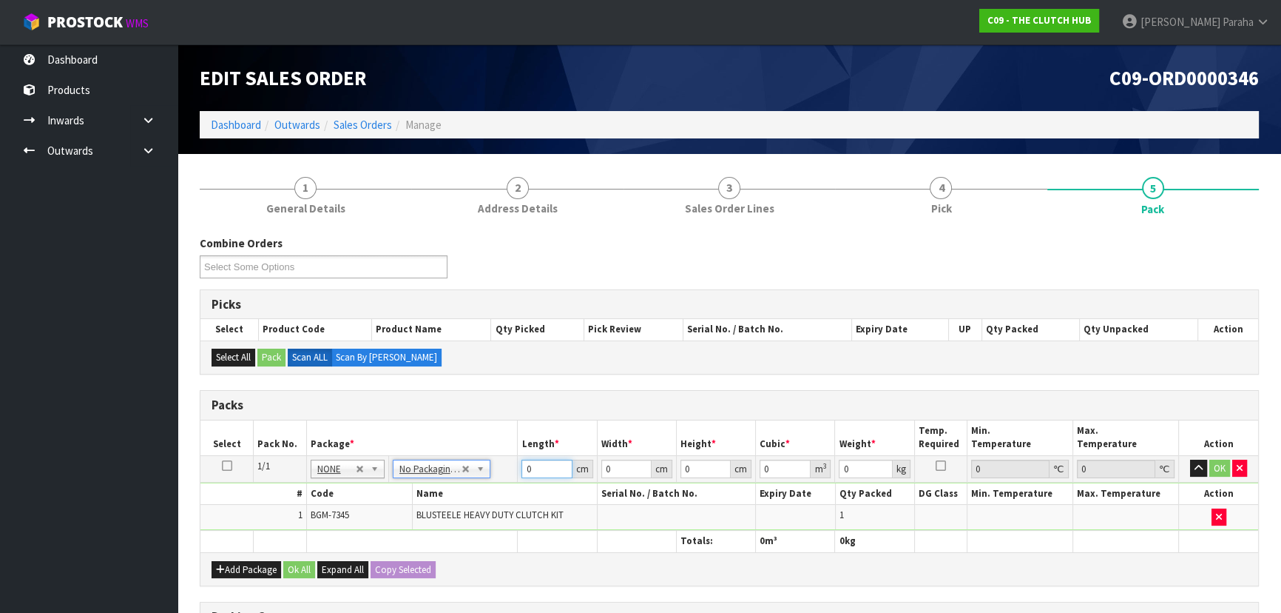
click at [536, 465] on input "0" at bounding box center [547, 468] width 50 height 18
type input "41"
type input "40"
type input "1"
type input "0.00164"
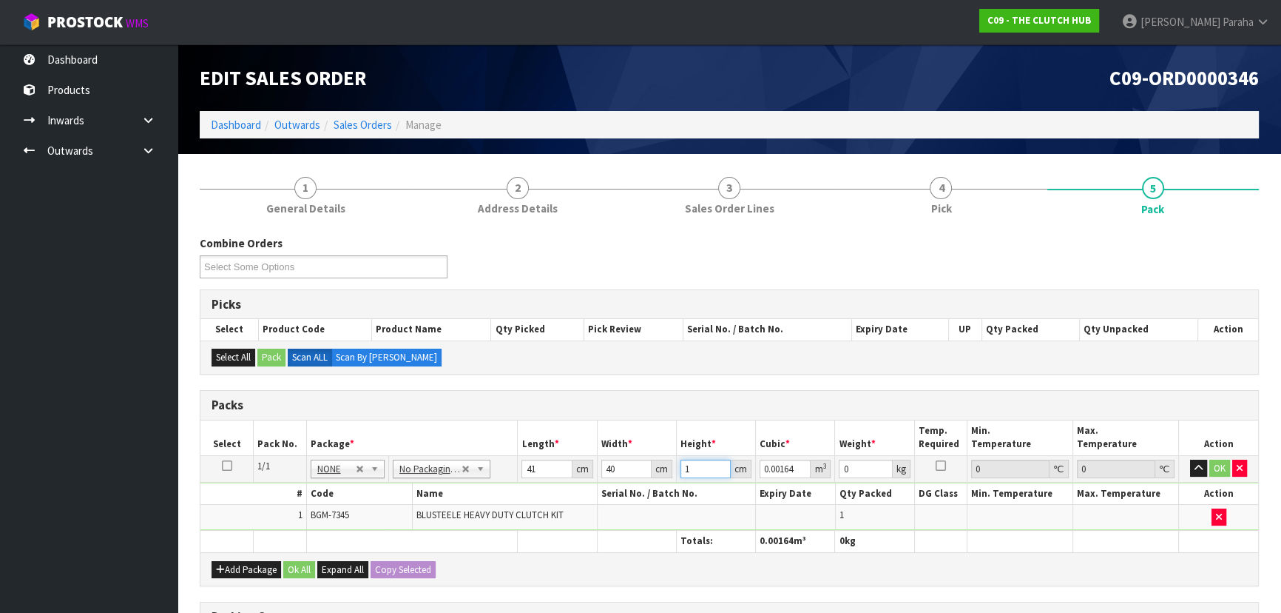
type input "16"
type input "0.02624"
type input "16"
type input "11"
click at [1190, 459] on button "button" at bounding box center [1198, 468] width 17 height 18
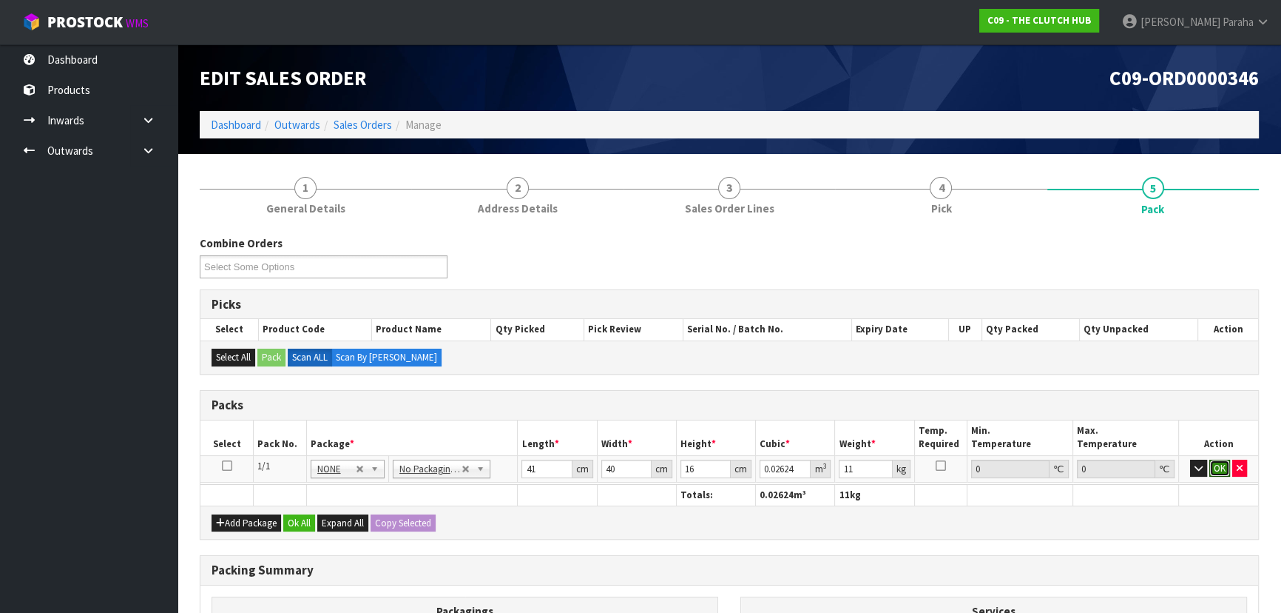
click button "OK" at bounding box center [1220, 468] width 21 height 18
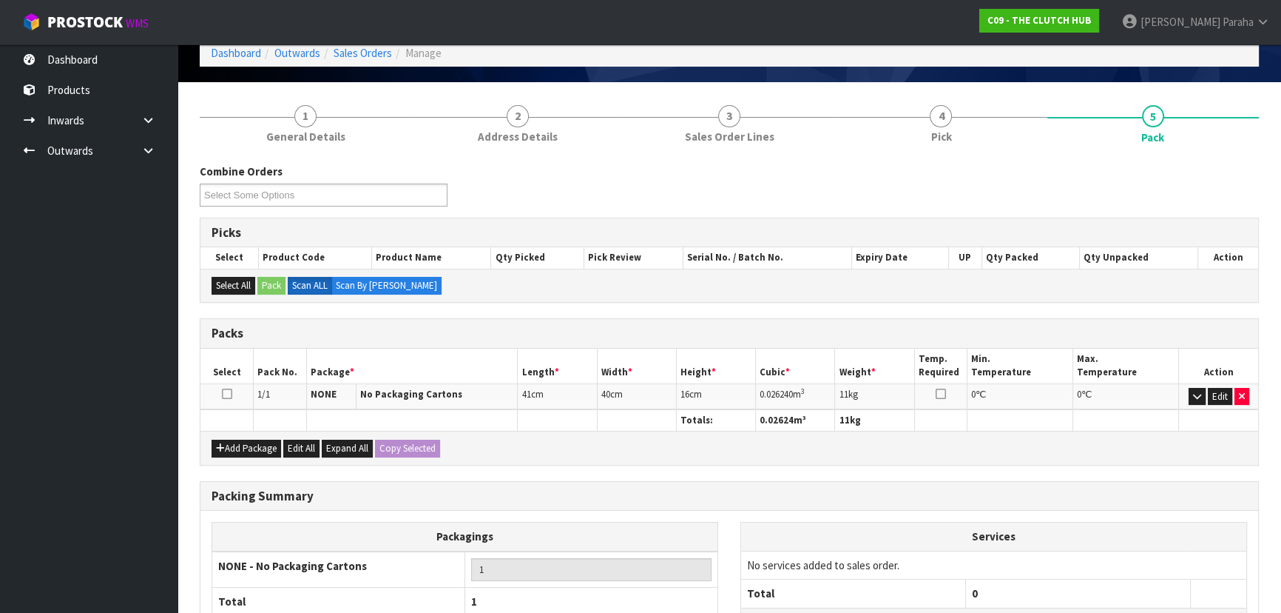
scroll to position [201, 0]
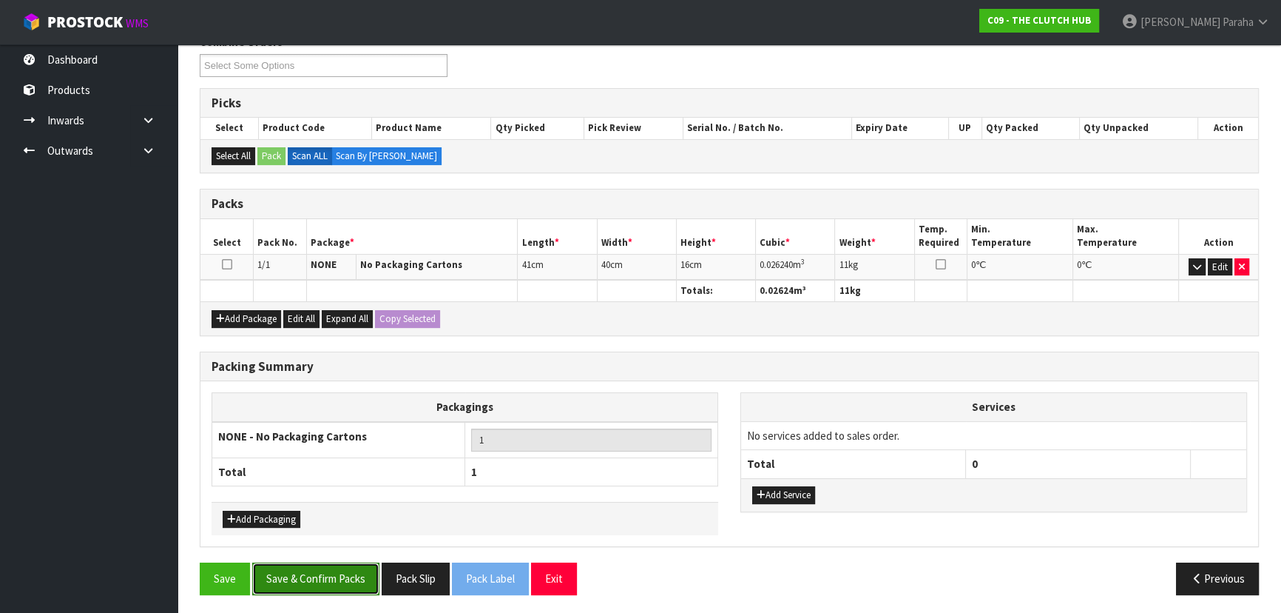
click at [306, 571] on button "Save & Confirm Packs" at bounding box center [315, 578] width 127 height 32
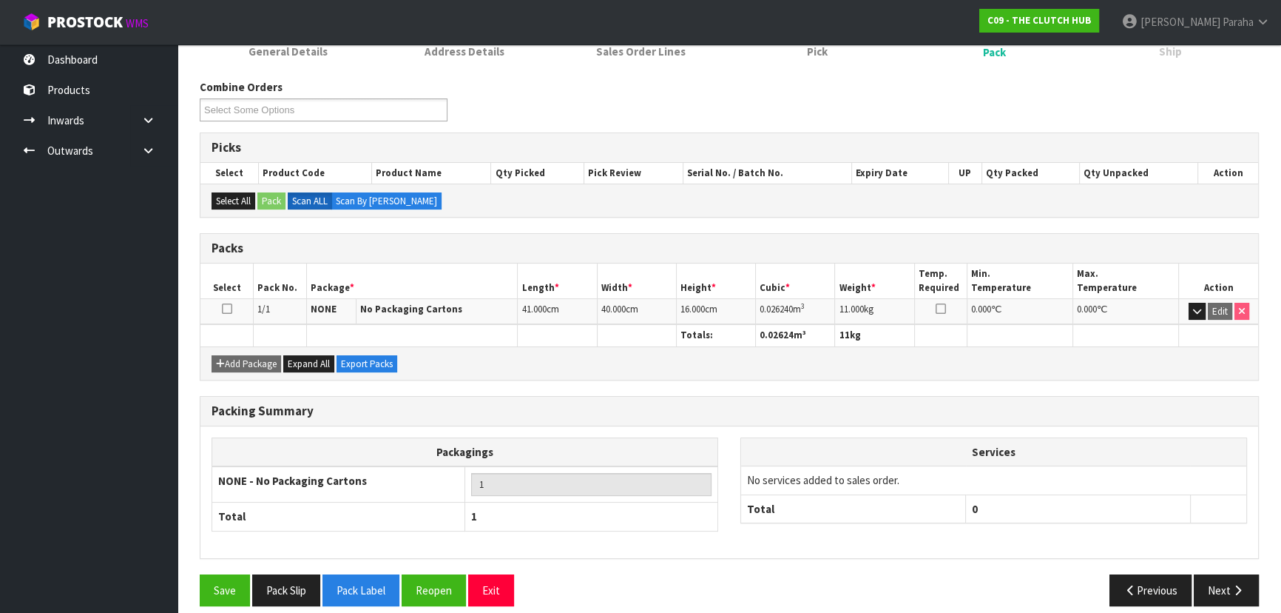
scroll to position [222, 0]
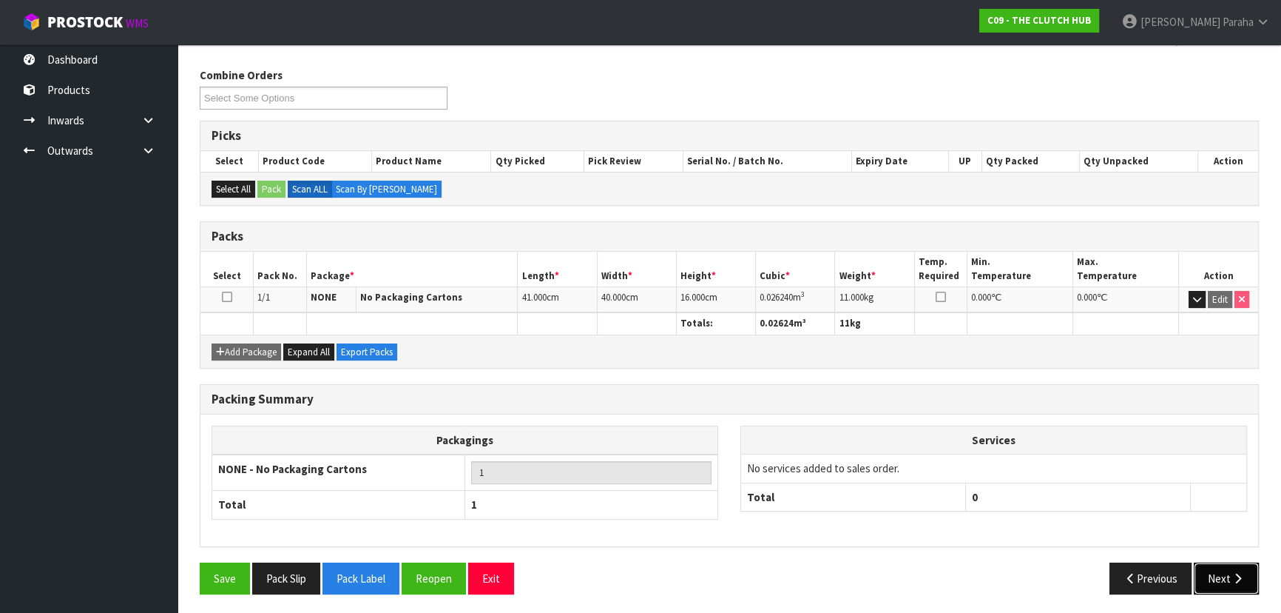
click at [1232, 566] on button "Next" at bounding box center [1226, 578] width 65 height 32
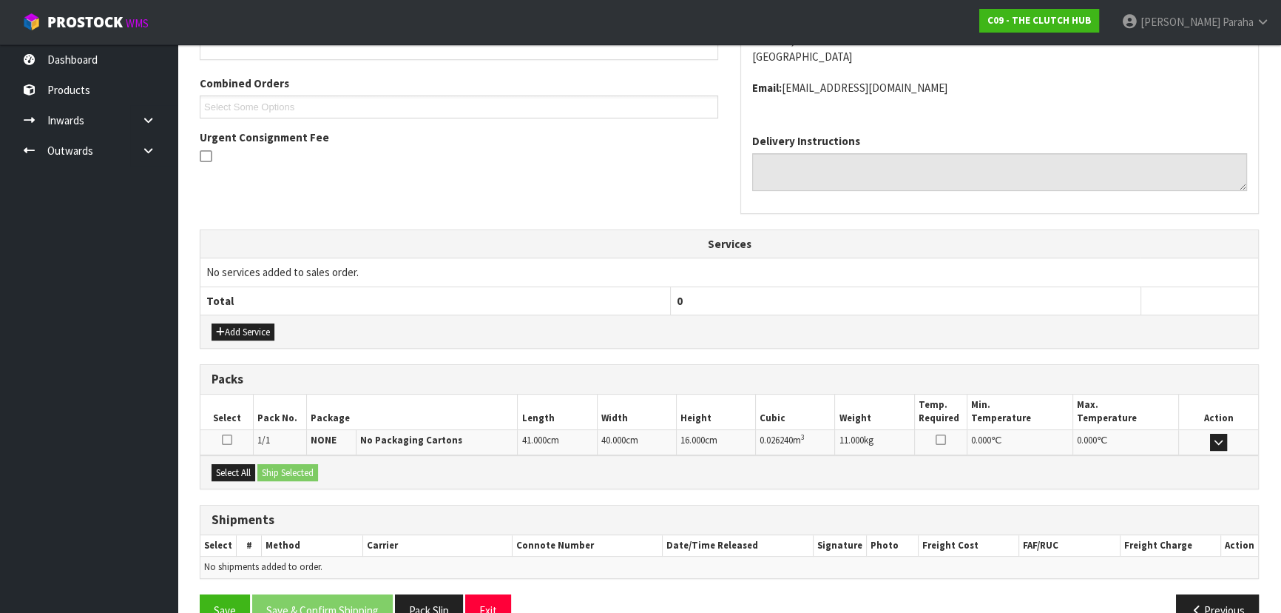
scroll to position [394, 0]
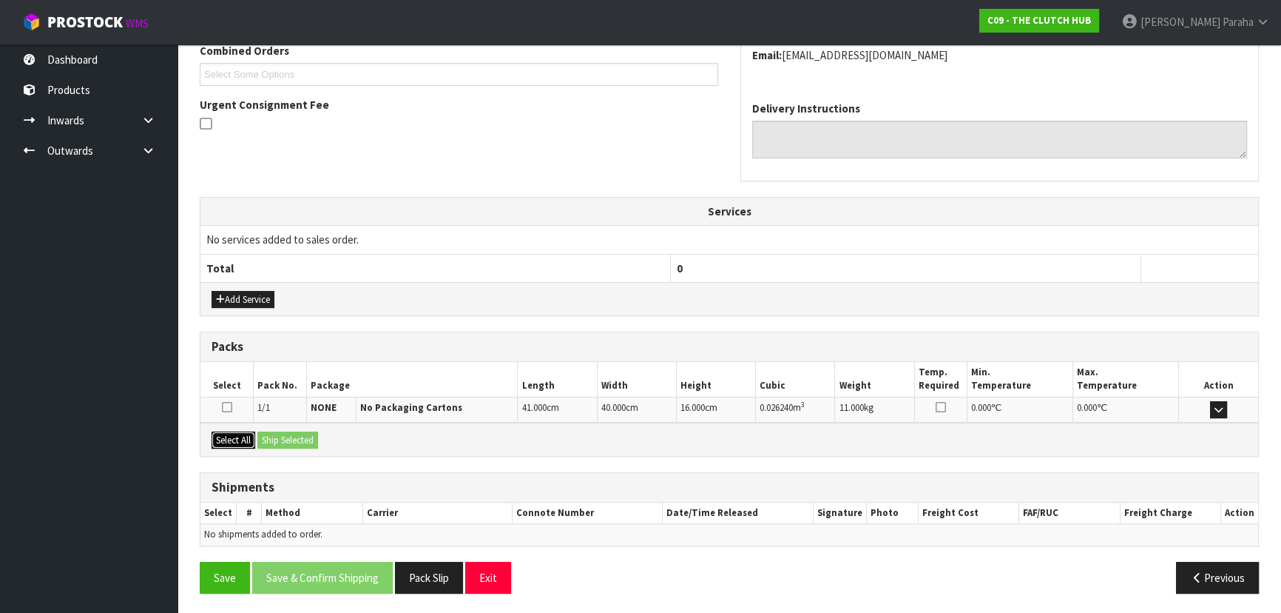
drag, startPoint x: 238, startPoint y: 441, endPoint x: 334, endPoint y: 440, distance: 96.2
click at [254, 441] on button "Select All" at bounding box center [234, 440] width 44 height 18
click at [317, 441] on button "Ship Selected" at bounding box center [287, 440] width 61 height 18
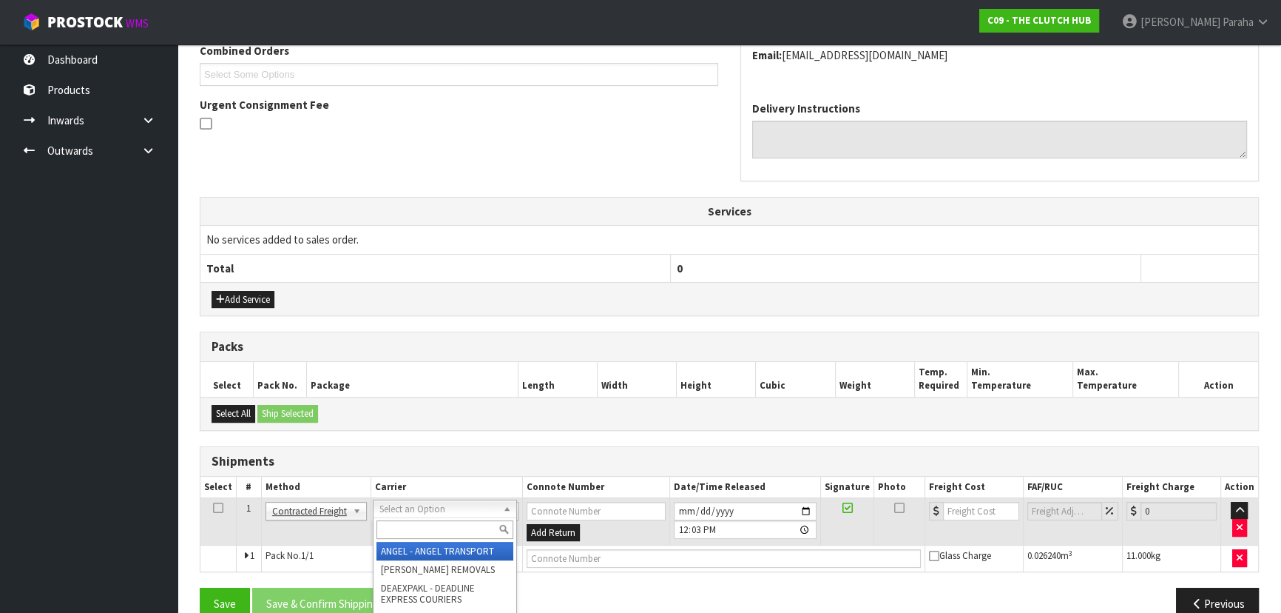
click at [414, 525] on input "text" at bounding box center [445, 529] width 137 height 18
type input "NZP"
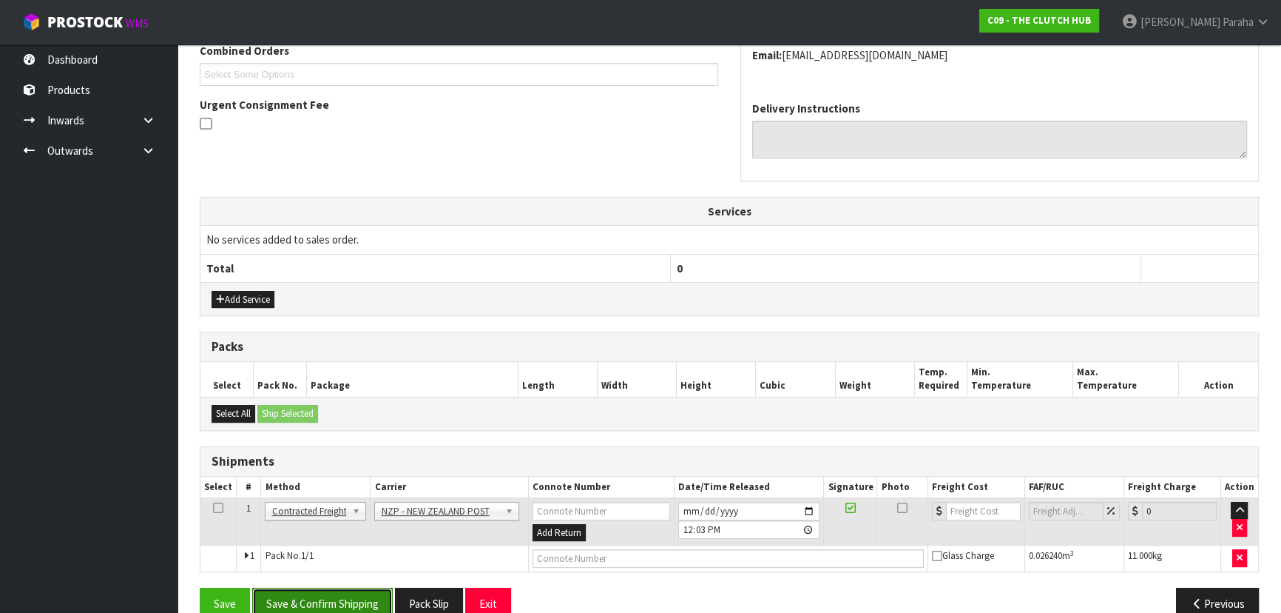
click at [359, 597] on button "Save & Confirm Shipping" at bounding box center [322, 603] width 141 height 32
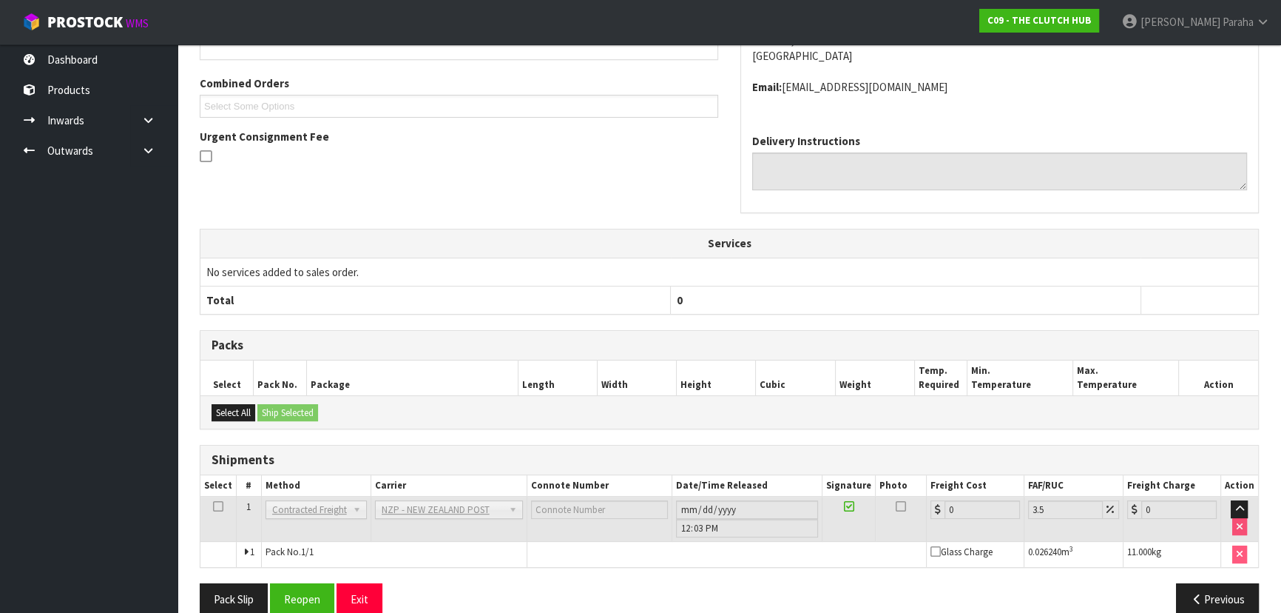
scroll to position [400, 0]
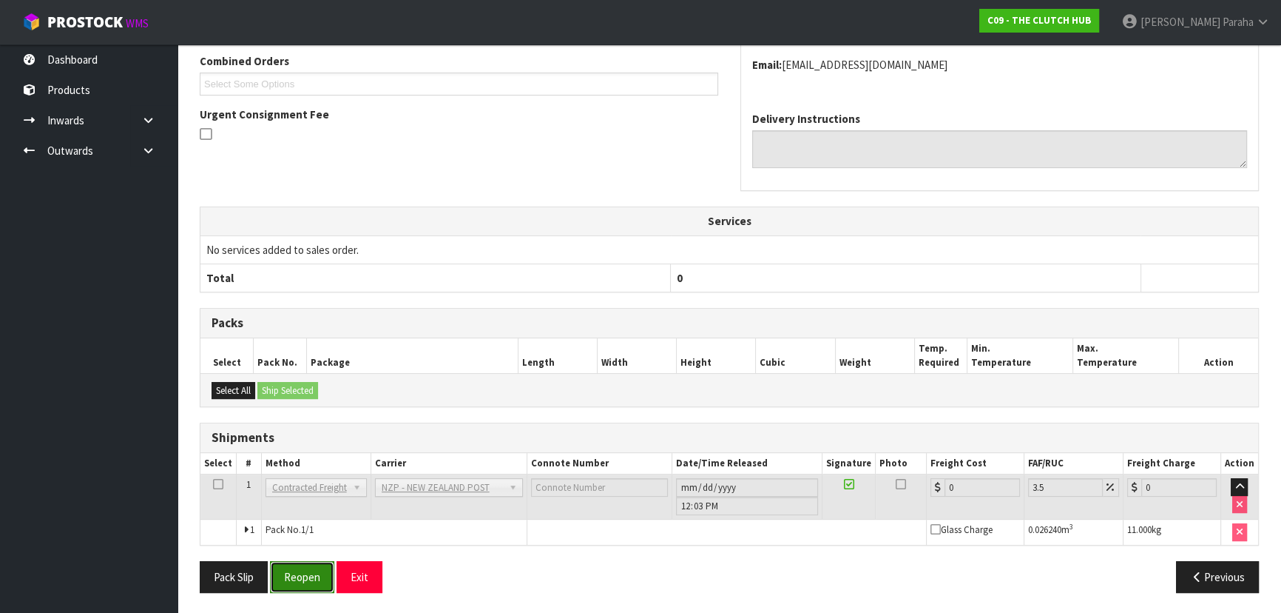
click at [314, 581] on button "Reopen" at bounding box center [302, 577] width 64 height 32
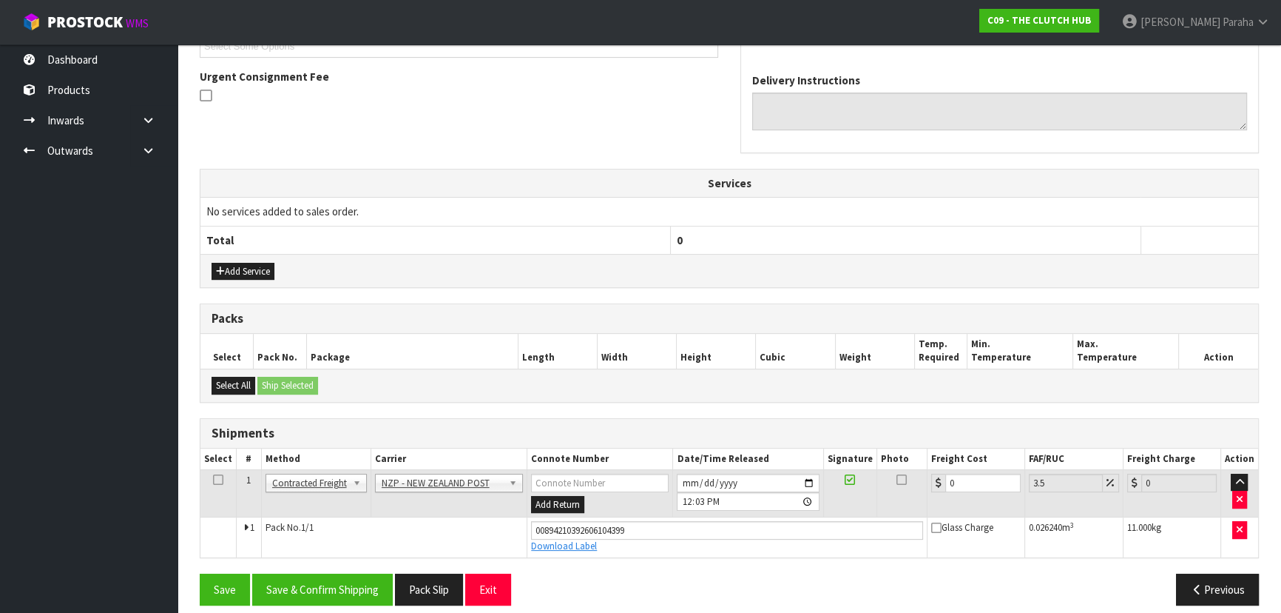
scroll to position [434, 0]
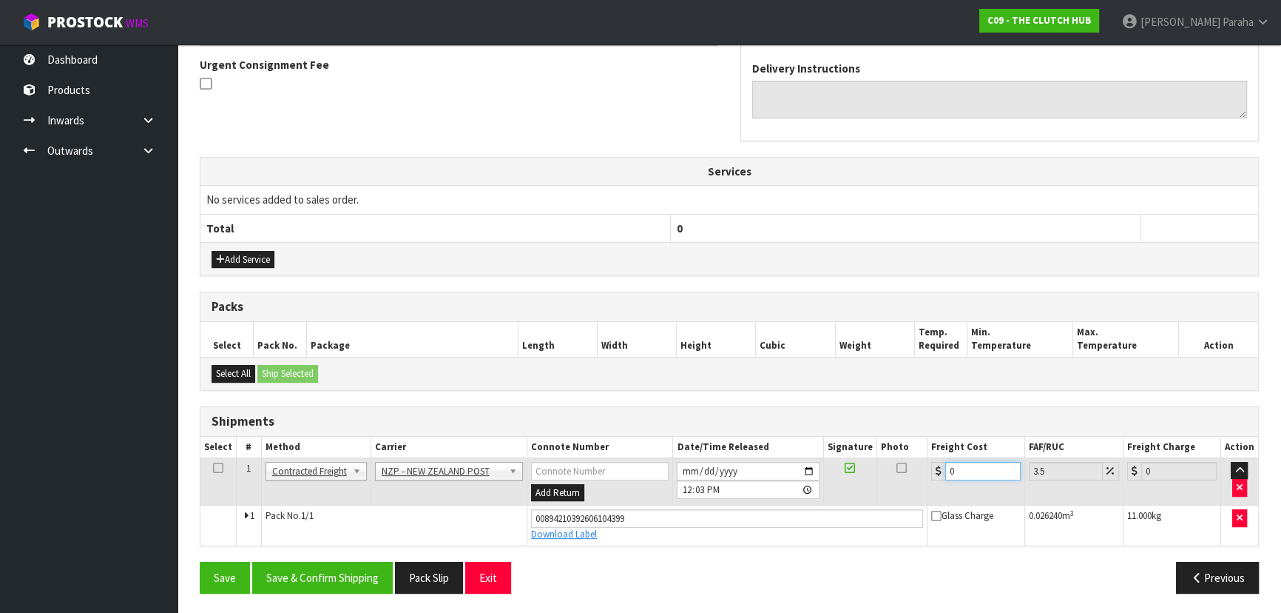
click at [958, 466] on input "0" at bounding box center [982, 471] width 75 height 18
type input "1"
type input "1.03"
type input "13"
type input "13.45"
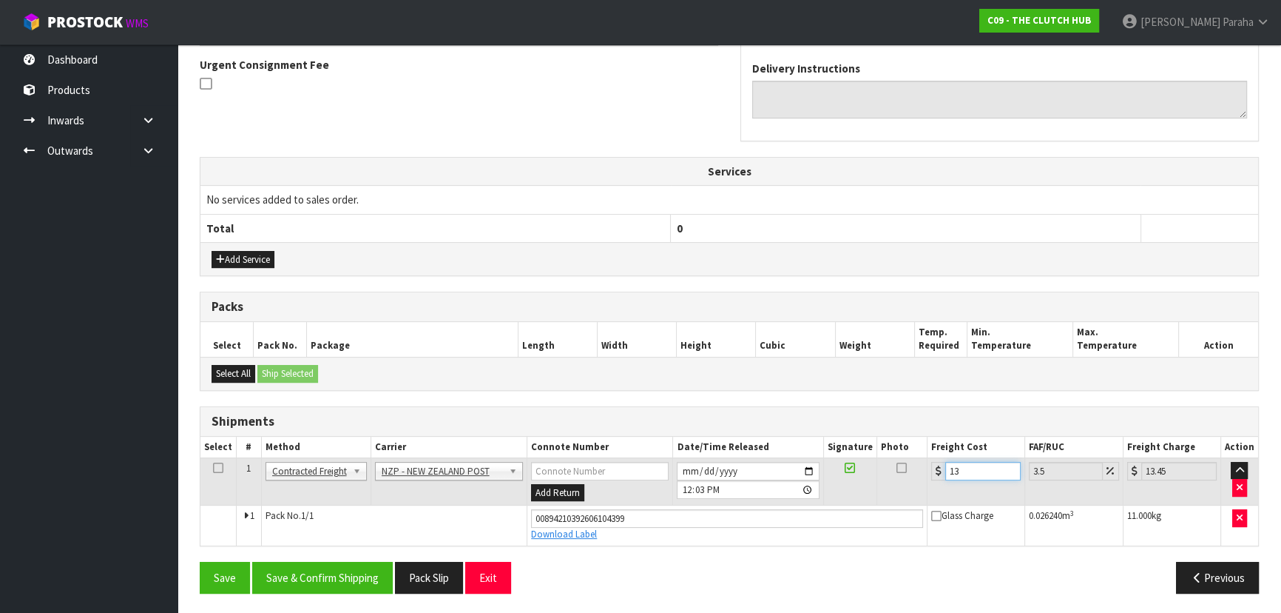
type input "13.2"
type input "13.66"
type input "13.27"
type input "13.73"
type input "13.27"
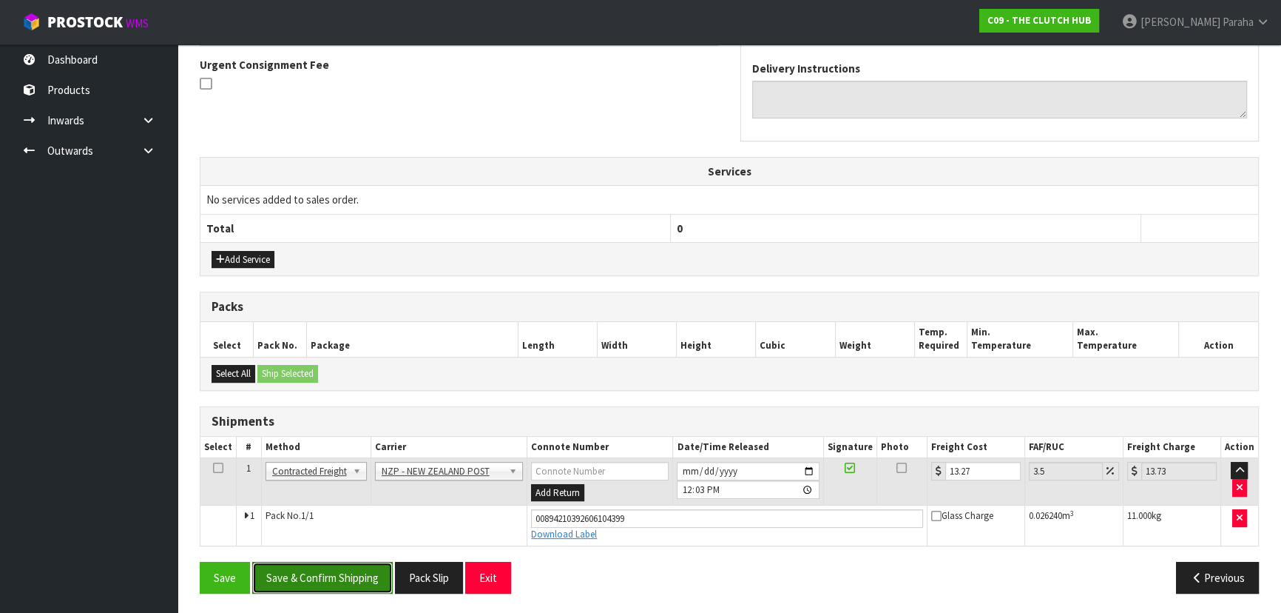
click at [323, 577] on button "Save & Confirm Shipping" at bounding box center [322, 578] width 141 height 32
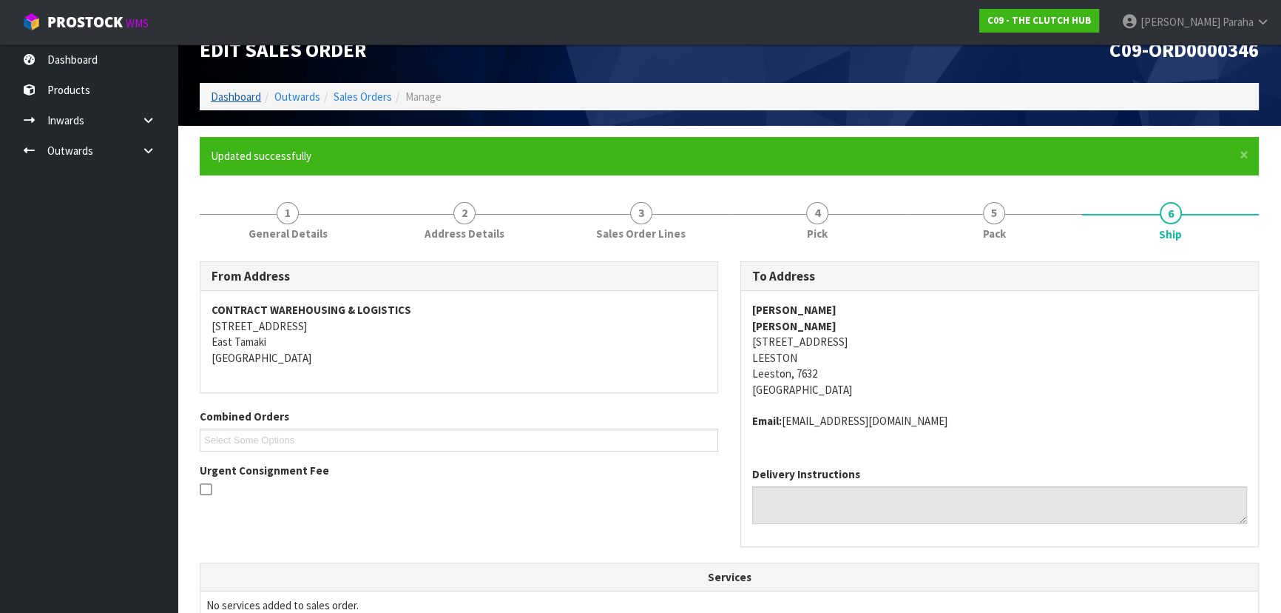
scroll to position [0, 0]
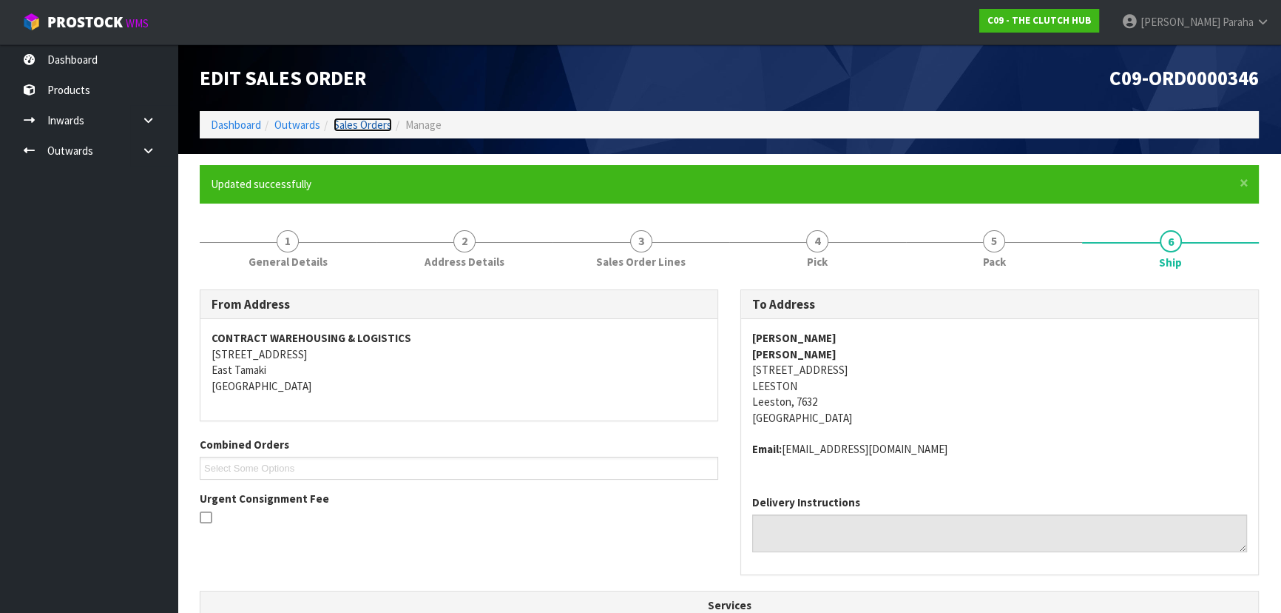
click at [374, 126] on link "Sales Orders" at bounding box center [363, 125] width 58 height 14
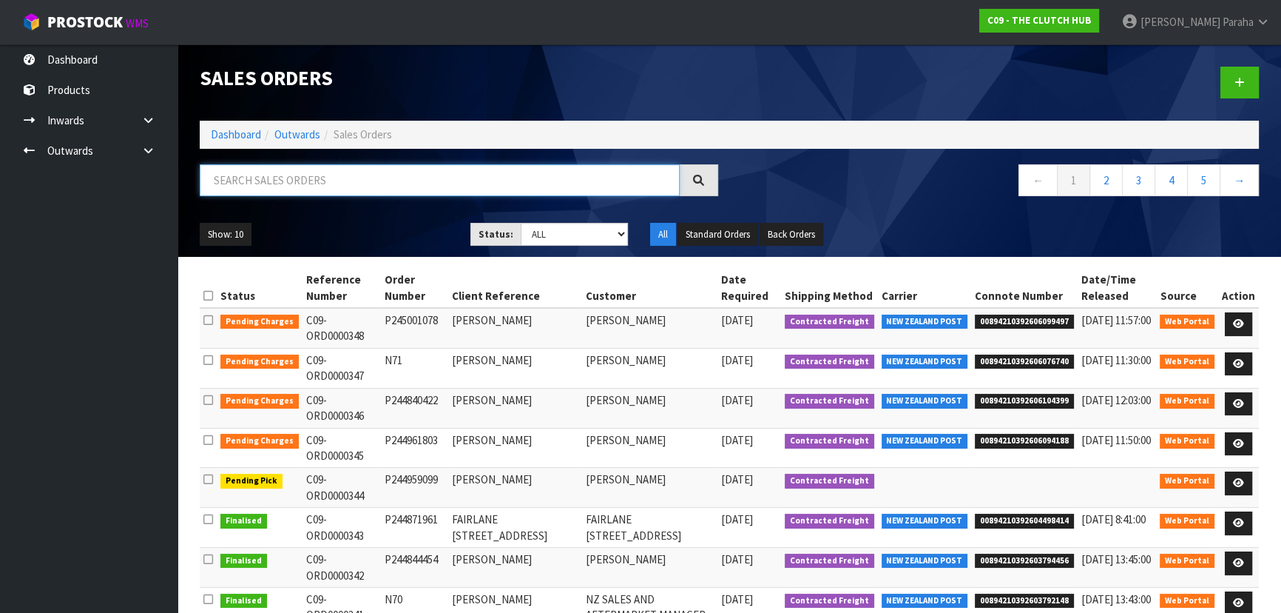
click at [360, 184] on input "text" at bounding box center [440, 180] width 480 height 32
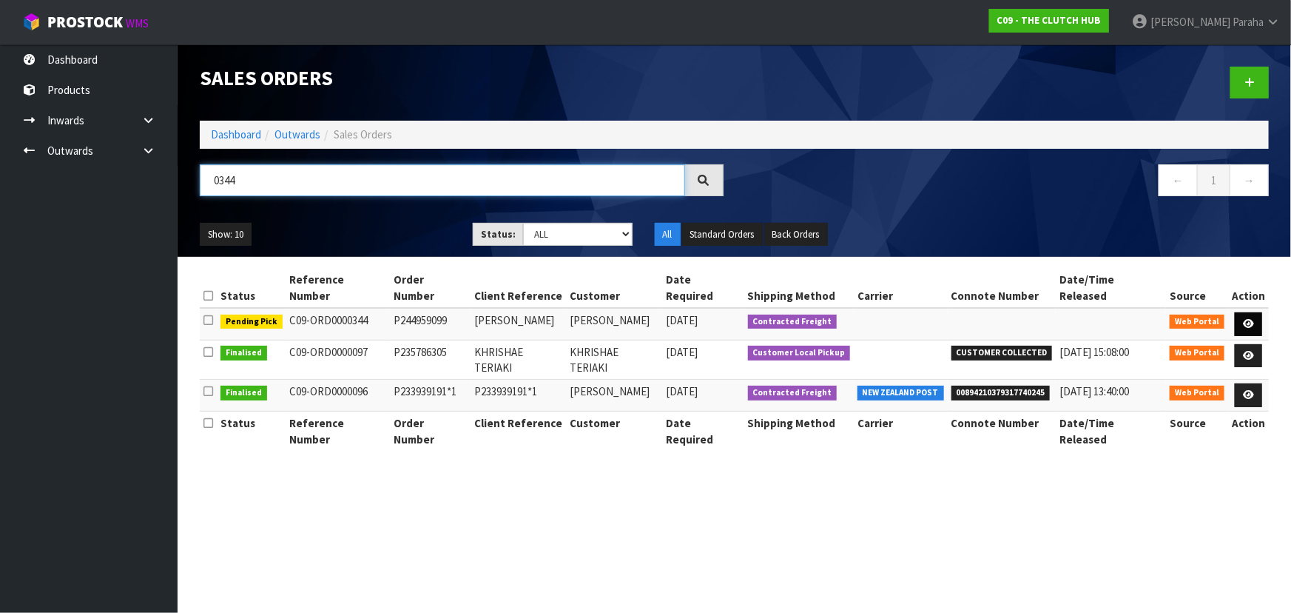
type input "0344"
click at [1247, 319] on icon at bounding box center [1248, 324] width 11 height 10
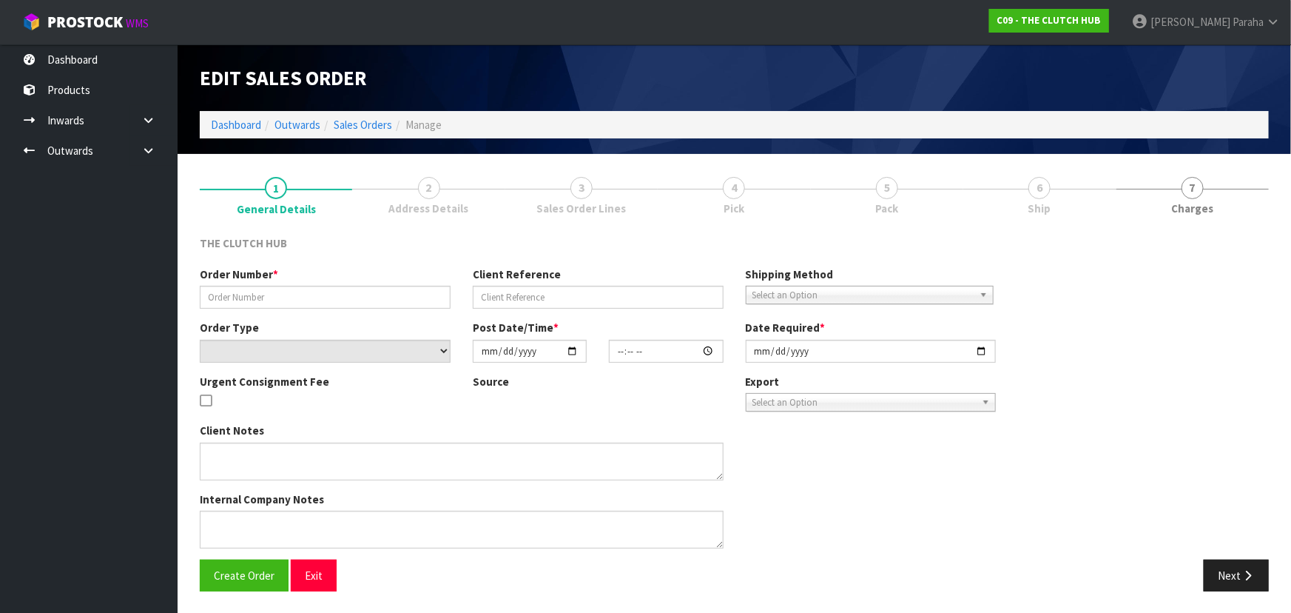
type input "P244959099"
type input "MARTY LECKIE"
select select "number:0"
type input "2025-09-30"
type input "21:40:00.000"
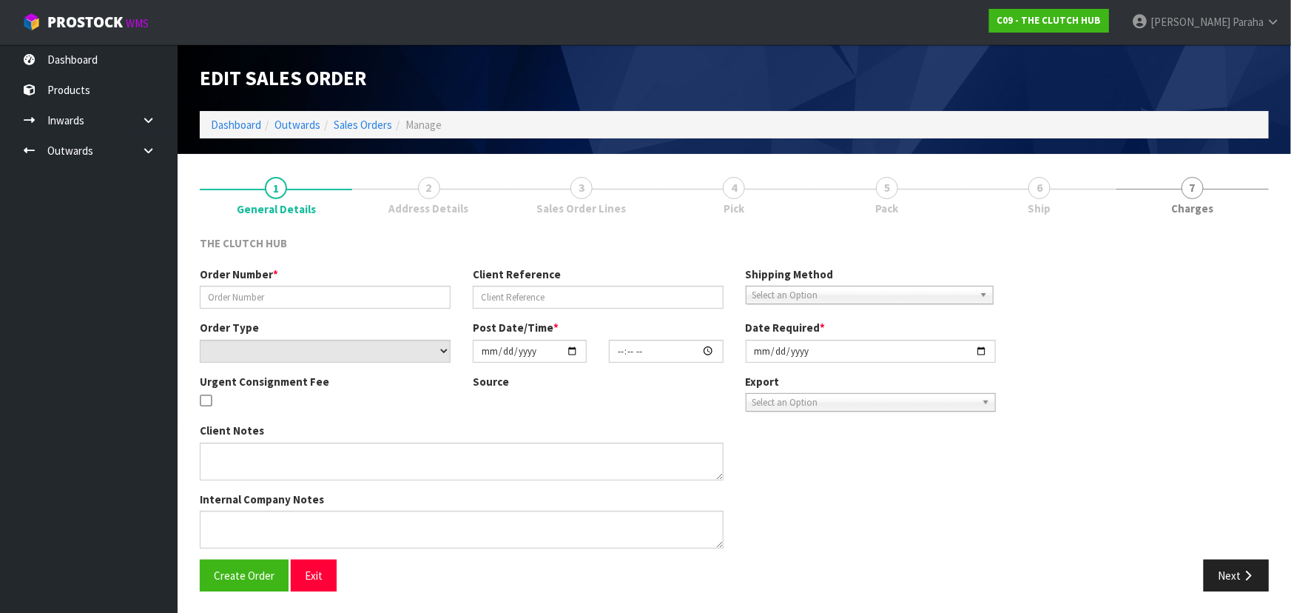
type input "2025-10-02"
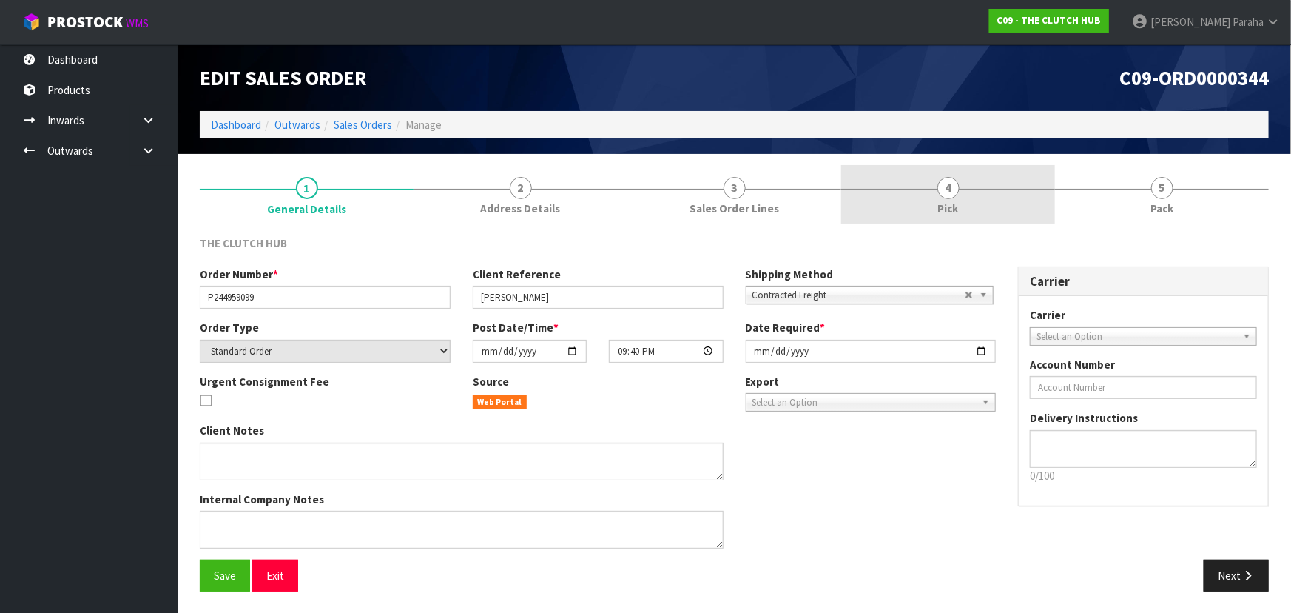
click at [947, 195] on span "4" at bounding box center [948, 188] width 22 height 22
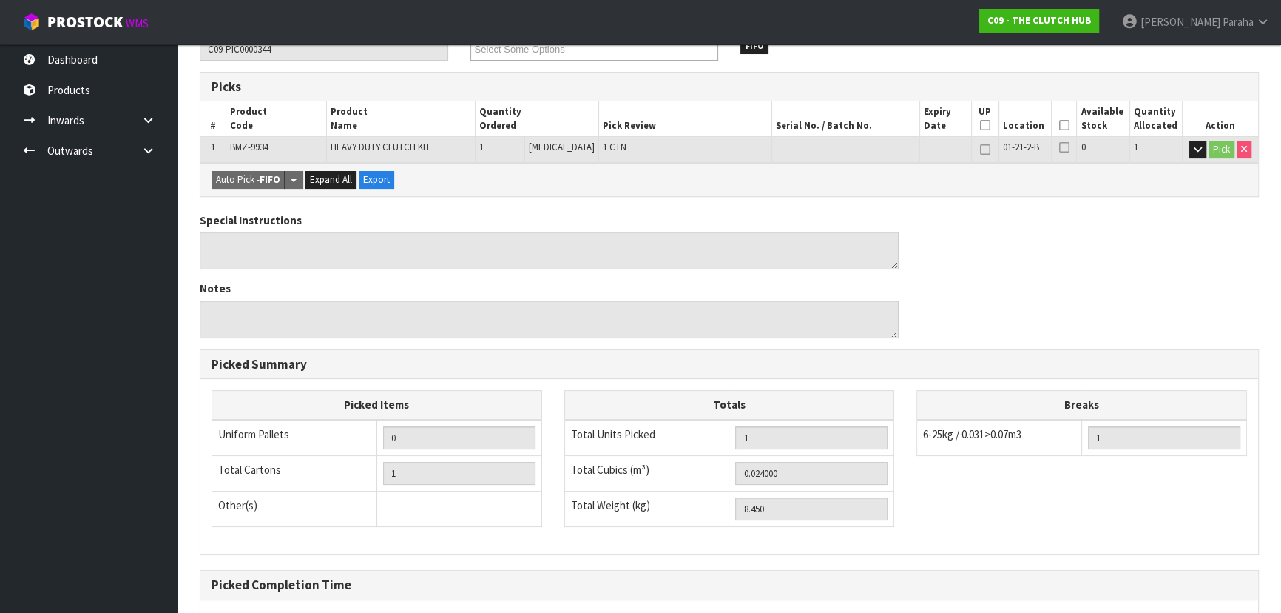
scroll to position [23, 0]
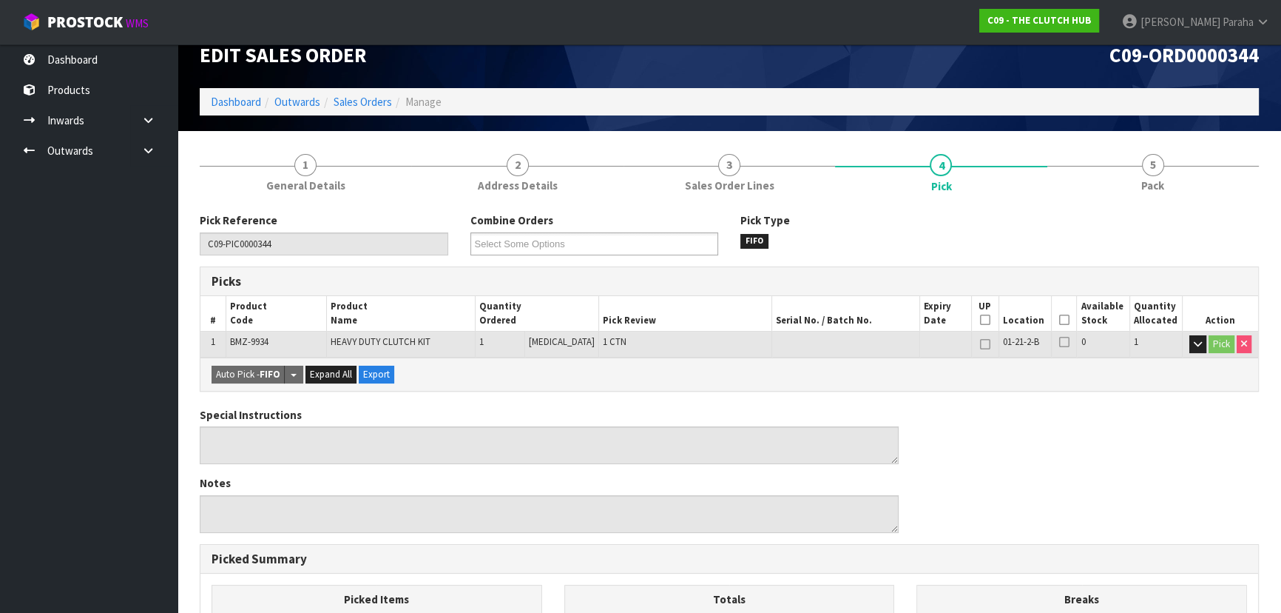
click at [1059, 320] on icon at bounding box center [1064, 320] width 10 height 1
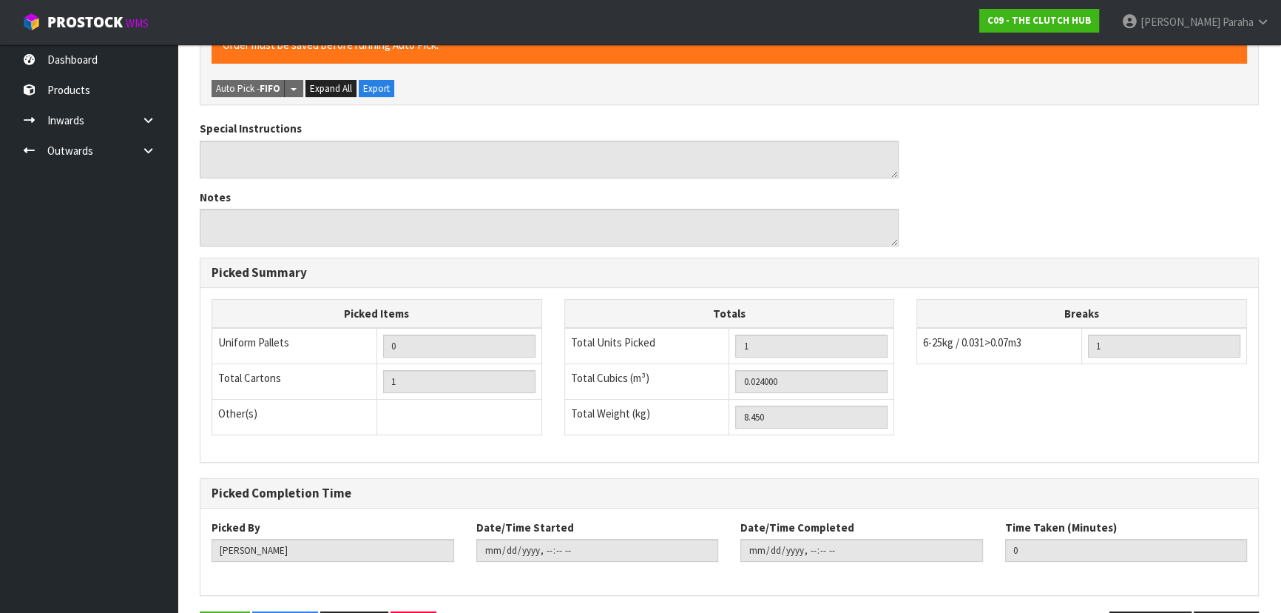
scroll to position [413, 0]
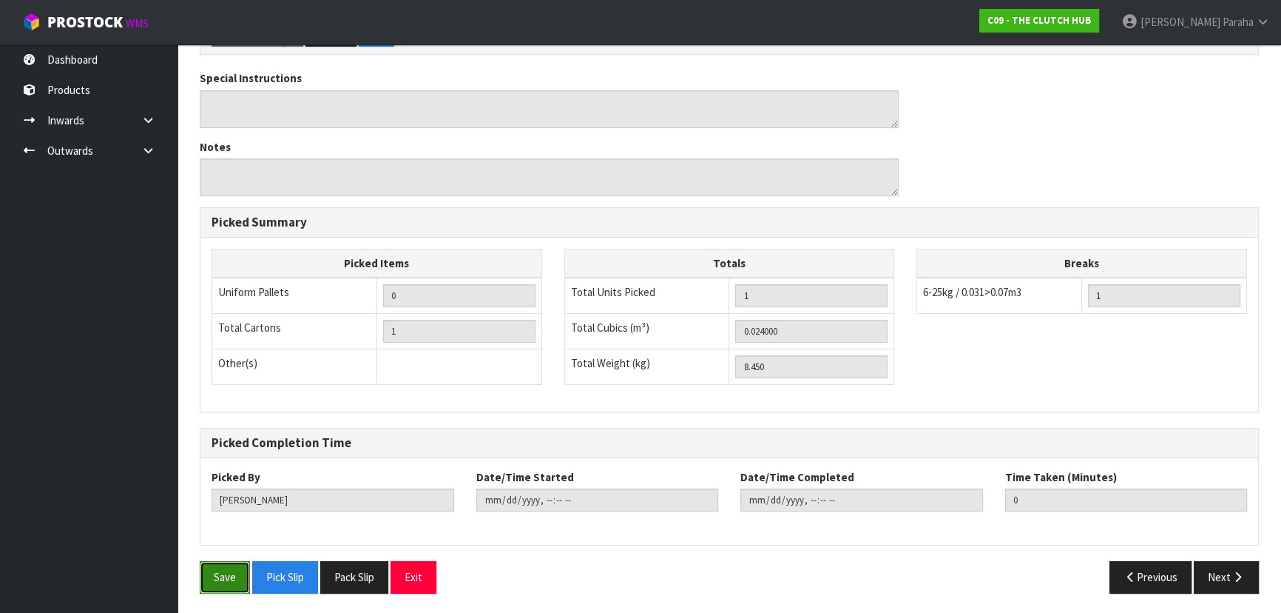
click at [209, 573] on button "Save" at bounding box center [225, 577] width 50 height 32
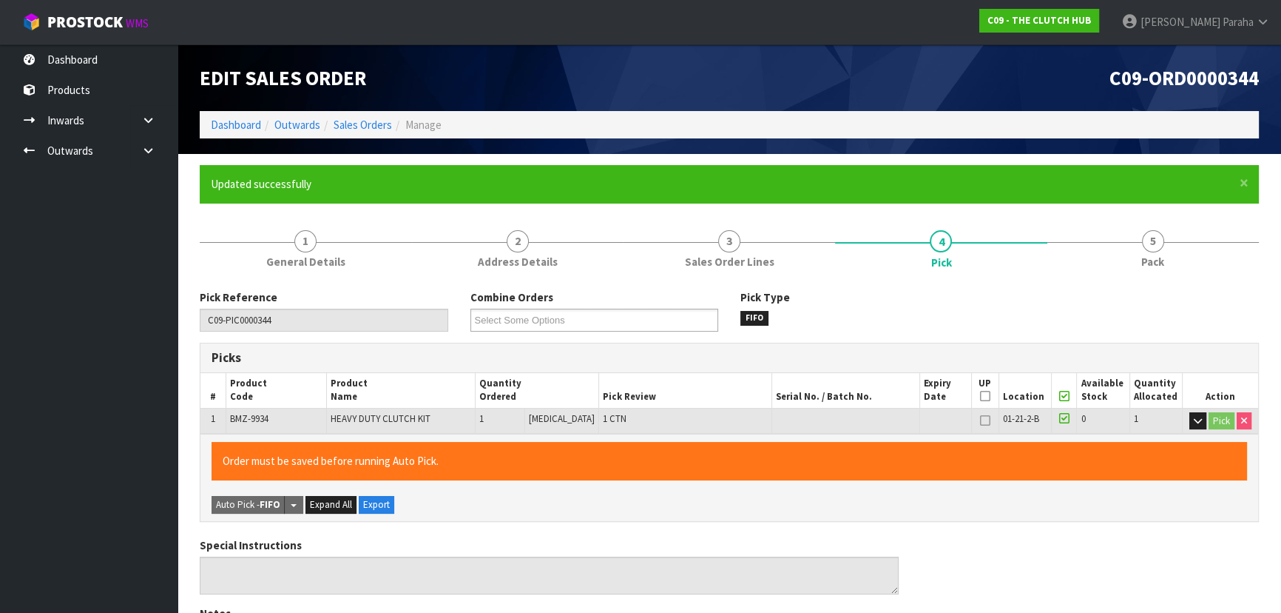
type input "Polly Paraha"
type input "2025-10-02T12:06:24"
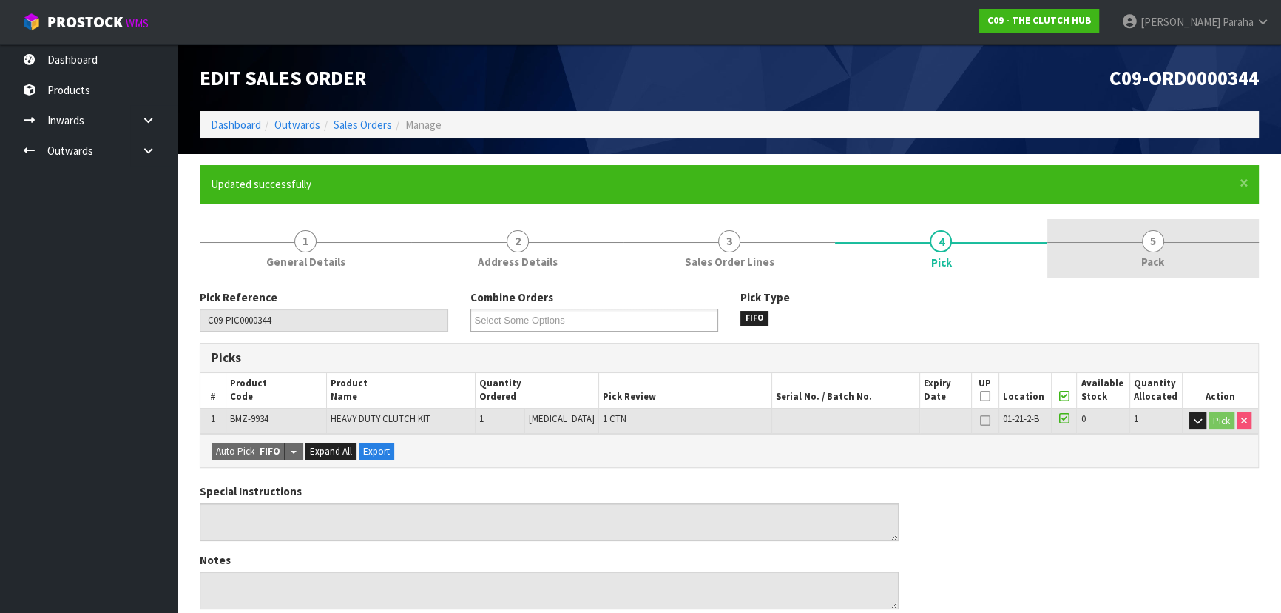
click at [1140, 246] on link "5 Pack" at bounding box center [1154, 248] width 212 height 58
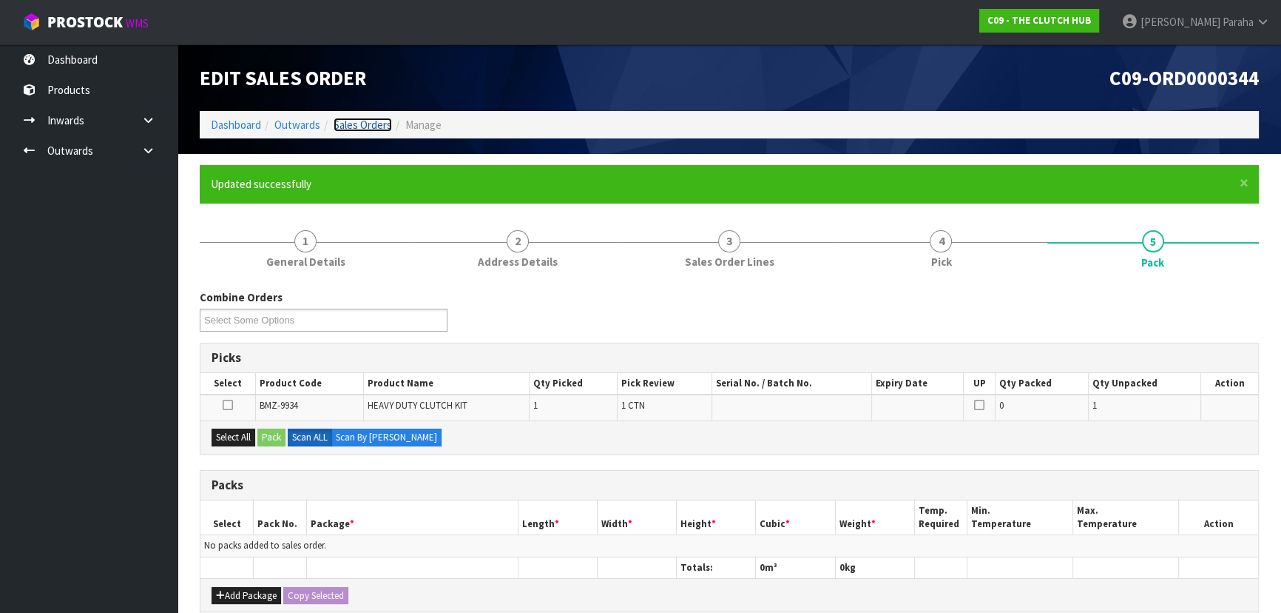
click at [363, 124] on link "Sales Orders" at bounding box center [363, 125] width 58 height 14
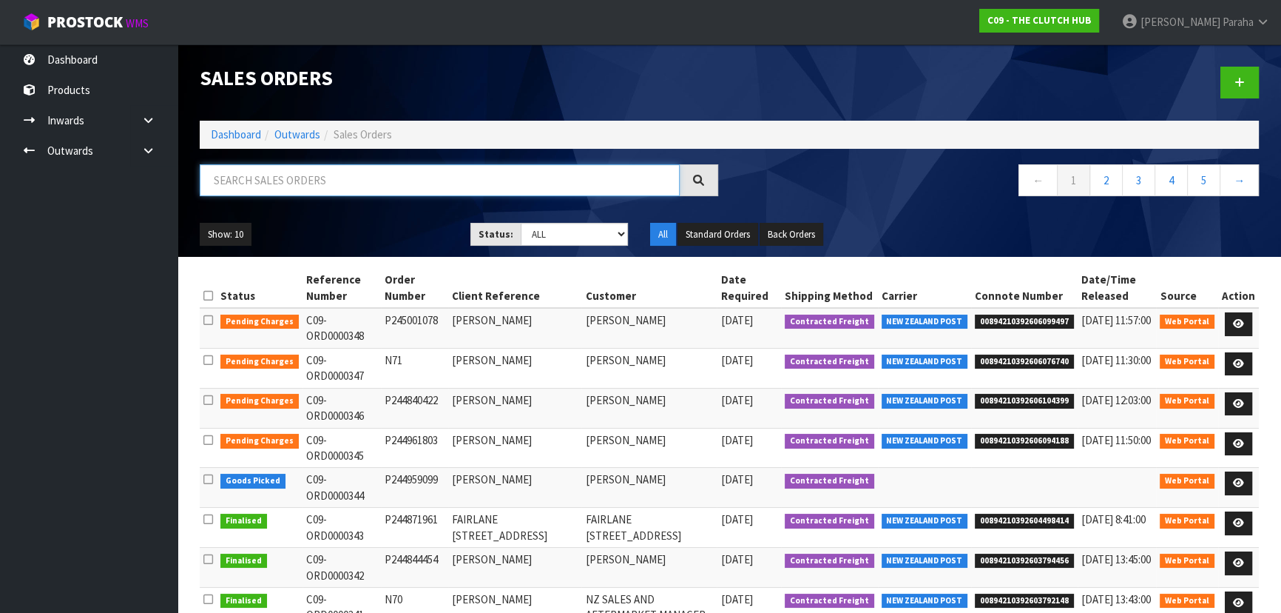
click at [345, 183] on input "text" at bounding box center [440, 180] width 480 height 32
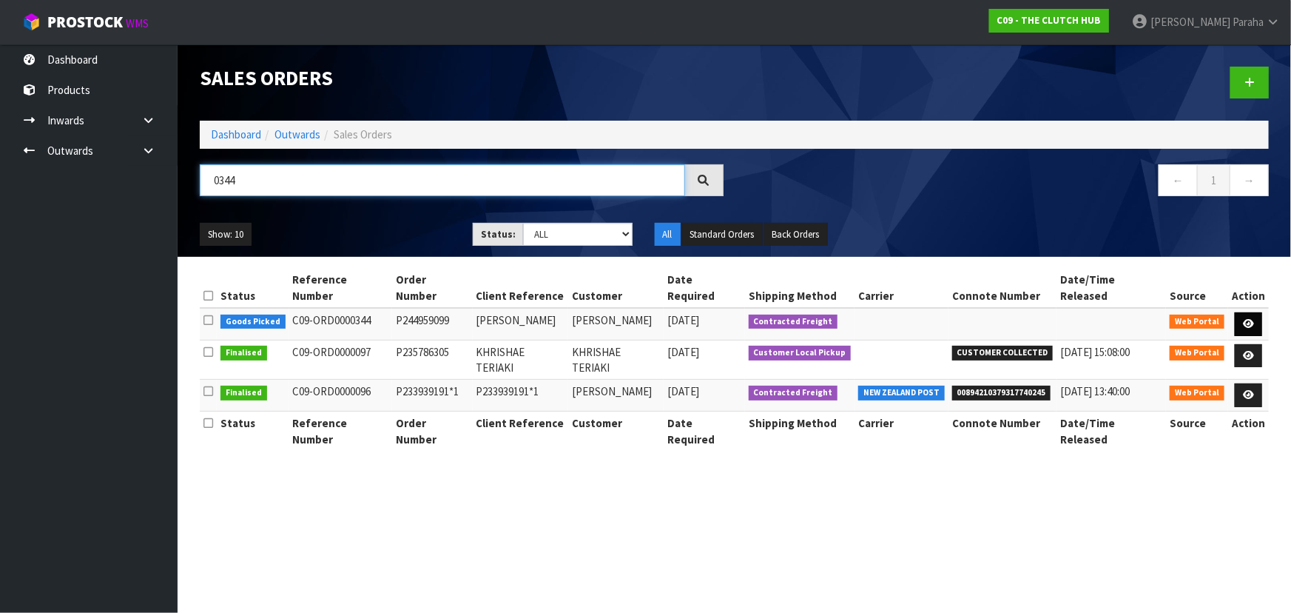
type input "0344"
click at [1255, 312] on link at bounding box center [1248, 324] width 27 height 24
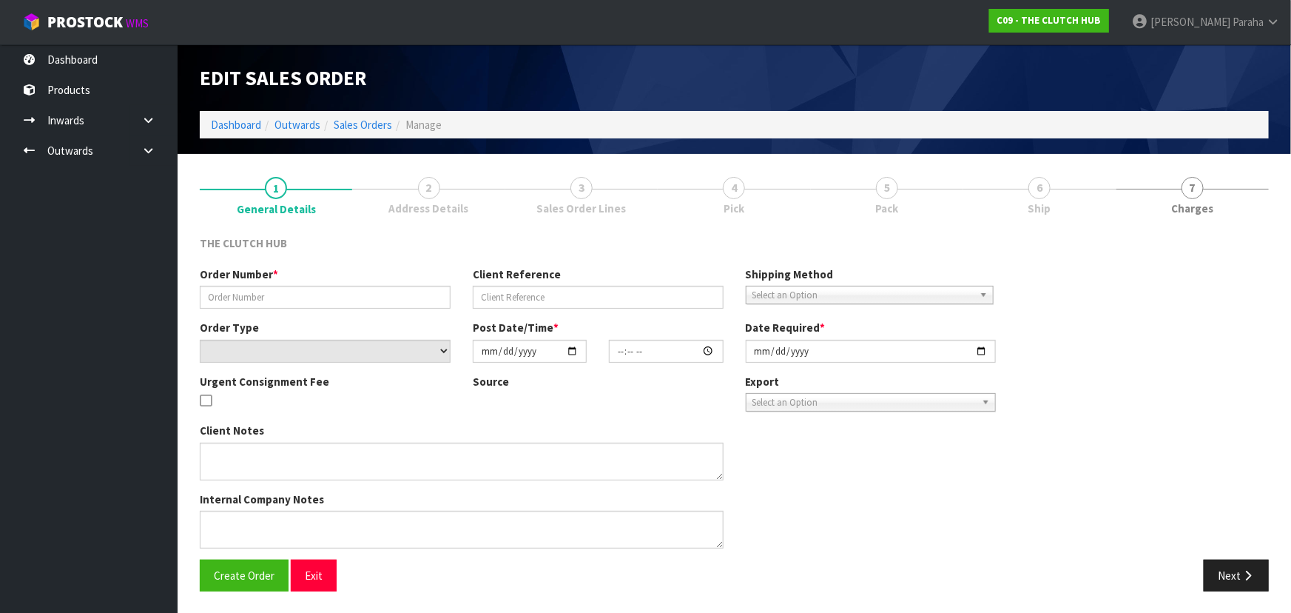
type input "P244959099"
type input "MARTY LECKIE"
select select "number:0"
type input "2025-09-30"
type input "21:40:00.000"
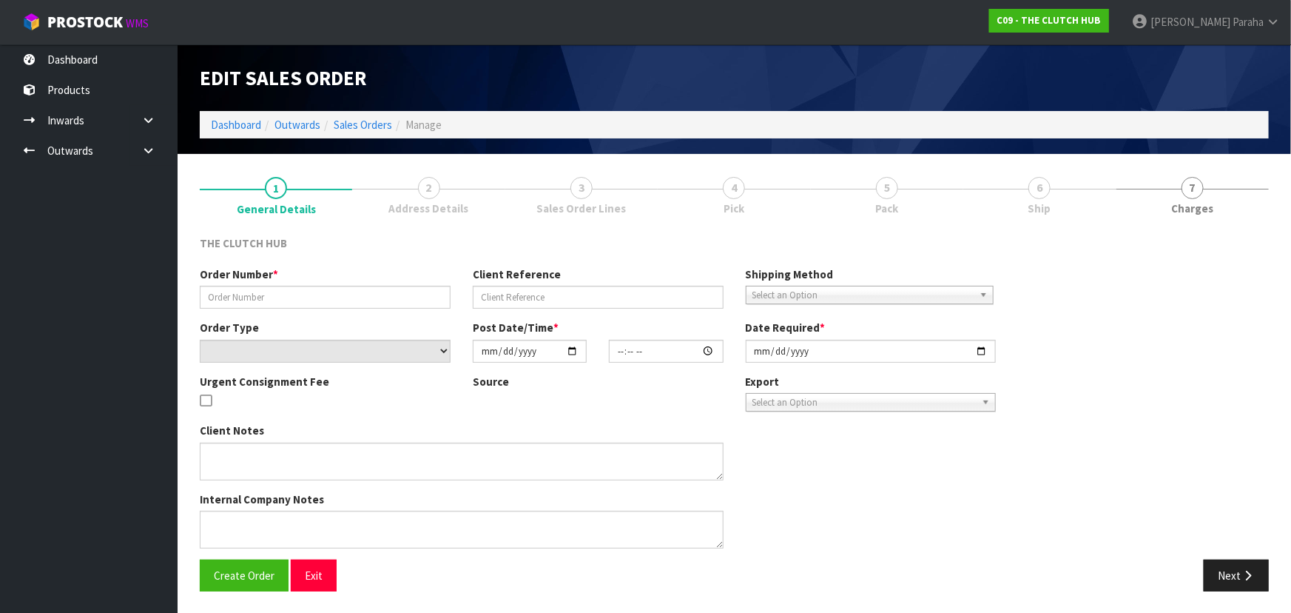
type input "2025-10-02"
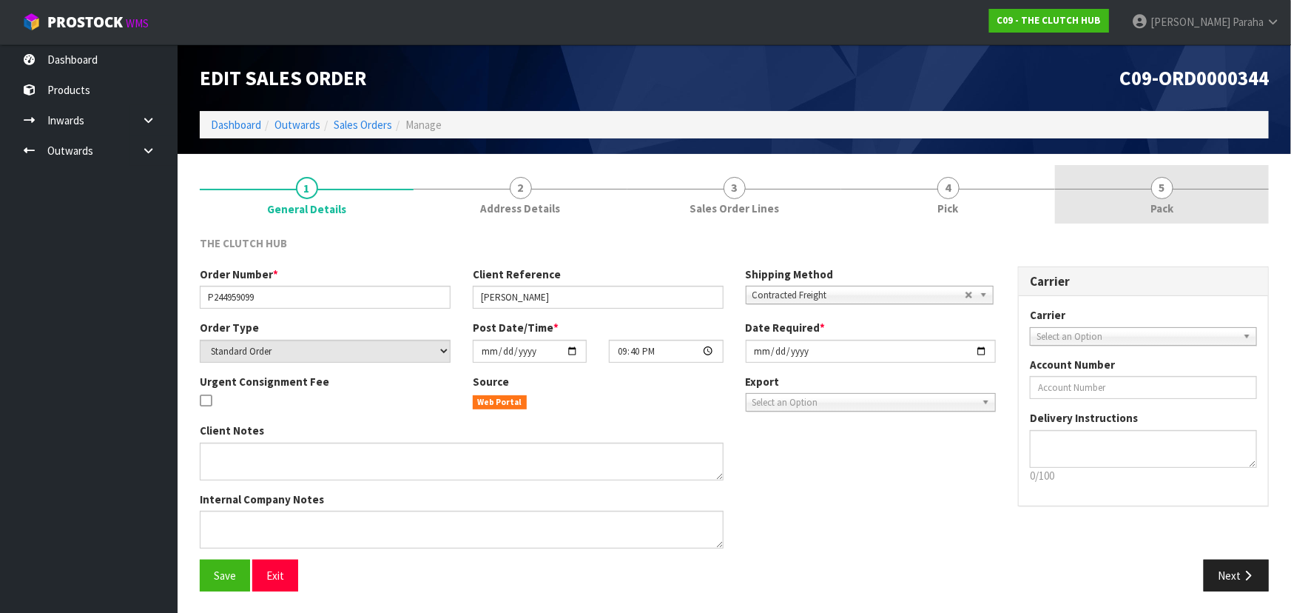
click at [1159, 195] on span "5" at bounding box center [1162, 188] width 22 height 22
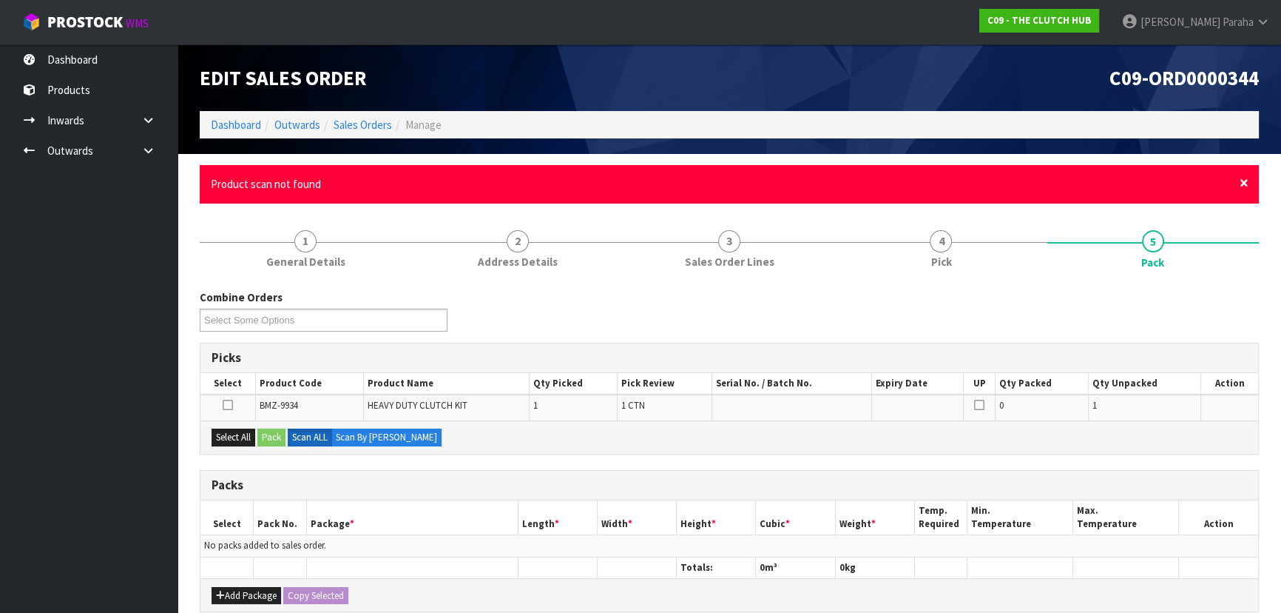
click at [1245, 183] on span "×" at bounding box center [1244, 182] width 9 height 21
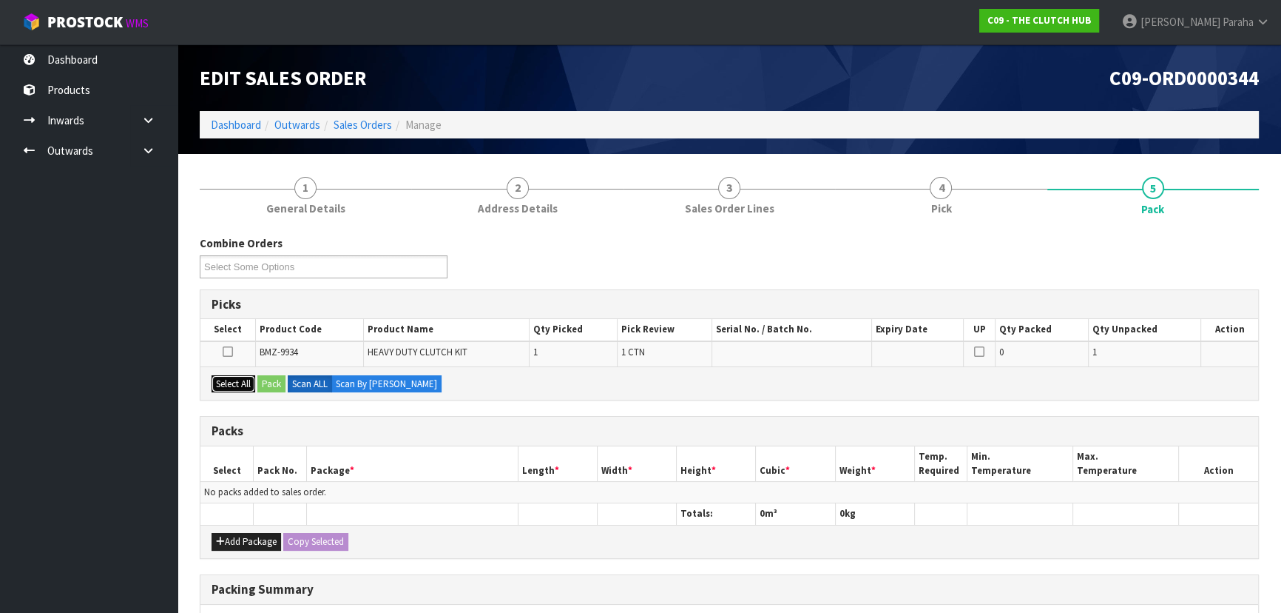
click at [223, 385] on button "Select All" at bounding box center [234, 384] width 44 height 18
click at [266, 384] on button "Pack" at bounding box center [271, 384] width 28 height 18
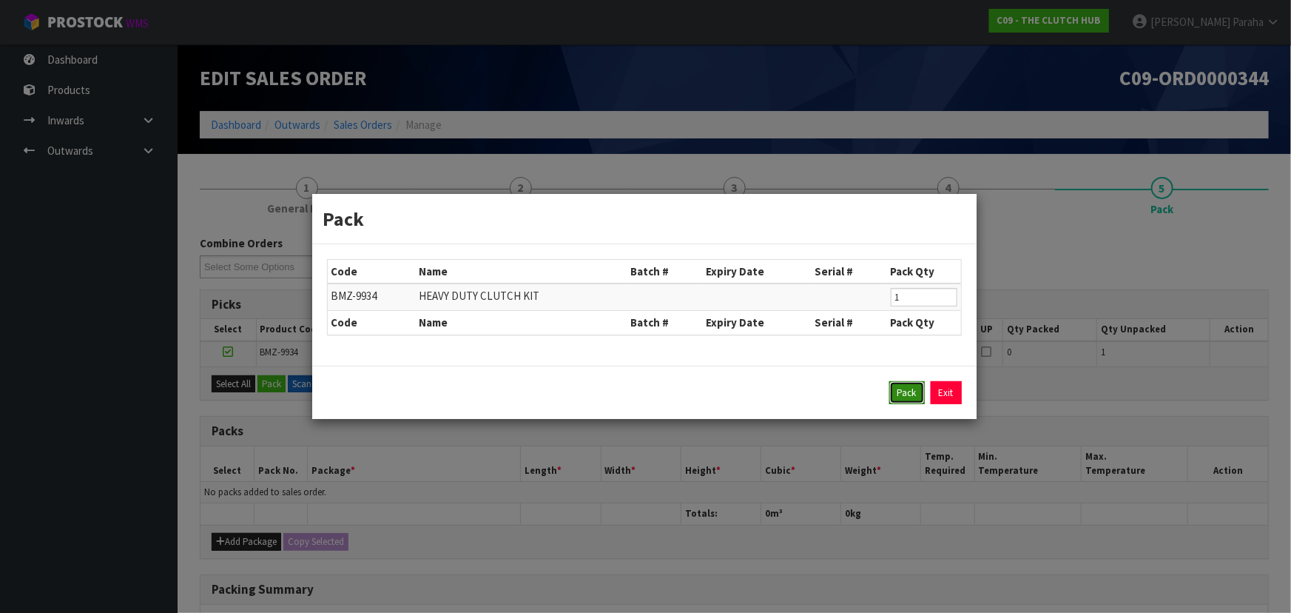
click at [892, 398] on button "Pack" at bounding box center [907, 393] width 36 height 24
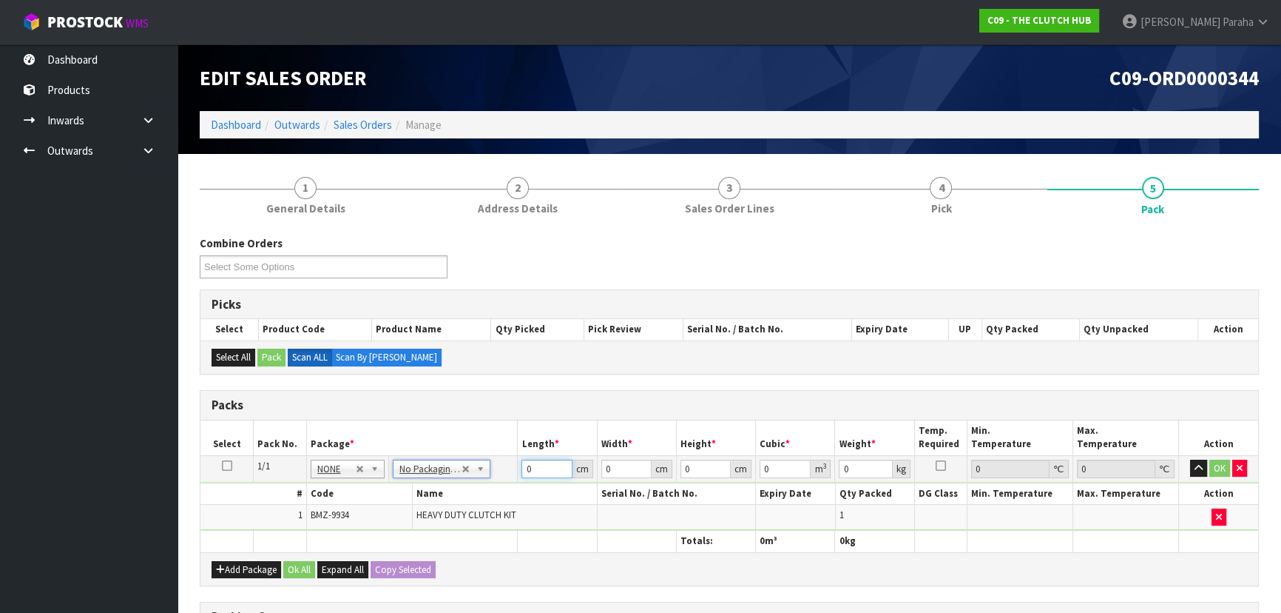
click at [539, 466] on input "0" at bounding box center [547, 468] width 50 height 18
type input "41"
type input "17"
click at [858, 470] on input "0" at bounding box center [865, 468] width 53 height 18
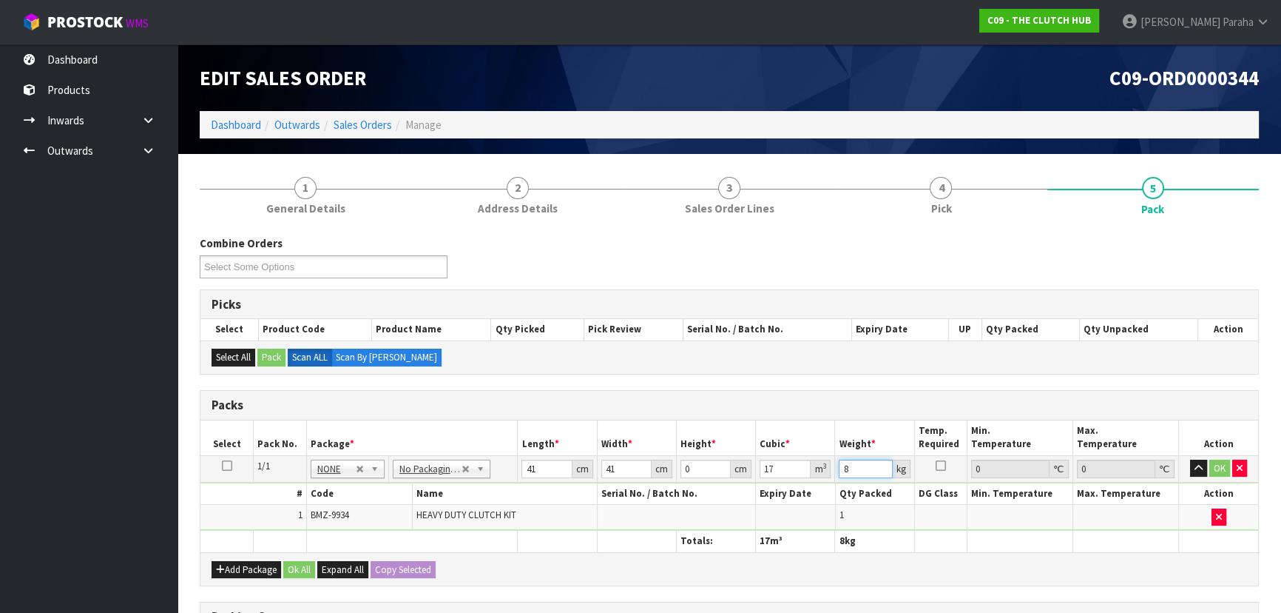
type input "8"
click at [1190, 459] on button "button" at bounding box center [1198, 468] width 17 height 18
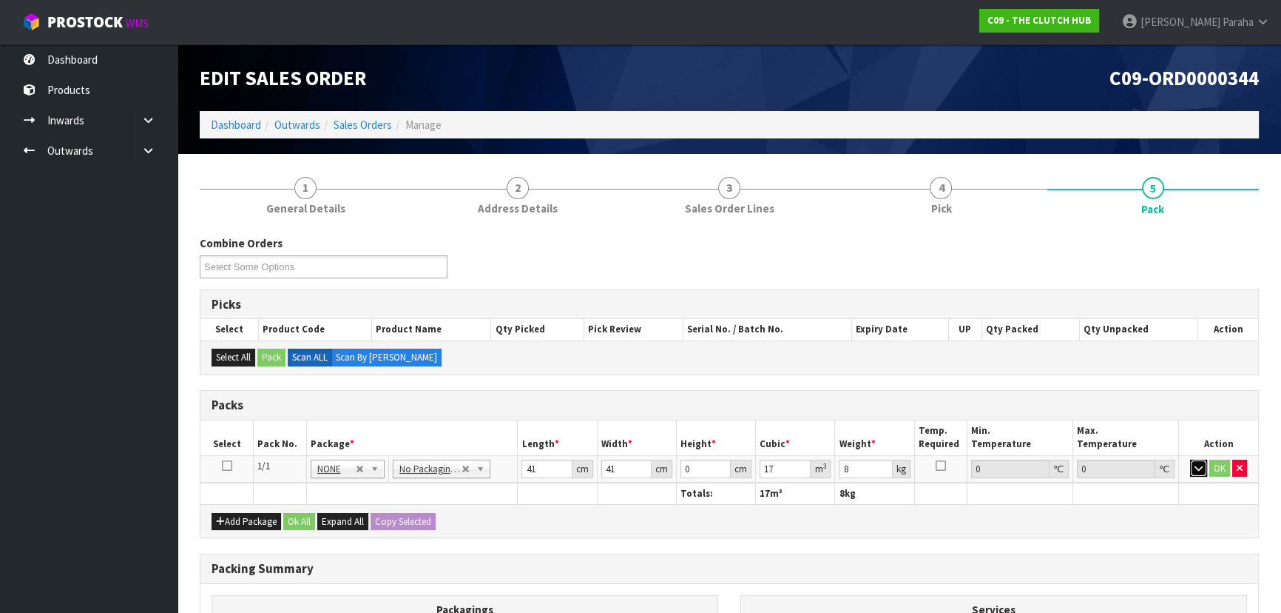
click at [1190, 467] on button "button" at bounding box center [1198, 468] width 17 height 18
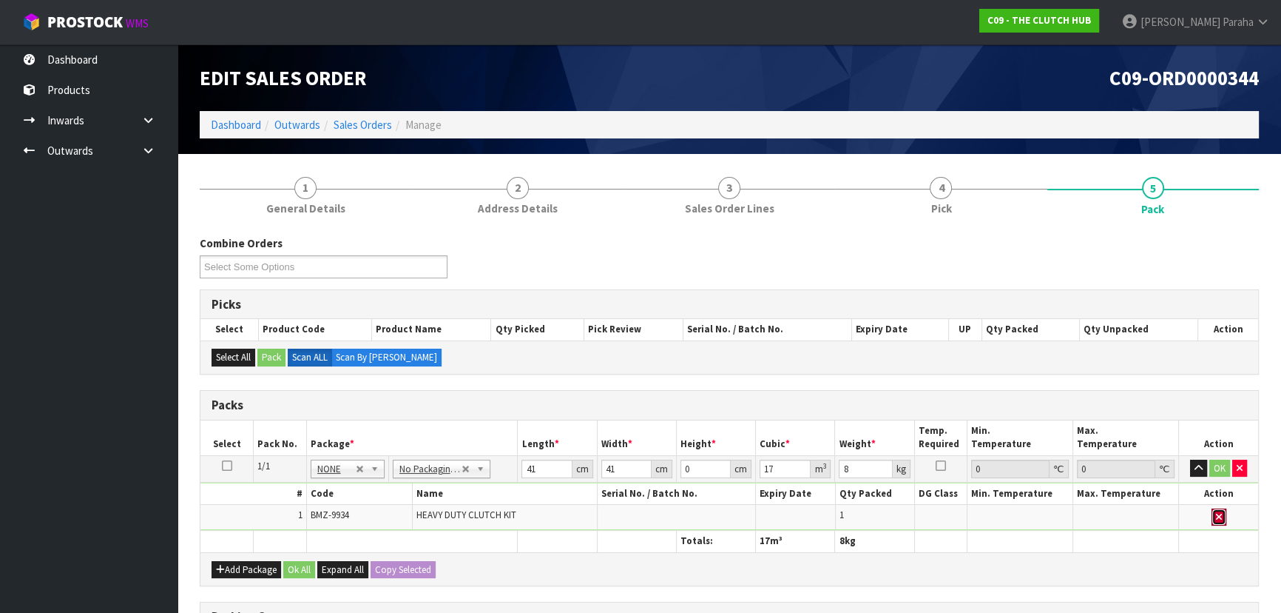
click at [1221, 516] on icon "button" at bounding box center [1219, 517] width 6 height 10
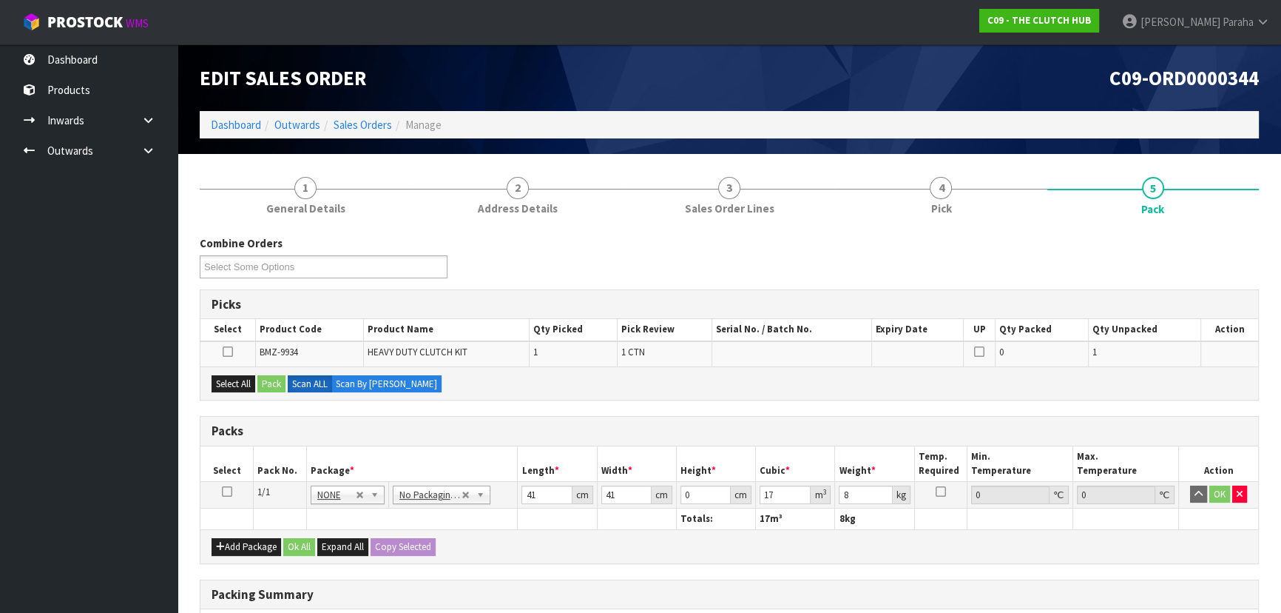
type input "0"
click at [1237, 493] on icon "button" at bounding box center [1240, 494] width 6 height 10
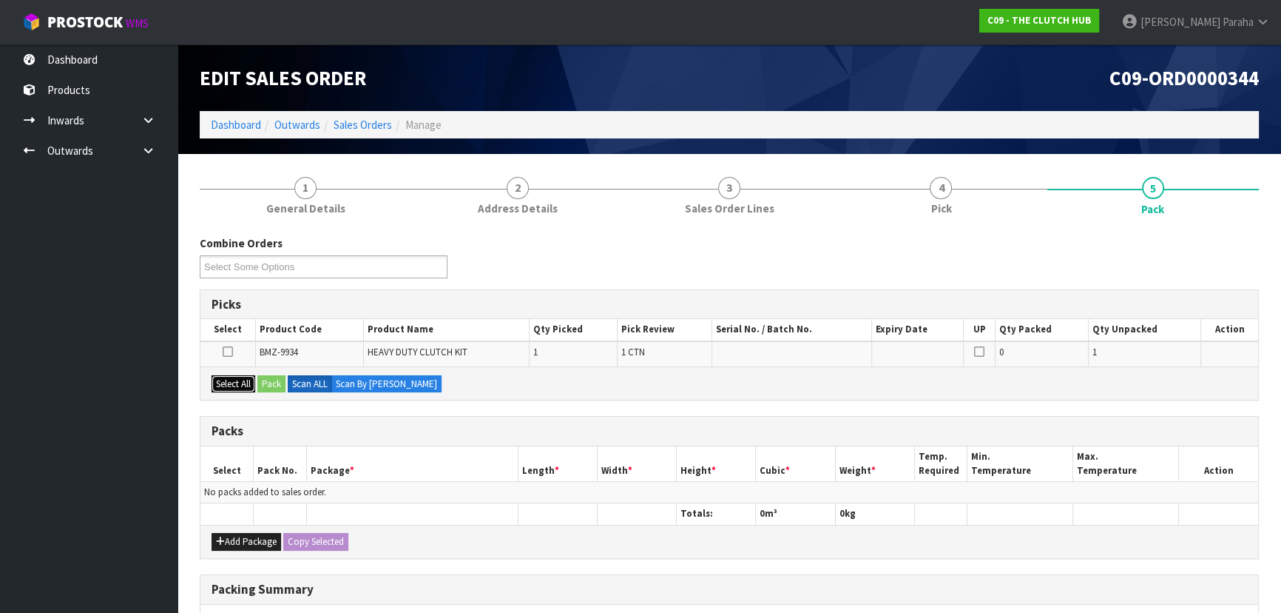
click at [232, 385] on button "Select All" at bounding box center [234, 384] width 44 height 18
click at [268, 382] on button "Pack" at bounding box center [271, 384] width 28 height 18
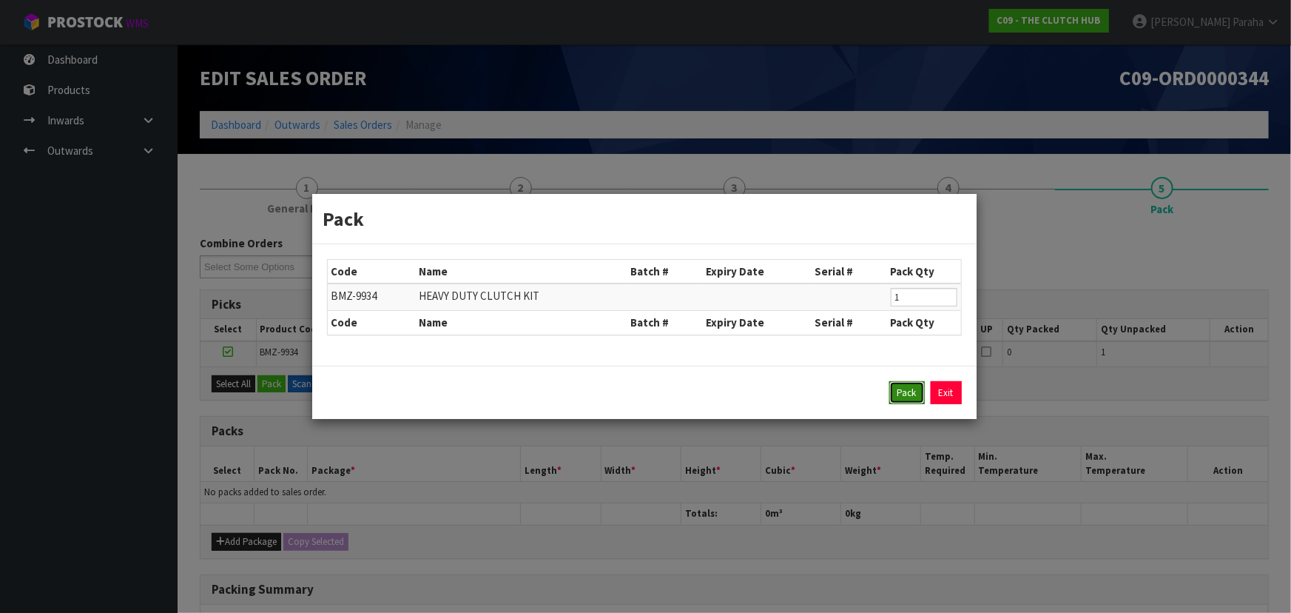
click at [891, 388] on button "Pack" at bounding box center [907, 393] width 36 height 24
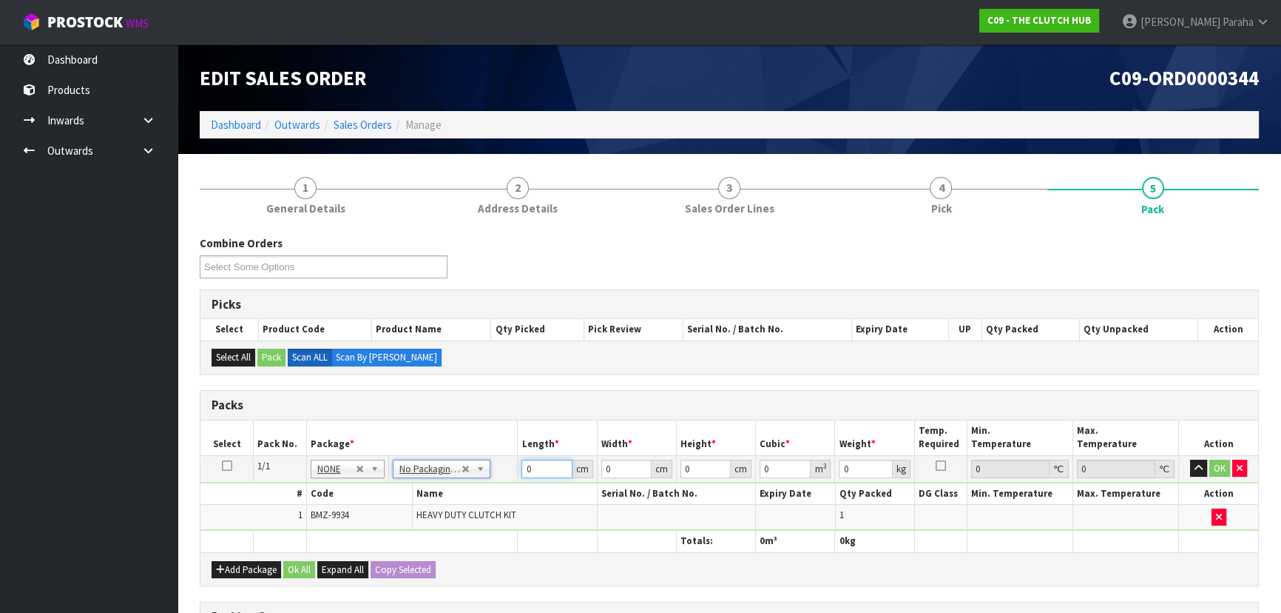
click at [534, 471] on input "0" at bounding box center [547, 468] width 50 height 18
type input "41"
click at [707, 467] on input "0" at bounding box center [706, 468] width 50 height 18
type input "1"
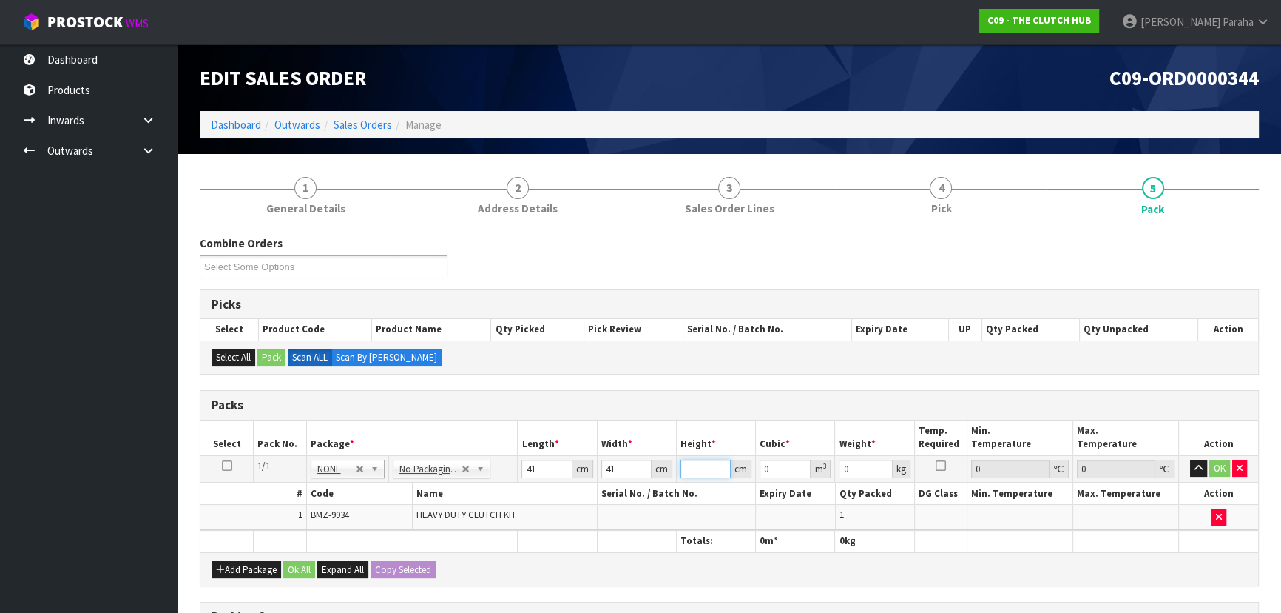
type input "0.001681"
type input "17"
type input "0.028577"
type input "17"
type input "8"
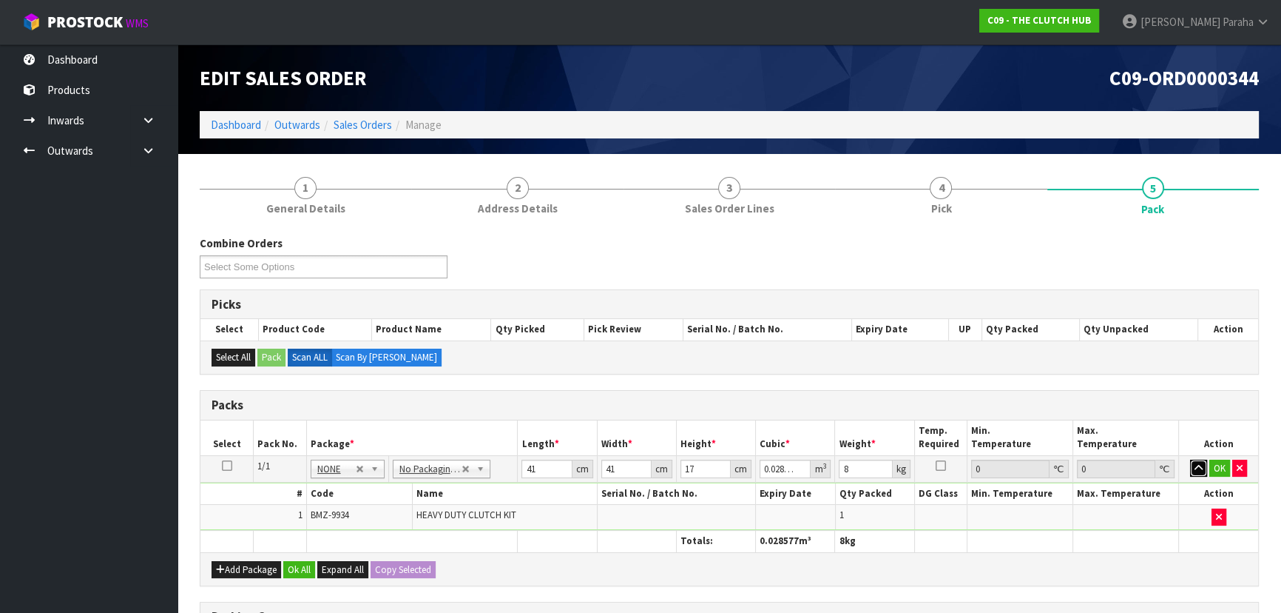
click at [1190, 459] on button "button" at bounding box center [1198, 468] width 17 height 18
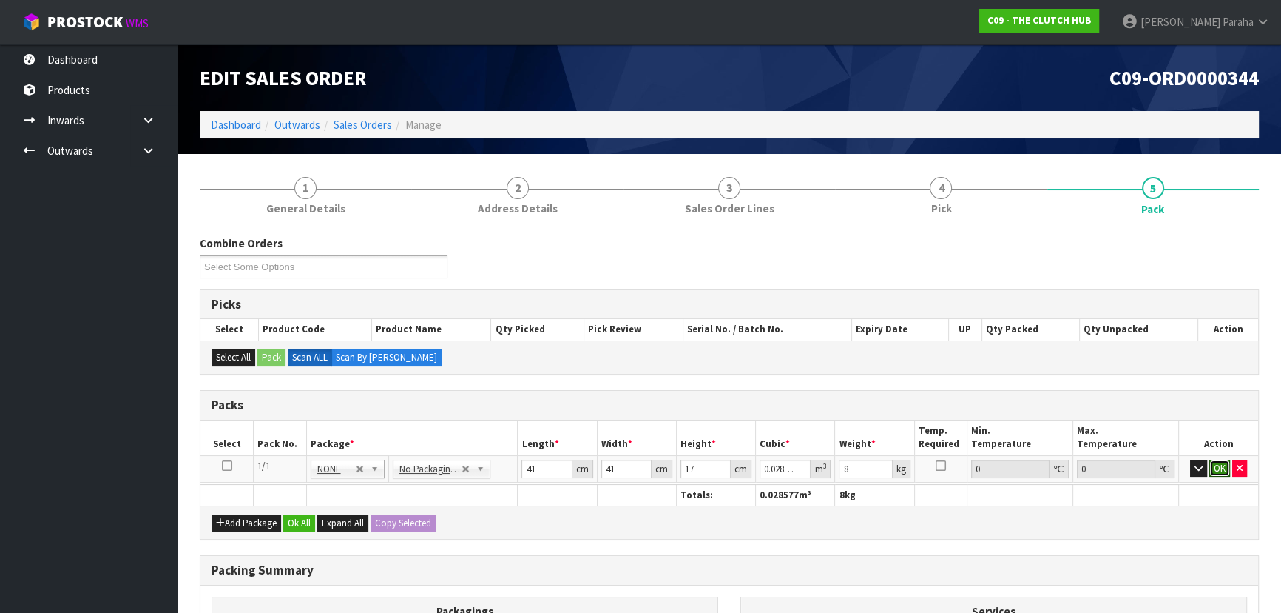
click button "OK" at bounding box center [1220, 468] width 21 height 18
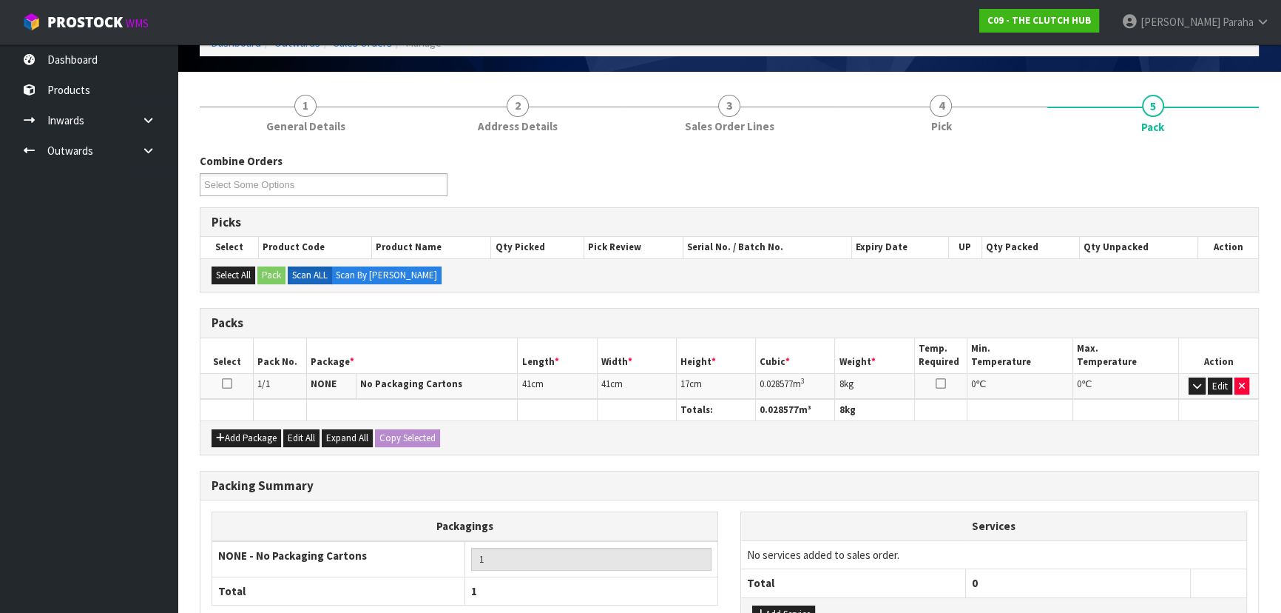
scroll to position [201, 0]
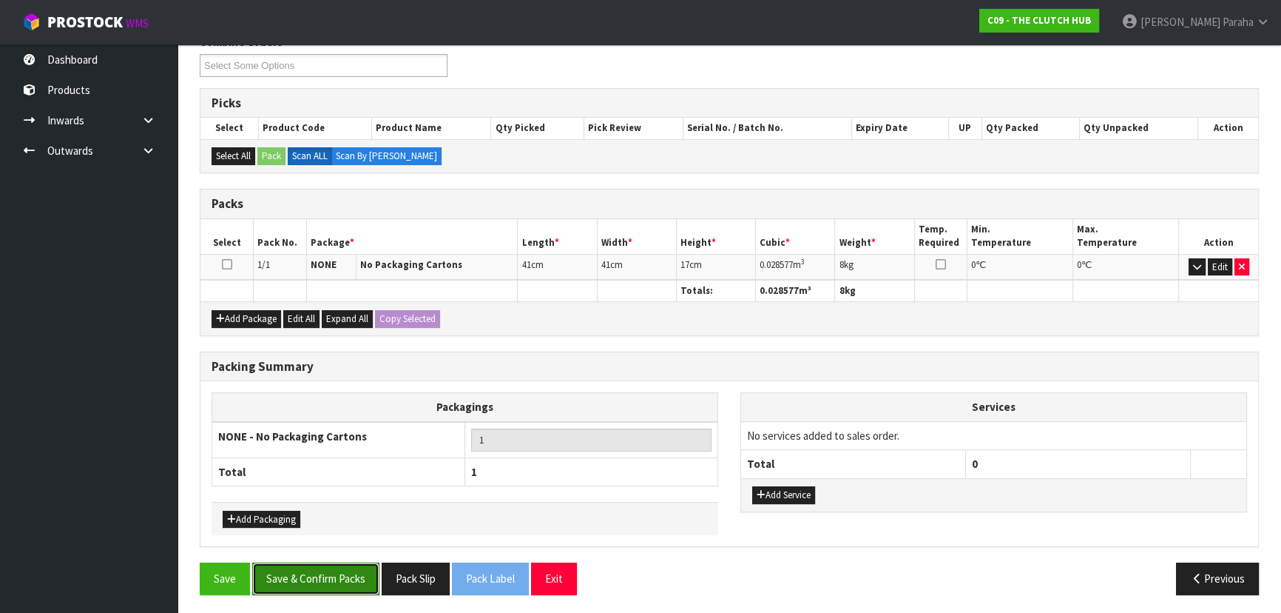
click at [352, 570] on button "Save & Confirm Packs" at bounding box center [315, 578] width 127 height 32
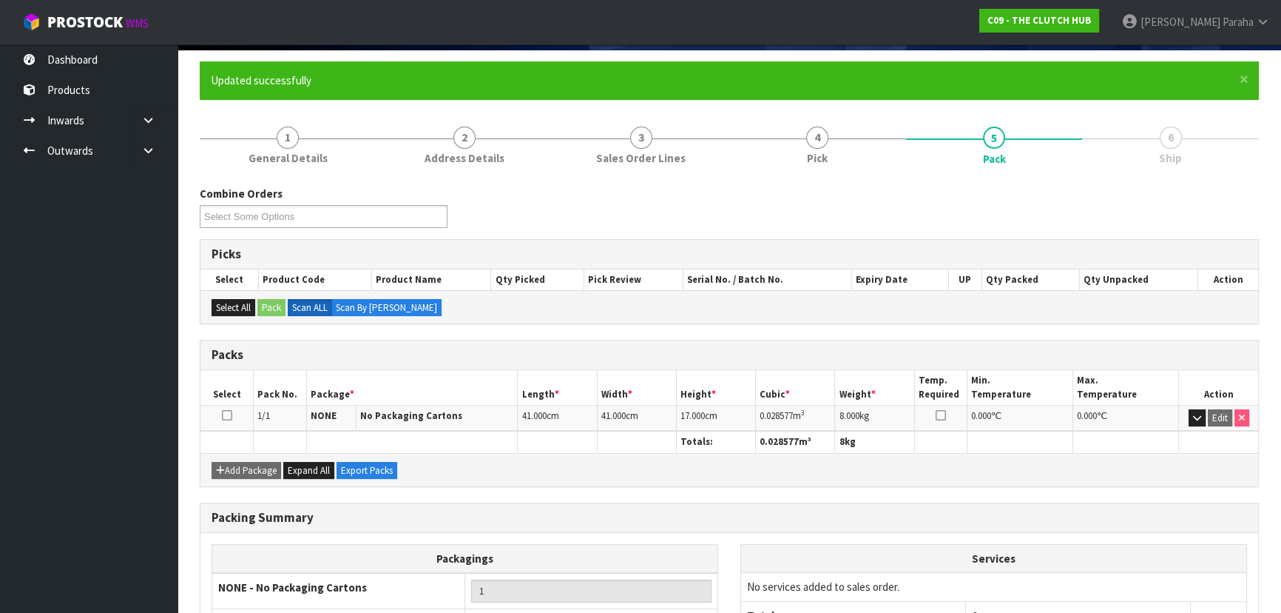
scroll to position [222, 0]
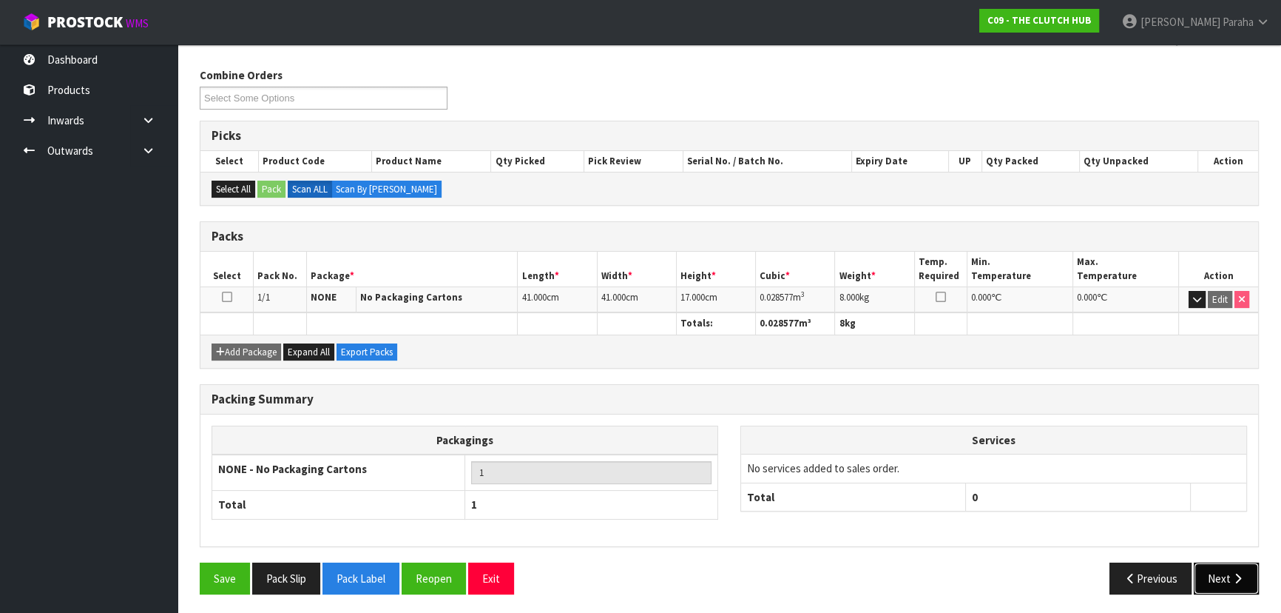
click at [1219, 581] on button "Next" at bounding box center [1226, 578] width 65 height 32
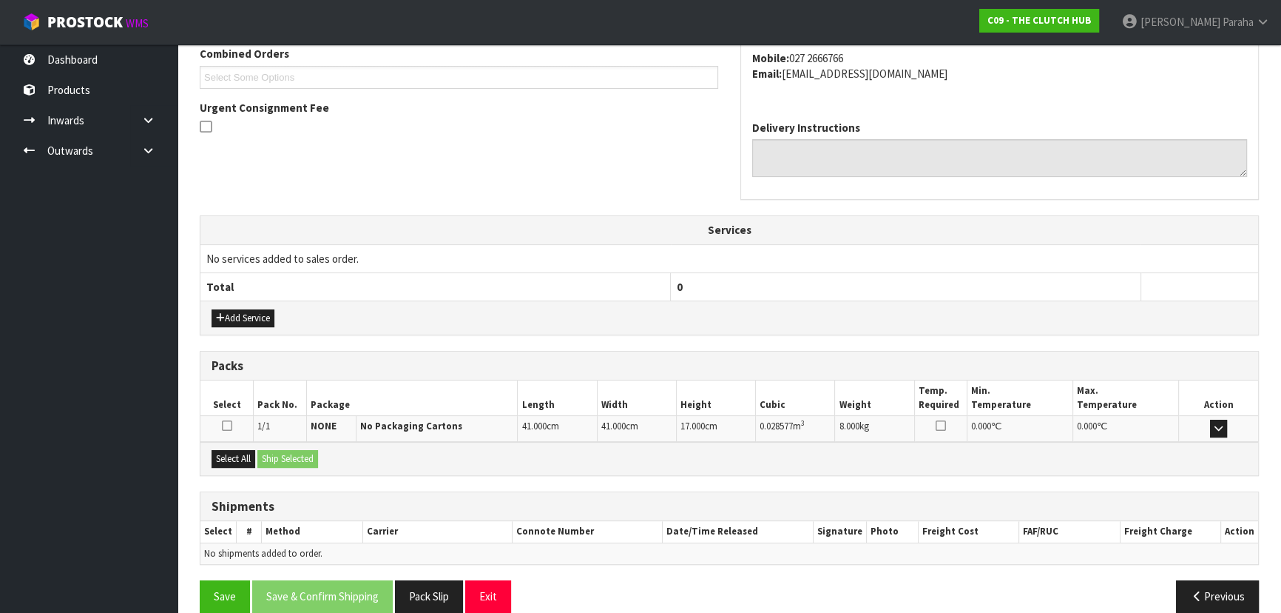
scroll to position [409, 0]
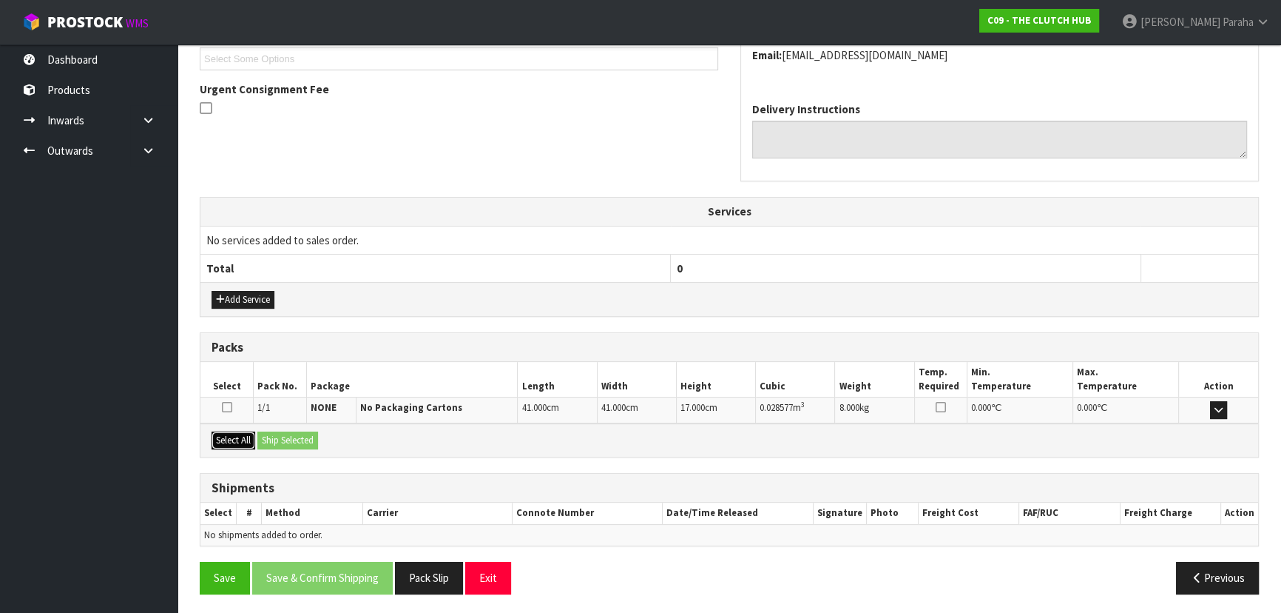
drag, startPoint x: 220, startPoint y: 438, endPoint x: 300, endPoint y: 438, distance: 80.6
click at [223, 438] on button "Select All" at bounding box center [234, 440] width 44 height 18
click at [315, 438] on button "Ship Selected" at bounding box center [287, 440] width 61 height 18
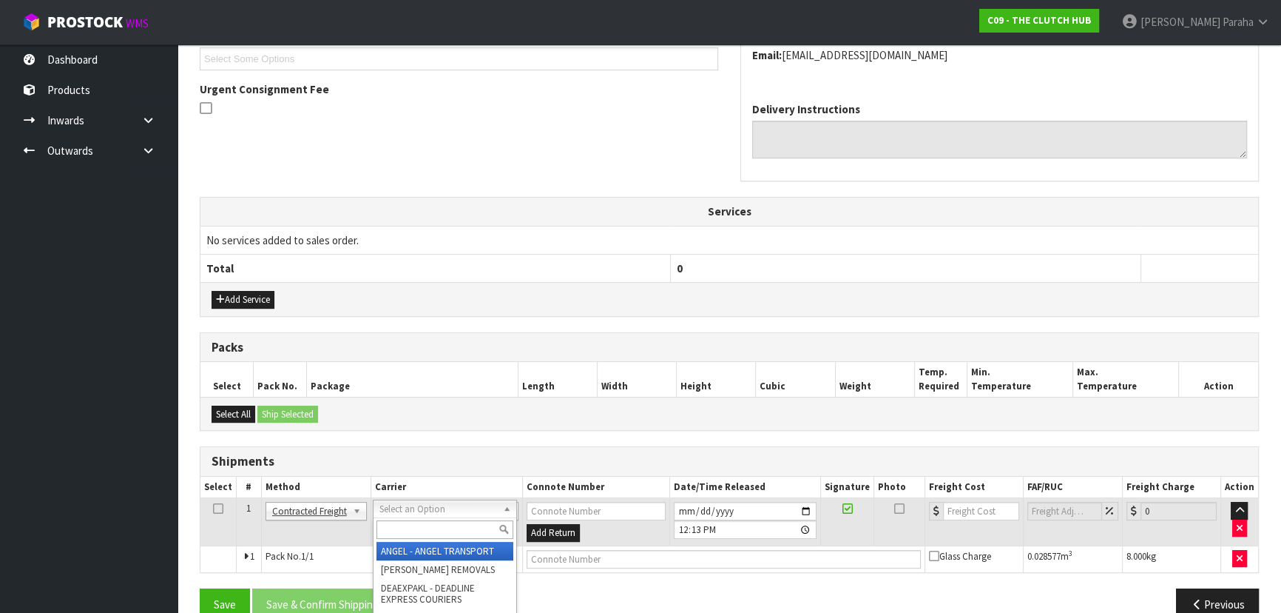
click at [432, 528] on input "text" at bounding box center [445, 529] width 137 height 18
type input "NZP"
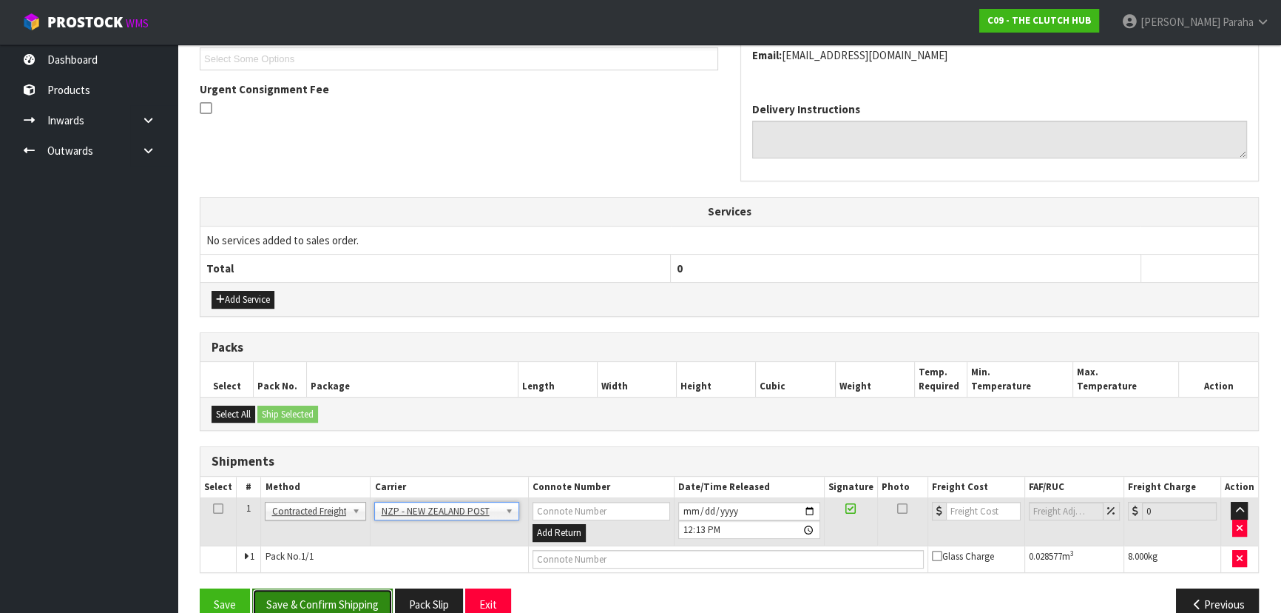
click at [320, 599] on button "Save & Confirm Shipping" at bounding box center [322, 604] width 141 height 32
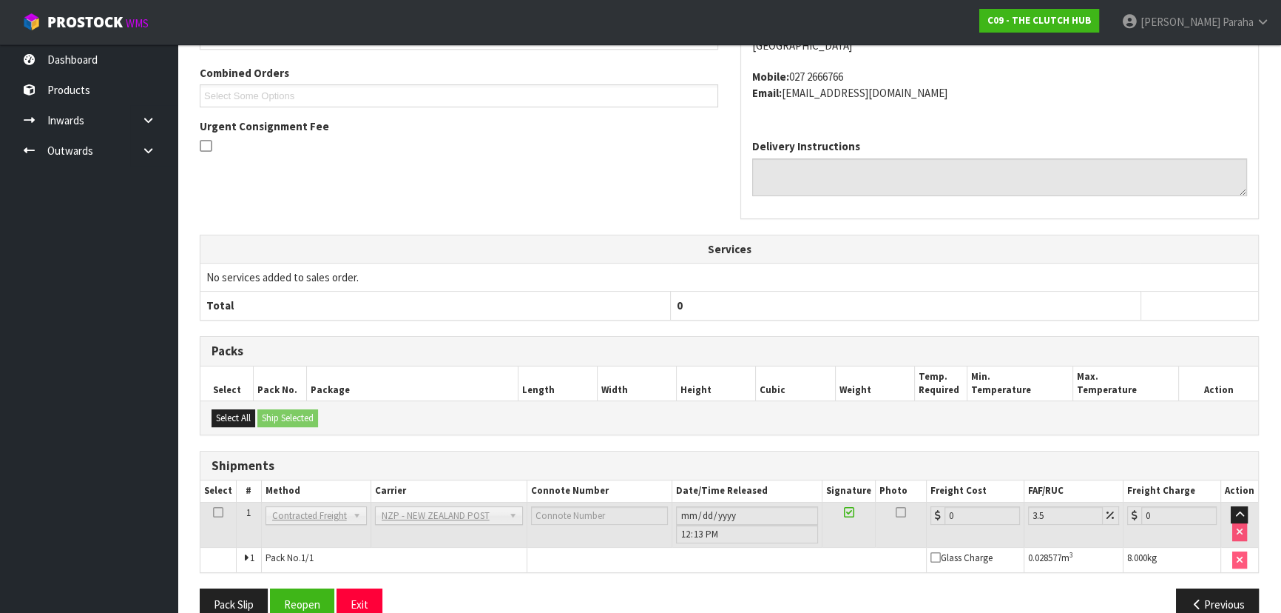
scroll to position [415, 0]
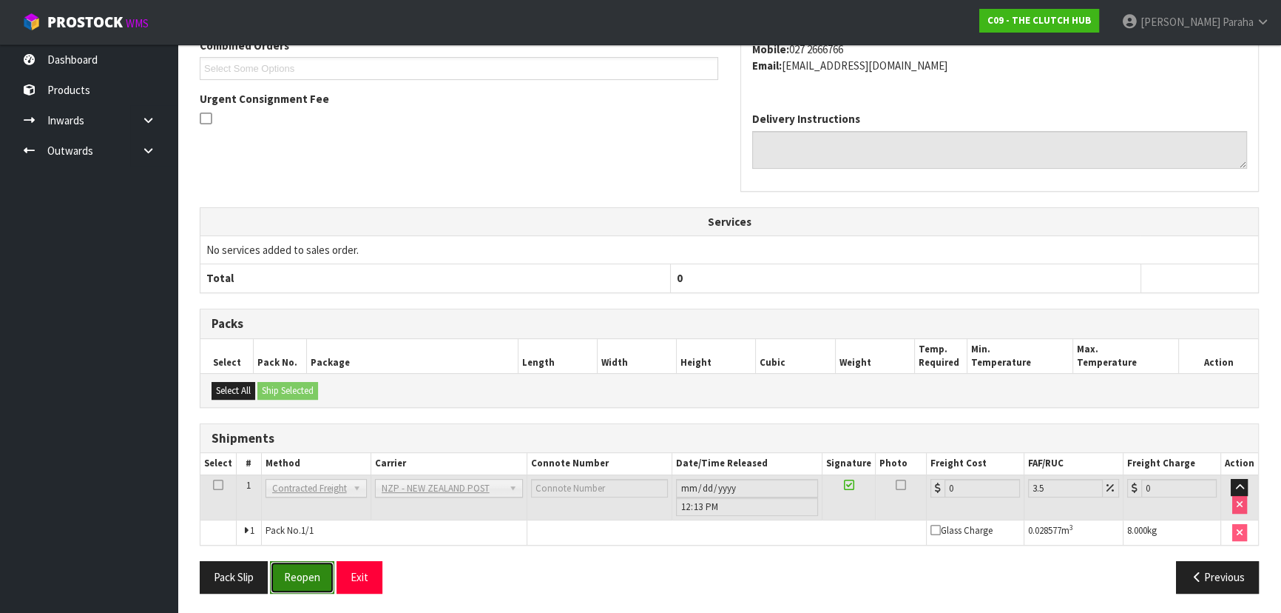
click at [305, 575] on button "Reopen" at bounding box center [302, 577] width 64 height 32
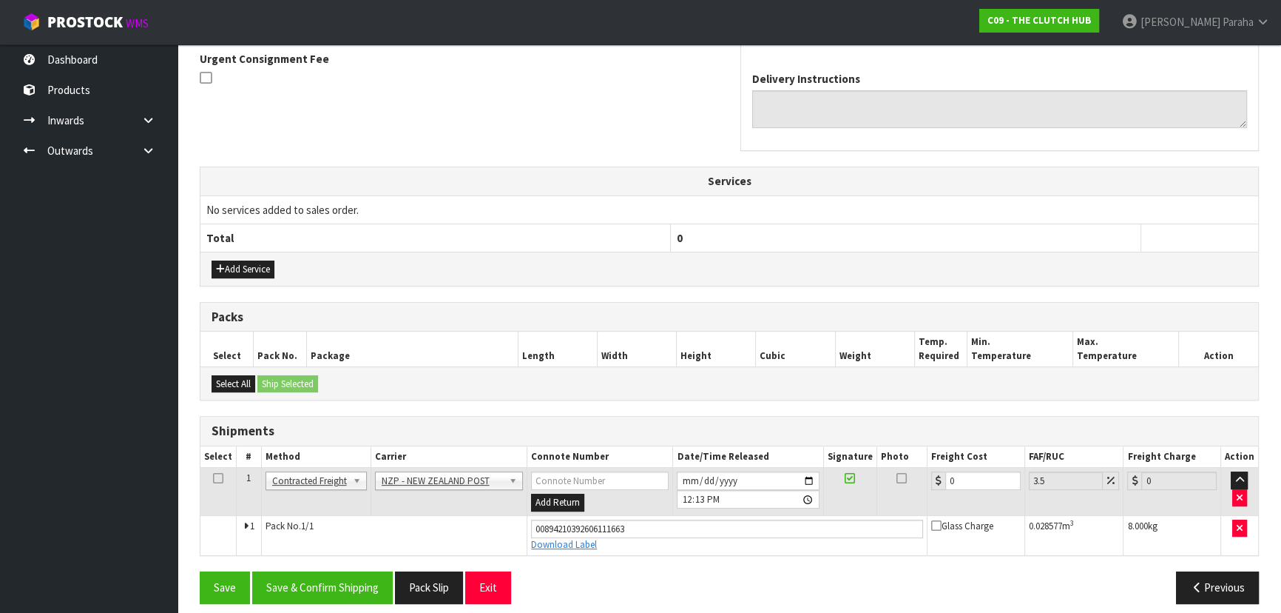
scroll to position [450, 0]
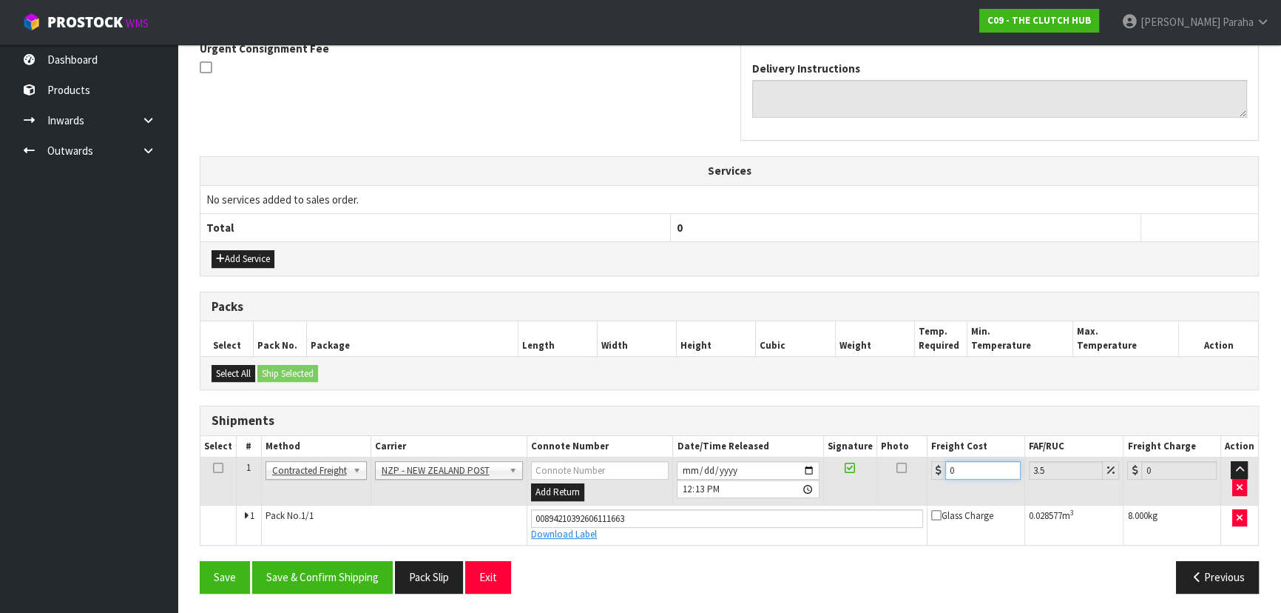
click at [971, 461] on input "0" at bounding box center [982, 470] width 75 height 18
type input "1"
type input "1.03"
type input "11"
type input "11.38"
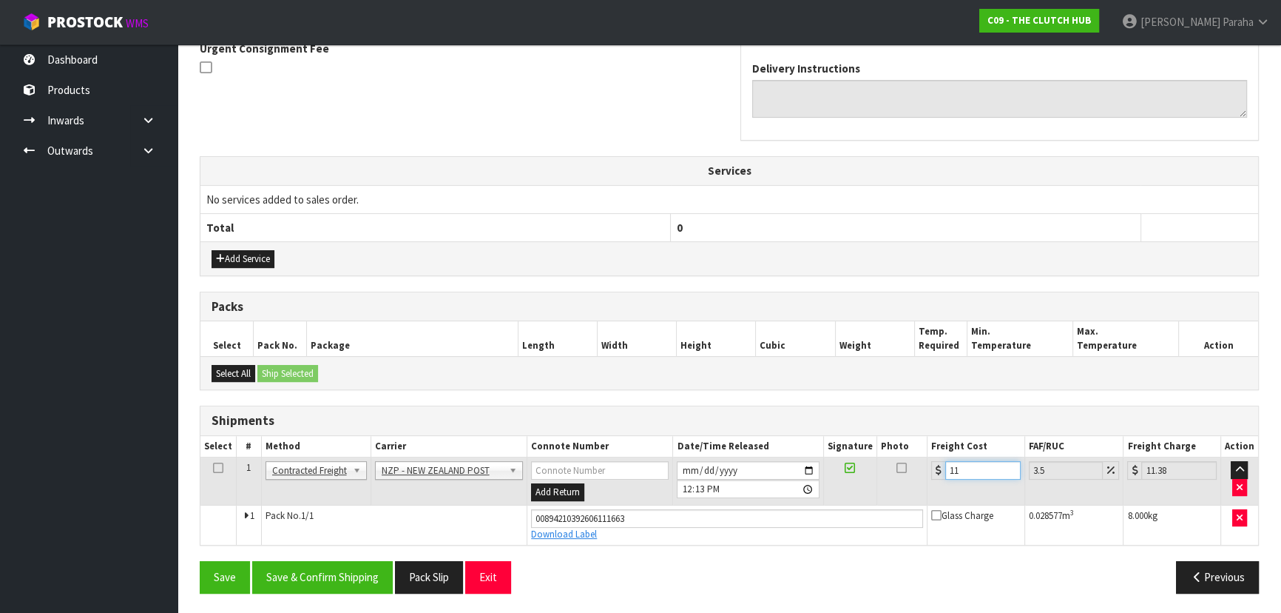
type input "11.6"
type input "12.01"
type input "11.61"
type input "12.02"
type input "11.61"
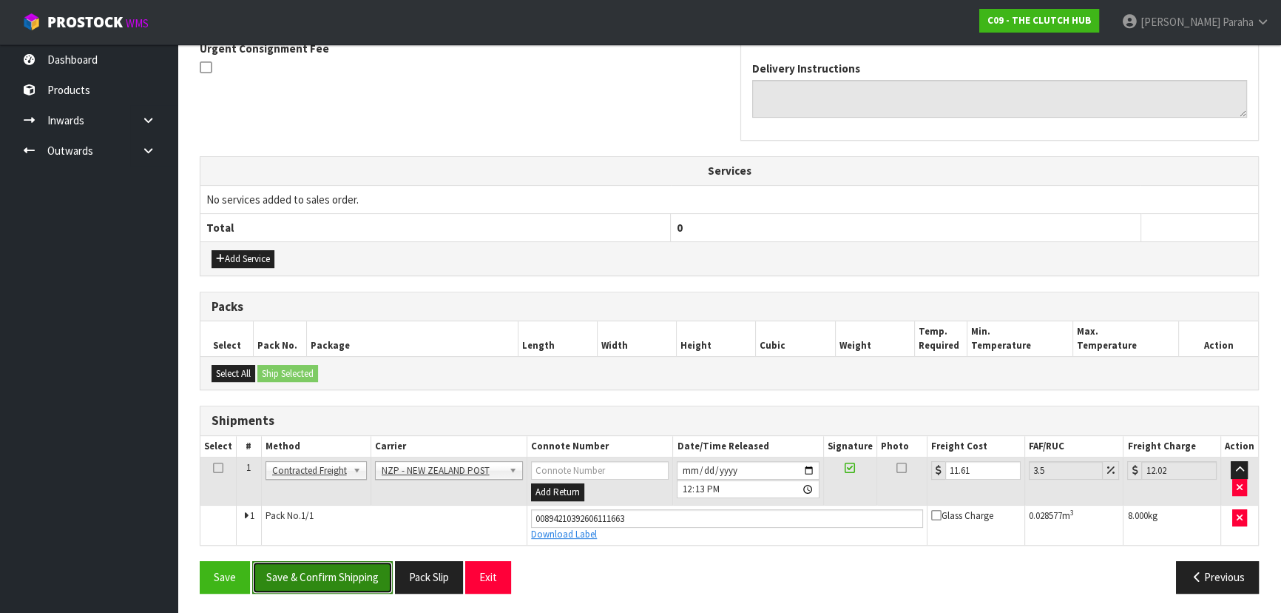
click at [354, 568] on button "Save & Confirm Shipping" at bounding box center [322, 577] width 141 height 32
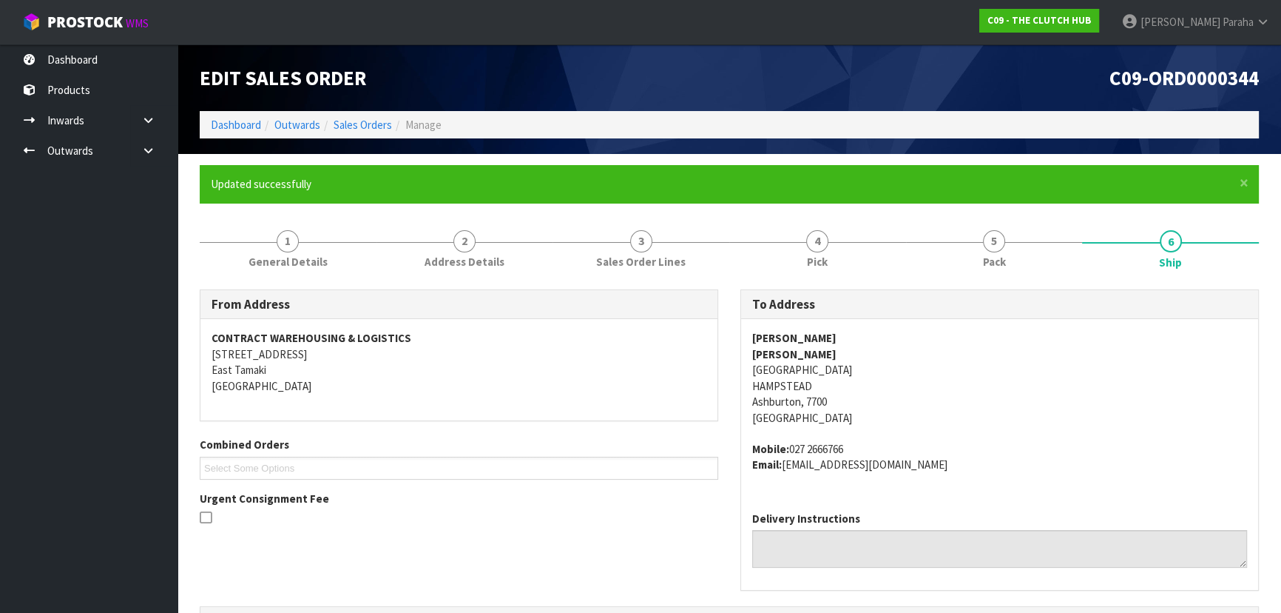
scroll to position [0, 0]
click at [249, 124] on link "Dashboard" at bounding box center [236, 125] width 50 height 14
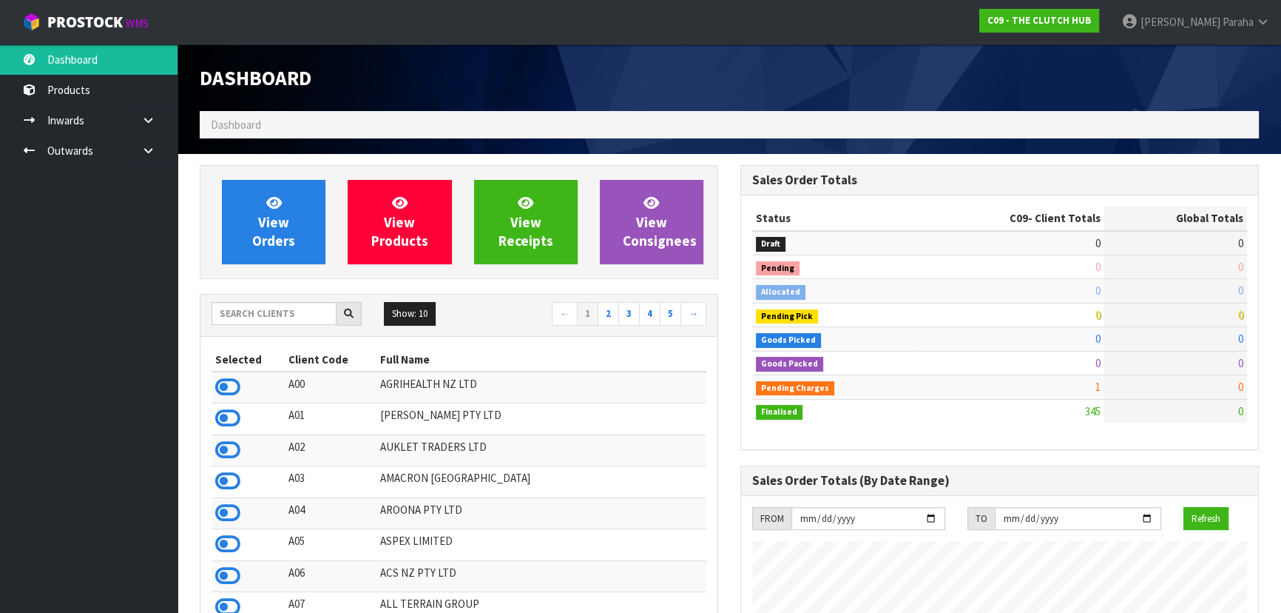
scroll to position [1046, 540]
click at [268, 314] on input "text" at bounding box center [274, 313] width 125 height 23
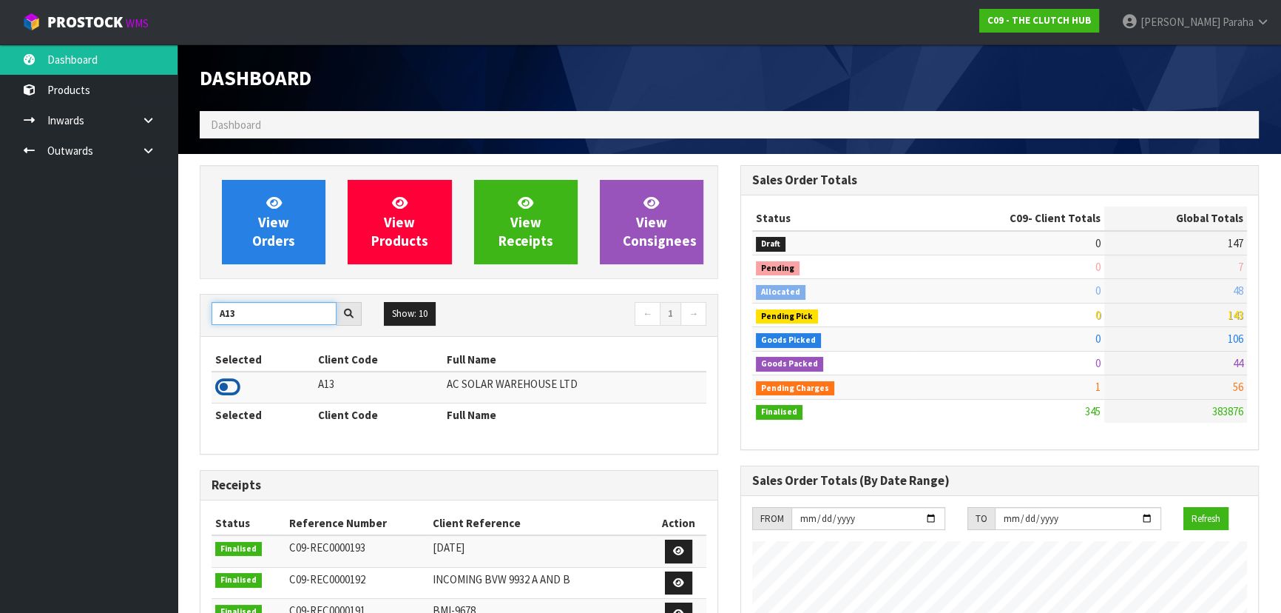
type input "A13"
click at [222, 388] on icon at bounding box center [227, 387] width 25 height 22
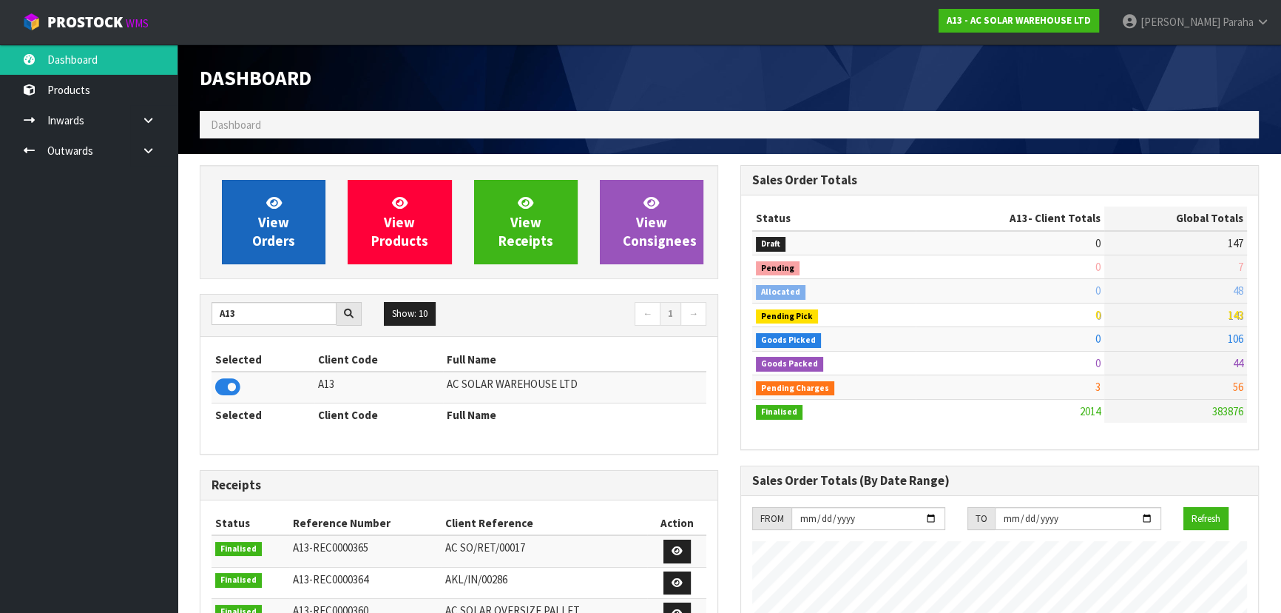
scroll to position [1087, 540]
click at [277, 222] on span "View Orders" at bounding box center [273, 221] width 43 height 55
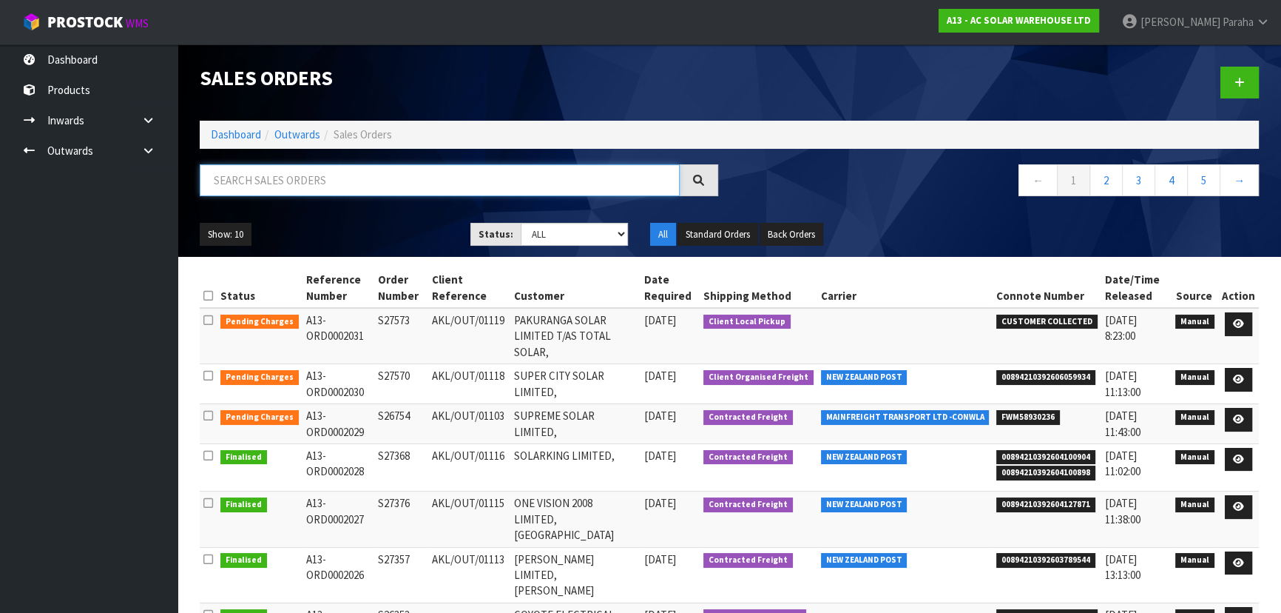
click at [286, 176] on input "text" at bounding box center [440, 180] width 480 height 32
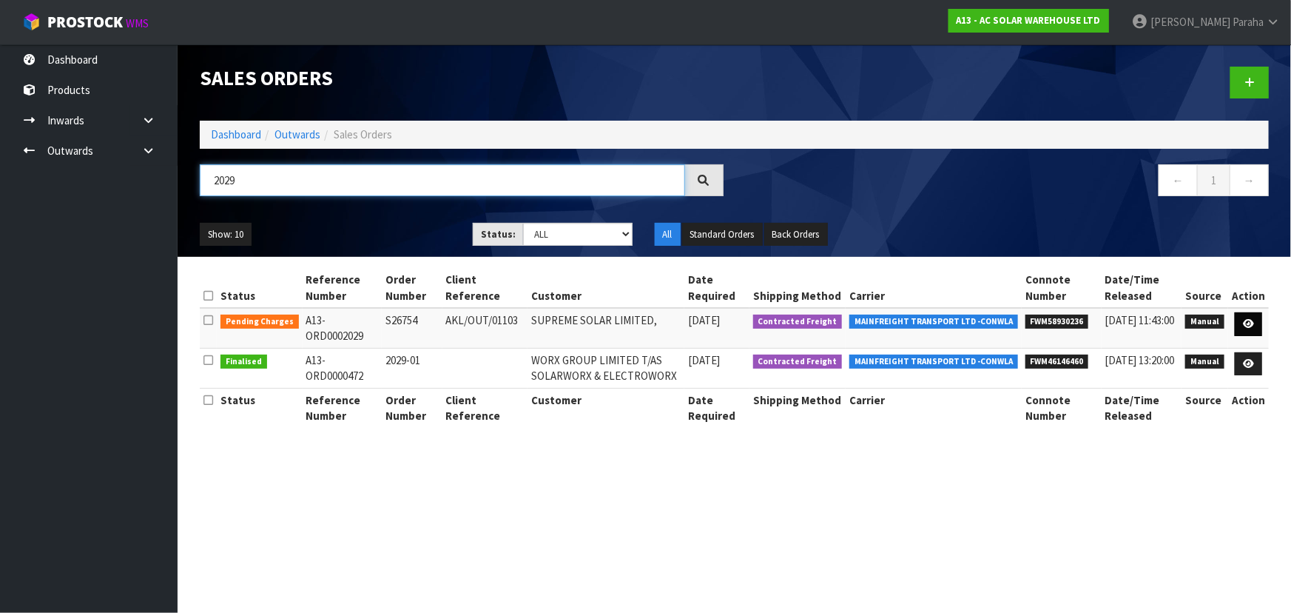
type input "2029"
click at [1251, 324] on icon at bounding box center [1248, 324] width 11 height 10
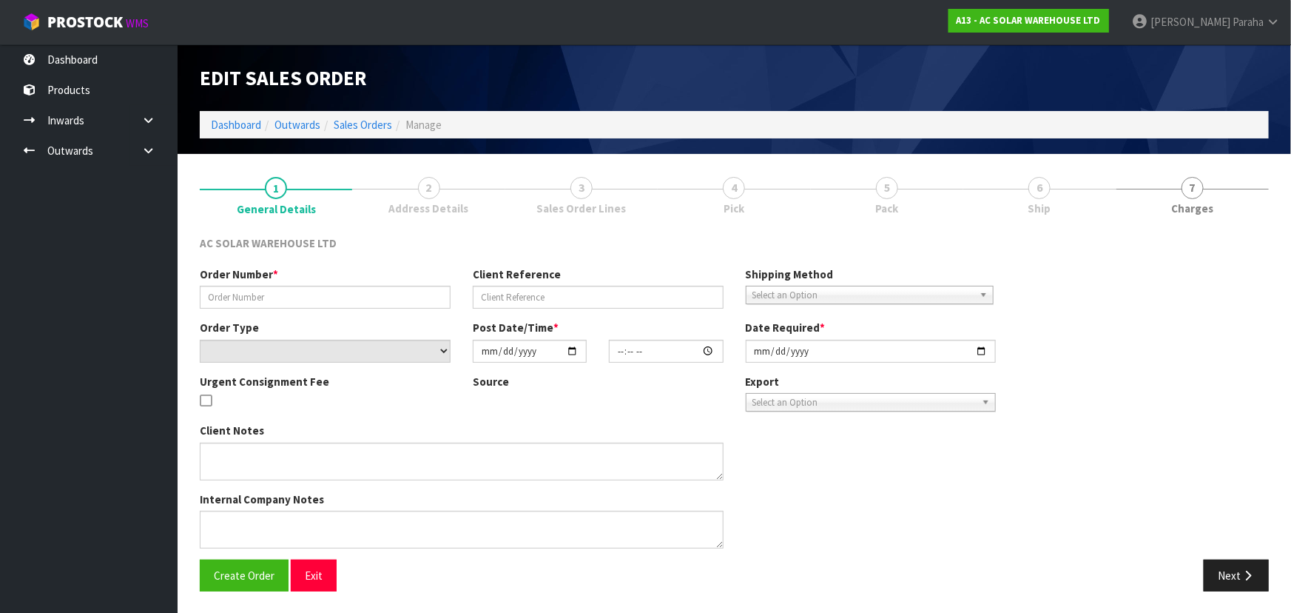
type input "S26754"
type input "AKL/OUT/01103"
select select "number:0"
type input "2025-10-01"
type input "12:03:00.000"
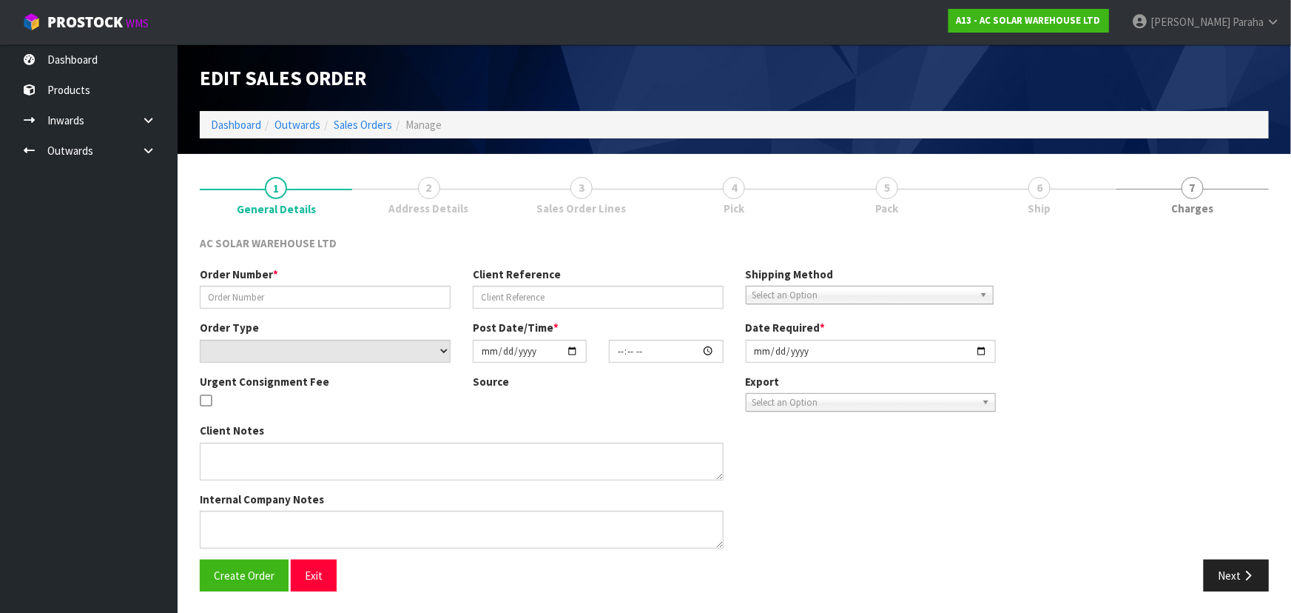
type input "2025-10-01"
type textarea "SEND WITH MAINFREIGHT"
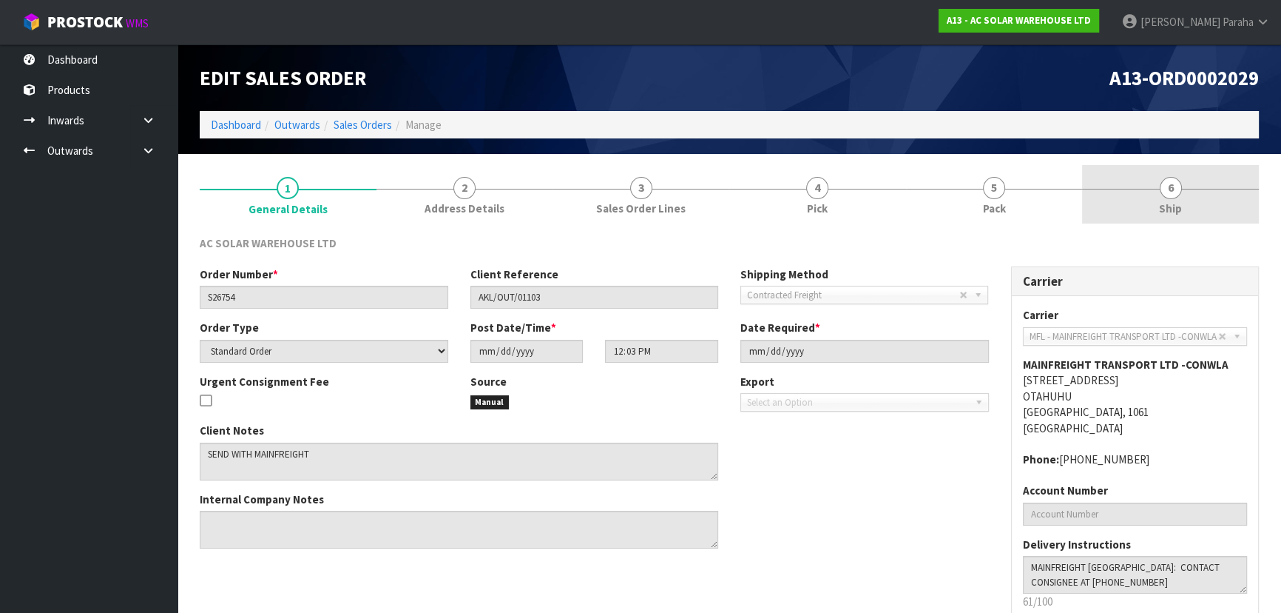
click at [1159, 198] on link "6 Ship" at bounding box center [1170, 194] width 177 height 58
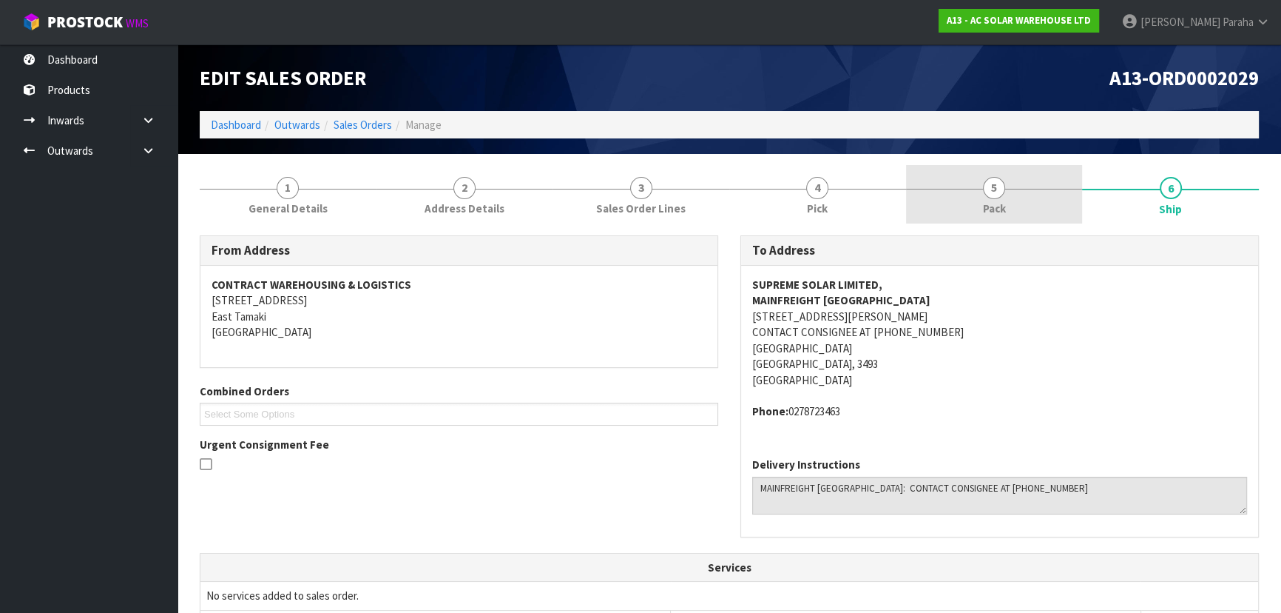
click at [990, 203] on span "Pack" at bounding box center [994, 208] width 23 height 16
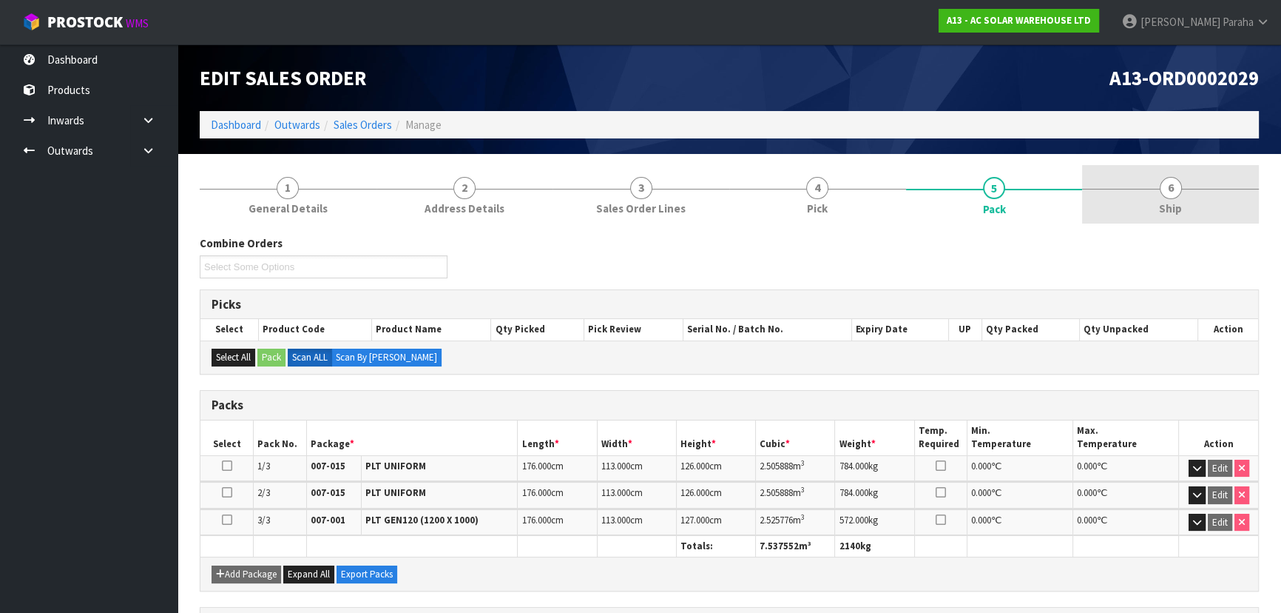
click at [1173, 192] on span "6" at bounding box center [1171, 188] width 22 height 22
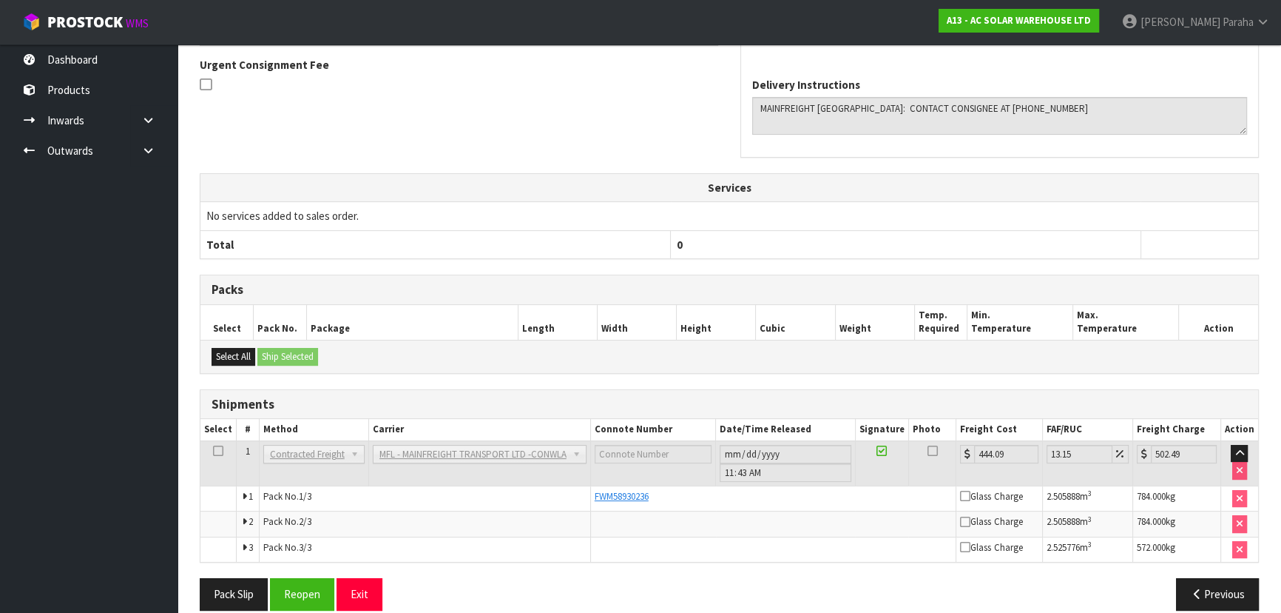
scroll to position [397, 0]
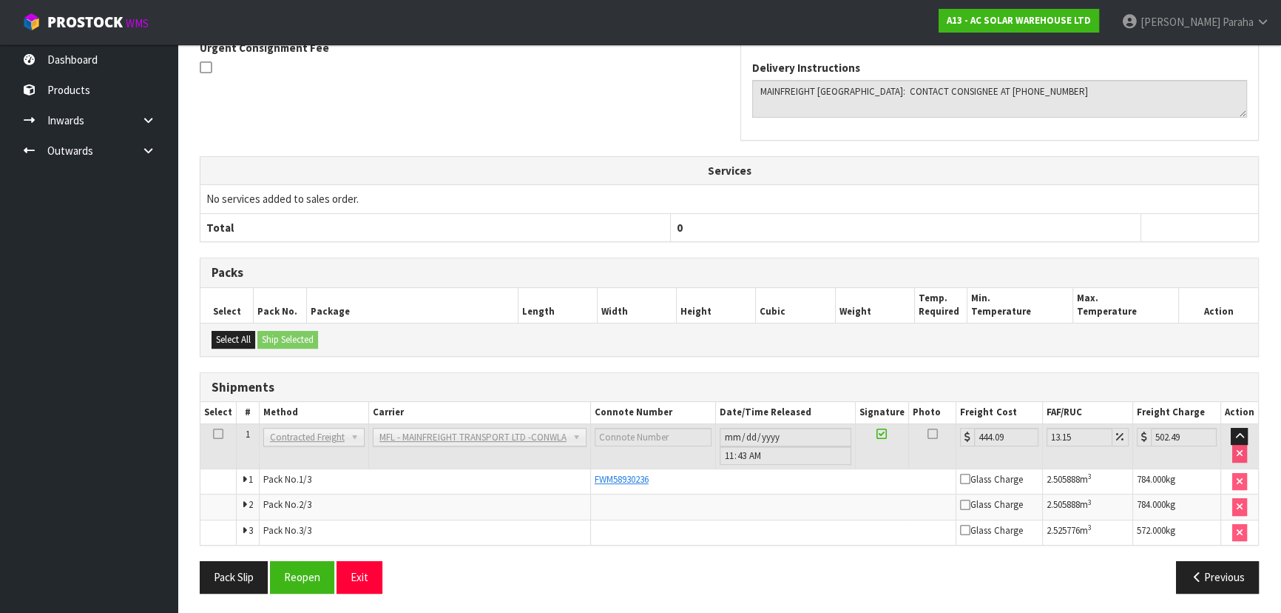
click at [660, 475] on div "FWM58930236" at bounding box center [774, 479] width 358 height 13
drag, startPoint x: 650, startPoint y: 479, endPoint x: 590, endPoint y: 482, distance: 59.3
click at [590, 482] on td "FWM58930236" at bounding box center [773, 481] width 366 height 26
copy span "FWM58930236"
click at [303, 573] on button "Reopen" at bounding box center [302, 577] width 64 height 32
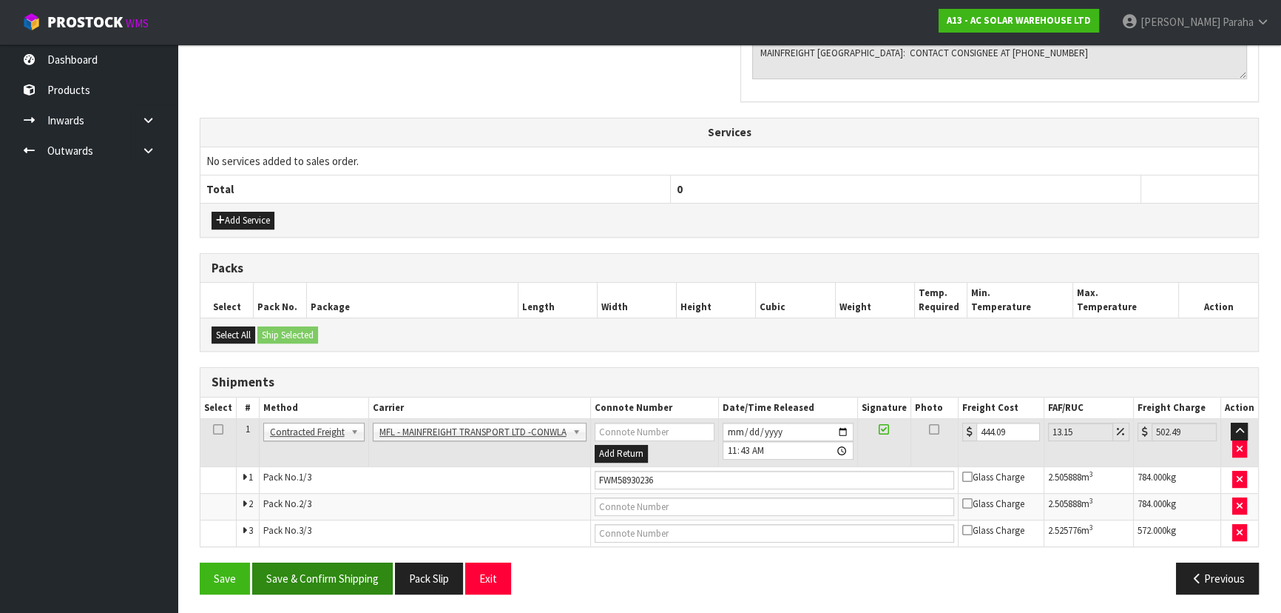
scroll to position [488, 0]
click at [1198, 567] on button "Previous" at bounding box center [1217, 578] width 83 height 32
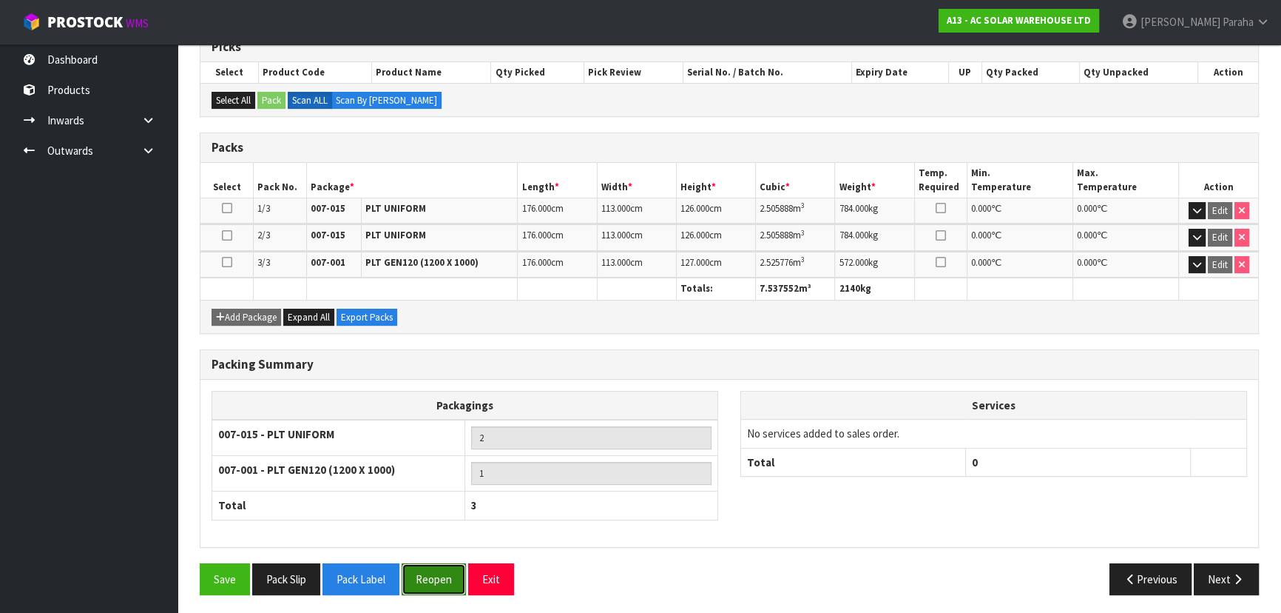
click at [442, 577] on button "Reopen" at bounding box center [434, 579] width 64 height 32
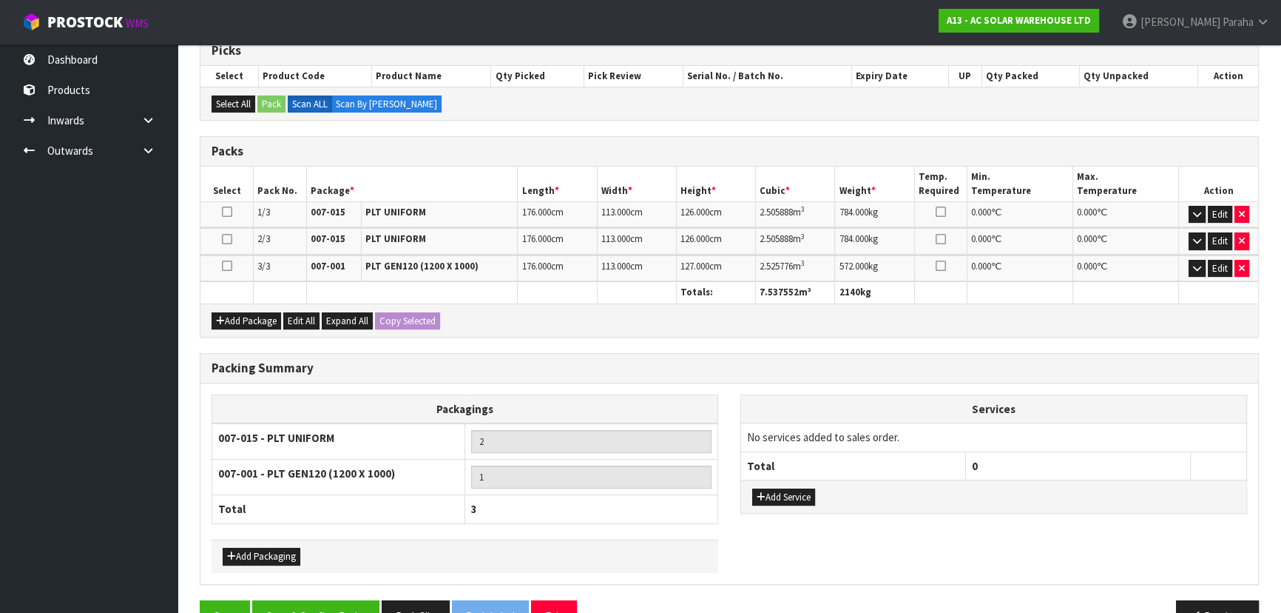
scroll to position [344, 0]
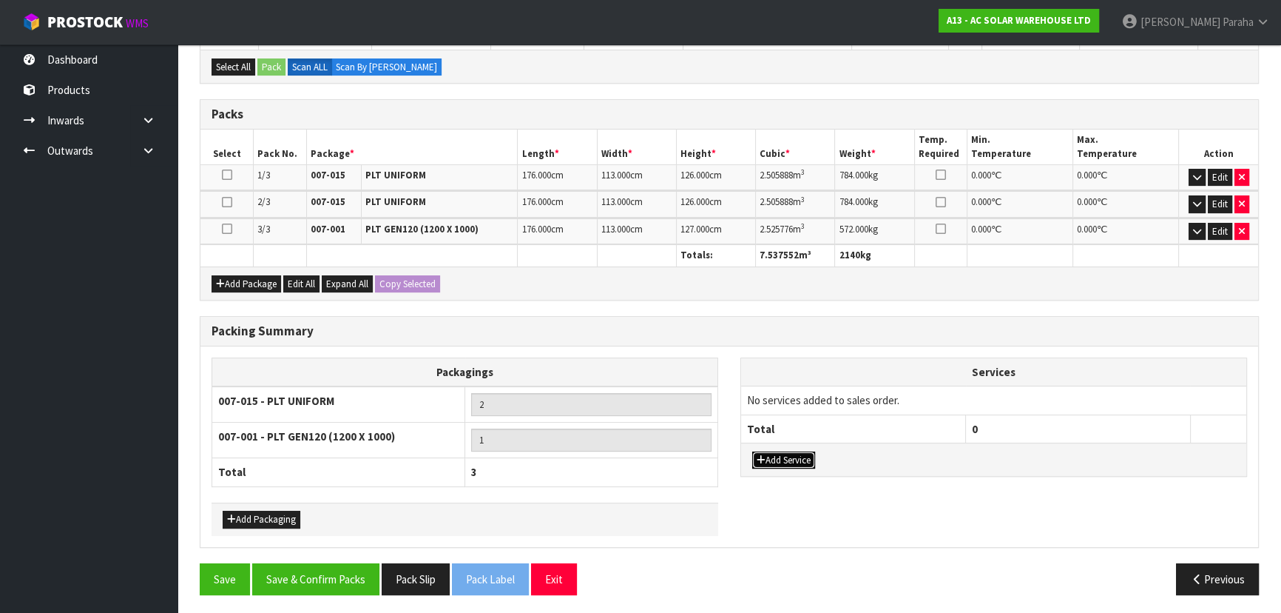
click at [771, 453] on button "Add Service" at bounding box center [783, 460] width 63 height 18
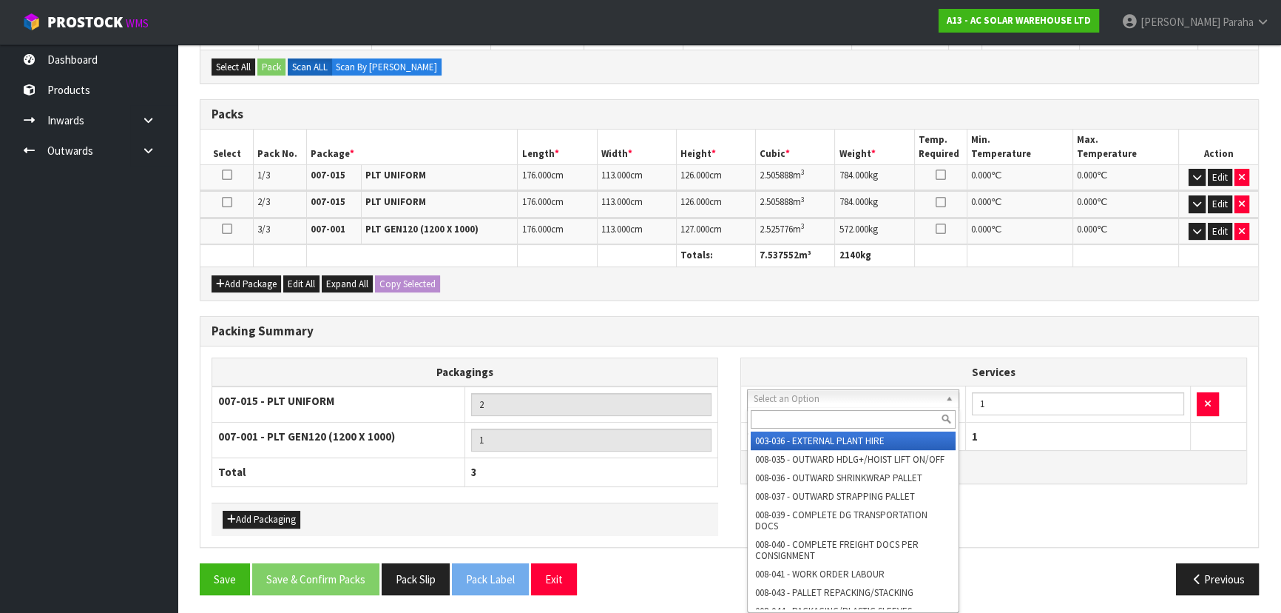
click at [824, 412] on input "text" at bounding box center [853, 419] width 205 height 18
type input "SHR"
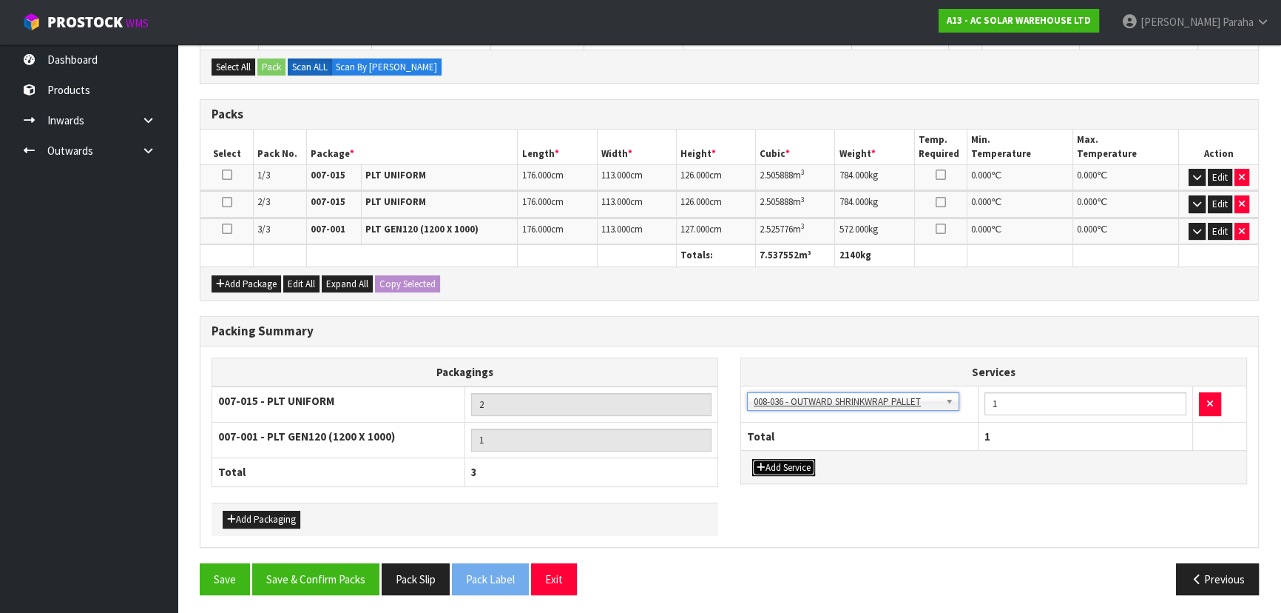
click at [798, 461] on button "Add Service" at bounding box center [783, 468] width 63 height 18
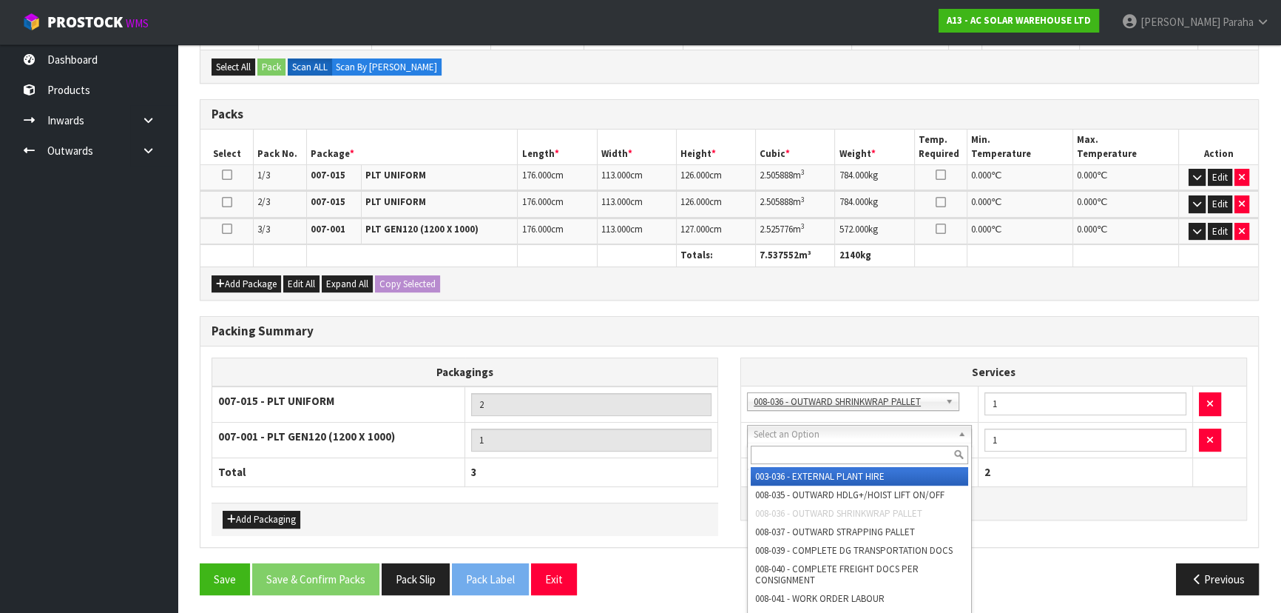
click at [794, 451] on input "text" at bounding box center [860, 454] width 218 height 18
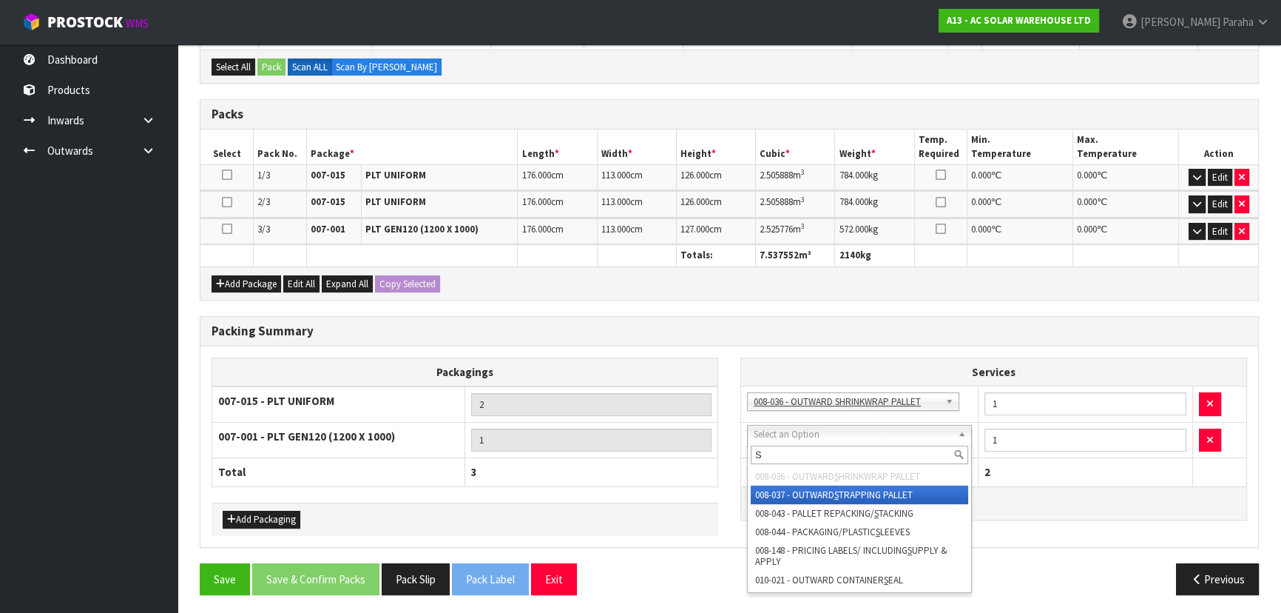
type input "ST"
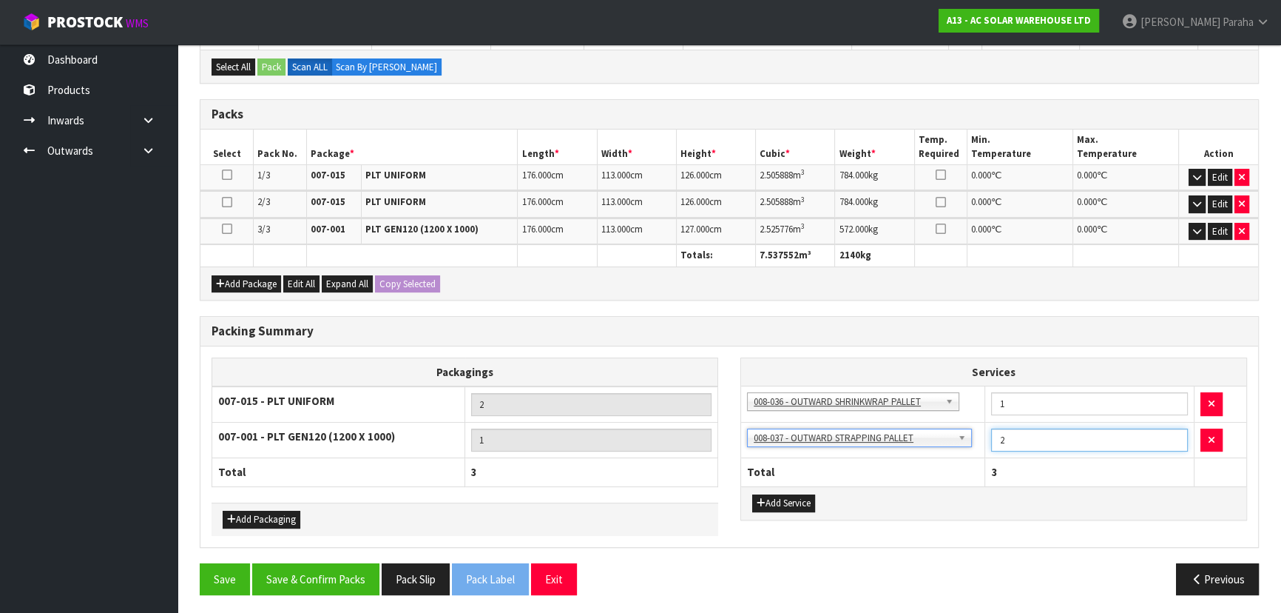
type input "2"
click at [1175, 434] on input "2" at bounding box center [1089, 439] width 197 height 23
click at [348, 578] on button "Save & Confirm Packs" at bounding box center [315, 579] width 127 height 32
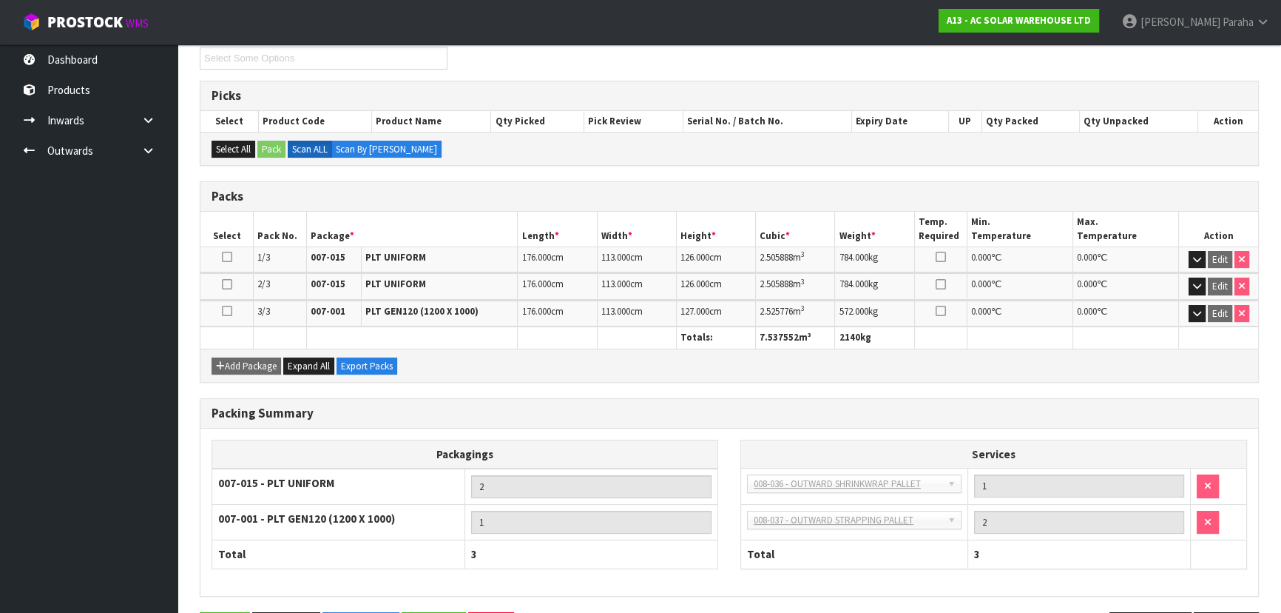
scroll to position [311, 0]
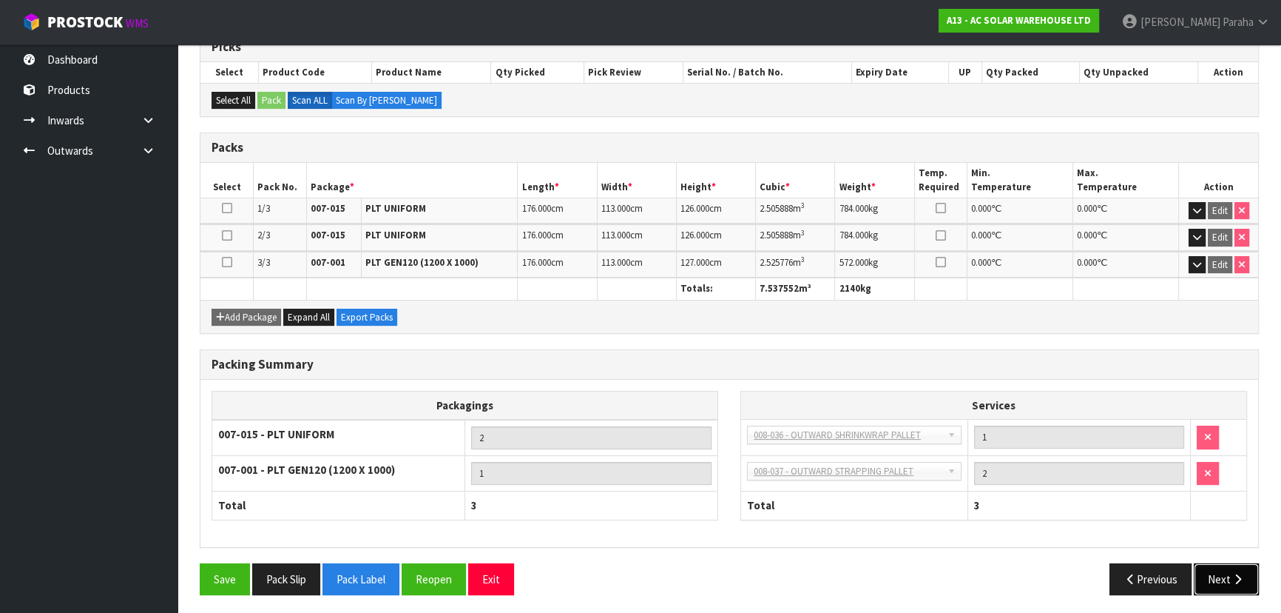
click at [1236, 583] on button "Next" at bounding box center [1226, 579] width 65 height 32
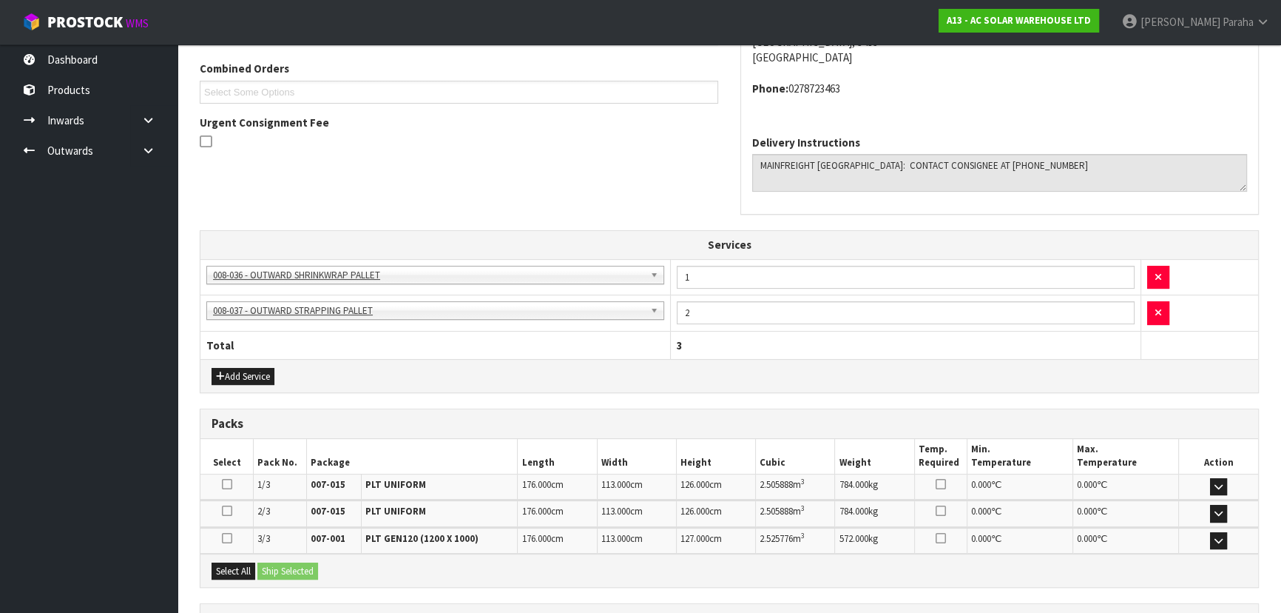
scroll to position [506, 0]
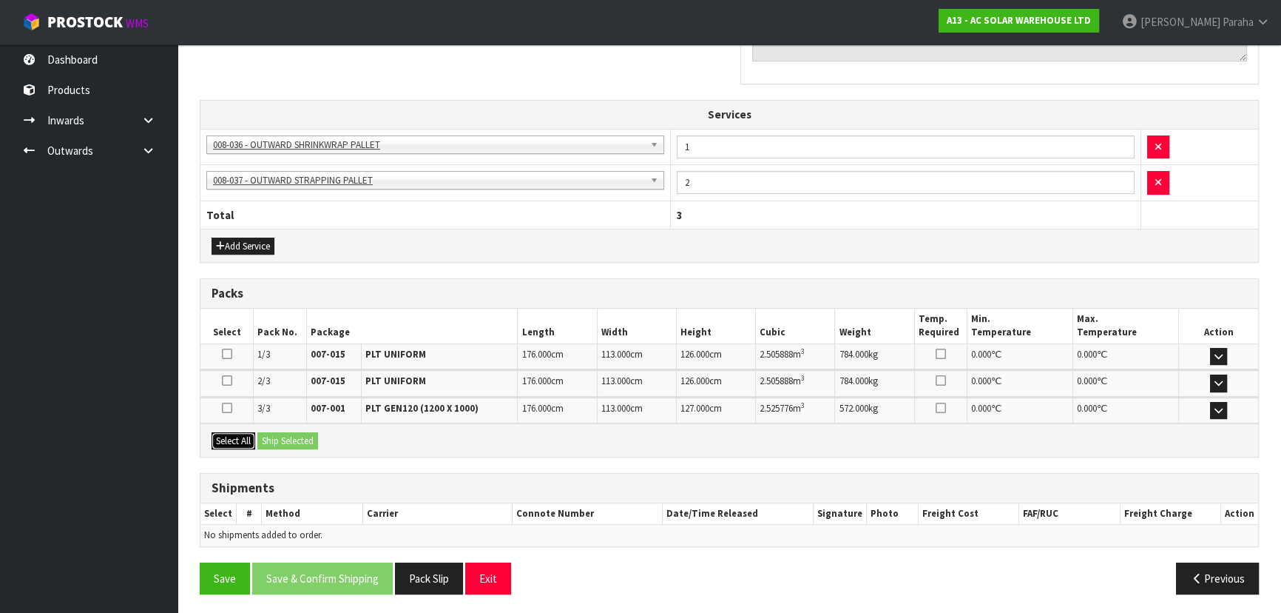
click at [223, 432] on button "Select All" at bounding box center [234, 441] width 44 height 18
click at [276, 436] on button "Ship Selected" at bounding box center [287, 441] width 61 height 18
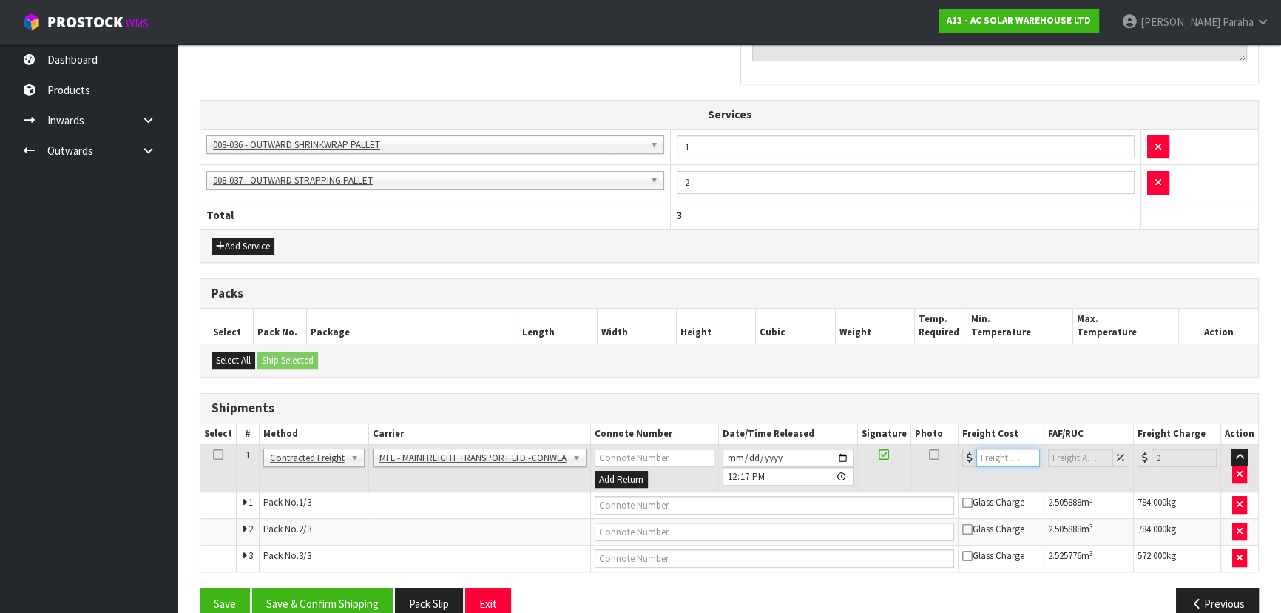
click at [983, 457] on input "number" at bounding box center [1009, 457] width 64 height 18
type input "444.09"
click at [681, 504] on input "text" at bounding box center [775, 505] width 360 height 18
paste input "FWM58930236"
click at [357, 598] on button "Save & Confirm Shipping" at bounding box center [322, 603] width 141 height 32
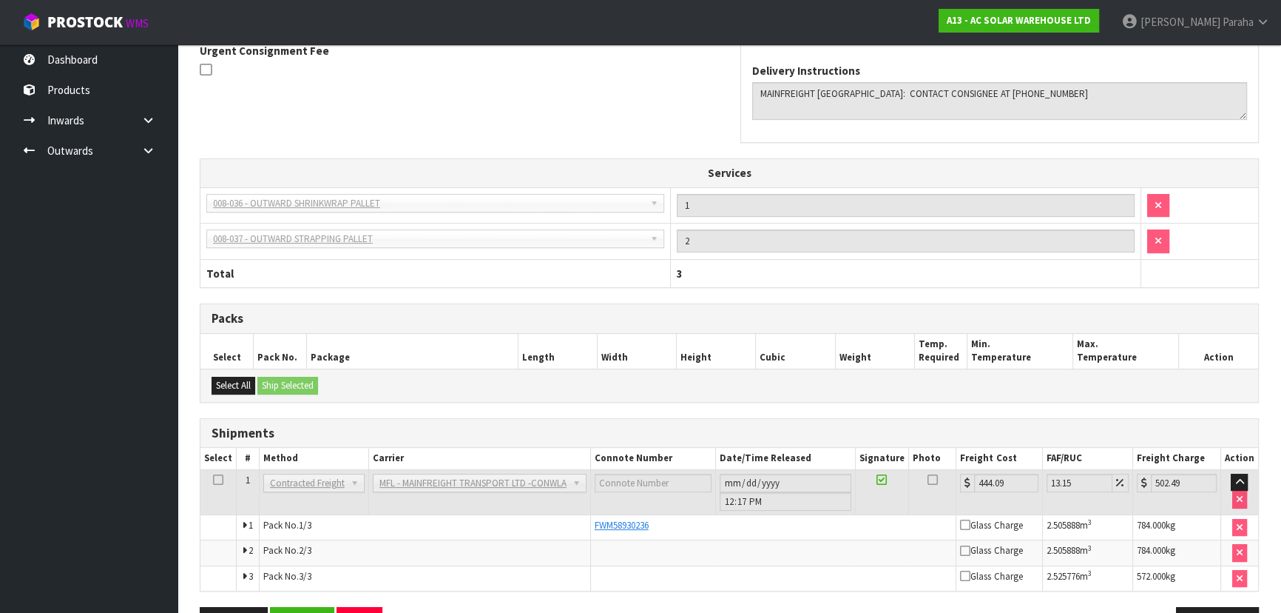
scroll to position [493, 0]
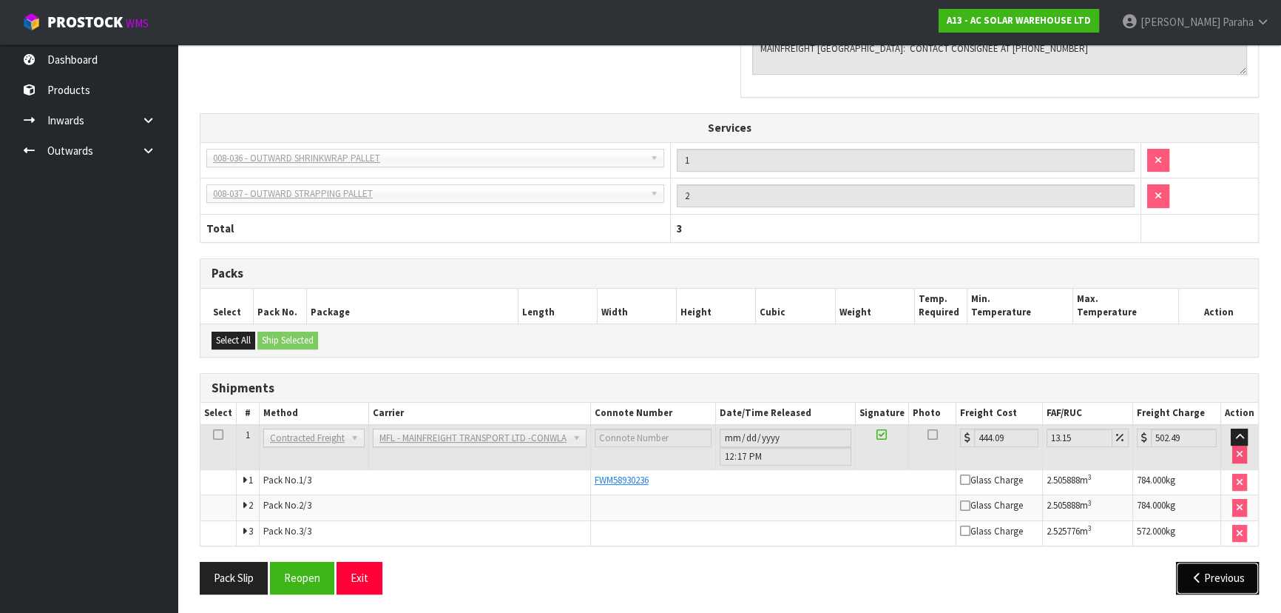
click at [1236, 573] on button "Previous" at bounding box center [1217, 578] width 83 height 32
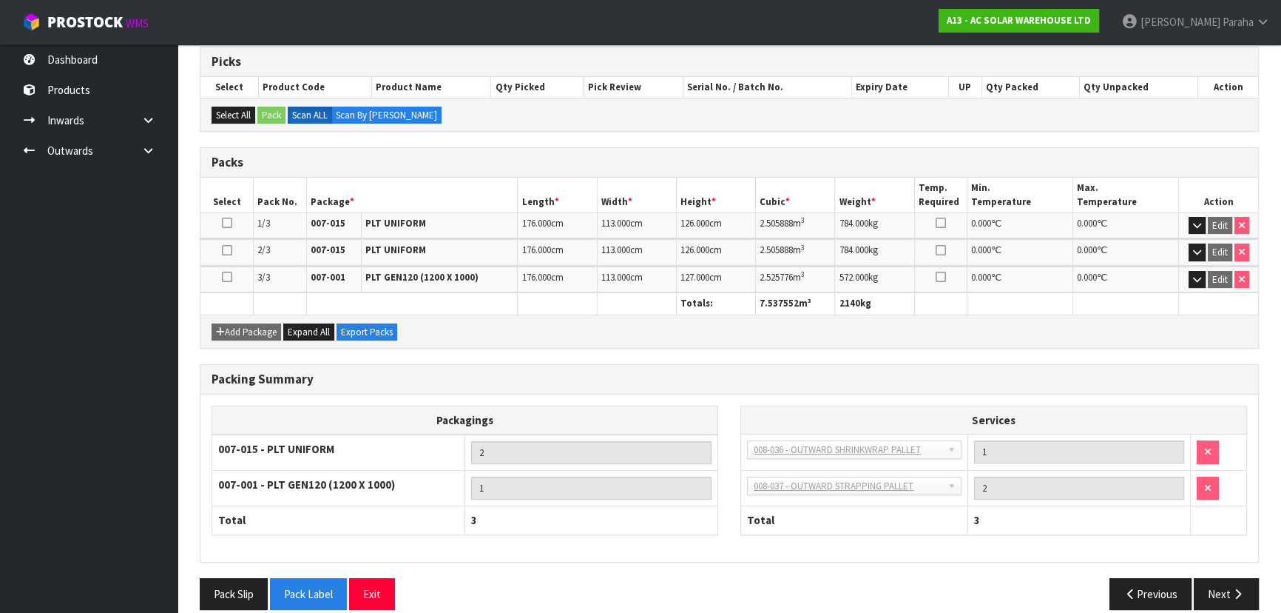
scroll to position [311, 0]
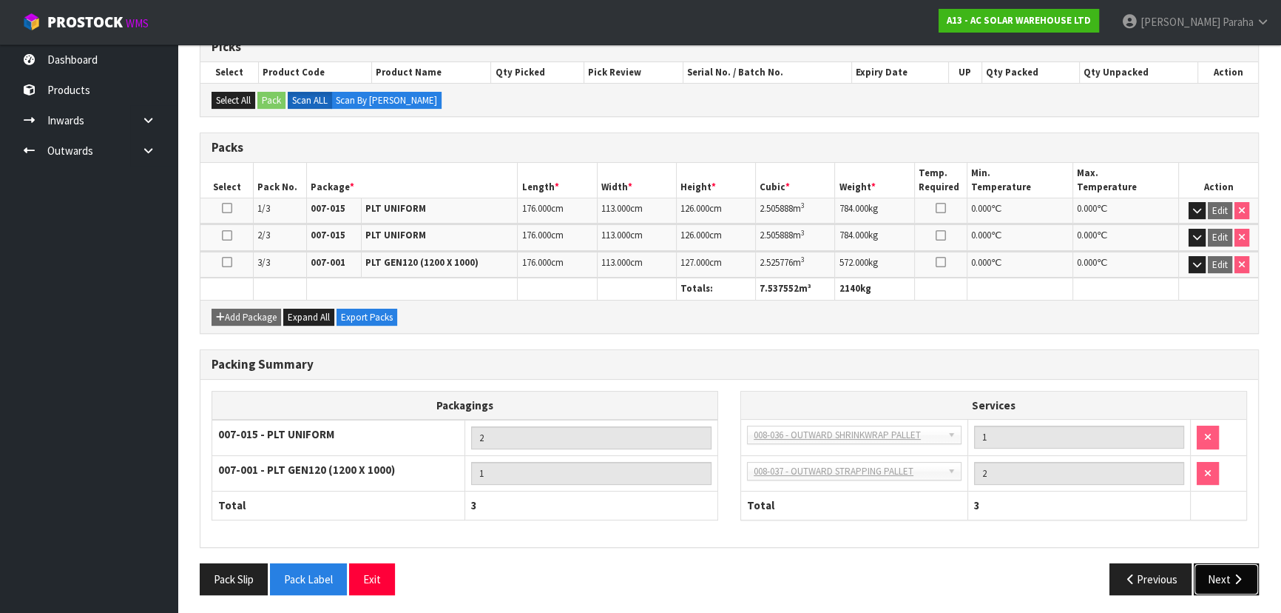
click at [1230, 568] on button "Next" at bounding box center [1226, 579] width 65 height 32
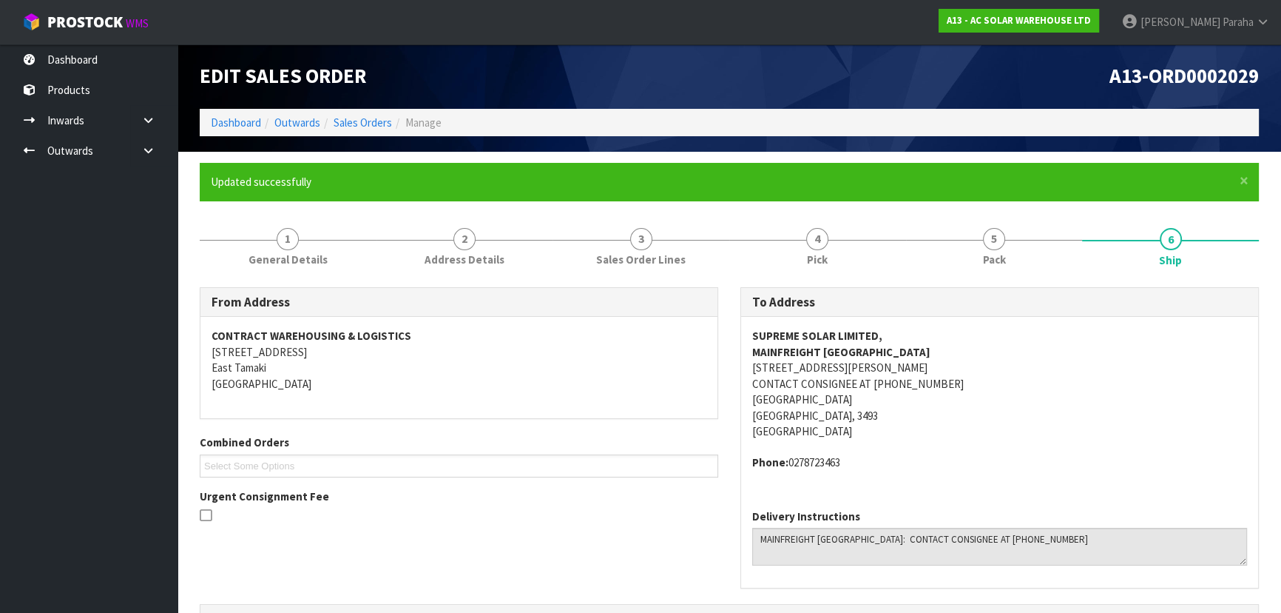
scroll to position [0, 0]
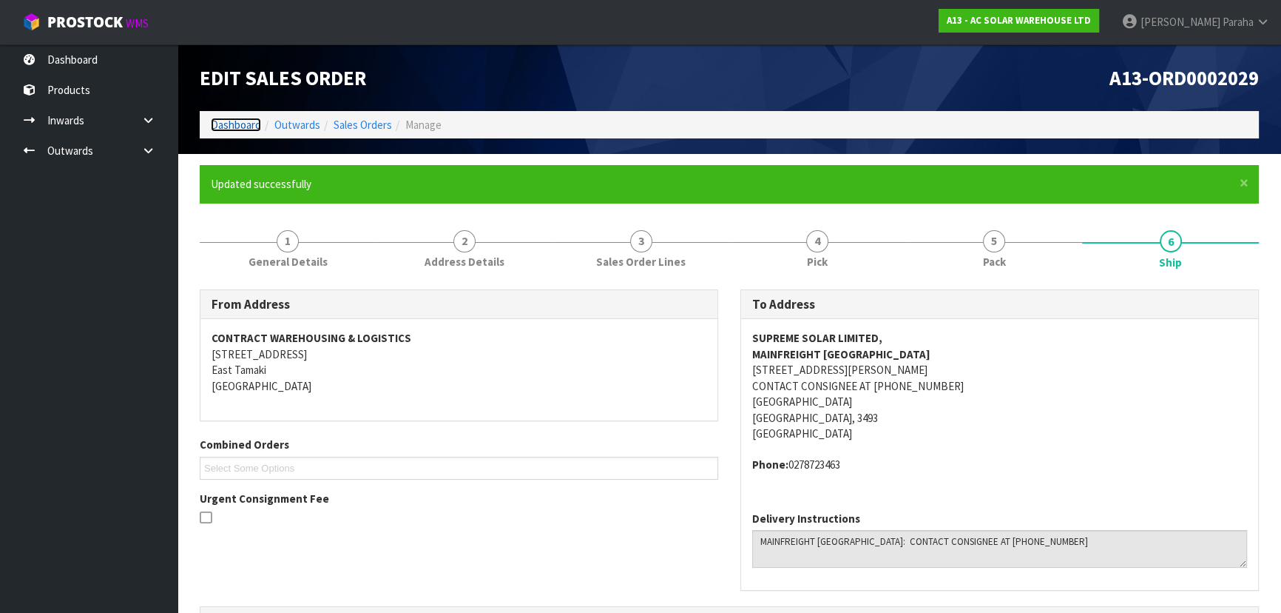
click at [240, 131] on link "Dashboard" at bounding box center [236, 125] width 50 height 14
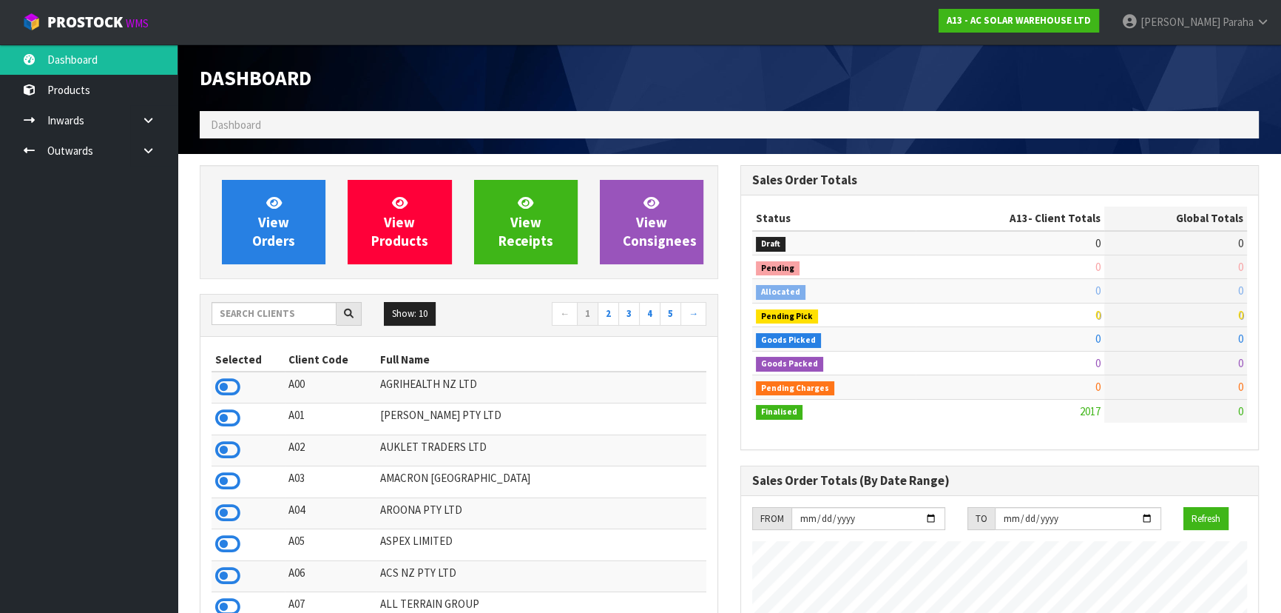
scroll to position [1087, 540]
click at [283, 302] on input "text" at bounding box center [274, 313] width 125 height 23
click at [287, 317] on input "text" at bounding box center [274, 313] width 125 height 23
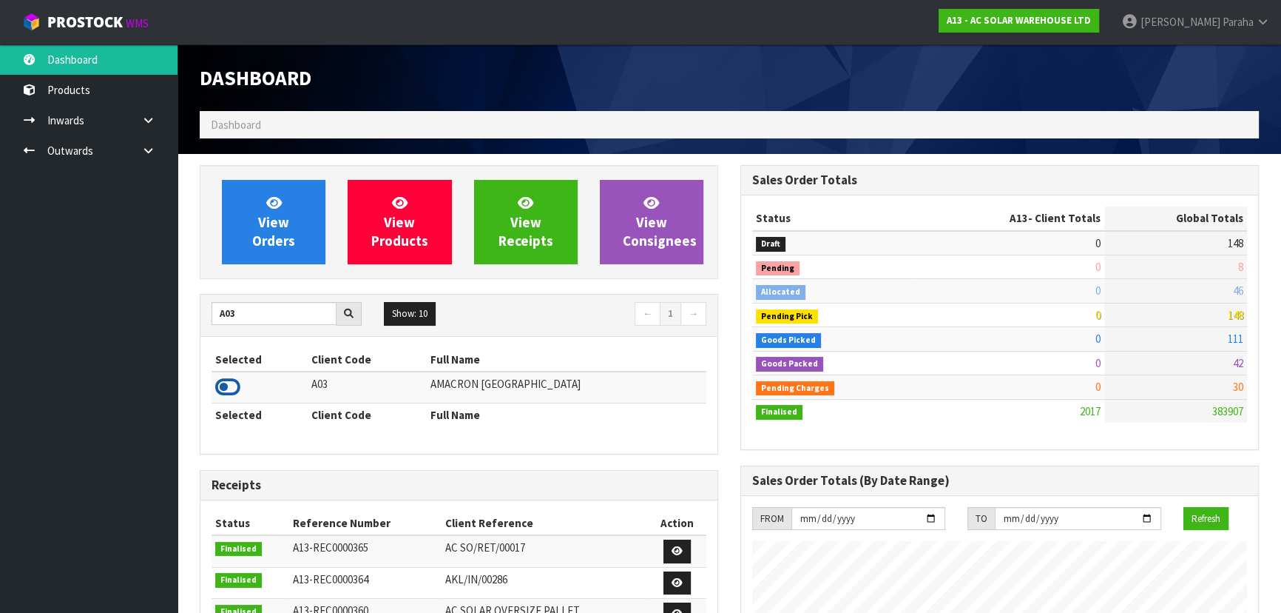
click at [237, 392] on icon at bounding box center [227, 387] width 25 height 22
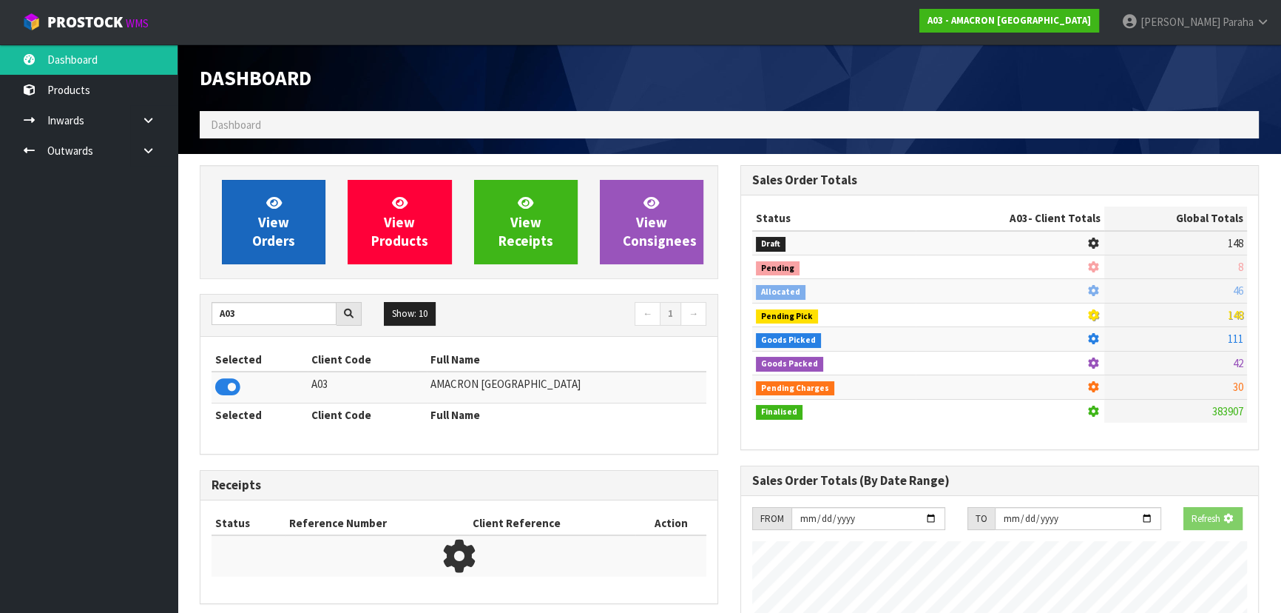
scroll to position [921, 540]
click at [265, 232] on span "View Orders" at bounding box center [273, 221] width 43 height 55
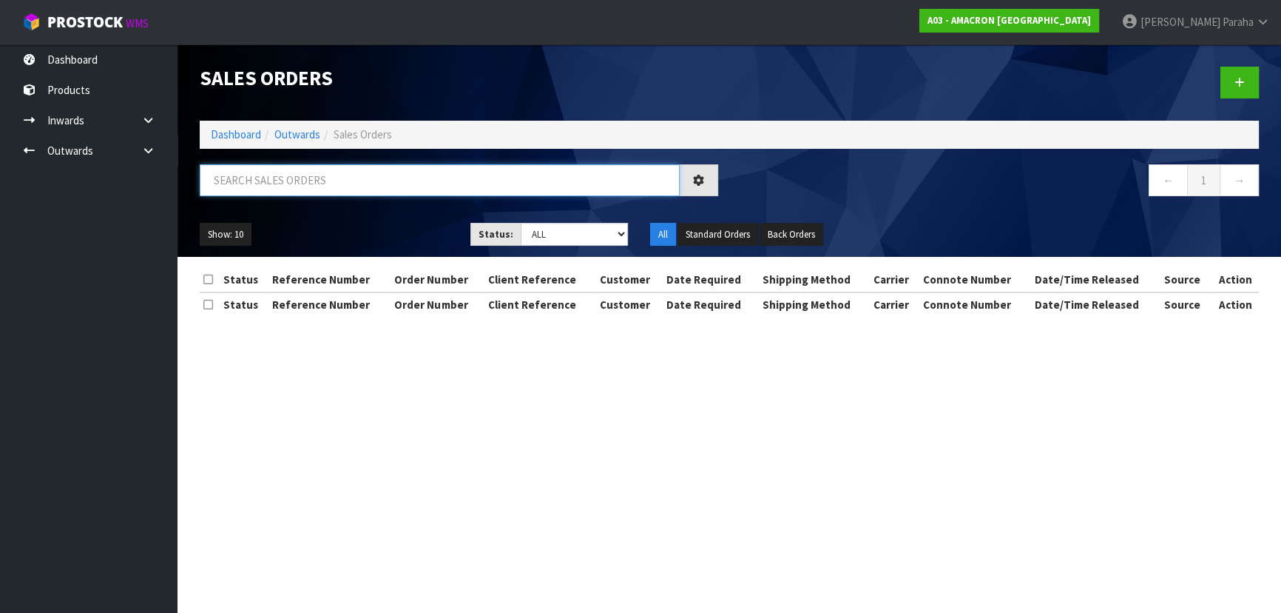
click at [282, 177] on input "text" at bounding box center [440, 180] width 480 height 32
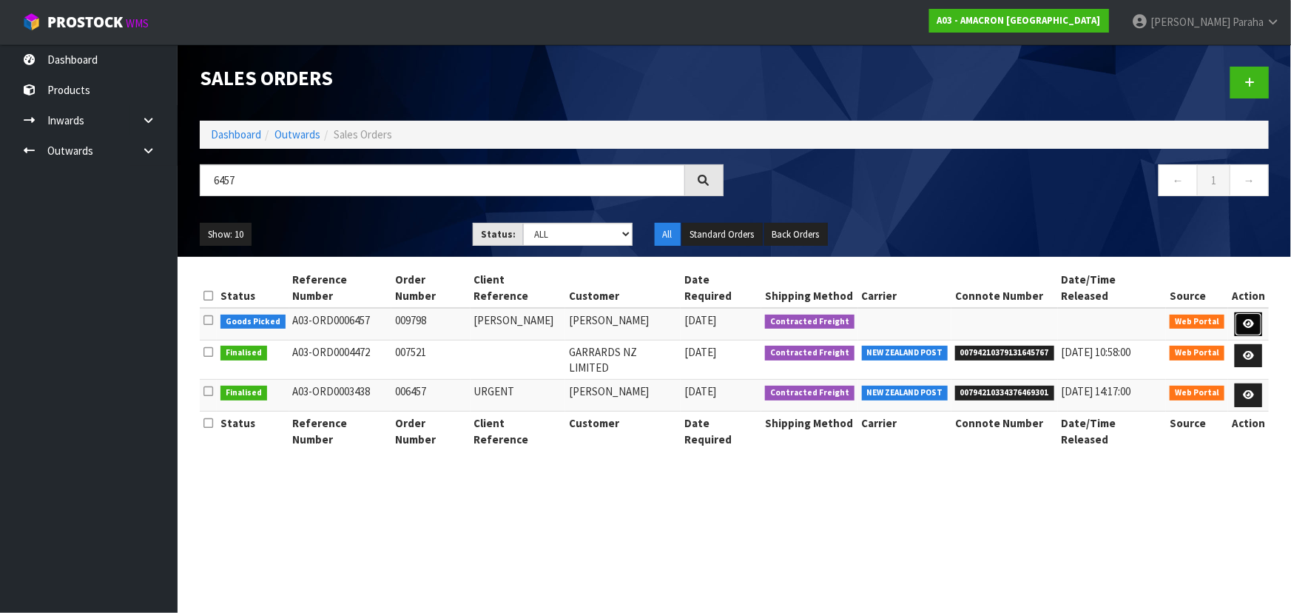
click at [1246, 319] on icon at bounding box center [1248, 324] width 11 height 10
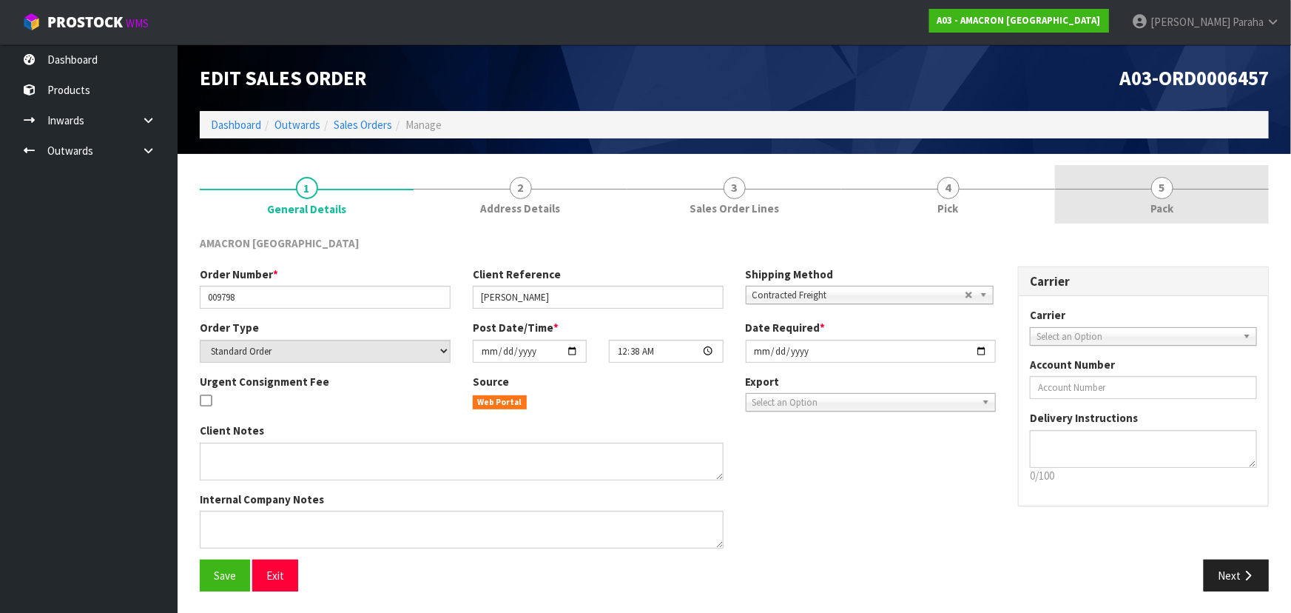
click at [1155, 193] on span "5" at bounding box center [1162, 188] width 22 height 22
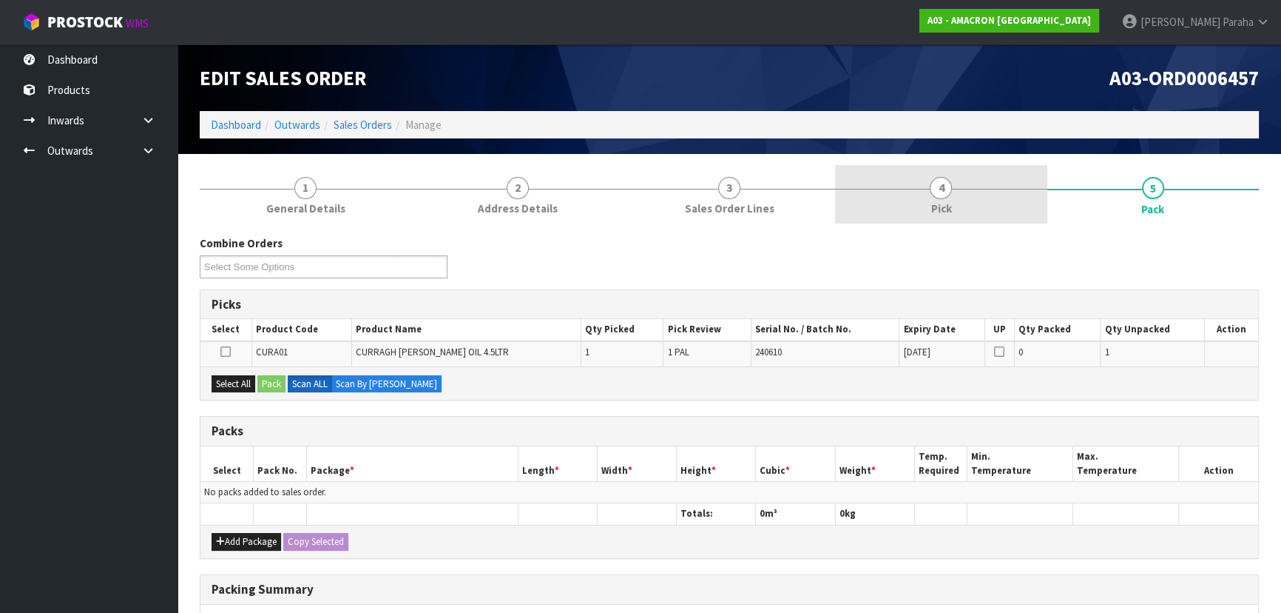
click at [954, 195] on link "4 Pick" at bounding box center [941, 194] width 212 height 58
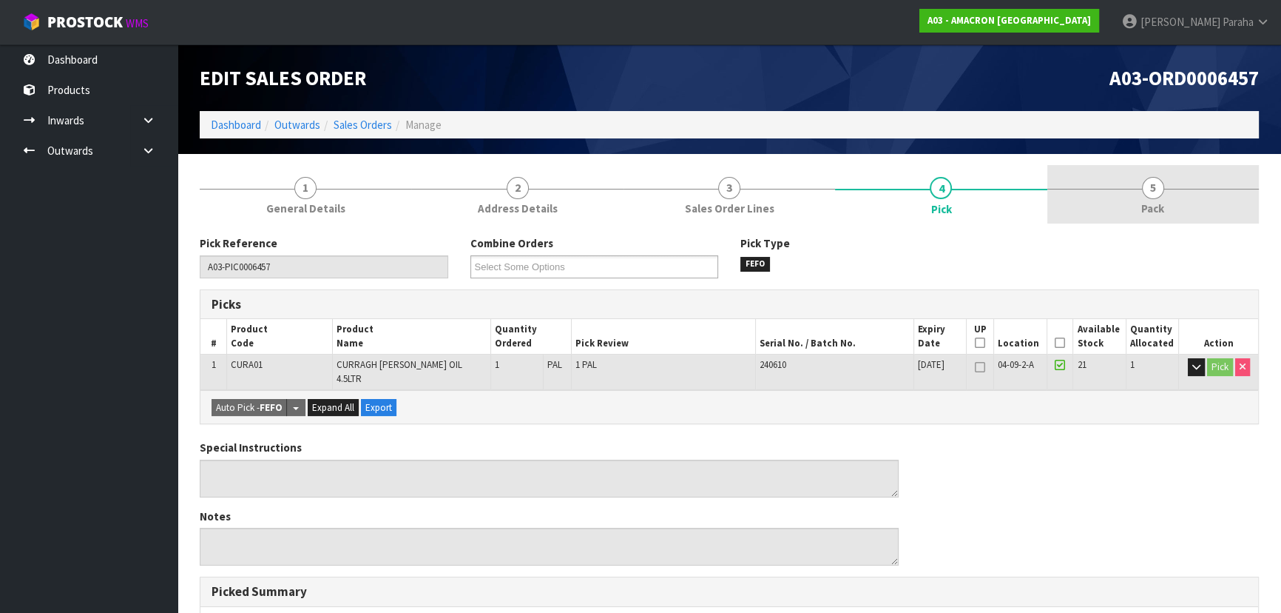
click at [1163, 190] on span "5" at bounding box center [1153, 188] width 22 height 22
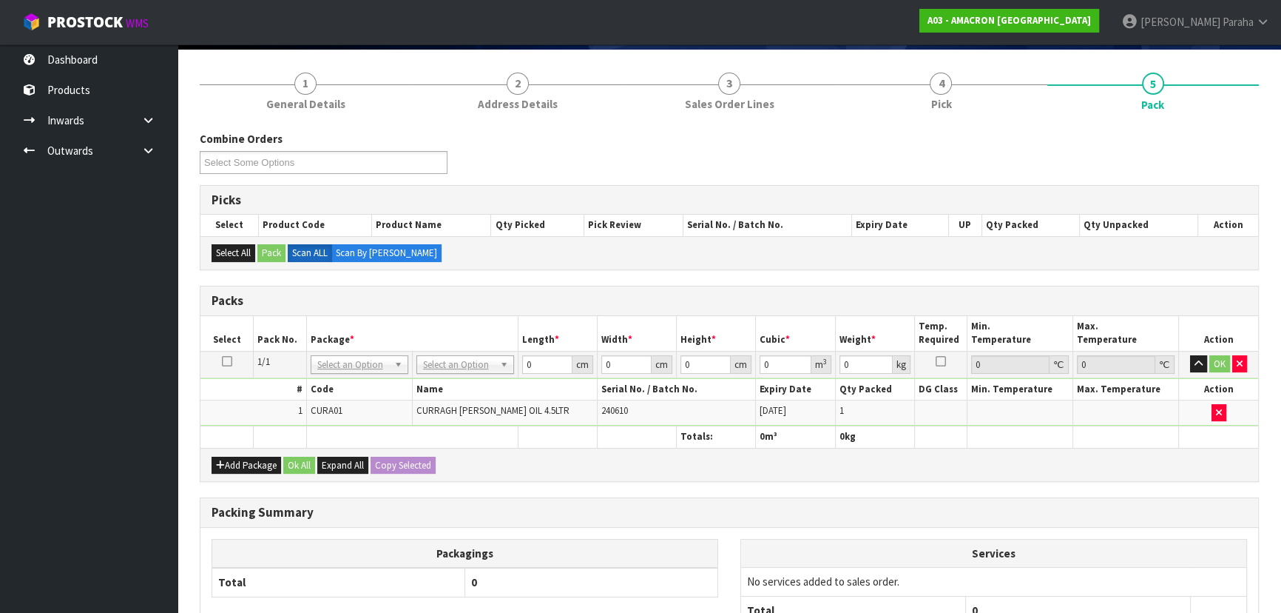
scroll to position [201, 0]
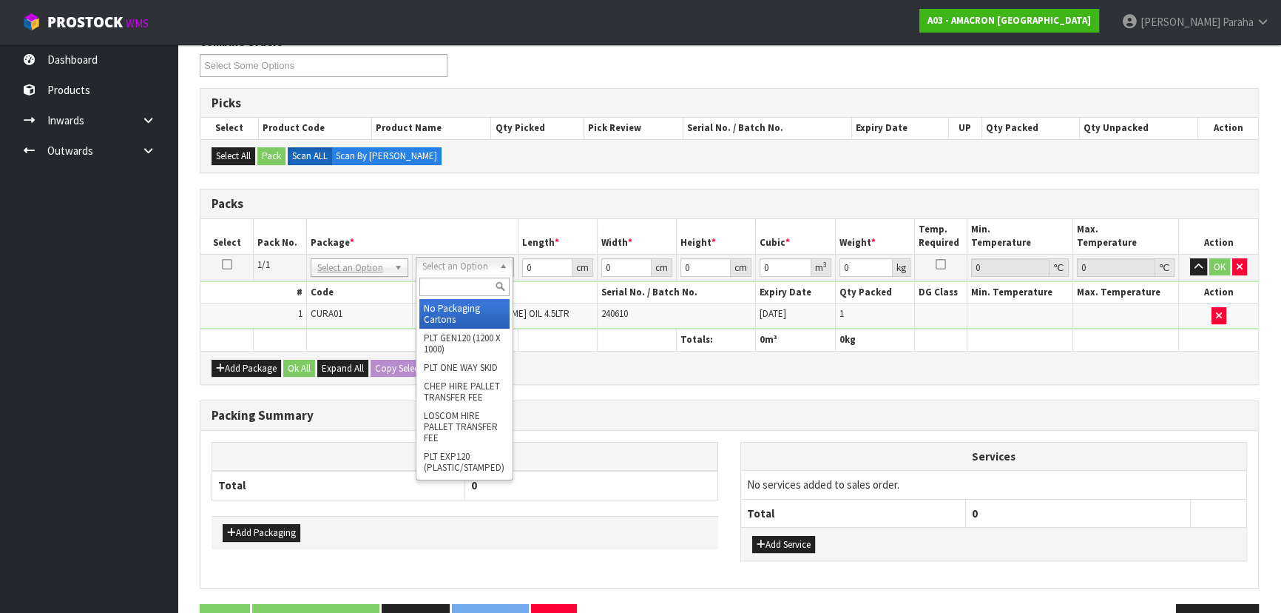
click at [468, 280] on input "text" at bounding box center [464, 286] width 90 height 18
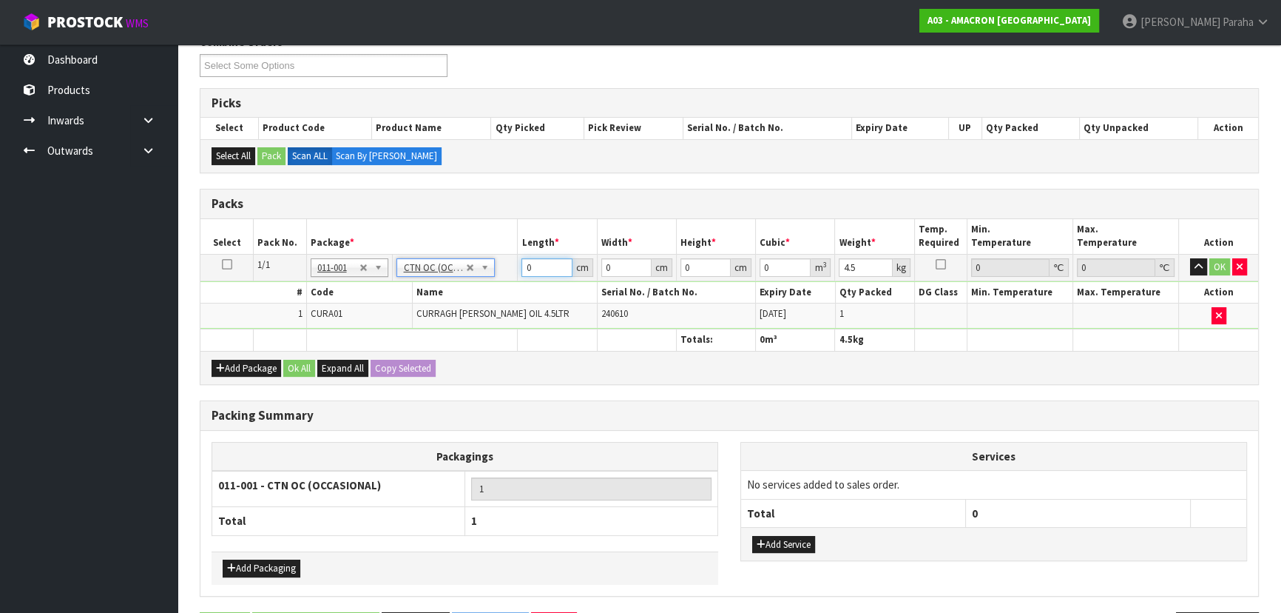
click at [542, 268] on input "0" at bounding box center [547, 267] width 50 height 18
click at [542, 261] on input "0" at bounding box center [547, 267] width 50 height 18
click at [1190, 258] on button "button" at bounding box center [1198, 267] width 17 height 18
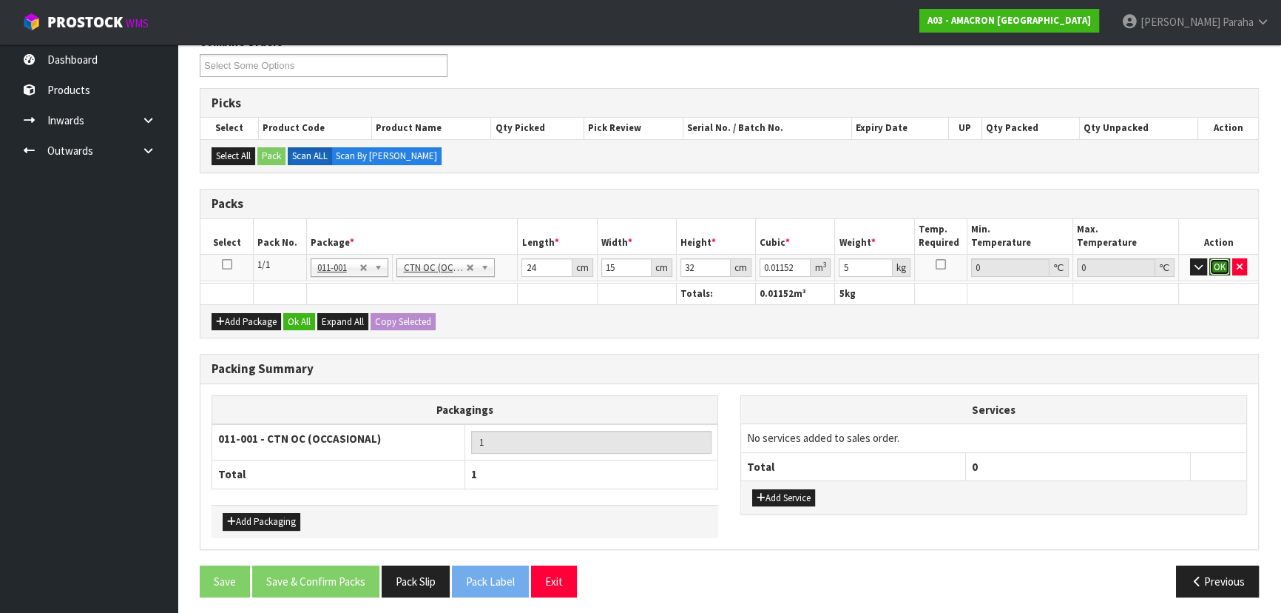
click button "OK" at bounding box center [1220, 267] width 21 height 18
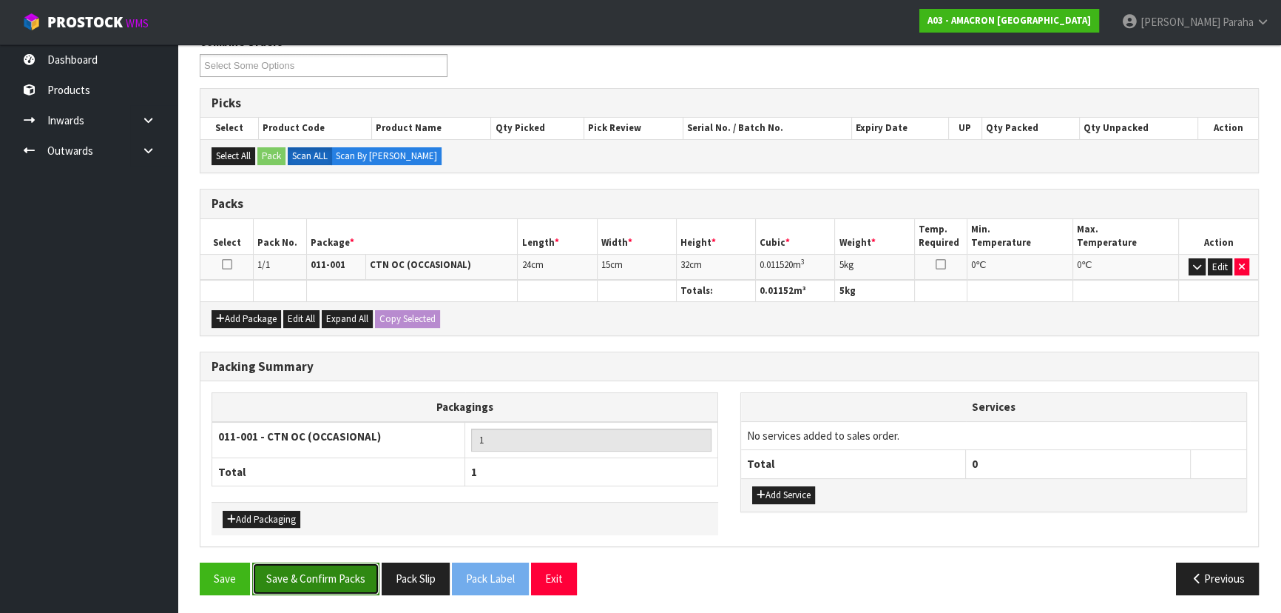
click at [338, 566] on button "Save & Confirm Packs" at bounding box center [315, 578] width 127 height 32
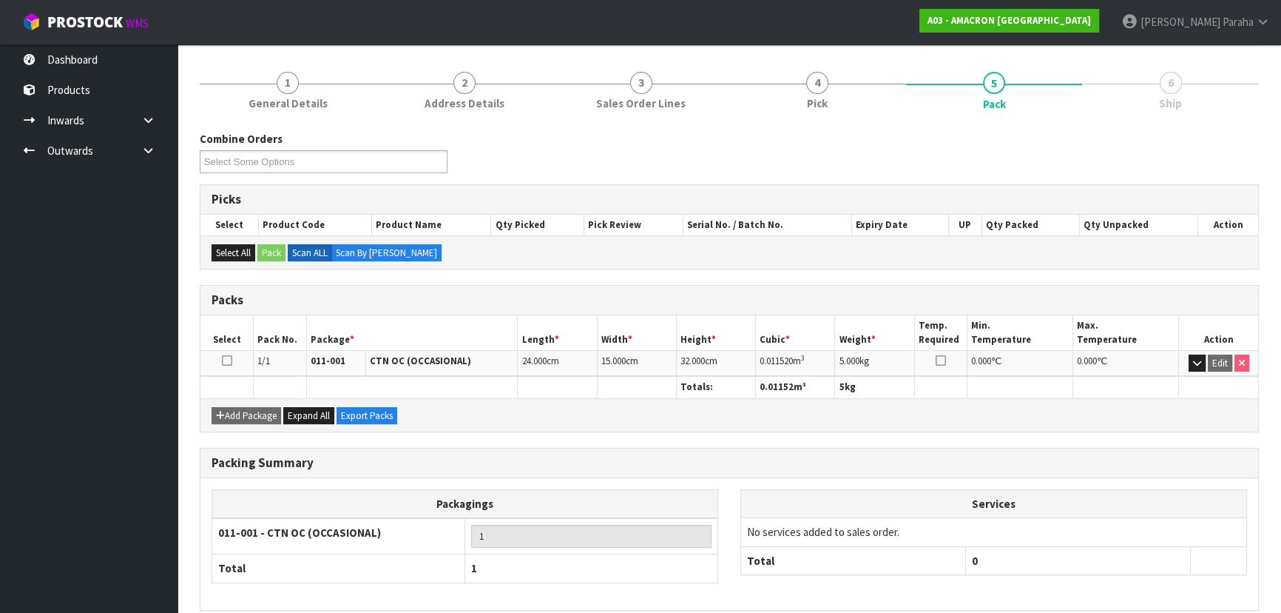
scroll to position [222, 0]
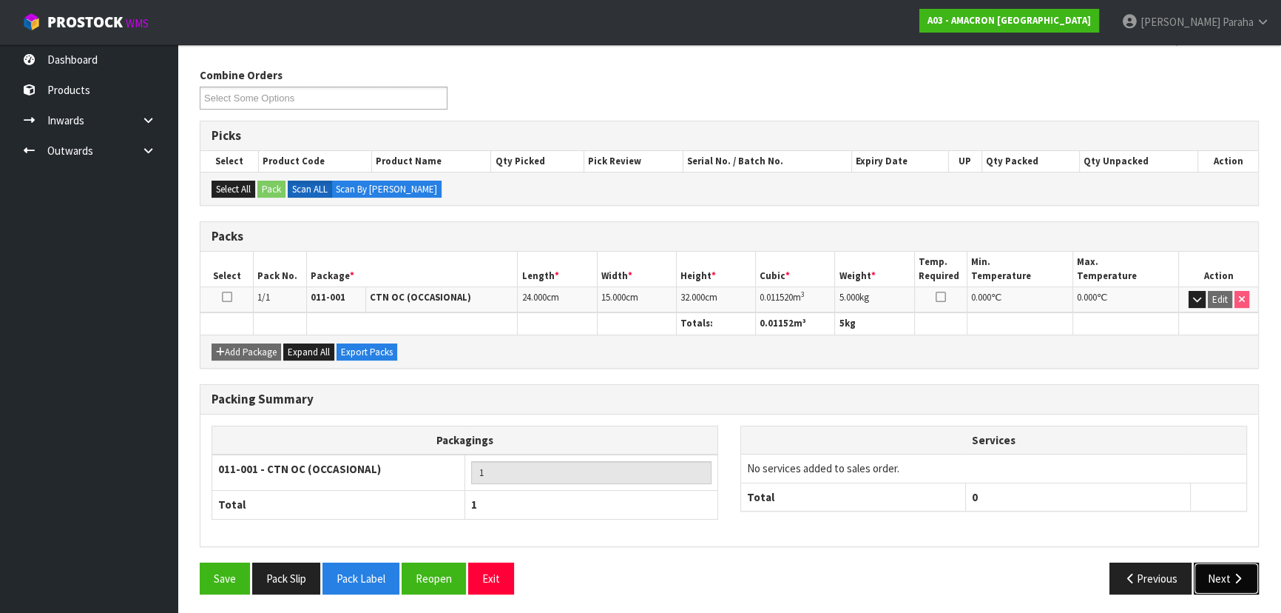
click at [1244, 578] on button "Next" at bounding box center [1226, 578] width 65 height 32
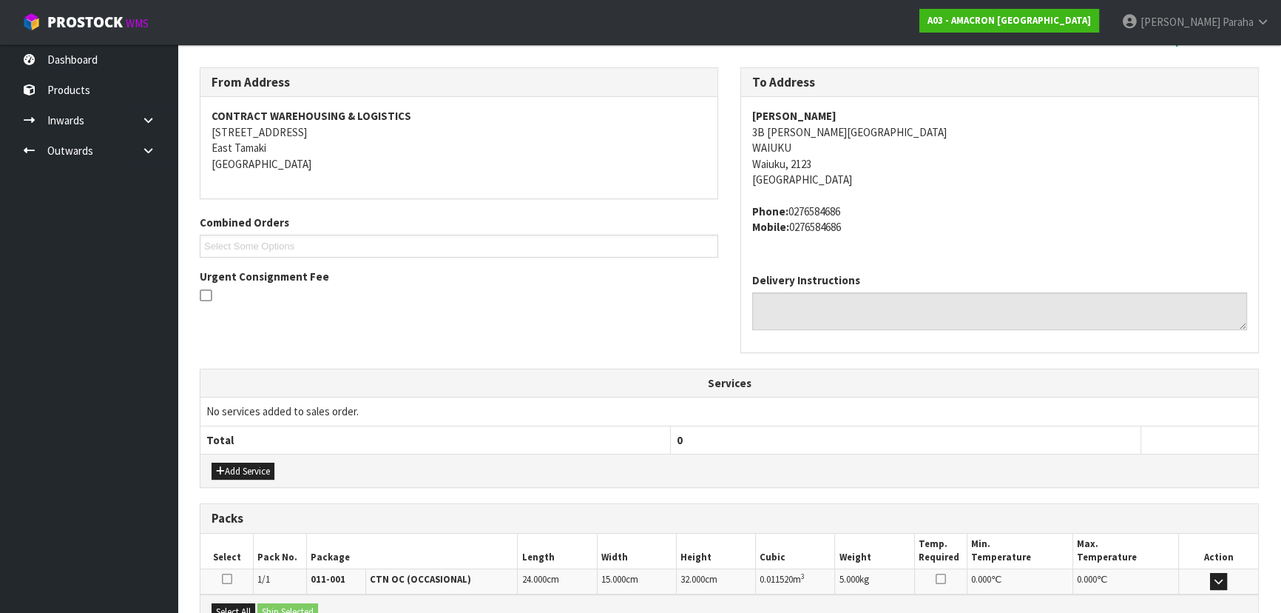
scroll to position [394, 0]
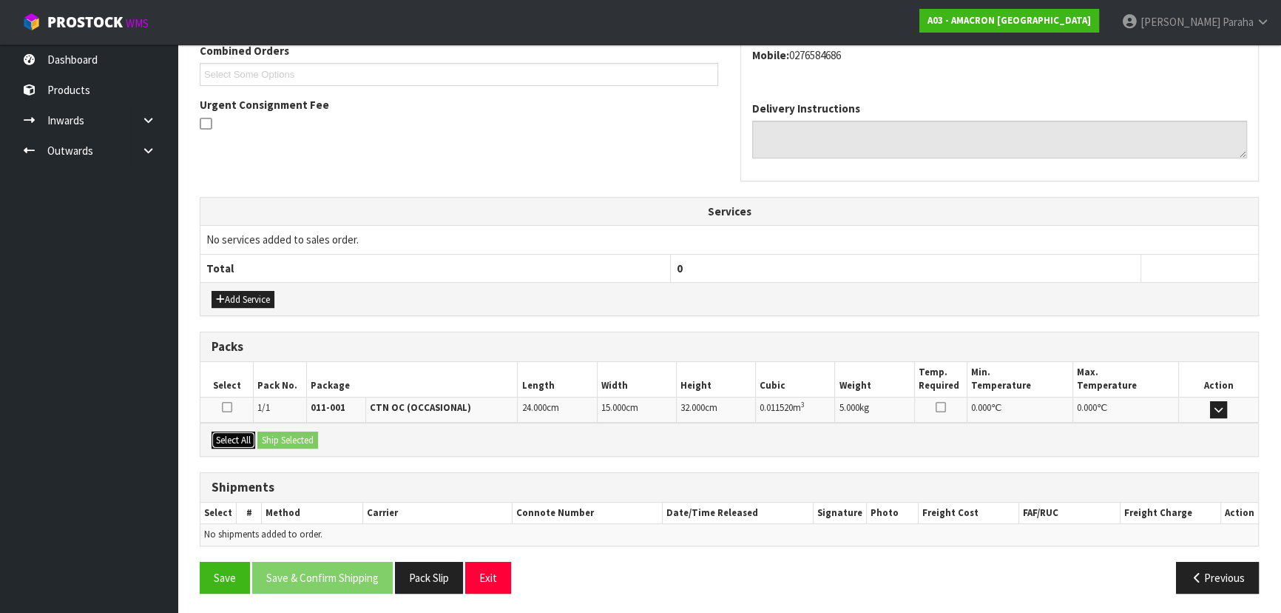
drag, startPoint x: 243, startPoint y: 439, endPoint x: 249, endPoint y: 436, distance: 7.6
click at [243, 439] on button "Select All" at bounding box center [234, 440] width 44 height 18
click at [290, 434] on button "Ship Selected" at bounding box center [287, 440] width 61 height 18
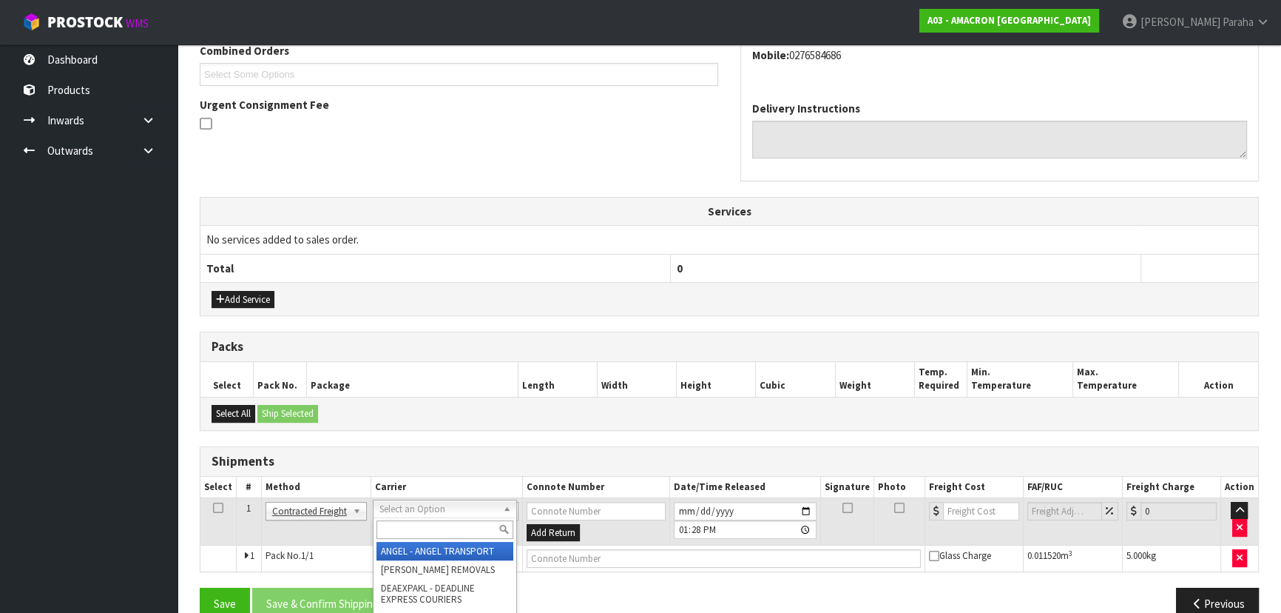
click at [452, 527] on input "text" at bounding box center [445, 529] width 137 height 18
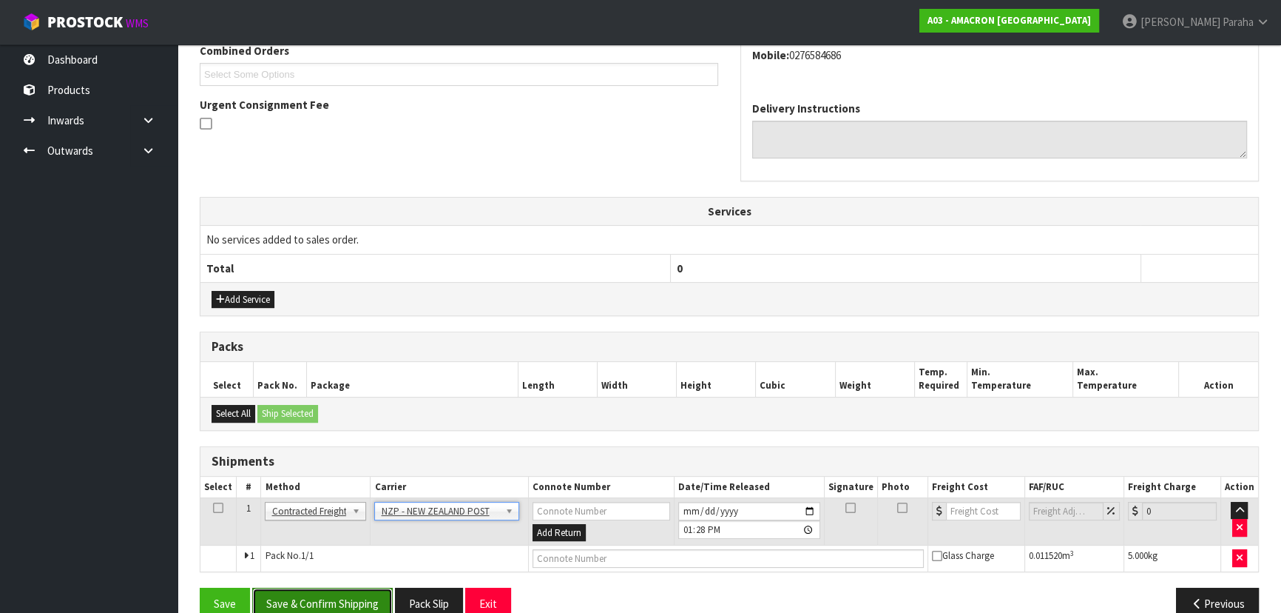
click at [386, 593] on button "Save & Confirm Shipping" at bounding box center [322, 603] width 141 height 32
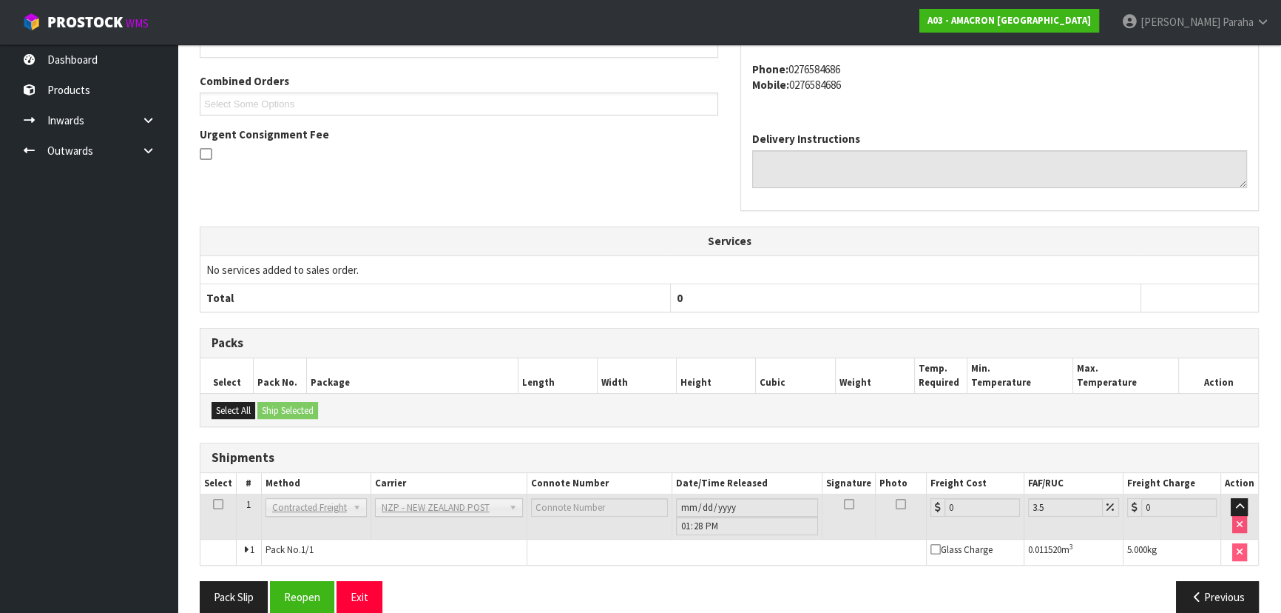
scroll to position [400, 0]
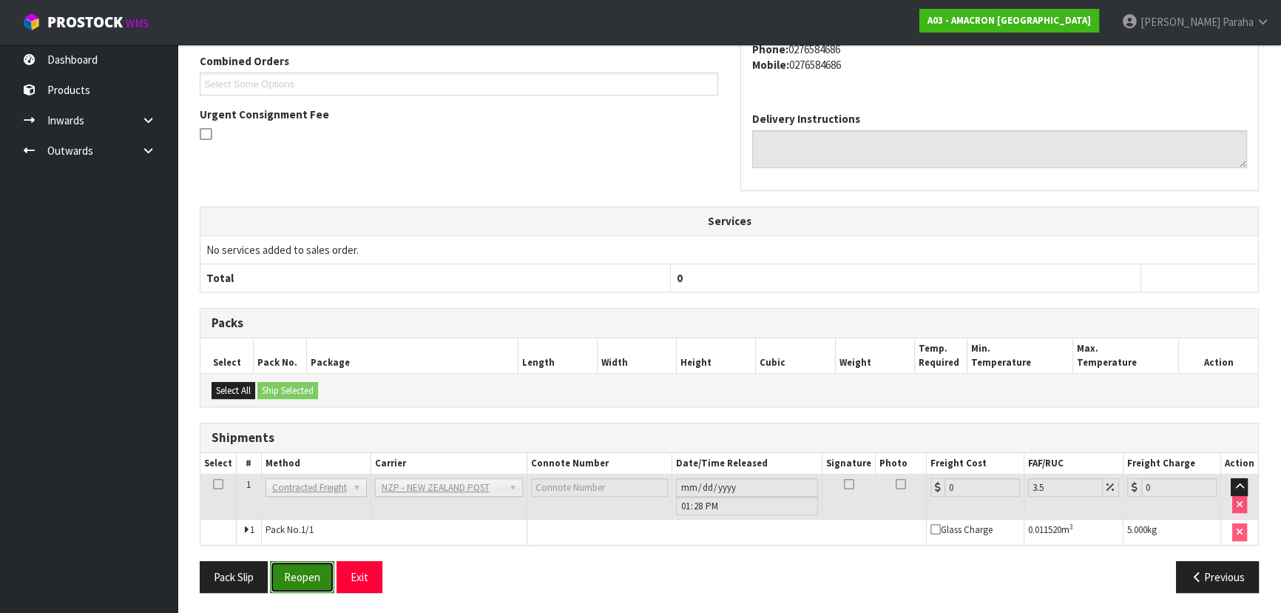
click at [299, 589] on button "Reopen" at bounding box center [302, 577] width 64 height 32
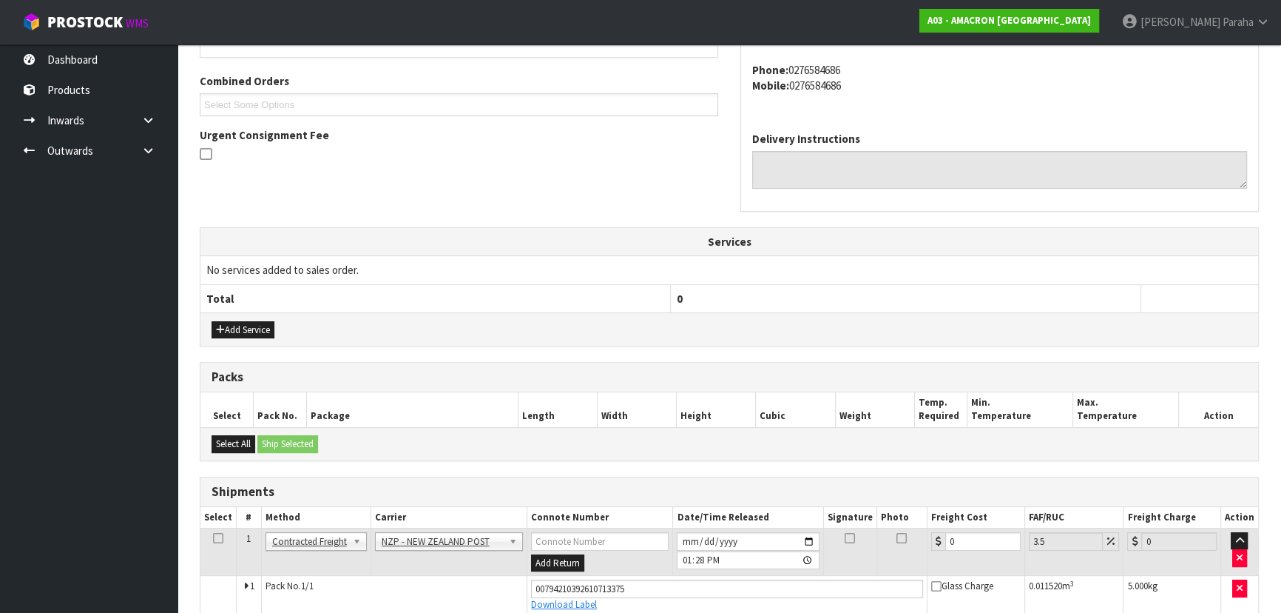
scroll to position [434, 0]
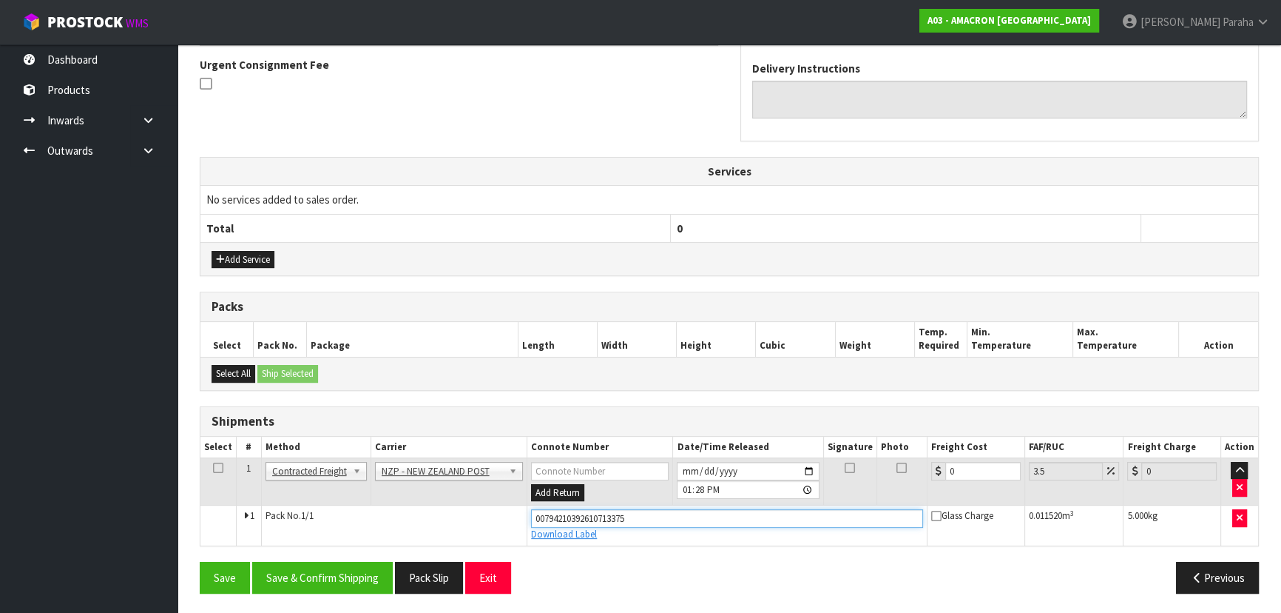
drag, startPoint x: 663, startPoint y: 518, endPoint x: 498, endPoint y: 519, distance: 165.0
click at [498, 519] on tr "1 Pack No. 1/1 00794210392610713375 Download Label Glass Charge 0.011520 m 3 5.…" at bounding box center [729, 525] width 1058 height 40
click at [200, 562] on button "Save" at bounding box center [225, 578] width 50 height 32
click at [971, 473] on input "0" at bounding box center [982, 471] width 75 height 18
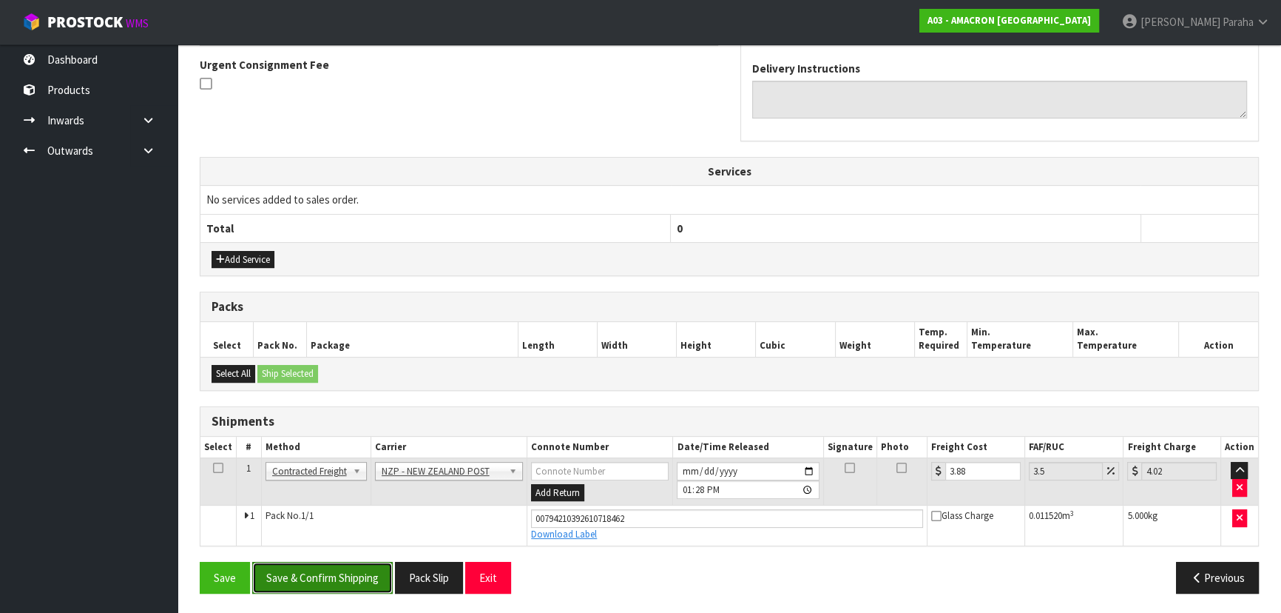
click at [357, 576] on button "Save & Confirm Shipping" at bounding box center [322, 578] width 141 height 32
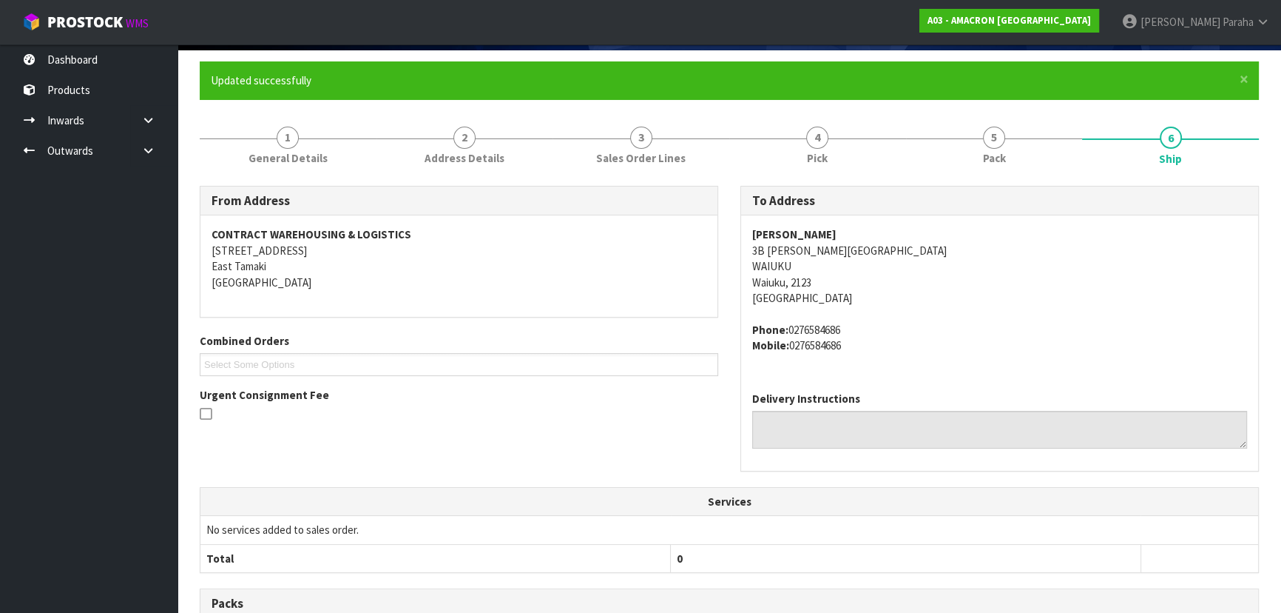
scroll to position [0, 0]
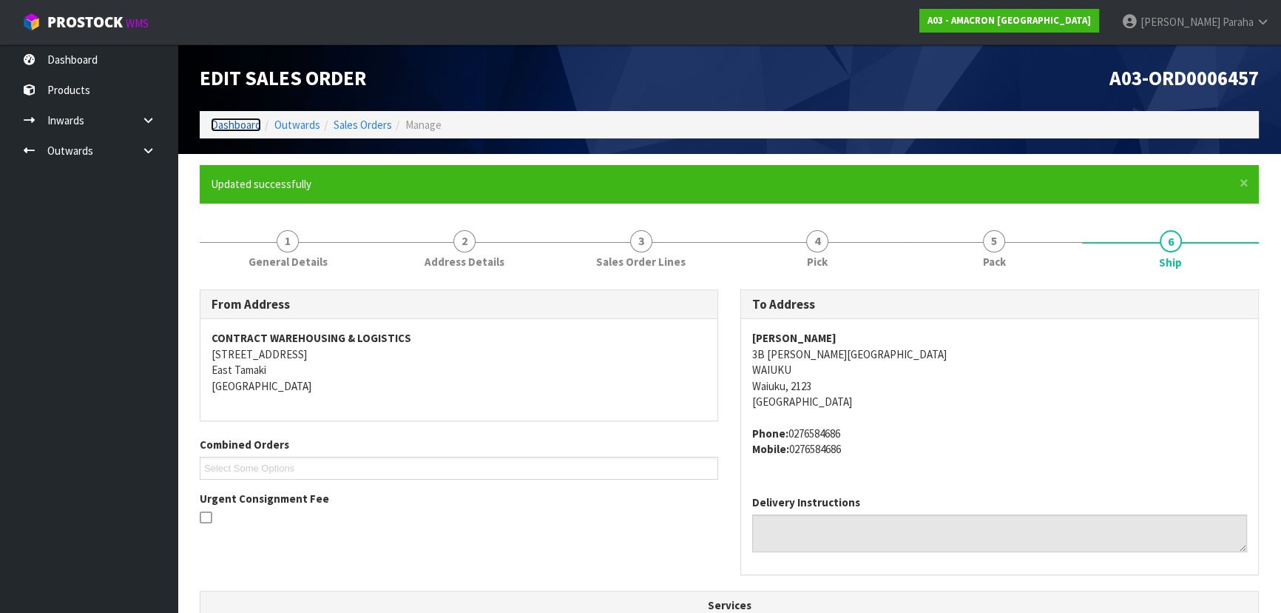
click at [222, 131] on link "Dashboard" at bounding box center [236, 125] width 50 height 14
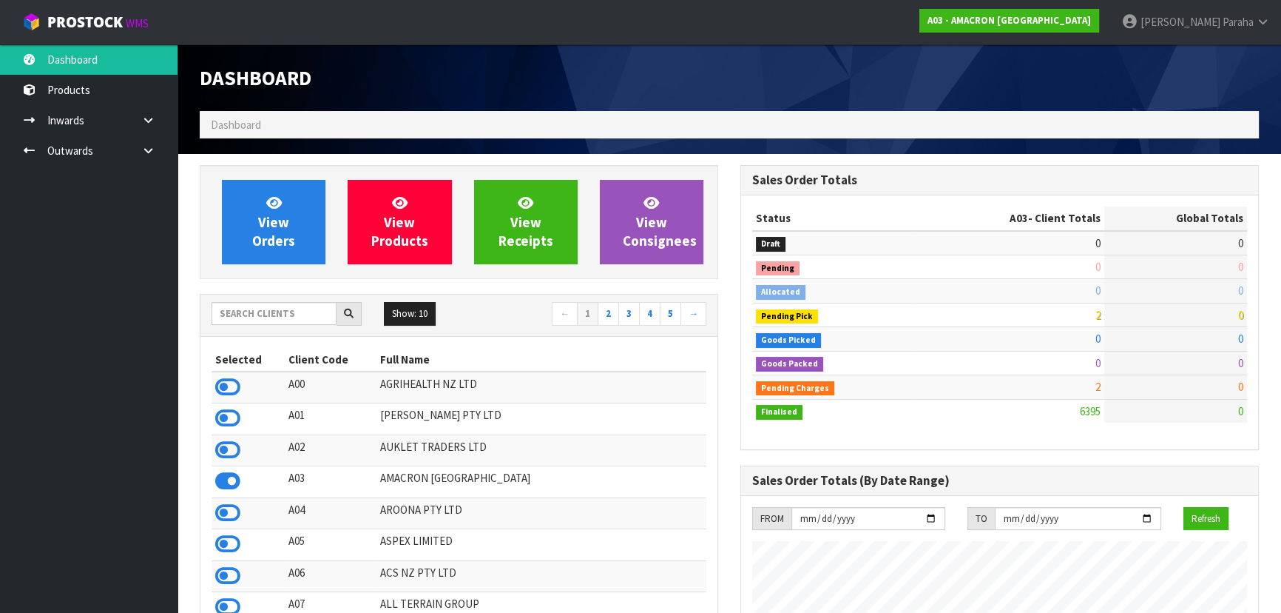
scroll to position [1071, 540]
